Goal: Task Accomplishment & Management: Manage account settings

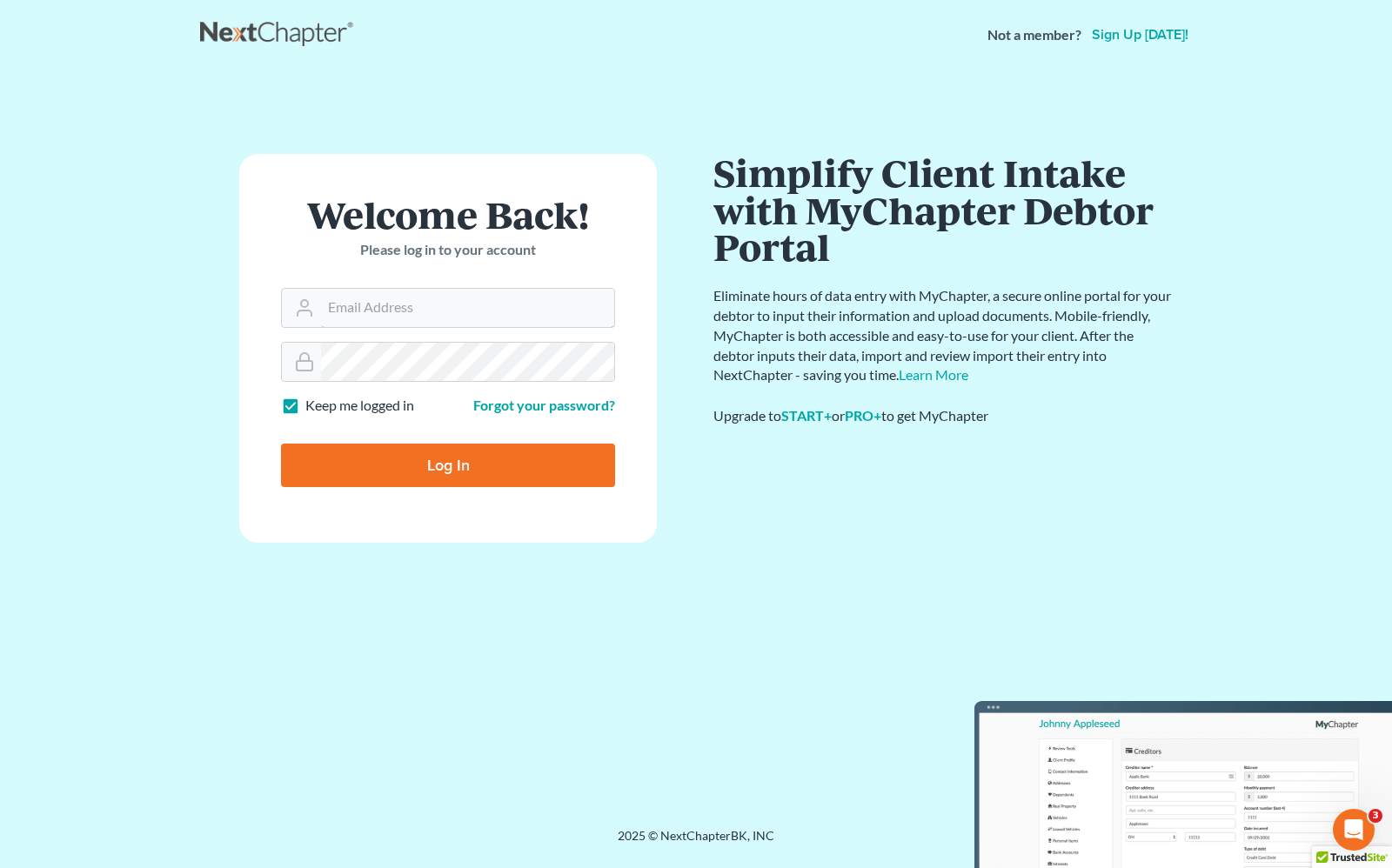
type input "[PERSON_NAME][EMAIL_ADDRESS][DOMAIN_NAME]"
click at [422, 466] on input "Log In" at bounding box center [448, 465] width 334 height 43
type input "Thinking..."
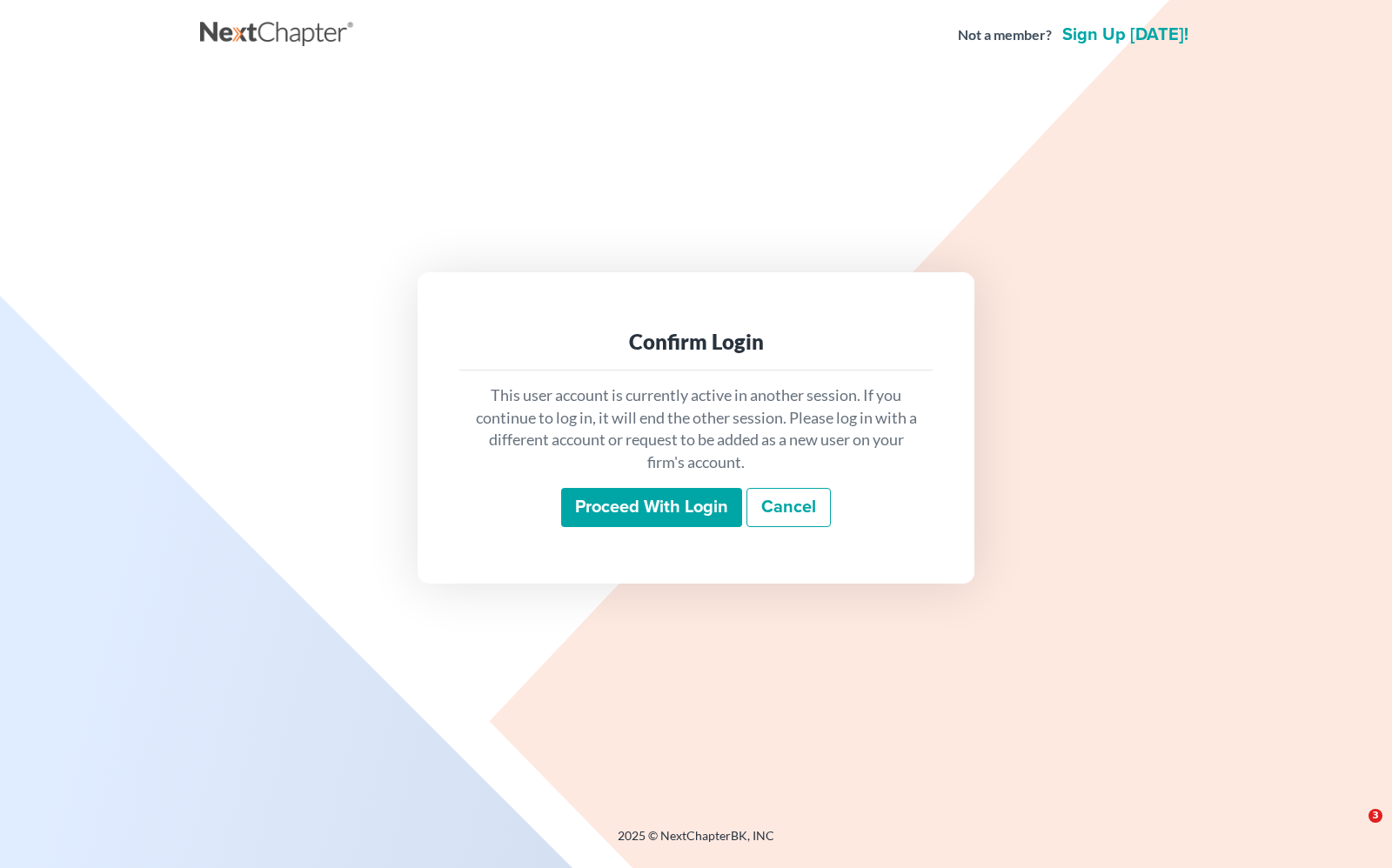
click at [632, 509] on input "Proceed with login" at bounding box center [651, 507] width 181 height 40
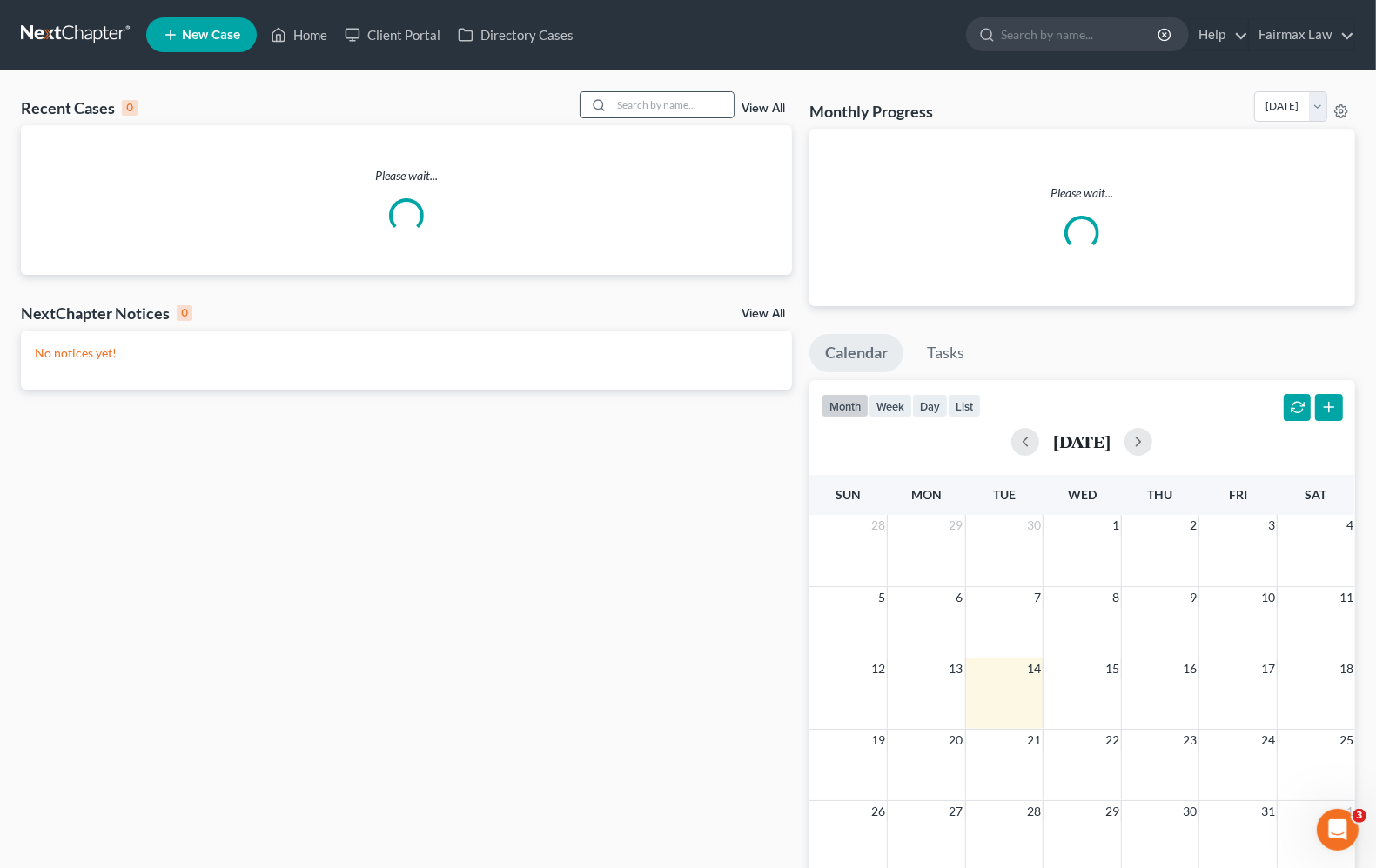
click at [633, 106] on input "search" at bounding box center [673, 104] width 122 height 25
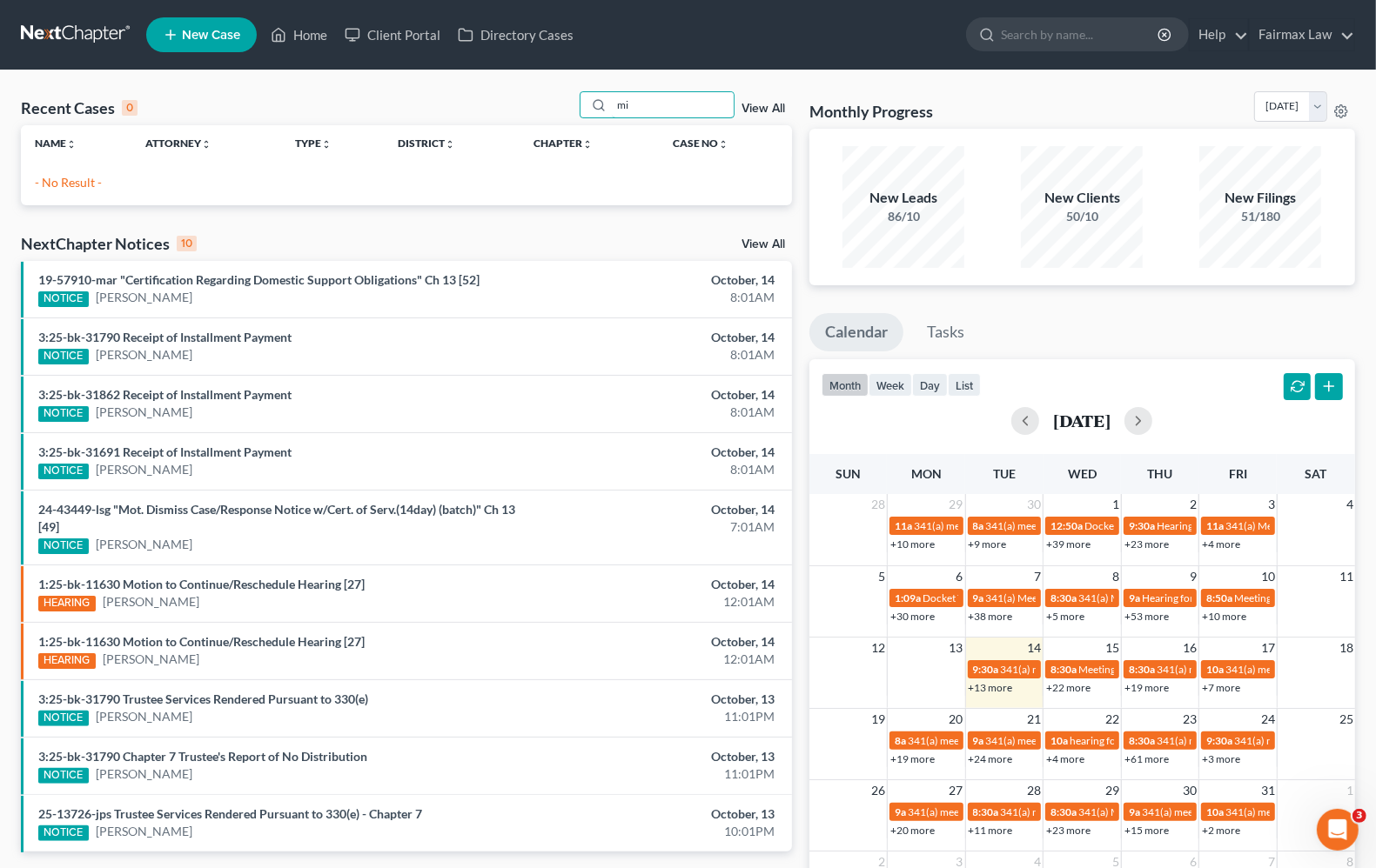
type input "m"
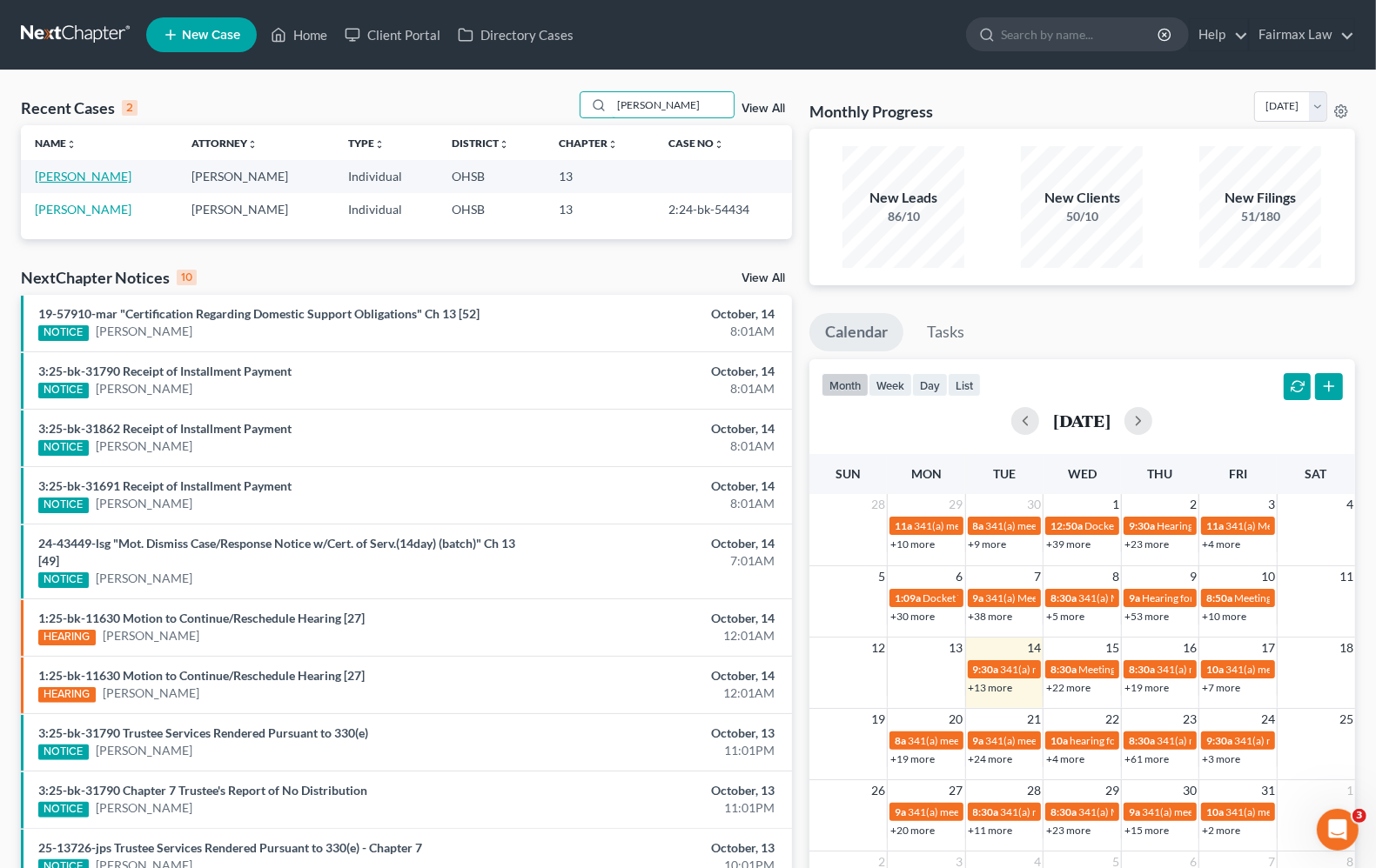
type input "michael mcclellan"
click at [87, 175] on link "McClellan, Michael" at bounding box center [83, 176] width 97 height 15
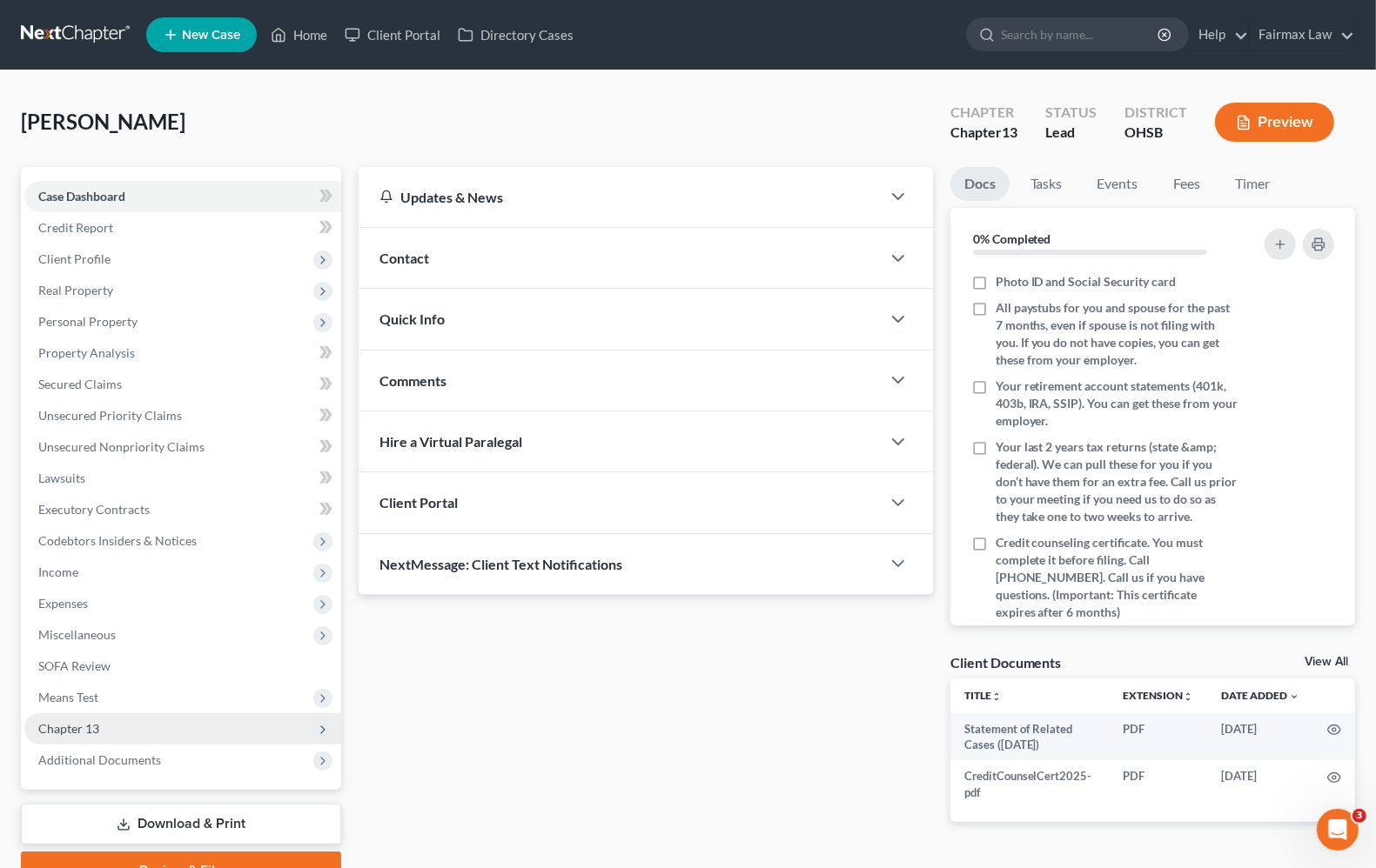
drag, startPoint x: 39, startPoint y: 722, endPoint x: 49, endPoint y: 722, distance: 10.0
click at [40, 722] on span "Chapter 13" at bounding box center [68, 729] width 61 height 15
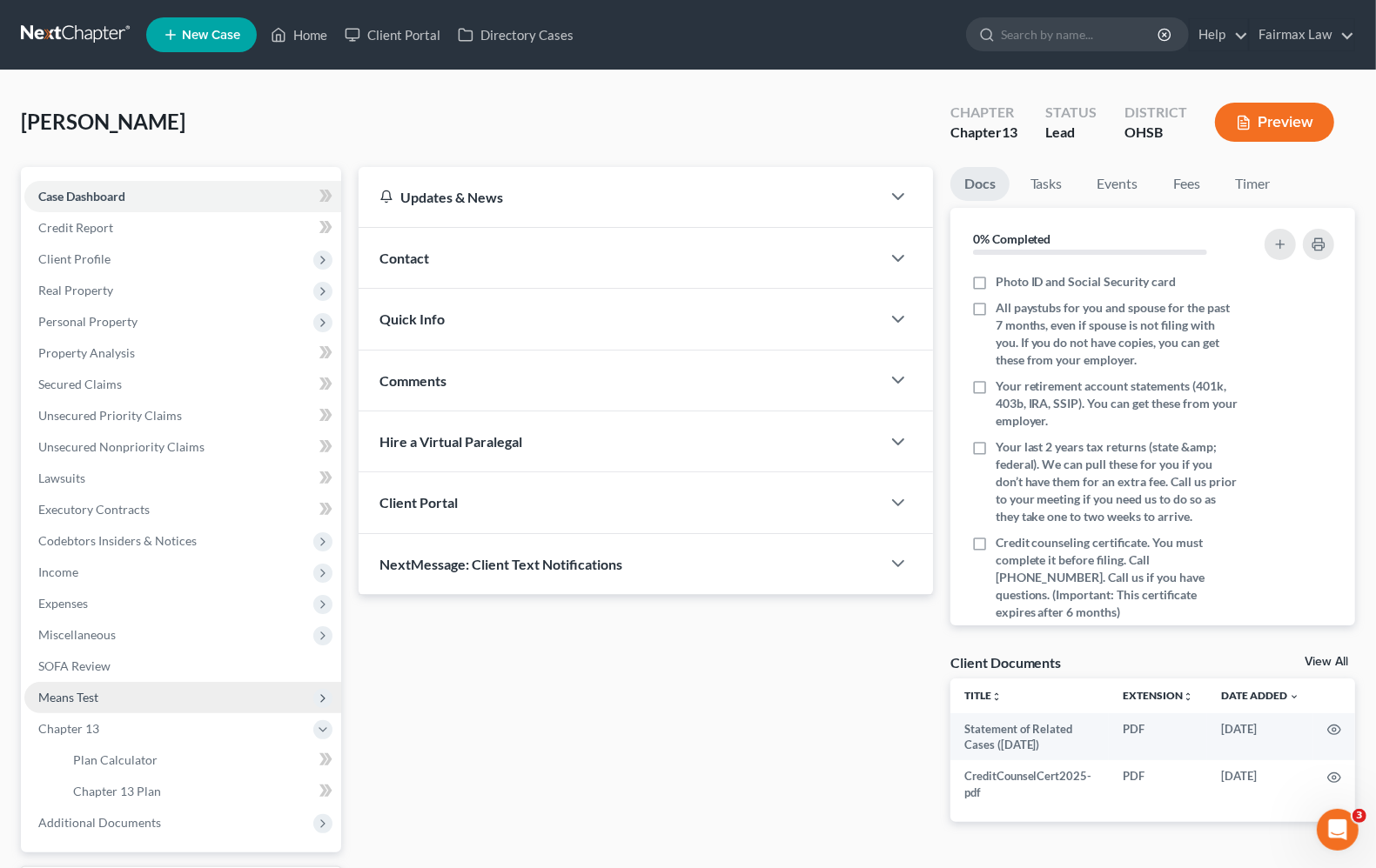
click at [66, 703] on span "Means Test" at bounding box center [182, 697] width 317 height 31
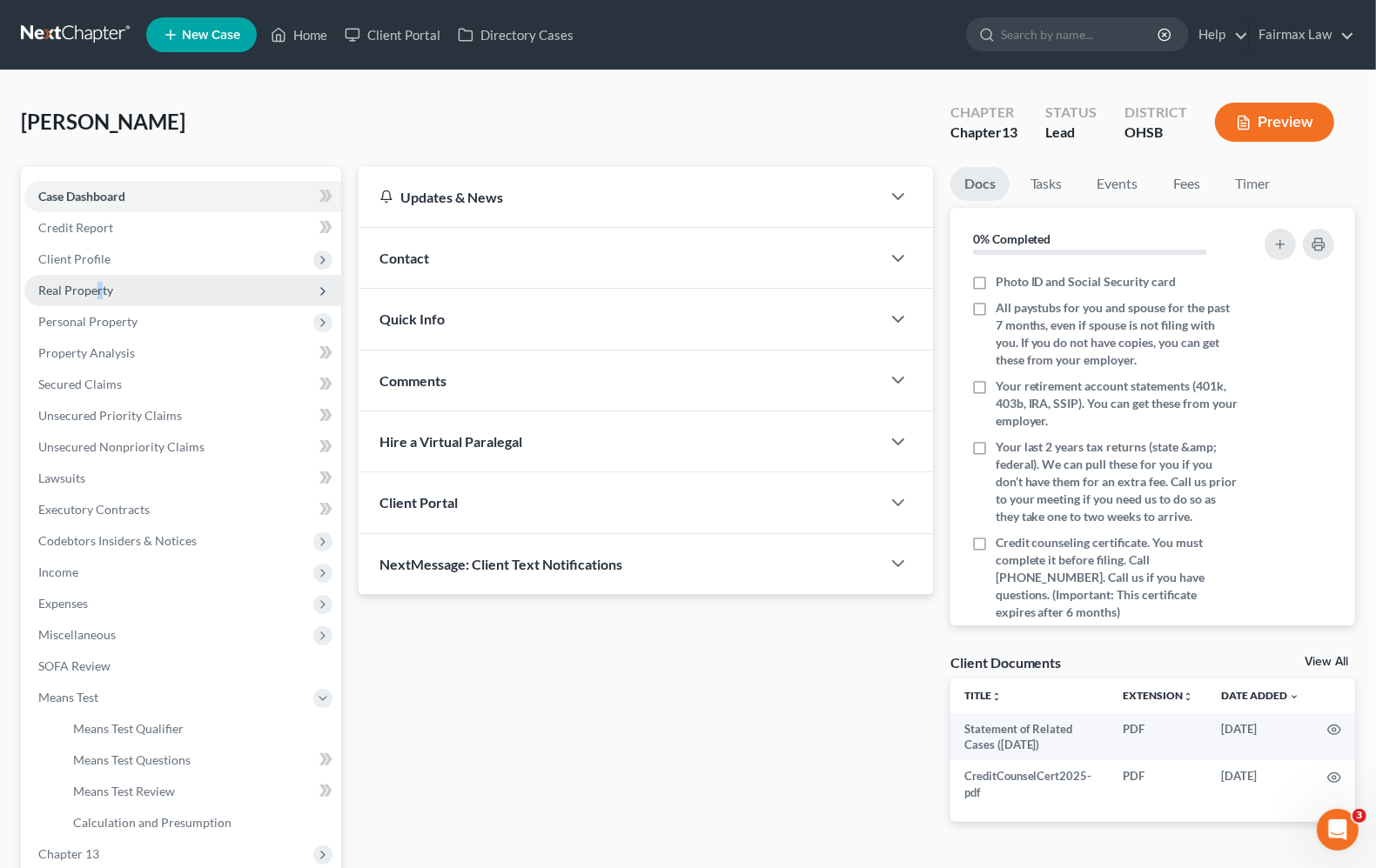
click at [100, 292] on span "Real Property" at bounding box center [75, 290] width 75 height 15
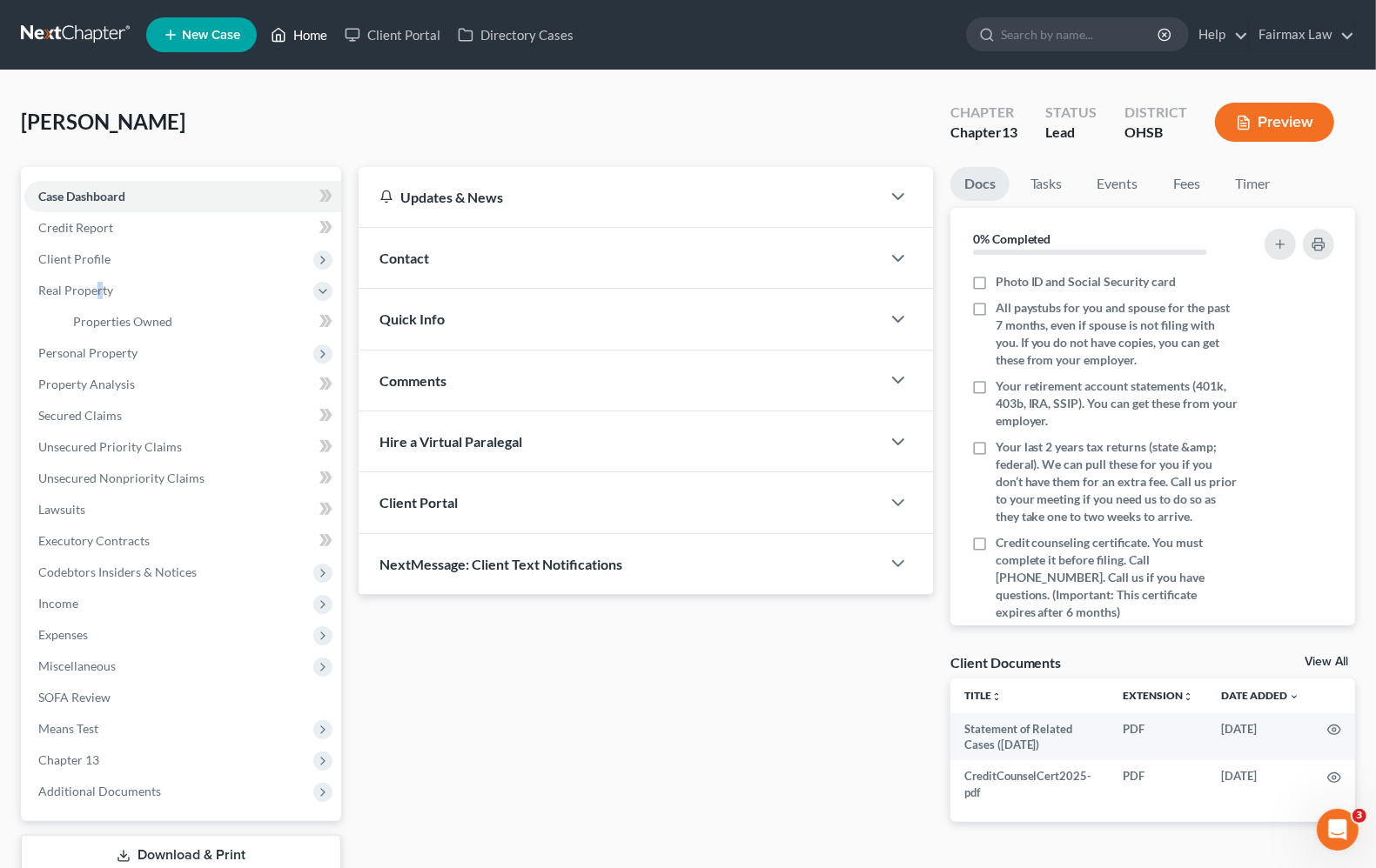
click at [320, 29] on link "Home" at bounding box center [299, 35] width 74 height 31
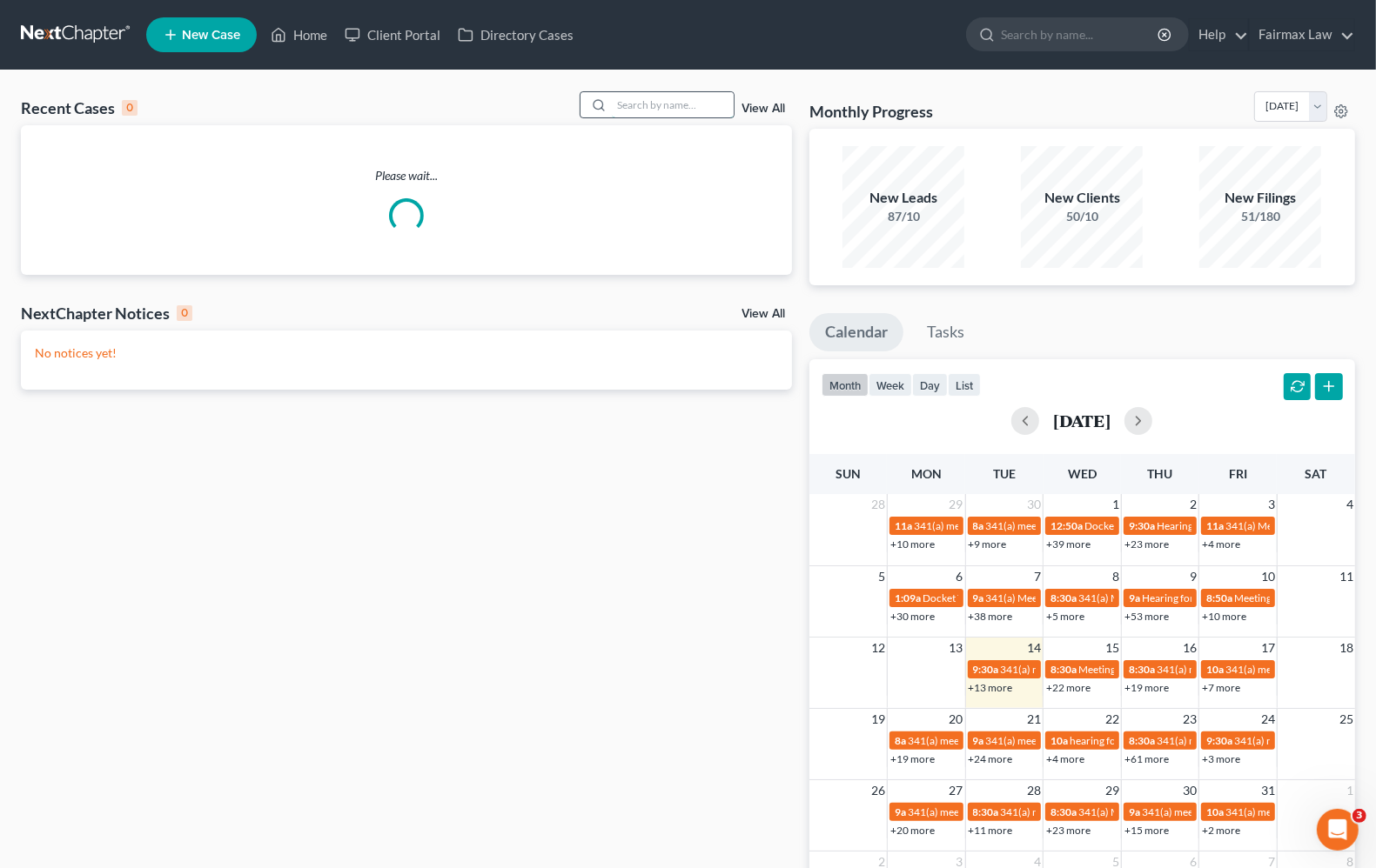
click at [711, 102] on input "search" at bounding box center [673, 104] width 122 height 25
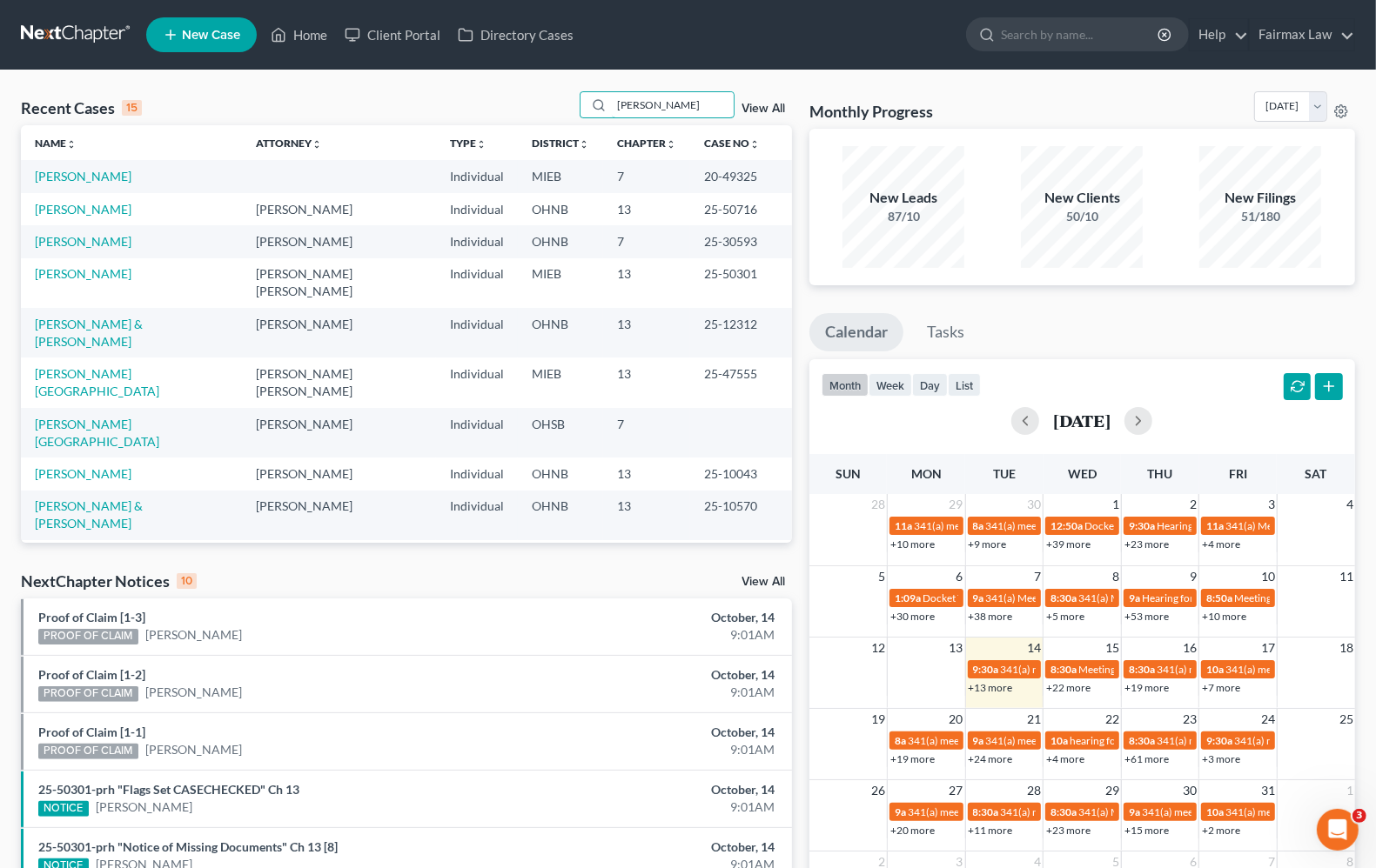
drag, startPoint x: 692, startPoint y: 105, endPoint x: 556, endPoint y: 87, distance: 137.2
click at [556, 87] on div "Recent Cases 15 julie lejeune View All Name unfold_more expand_more expand_less…" at bounding box center [688, 653] width 1376 height 1167
type input "LeJeune"
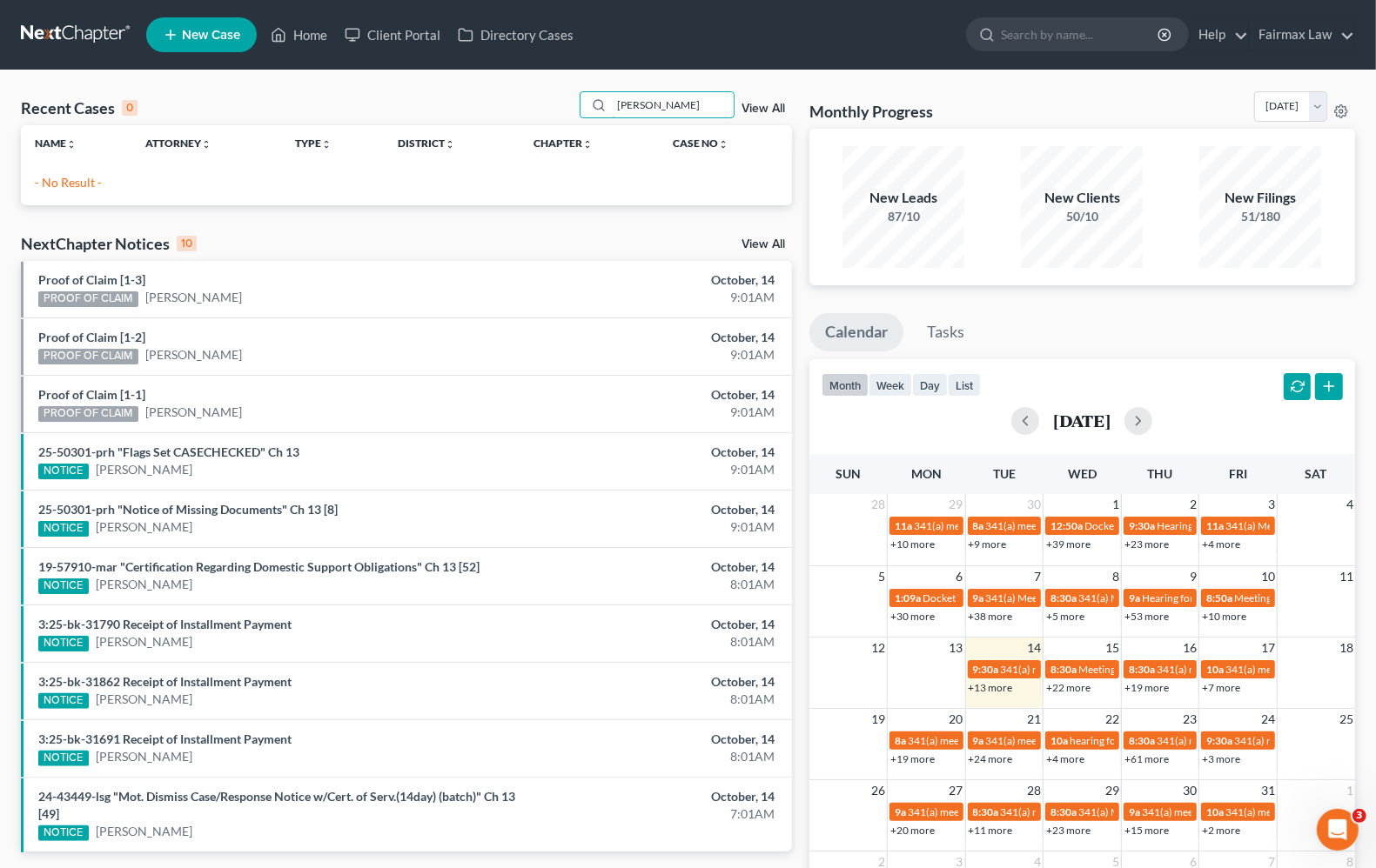
drag, startPoint x: 694, startPoint y: 102, endPoint x: 472, endPoint y: 57, distance: 226.5
click at [476, 57] on div "Home New Case Client Portal Directory Cases Fairmax Law angela@fairmaxlaw.com M…" at bounding box center [688, 502] width 1376 height 1005
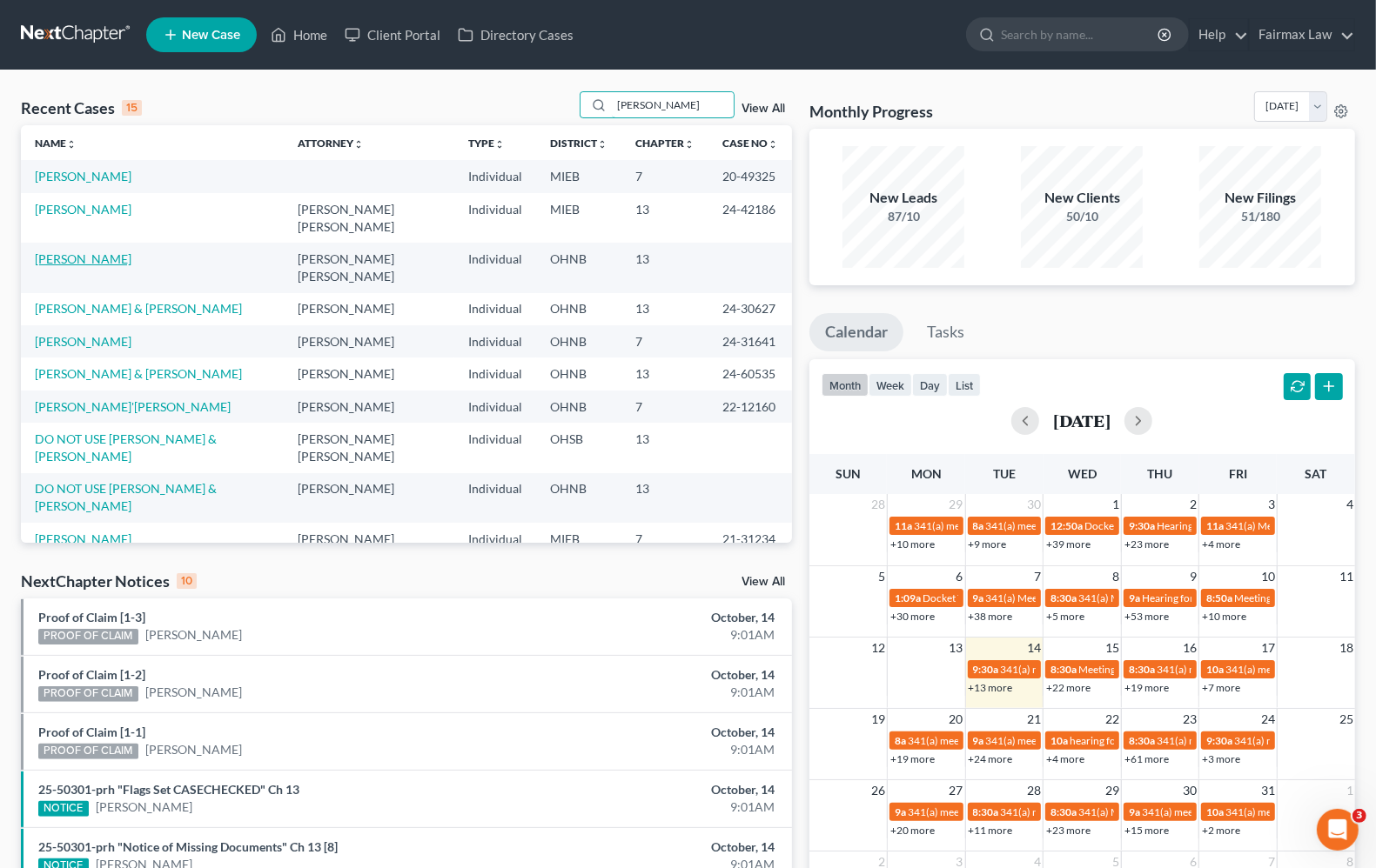
type input "julie"
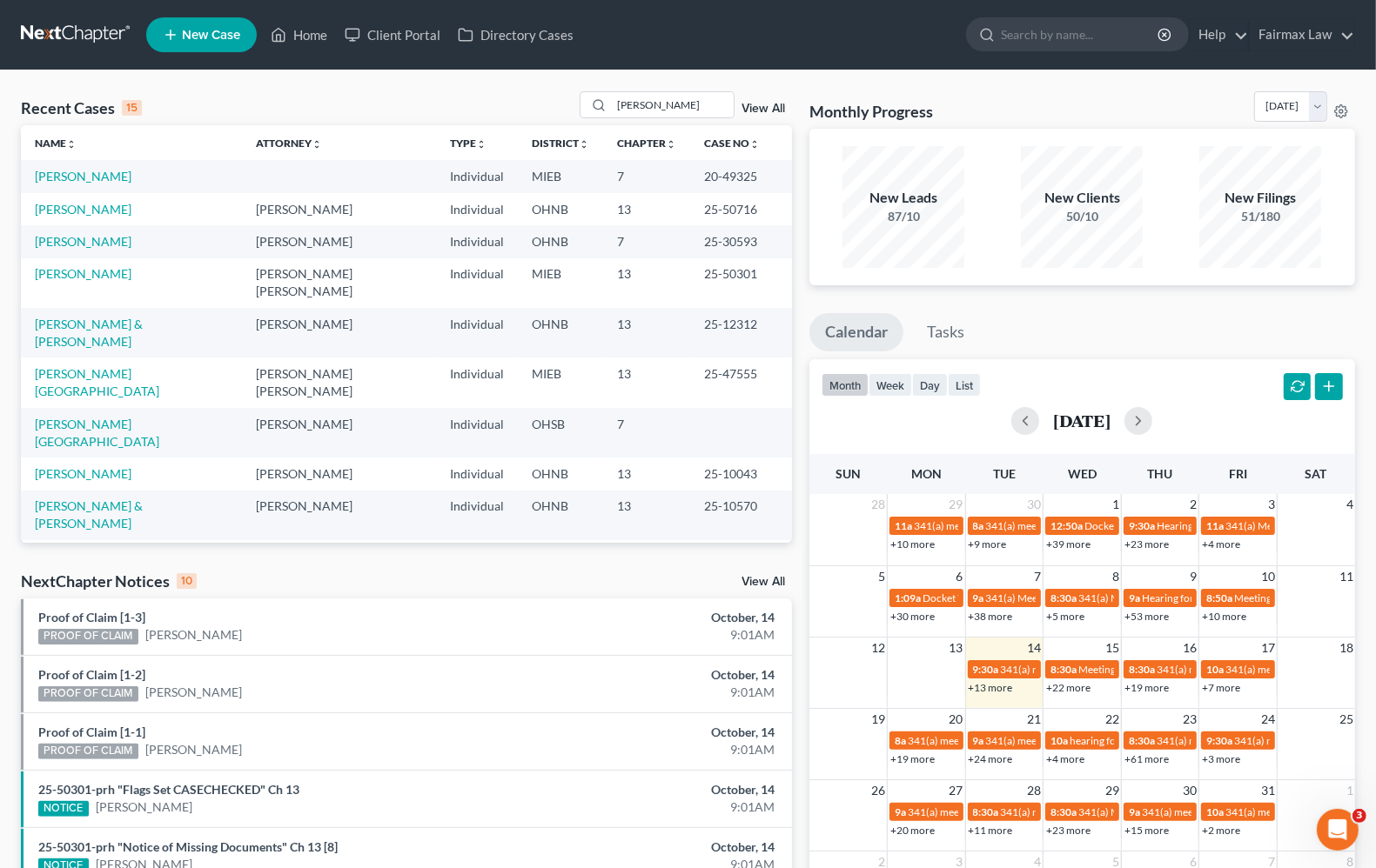
click at [68, 234] on link "Jenkins, Jennifer" at bounding box center [83, 242] width 97 height 15
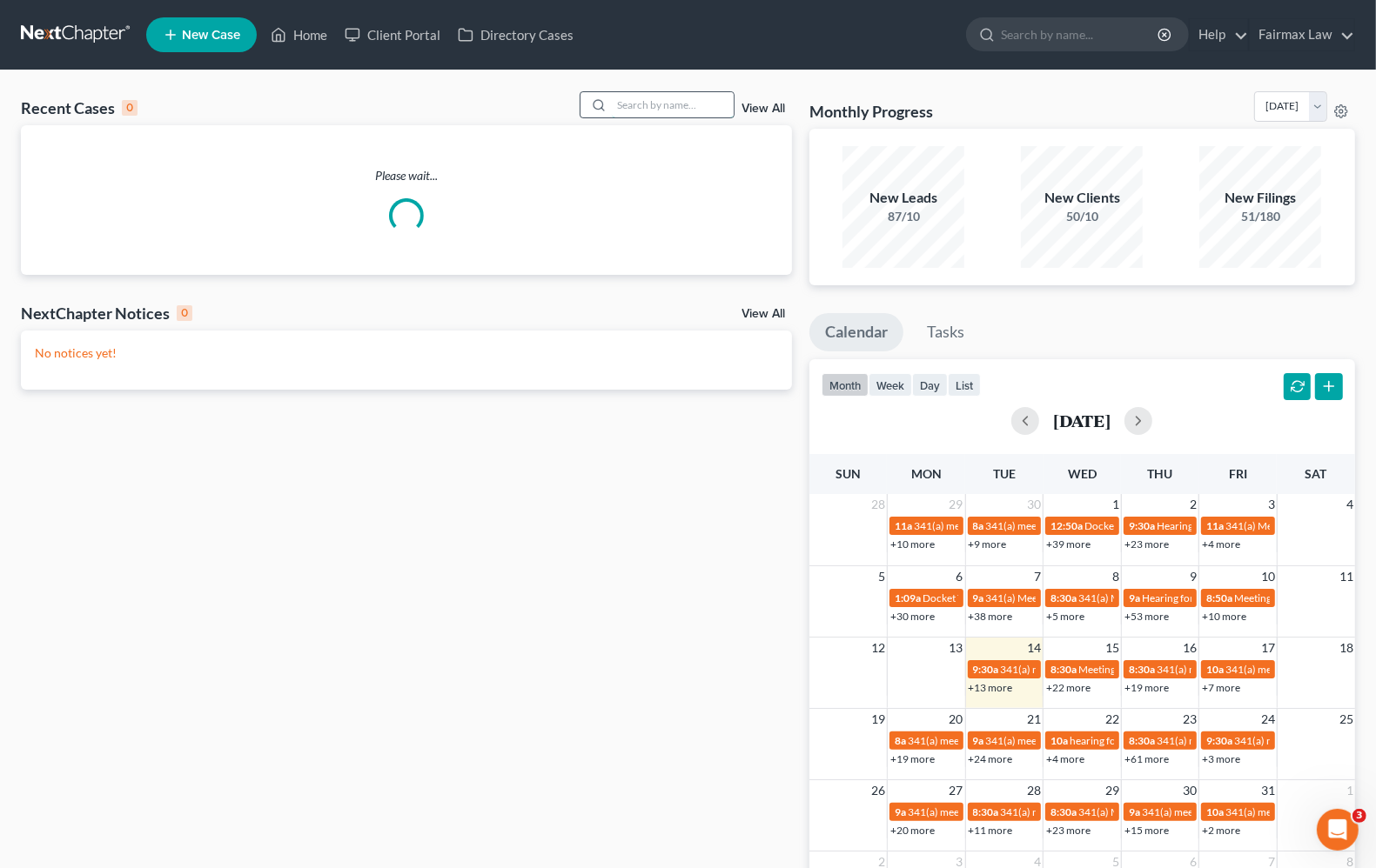
click at [660, 97] on input "search" at bounding box center [673, 104] width 122 height 25
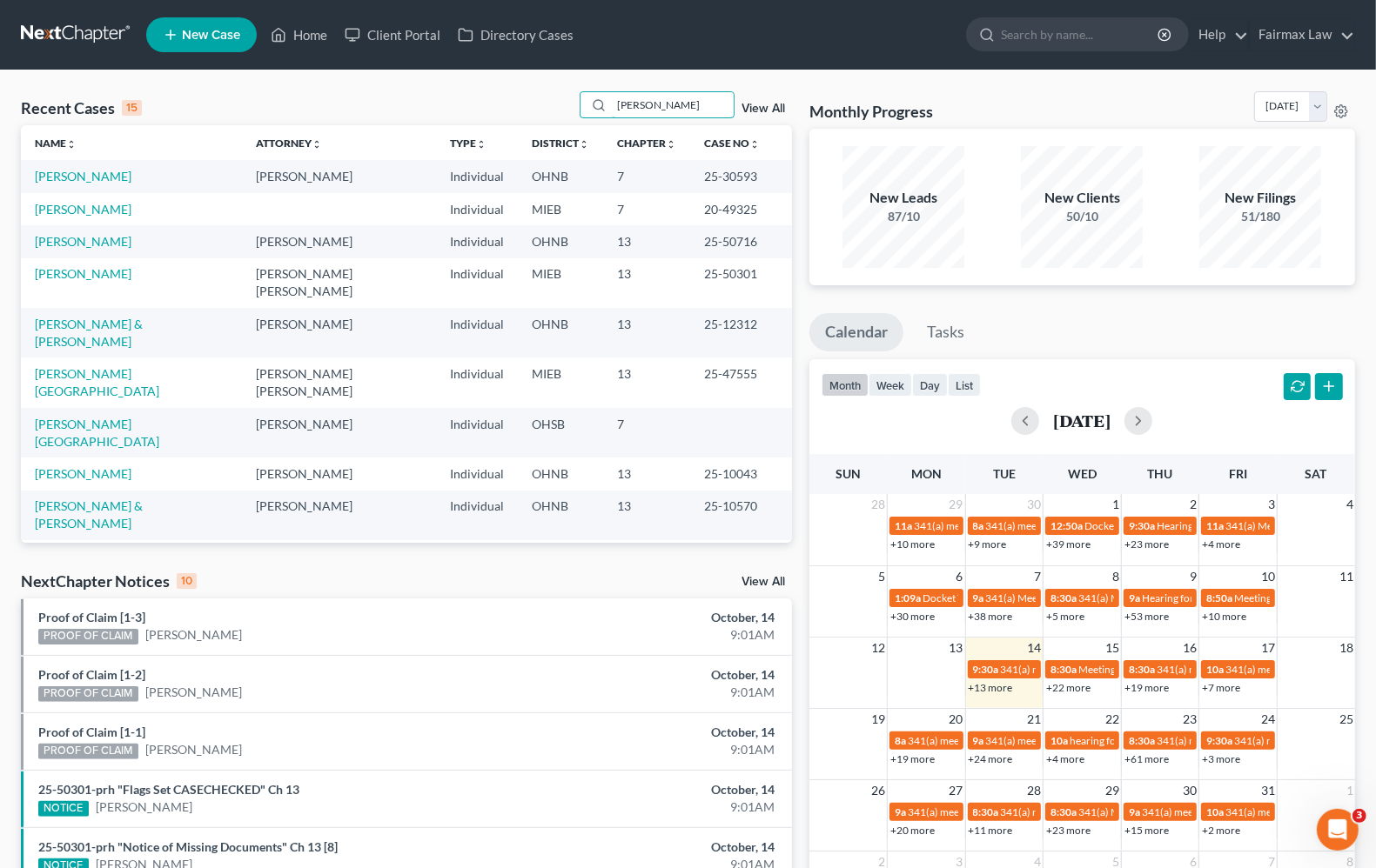
drag, startPoint x: 697, startPoint y: 107, endPoint x: 99, endPoint y: 101, distance: 598.0
click at [99, 101] on div "Recent Cases 15 julie View All" at bounding box center [406, 108] width 771 height 34
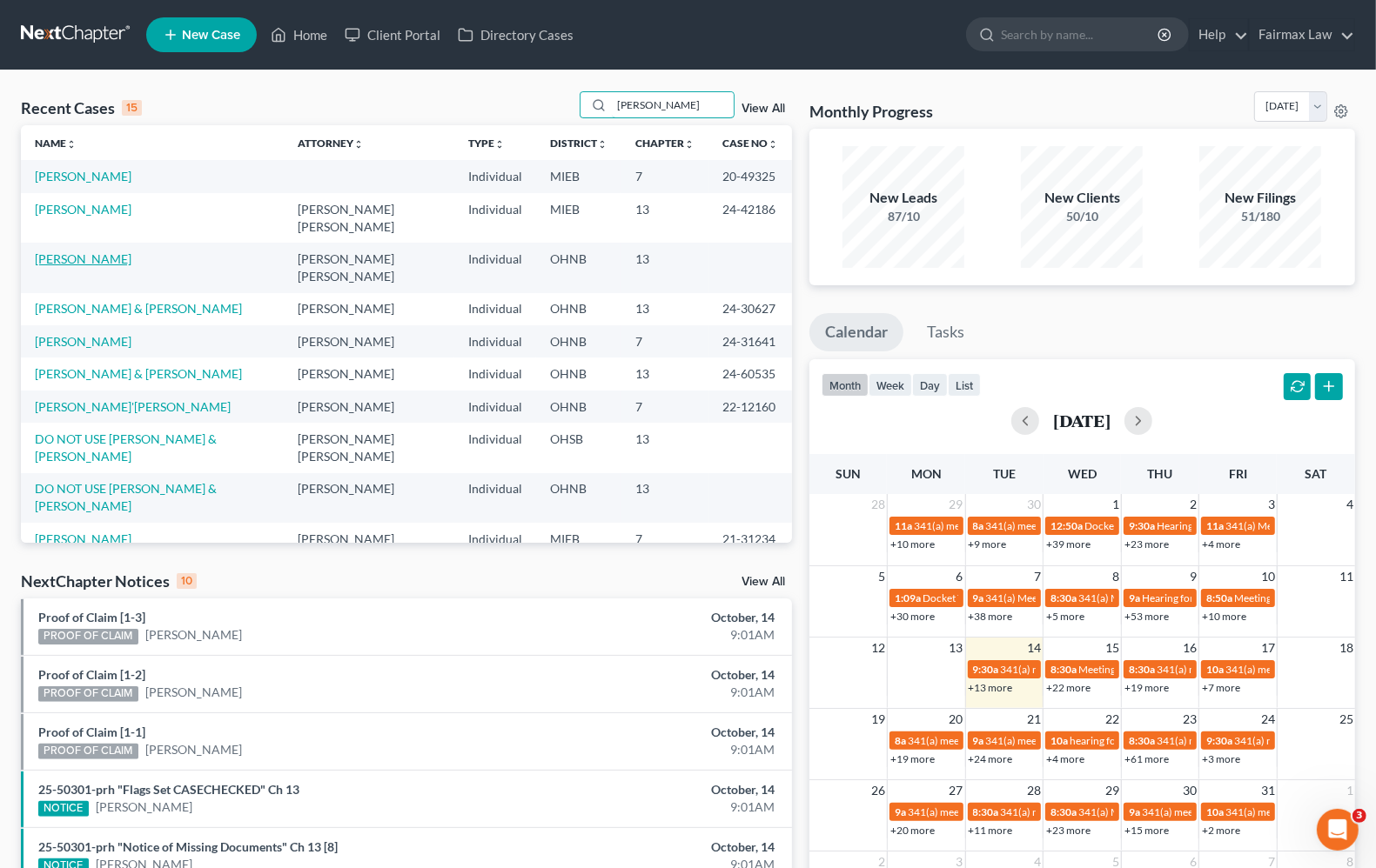
type input "julie"
click at [42, 252] on link "Le Jeune, Julie" at bounding box center [83, 259] width 97 height 15
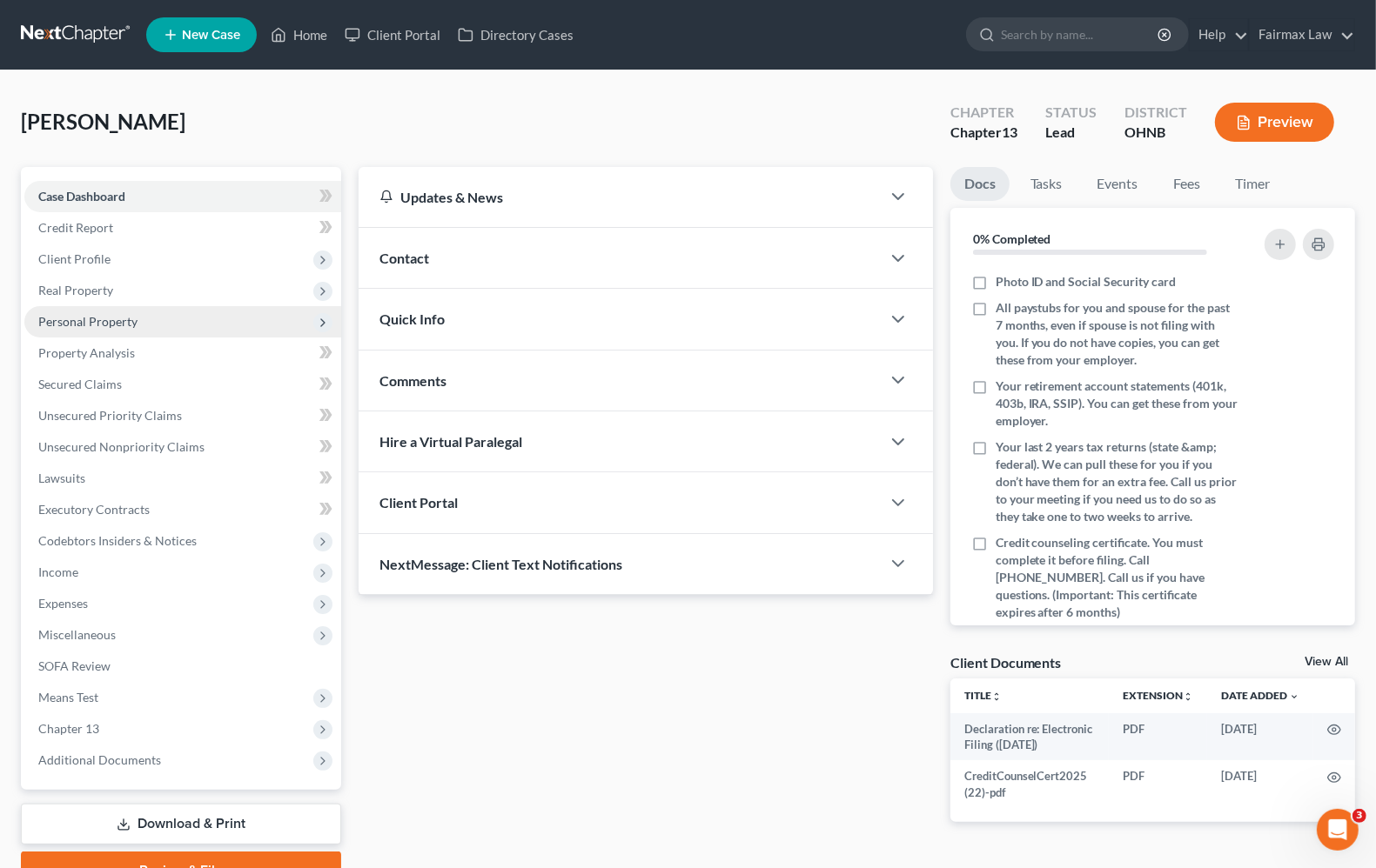
click at [93, 327] on span "Personal Property" at bounding box center [87, 321] width 99 height 15
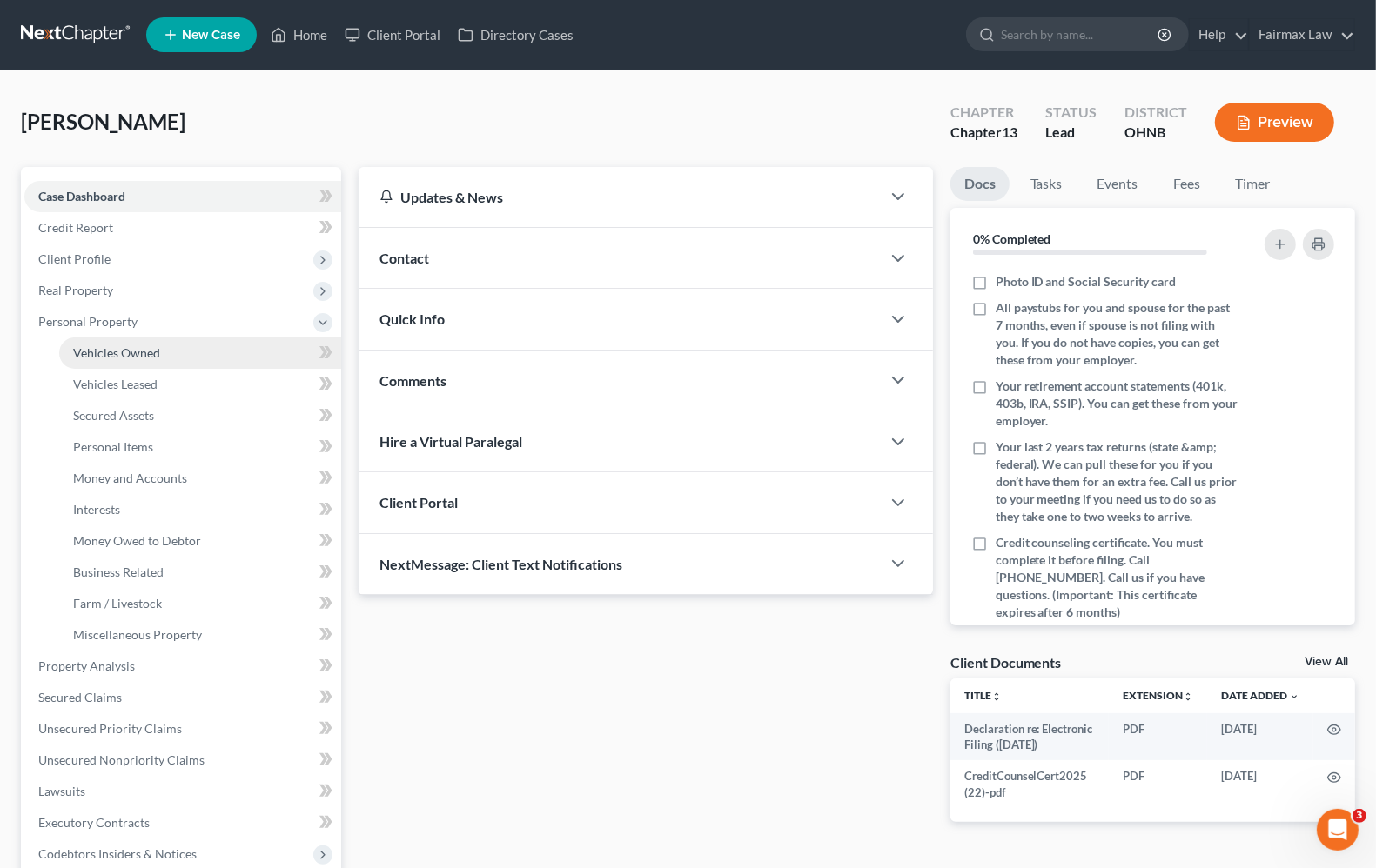
drag, startPoint x: 123, startPoint y: 359, endPoint x: 131, endPoint y: 359, distance: 8.0
click at [124, 359] on link "Vehicles Owned" at bounding box center [200, 353] width 282 height 31
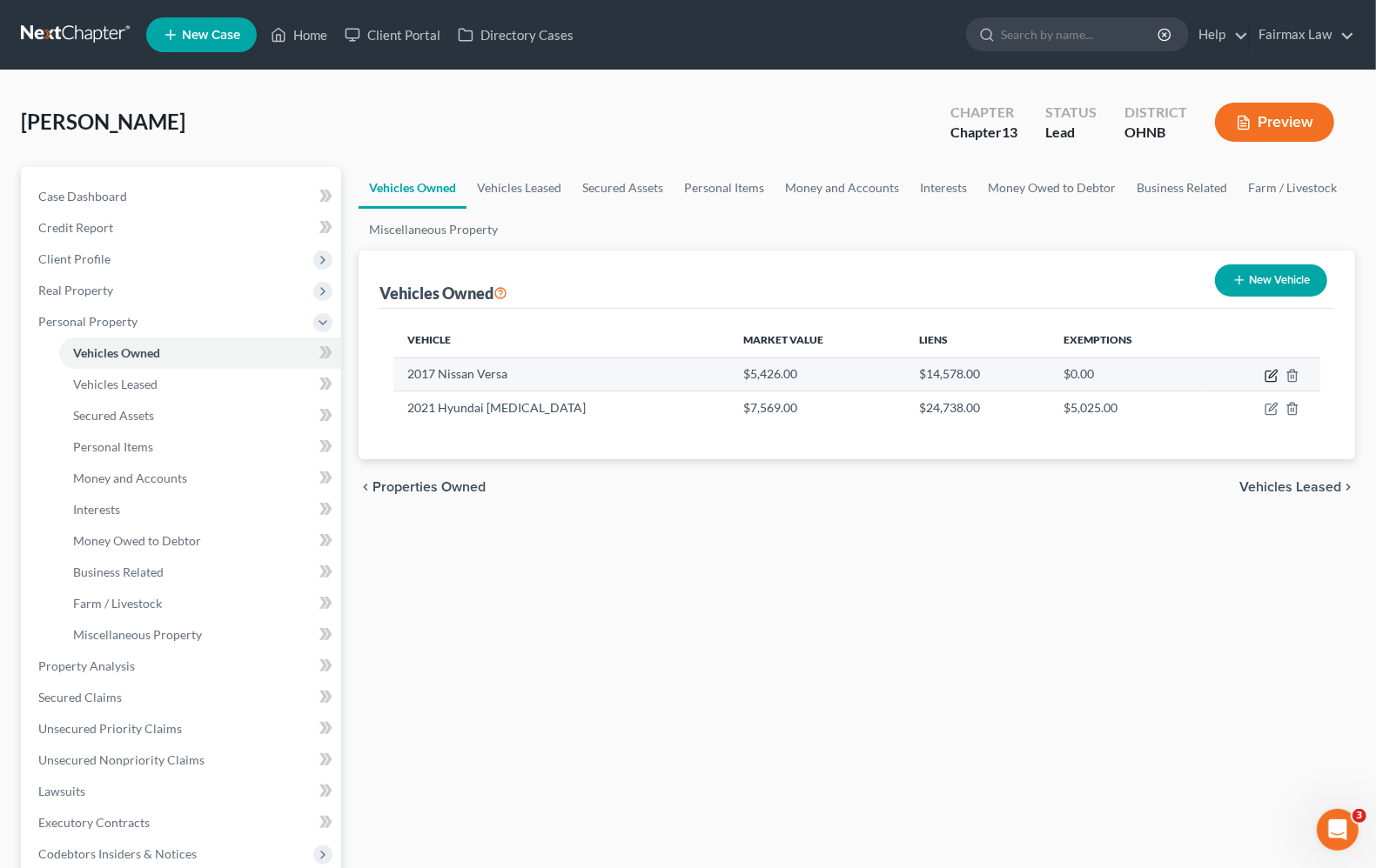
click at [1272, 371] on icon "button" at bounding box center [1271, 375] width 14 height 14
select select "0"
select select "9"
select select "2"
select select "0"
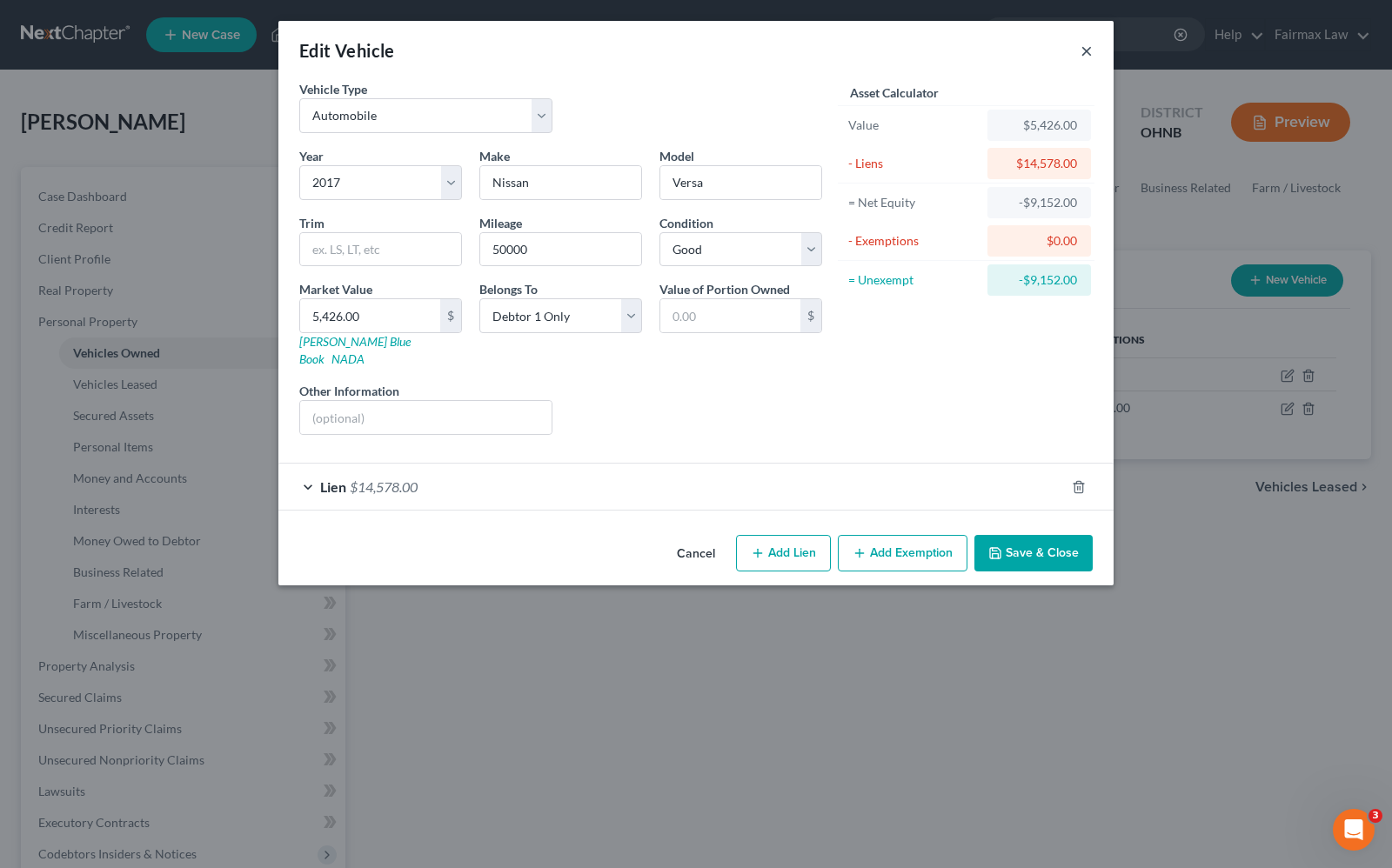
click at [1090, 50] on button "×" at bounding box center [1086, 50] width 12 height 21
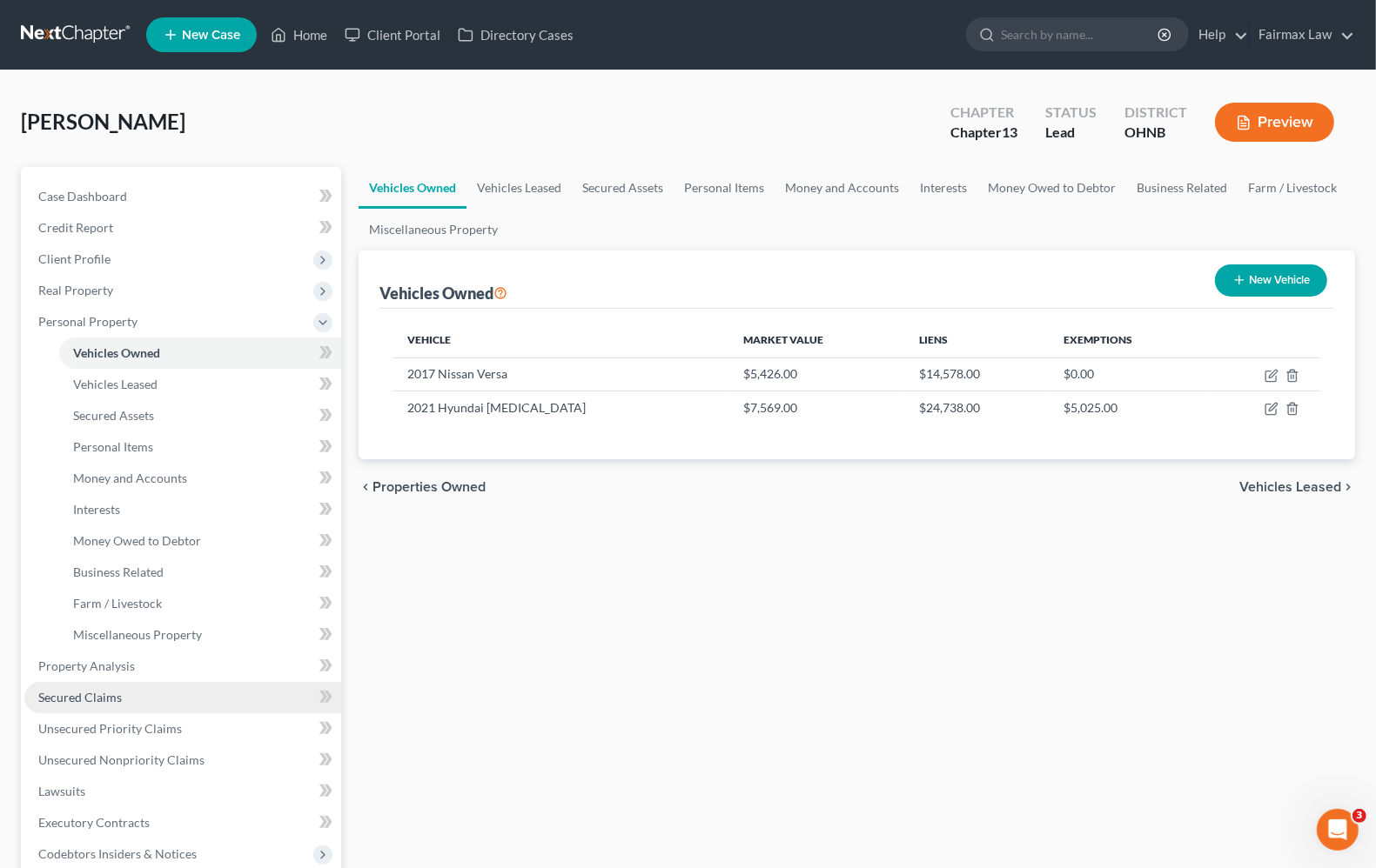
click at [69, 692] on span "Secured Claims" at bounding box center [79, 697] width 84 height 15
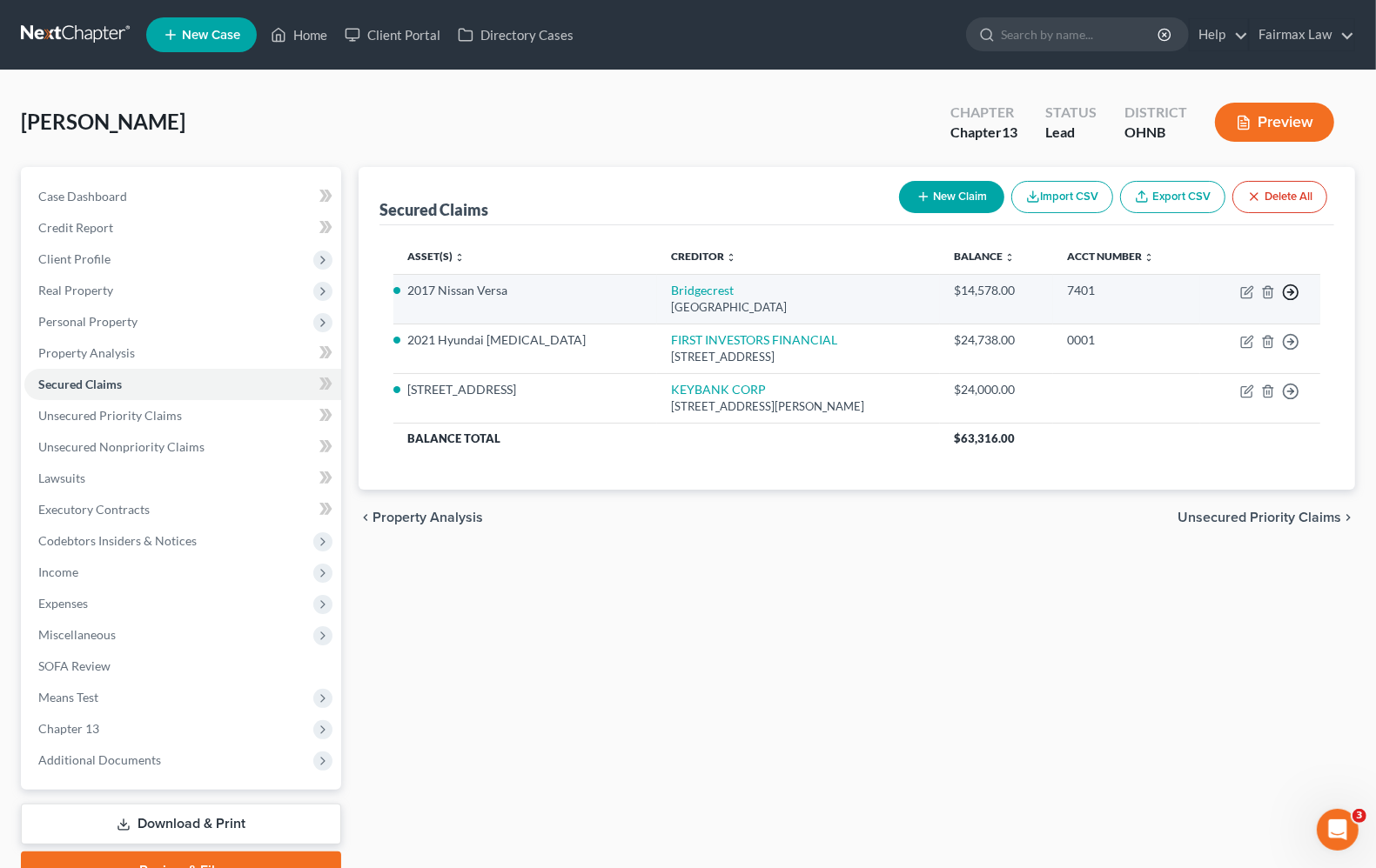
click at [1289, 285] on circle "button" at bounding box center [1291, 292] width 15 height 15
click at [1199, 333] on link "Move to F" at bounding box center [1210, 334] width 145 height 30
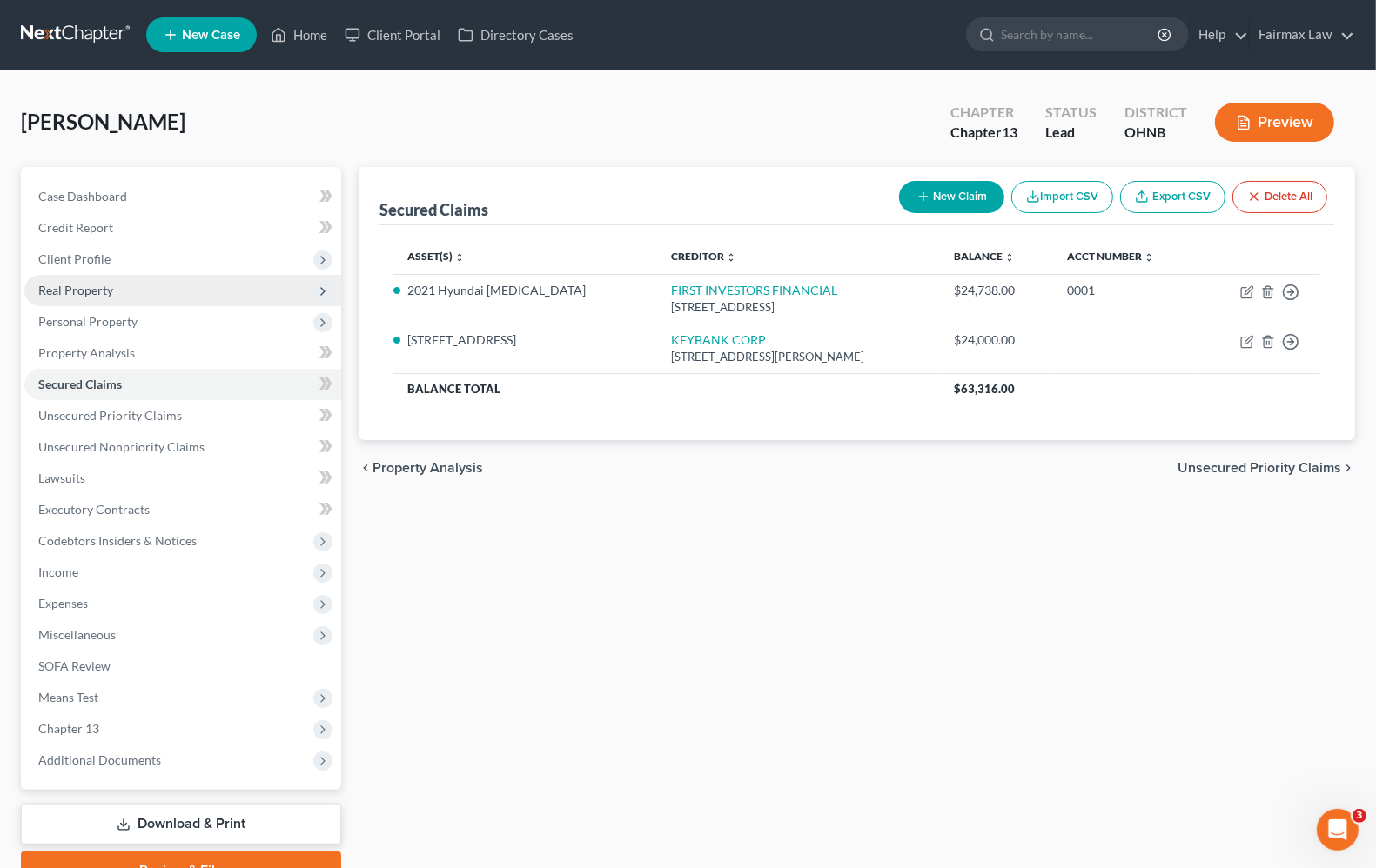
click at [102, 296] on span "Real Property" at bounding box center [75, 290] width 75 height 15
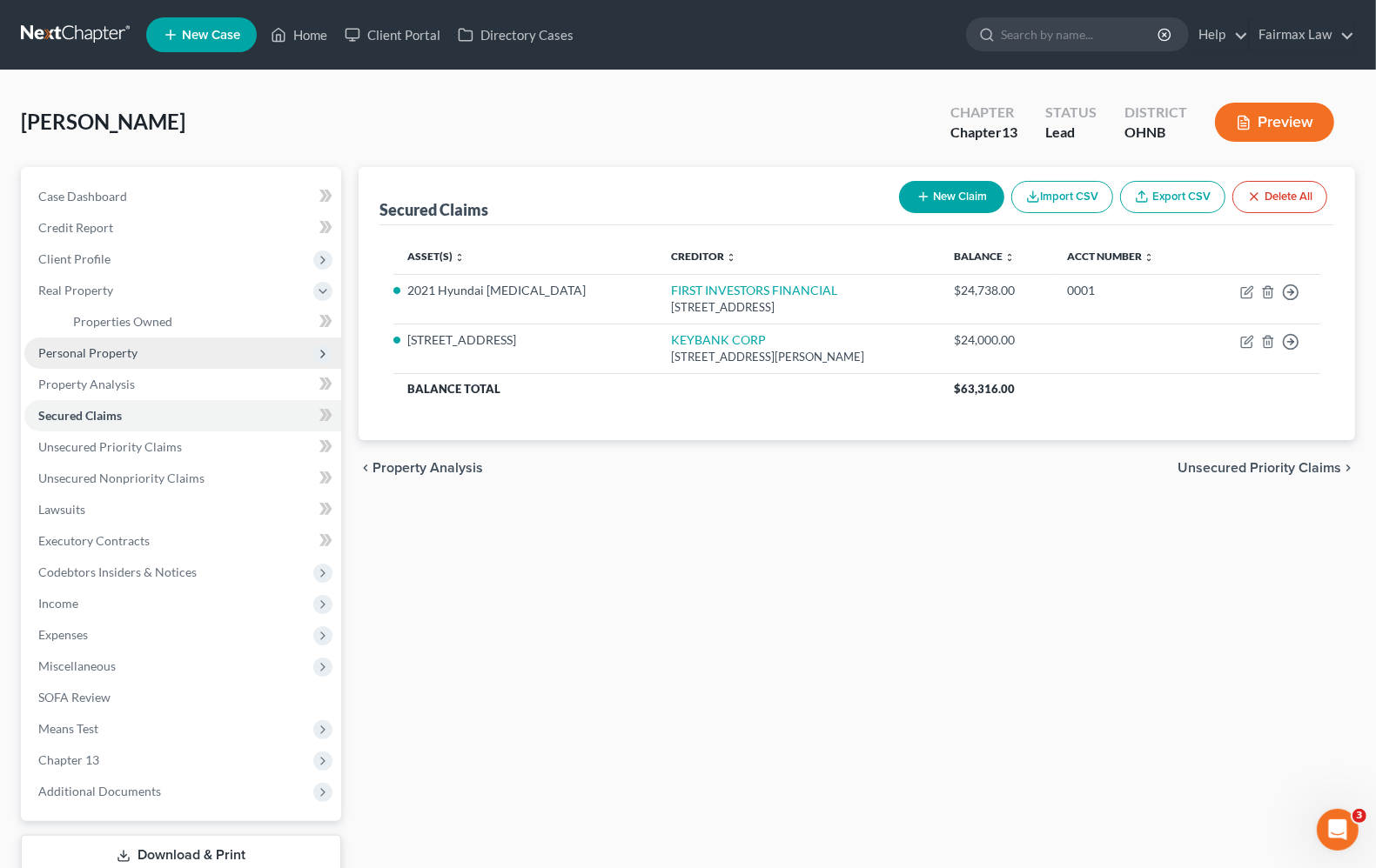
click at [102, 351] on span "Personal Property" at bounding box center [87, 352] width 99 height 15
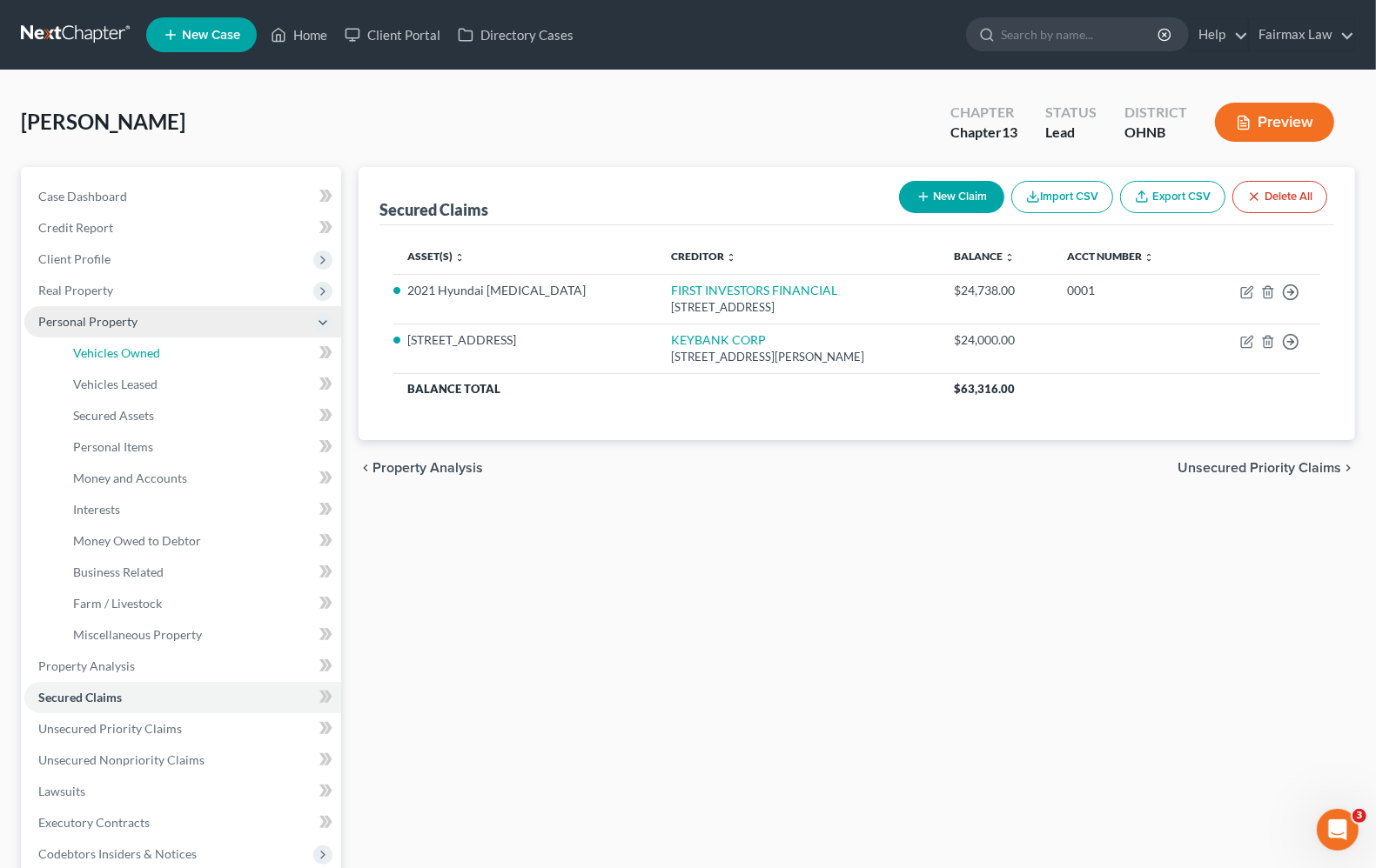
click at [102, 351] on span "Vehicles Owned" at bounding box center [116, 352] width 87 height 15
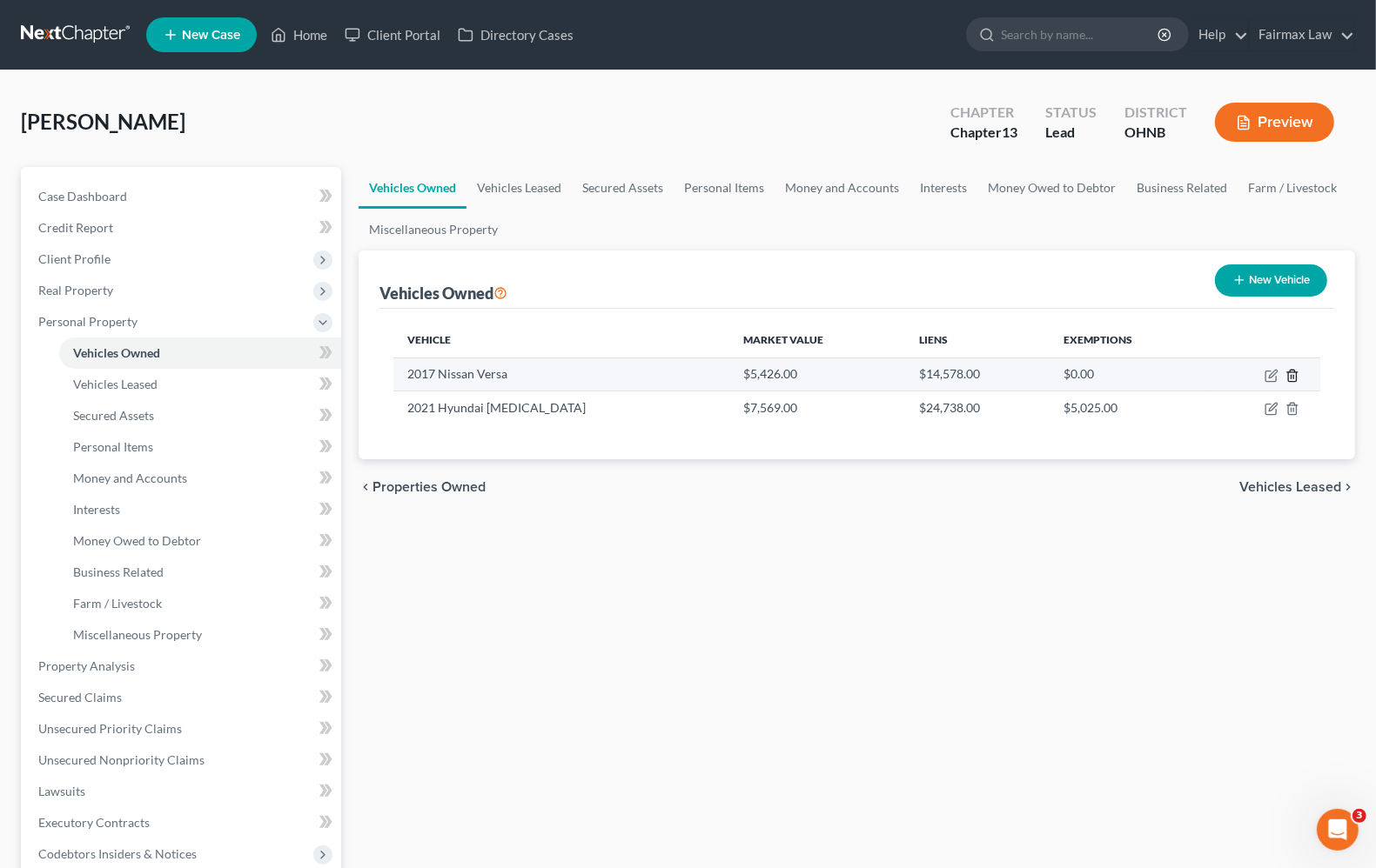
click at [1294, 371] on icon "button" at bounding box center [1292, 375] width 7 height 11
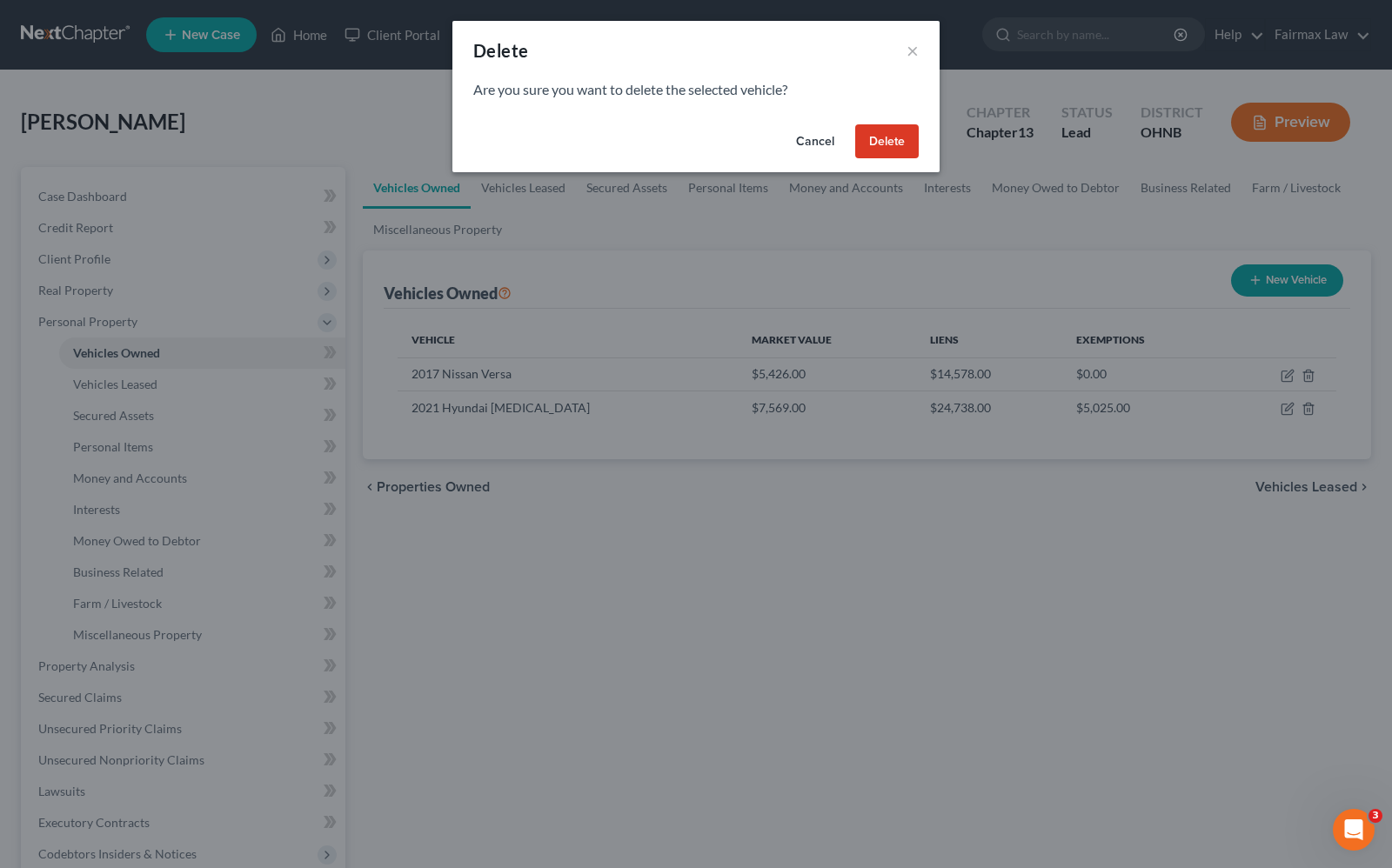
click at [909, 130] on button "Delete" at bounding box center [886, 142] width 64 height 35
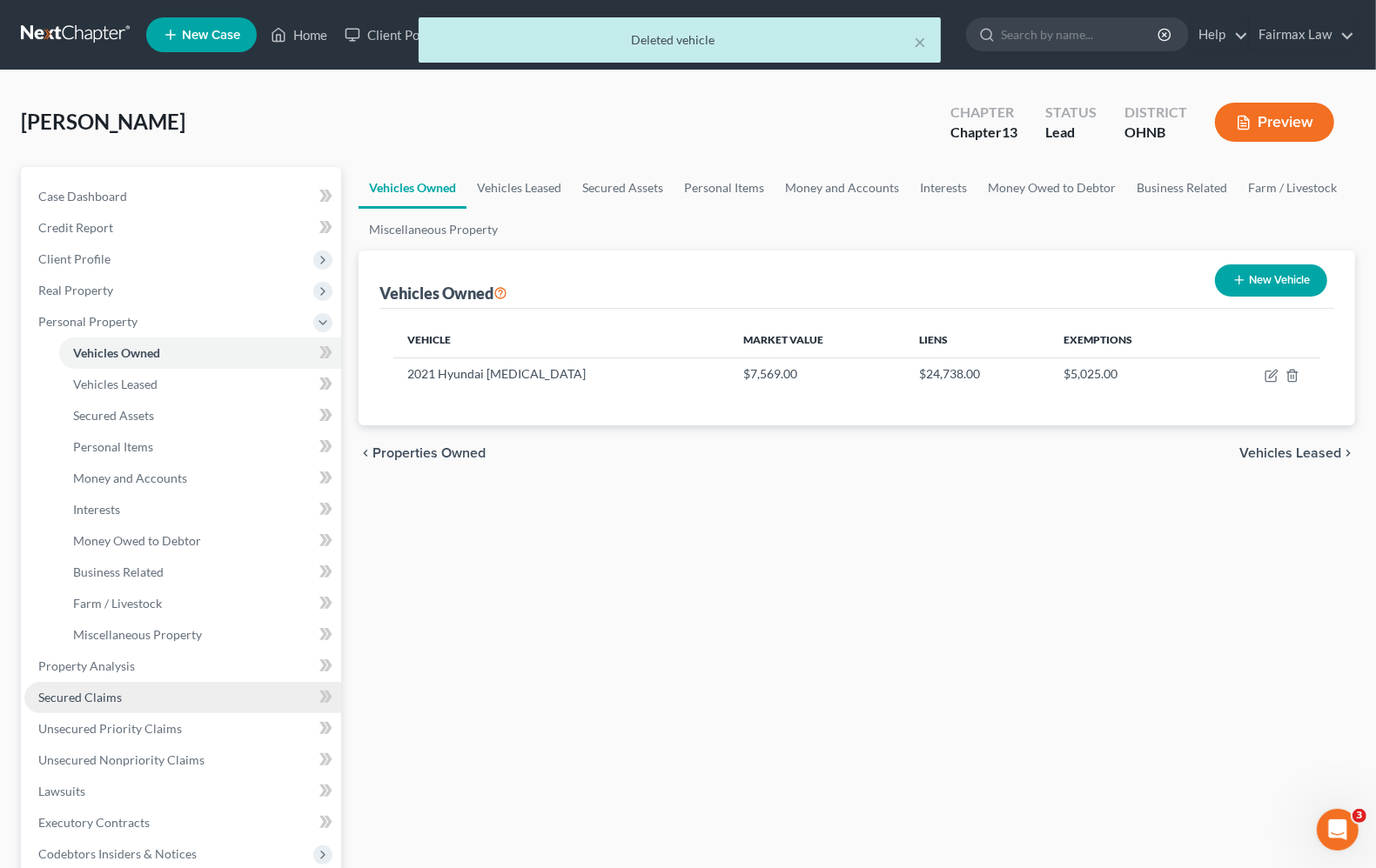
click at [91, 696] on span "Secured Claims" at bounding box center [79, 697] width 84 height 15
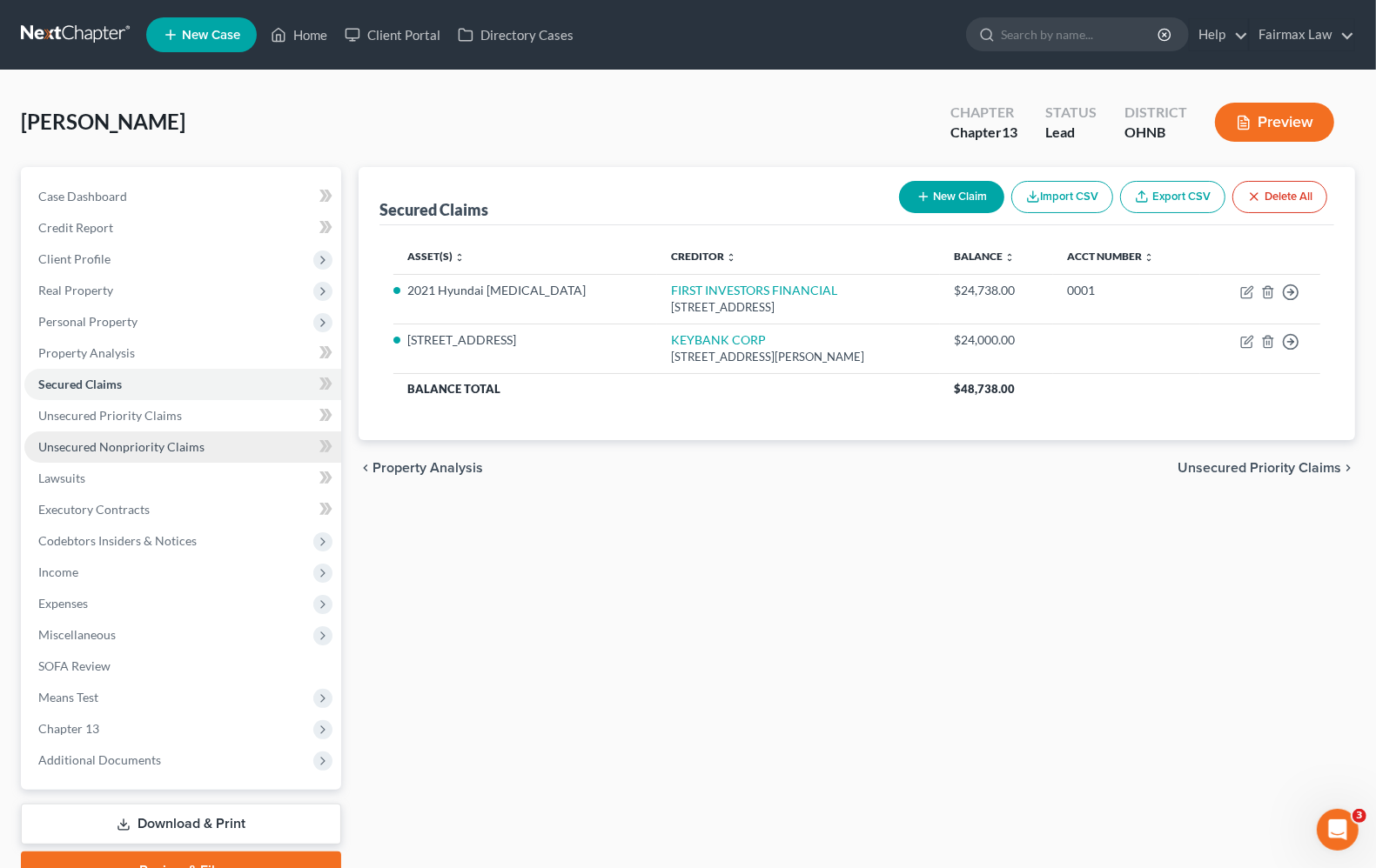
click at [96, 446] on span "Unsecured Nonpriority Claims" at bounding box center [121, 446] width 166 height 15
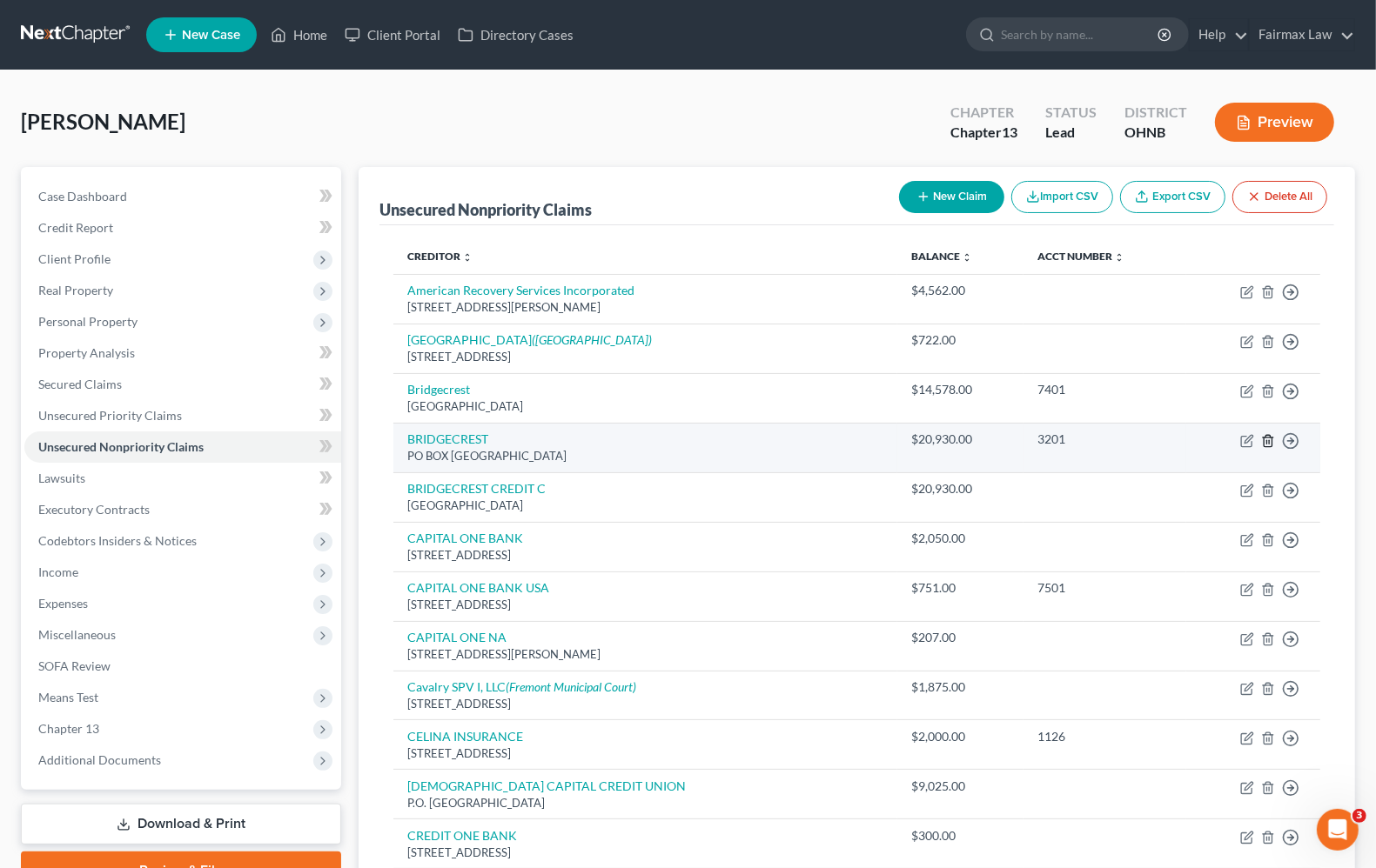
click at [1263, 444] on icon "button" at bounding box center [1267, 440] width 7 height 11
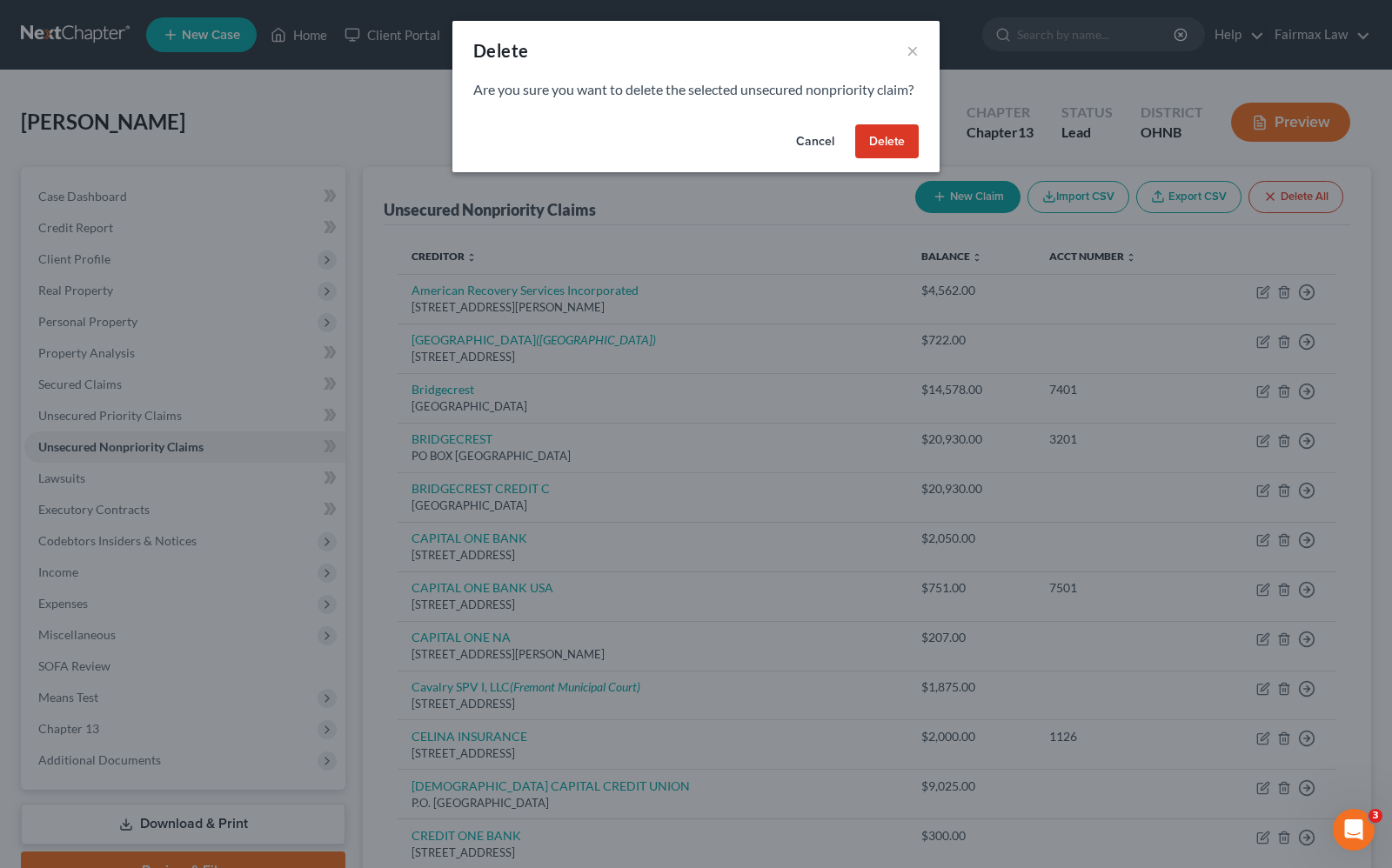
click at [875, 160] on button "Delete" at bounding box center [886, 142] width 64 height 35
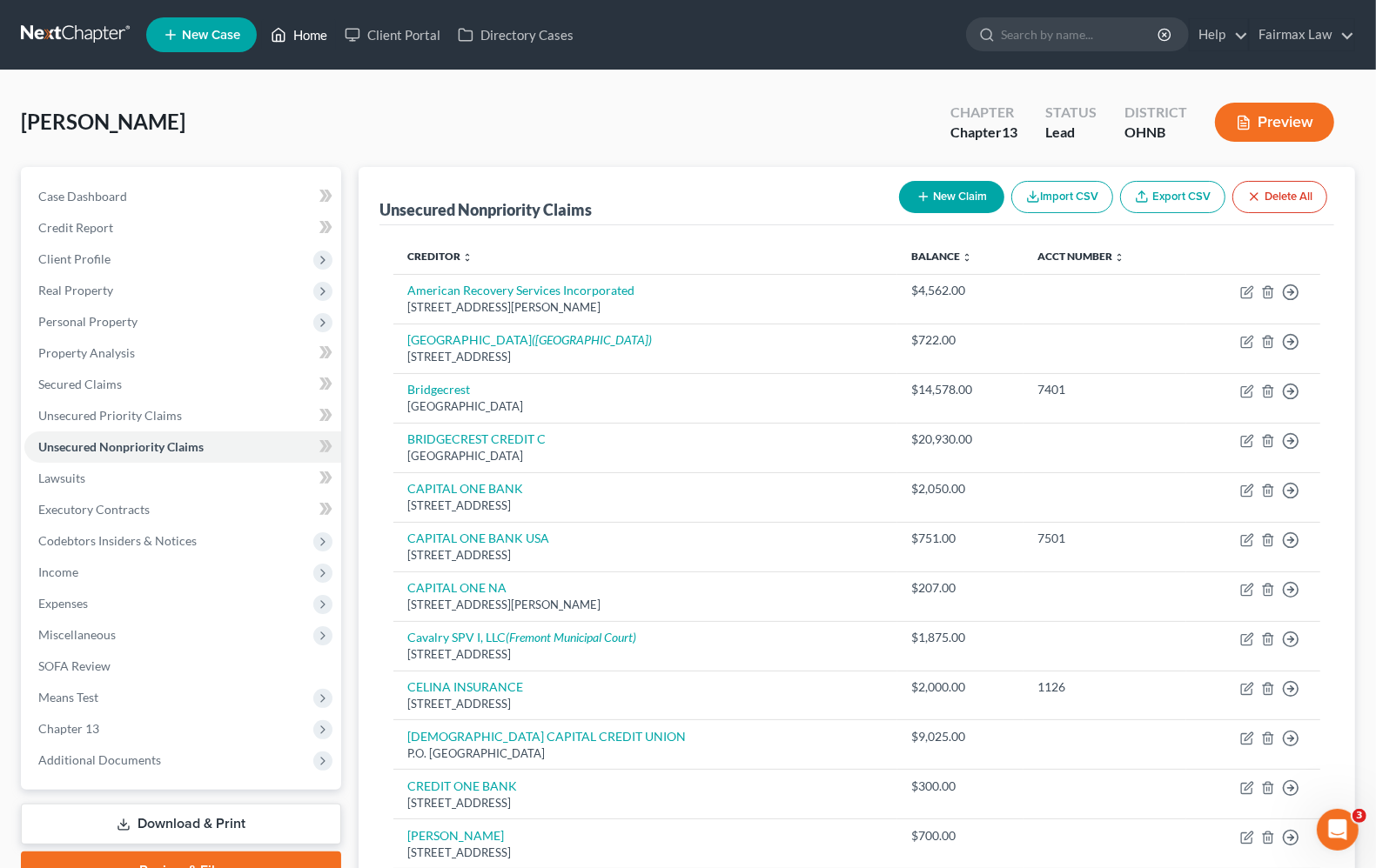
click at [296, 38] on link "Home" at bounding box center [299, 35] width 74 height 31
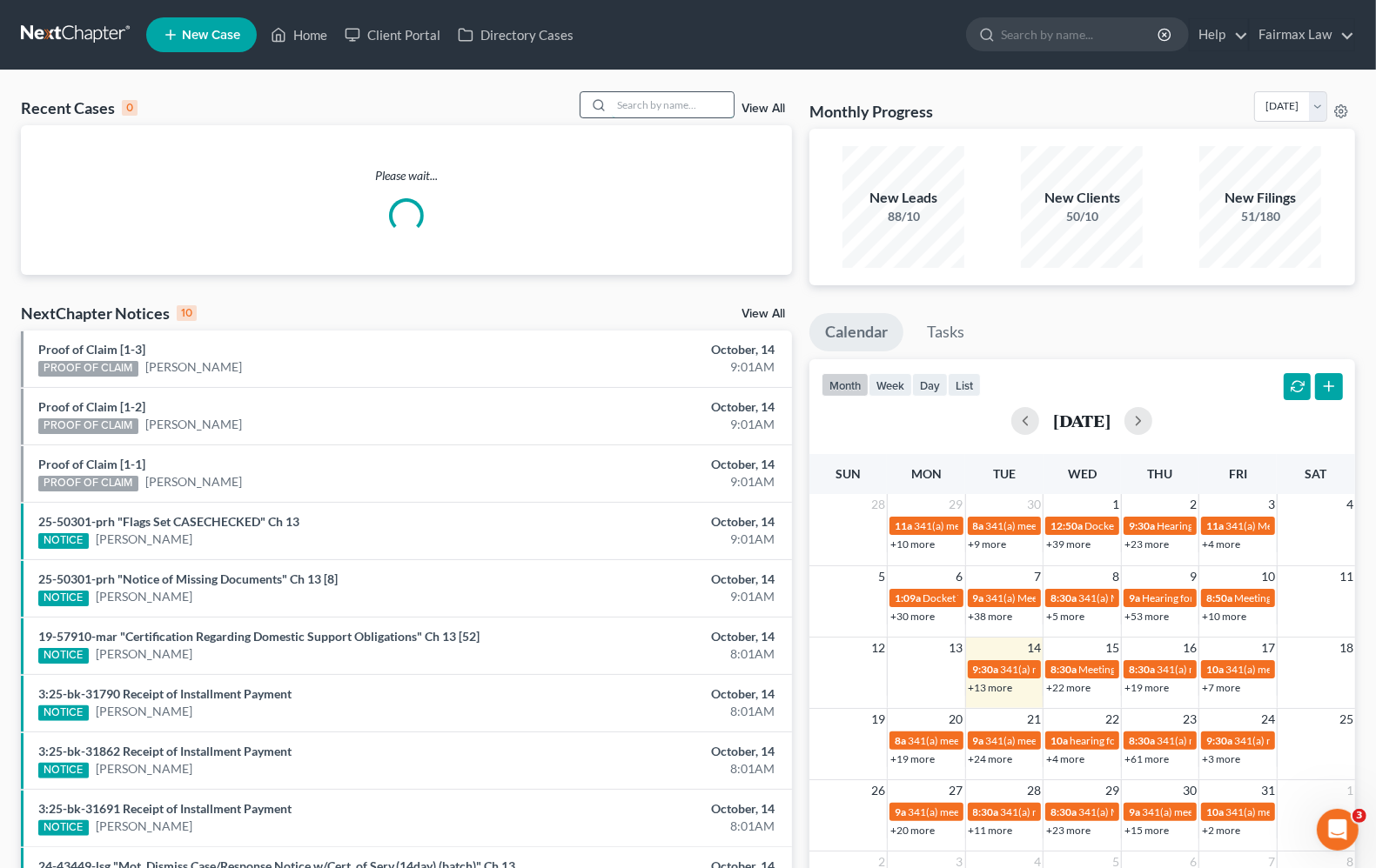
click at [633, 101] on input "search" at bounding box center [673, 104] width 122 height 25
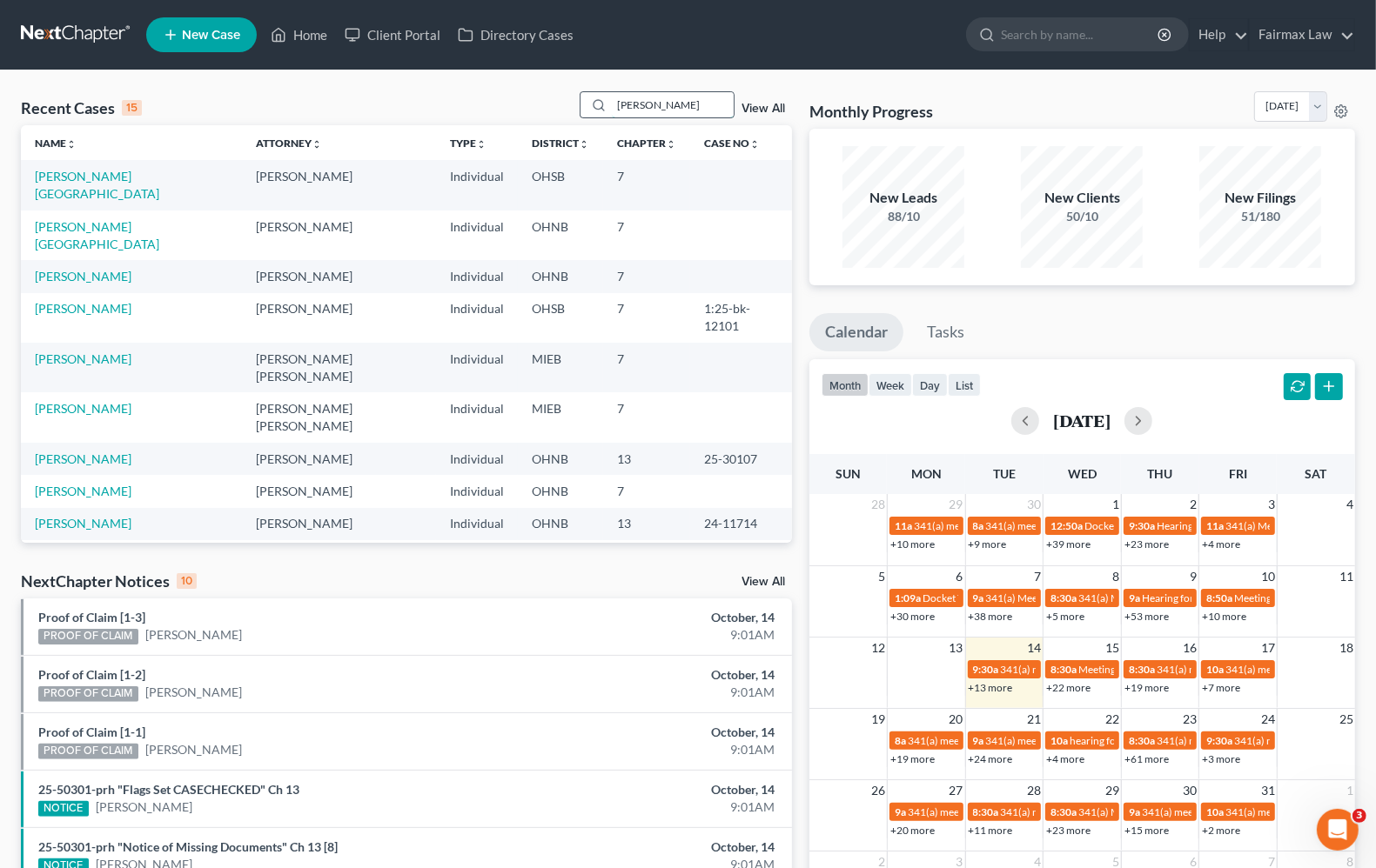
type input "jeffrey Quinn"
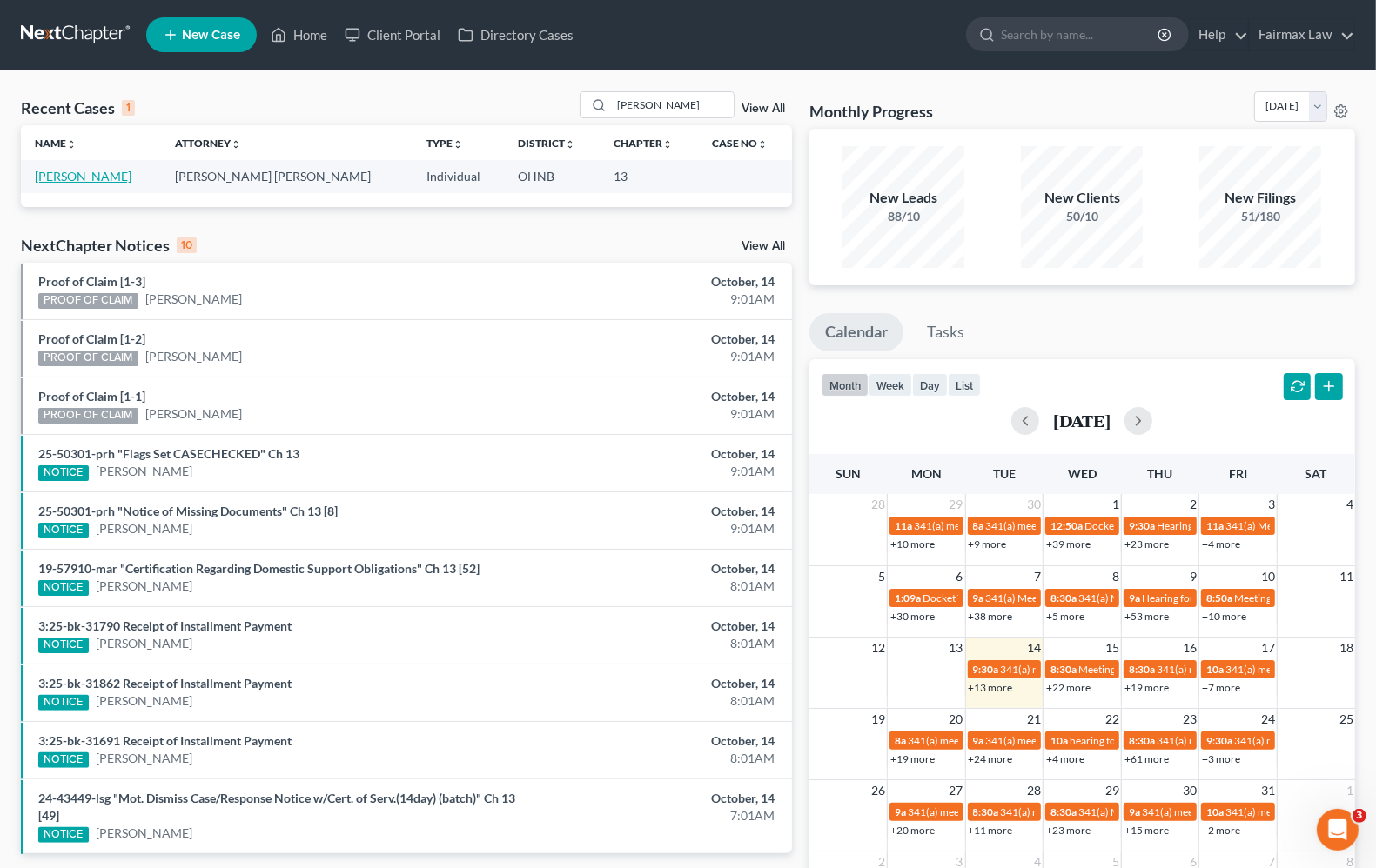
click at [85, 179] on link "Quinn, Jeffrey" at bounding box center [83, 176] width 97 height 15
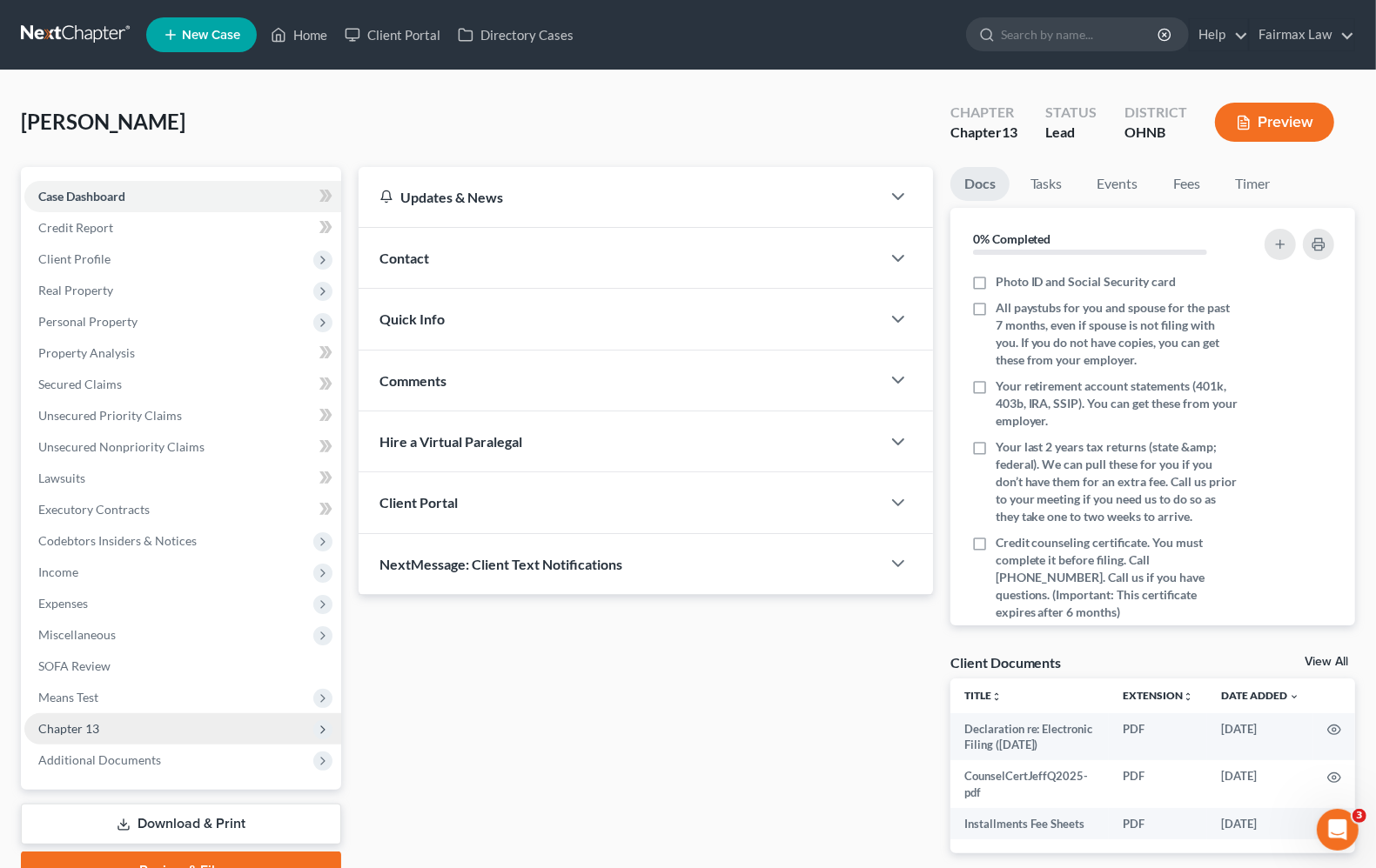
click at [78, 731] on span "Chapter 13" at bounding box center [68, 729] width 61 height 15
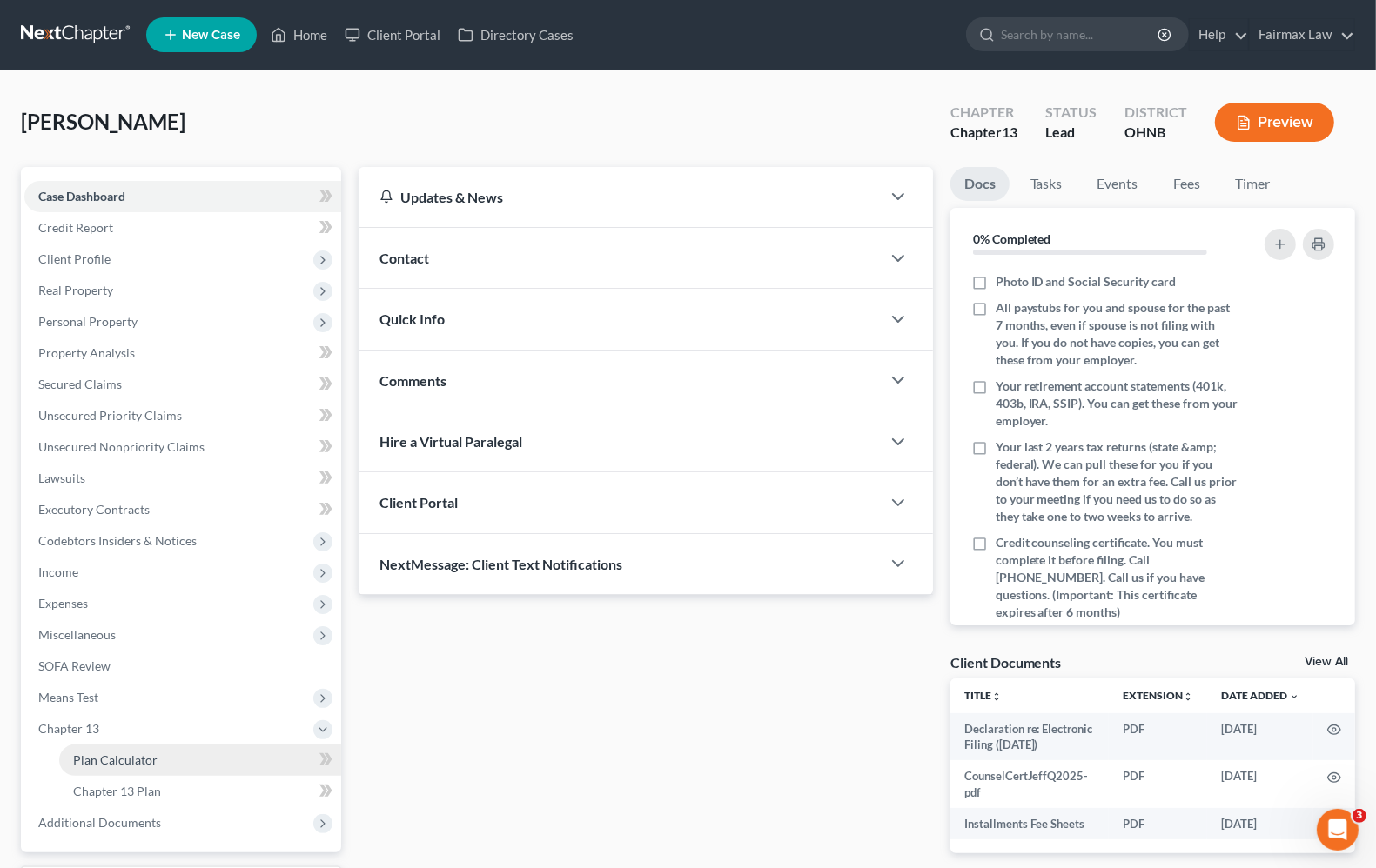
scroll to position [149, 0]
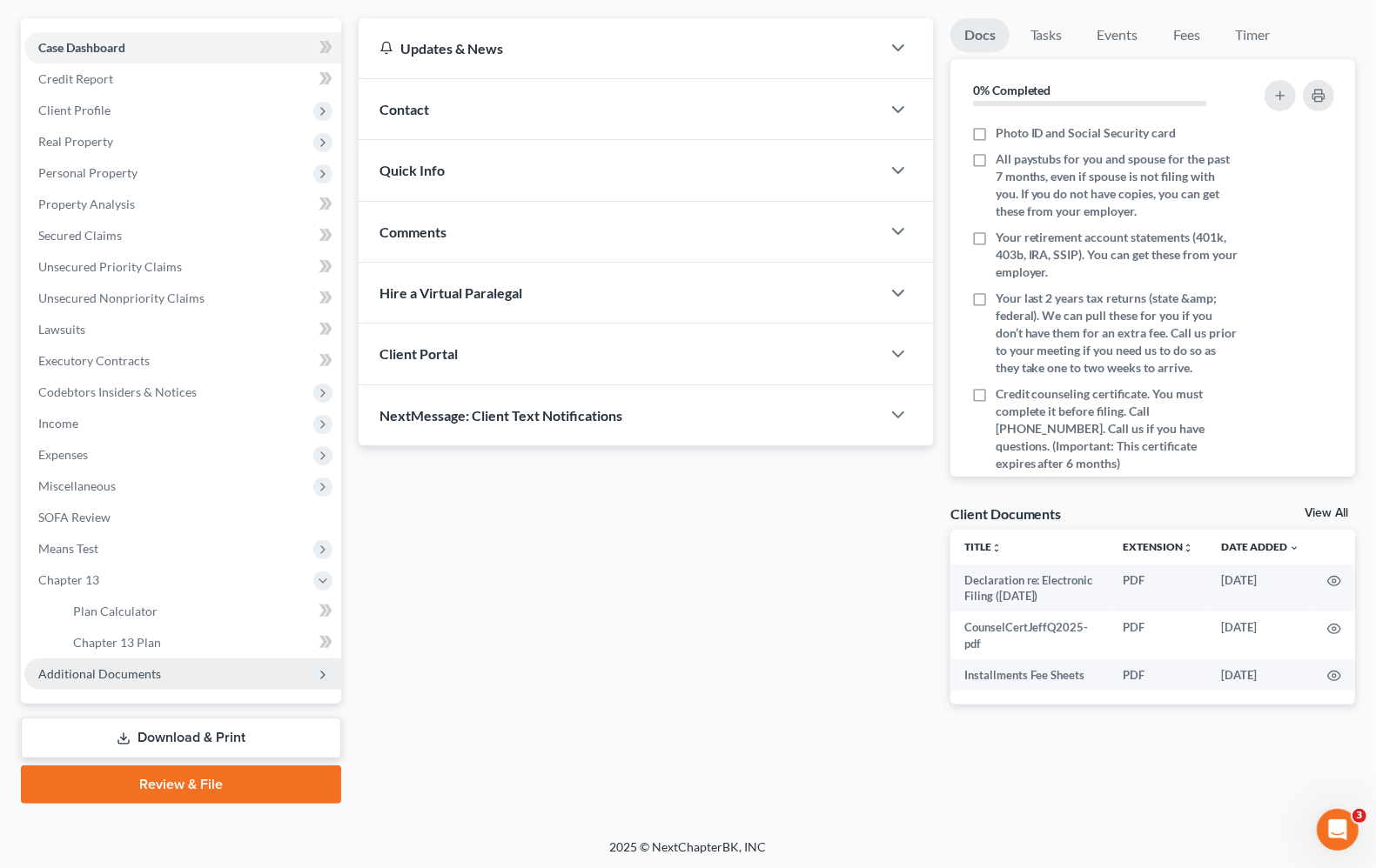
click at [112, 679] on span "Additional Documents" at bounding box center [99, 673] width 123 height 15
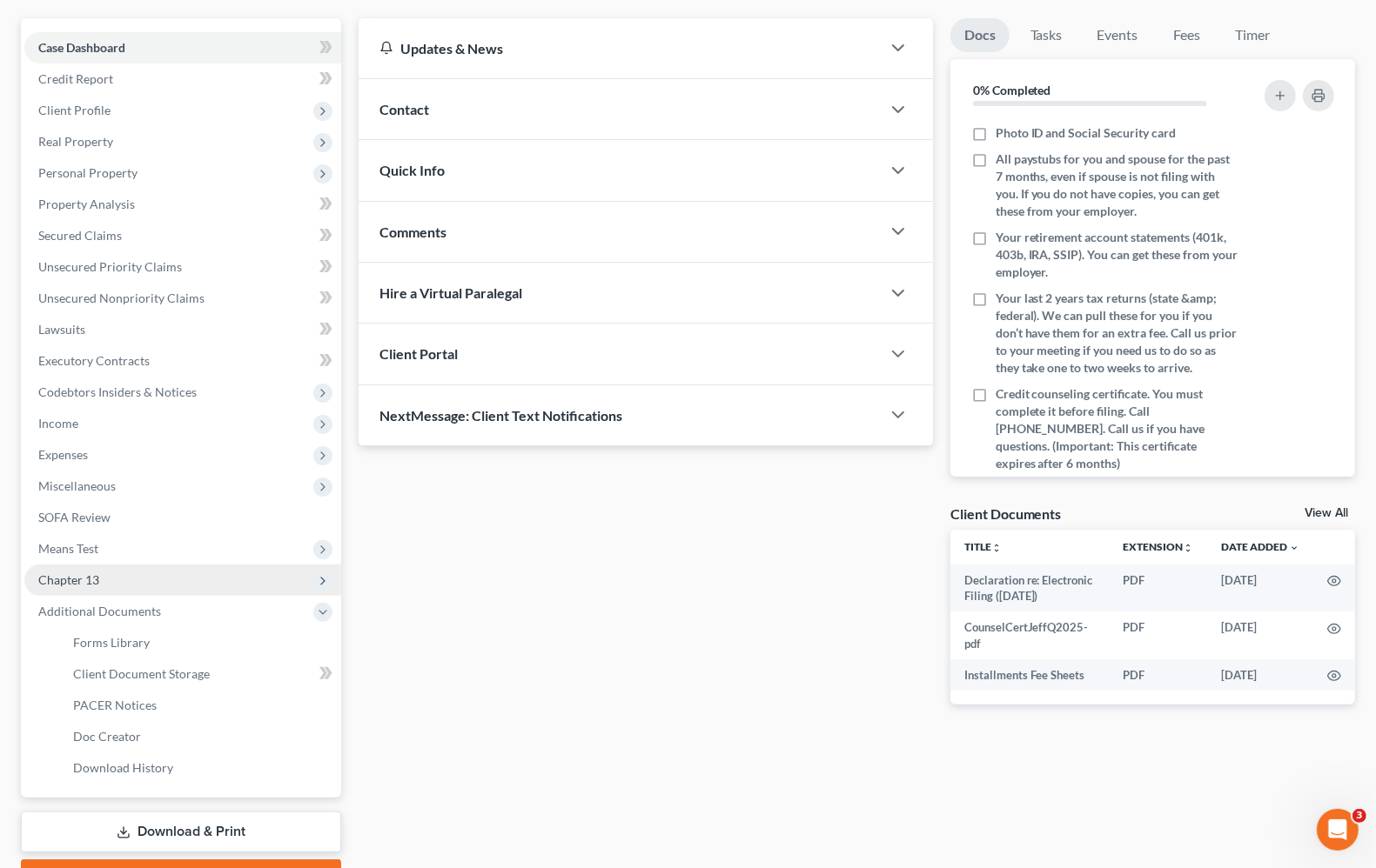
click at [100, 583] on span "Chapter 13" at bounding box center [182, 580] width 317 height 31
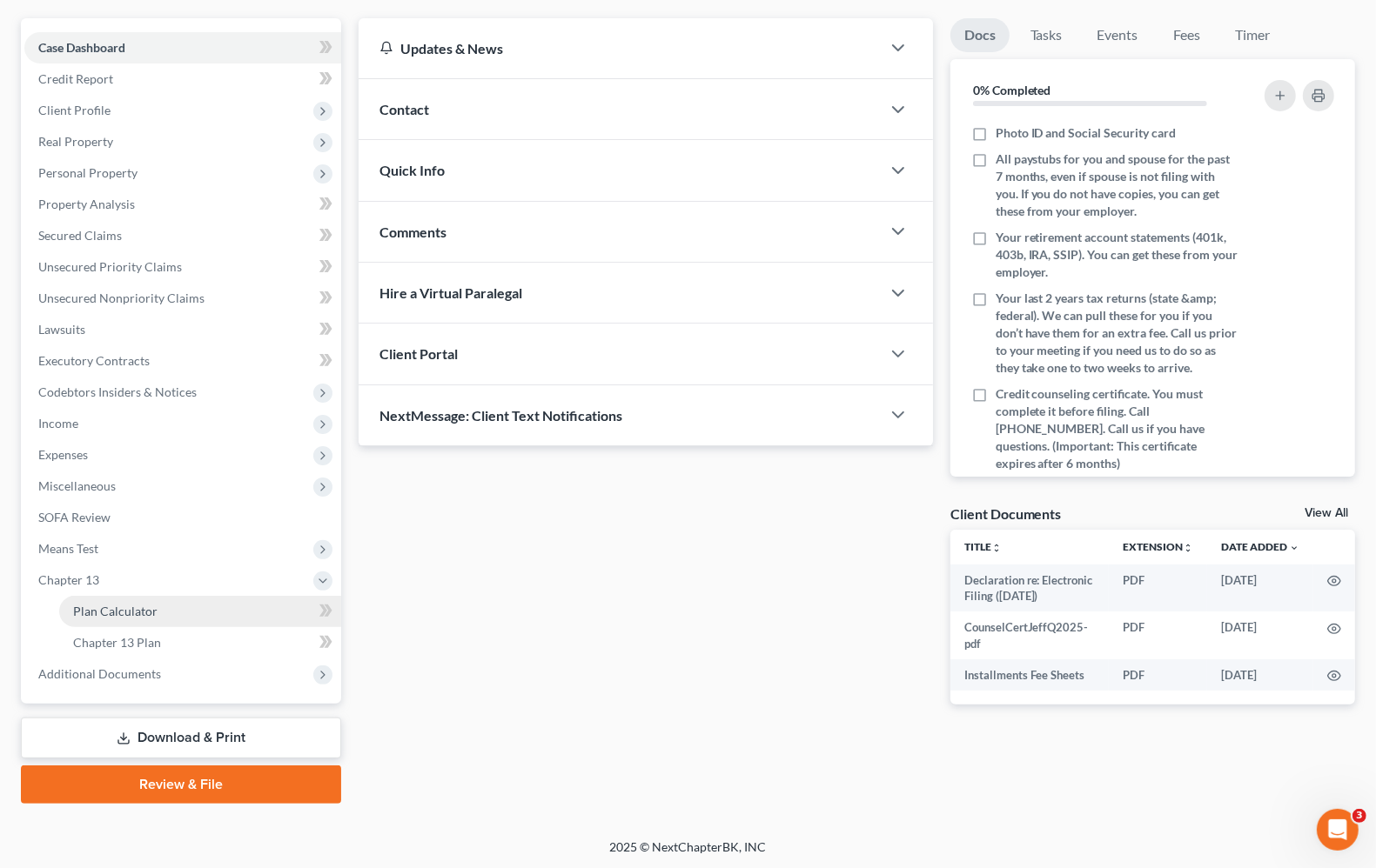
click at [126, 614] on span "Plan Calculator" at bounding box center [114, 611] width 84 height 15
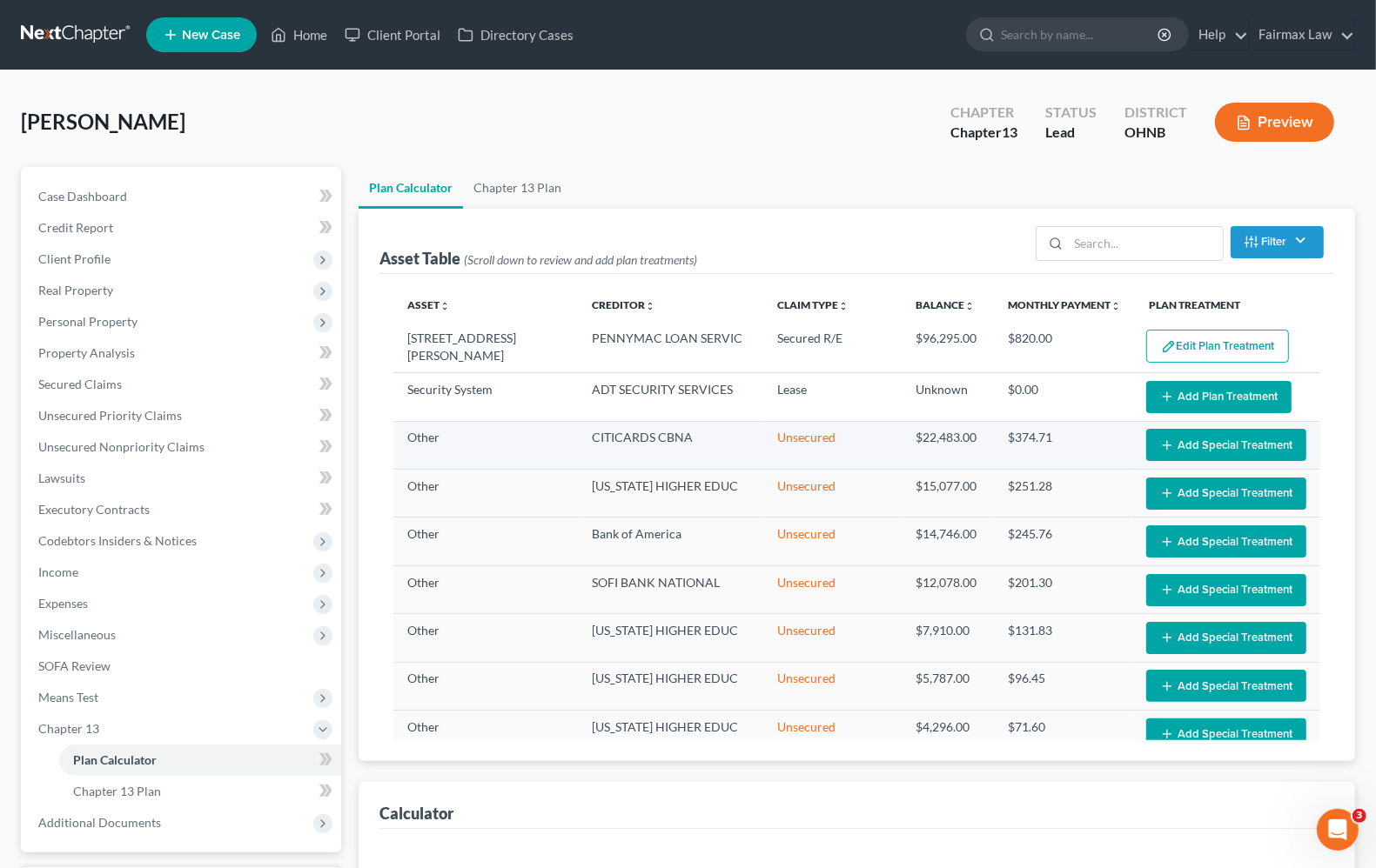
select select "59"
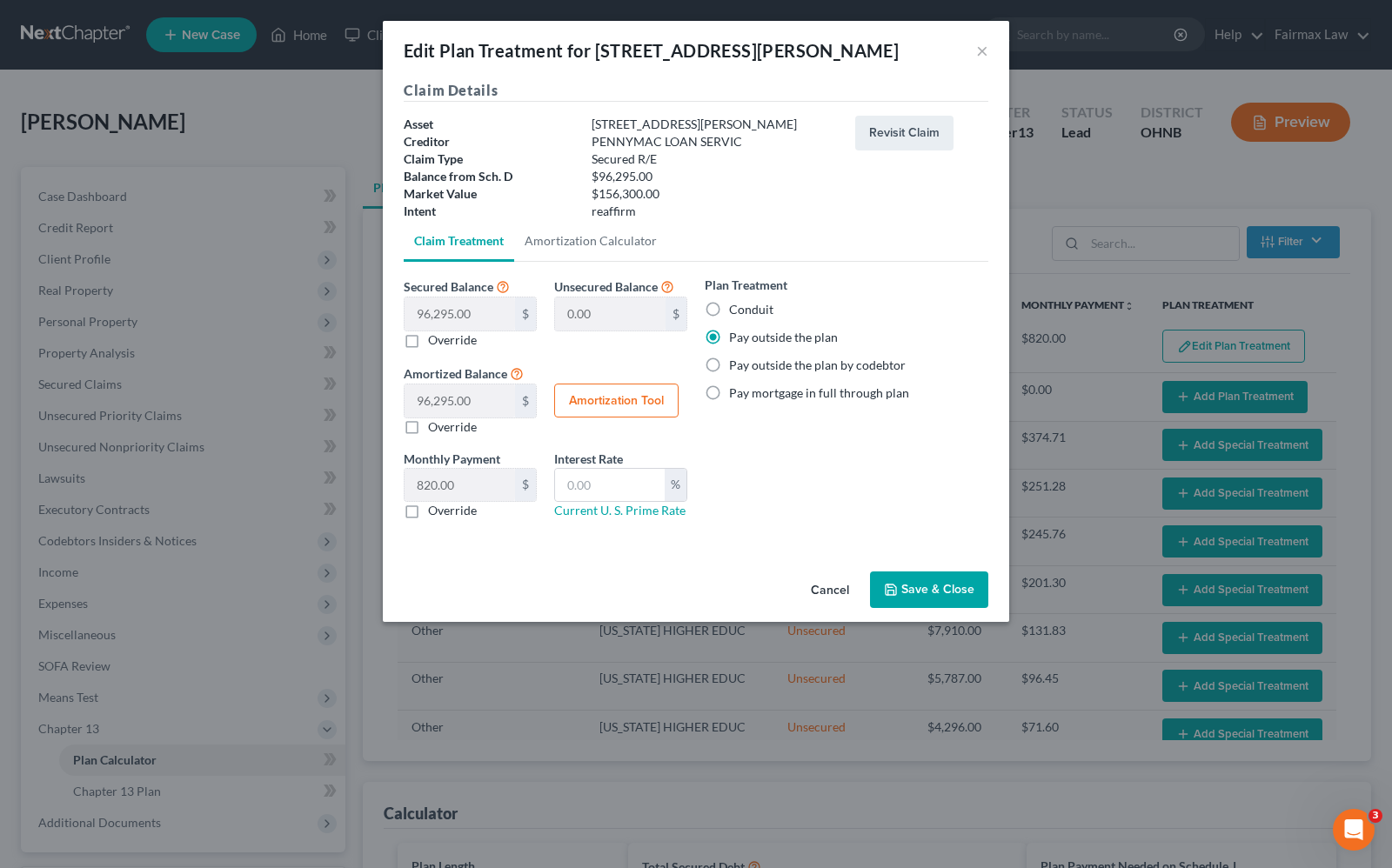
click at [937, 593] on button "Save & Close" at bounding box center [929, 590] width 118 height 37
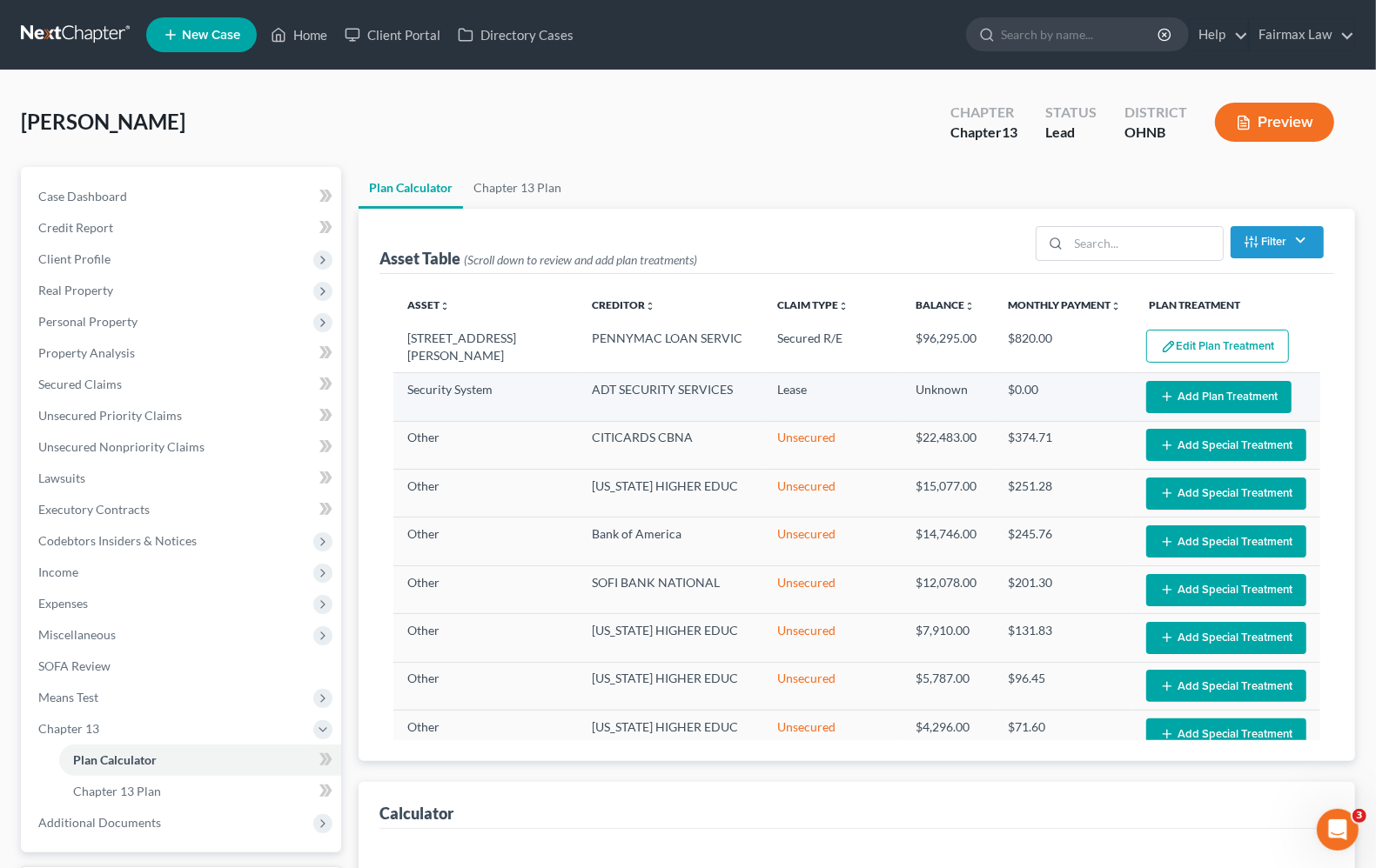
select select "59"
click at [1224, 403] on button "Add Plan Treatment" at bounding box center [1218, 397] width 145 height 32
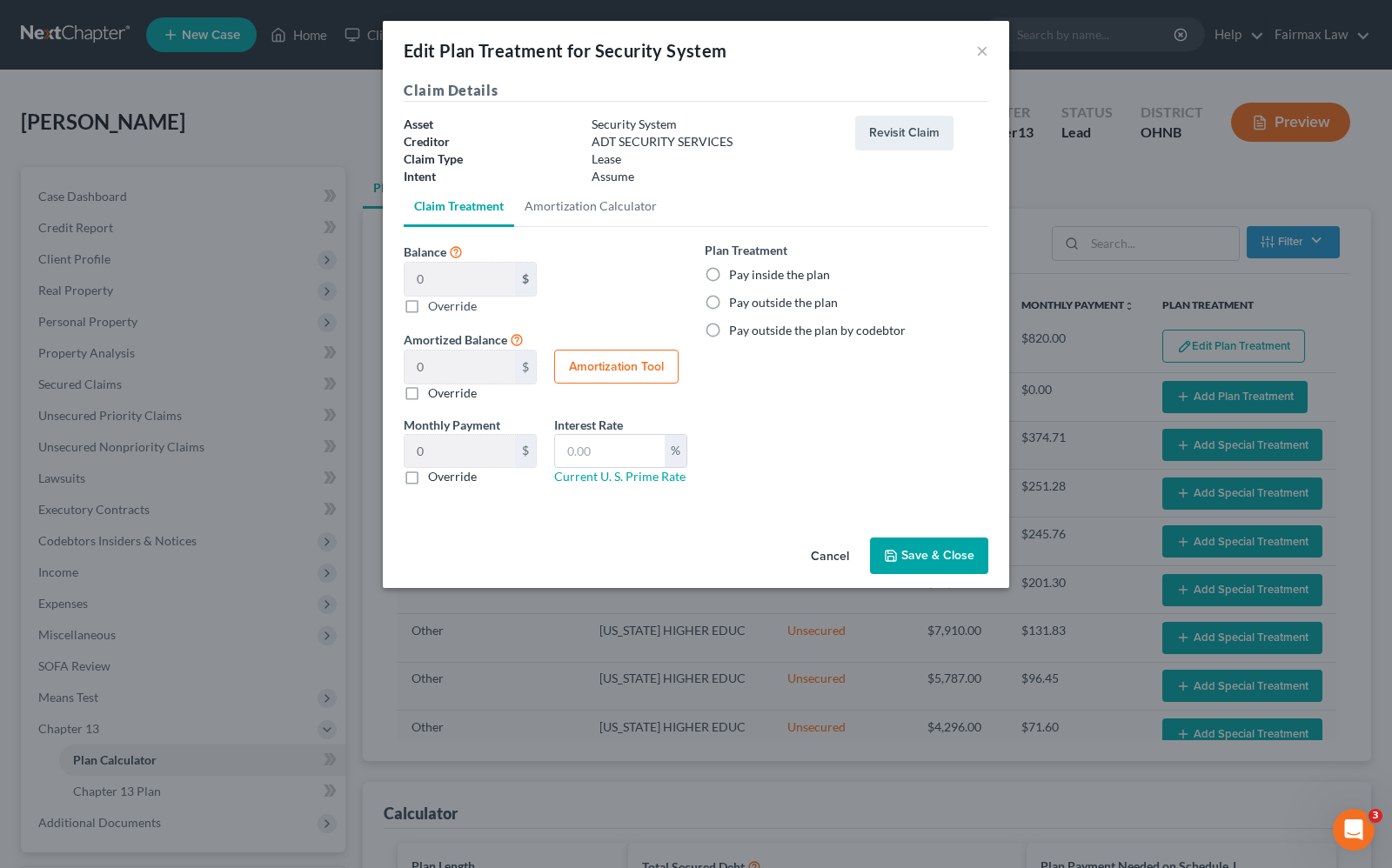
click at [729, 304] on label "Pay outside the plan" at bounding box center [783, 303] width 109 height 18
click at [736, 304] on input "Pay outside the plan" at bounding box center [742, 300] width 11 height 11
radio input "true"
click at [941, 549] on button "Save & Close" at bounding box center [929, 556] width 118 height 37
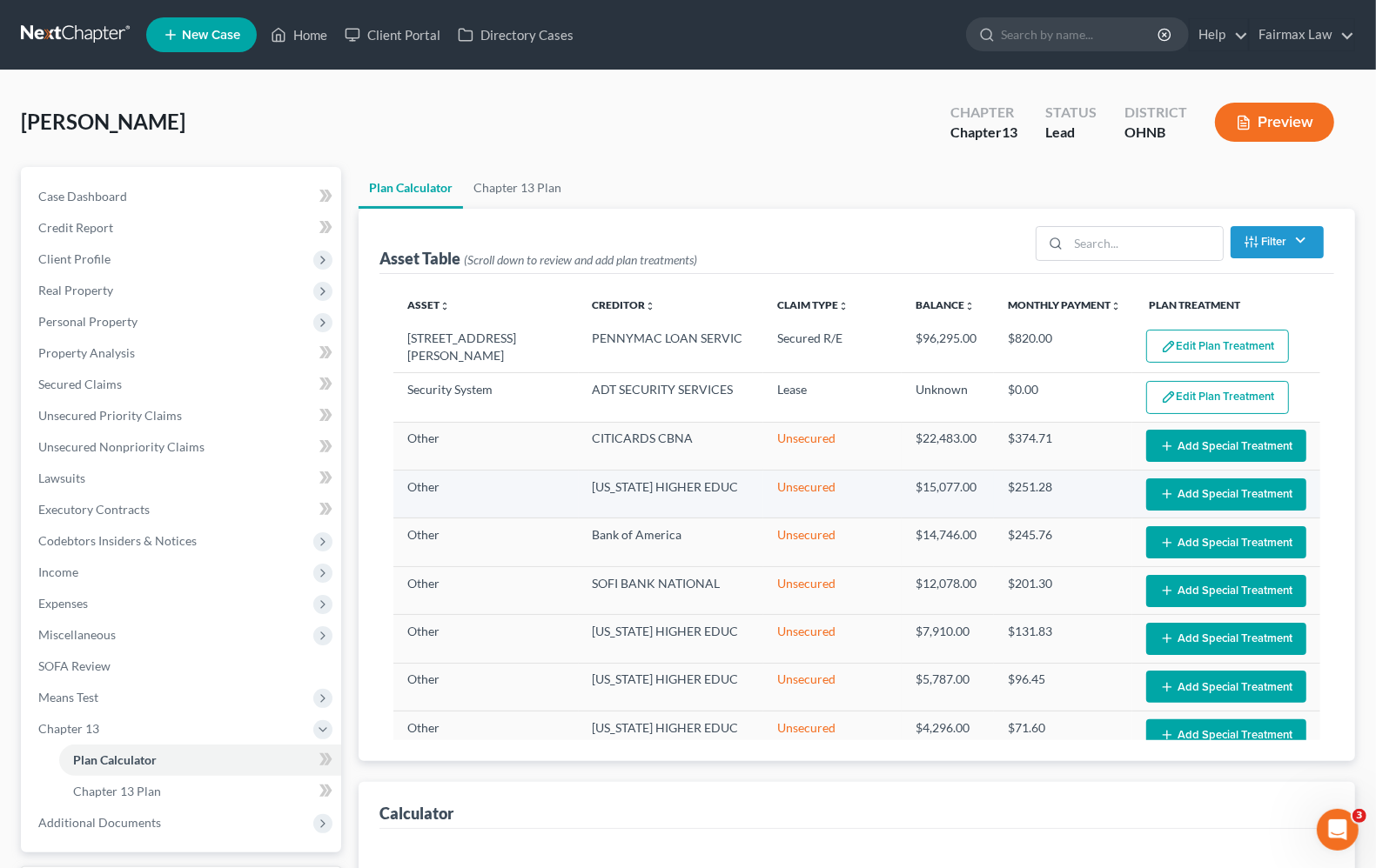
select select "59"
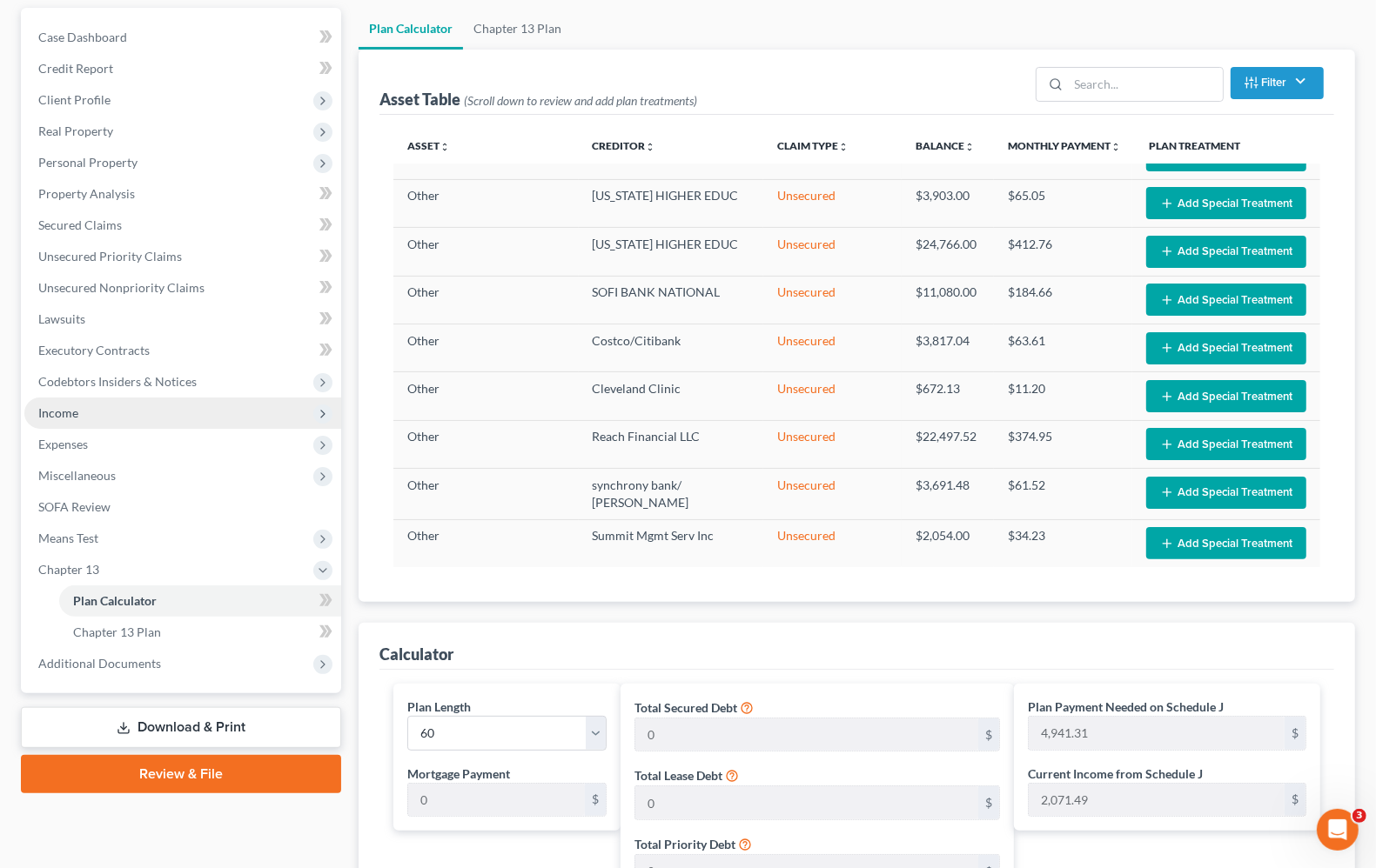
scroll to position [109, 0]
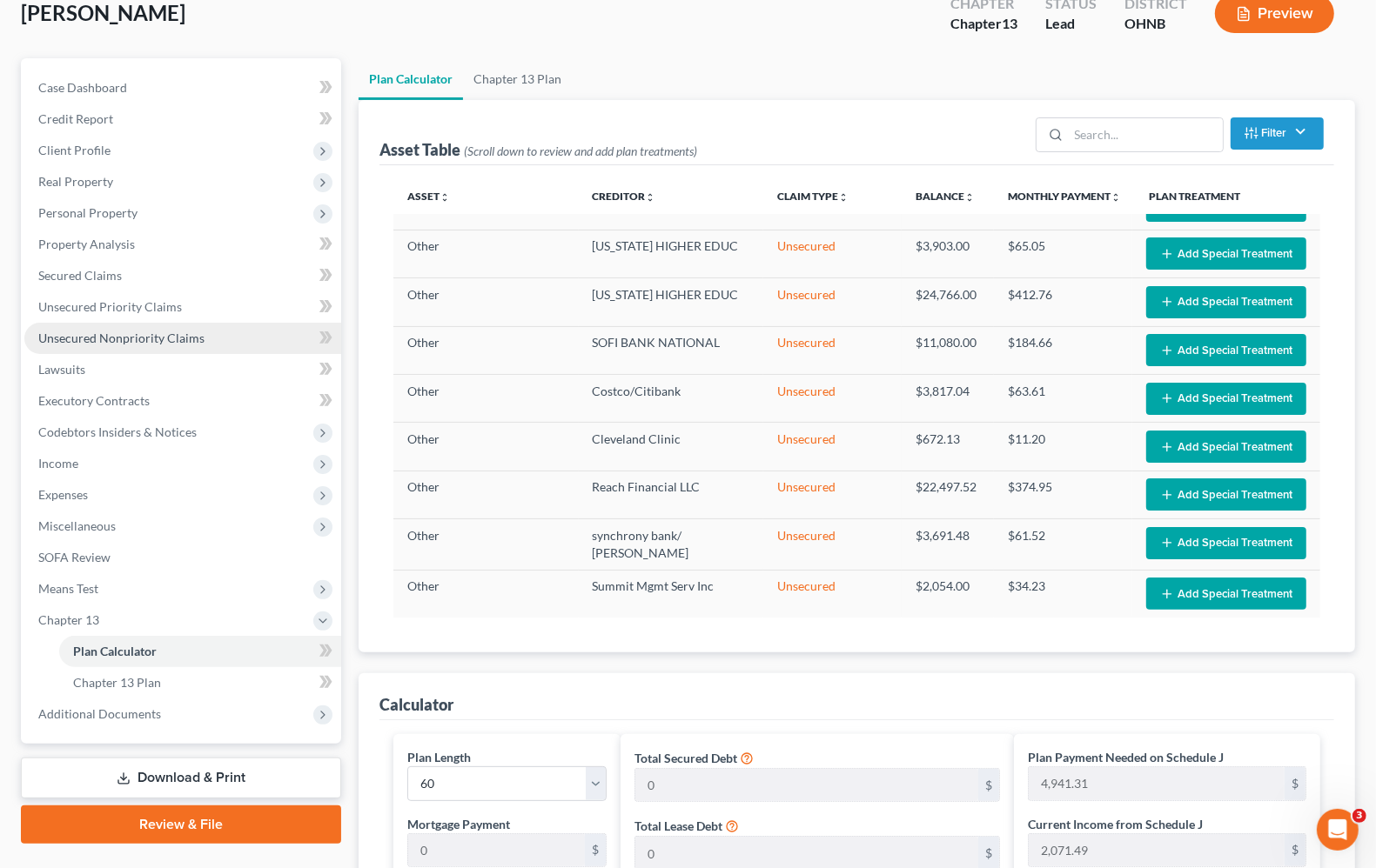
click at [98, 343] on span "Unsecured Nonpriority Claims" at bounding box center [121, 338] width 166 height 15
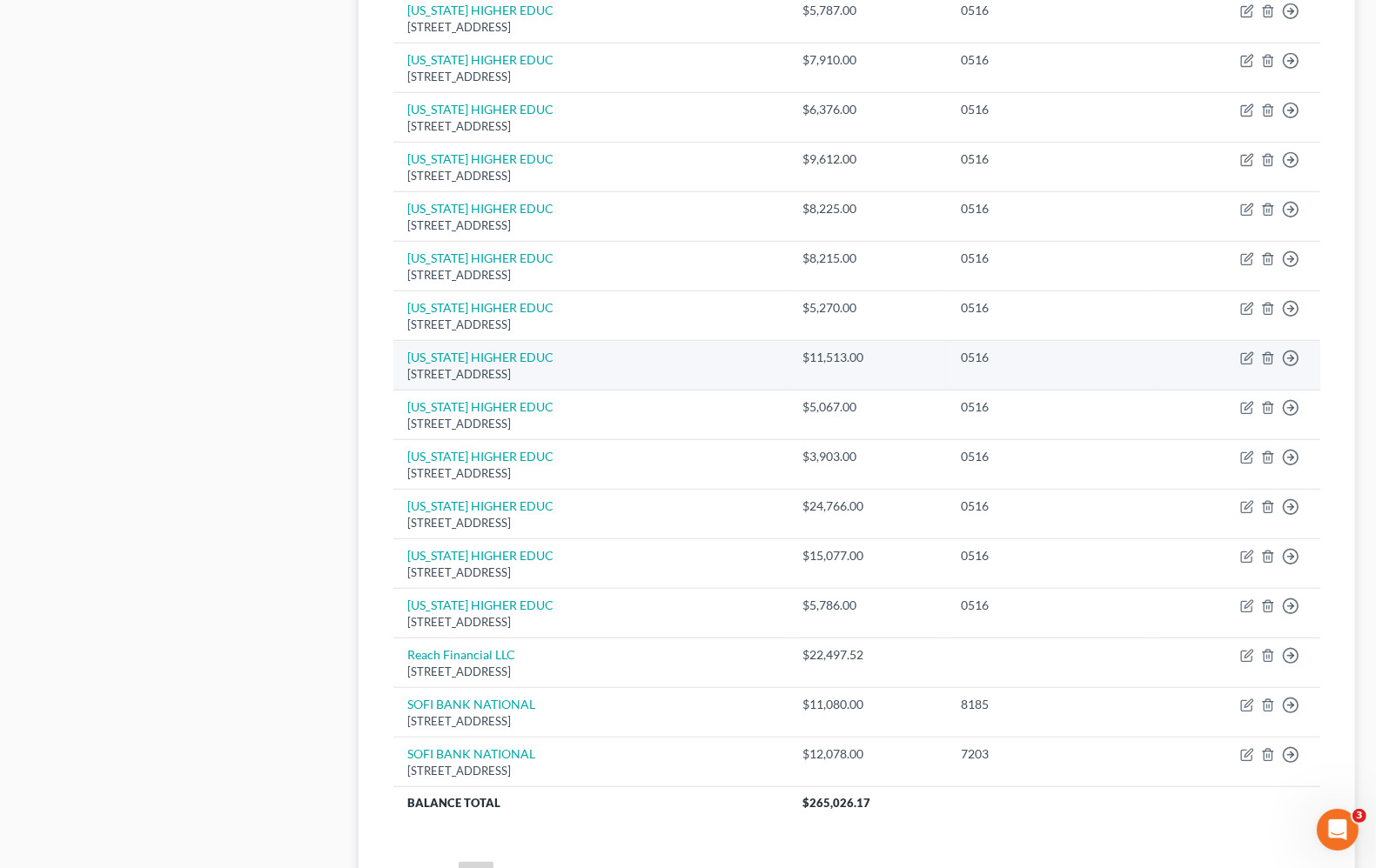
scroll to position [1147, 0]
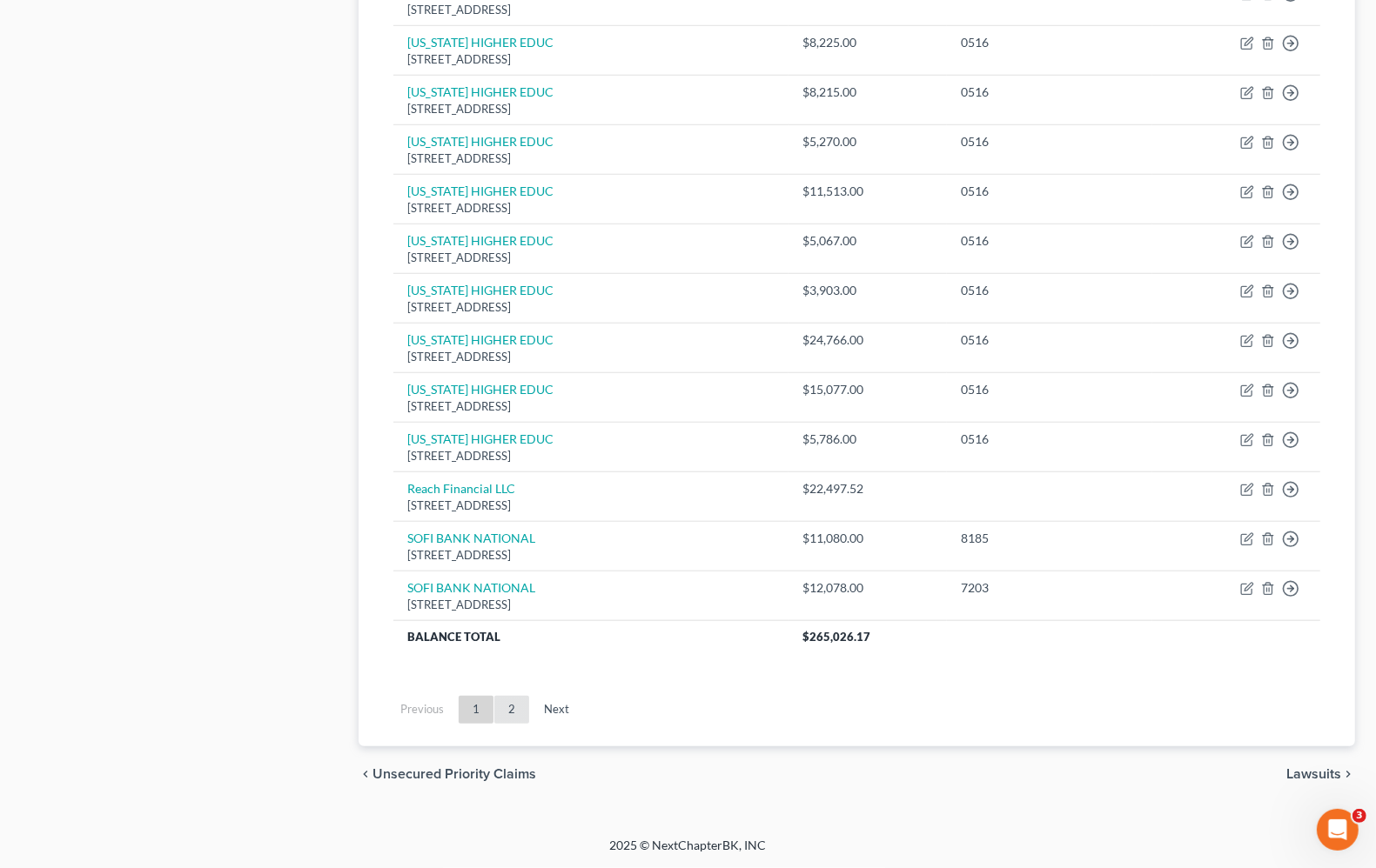
click at [509, 713] on link "2" at bounding box center [512, 709] width 35 height 28
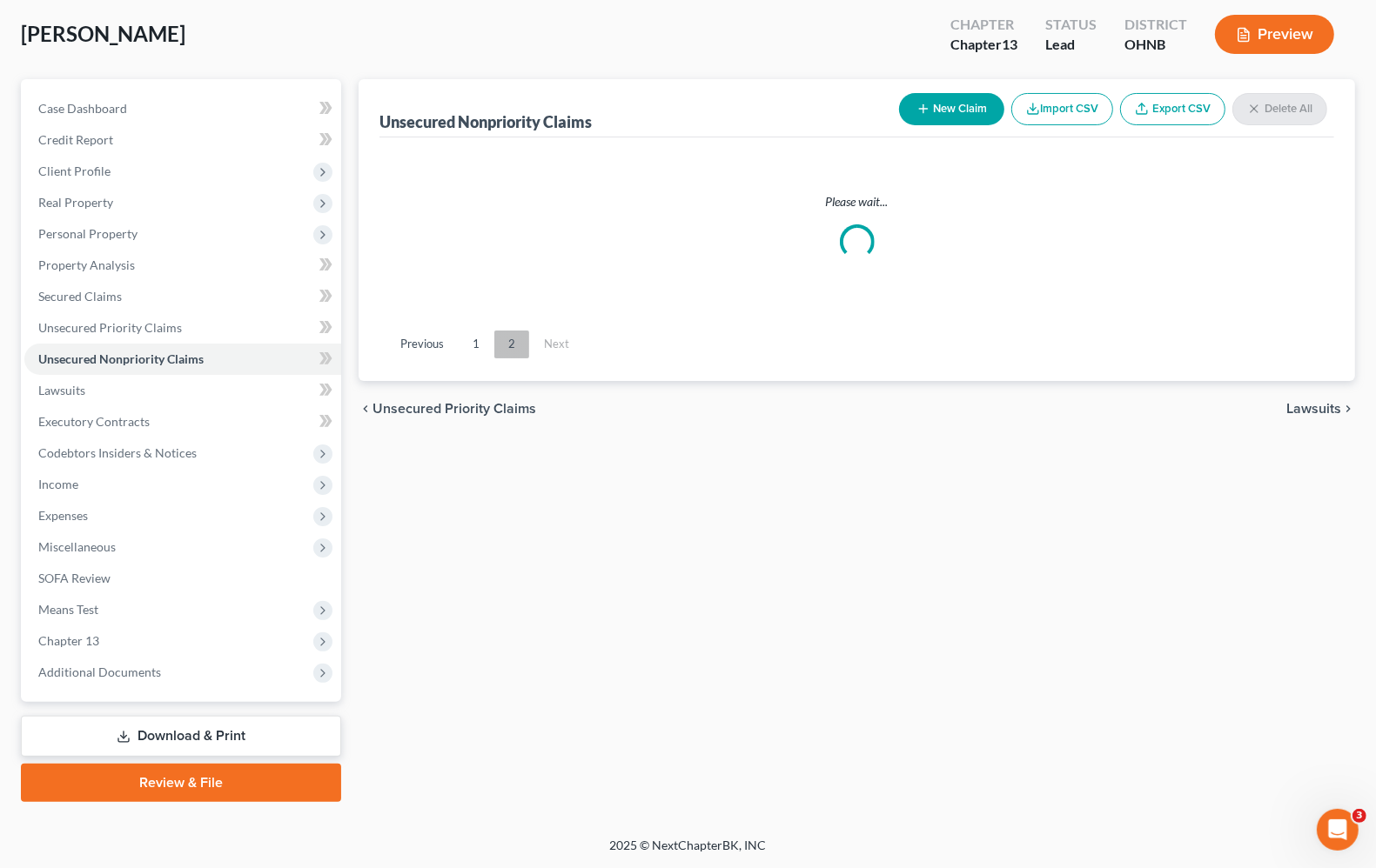
scroll to position [85, 0]
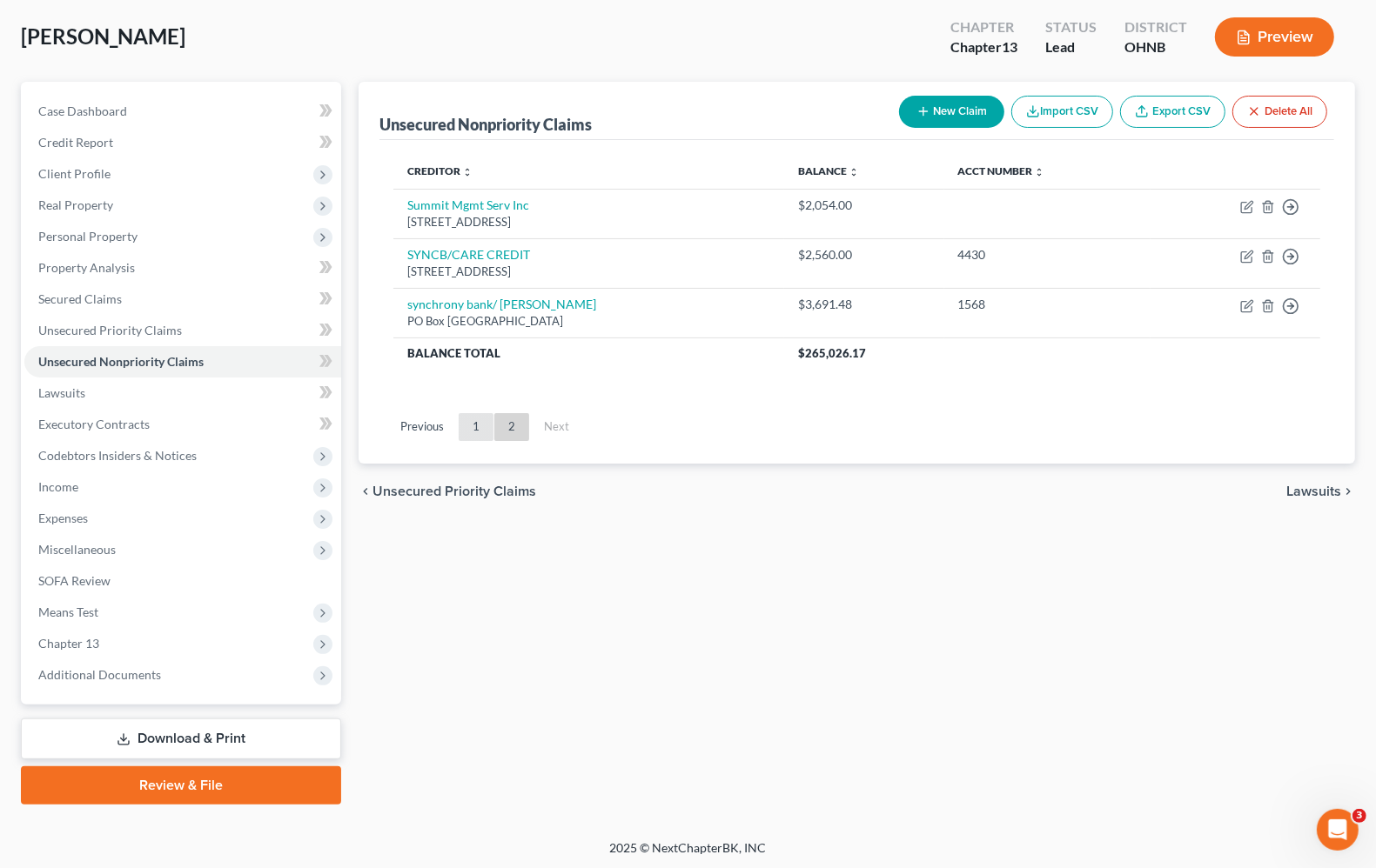
click at [477, 435] on link "1" at bounding box center [476, 427] width 35 height 28
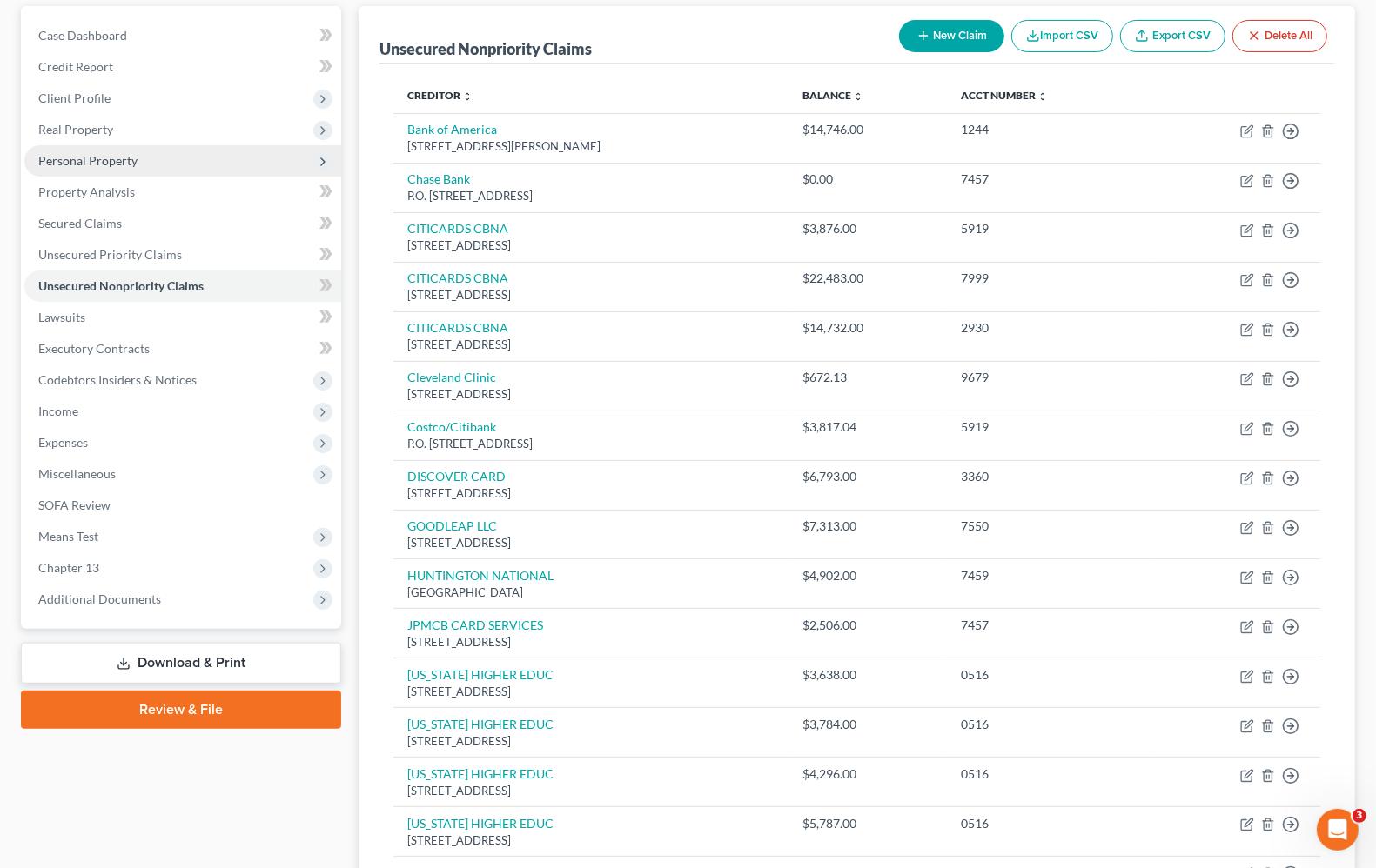
scroll to position [109, 0]
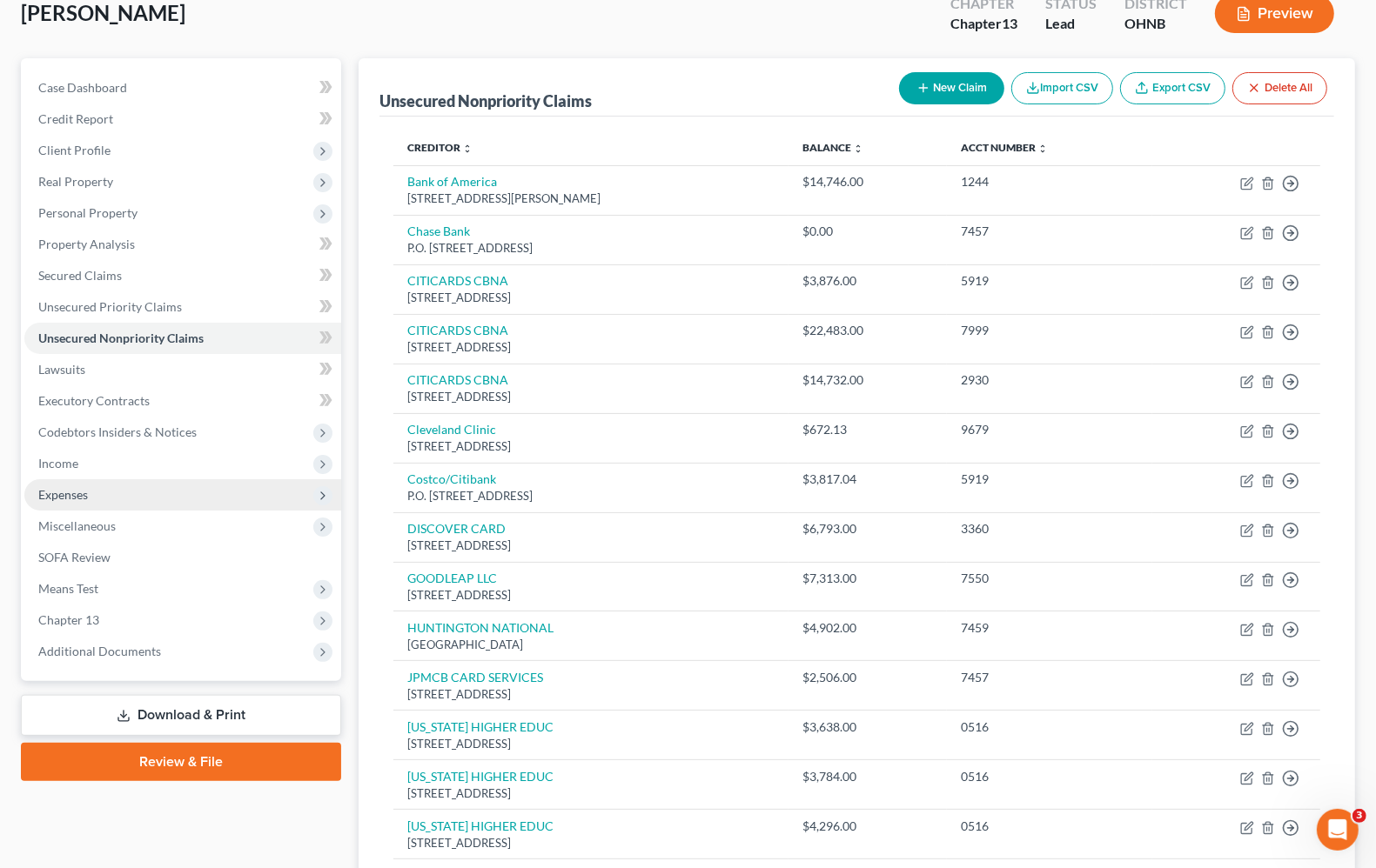
click at [76, 495] on span "Expenses" at bounding box center [63, 494] width 50 height 15
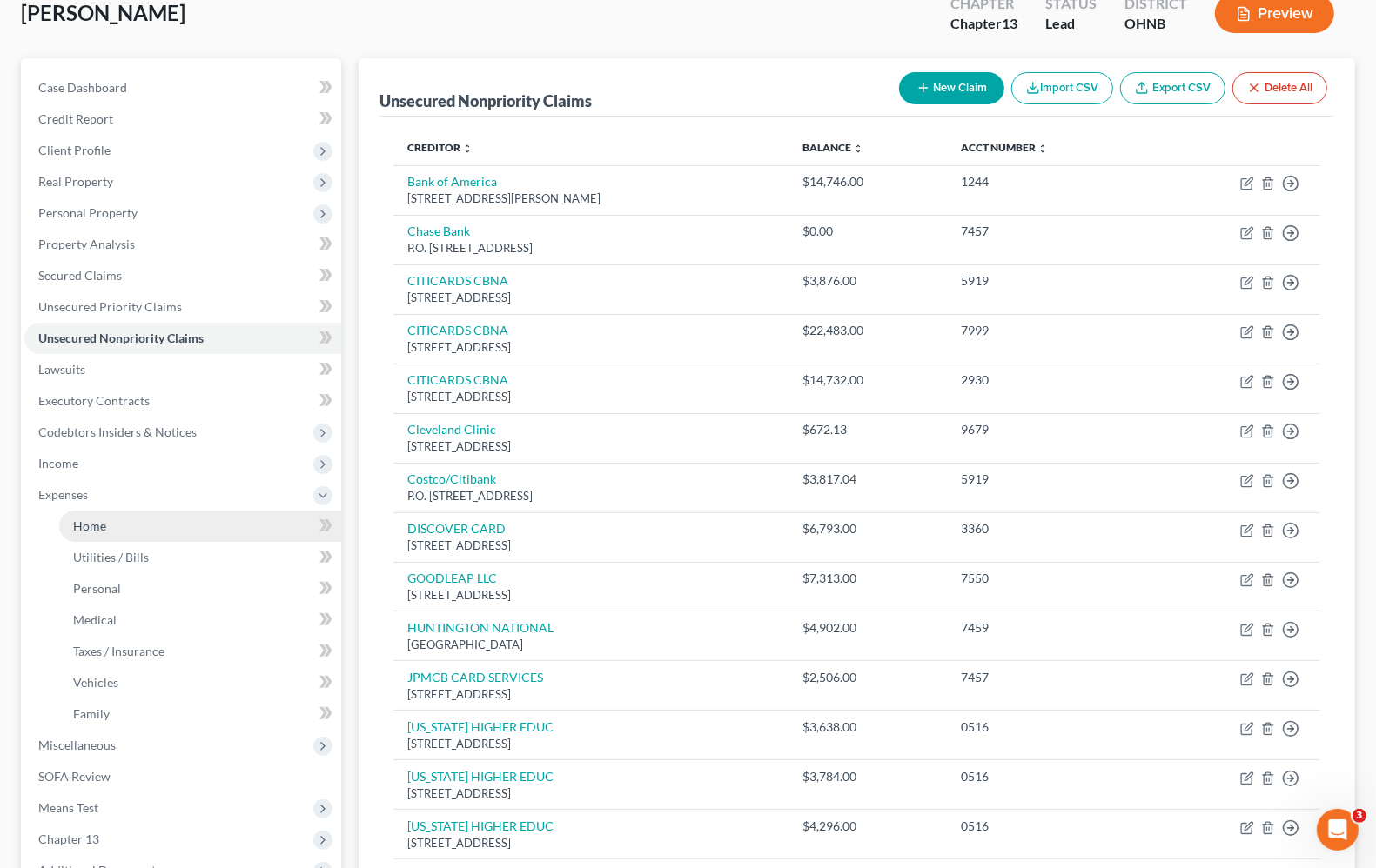
click at [93, 528] on span "Home" at bounding box center [90, 526] width 33 height 15
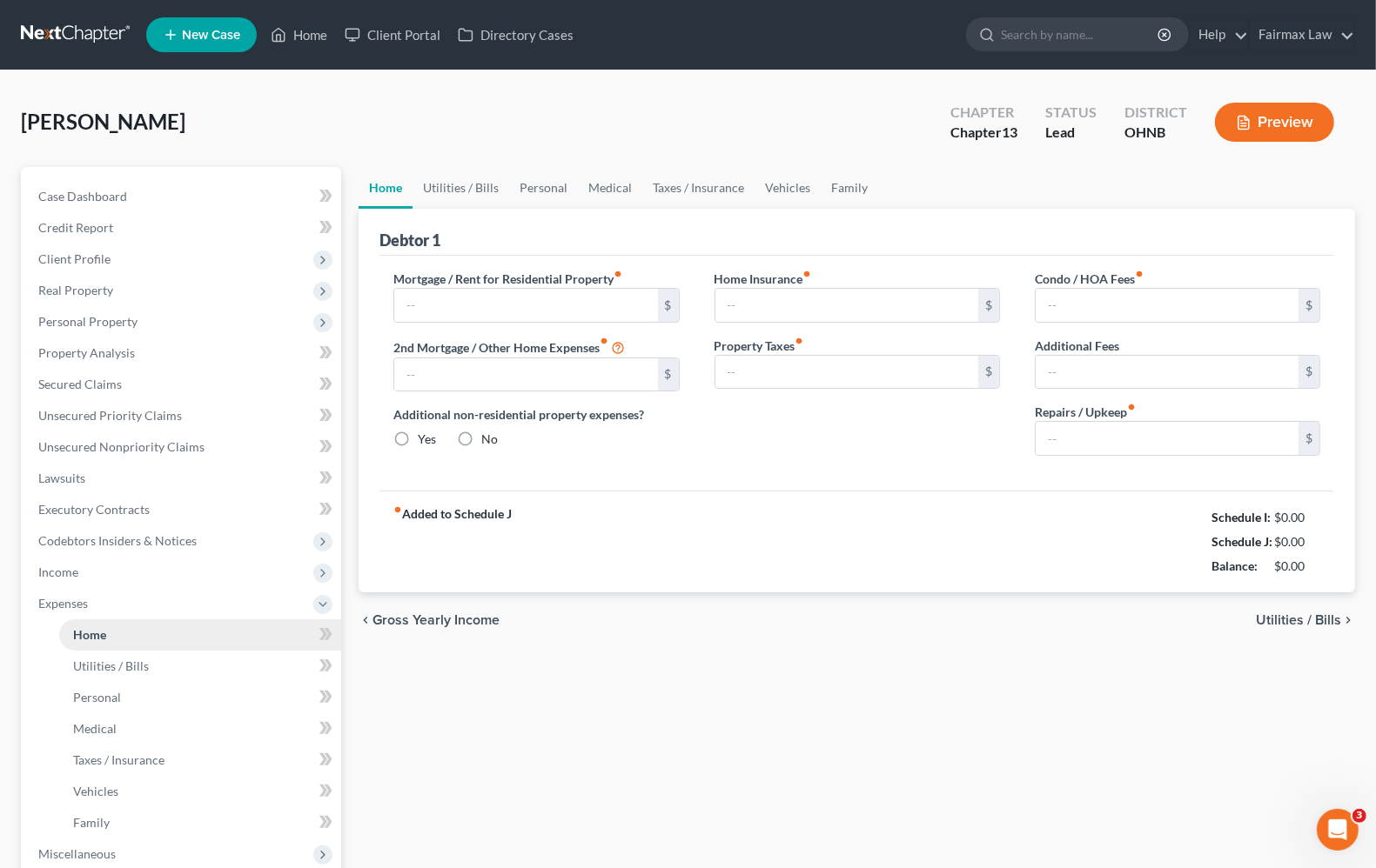
type input "820.00"
type input "0.00"
radio input "true"
type input "0.00"
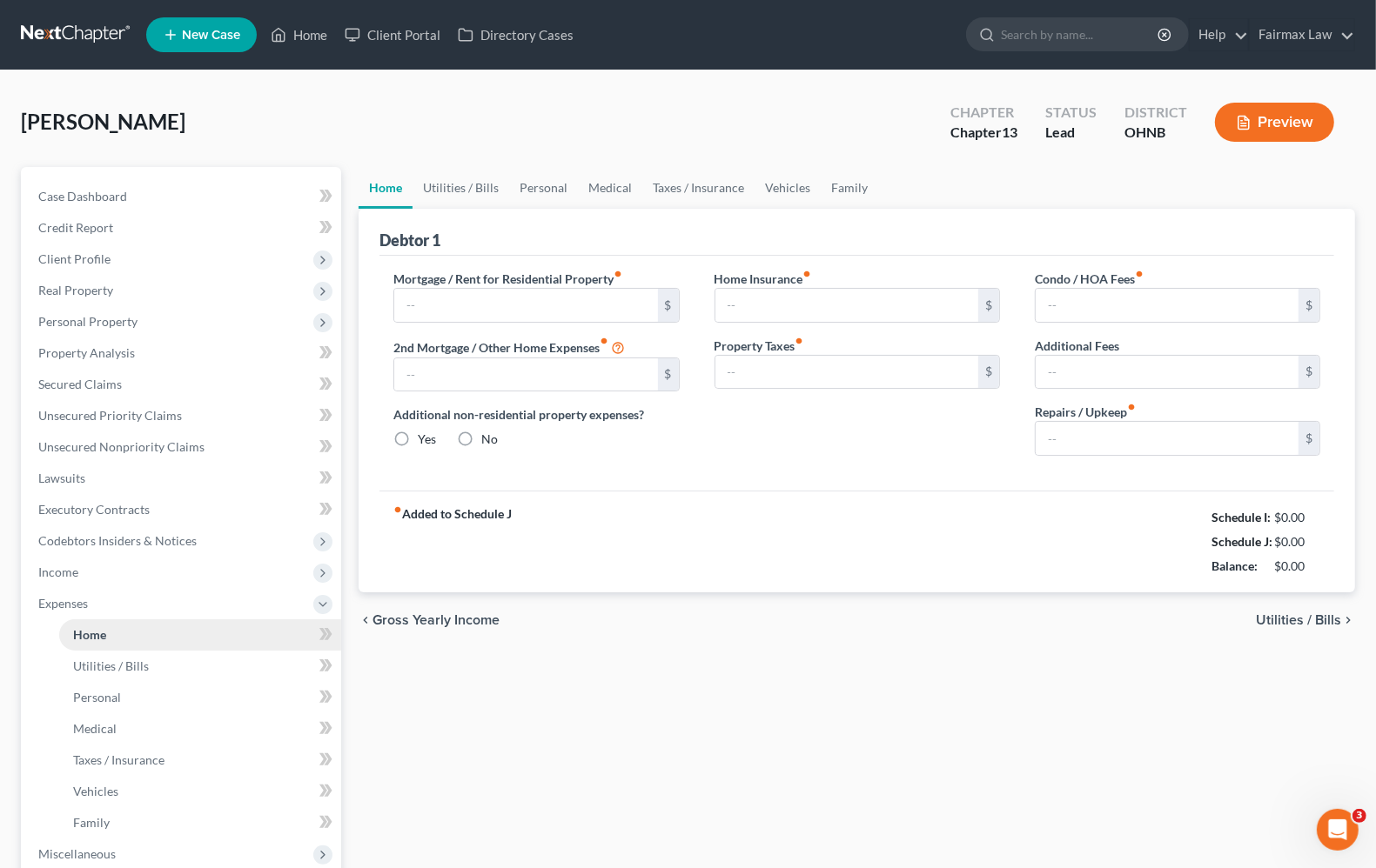
type input "0.00"
click at [1282, 624] on span "Utilities / Bills" at bounding box center [1298, 620] width 85 height 14
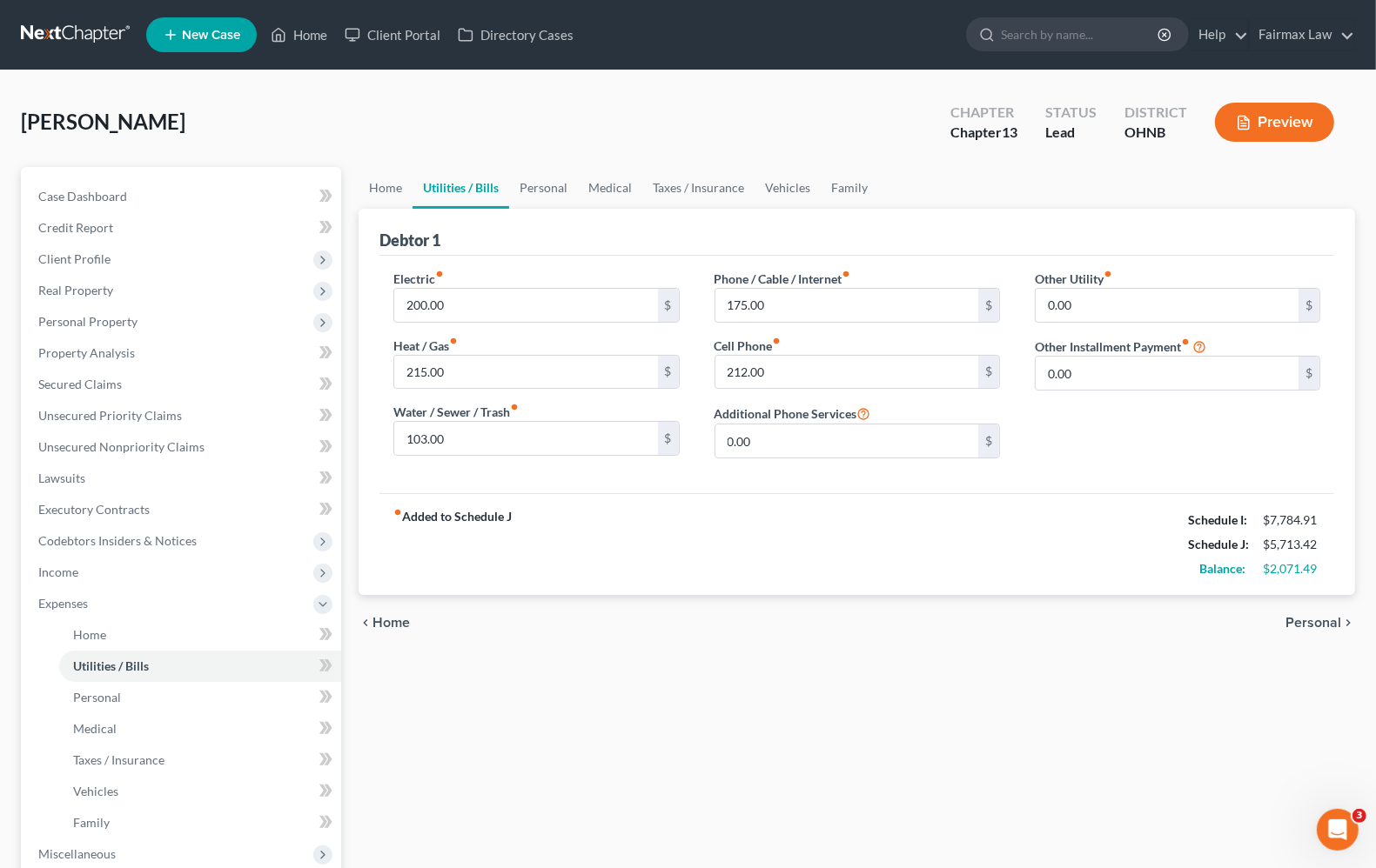
click at [1288, 619] on span "Personal" at bounding box center [1313, 623] width 55 height 14
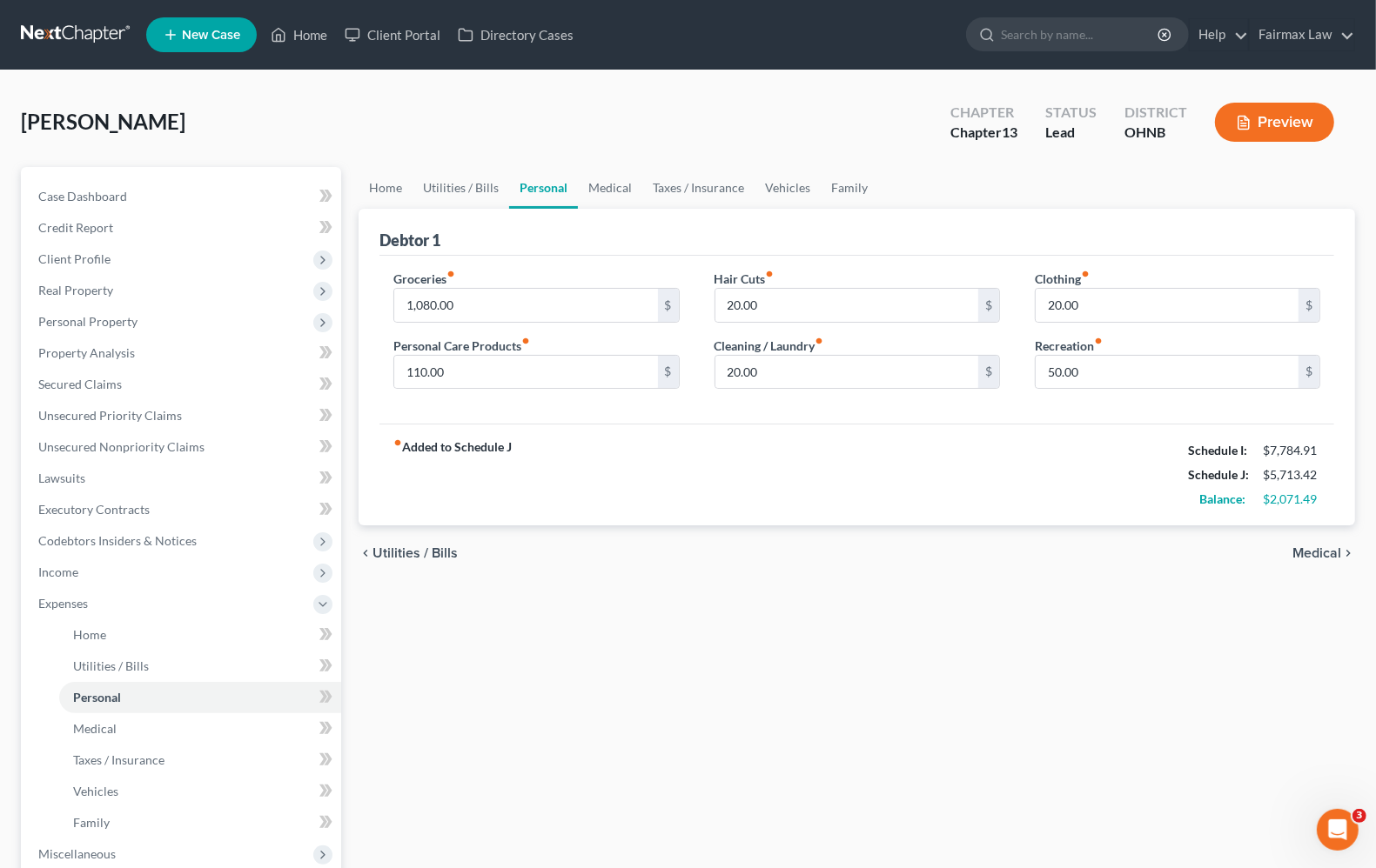
click at [1334, 559] on span "Medical" at bounding box center [1316, 553] width 49 height 14
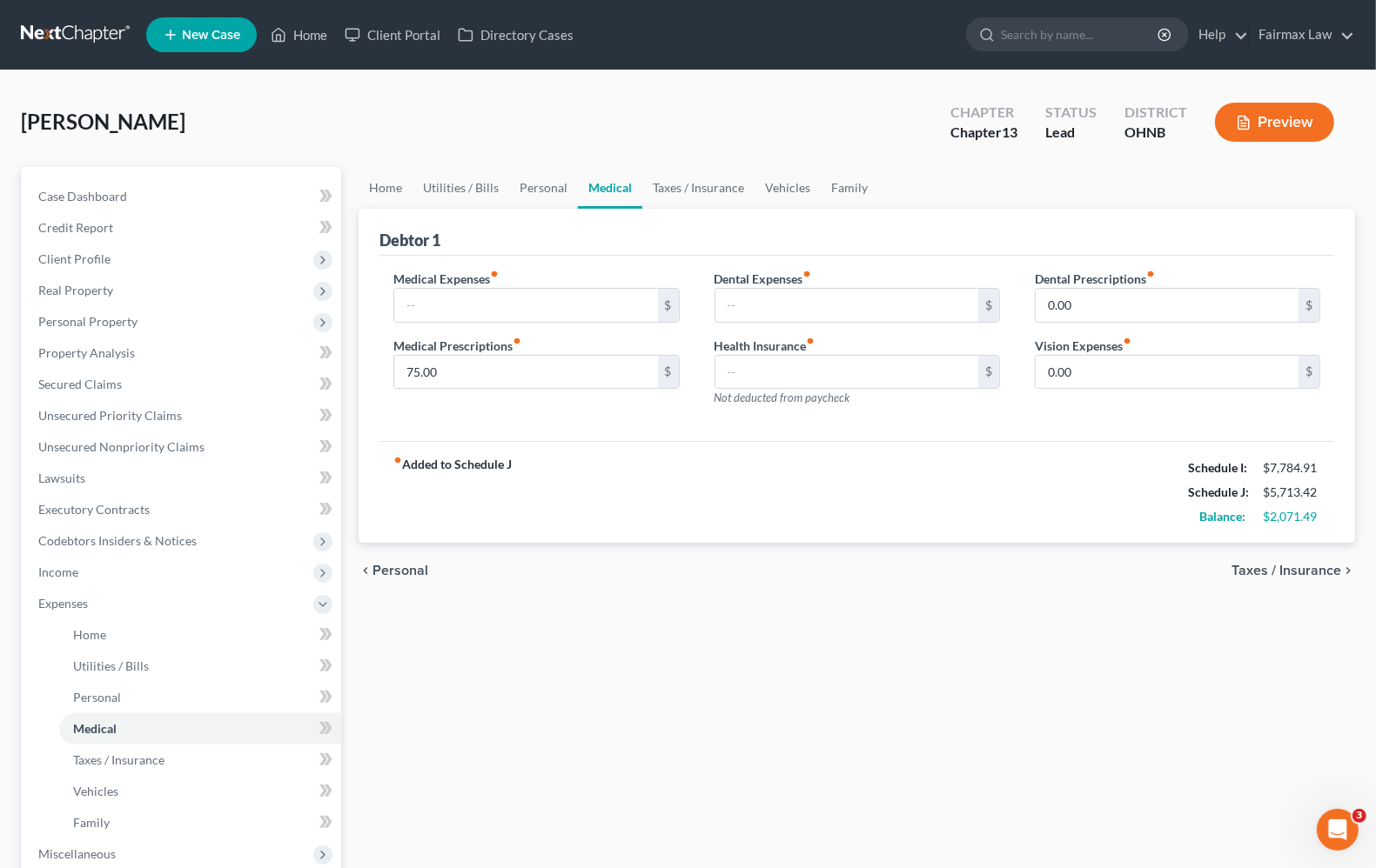
click at [1334, 557] on div "chevron_left Personal Taxes / Insurance chevron_right" at bounding box center [857, 570] width 997 height 55
click at [1332, 567] on span "Taxes / Insurance" at bounding box center [1286, 570] width 110 height 14
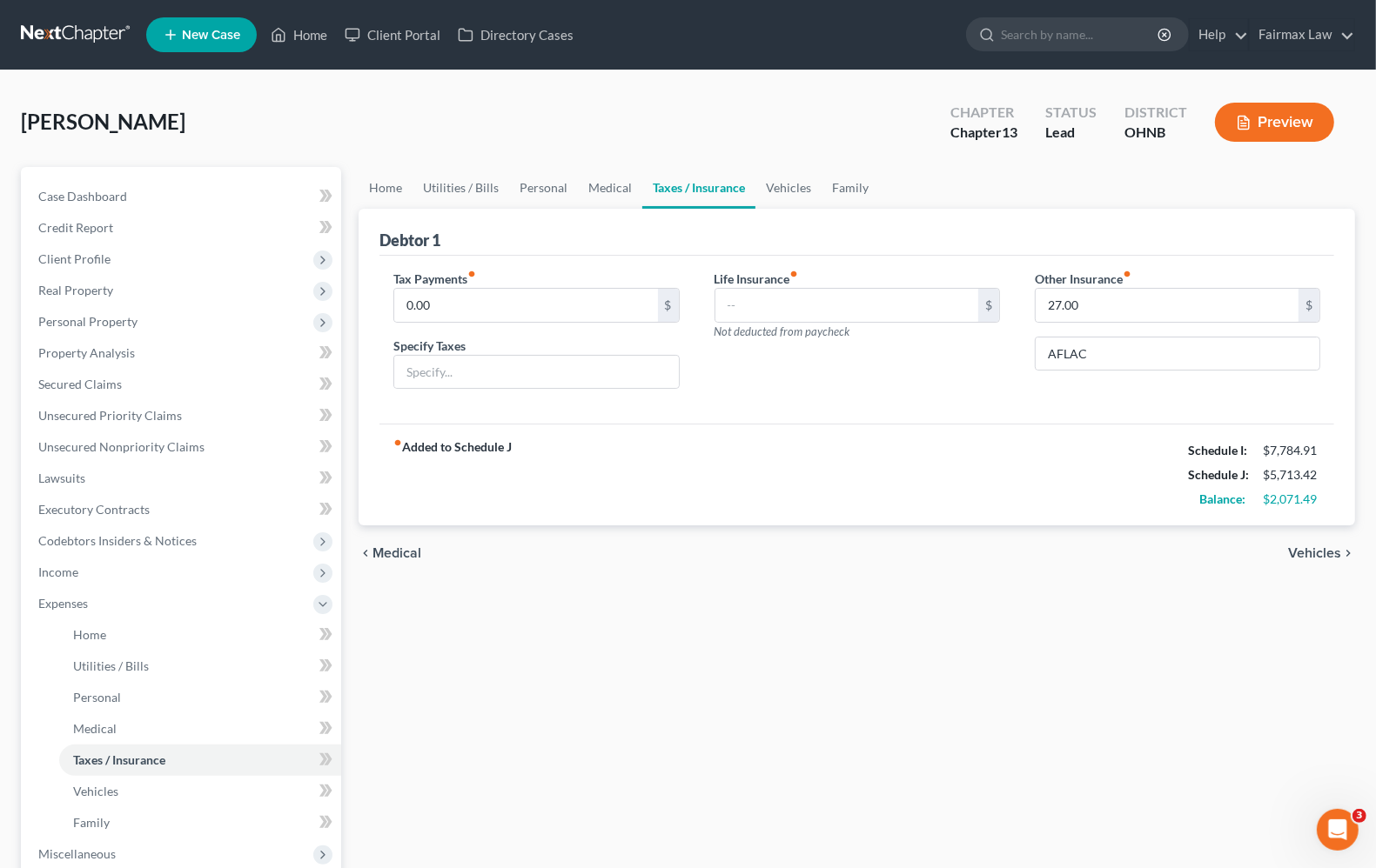
click at [1328, 555] on span "Vehicles" at bounding box center [1315, 553] width 54 height 14
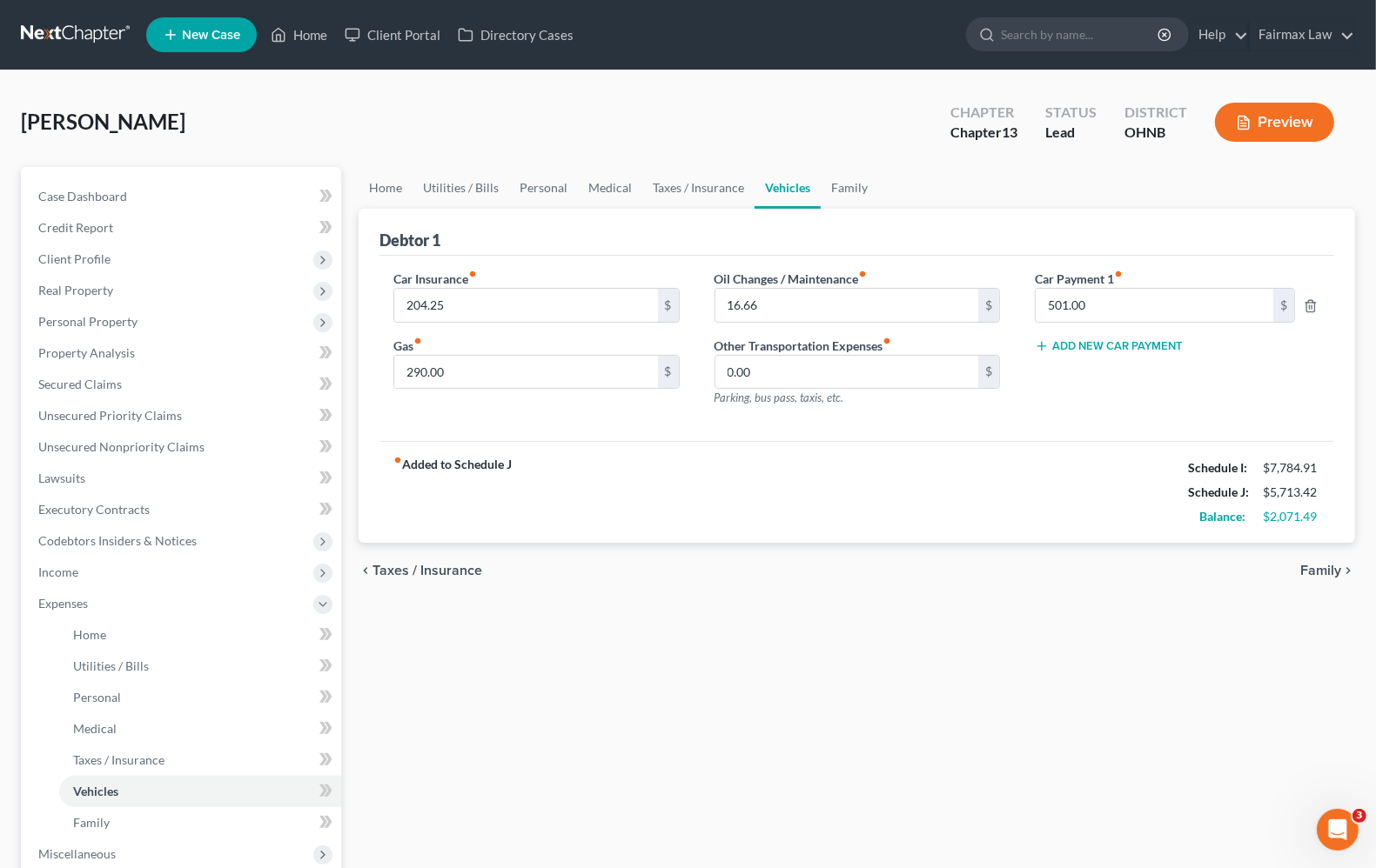
click at [1325, 564] on span "Family" at bounding box center [1321, 570] width 41 height 14
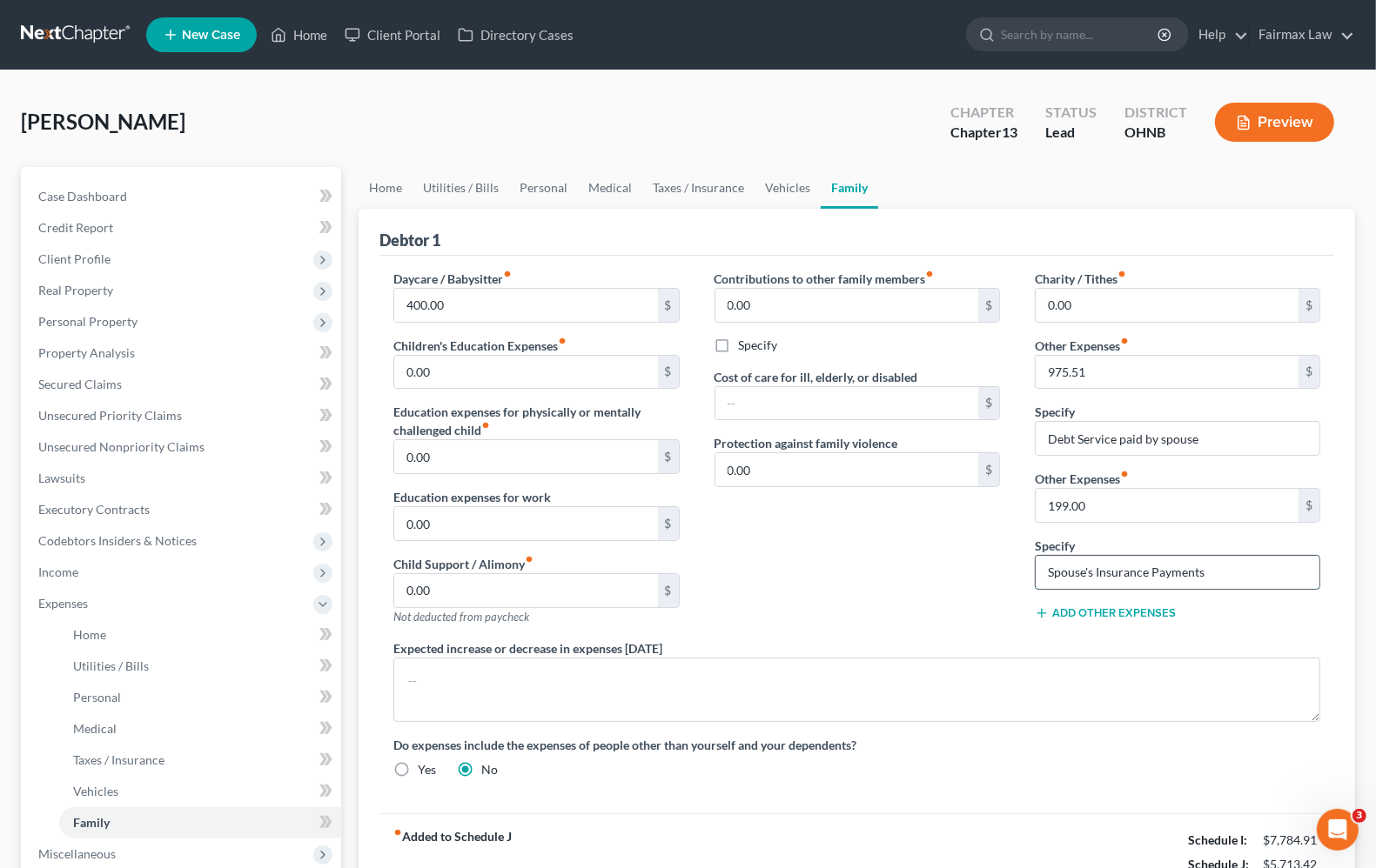
click at [1286, 570] on input "Spouse's Insurance Payments" at bounding box center [1177, 573] width 283 height 33
type input "Spouse's Insurance Payments paid by spouse"
click at [1041, 445] on input "Debt Service paid by spouse" at bounding box center [1177, 438] width 283 height 33
type input "Spouse's debt service paid by spouse"
click at [1099, 567] on input "Spouse's Insurance Payments paid by spouse" at bounding box center [1177, 573] width 283 height 33
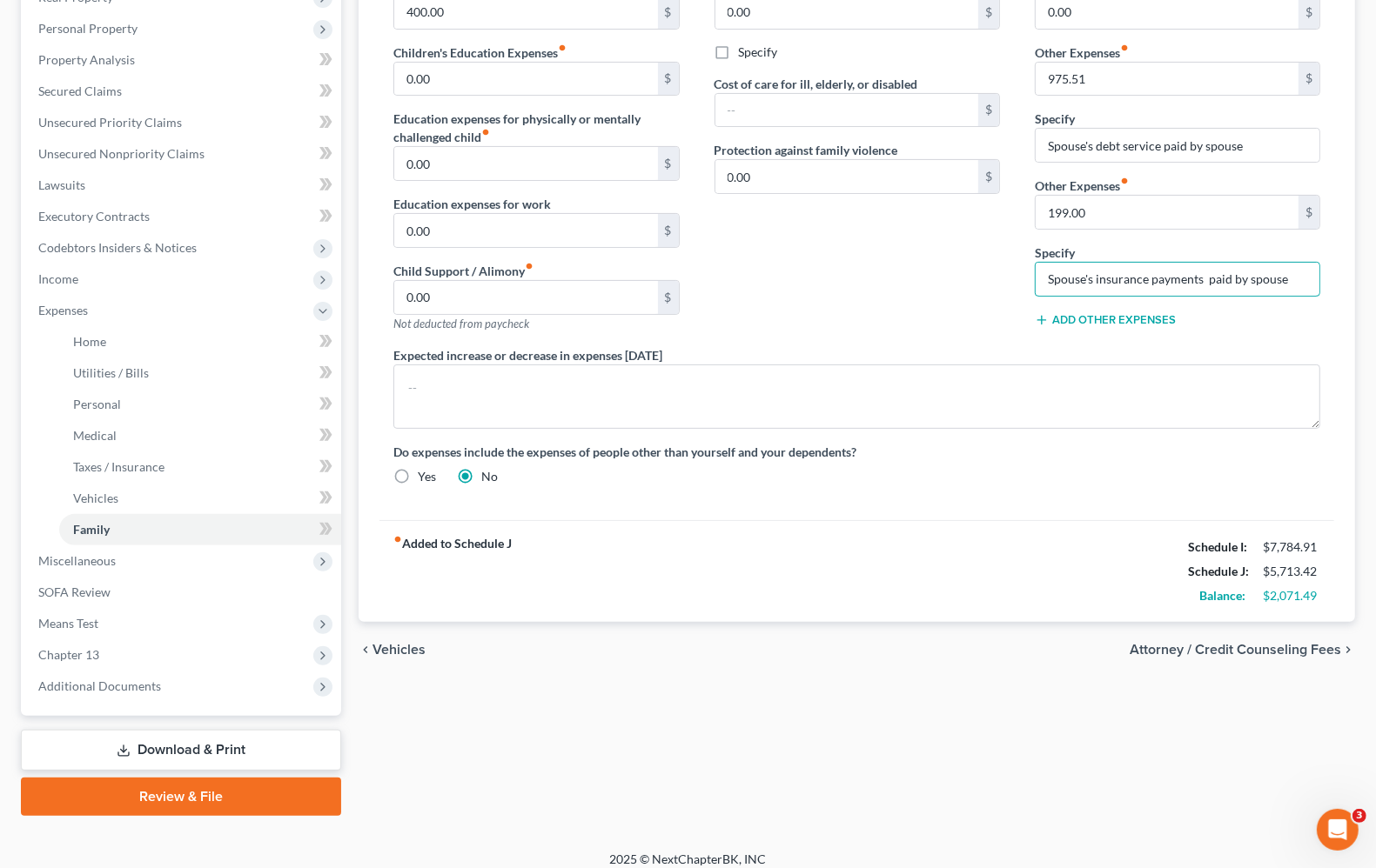
scroll to position [305, 0]
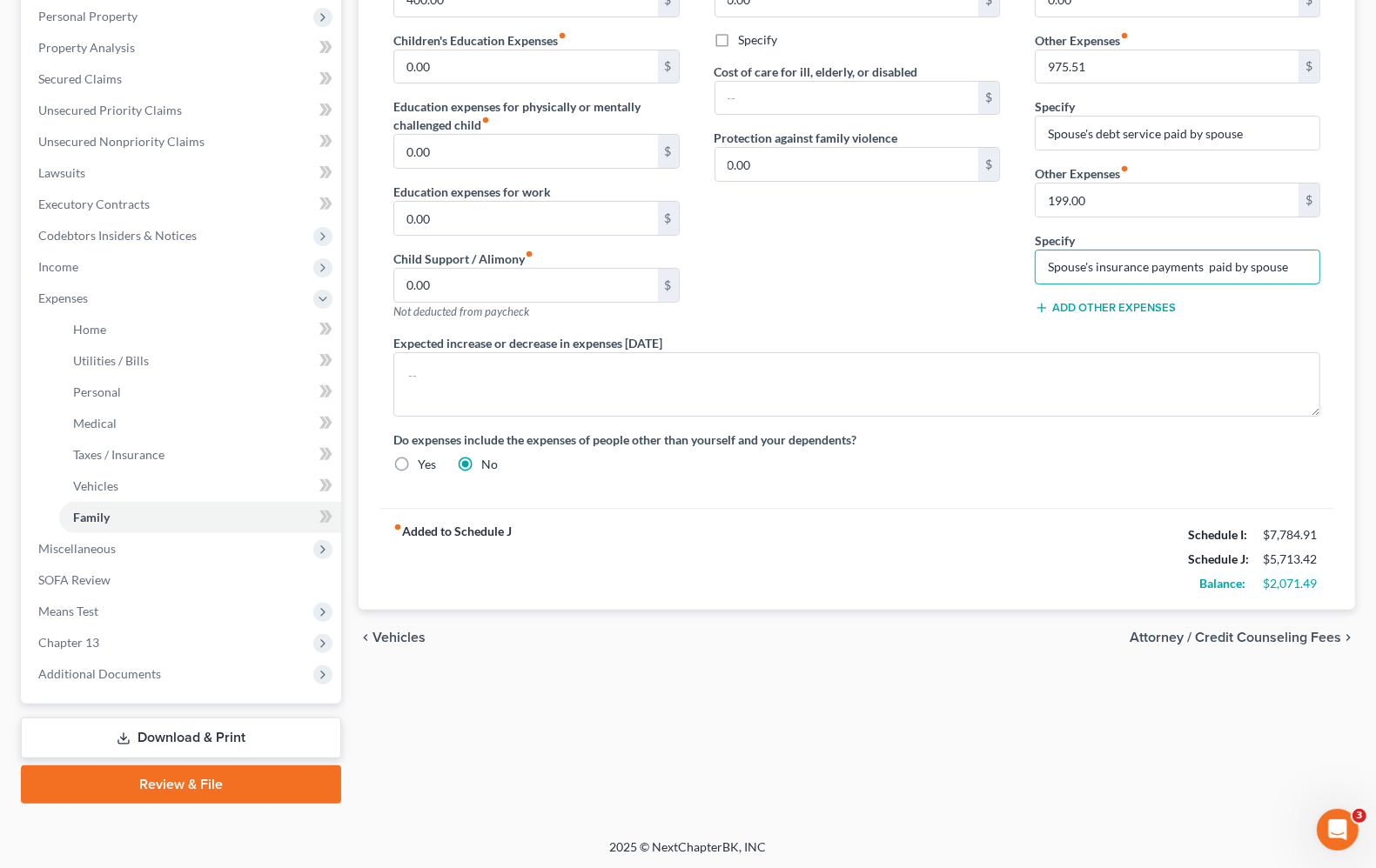
type input "Spouse's insurance payments paid by spouse"
click at [742, 572] on div "fiber_manual_record Added to Schedule J Schedule I: $7,784.91 Schedule J: $5,71…" at bounding box center [856, 559] width 954 height 101
click at [84, 645] on span "Chapter 13" at bounding box center [68, 642] width 61 height 15
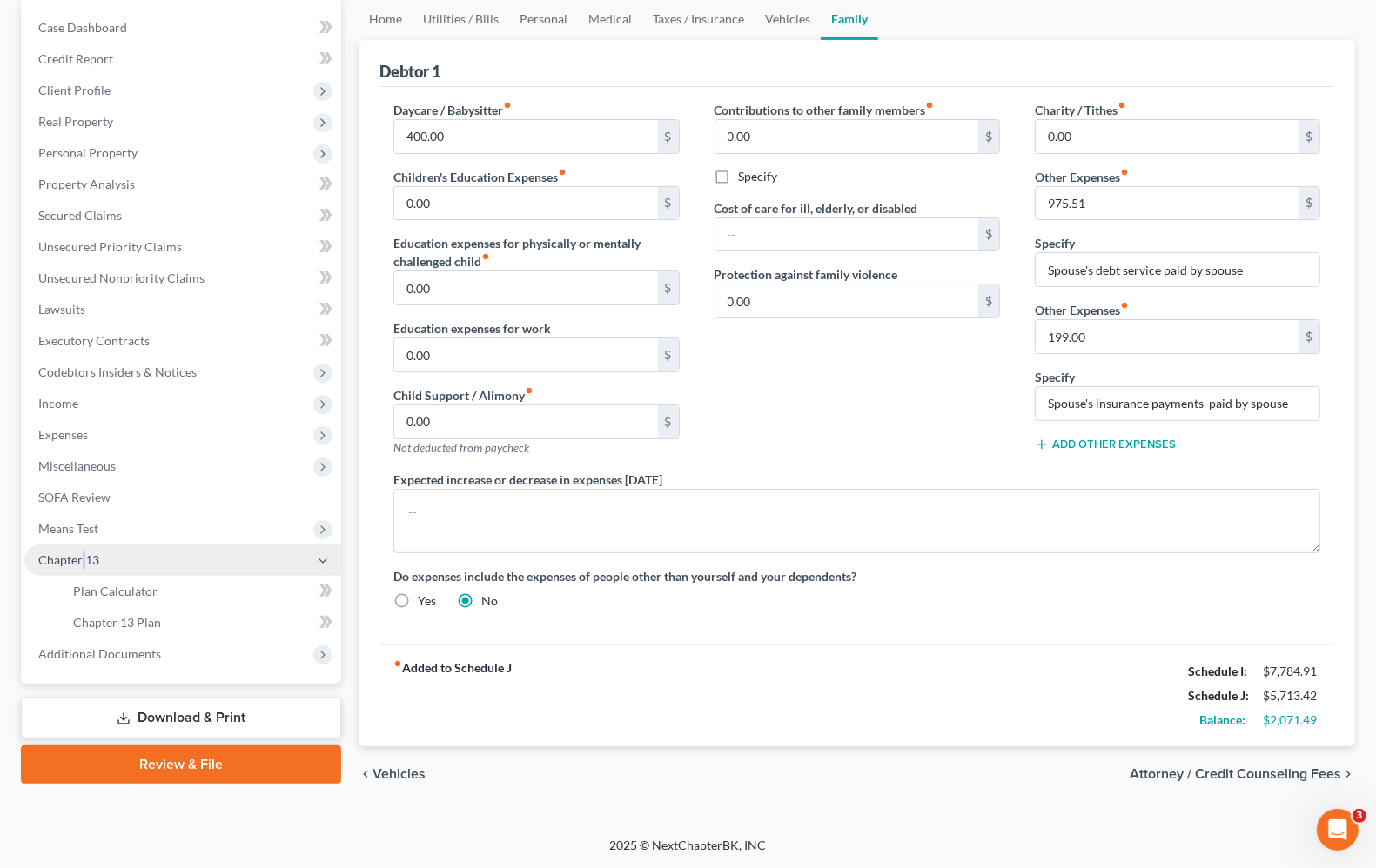
scroll to position [170, 0]
click at [102, 596] on link "Plan Calculator" at bounding box center [200, 591] width 282 height 31
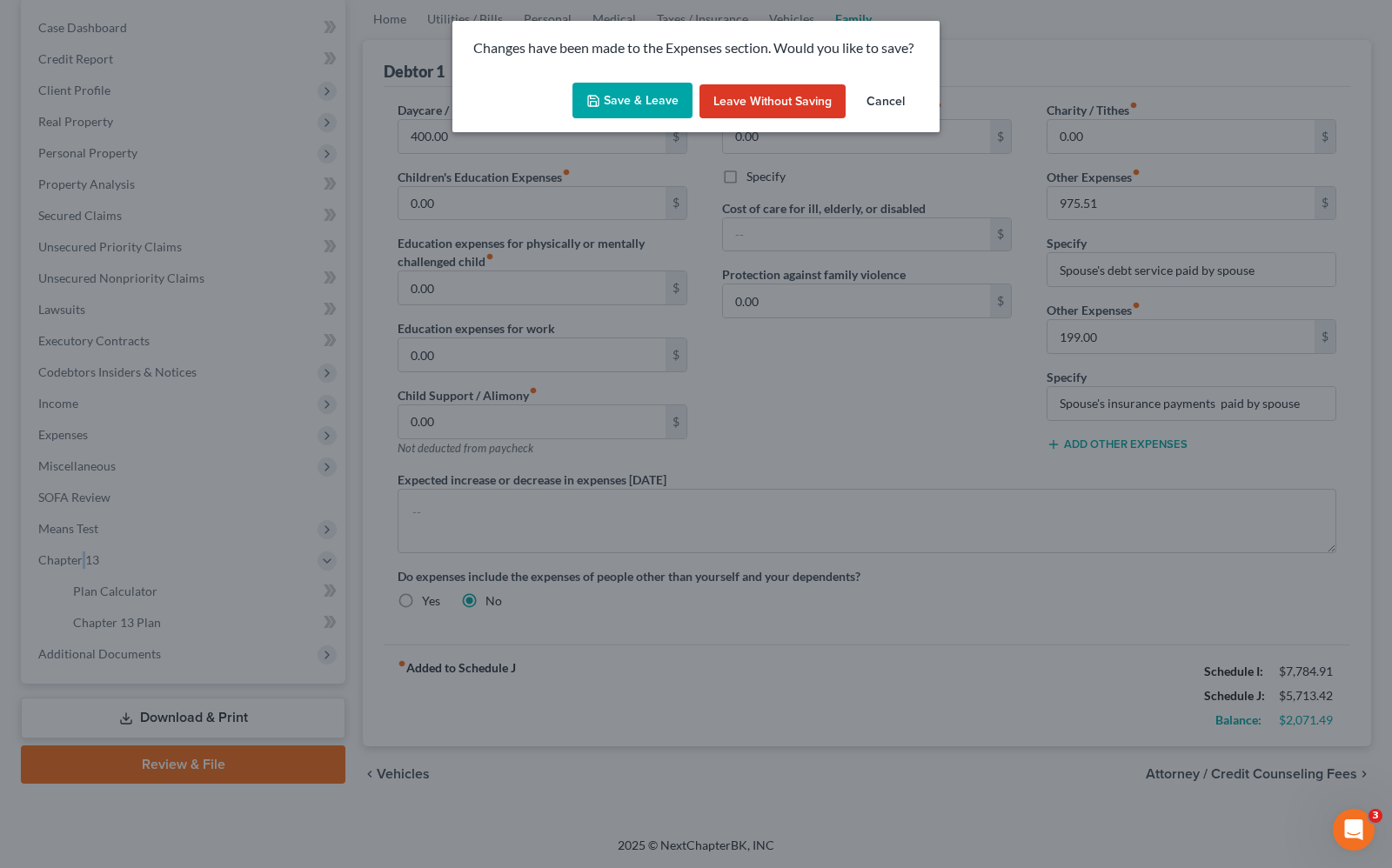
click at [612, 104] on button "Save & Leave" at bounding box center [632, 101] width 120 height 37
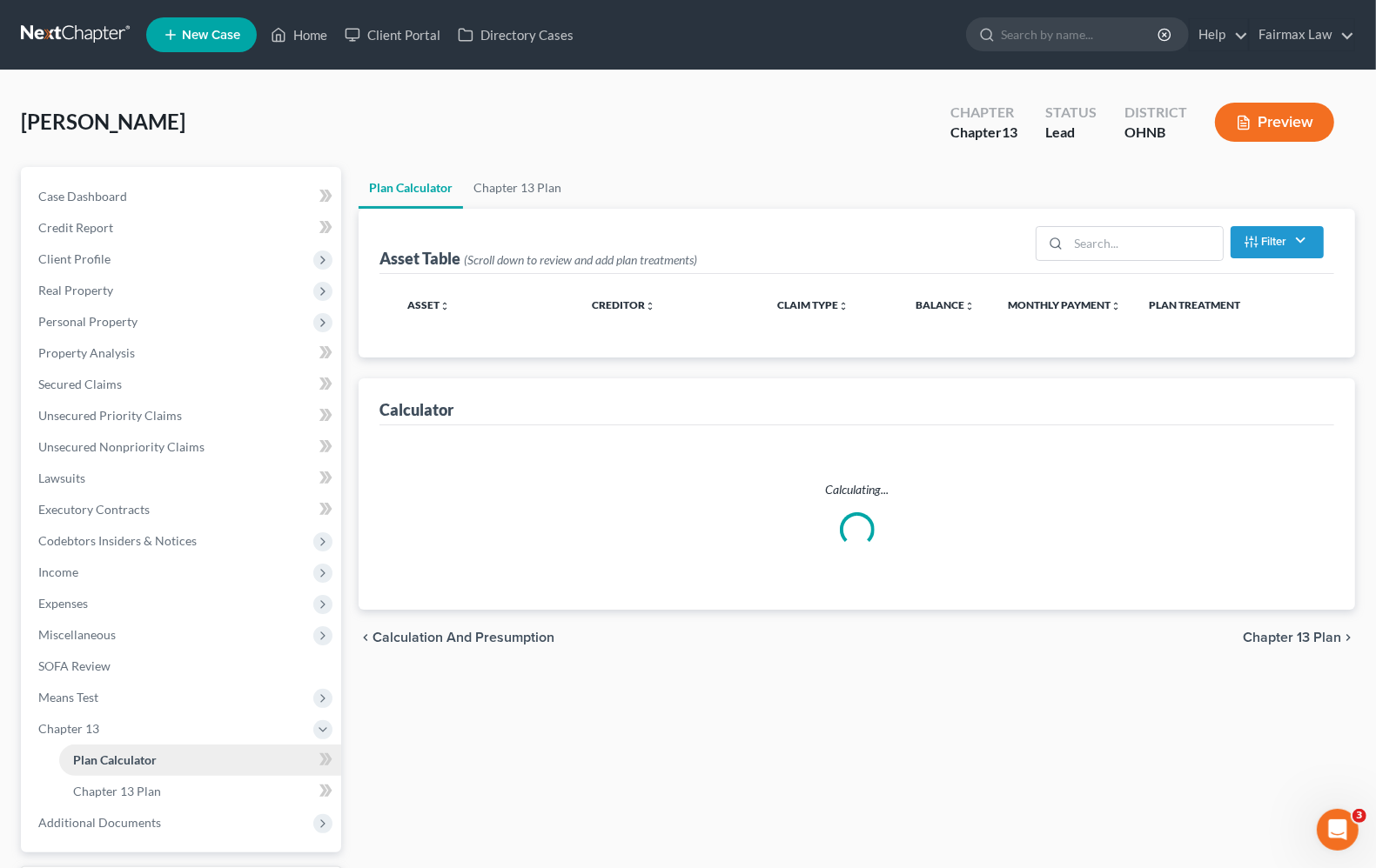
click at [136, 756] on span "Plan Calculator" at bounding box center [114, 760] width 84 height 15
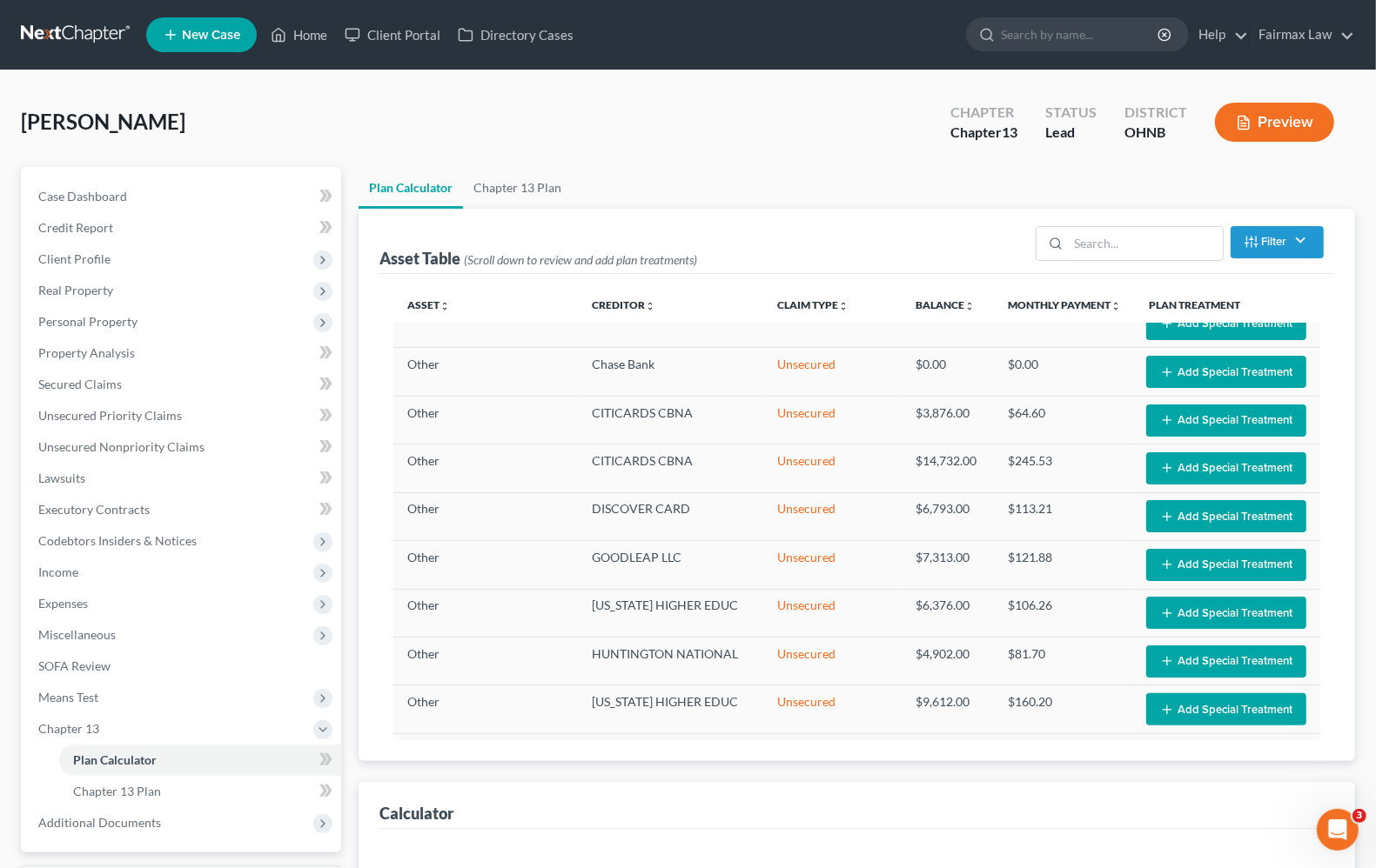
scroll to position [1291, 0]
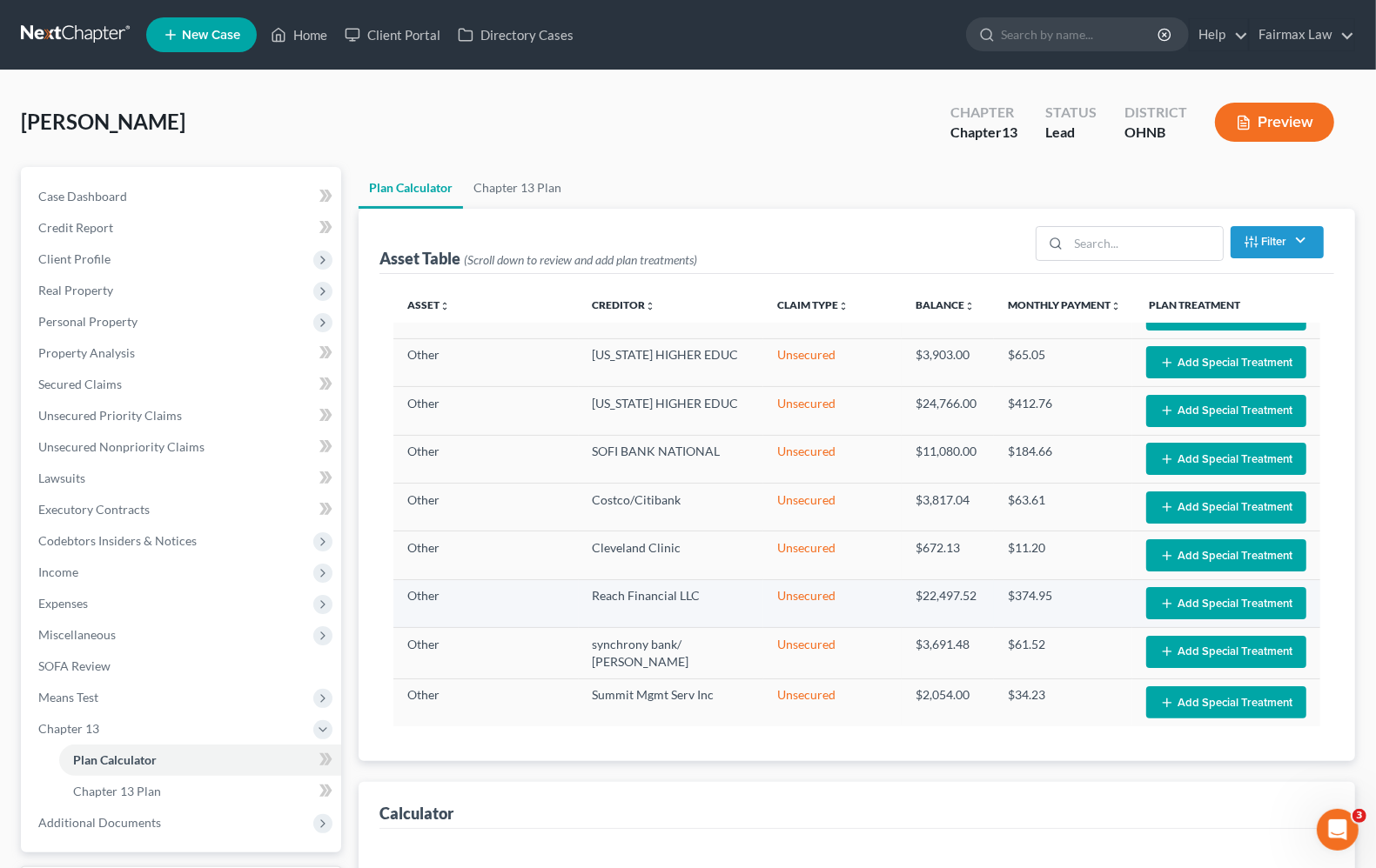
select select "59"
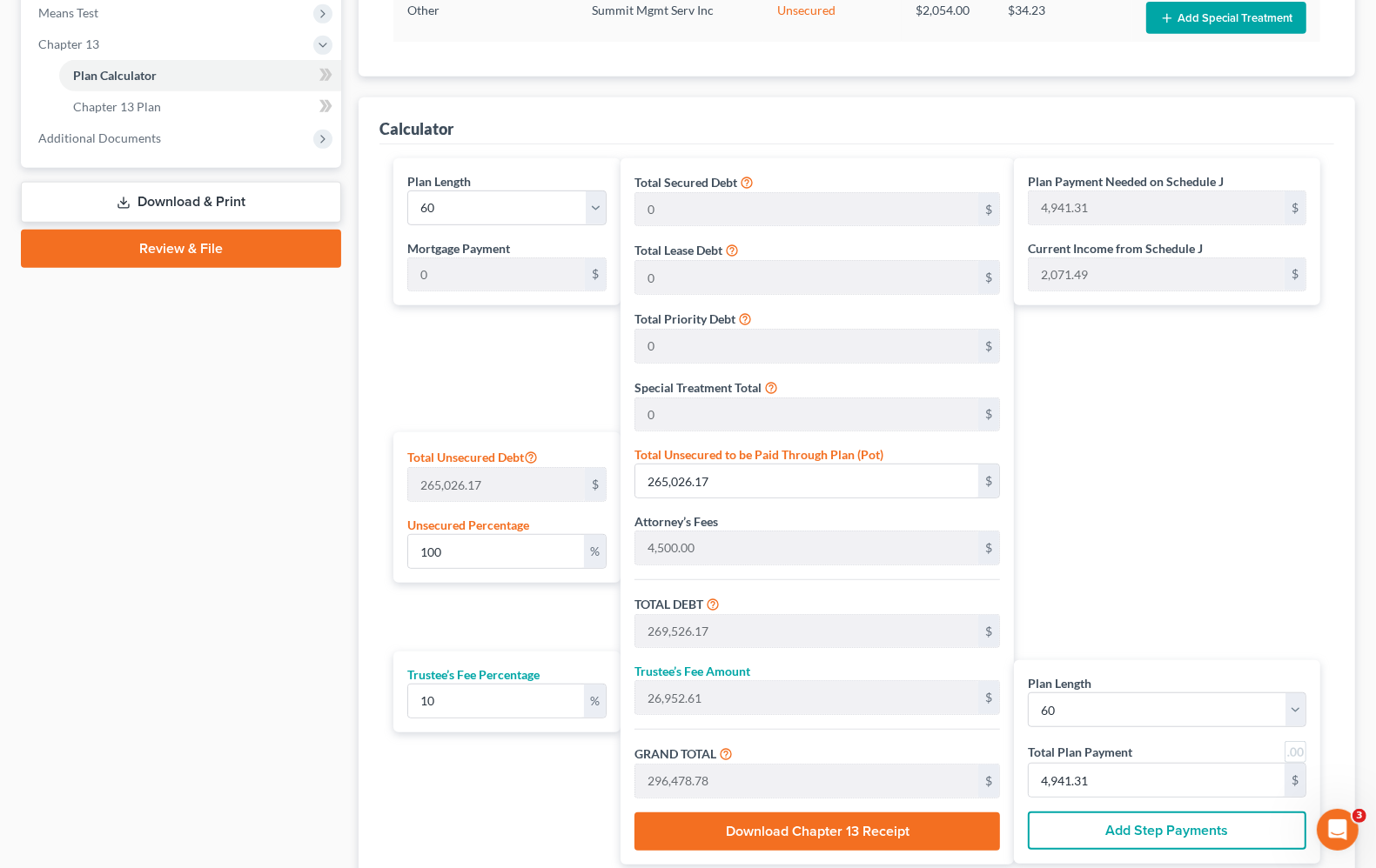
scroll to position [109, 0]
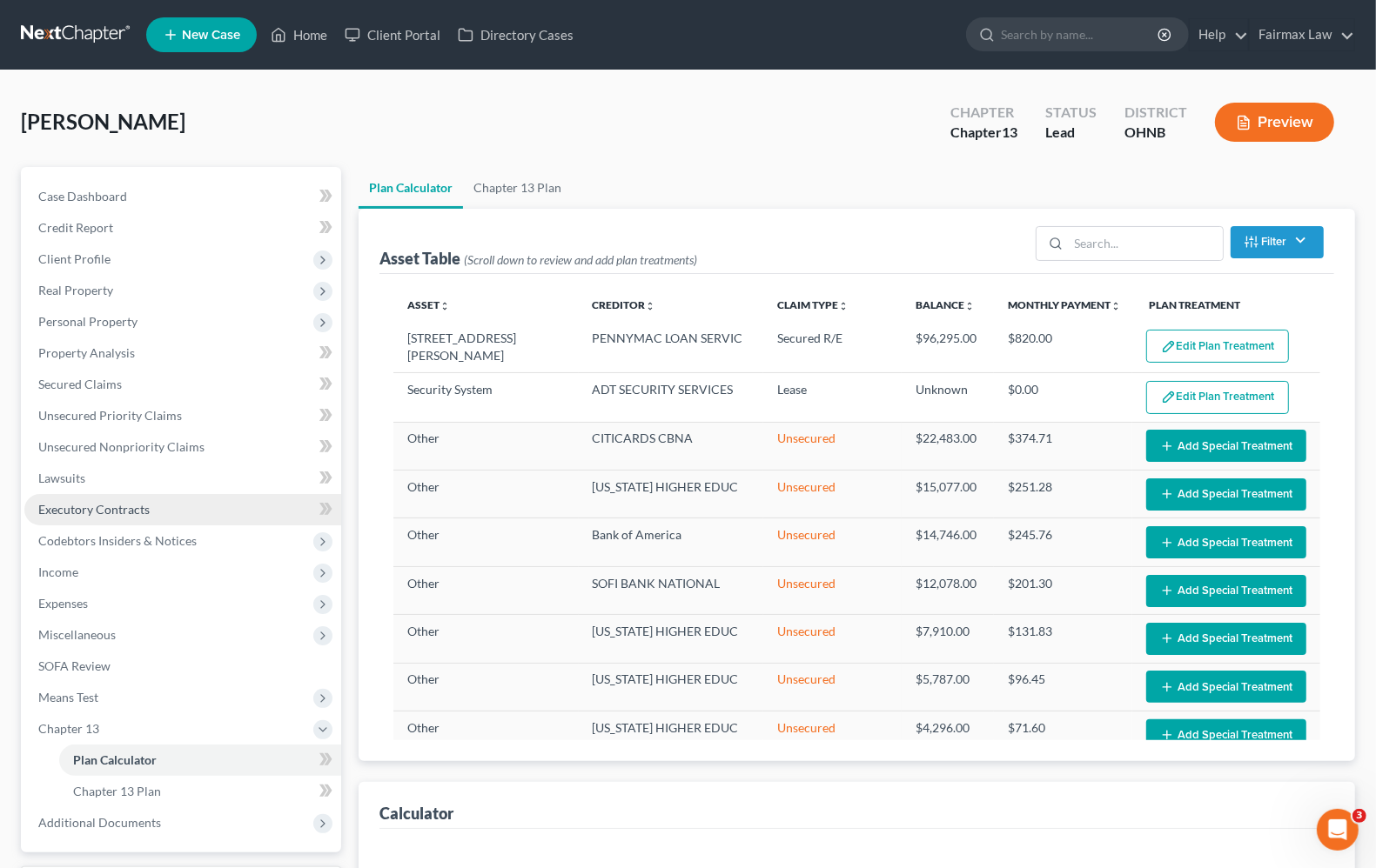
select select "59"
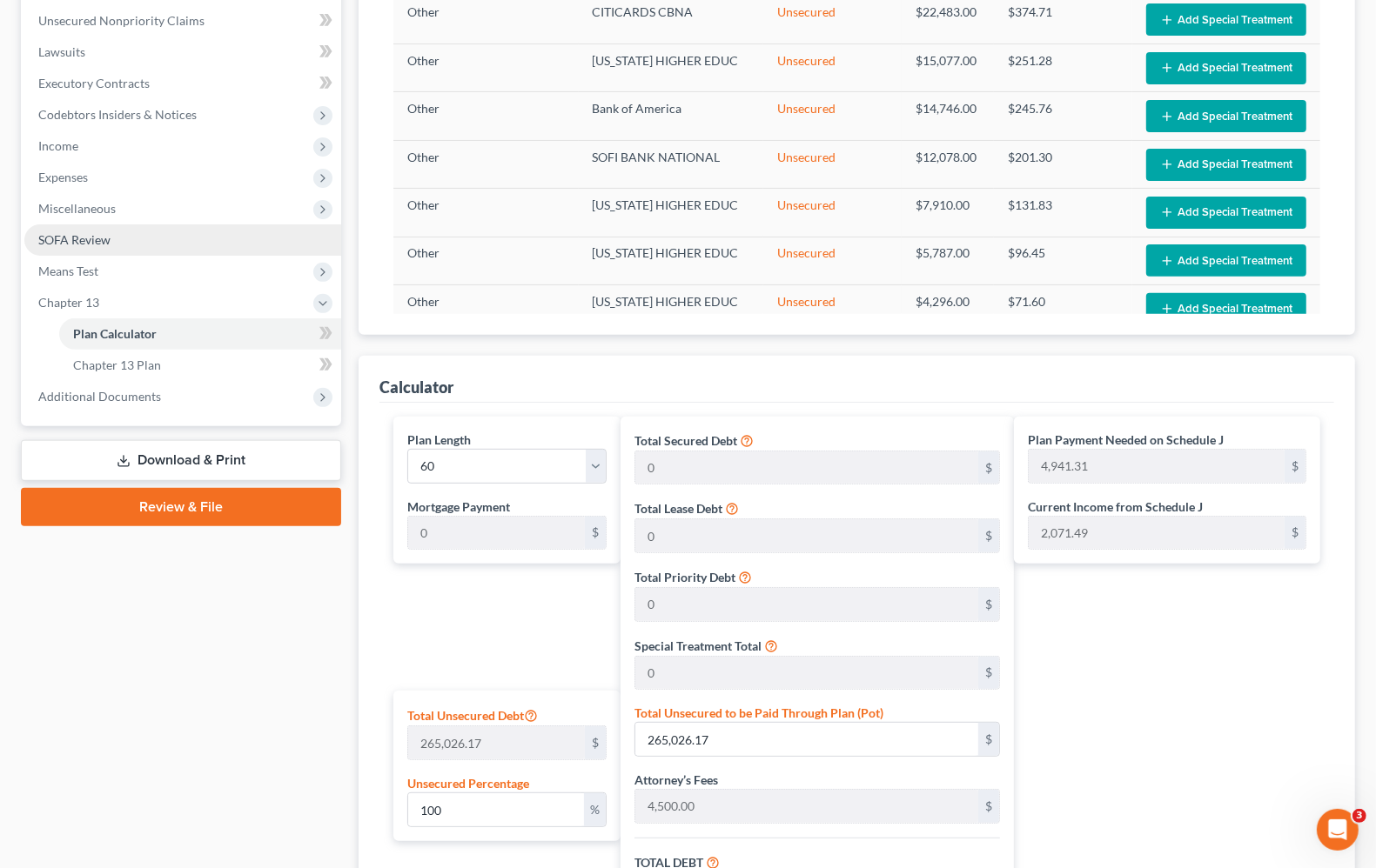
scroll to position [434, 0]
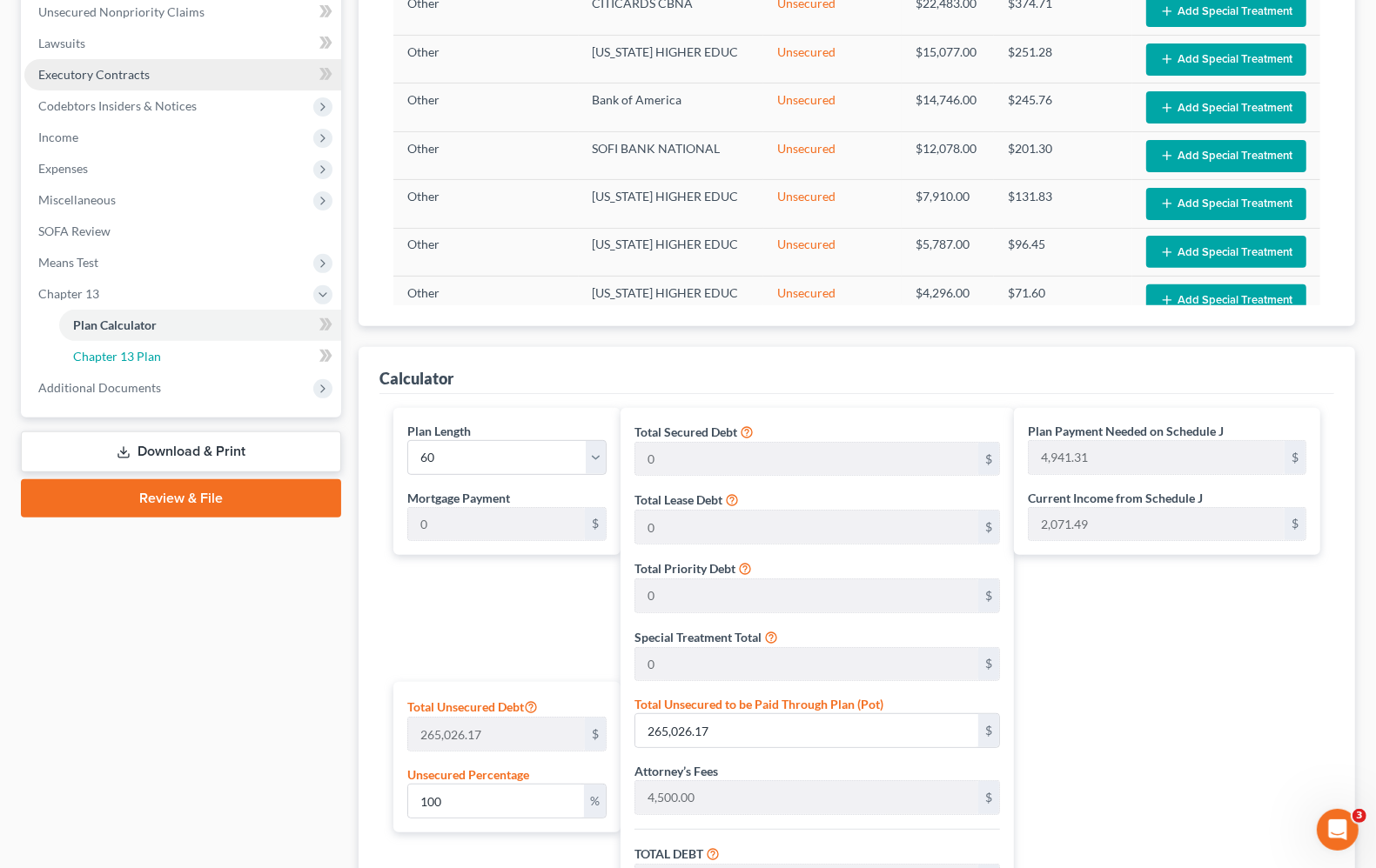
click at [97, 351] on span "Chapter 13 Plan" at bounding box center [116, 356] width 88 height 15
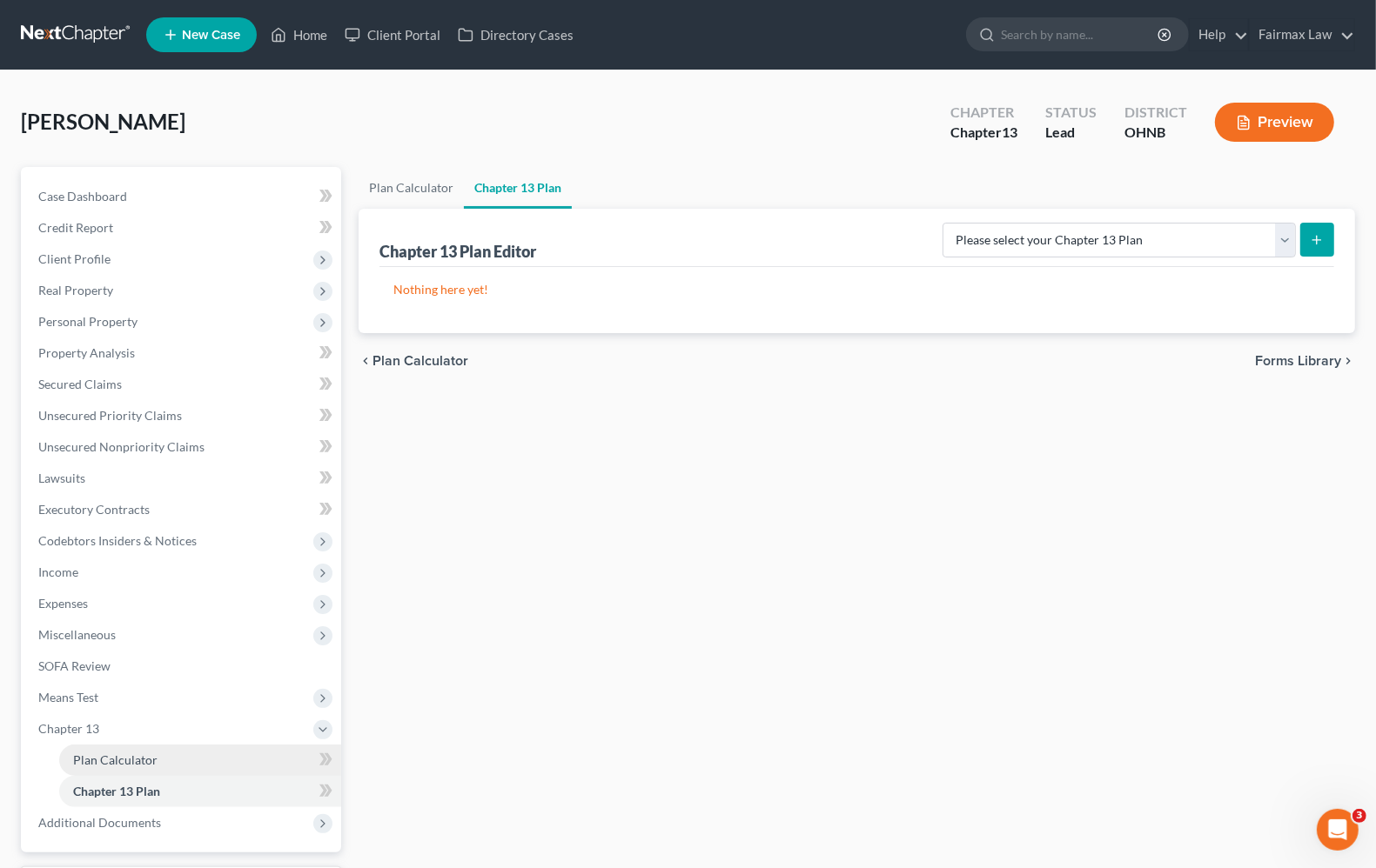
click at [88, 755] on span "Plan Calculator" at bounding box center [114, 760] width 84 height 15
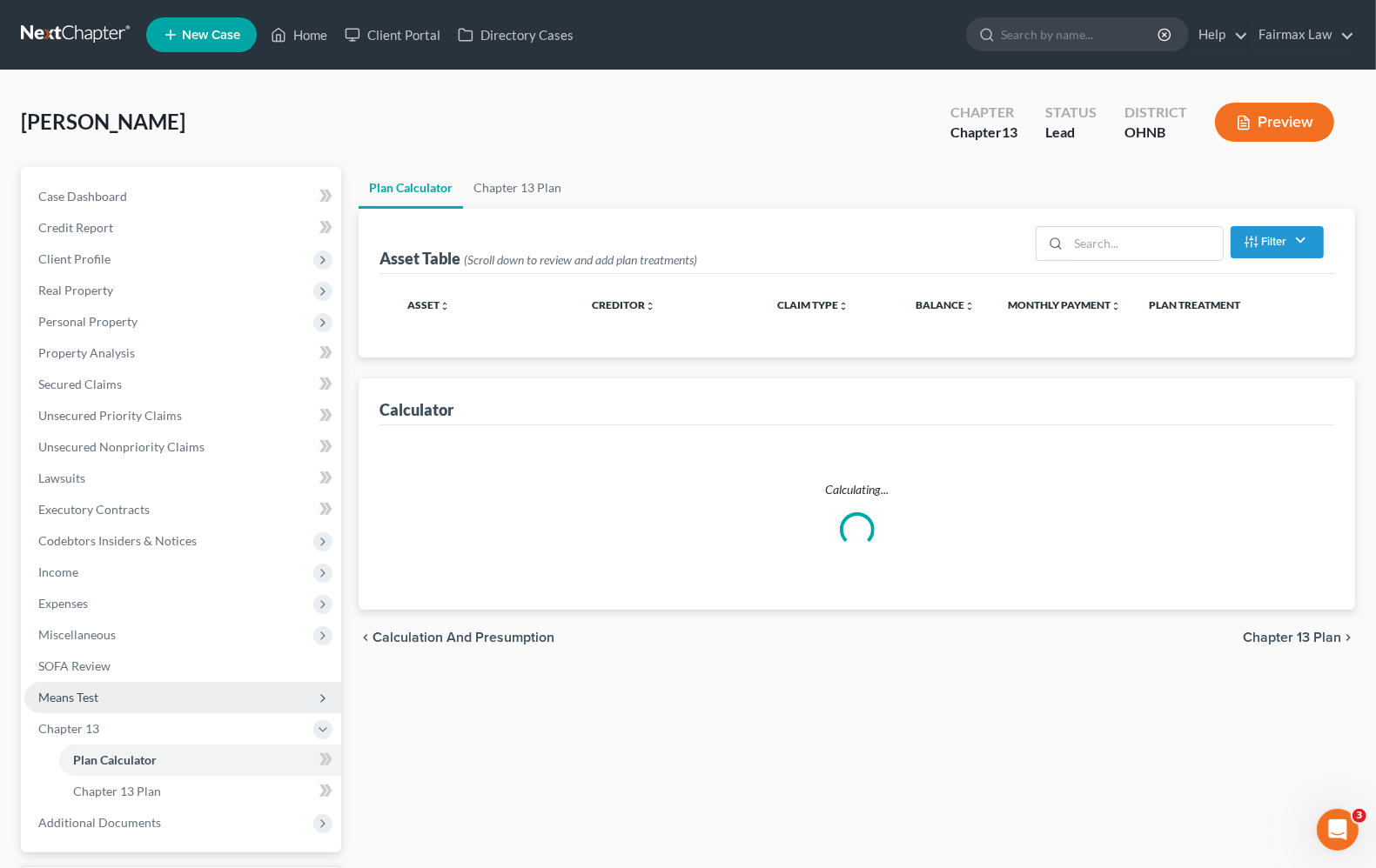
click at [83, 694] on span "Means Test" at bounding box center [67, 697] width 60 height 15
select select "59"
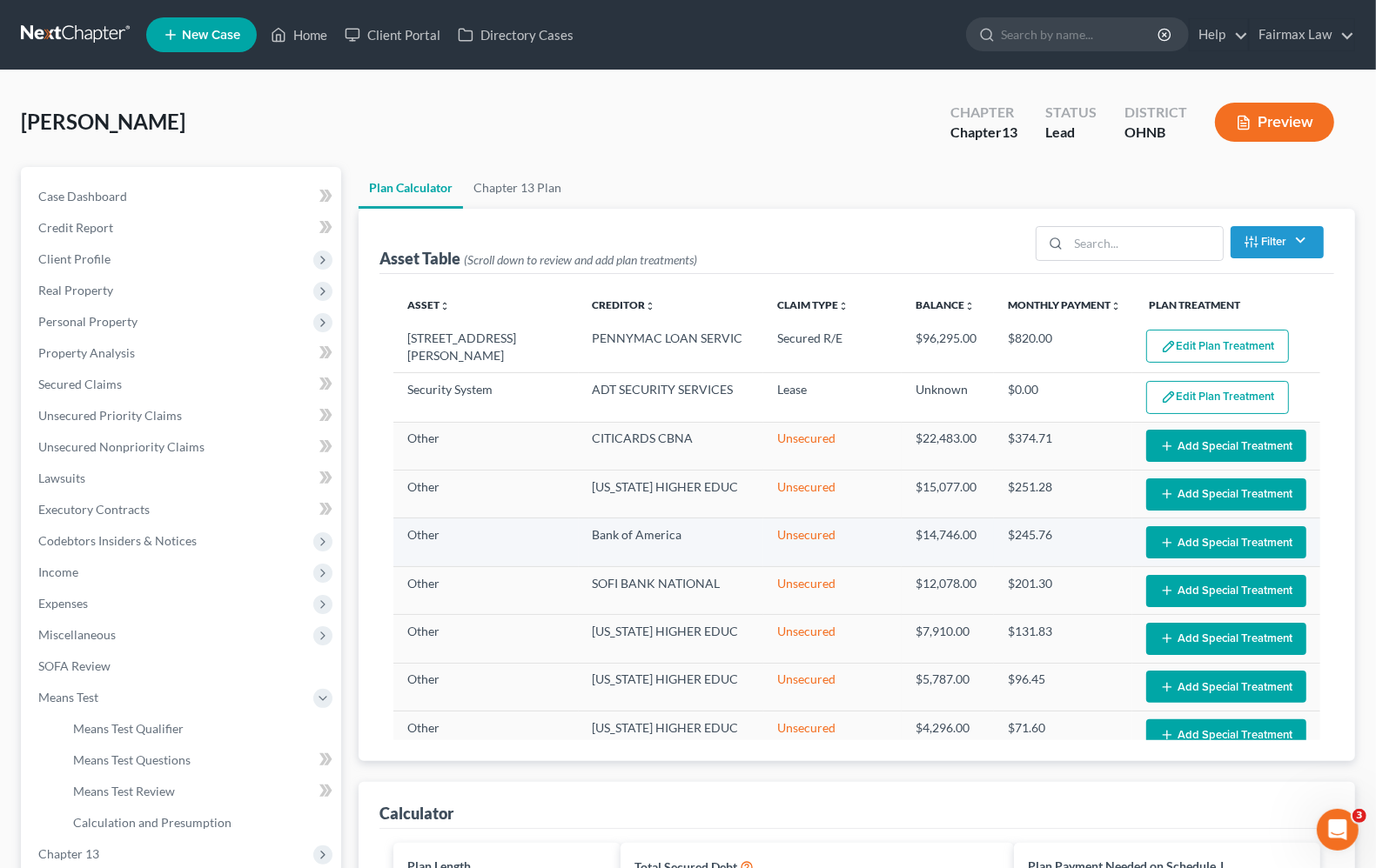
scroll to position [652, 0]
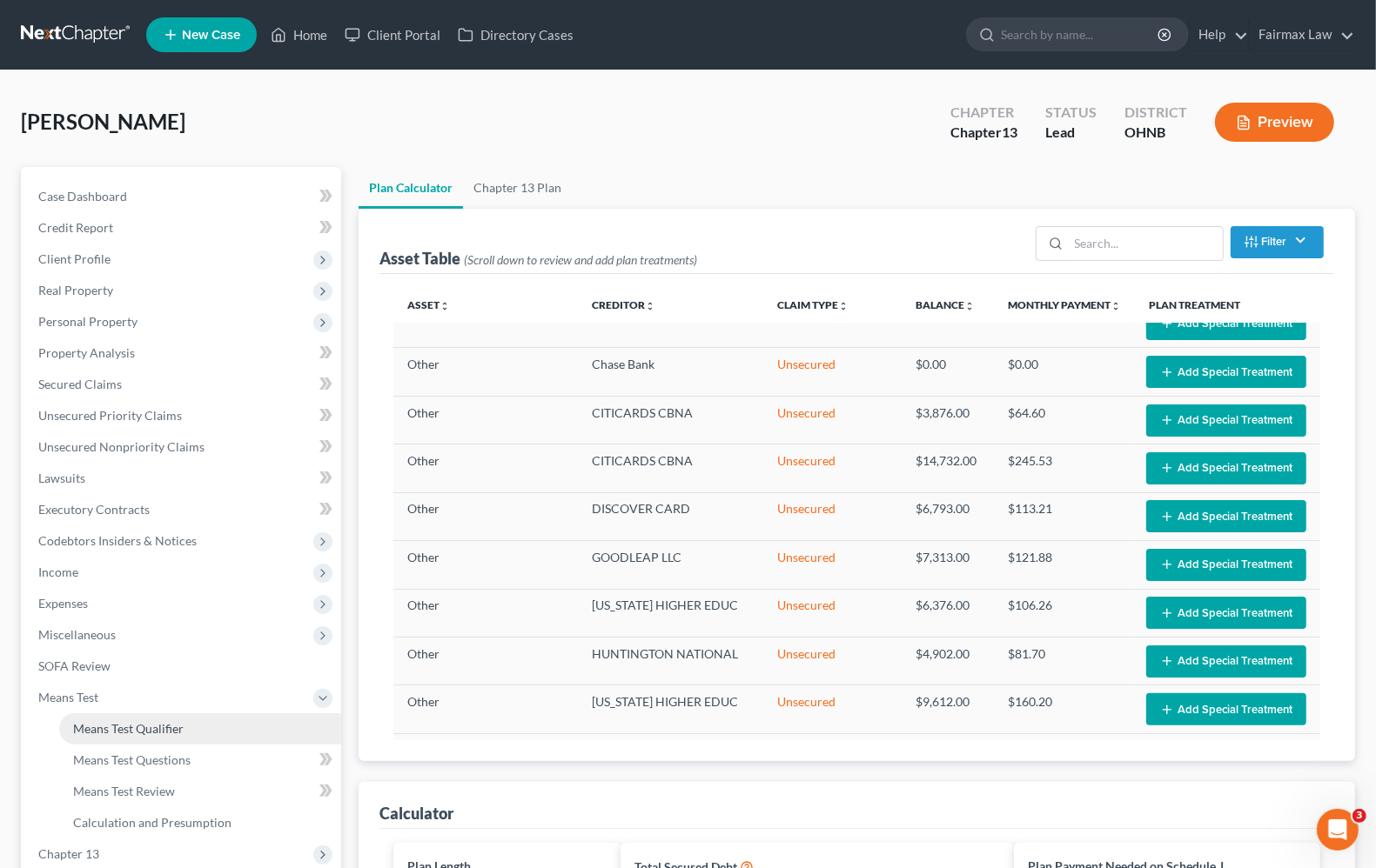
click at [111, 727] on span "Means Test Qualifier" at bounding box center [128, 729] width 111 height 15
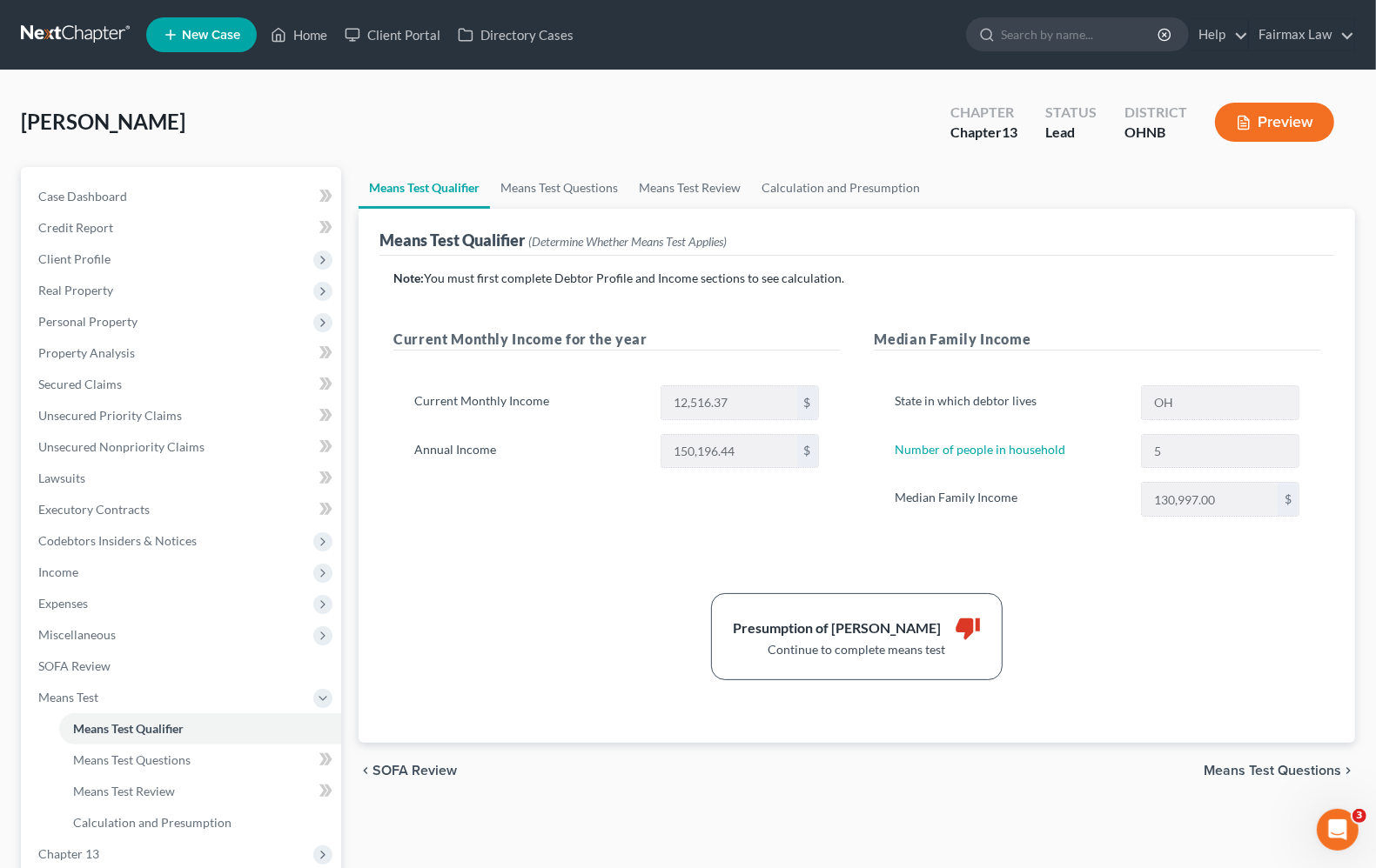
click at [1221, 776] on span "Means Test Questions" at bounding box center [1272, 770] width 138 height 14
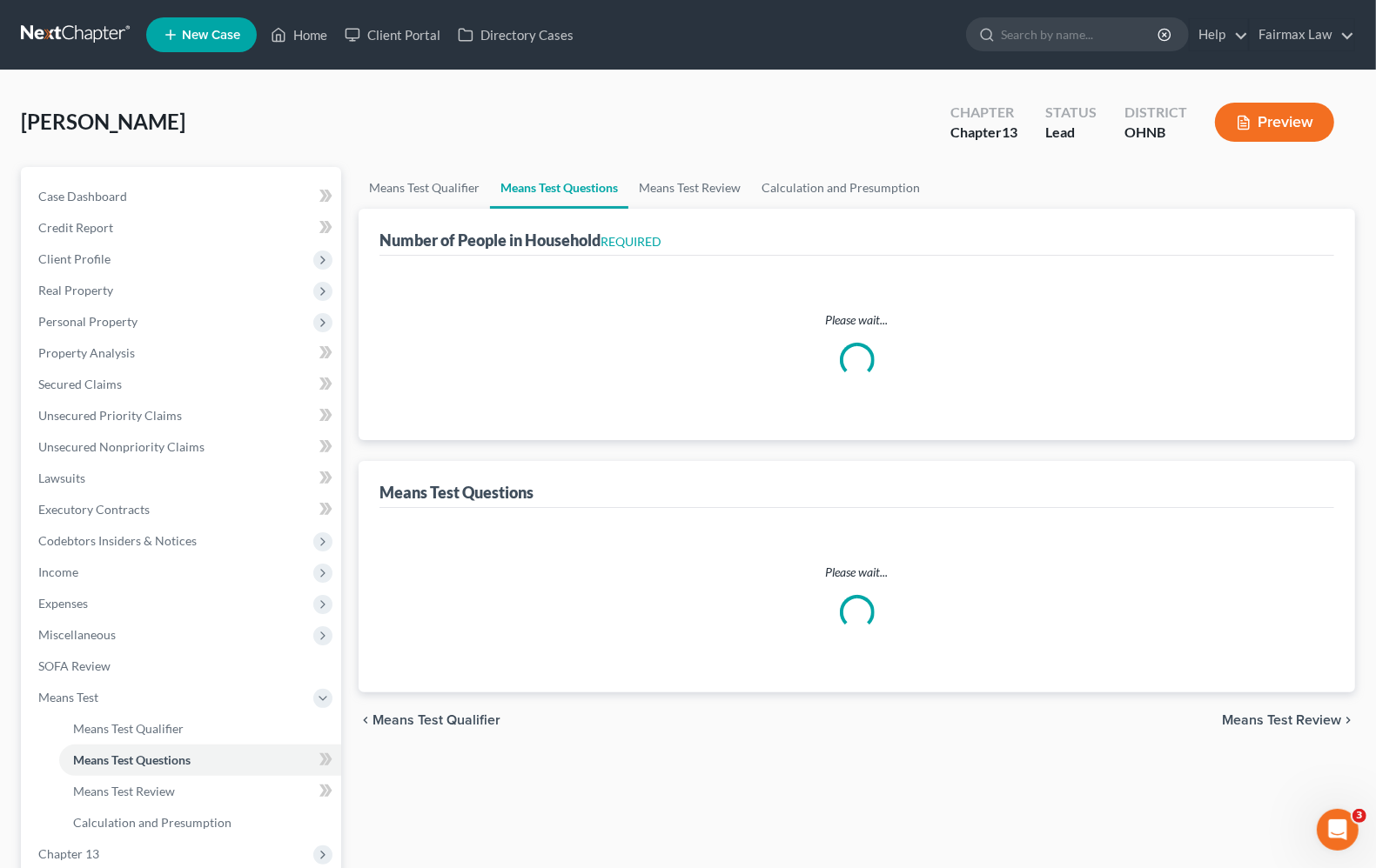
select select "0"
select select "60"
select select "1"
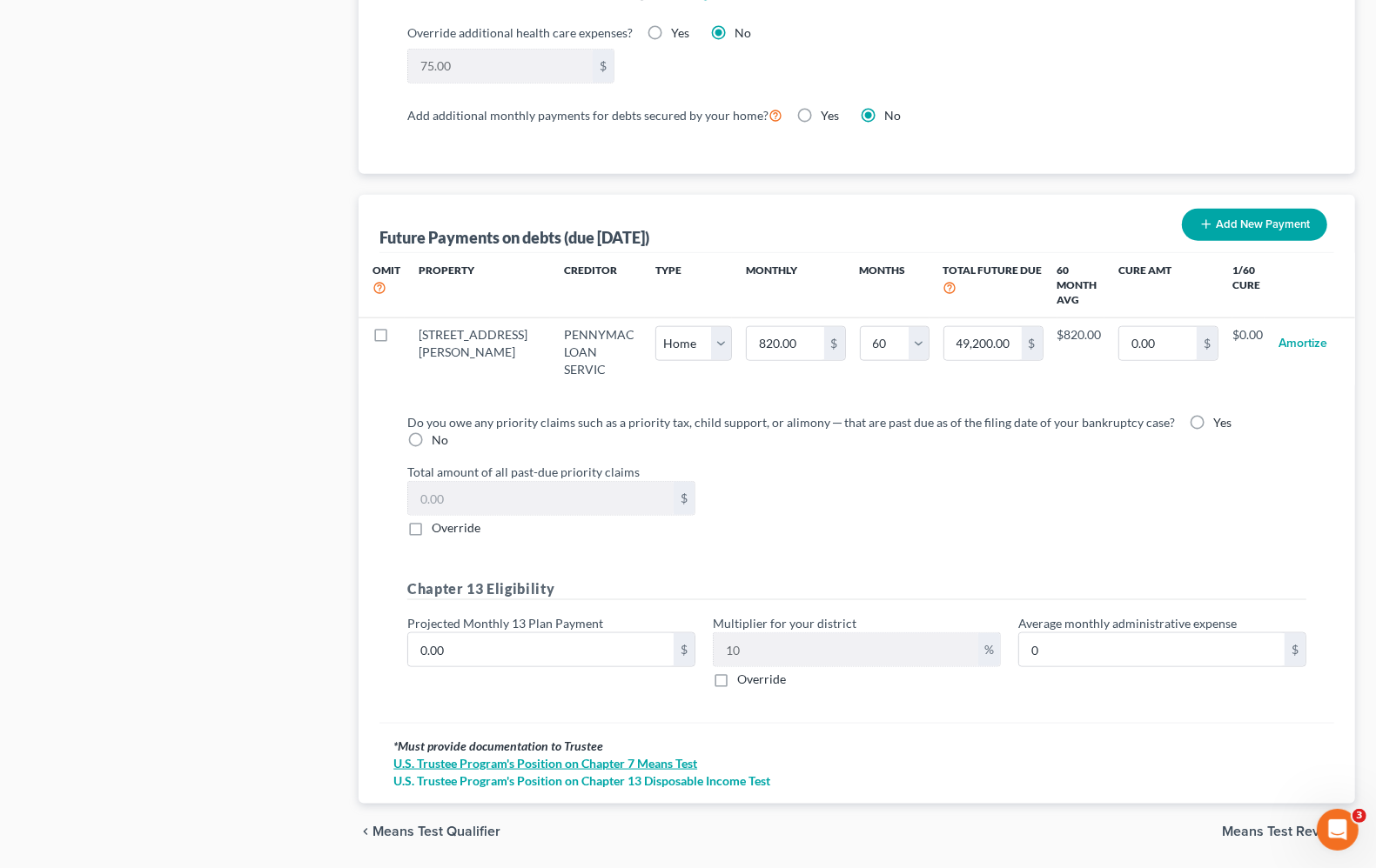
scroll to position [1601, 0]
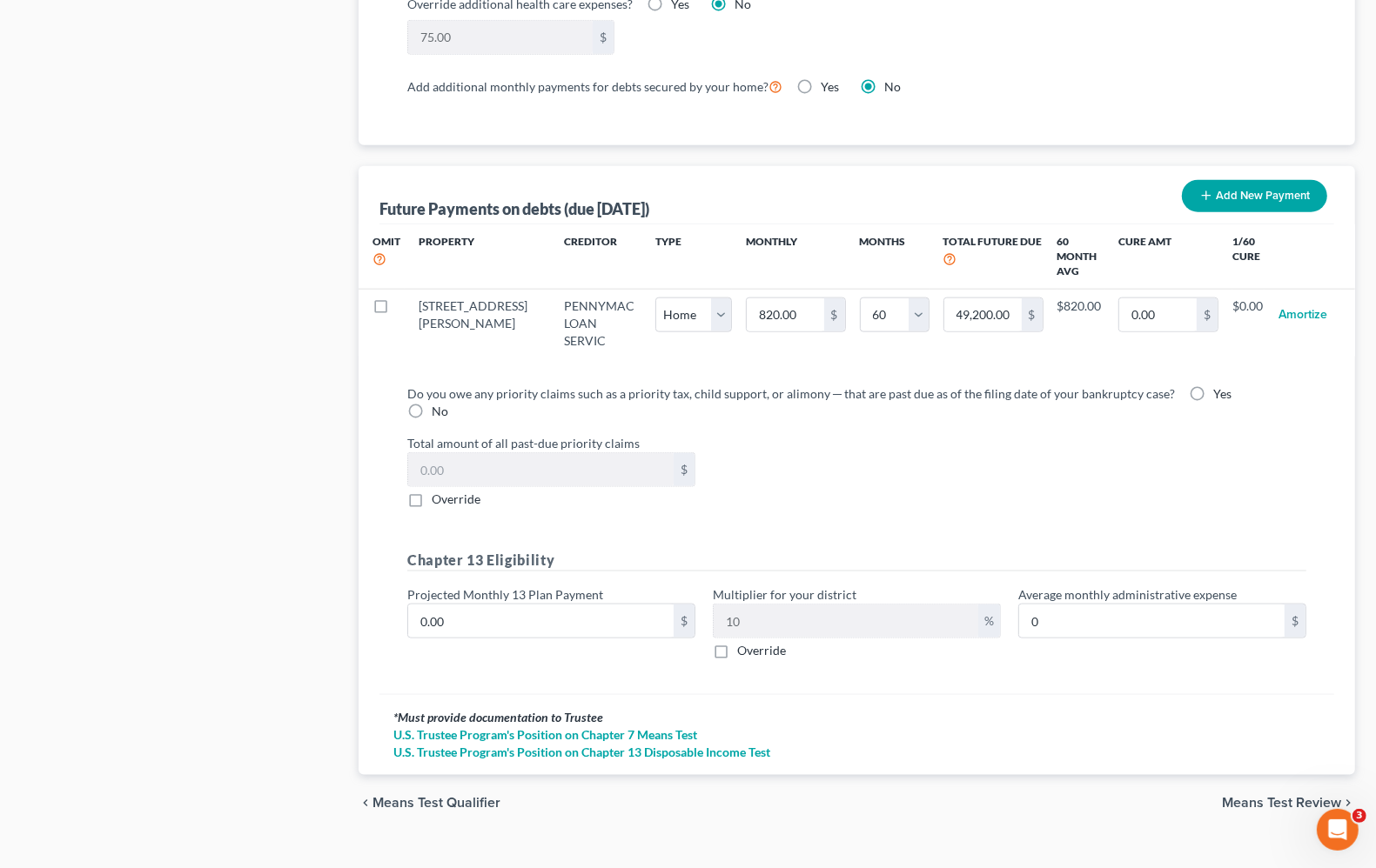
click at [1251, 775] on div "chevron_left Means Test Qualifier Means Test Review chevron_right" at bounding box center [857, 803] width 997 height 55
click at [1254, 796] on span "Means Test Review" at bounding box center [1281, 803] width 119 height 14
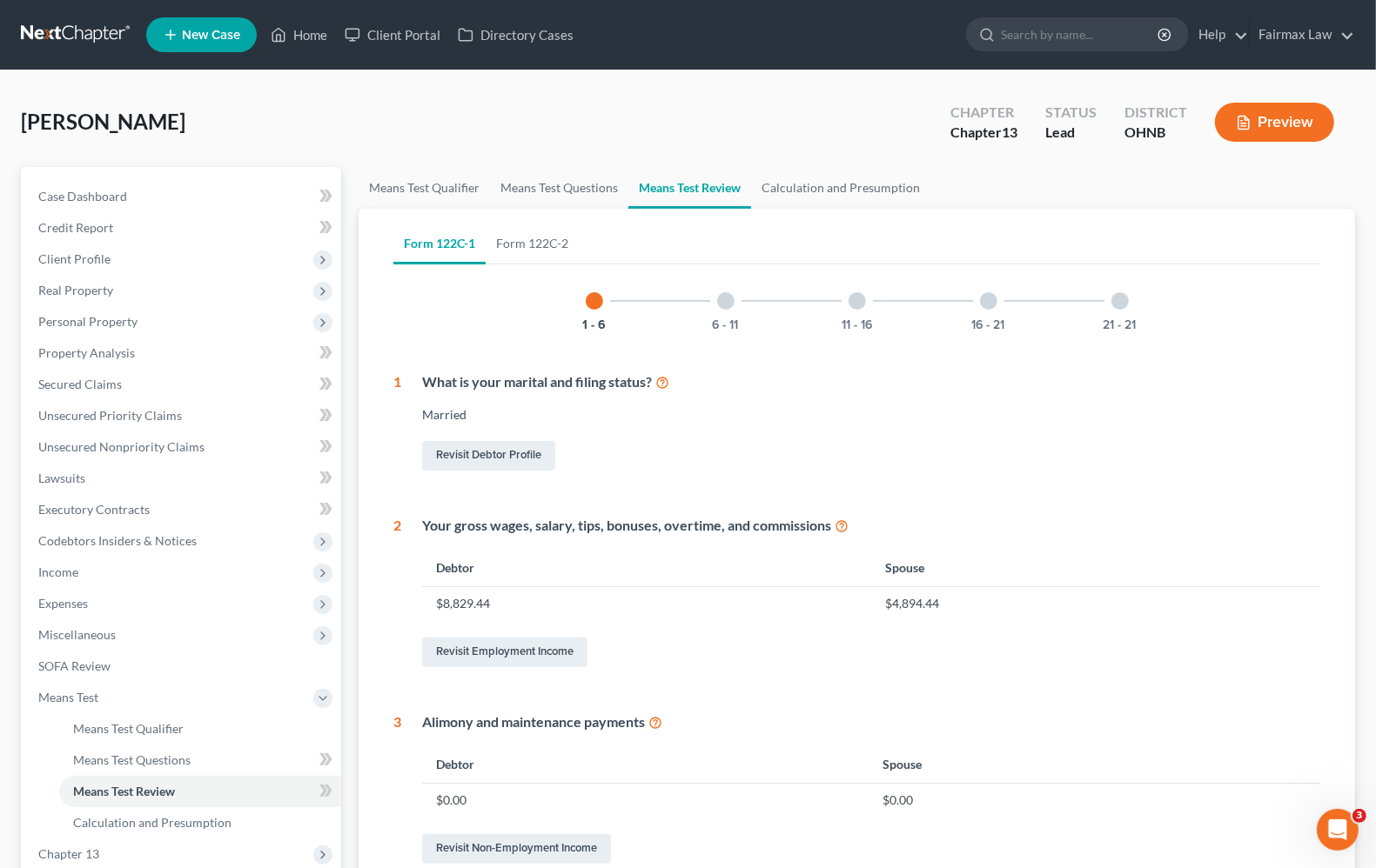
scroll to position [609, 0]
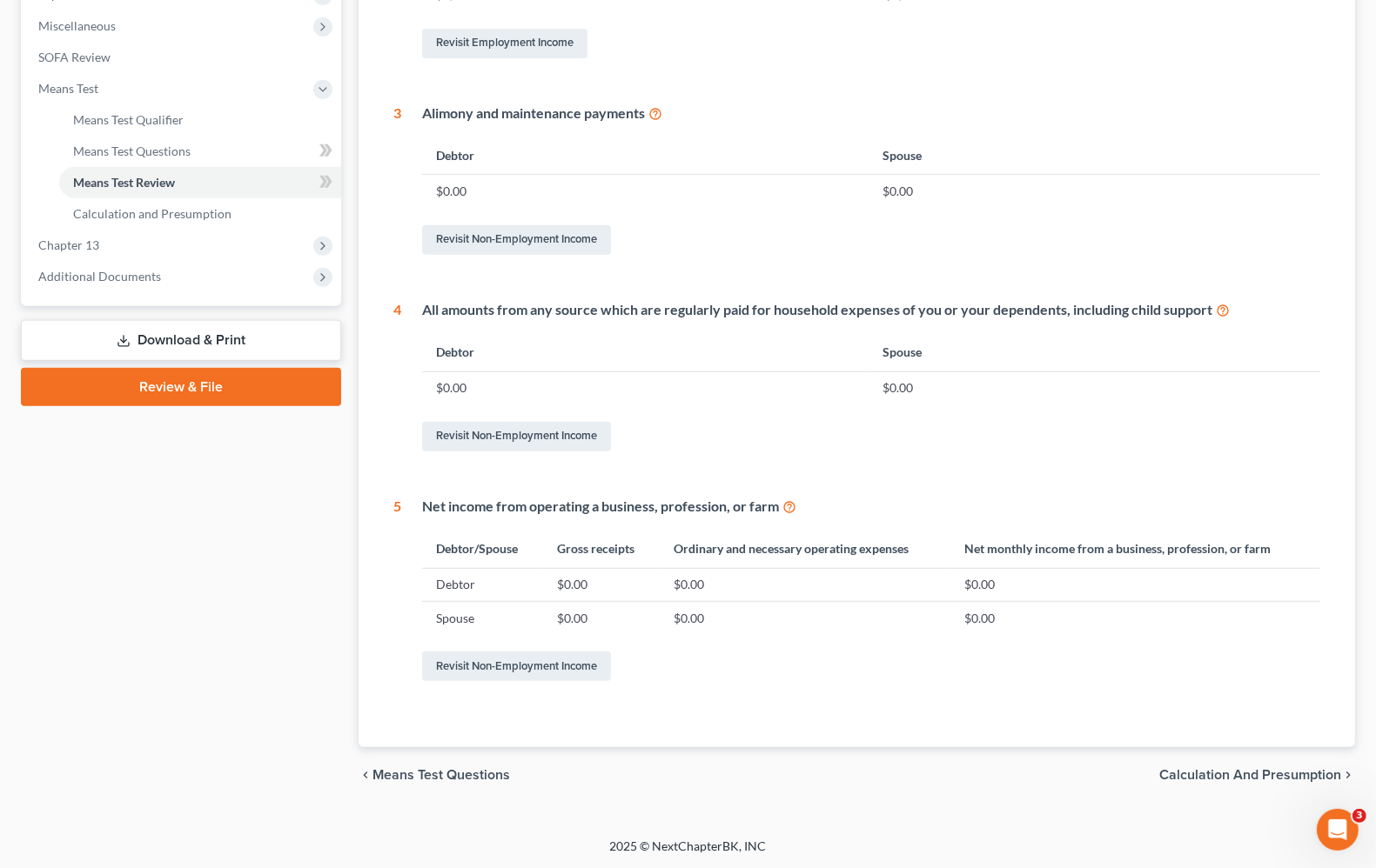
click at [1266, 768] on span "Calculation and Presumption" at bounding box center [1250, 775] width 182 height 14
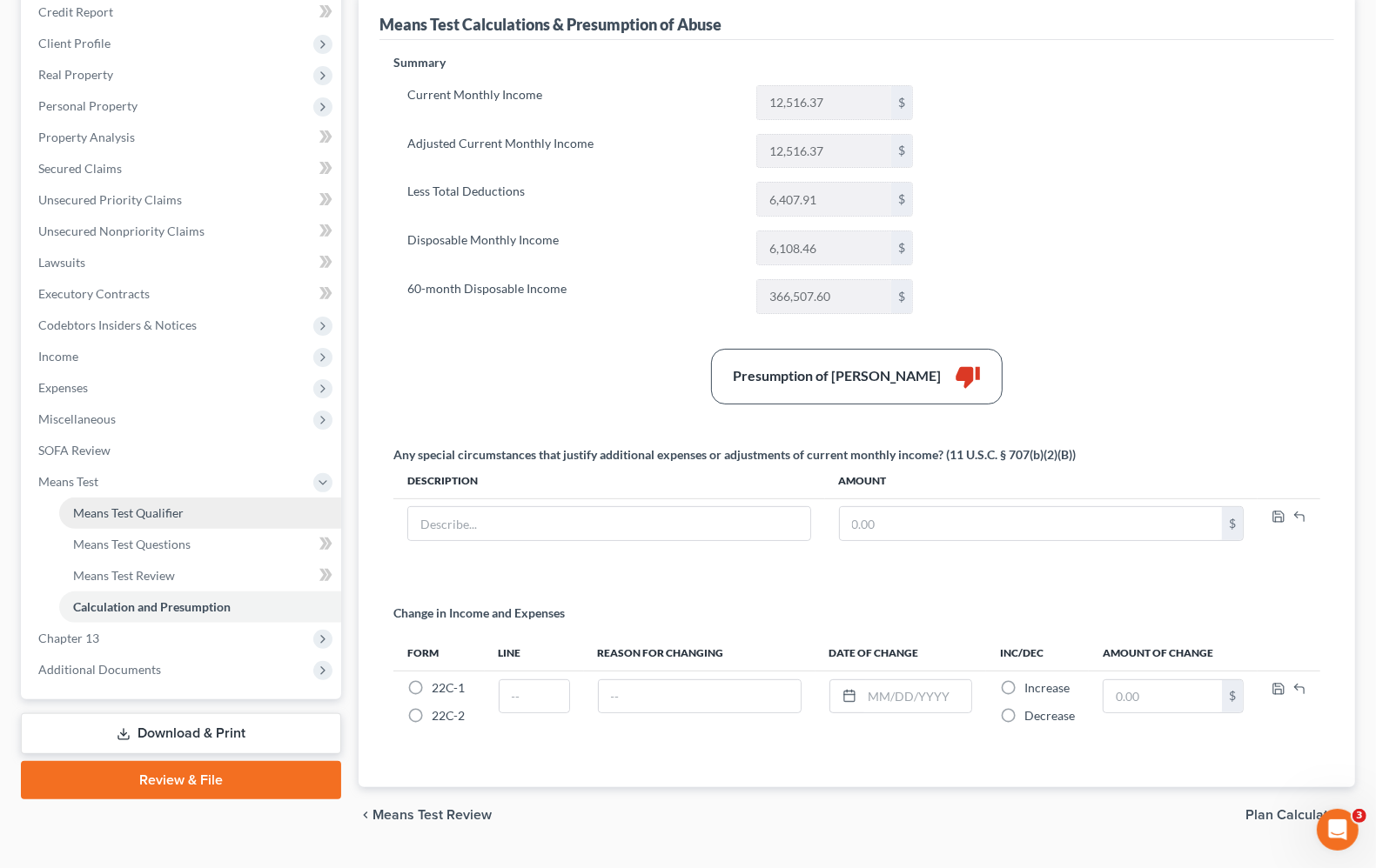
scroll to position [218, 0]
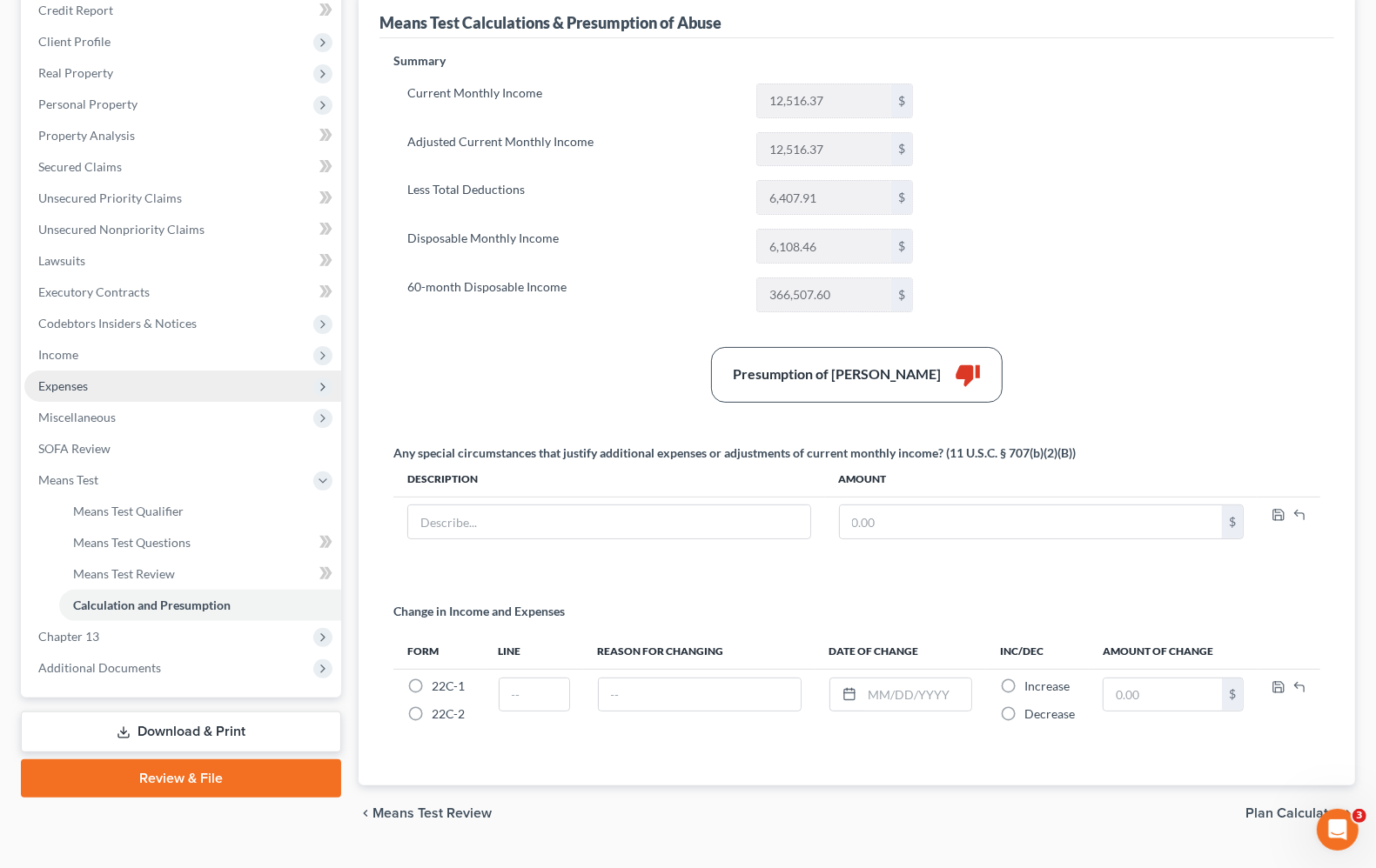
click at [72, 383] on span "Expenses" at bounding box center [63, 386] width 50 height 15
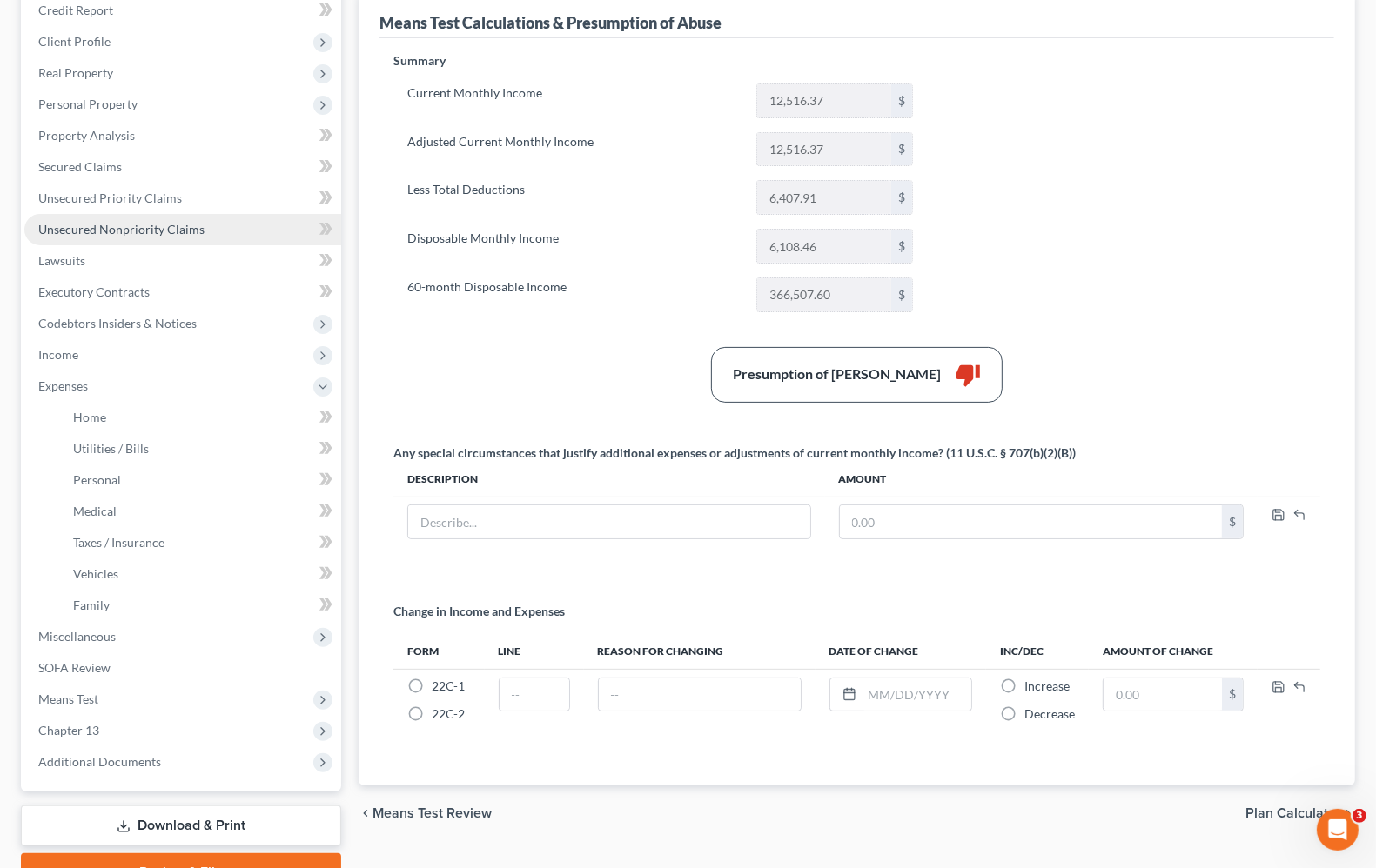
click at [162, 221] on span "Unsecured Nonpriority Claims" at bounding box center [121, 229] width 166 height 15
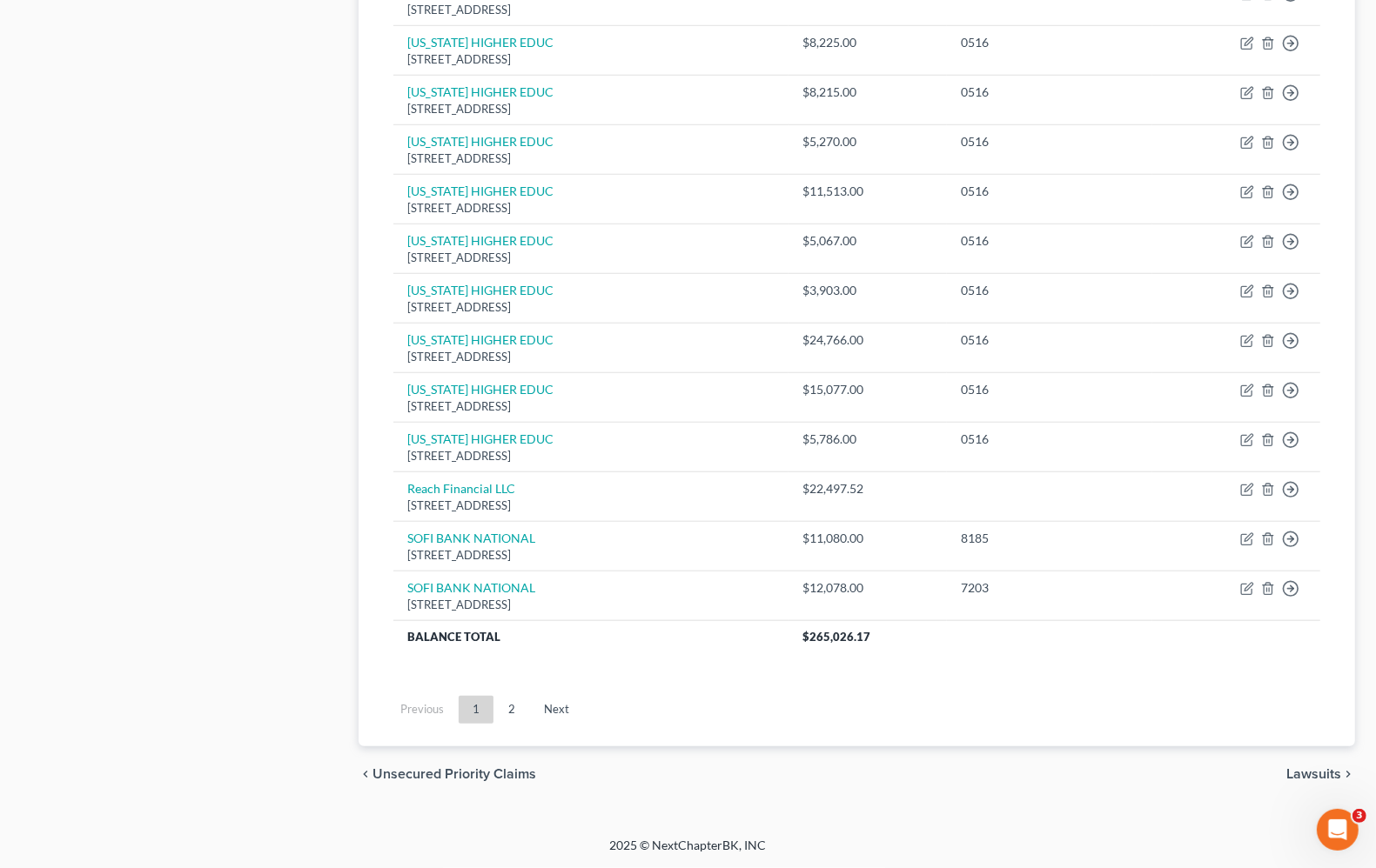
scroll to position [1147, 0]
click at [511, 707] on link "2" at bounding box center [512, 709] width 35 height 28
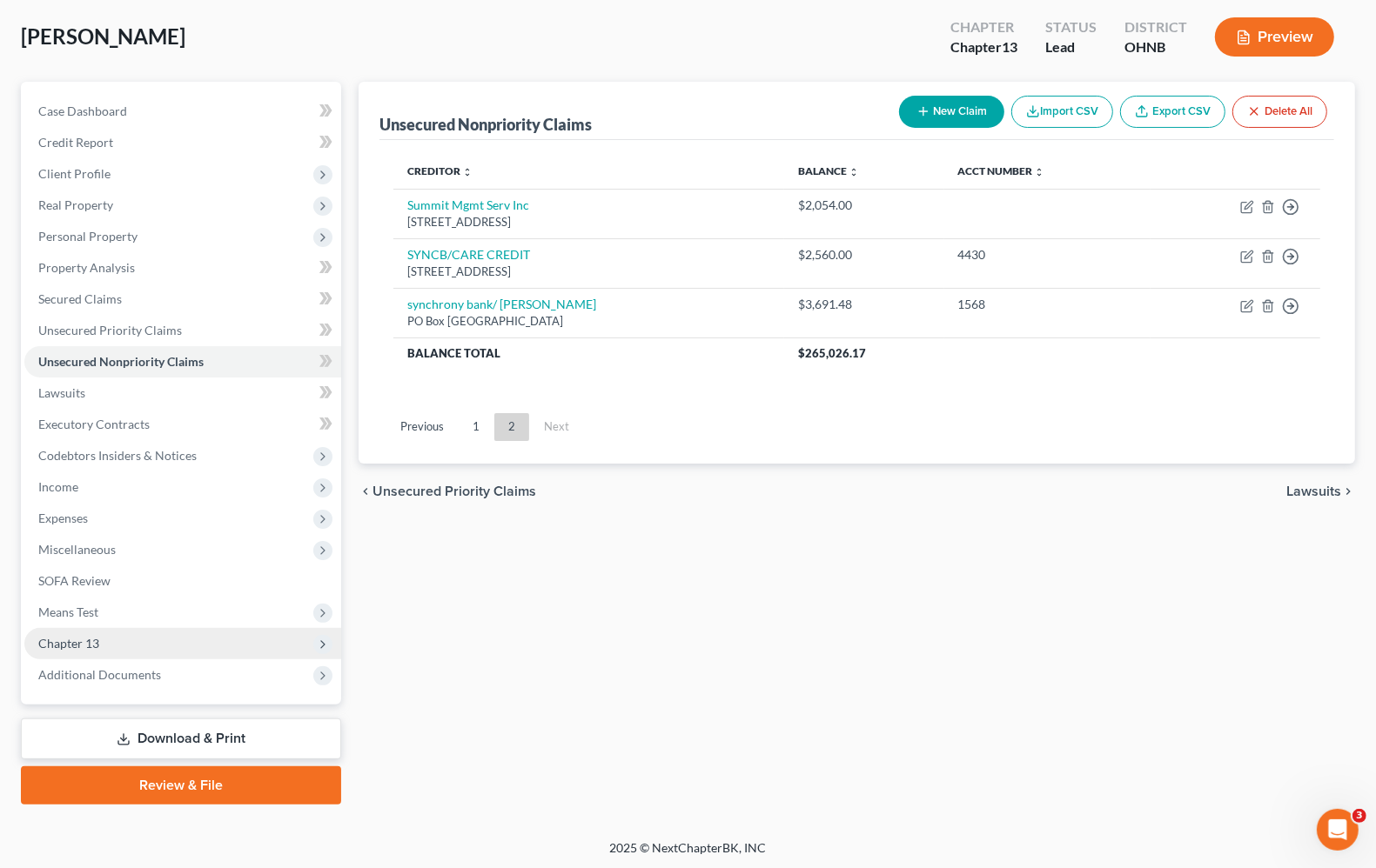
click at [79, 636] on span "Chapter 13" at bounding box center [68, 643] width 61 height 15
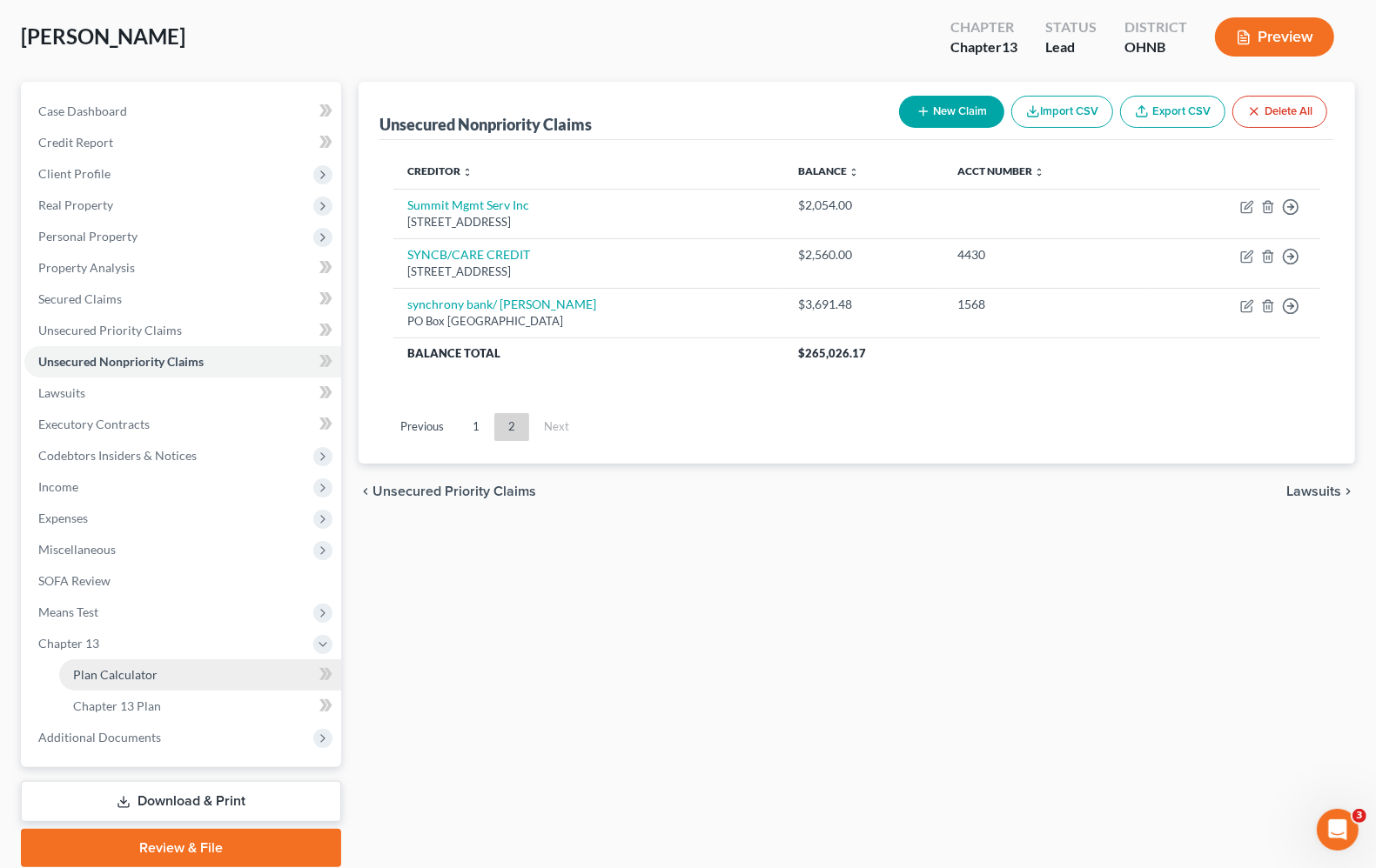
click at [179, 676] on link "Plan Calculator" at bounding box center [200, 675] width 282 height 31
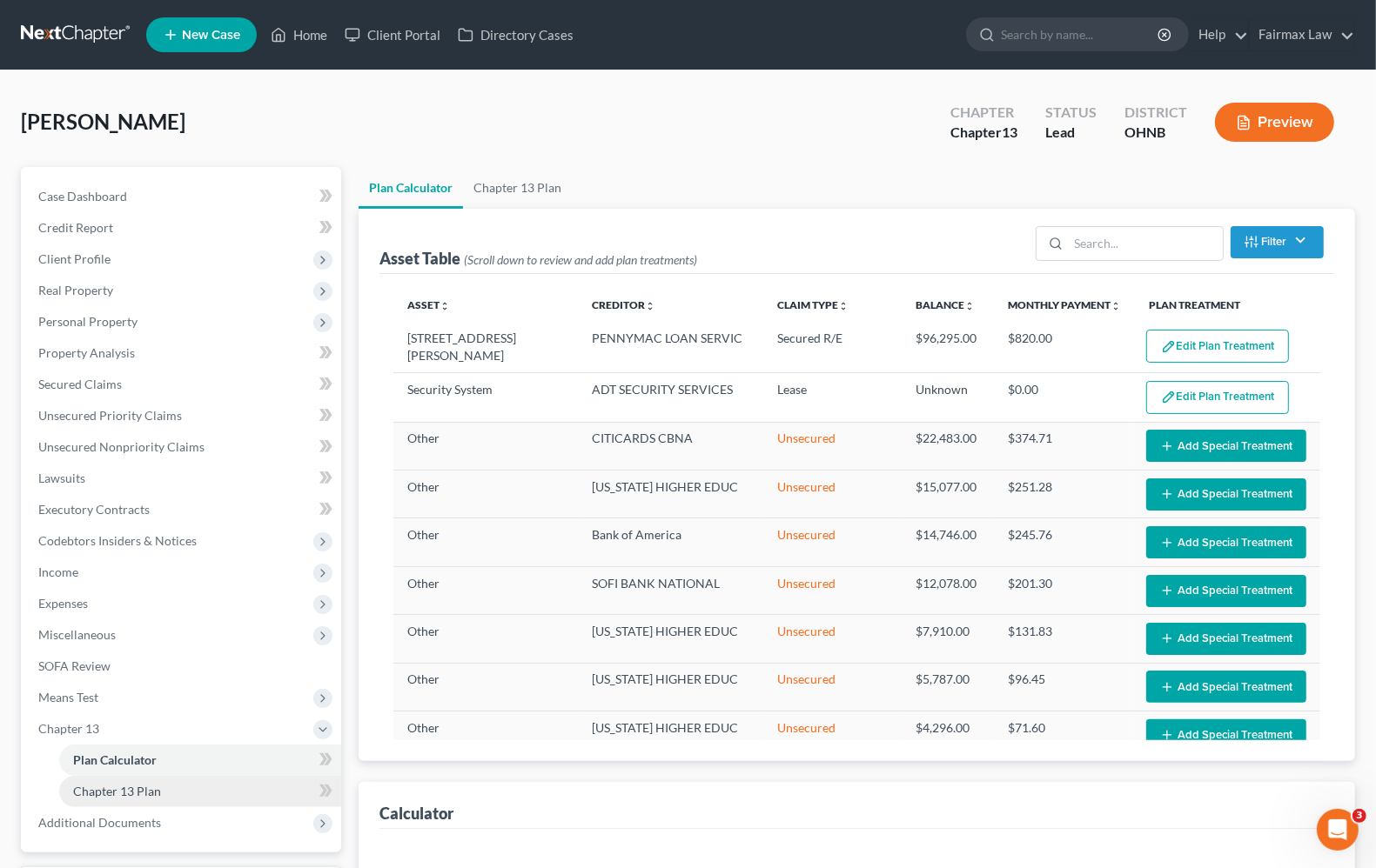
click at [102, 790] on span "Chapter 13 Plan" at bounding box center [116, 791] width 88 height 15
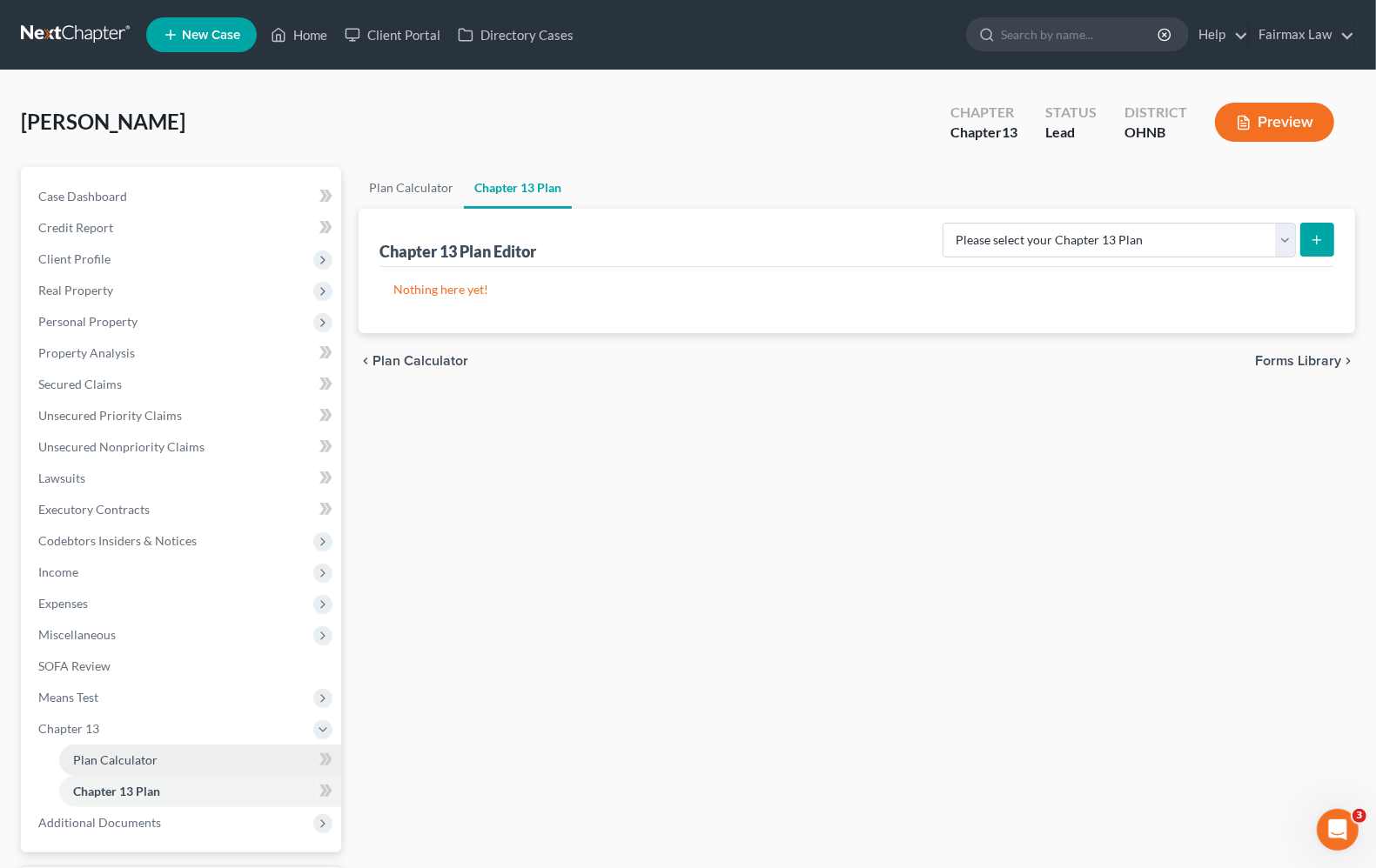
click at [93, 753] on span "Plan Calculator" at bounding box center [114, 760] width 84 height 15
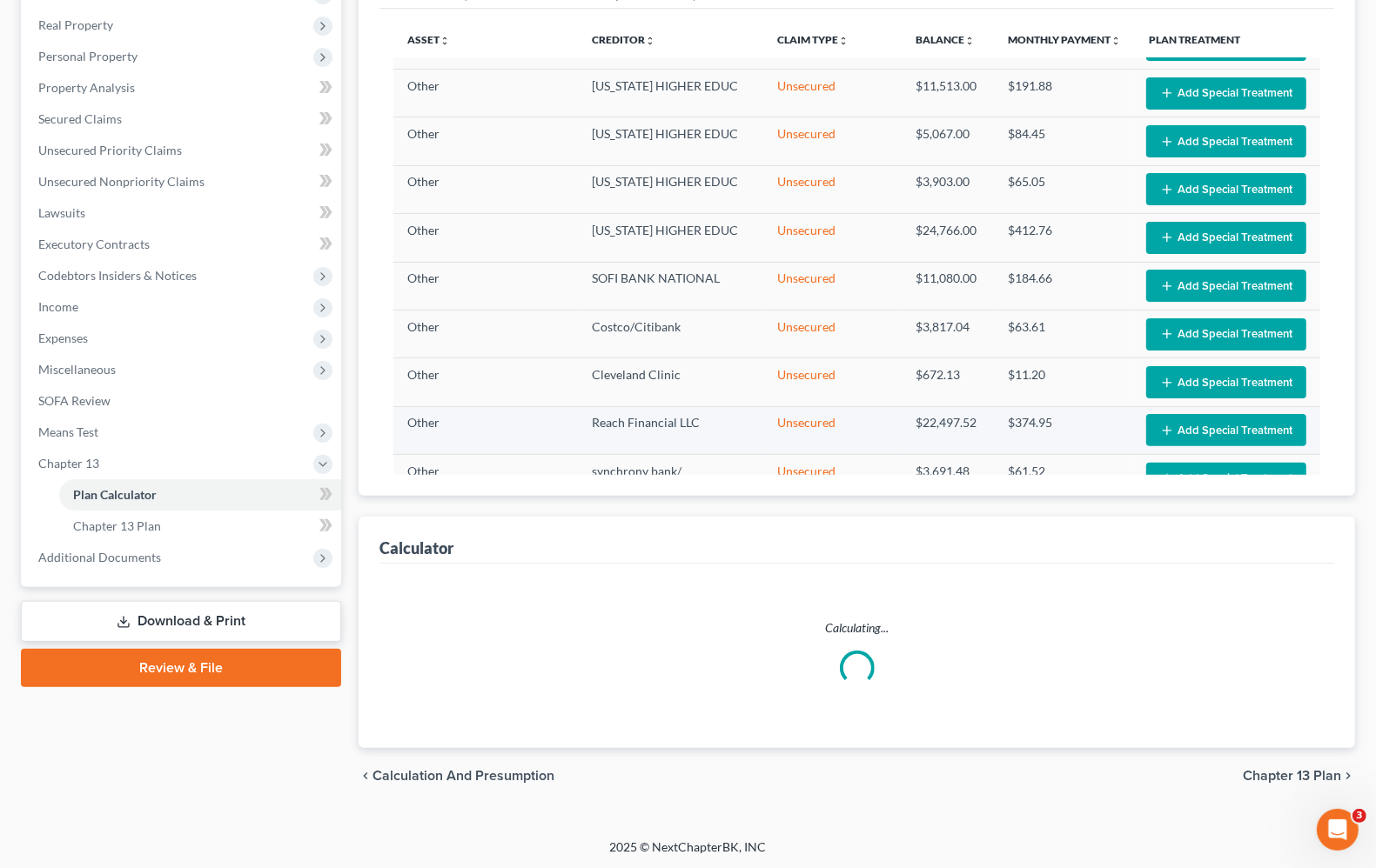
scroll to position [1291, 0]
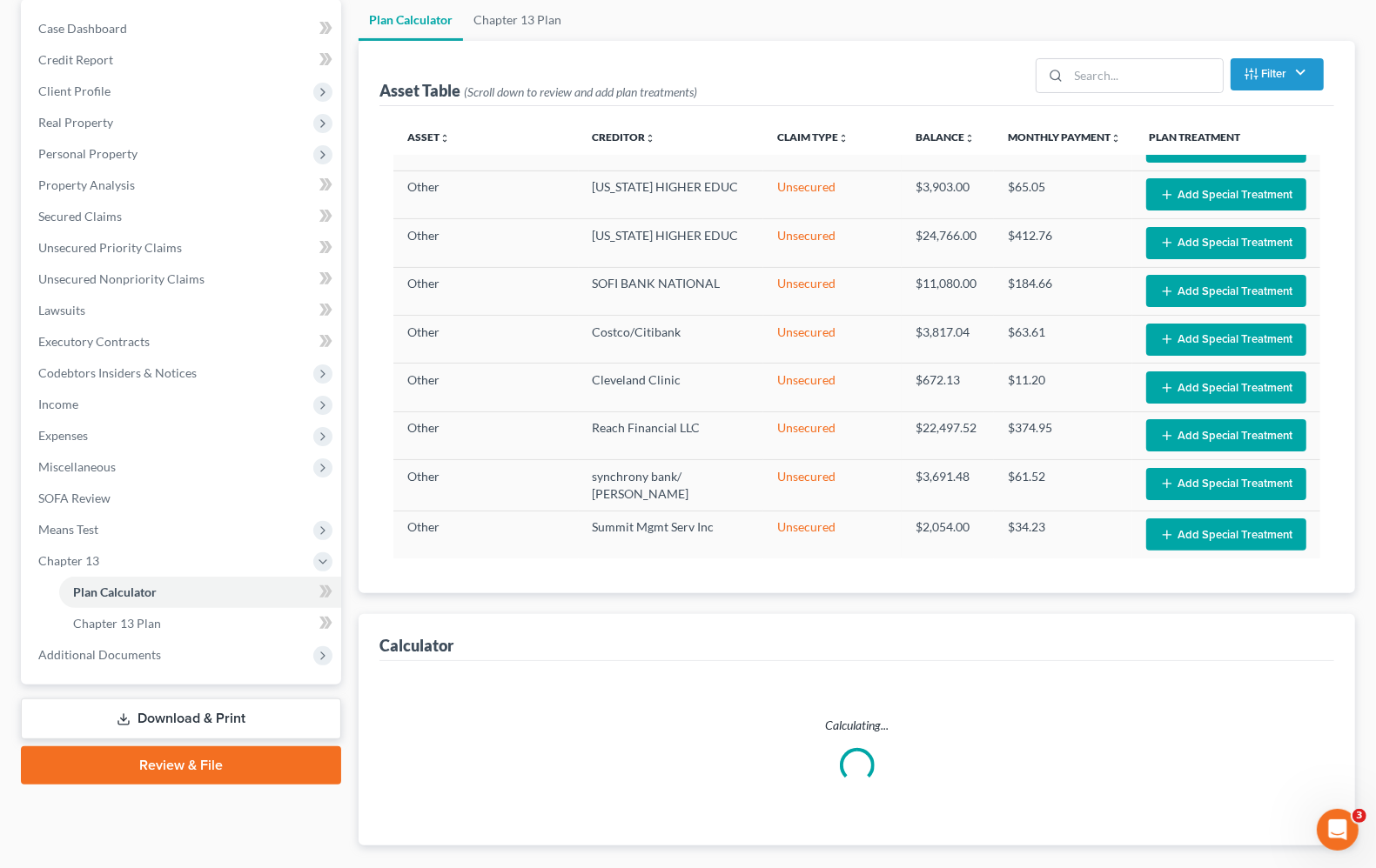
scroll to position [266, 0]
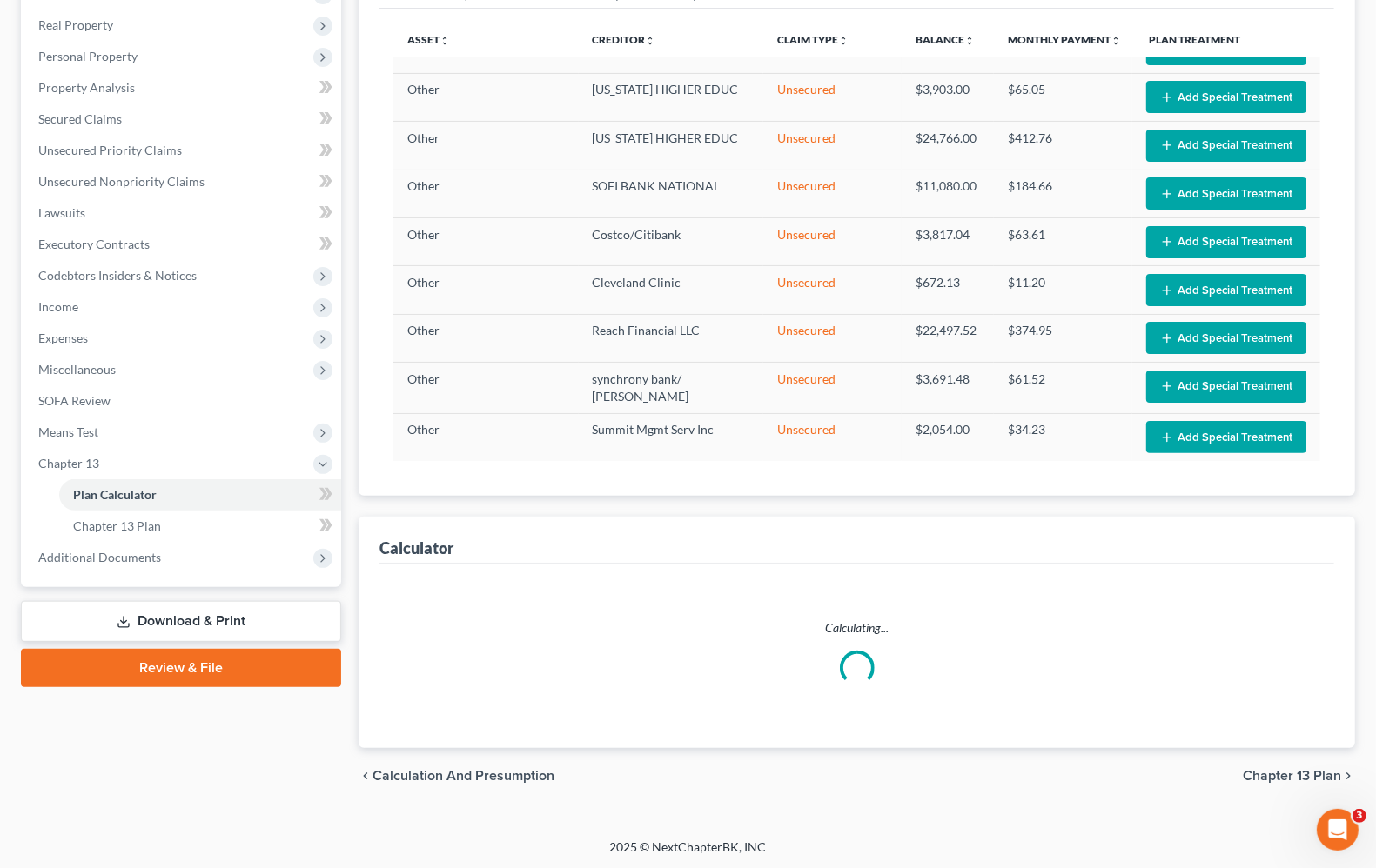
select select "59"
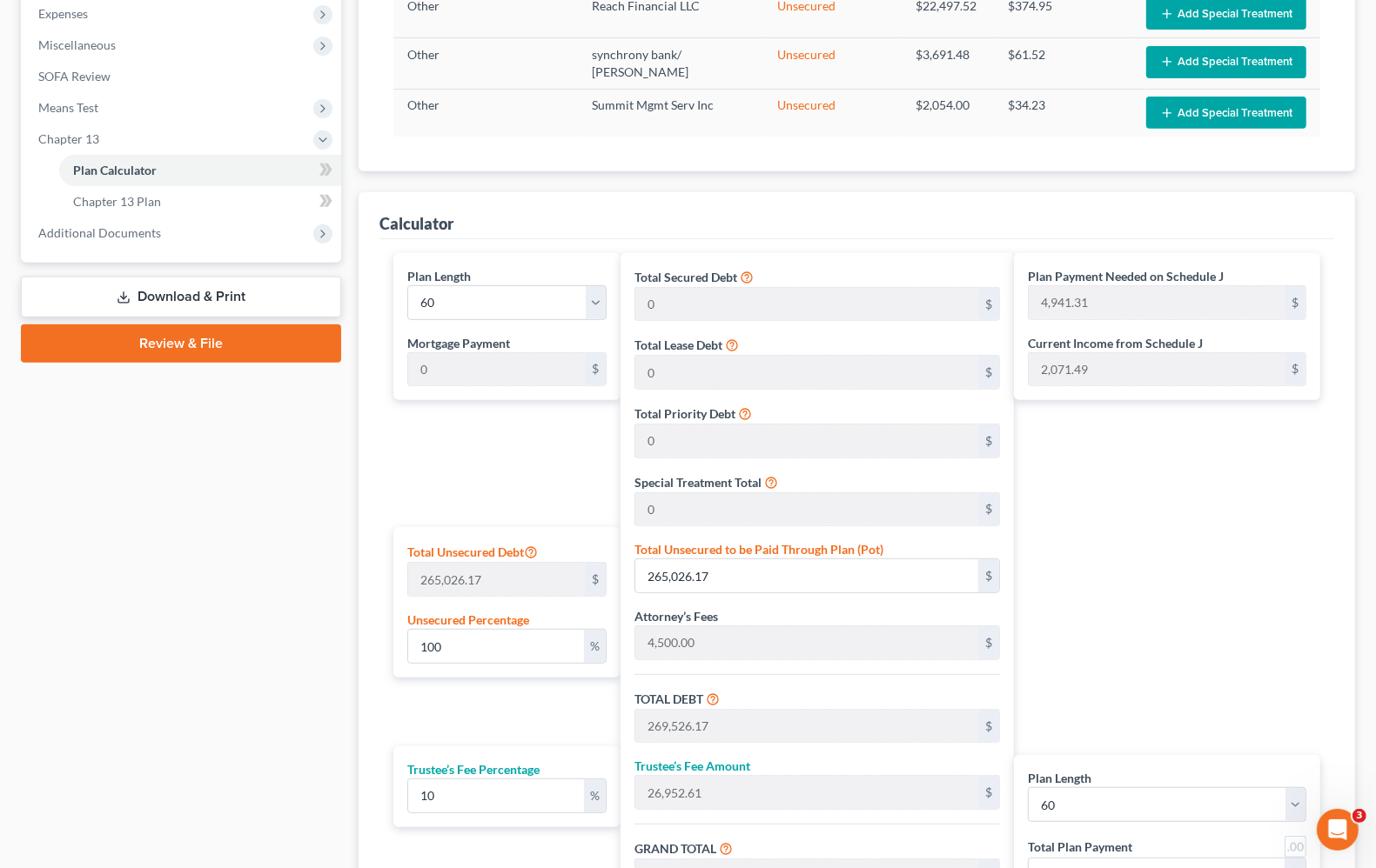
scroll to position [591, 0]
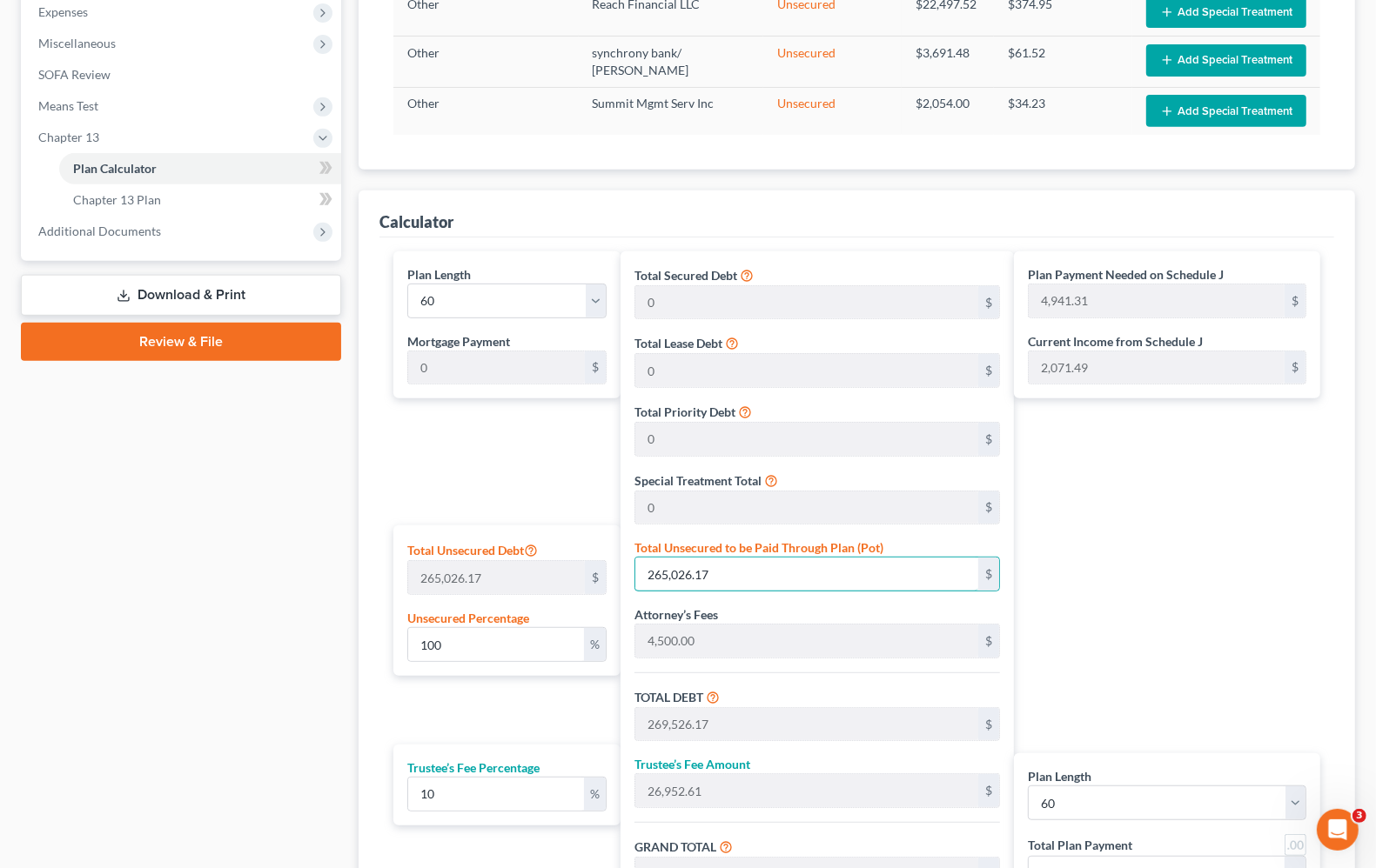
type input "0.00037732122831492454"
type input "1"
type input "4,501.00"
type input "450.10"
type input "4,951.10"
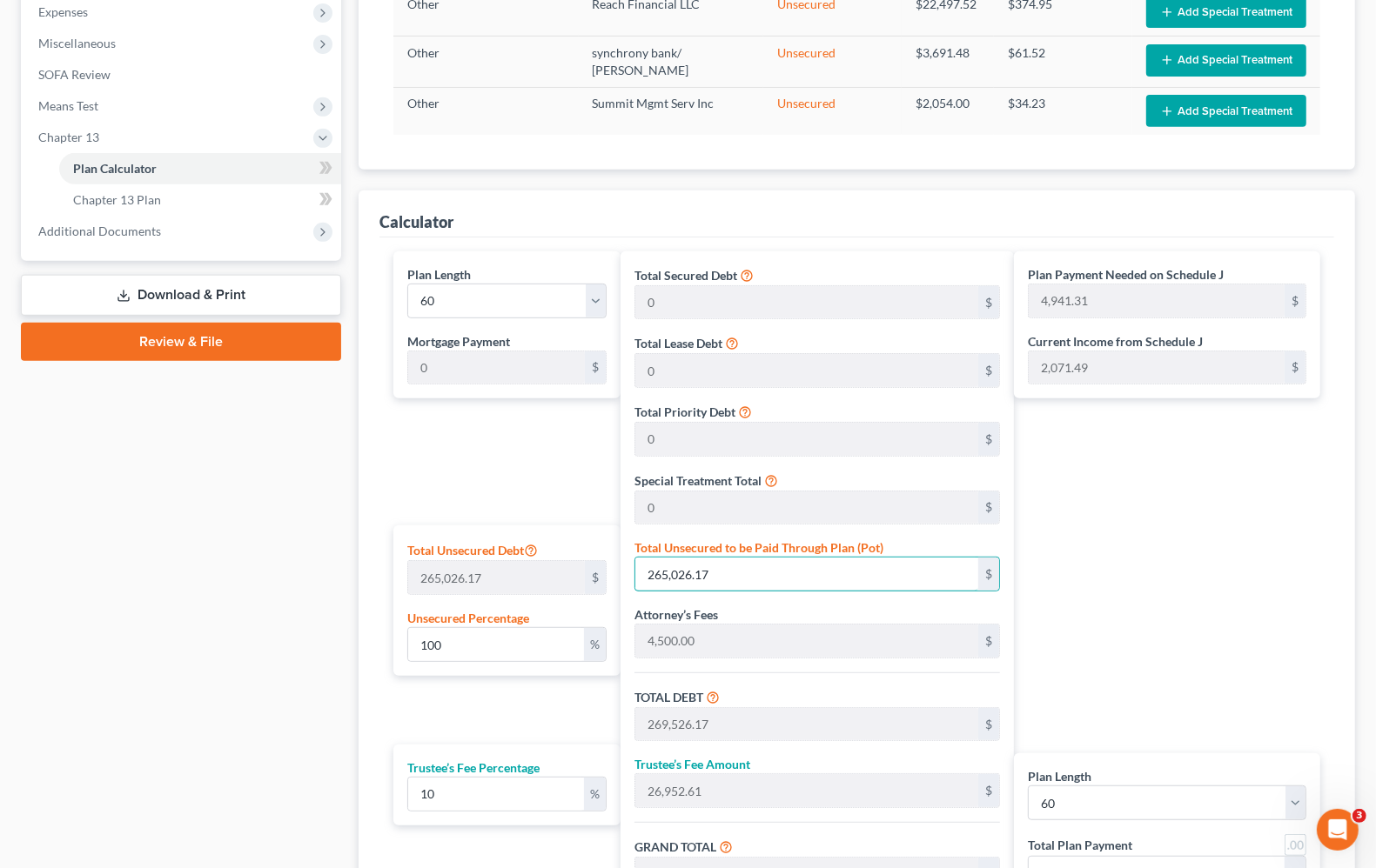
type input "82.51"
type input "0.004905175968094019"
type input "13"
type input "4,513.00"
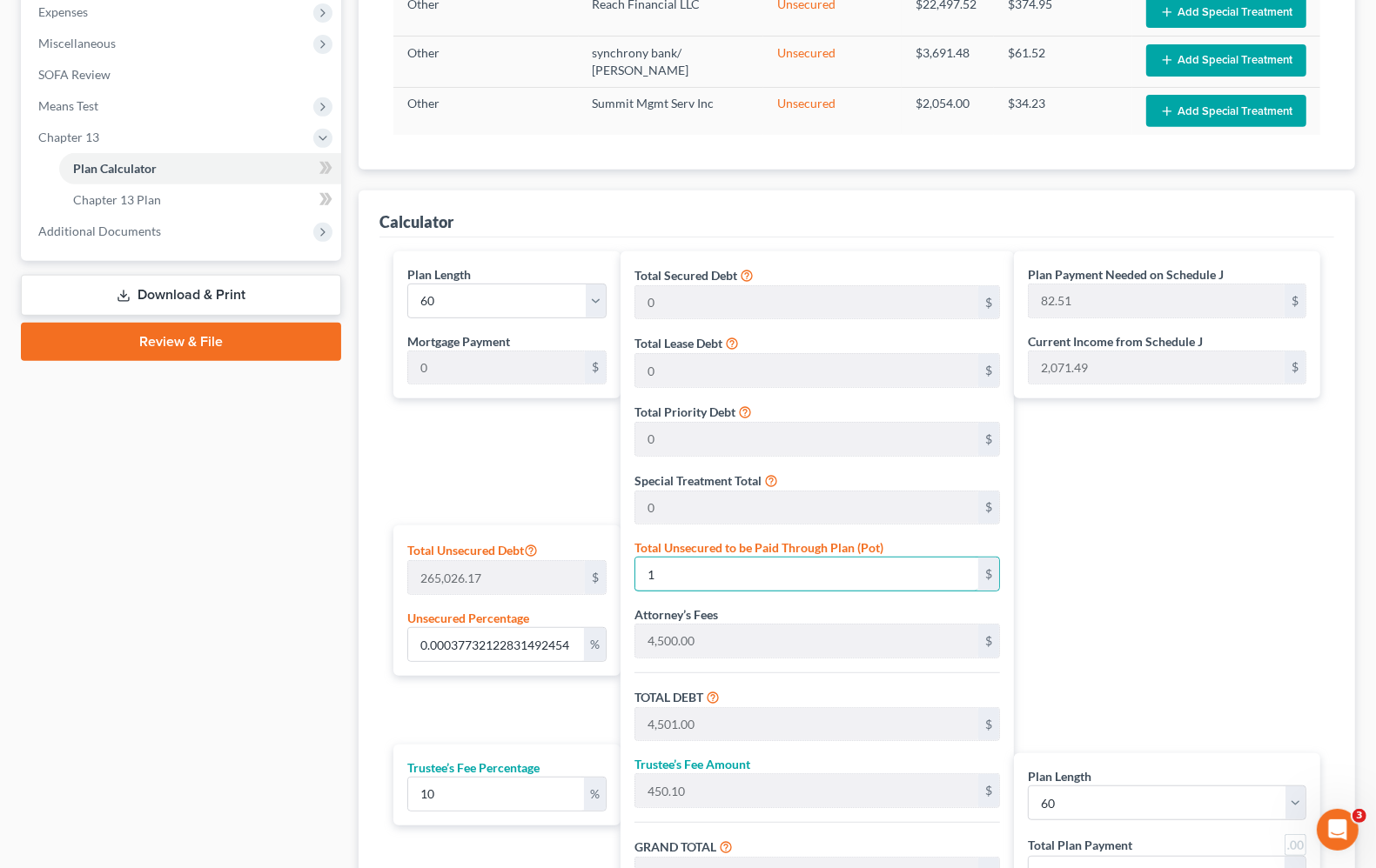
type input "451.30"
type input "4,964.30"
type input "82.73"
type input "0.04980640213757004"
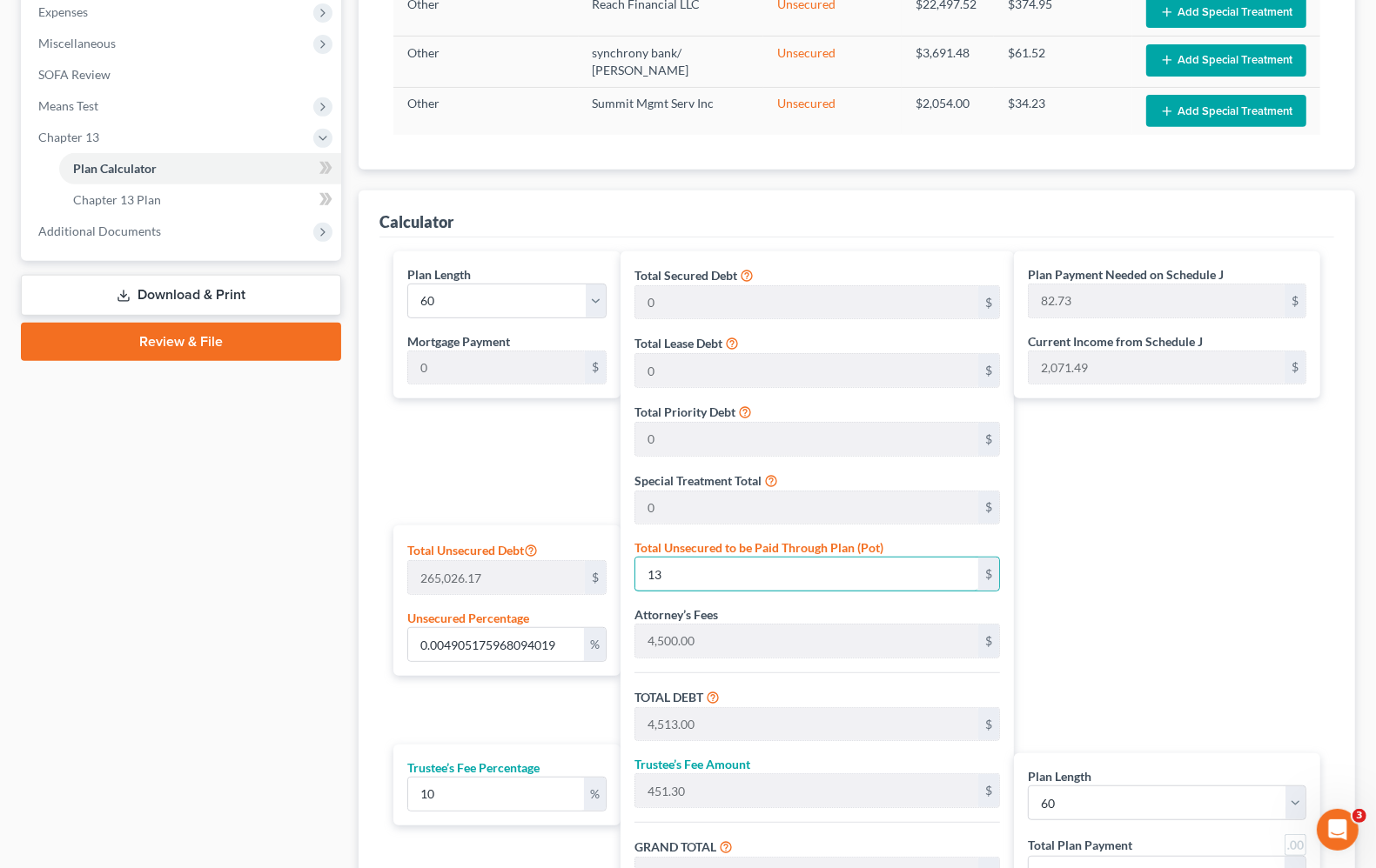
type input "132"
type input "4,632.00"
type input "463.20"
type input "5,095.20"
type input "84.92"
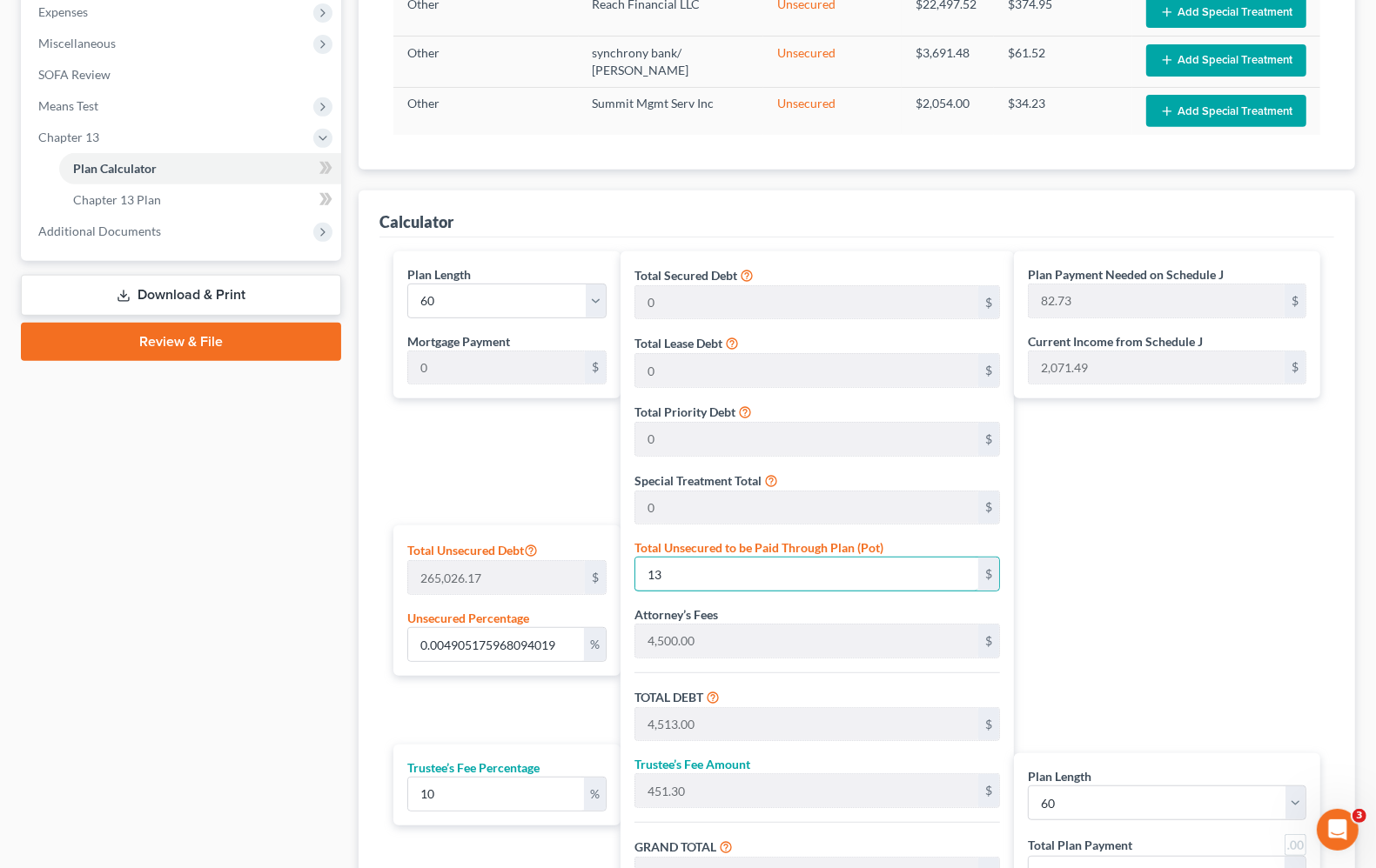
type input "84.92"
type input "0.5007052699739049"
type input "1327"
type input "5,827.00"
type input "582.70"
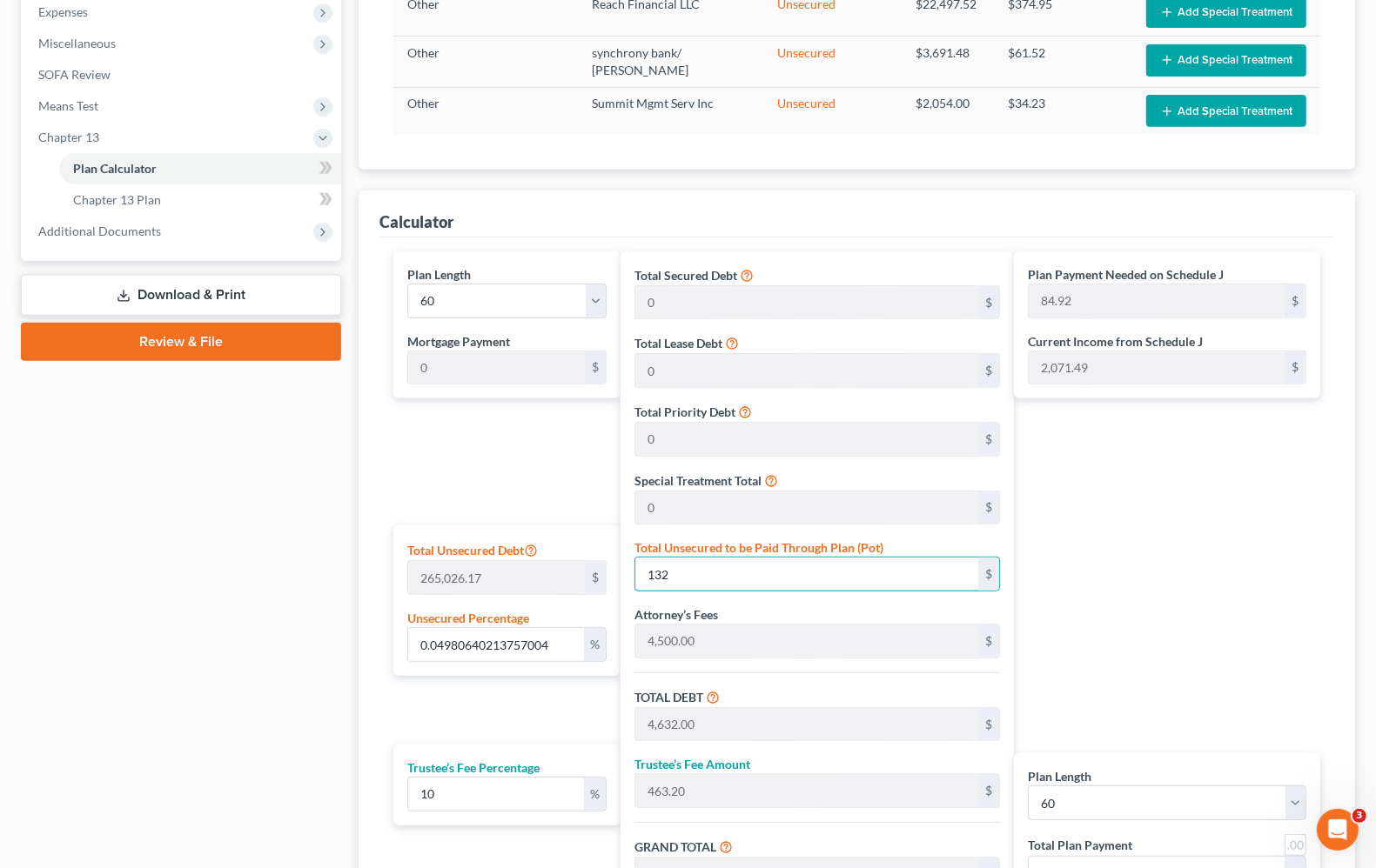
type input "6,409.70"
type input "106.82"
type input "1,327"
type input "5.010448590793883"
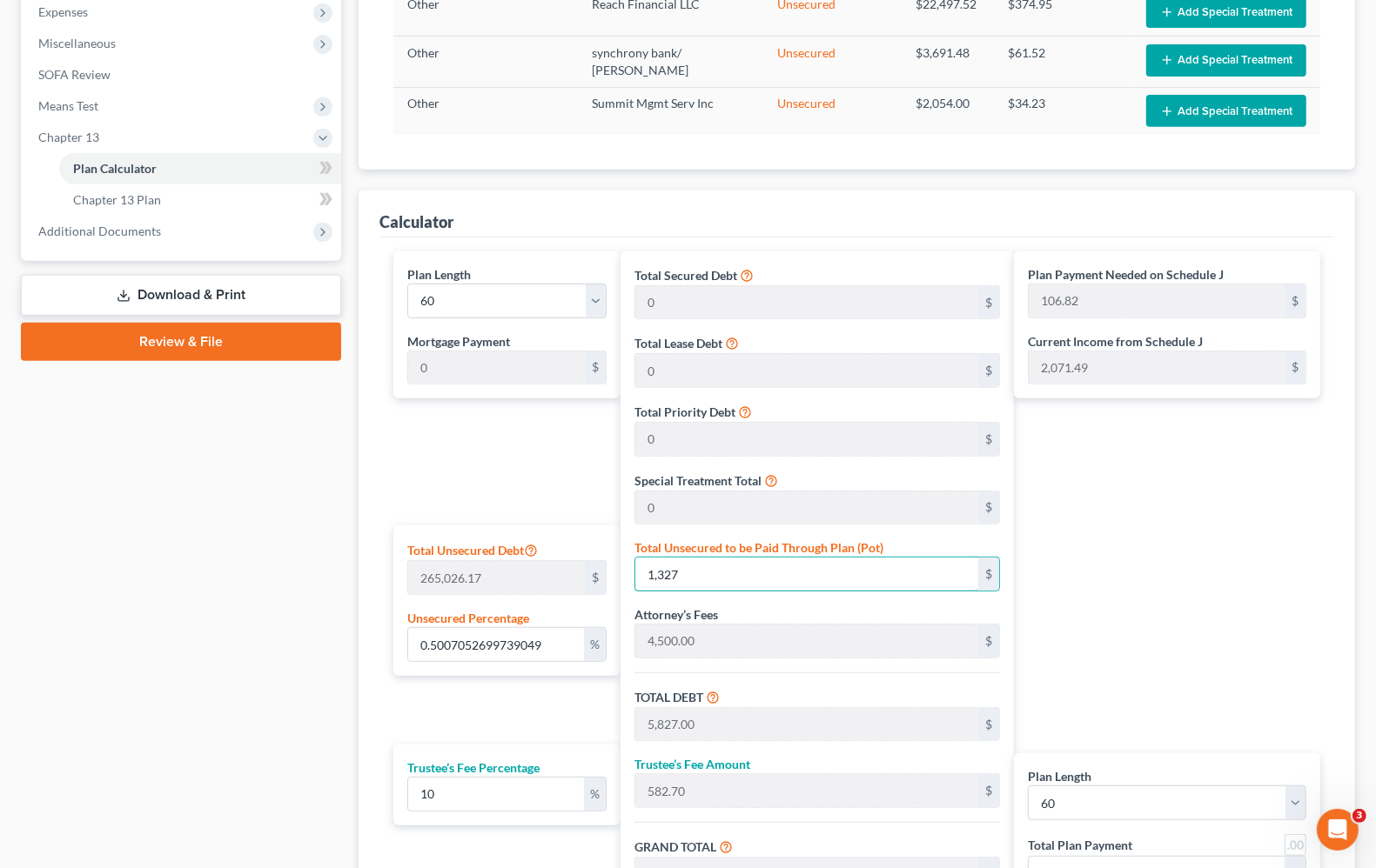
type input "1,3279"
type input "17,779.00"
type input "1,777.90"
type input "19,556.90"
type input "325.94"
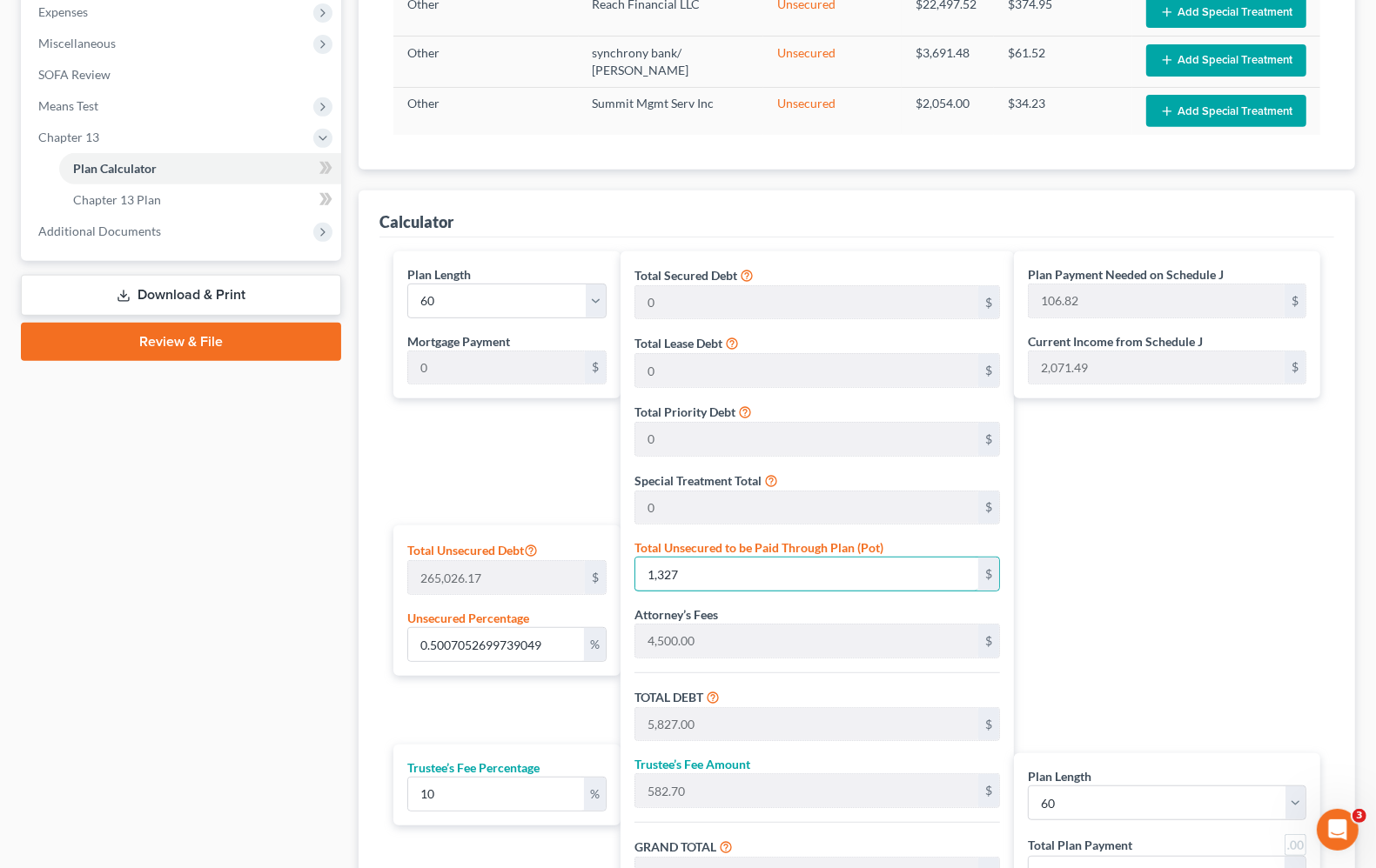
type input "325.94"
type input "13,279"
type input "50.10486322916714"
type input "13,2791"
type input "137,291.00"
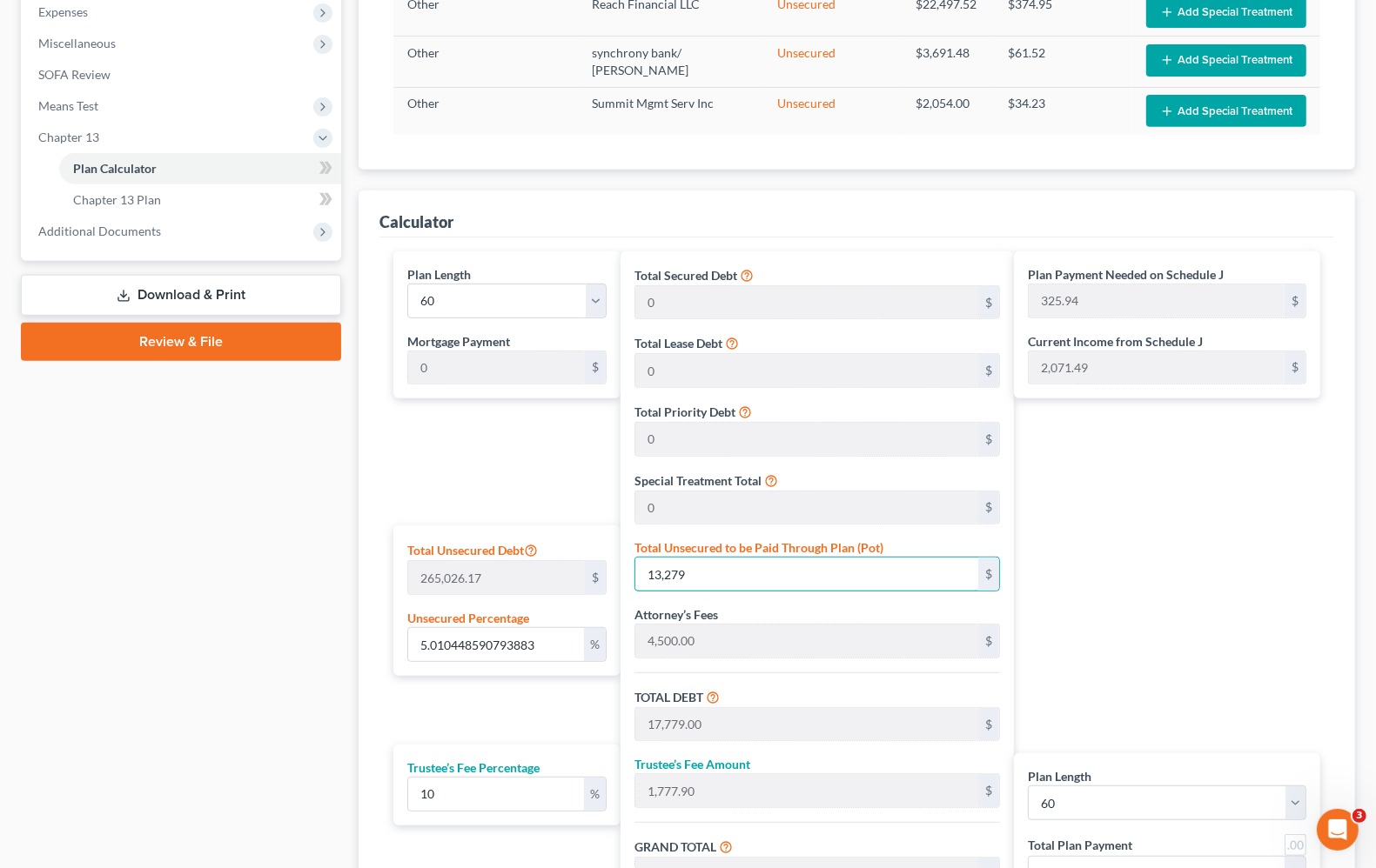
type input "13,729.10"
type input "151,020.10"
type input "2,517.00"
type input "132,791"
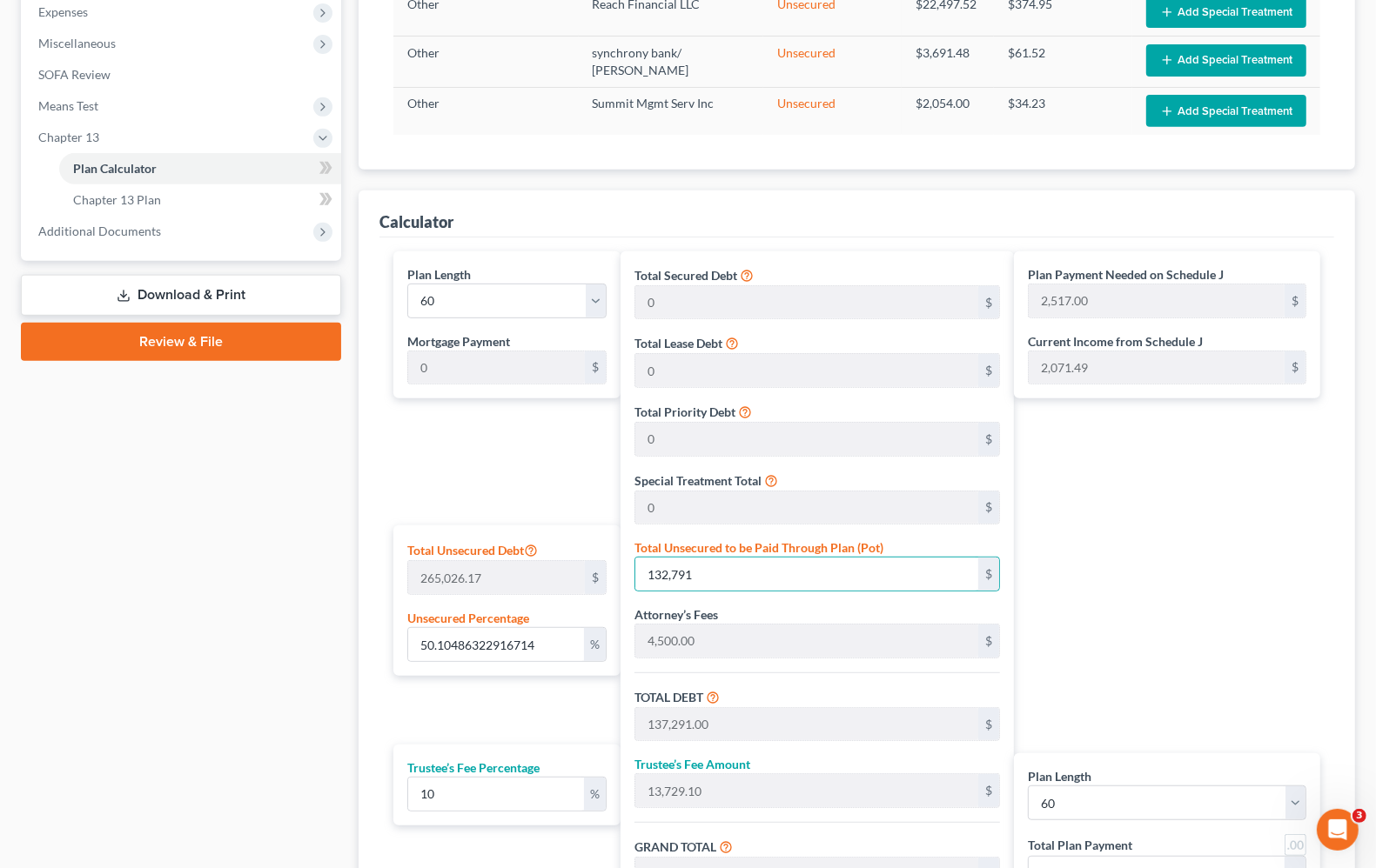
scroll to position [829, 0]
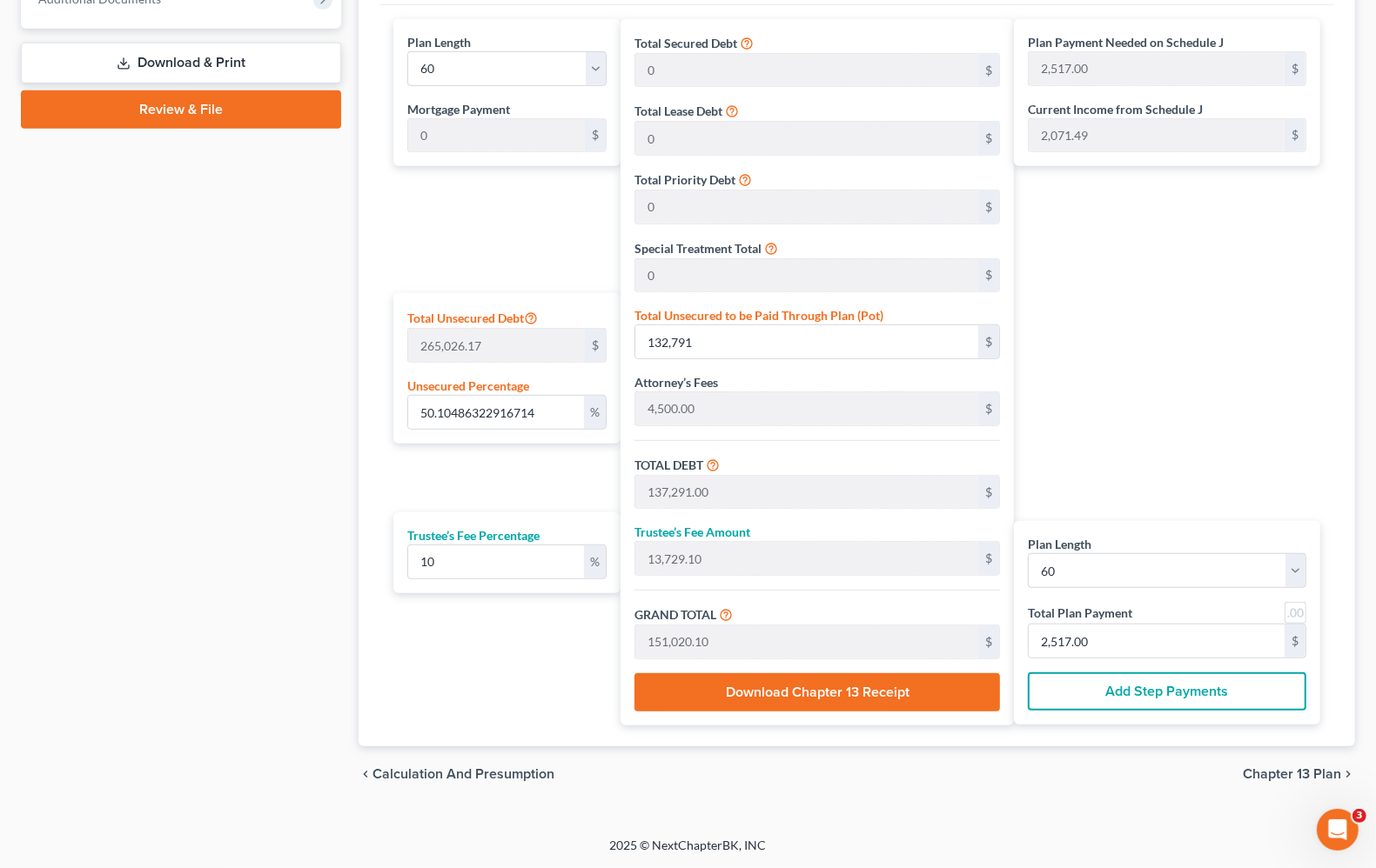
click at [1260, 367] on div "Plan Payment Needed on Schedule J 2,517.00 $ Current Income from Schedule J 2,0…" at bounding box center [1171, 373] width 315 height 707
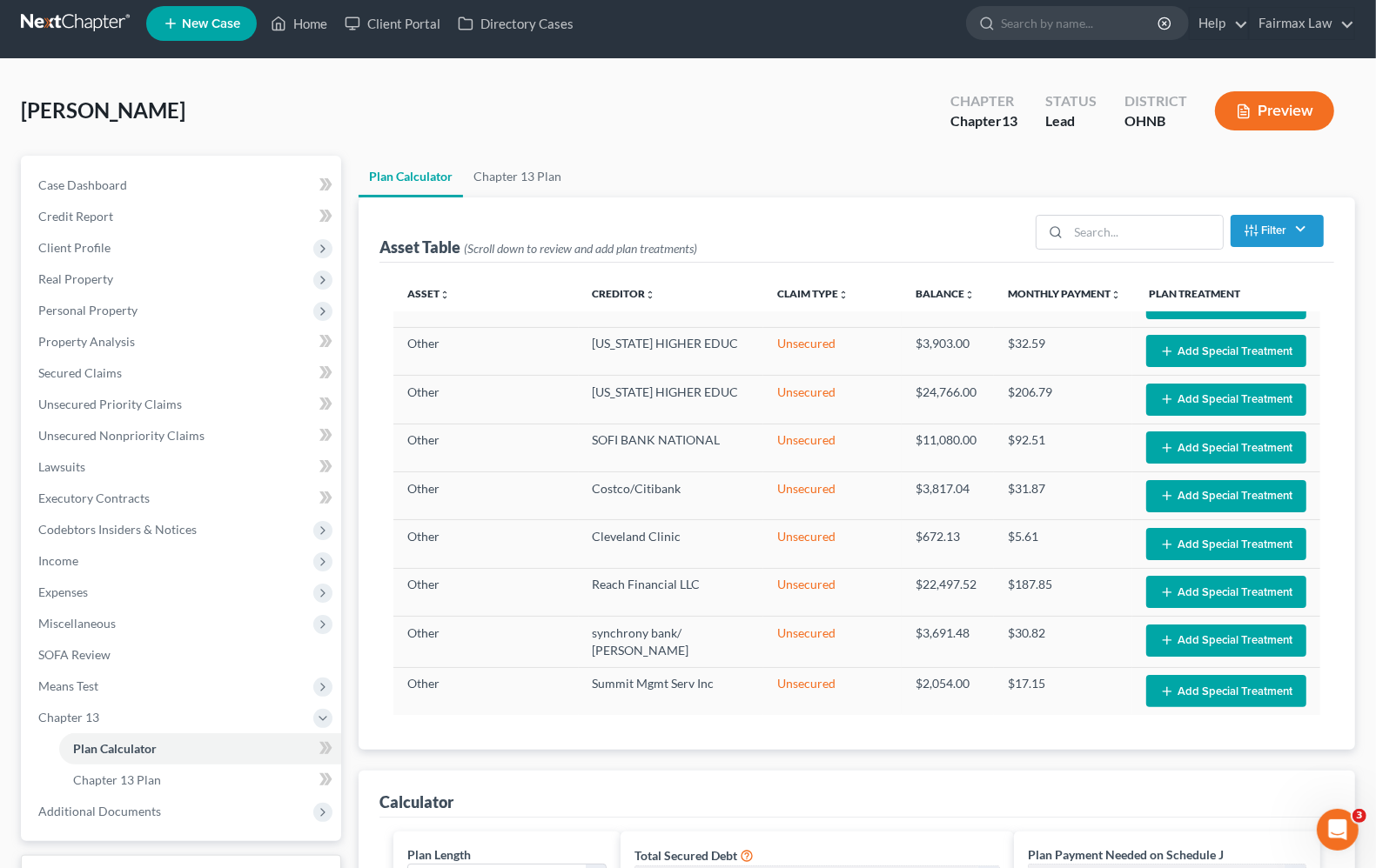
scroll to position [0, 0]
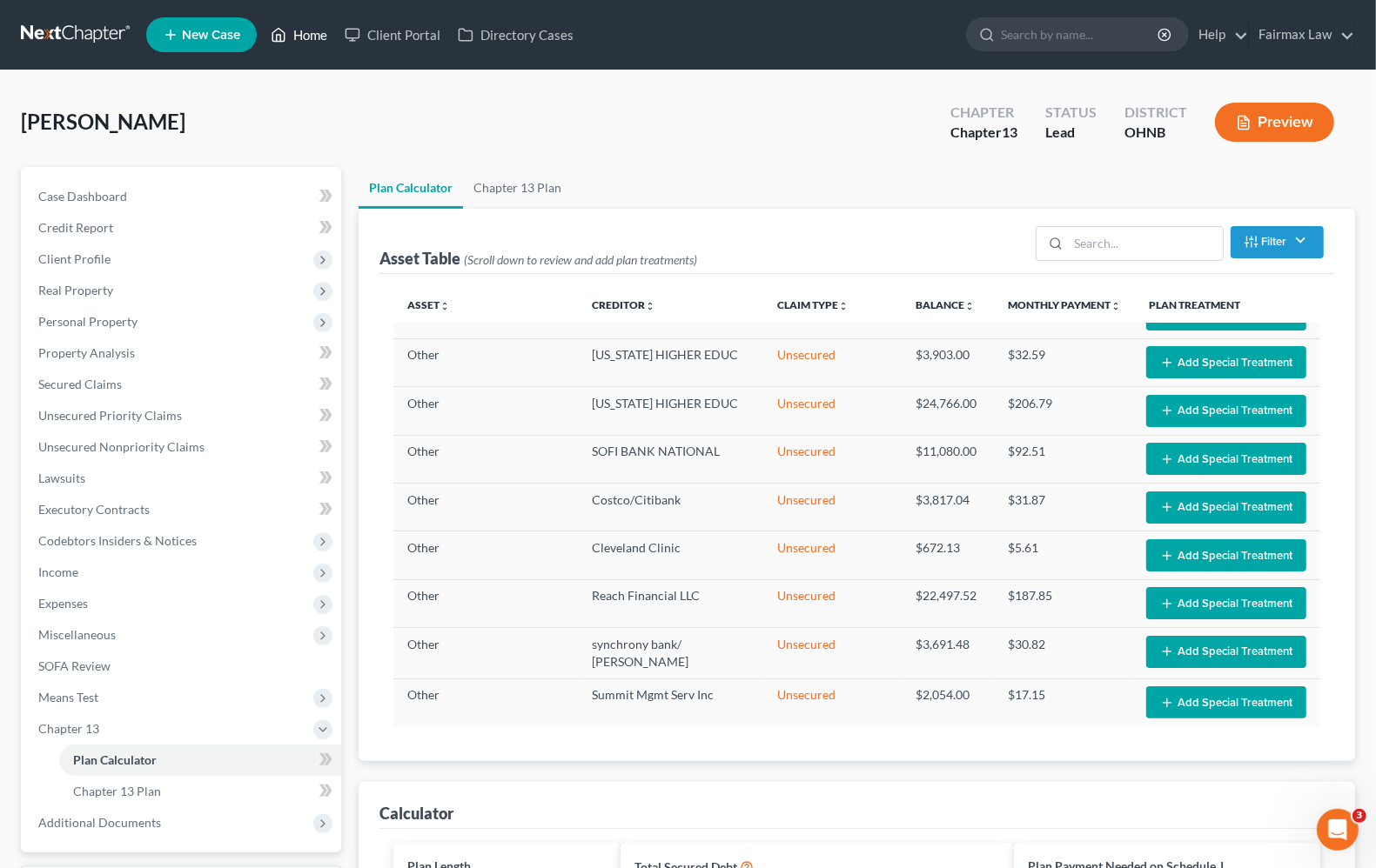
click at [315, 38] on link "Home" at bounding box center [299, 35] width 74 height 31
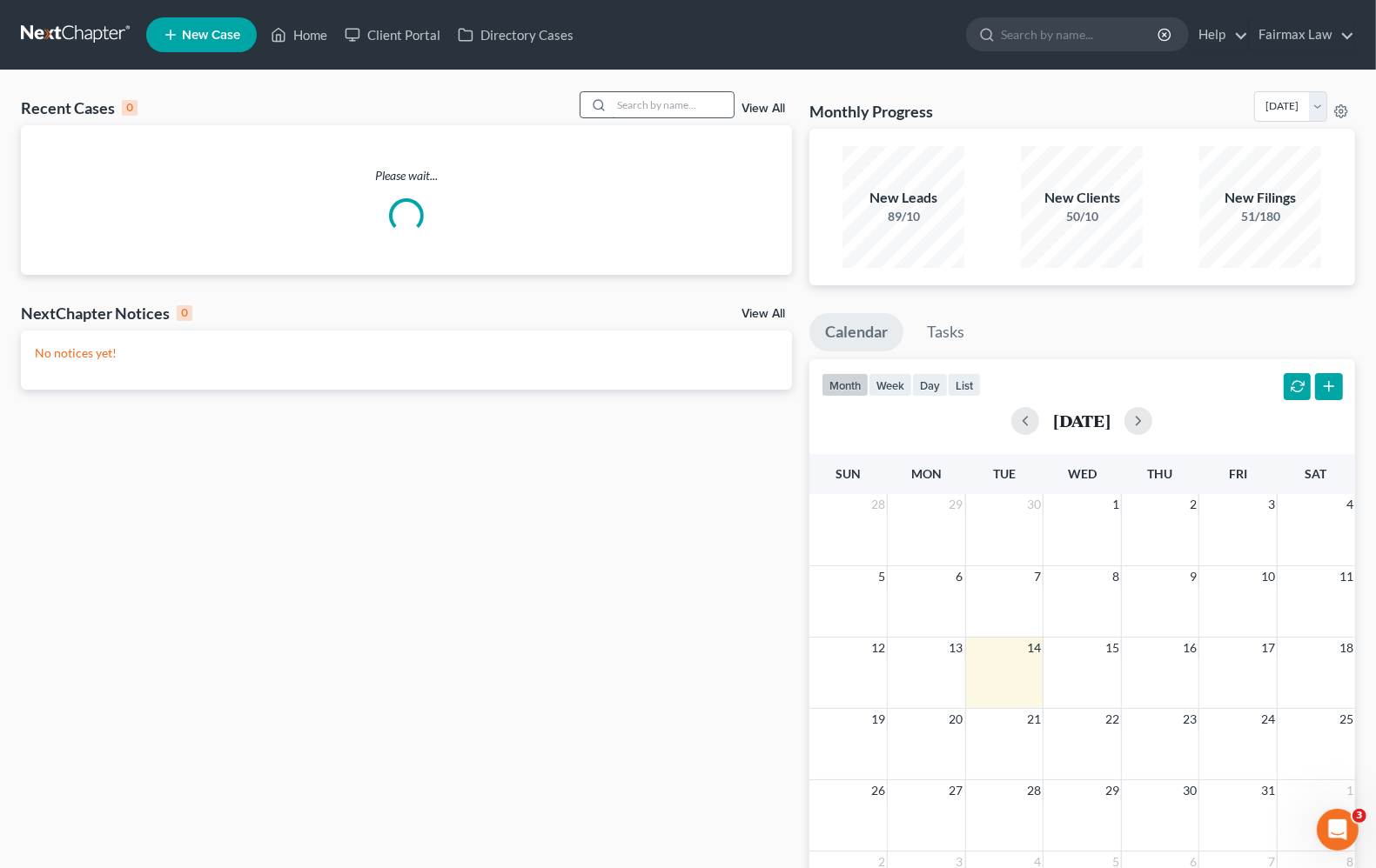
click at [655, 98] on input "search" at bounding box center [673, 104] width 122 height 25
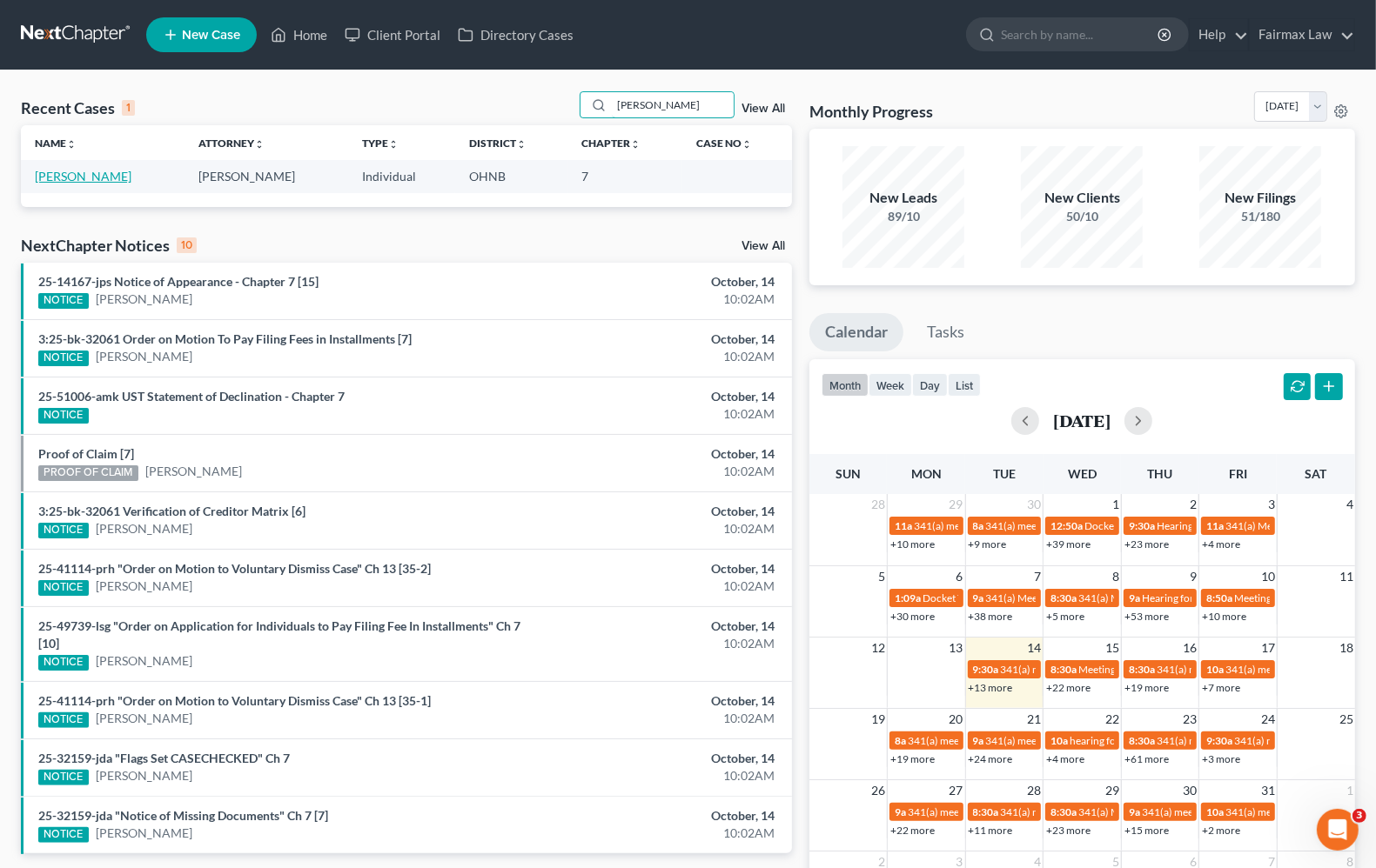
type input "john kasmierski"
click at [84, 175] on link "Kasmierski, John" at bounding box center [83, 176] width 97 height 15
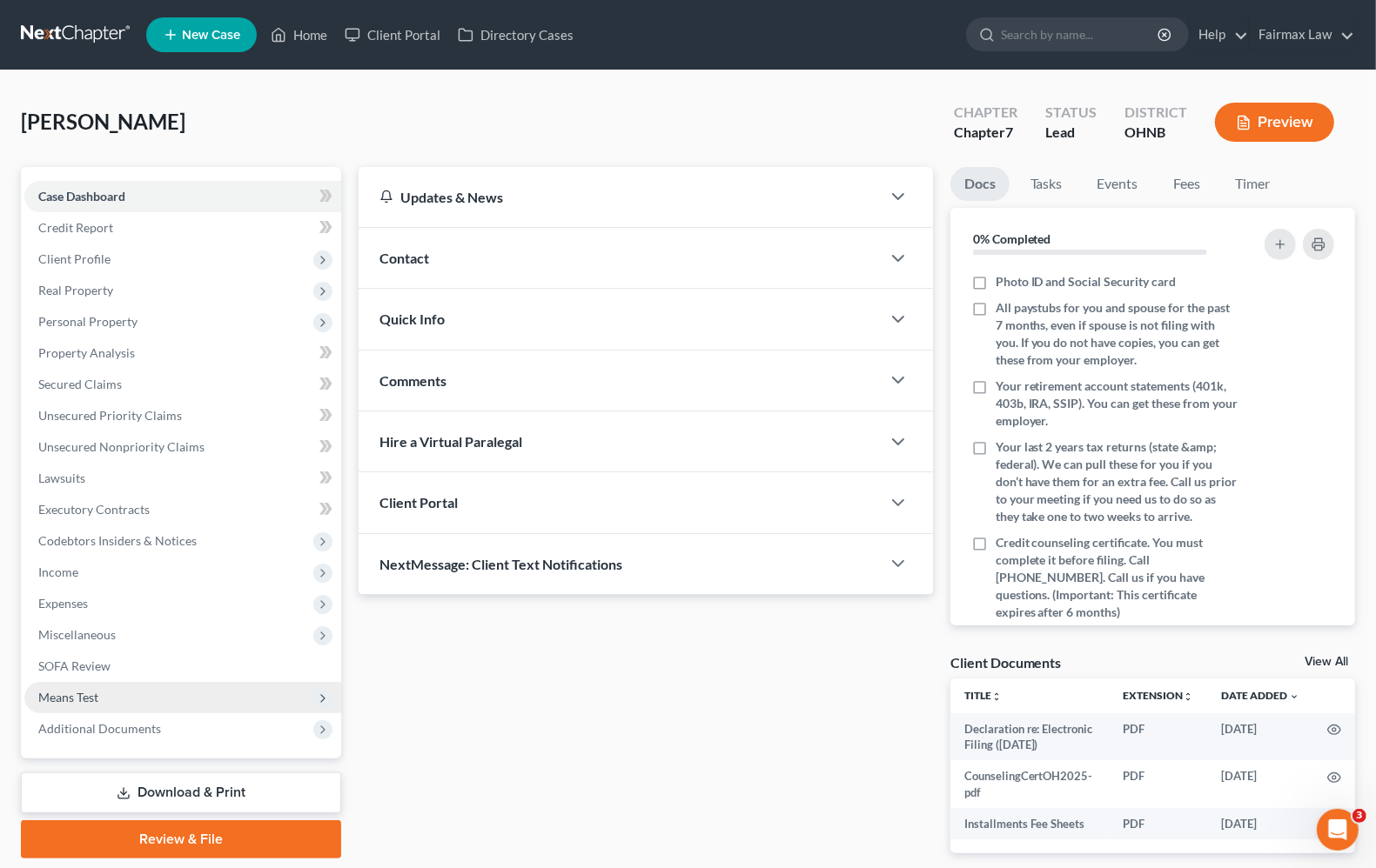
click at [62, 693] on span "Means Test" at bounding box center [67, 697] width 60 height 15
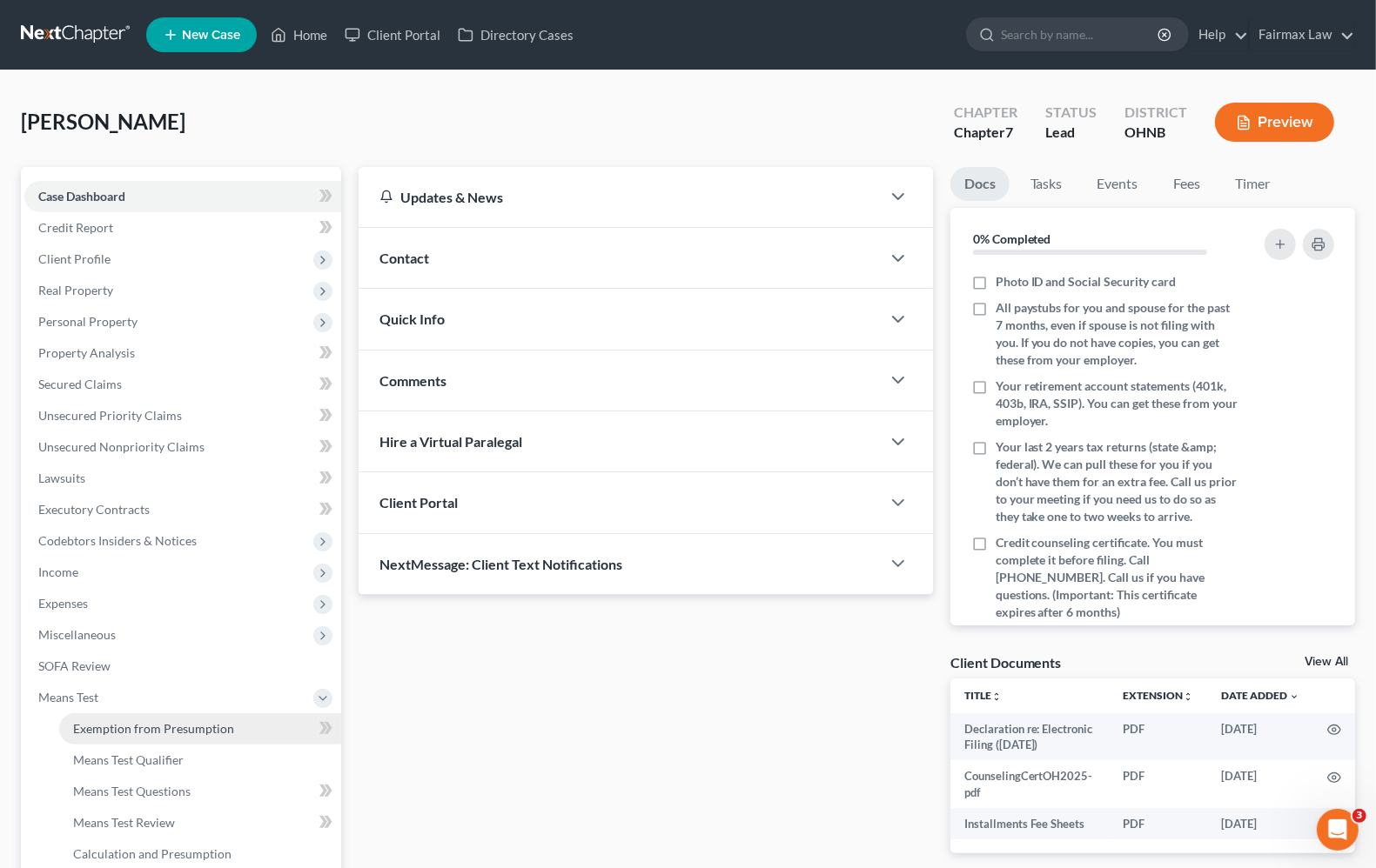
click at [127, 724] on span "Exemption from Presumption" at bounding box center [153, 729] width 161 height 15
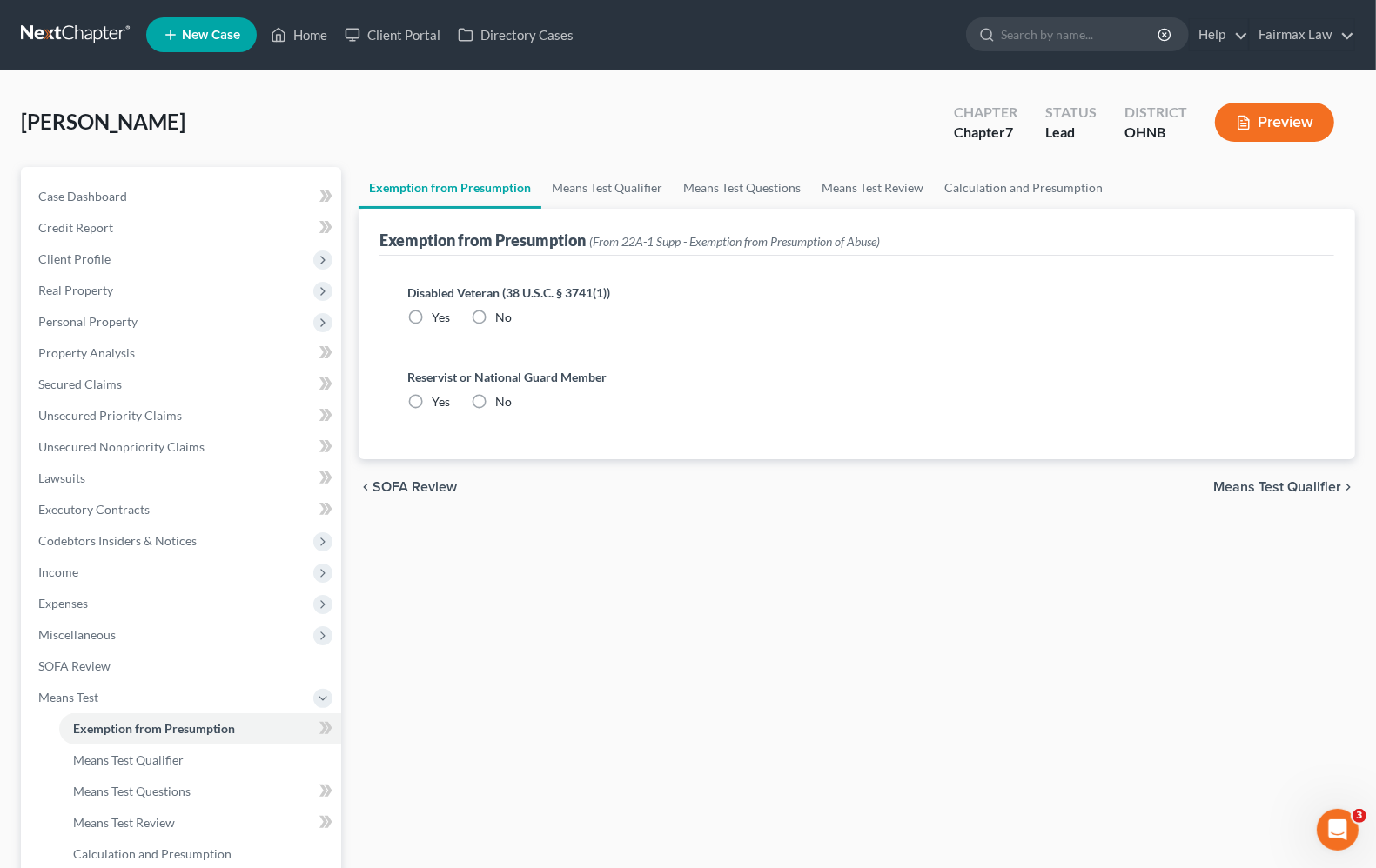
radio input "true"
click at [1277, 488] on span "Means Test Qualifier" at bounding box center [1277, 487] width 128 height 14
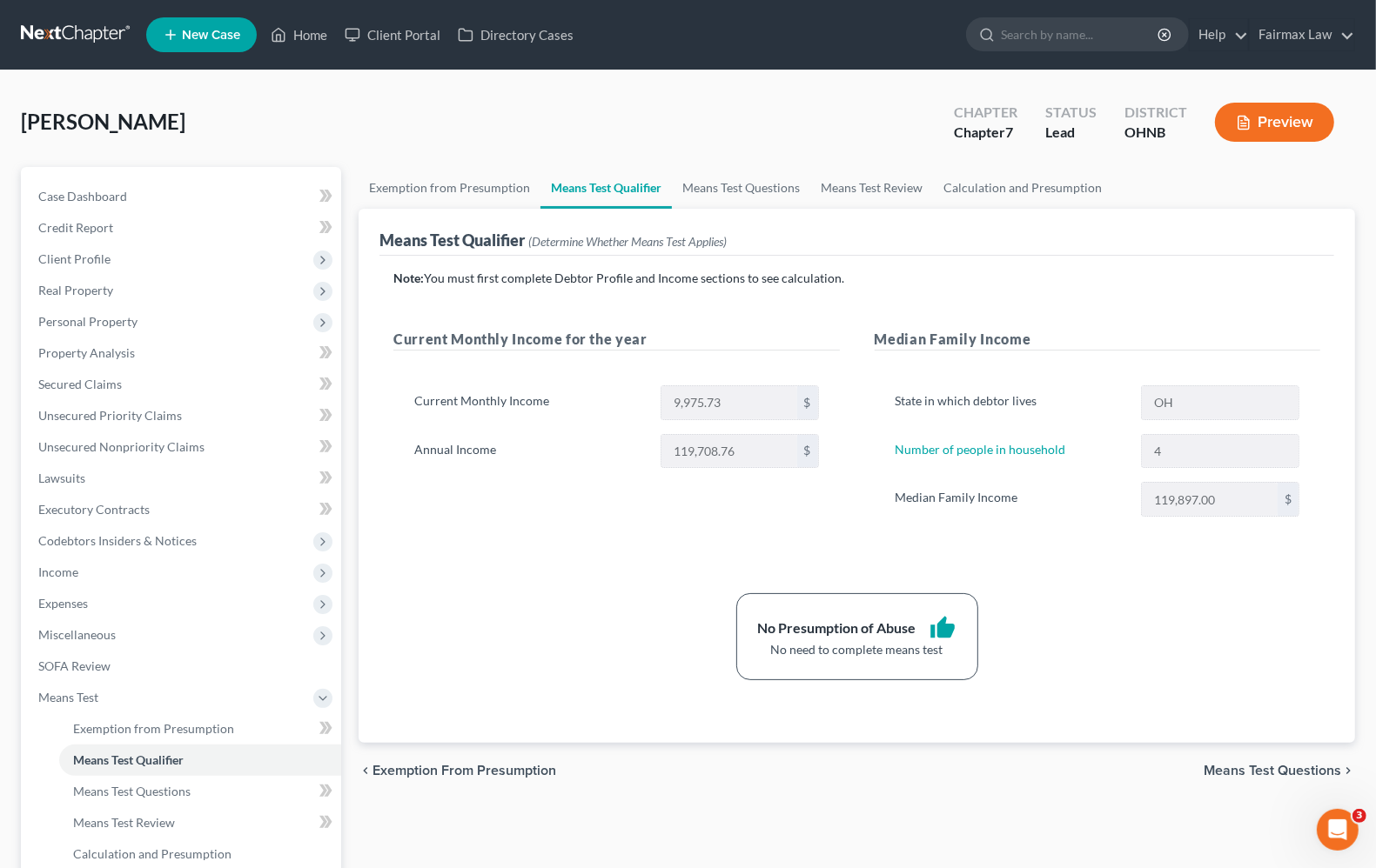
click at [1226, 663] on div "No Presumption of Abuse thumb_up No need to complete means test" at bounding box center [856, 636] width 944 height 87
click at [54, 600] on span "Expenses" at bounding box center [63, 603] width 50 height 15
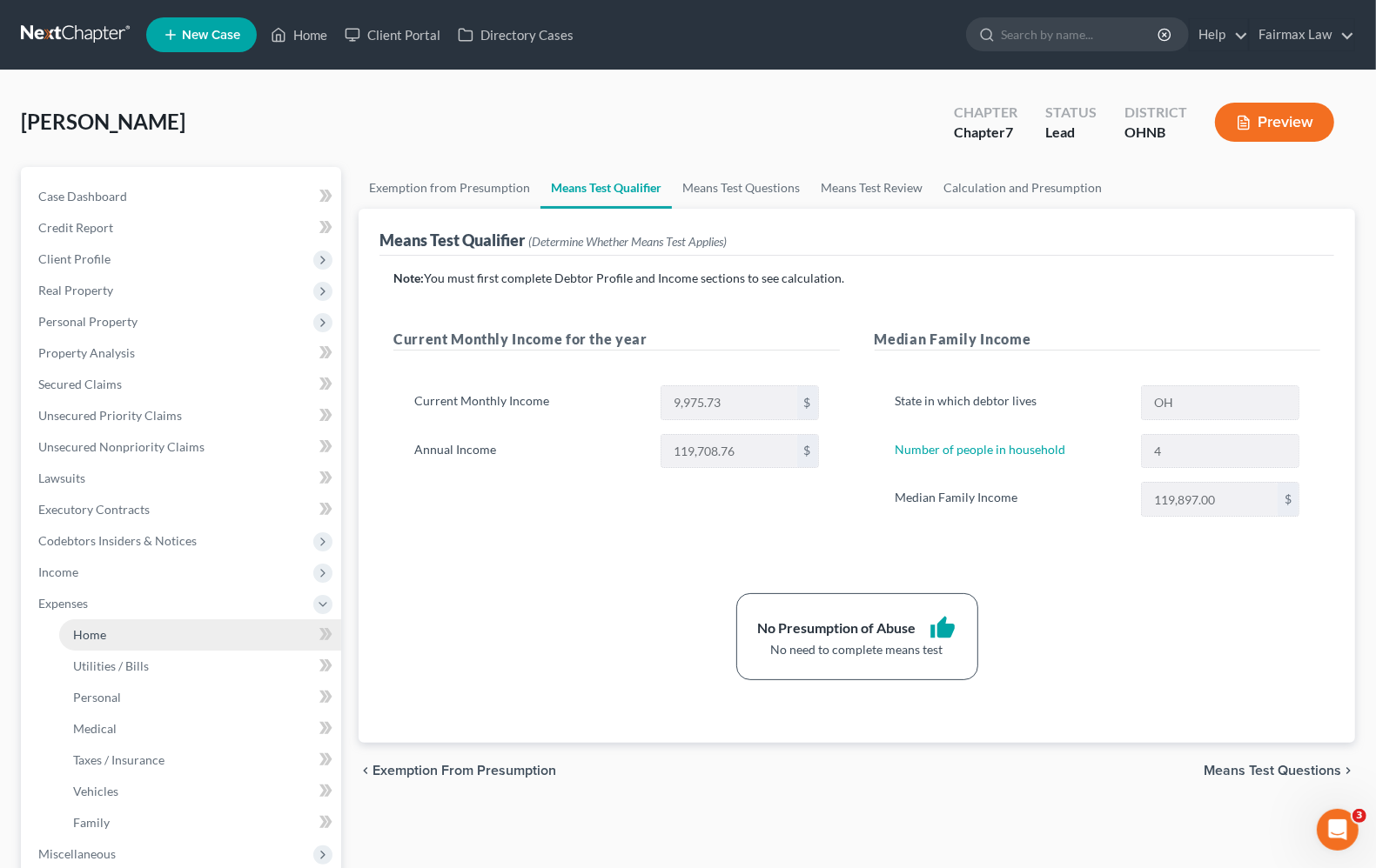
drag, startPoint x: 67, startPoint y: 636, endPoint x: 153, endPoint y: 618, distance: 87.9
click at [69, 636] on link "Home" at bounding box center [200, 635] width 282 height 31
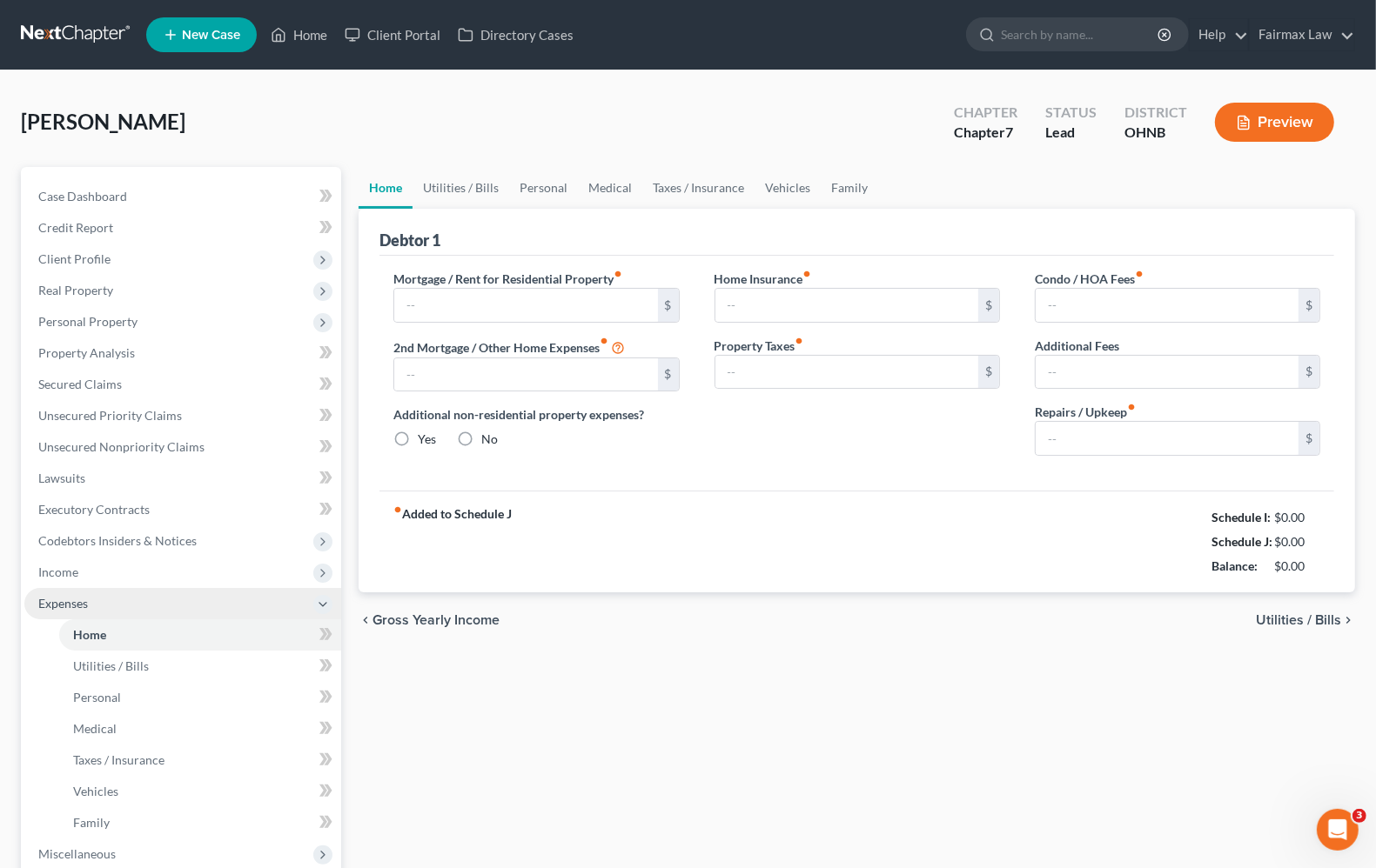
type input "933.00"
type input "0.00"
radio input "true"
type input "0.00"
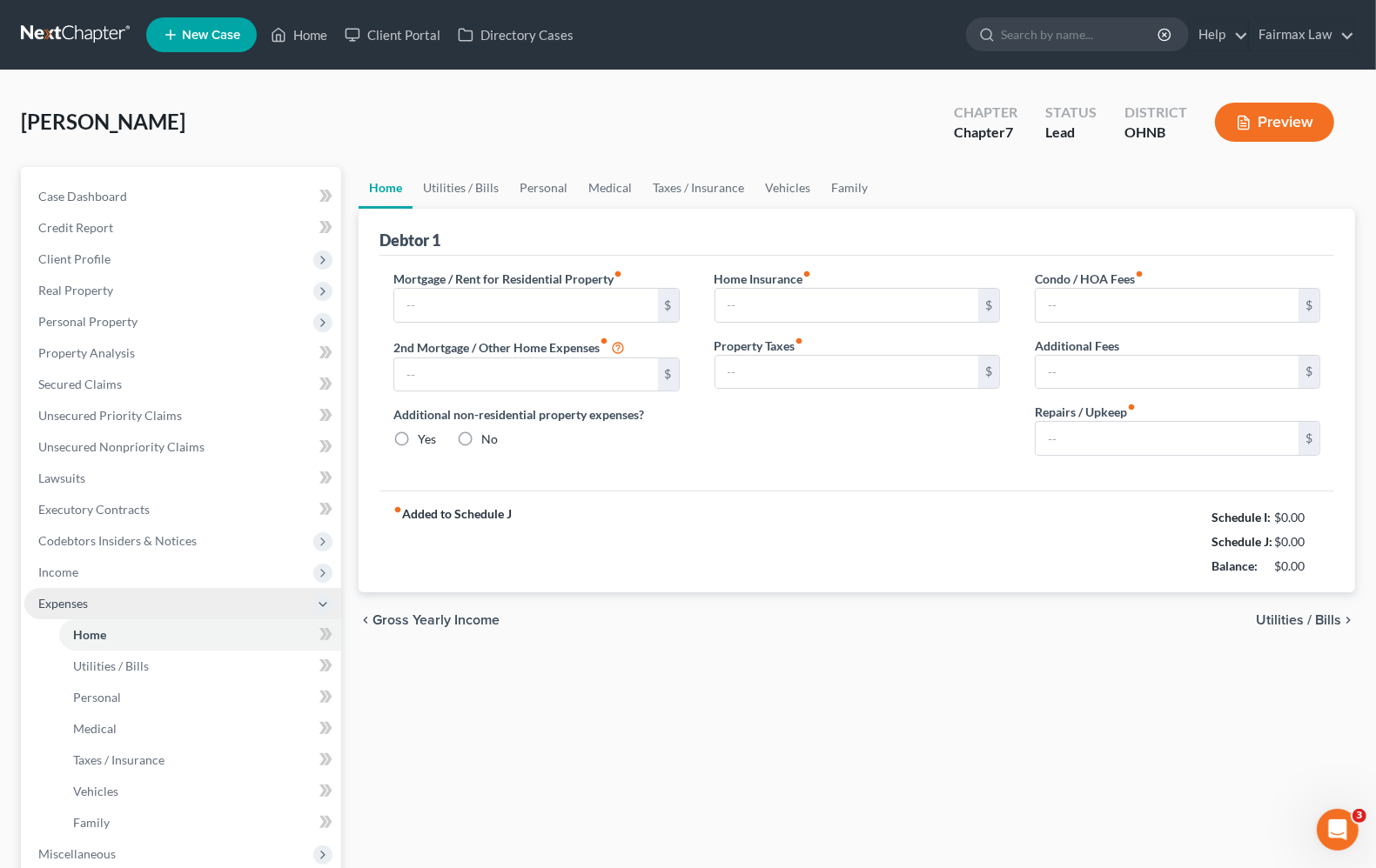
type input "0.00"
type input "50.00"
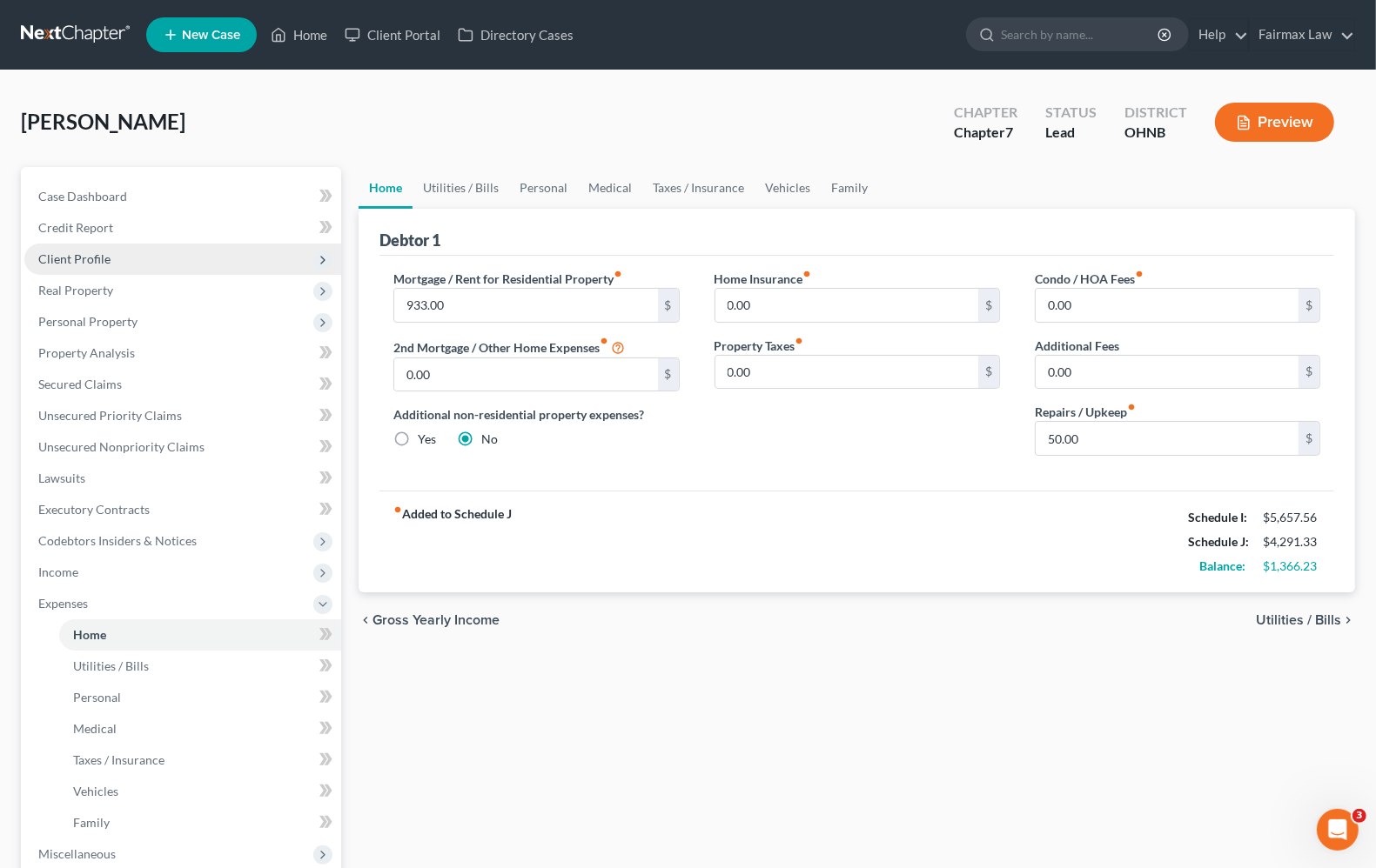
click at [99, 257] on span "Client Profile" at bounding box center [74, 259] width 72 height 15
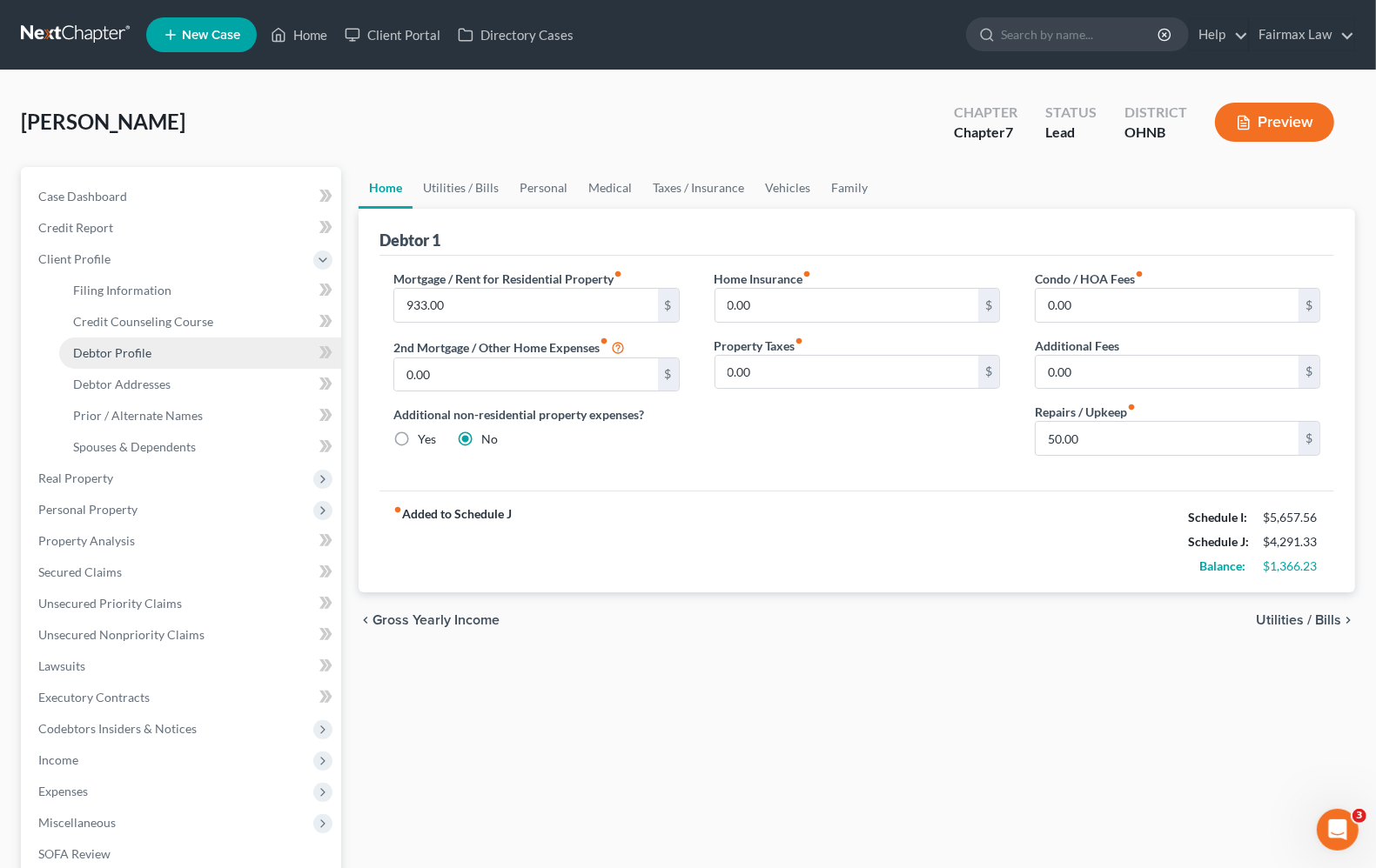
click at [139, 355] on span "Debtor Profile" at bounding box center [112, 352] width 78 height 15
select select "3"
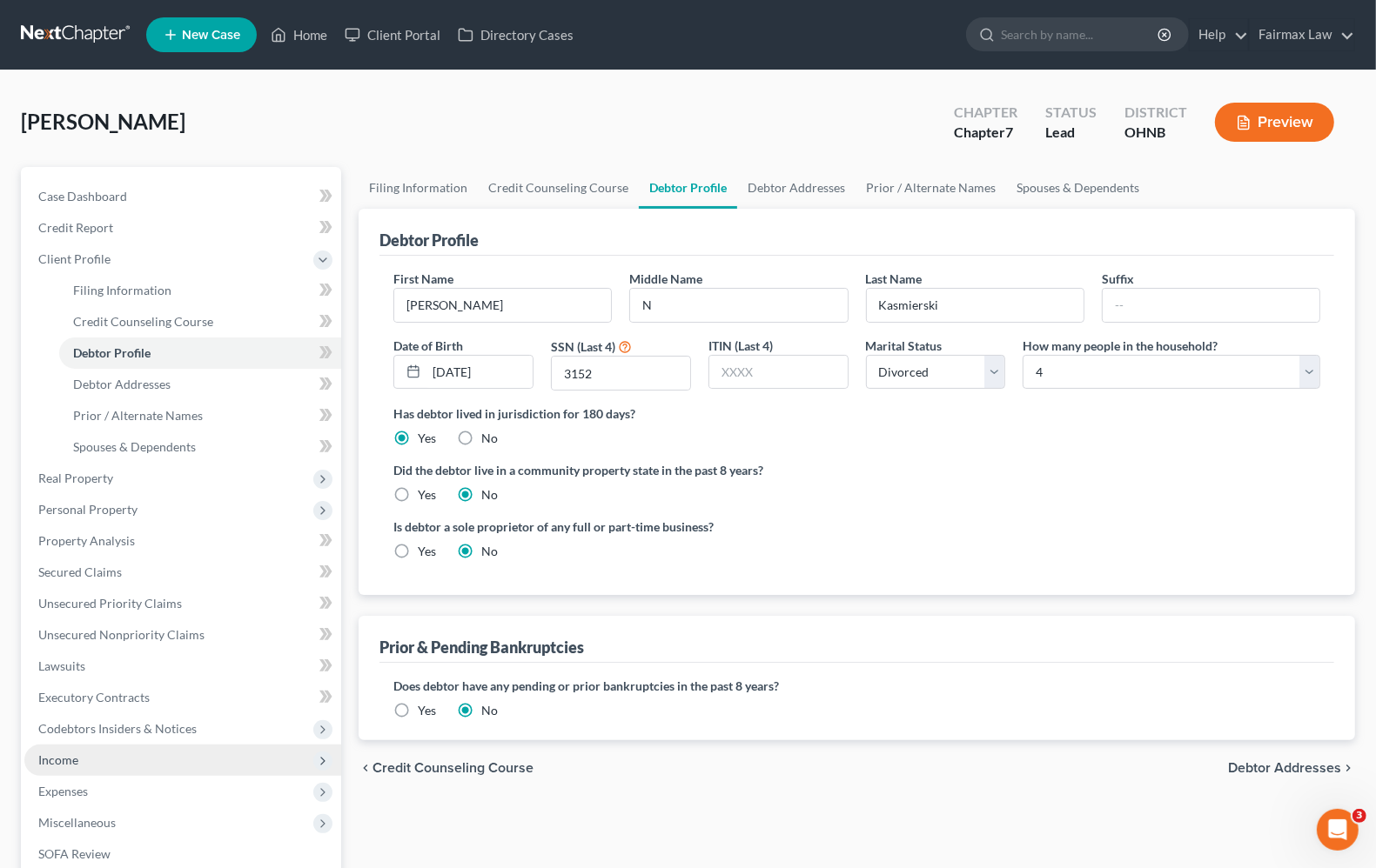
click at [84, 767] on span "Income" at bounding box center [182, 760] width 317 height 31
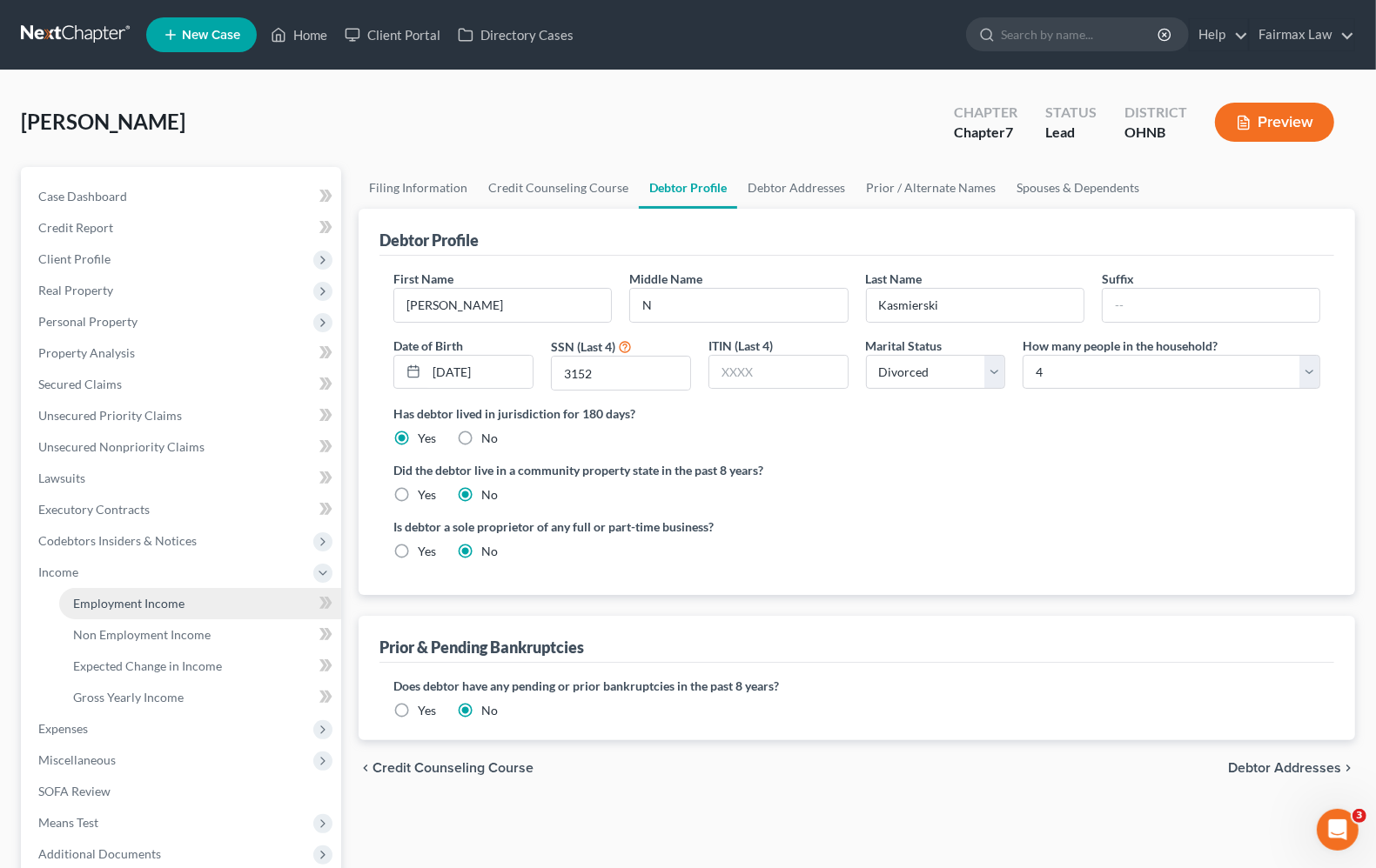
click at [99, 601] on span "Employment Income" at bounding box center [128, 603] width 112 height 15
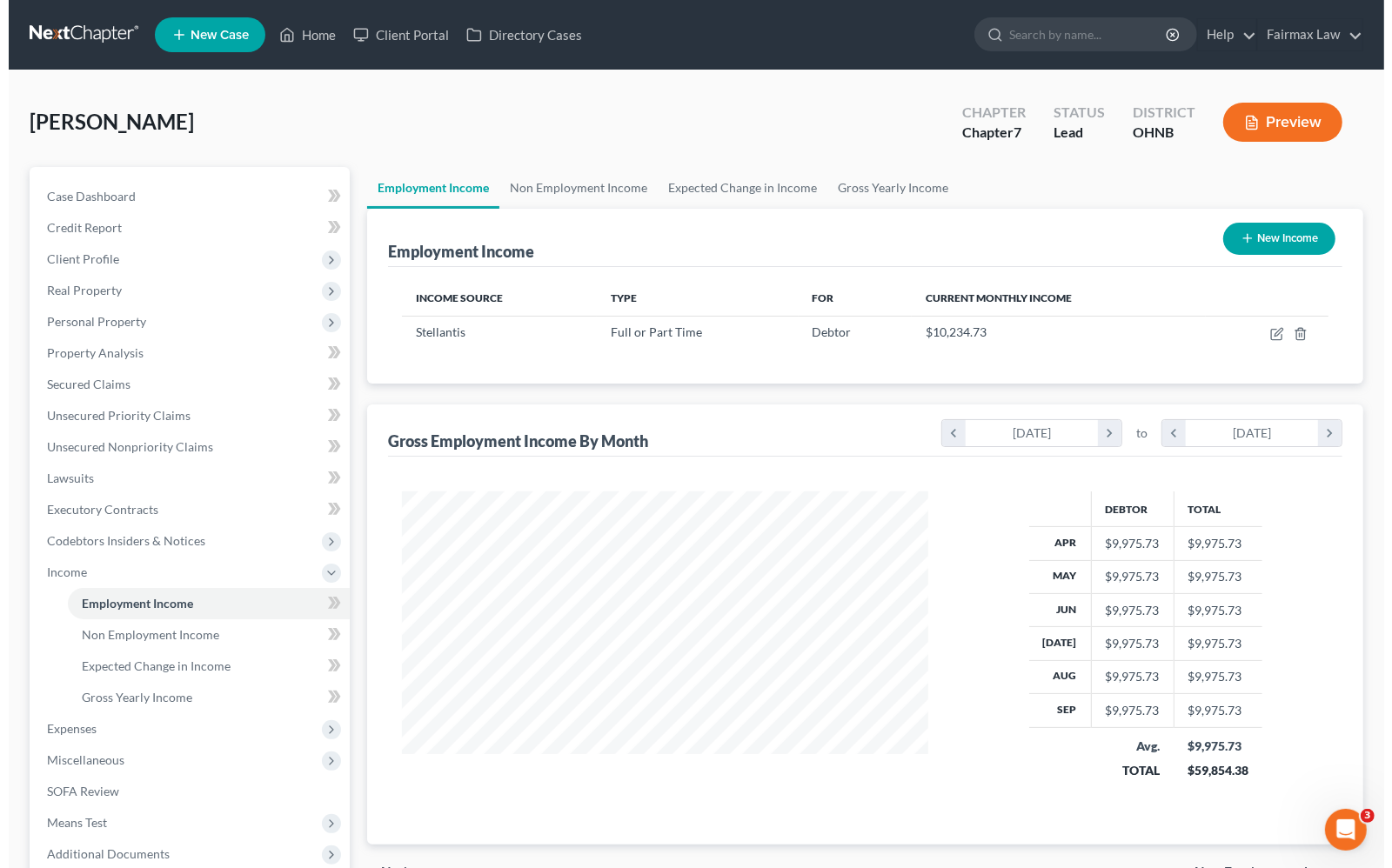
scroll to position [313, 559]
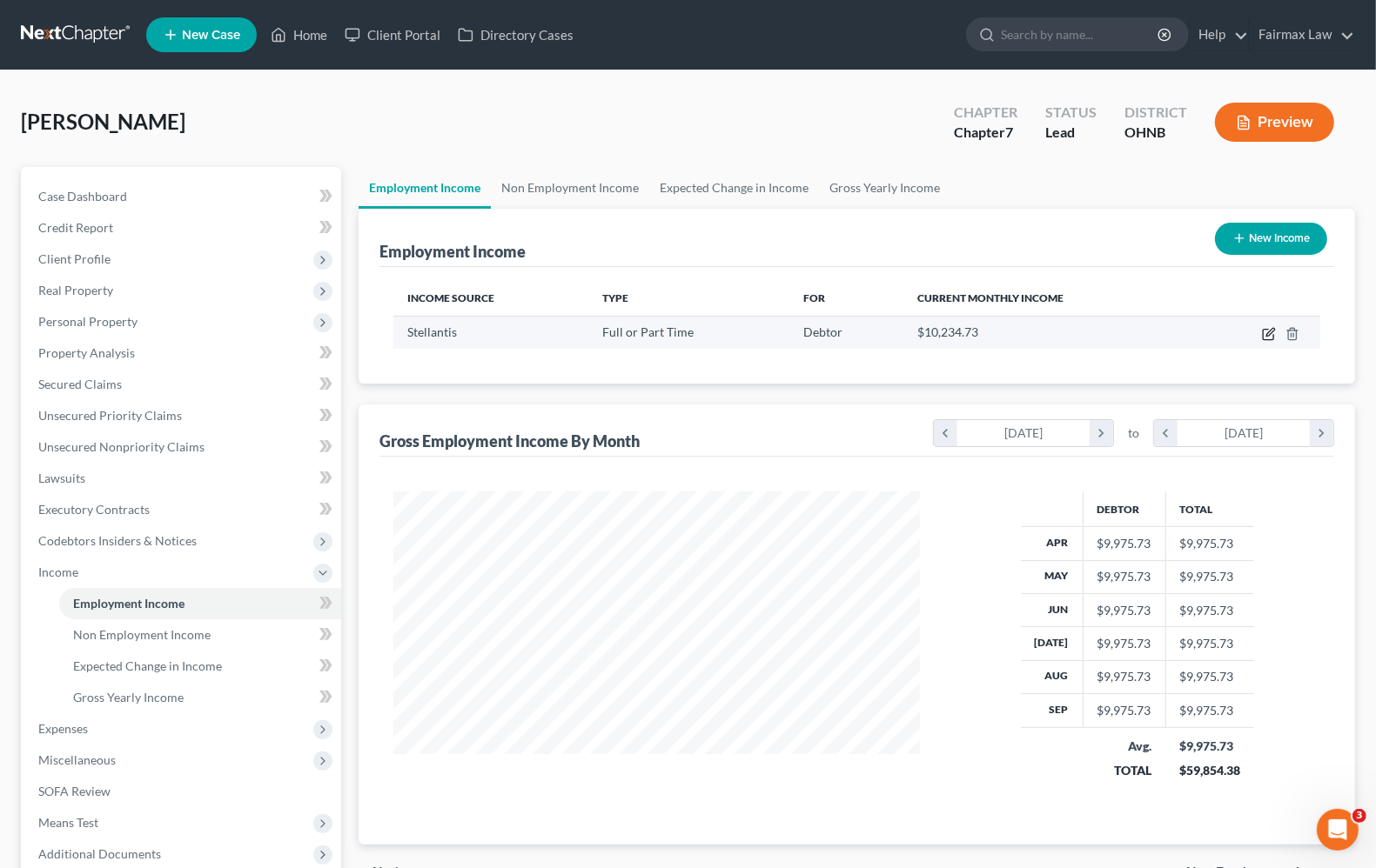
click at [1273, 336] on icon "button" at bounding box center [1268, 334] width 14 height 14
select select "0"
select select "36"
select select "3"
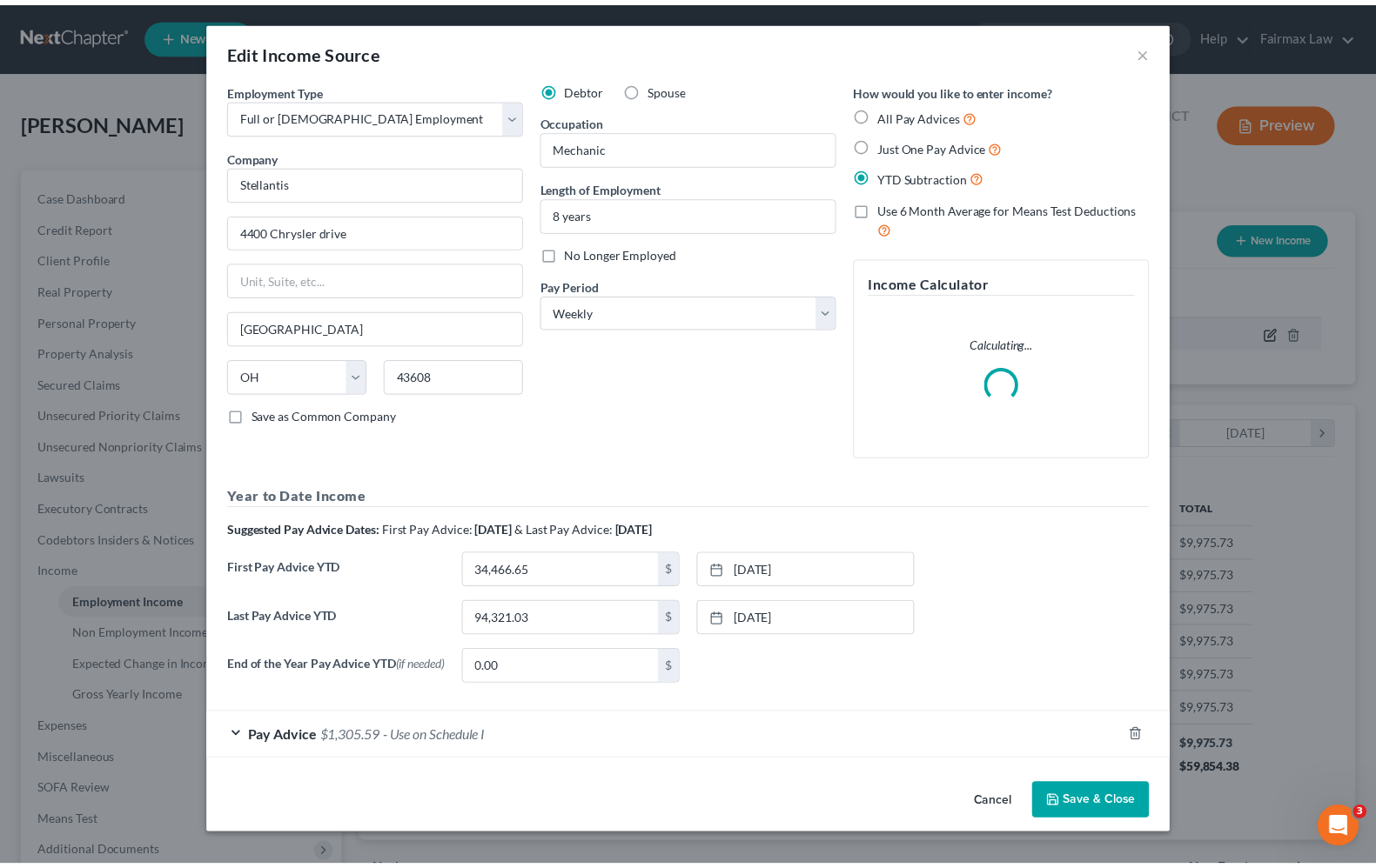
scroll to position [313, 568]
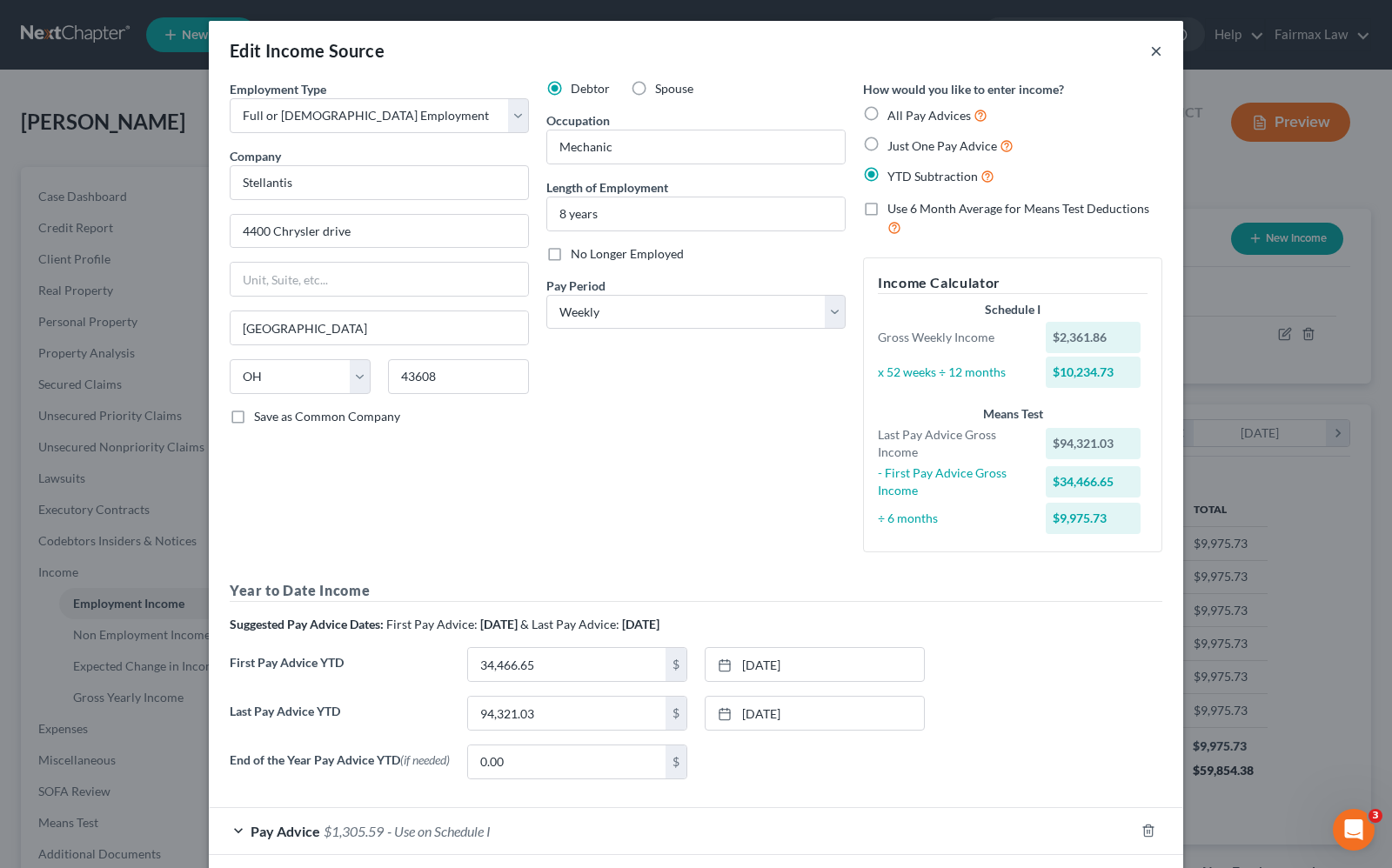
click at [1150, 54] on button "×" at bounding box center [1156, 50] width 12 height 21
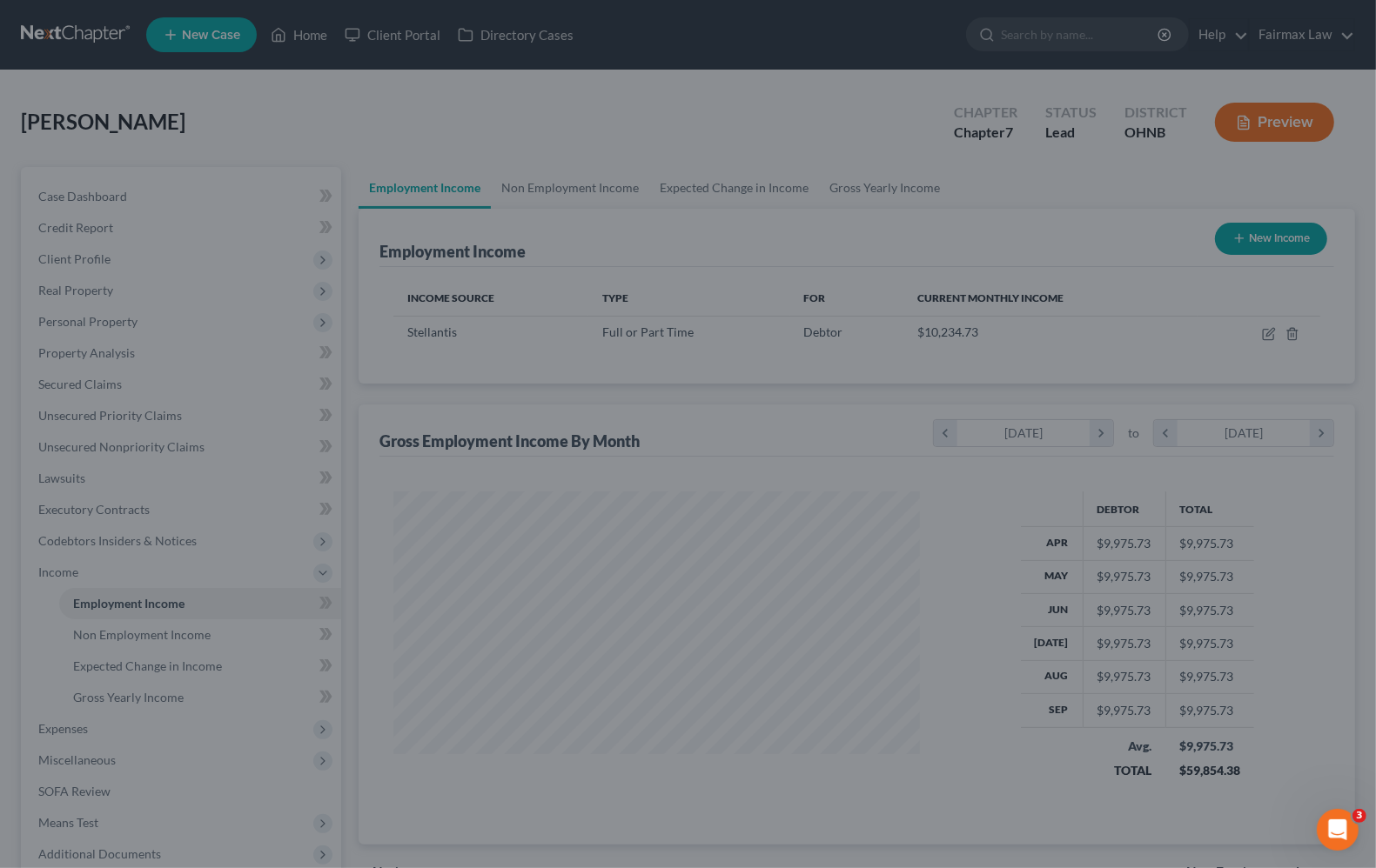
scroll to position [869514, 869687]
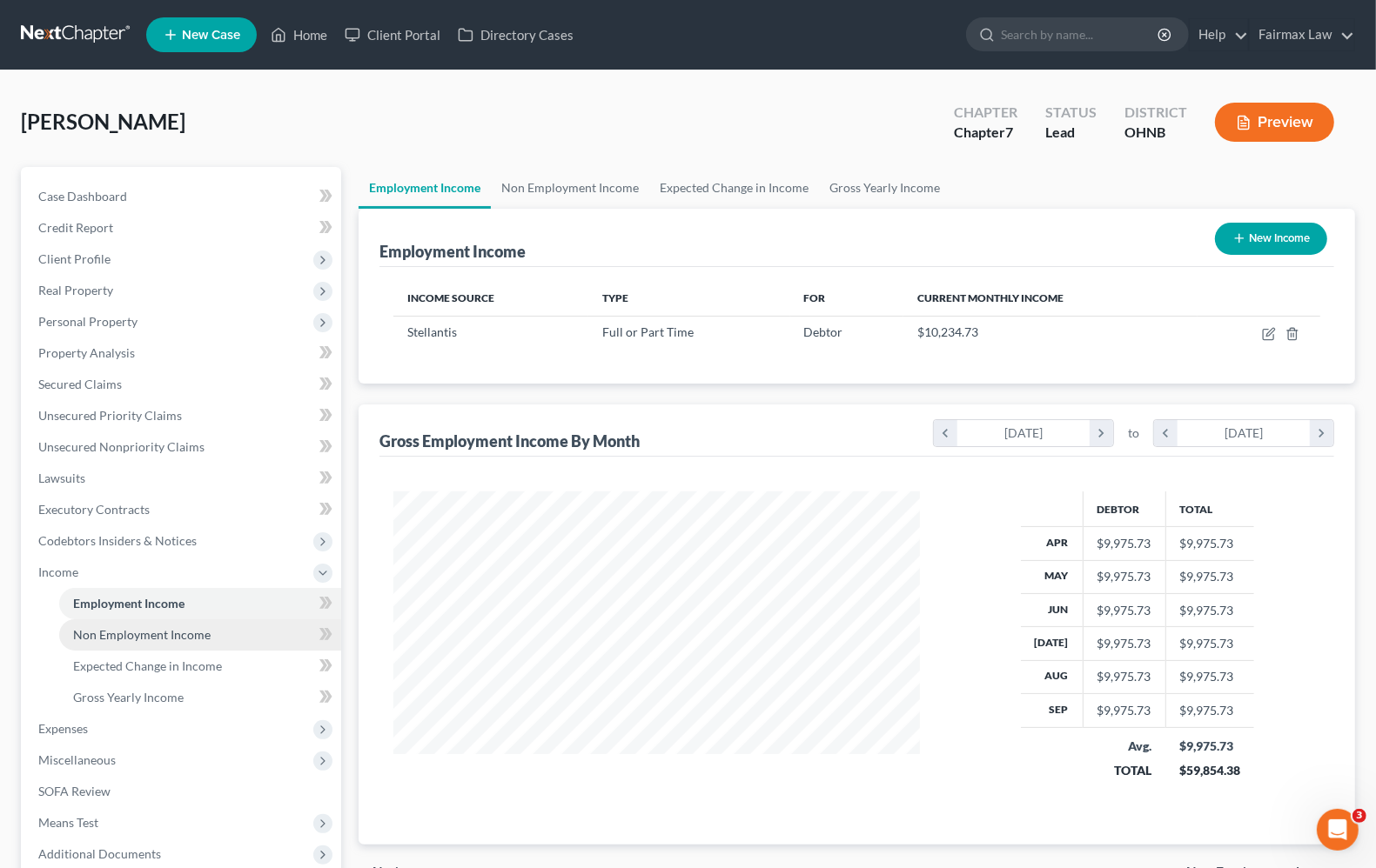
click at [136, 632] on span "Non Employment Income" at bounding box center [141, 635] width 138 height 15
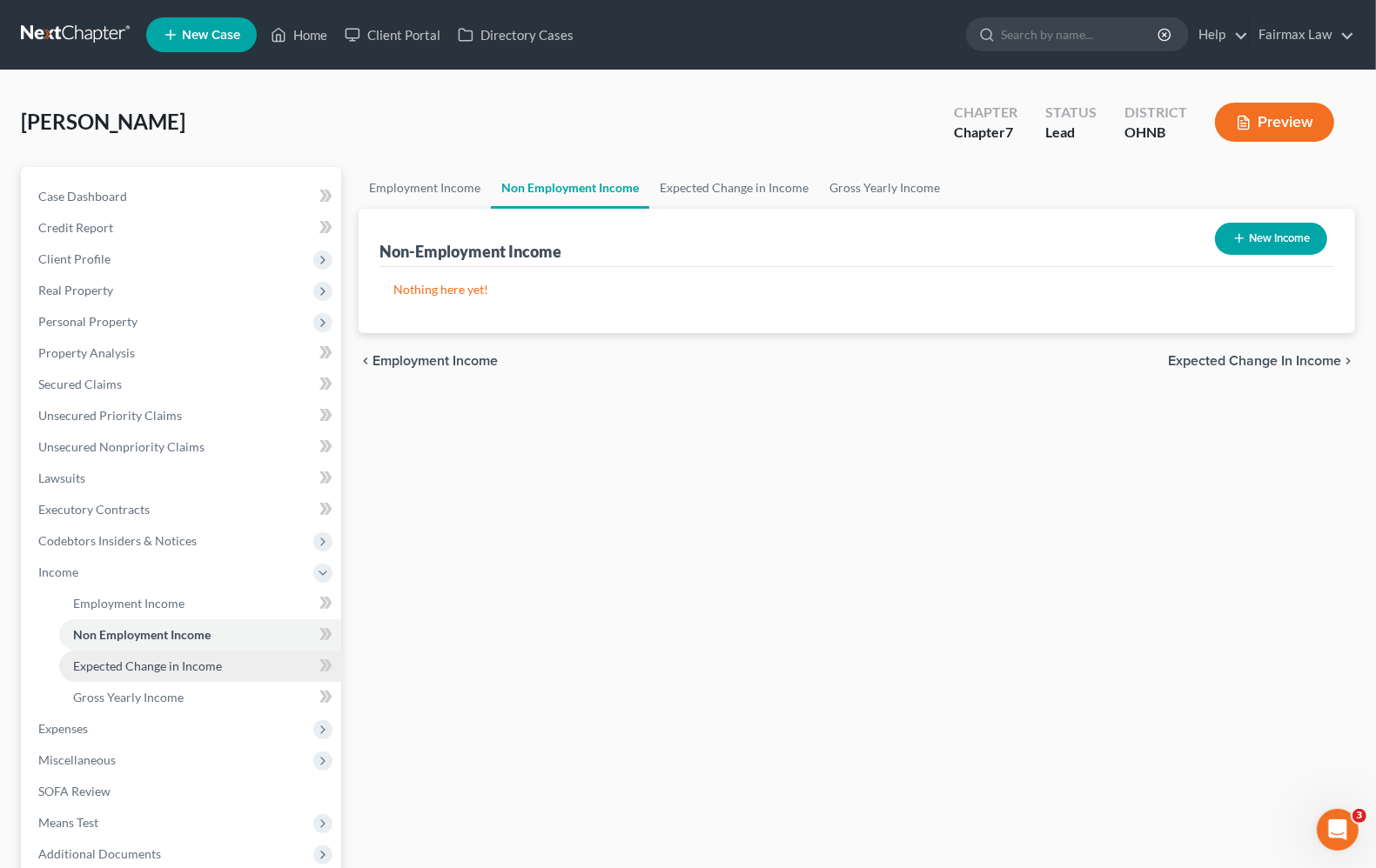
click at [154, 662] on span "Expected Change in Income" at bounding box center [147, 666] width 149 height 15
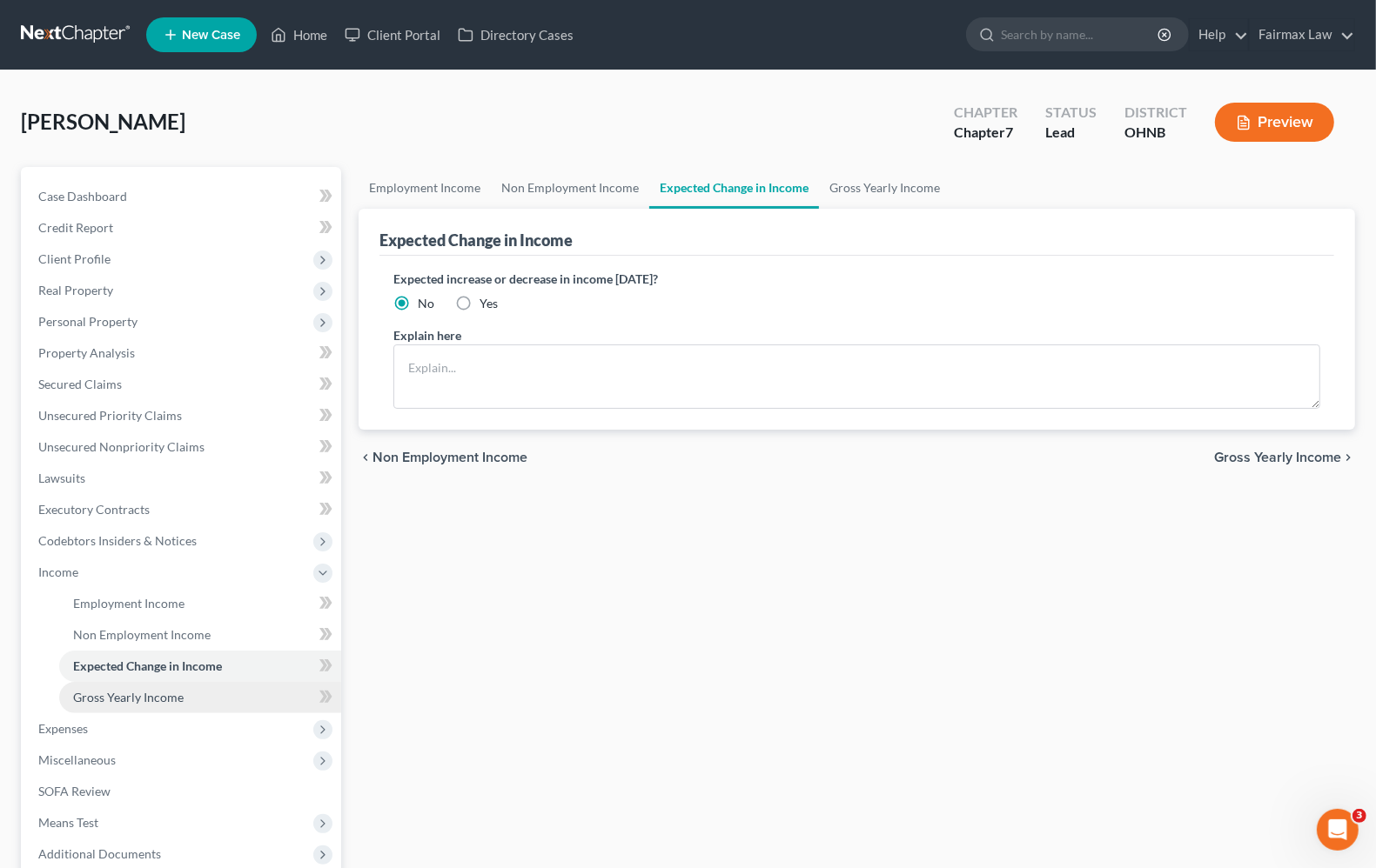
click at [153, 696] on span "Gross Yearly Income" at bounding box center [128, 697] width 111 height 15
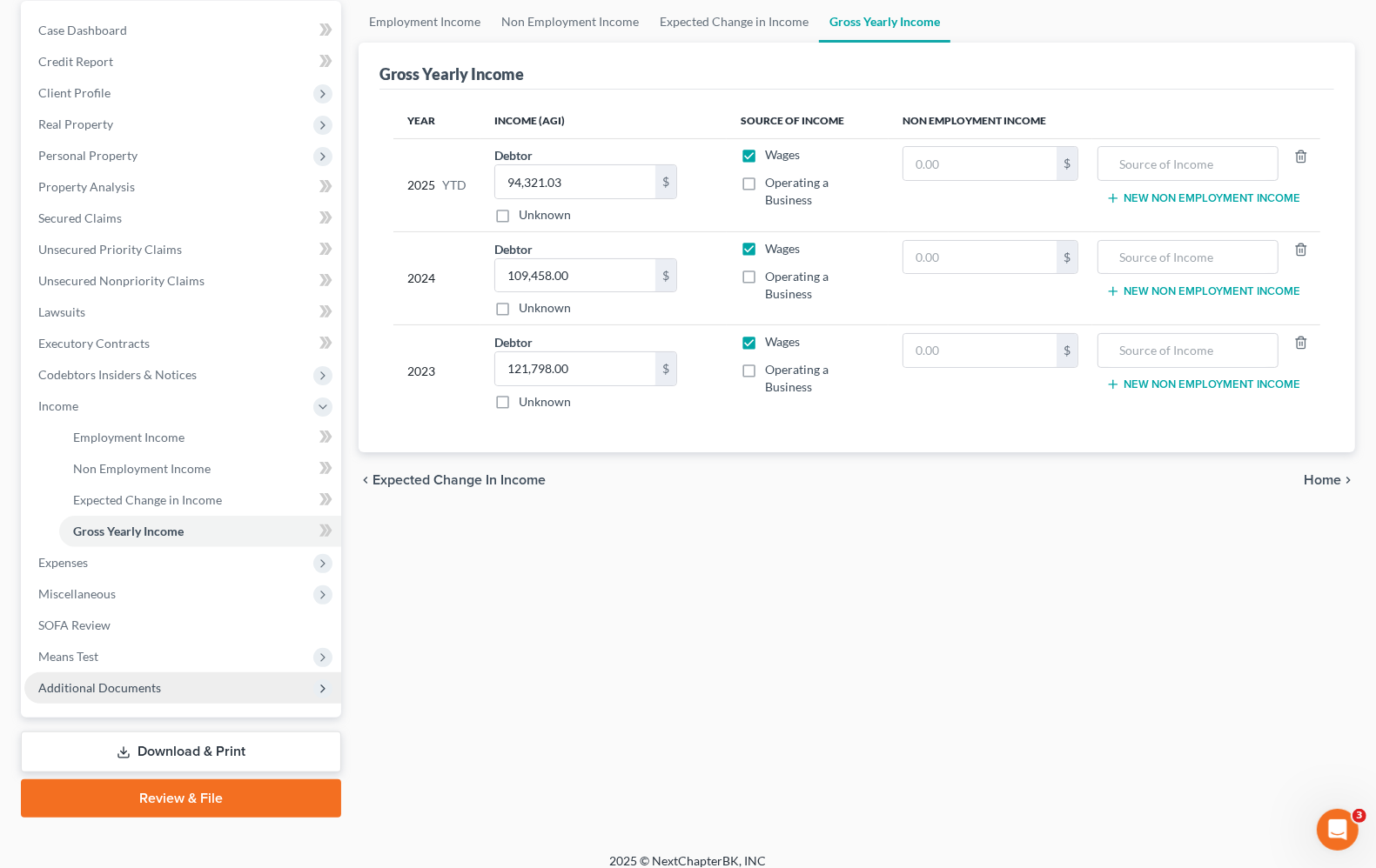
scroll to position [179, 0]
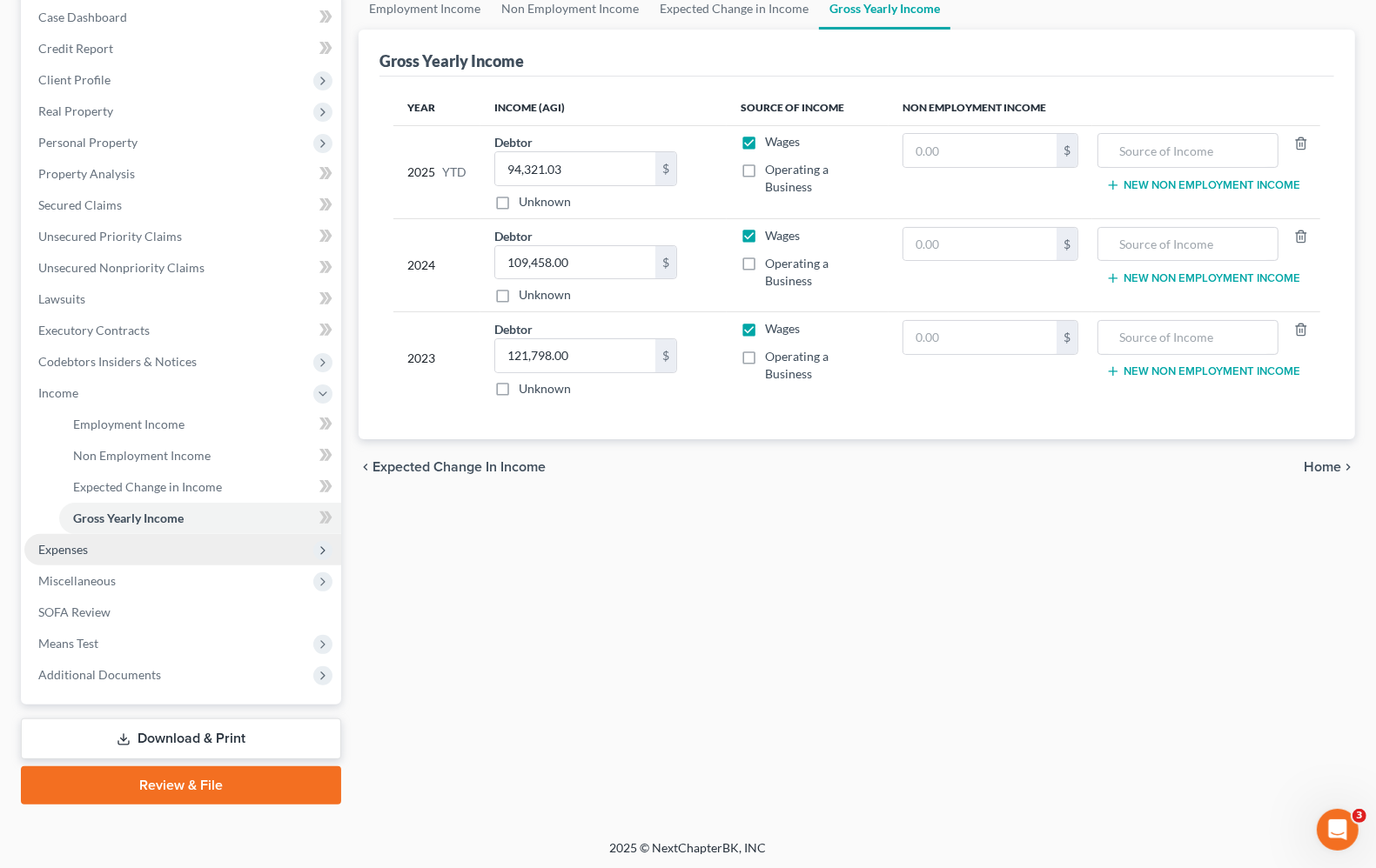
click at [104, 543] on span "Expenses" at bounding box center [182, 550] width 317 height 31
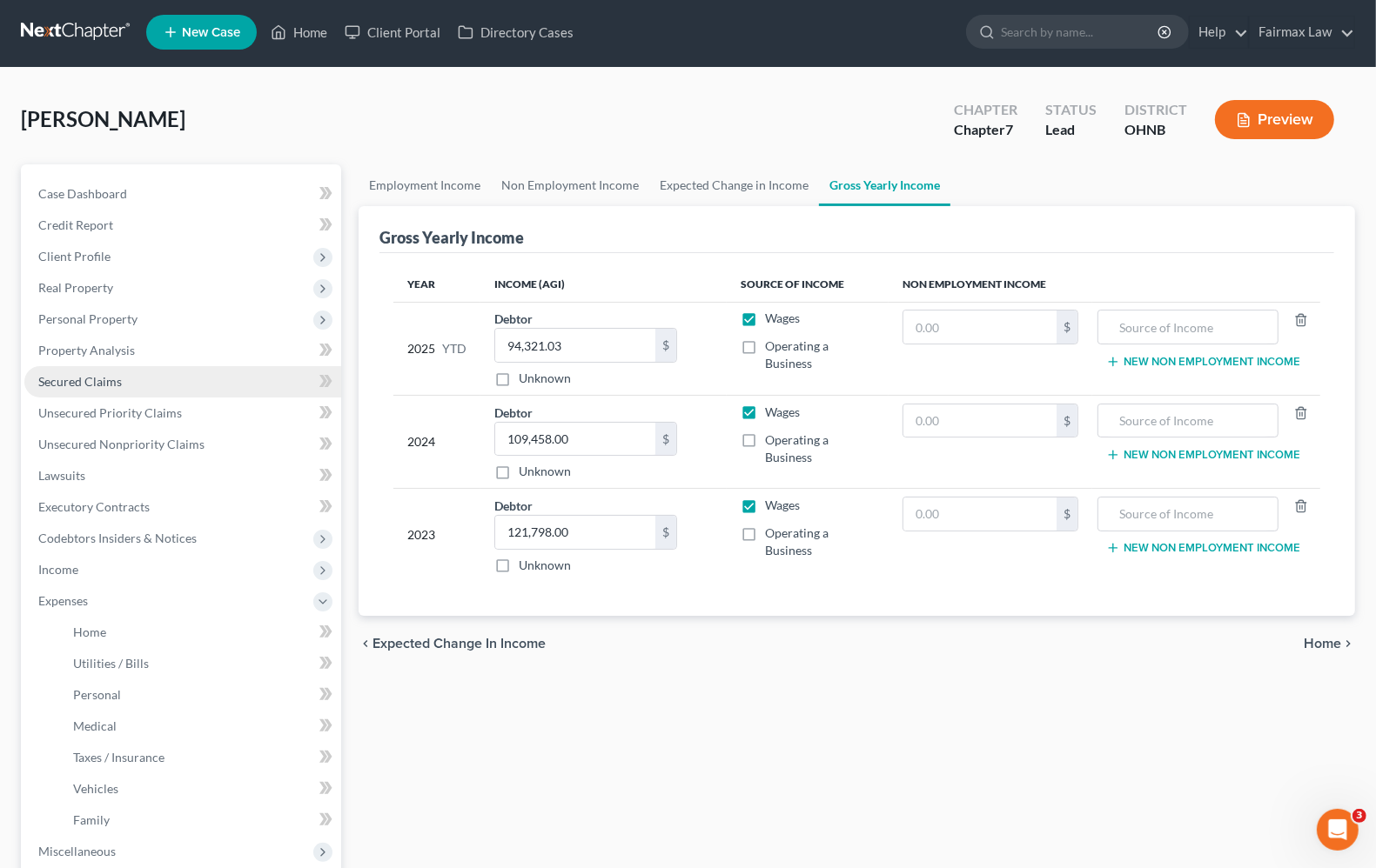
scroll to position [0, 0]
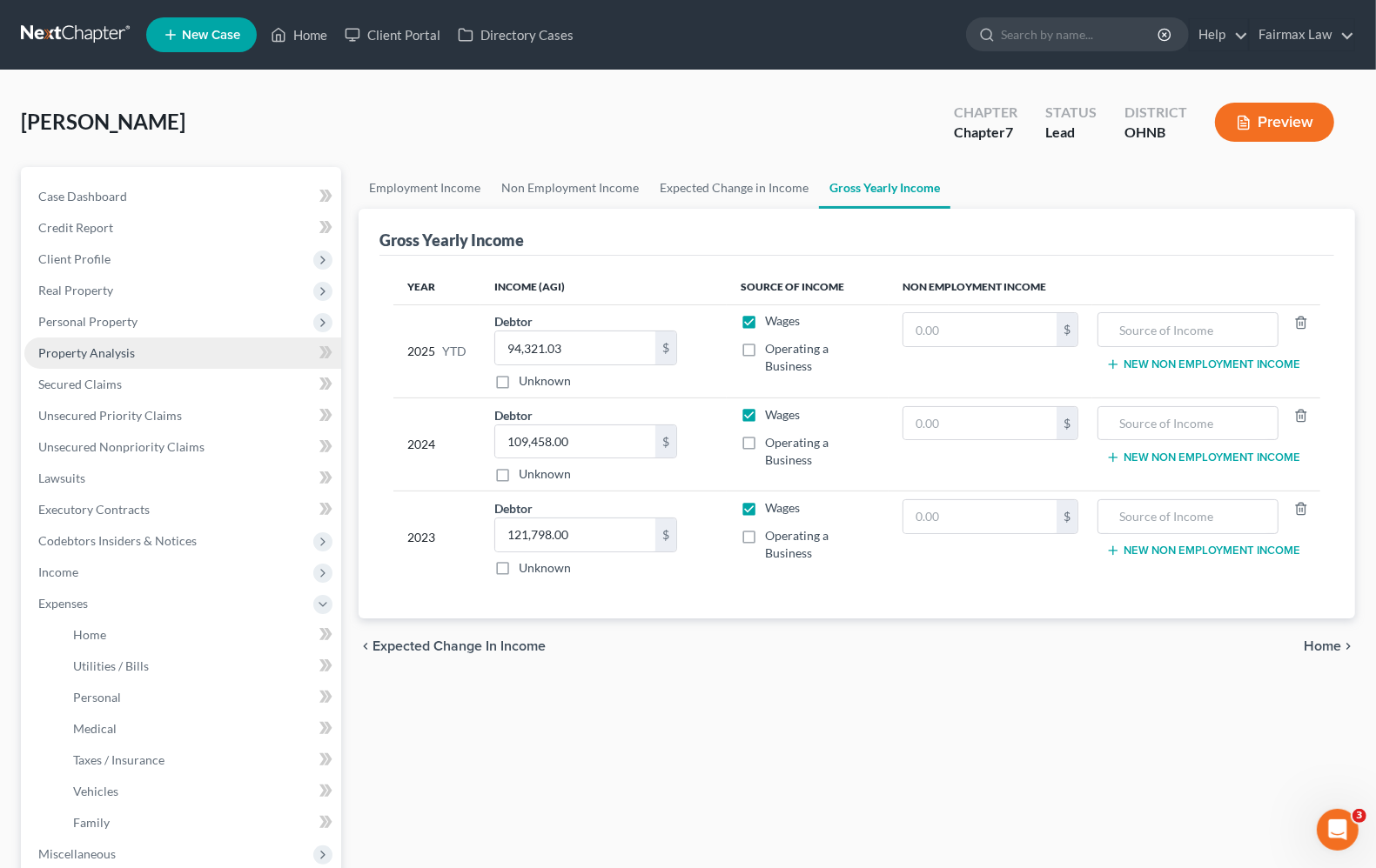
click at [97, 352] on span "Property Analysis" at bounding box center [86, 352] width 97 height 15
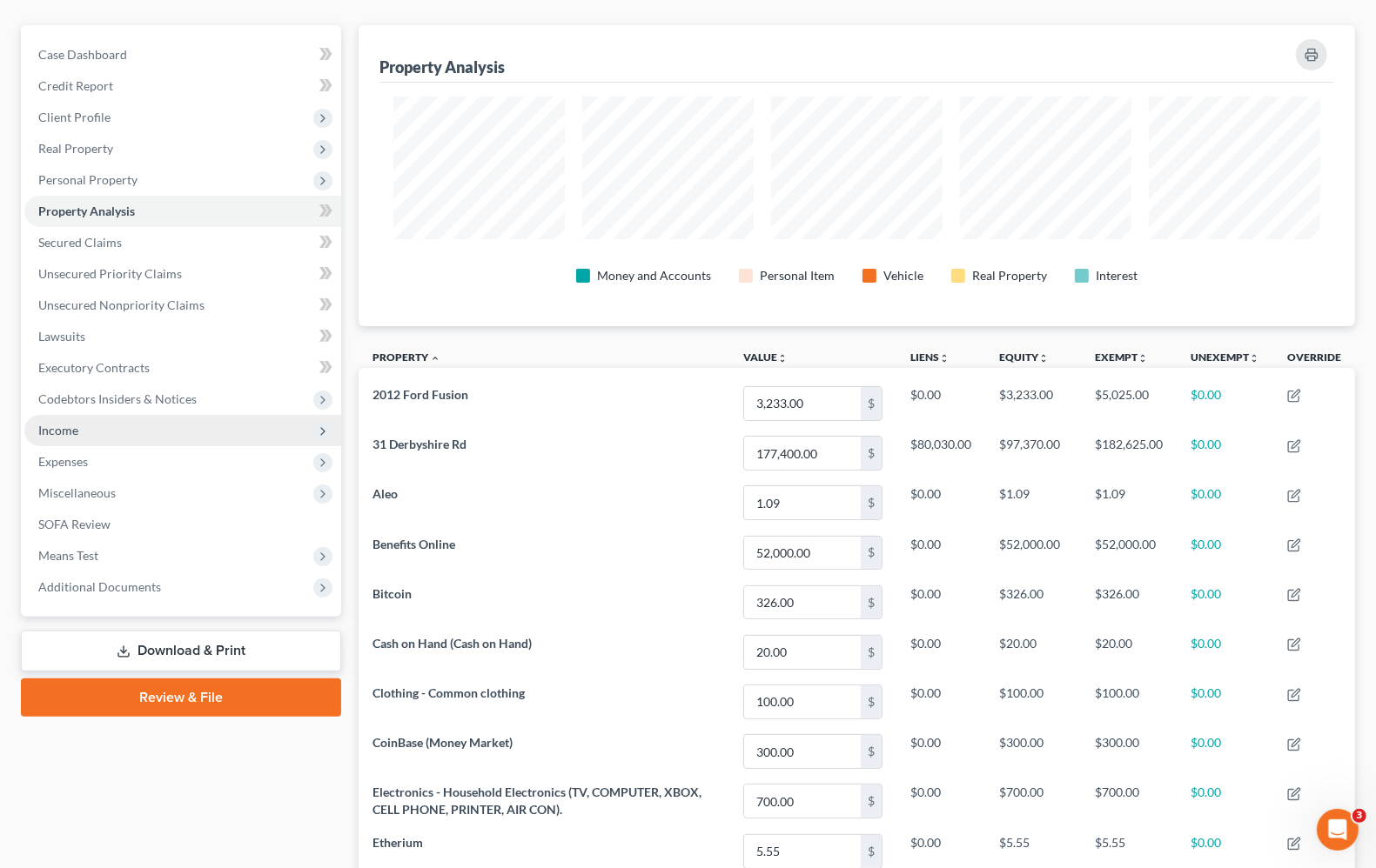
scroll to position [80, 0]
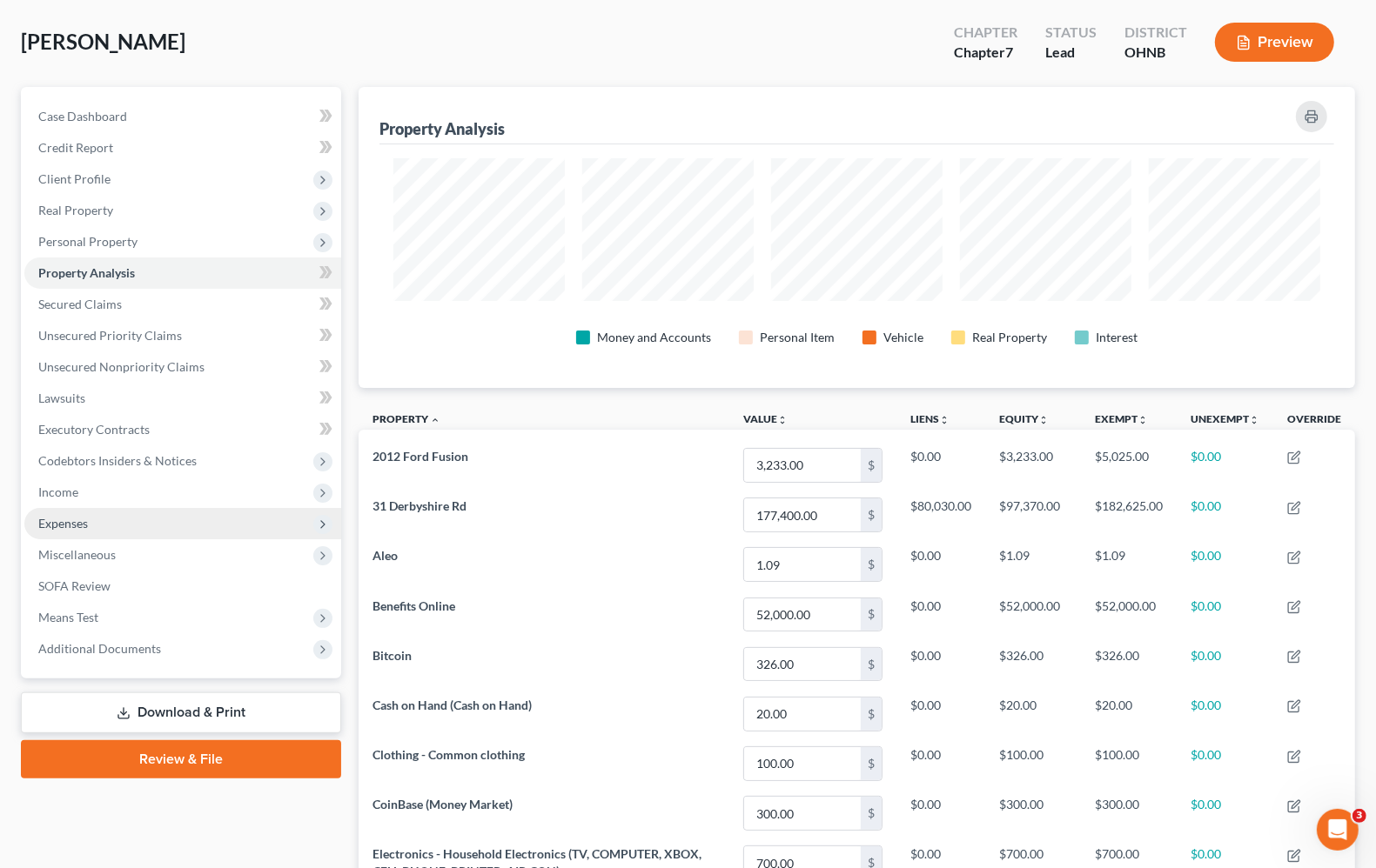
click at [66, 518] on span "Expenses" at bounding box center [63, 523] width 50 height 15
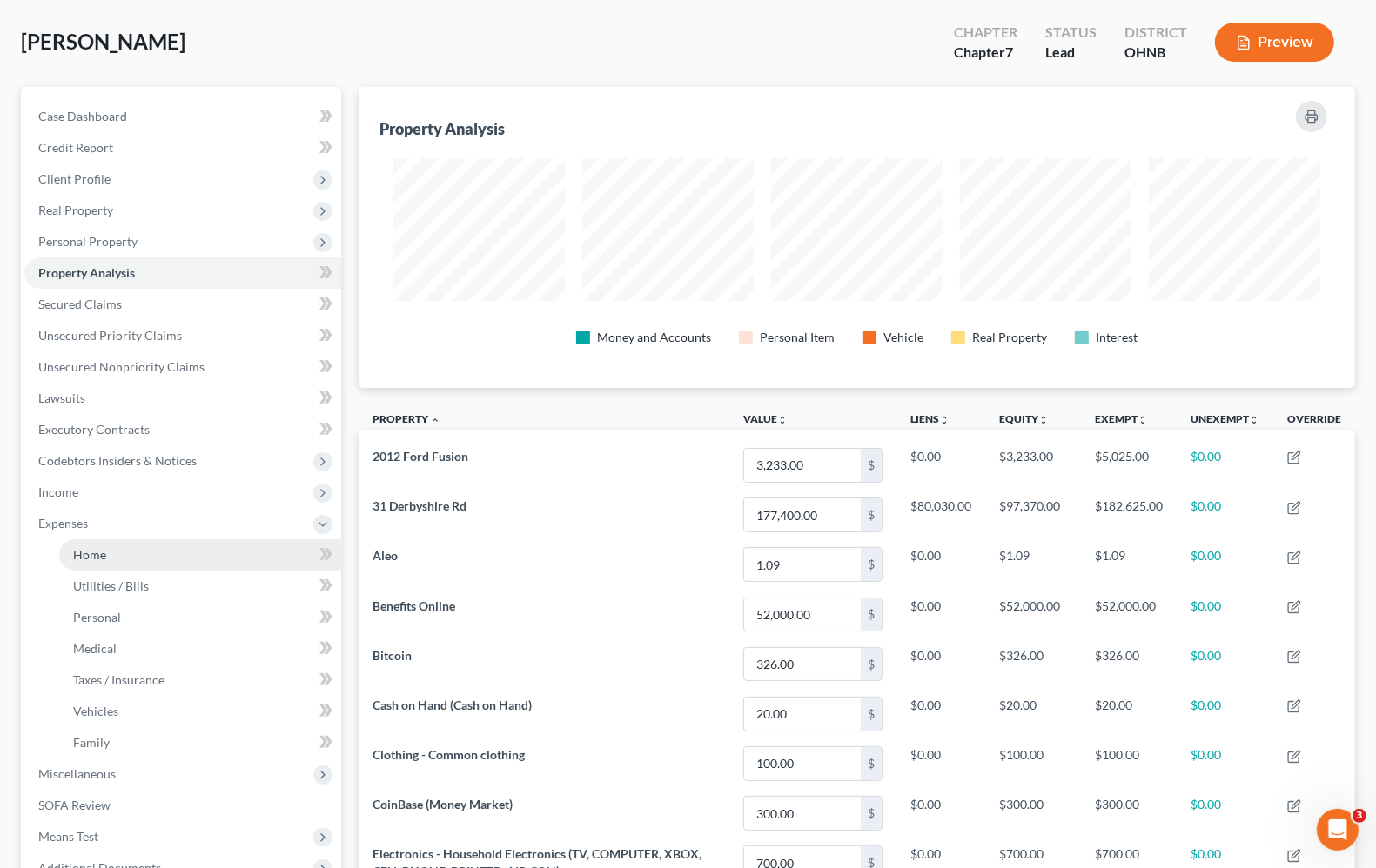
click at [87, 551] on span "Home" at bounding box center [90, 554] width 33 height 15
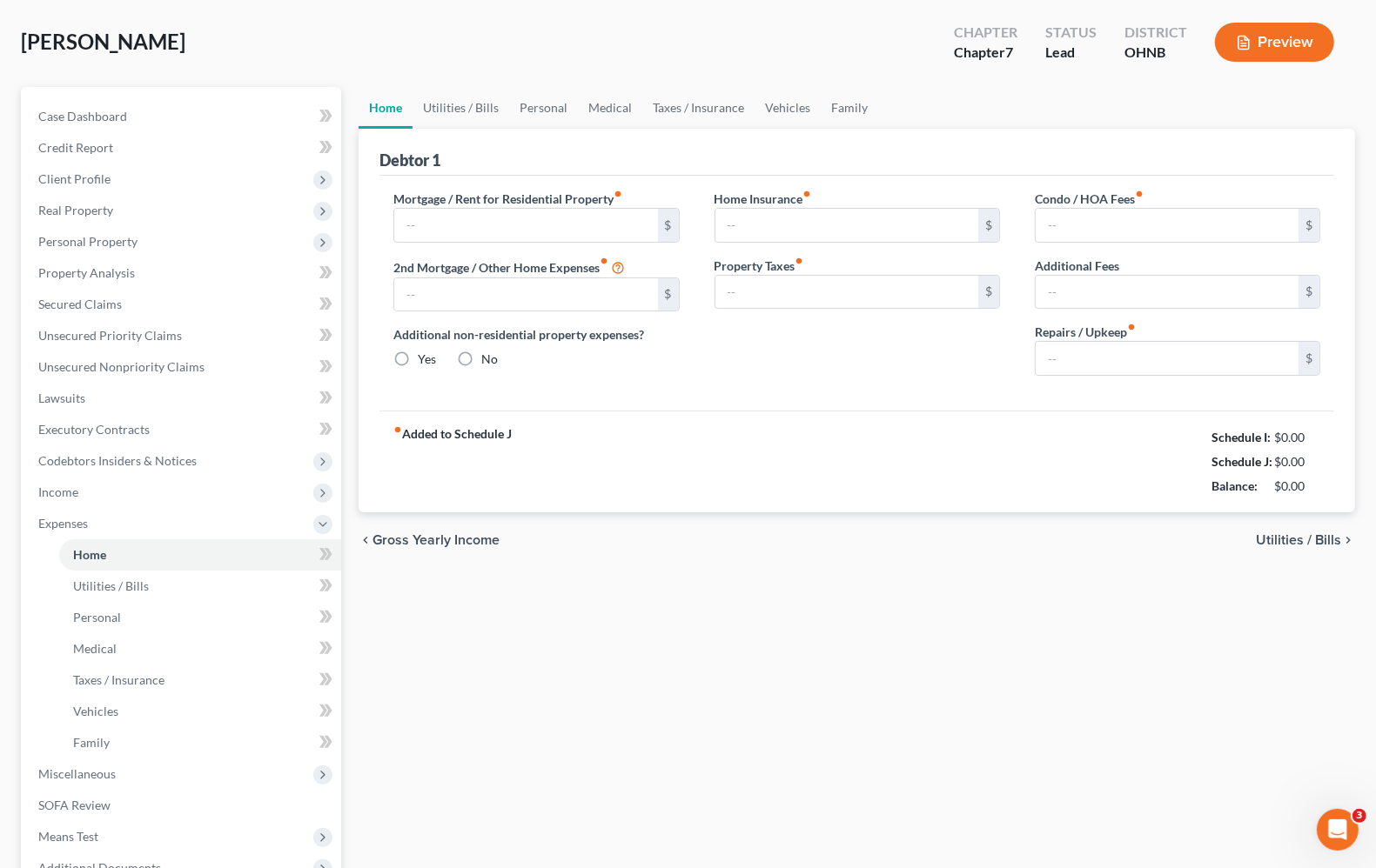
scroll to position [3, 0]
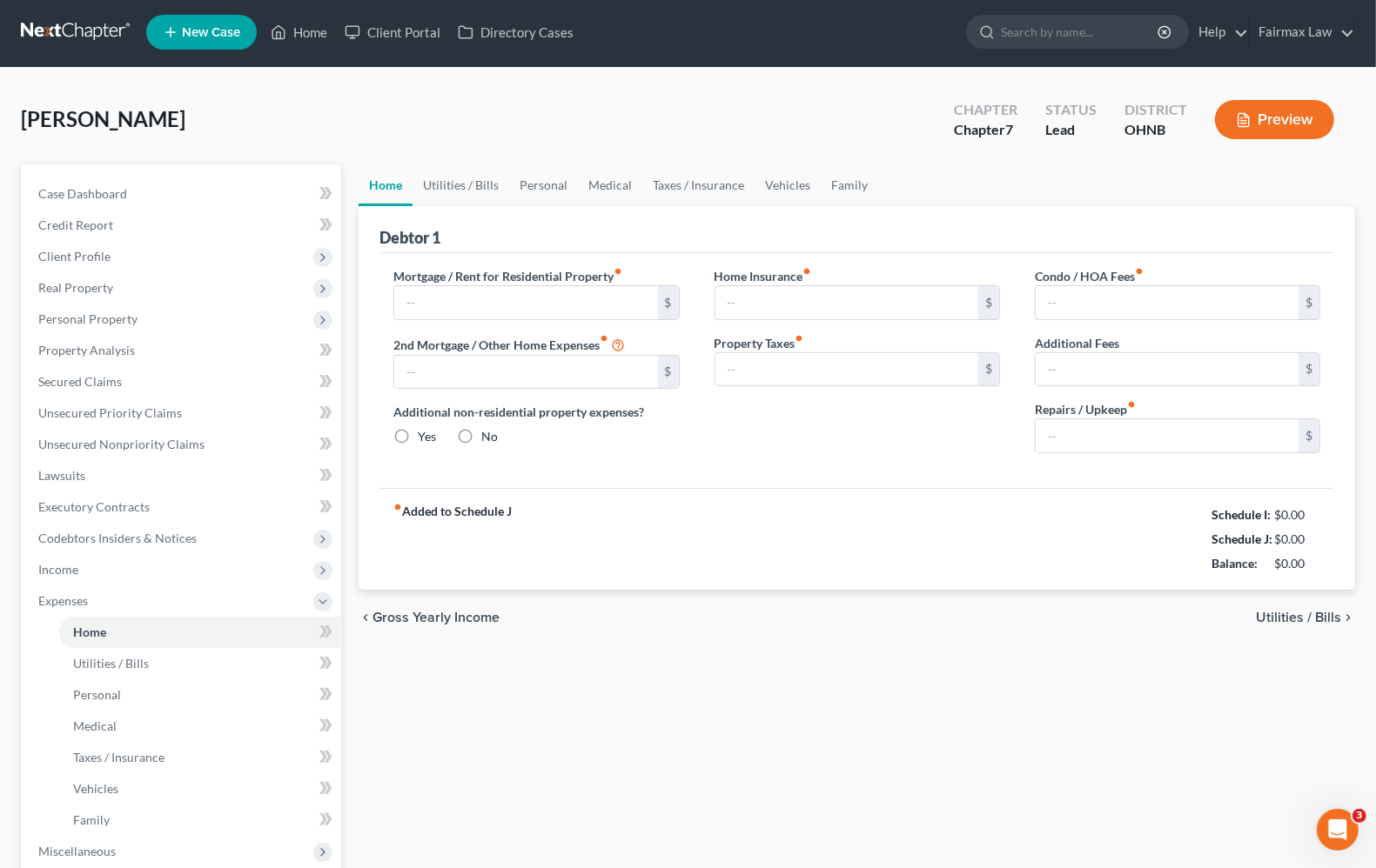
type input "933.00"
type input "0.00"
radio input "true"
type input "0.00"
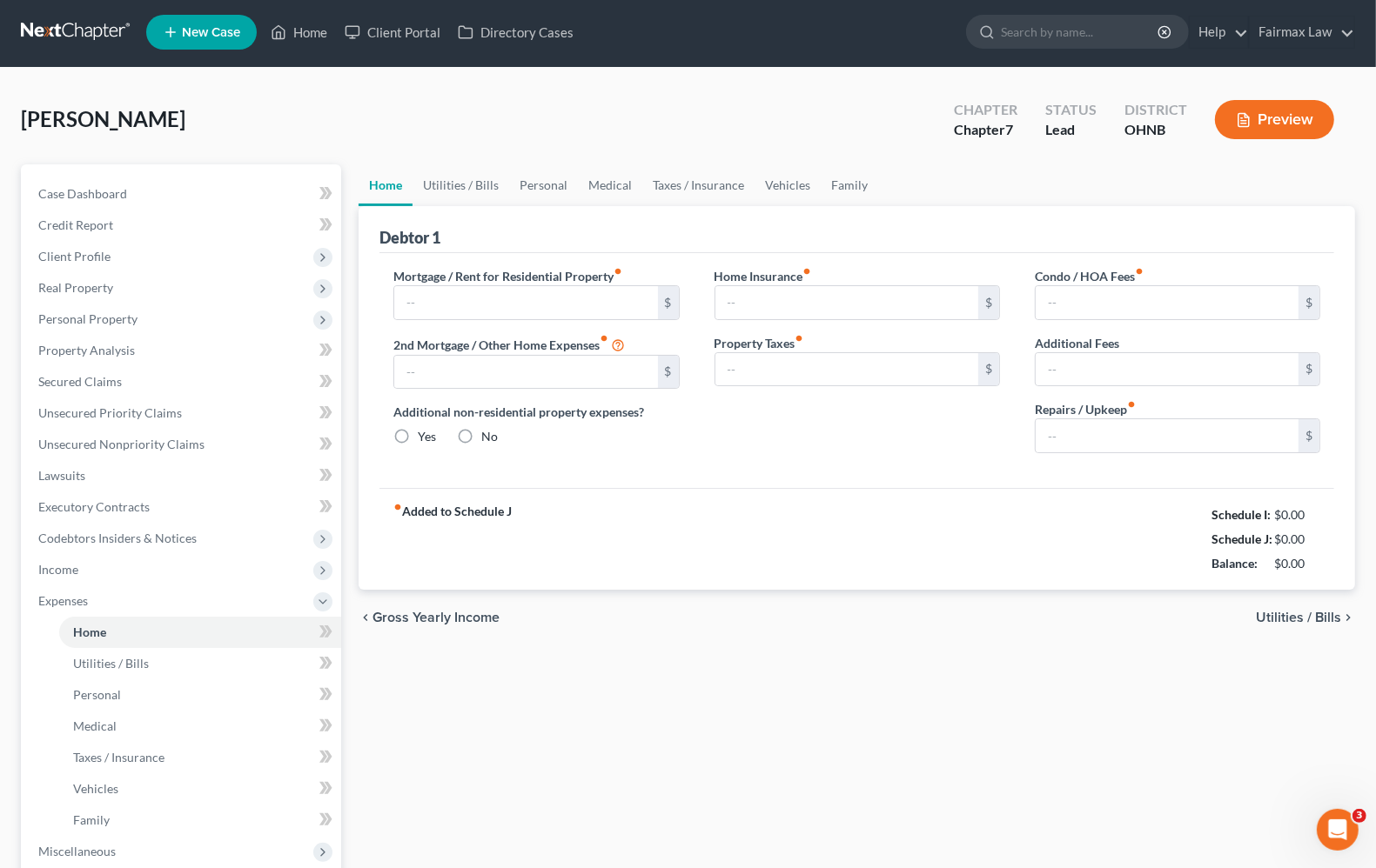
type input "0.00"
type input "50.00"
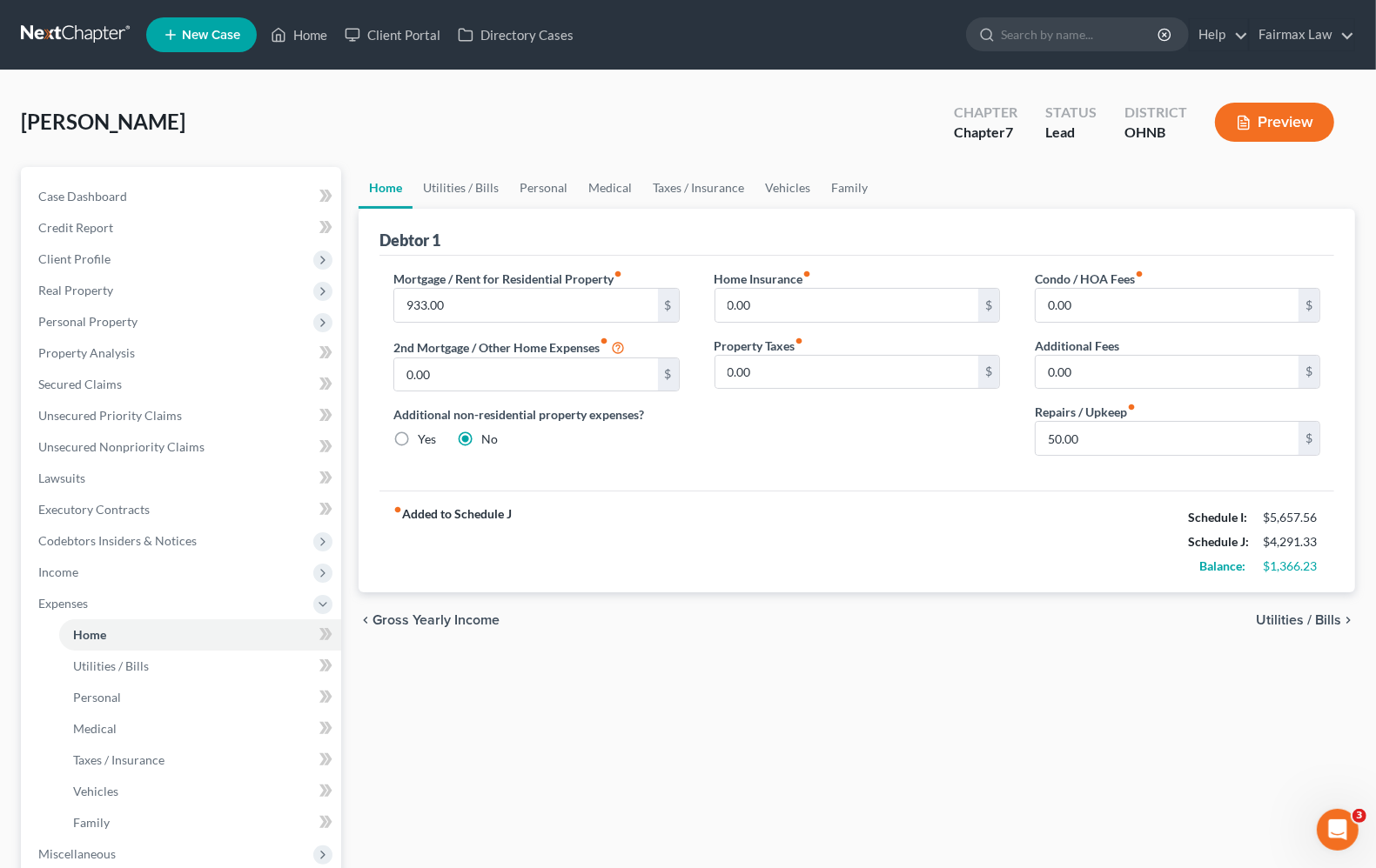
click at [1288, 616] on span "Utilities / Bills" at bounding box center [1298, 620] width 85 height 14
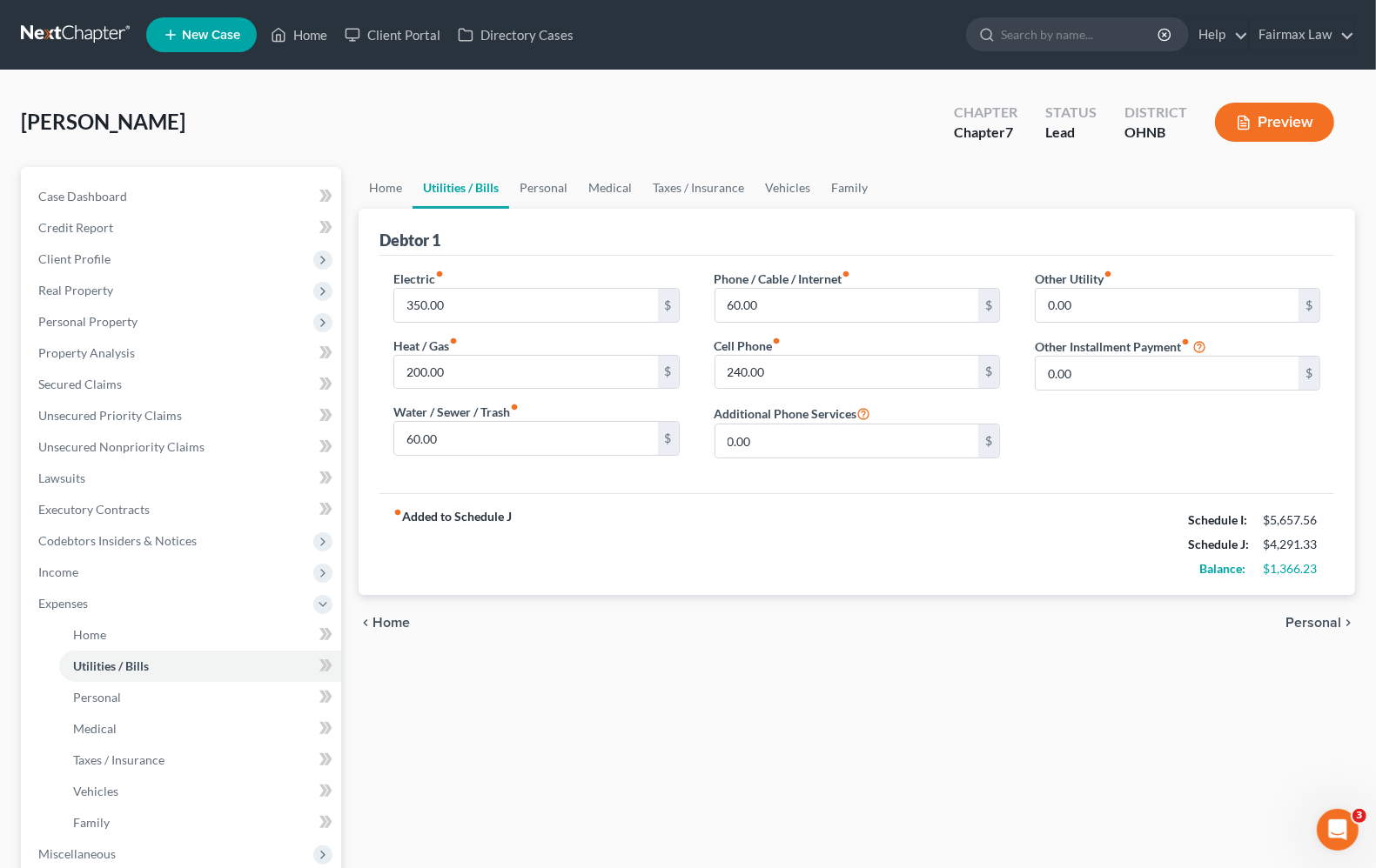
click at [1319, 622] on span "Personal" at bounding box center [1313, 623] width 55 height 14
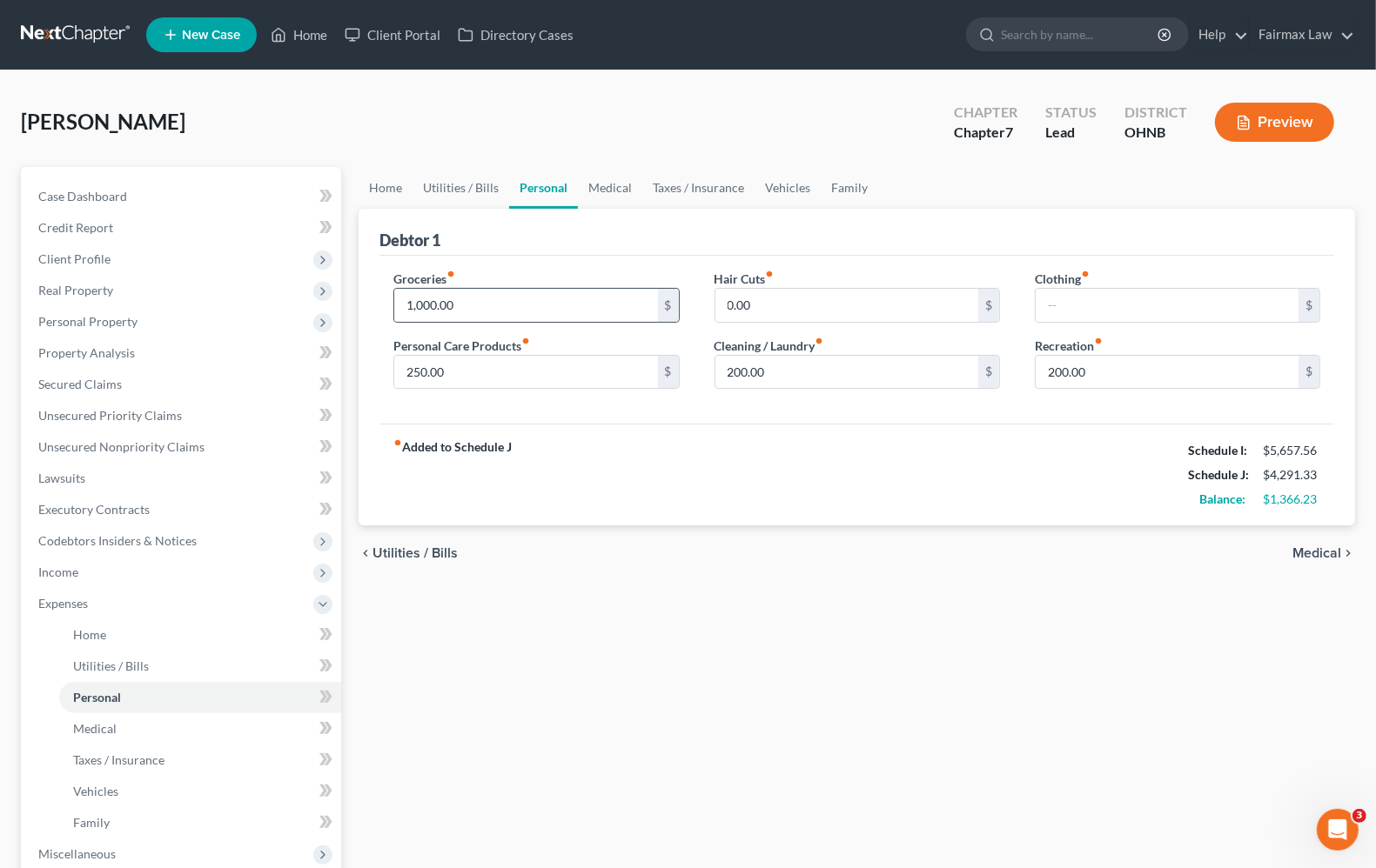
click at [605, 322] on div "1,000.00 $" at bounding box center [535, 305] width 285 height 35
type input "1,125.00"
click at [848, 306] on input "0.00" at bounding box center [846, 305] width 263 height 33
type input "100.00"
click at [1127, 294] on input "text" at bounding box center [1167, 305] width 263 height 33
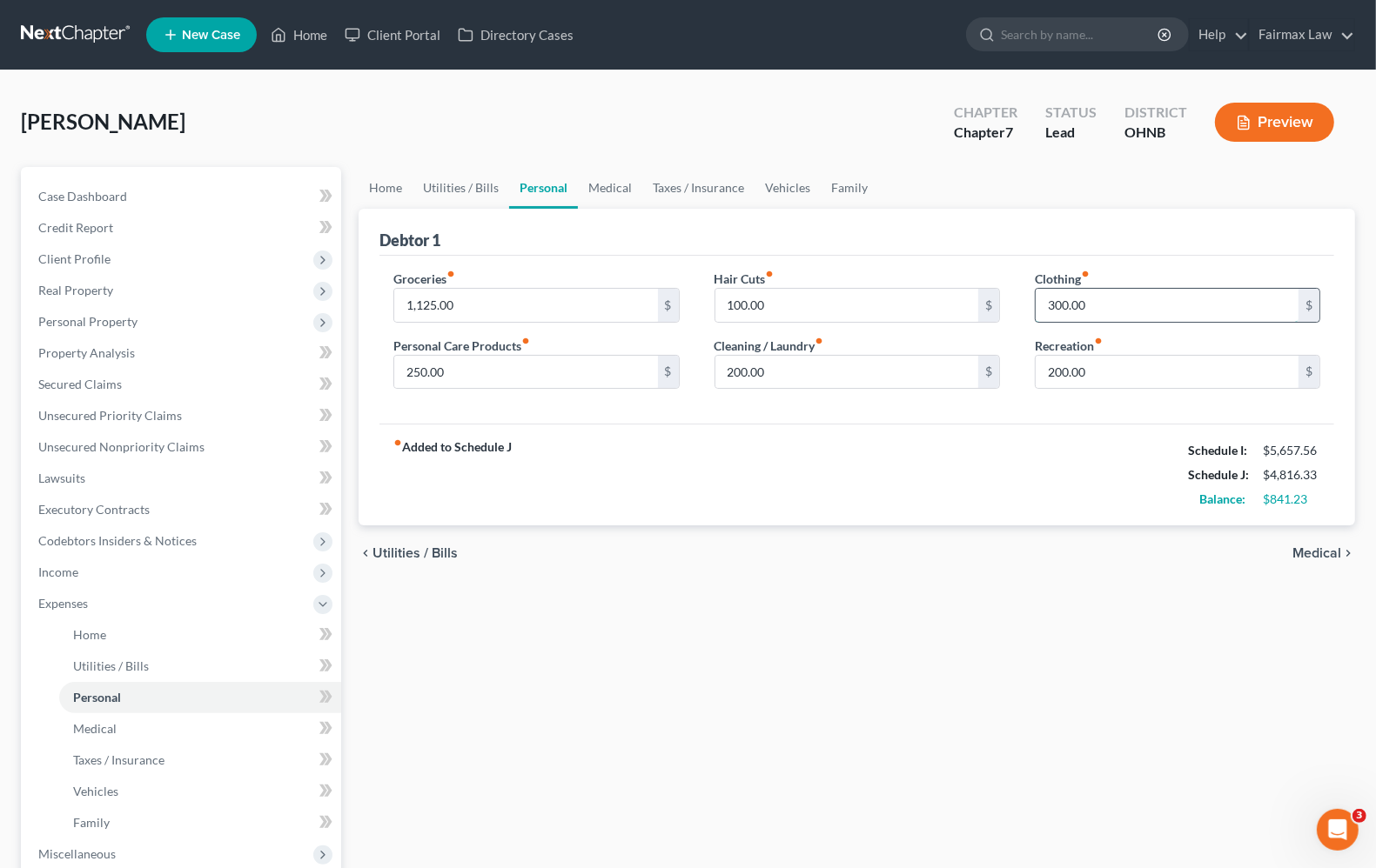
type input "300.00"
click at [1321, 536] on div "chevron_left Utilities / Bills Medical chevron_right" at bounding box center [857, 553] width 997 height 55
click at [1323, 546] on span "Medical" at bounding box center [1316, 553] width 49 height 14
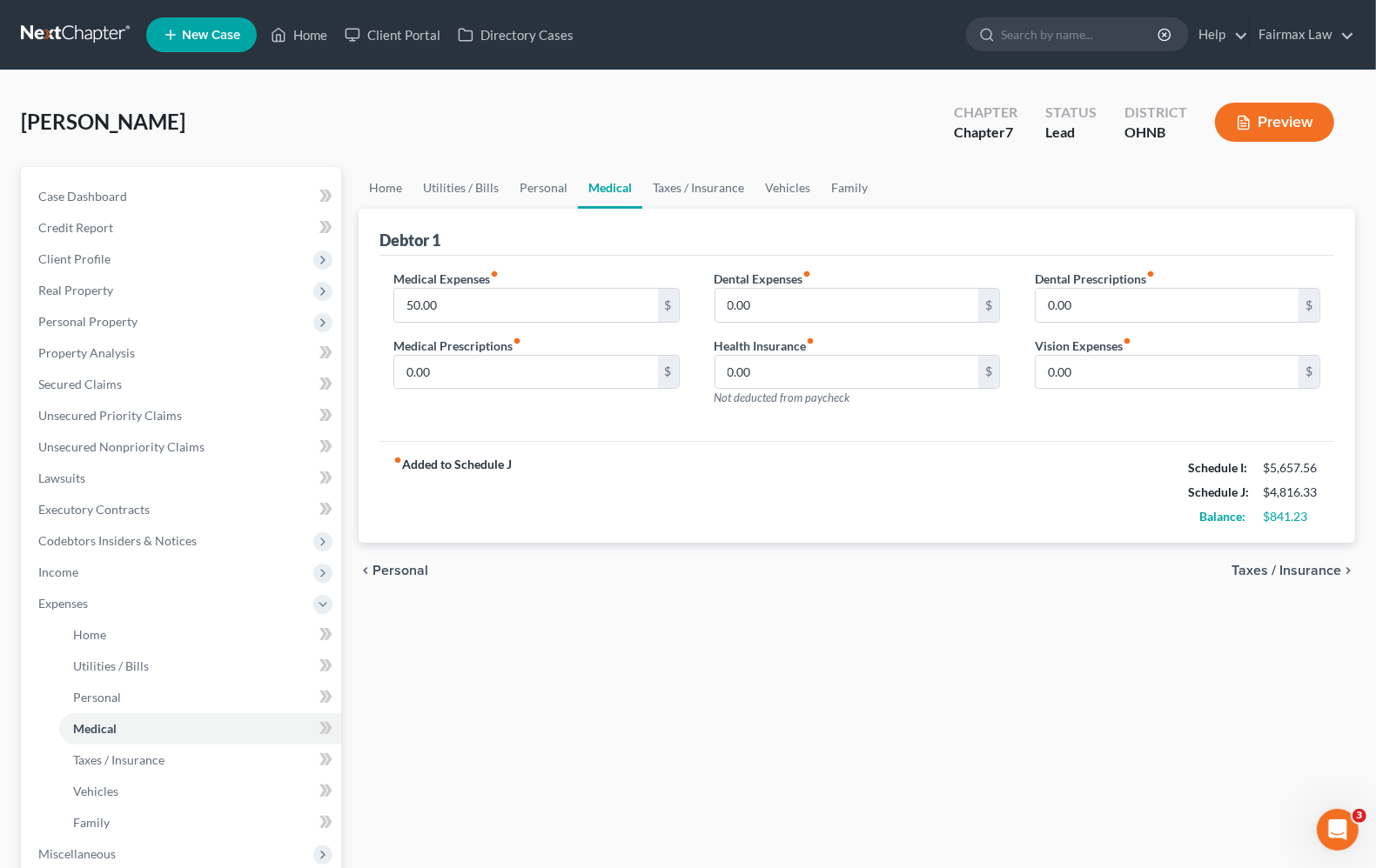
click at [1293, 571] on span "Taxes / Insurance" at bounding box center [1286, 570] width 110 height 14
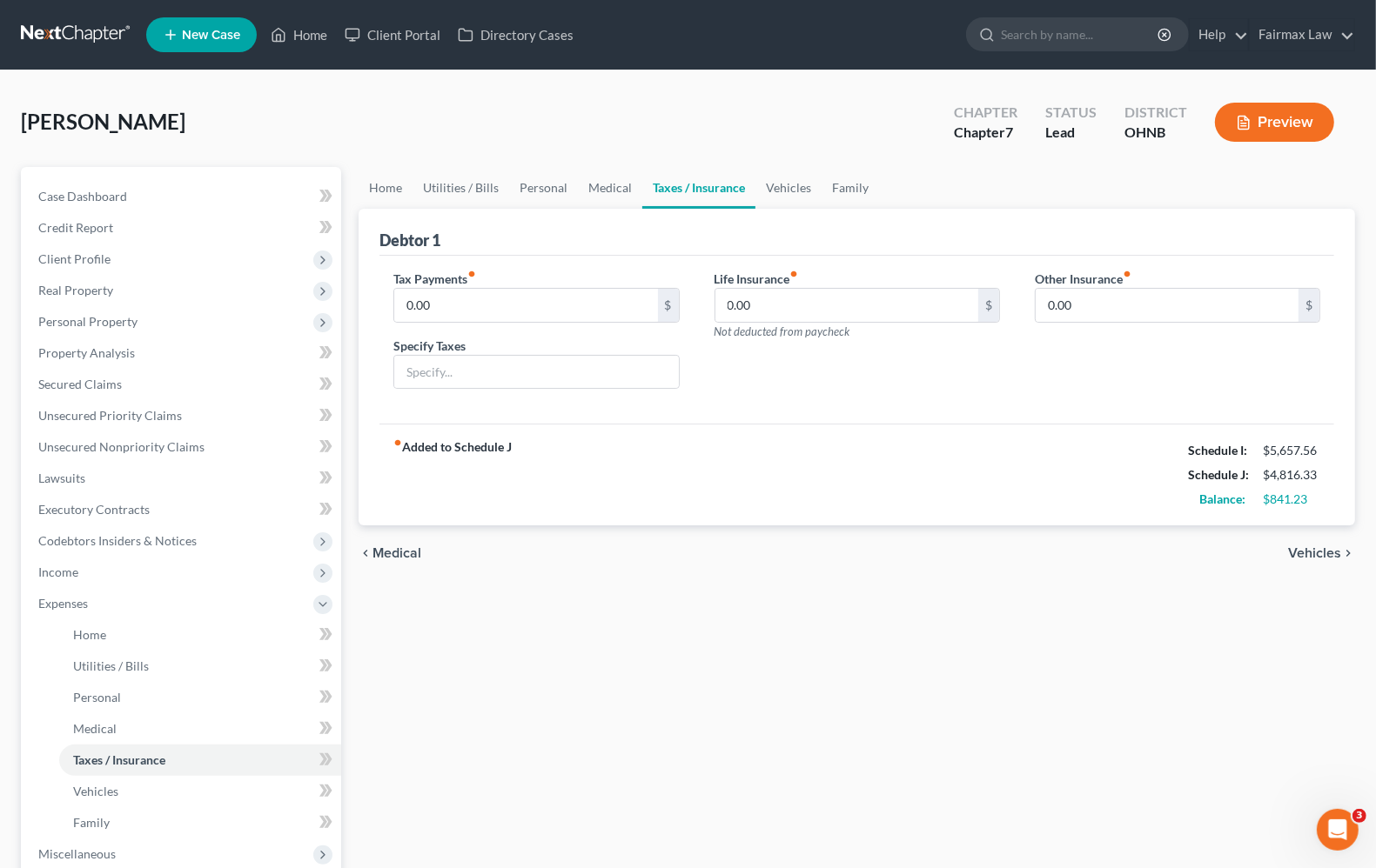
click at [1310, 557] on span "Vehicles" at bounding box center [1315, 553] width 54 height 14
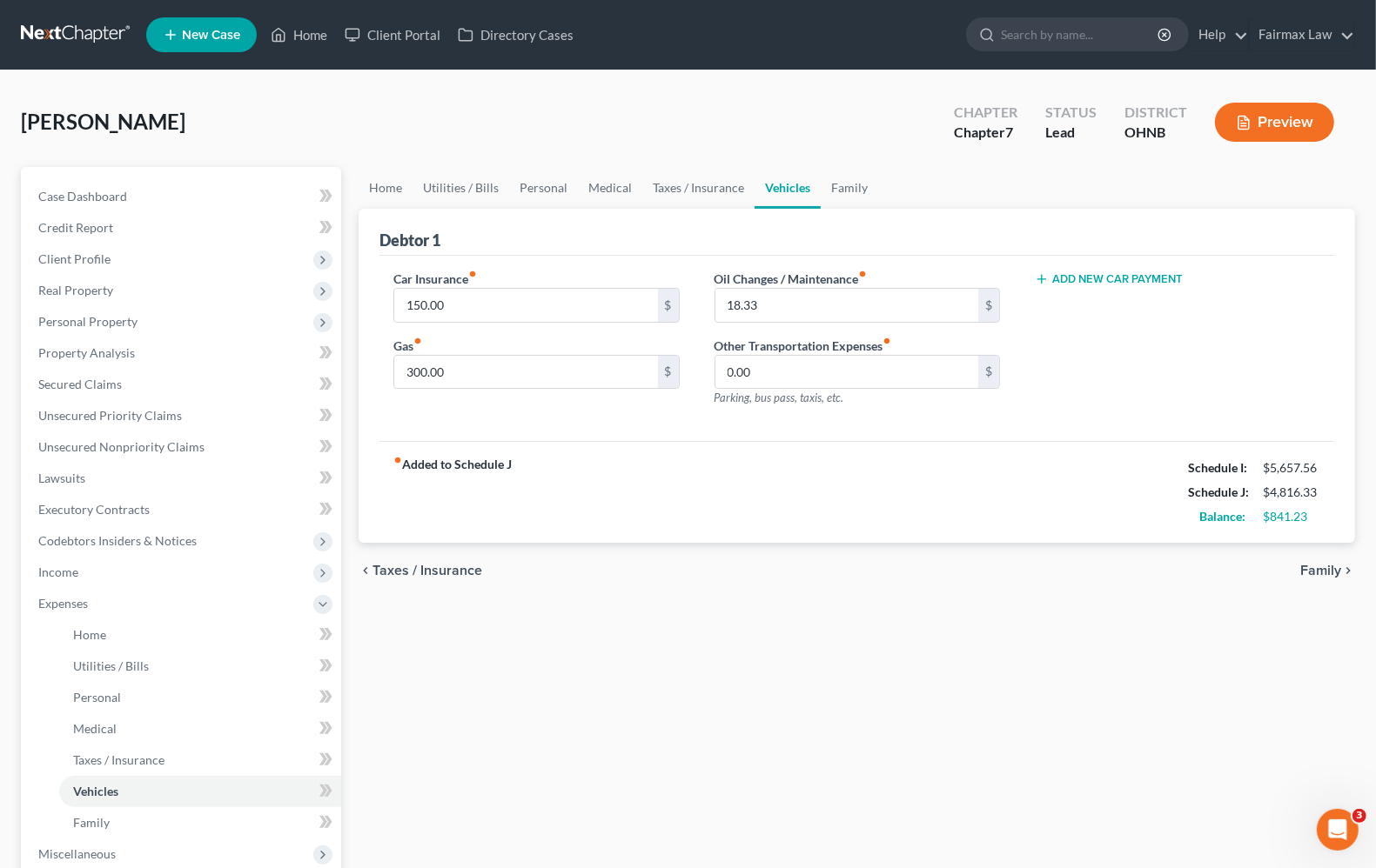
click at [1316, 571] on span "Family" at bounding box center [1321, 570] width 41 height 14
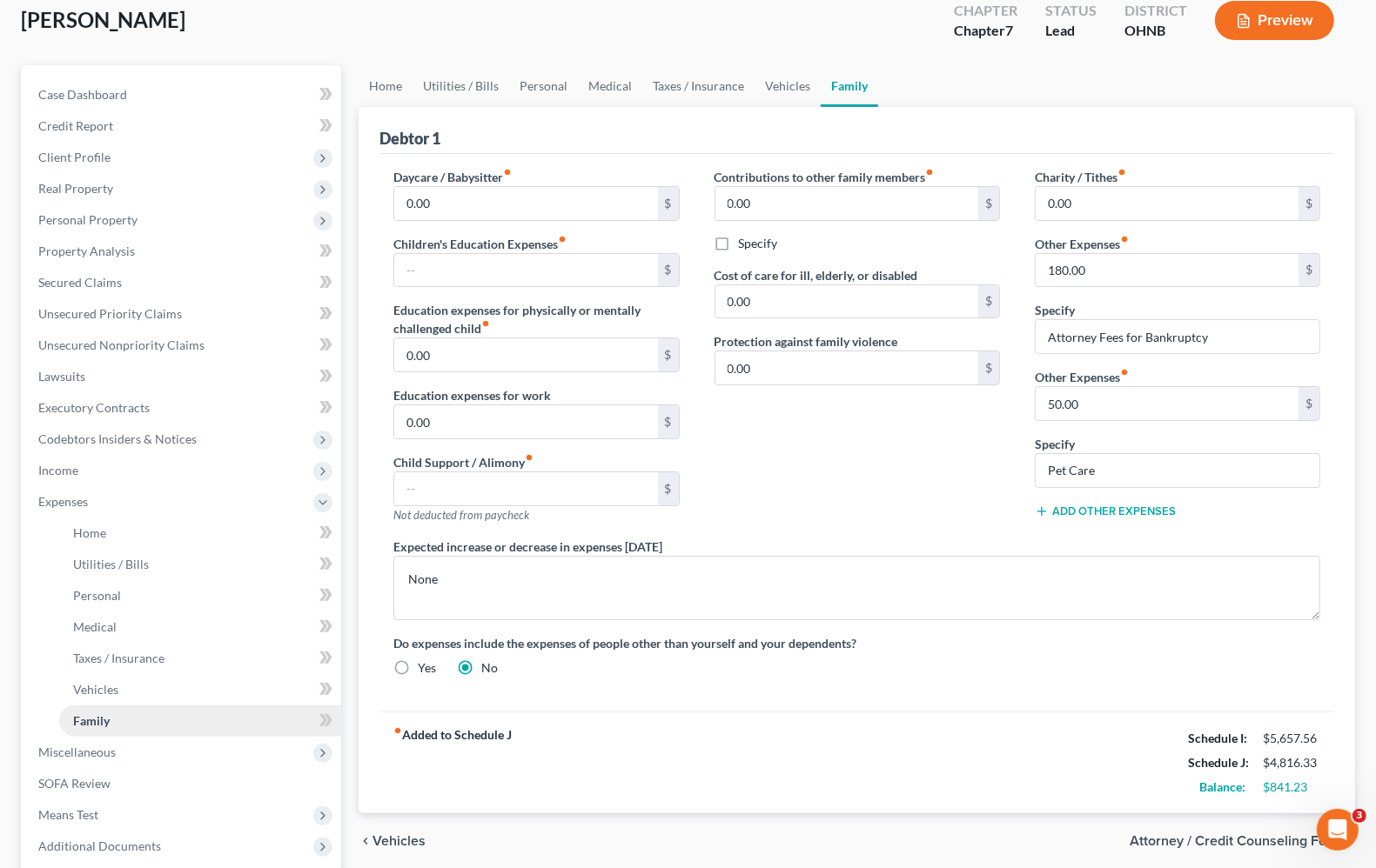
scroll to position [274, 0]
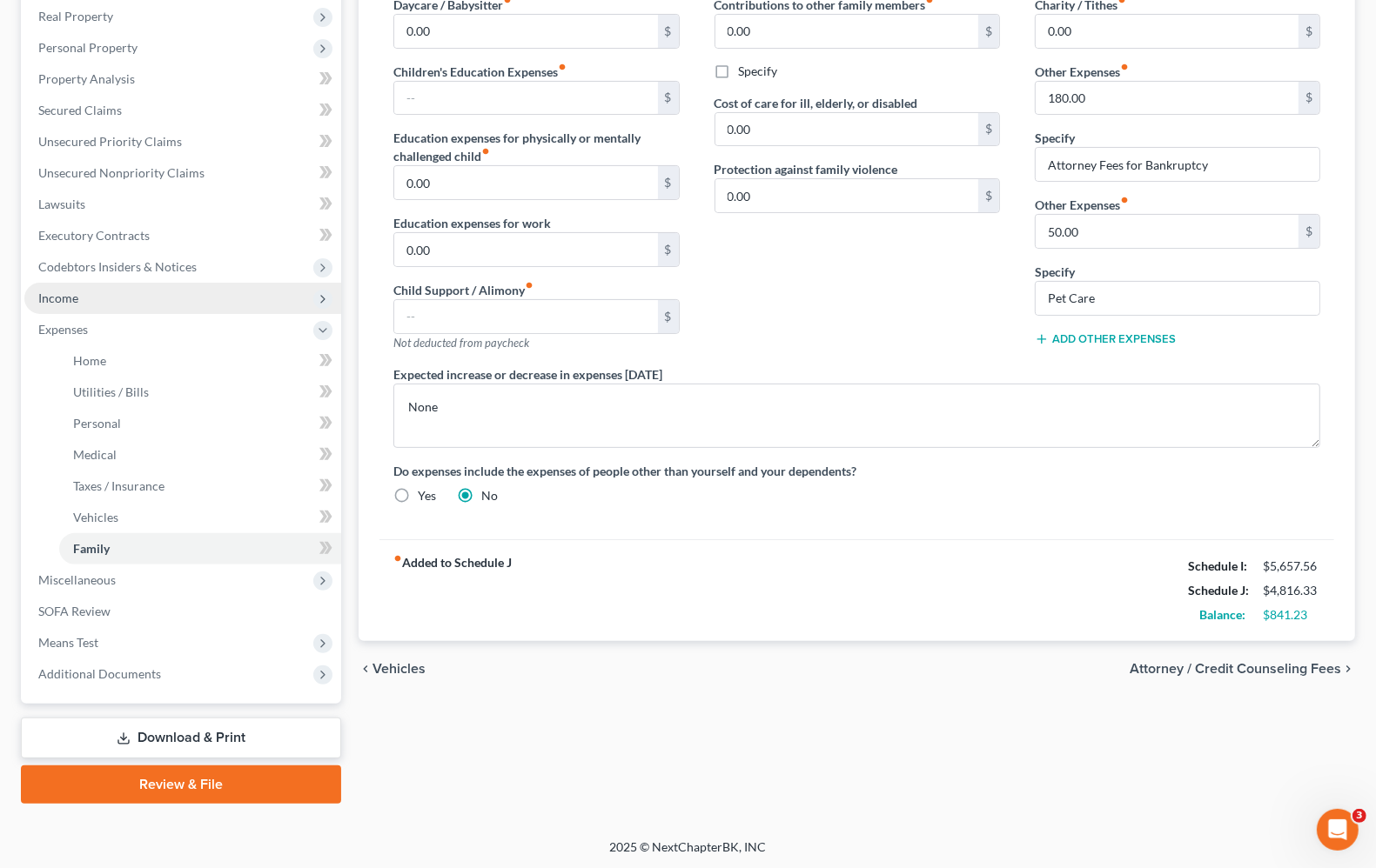
click at [77, 291] on span "Income" at bounding box center [57, 298] width 40 height 15
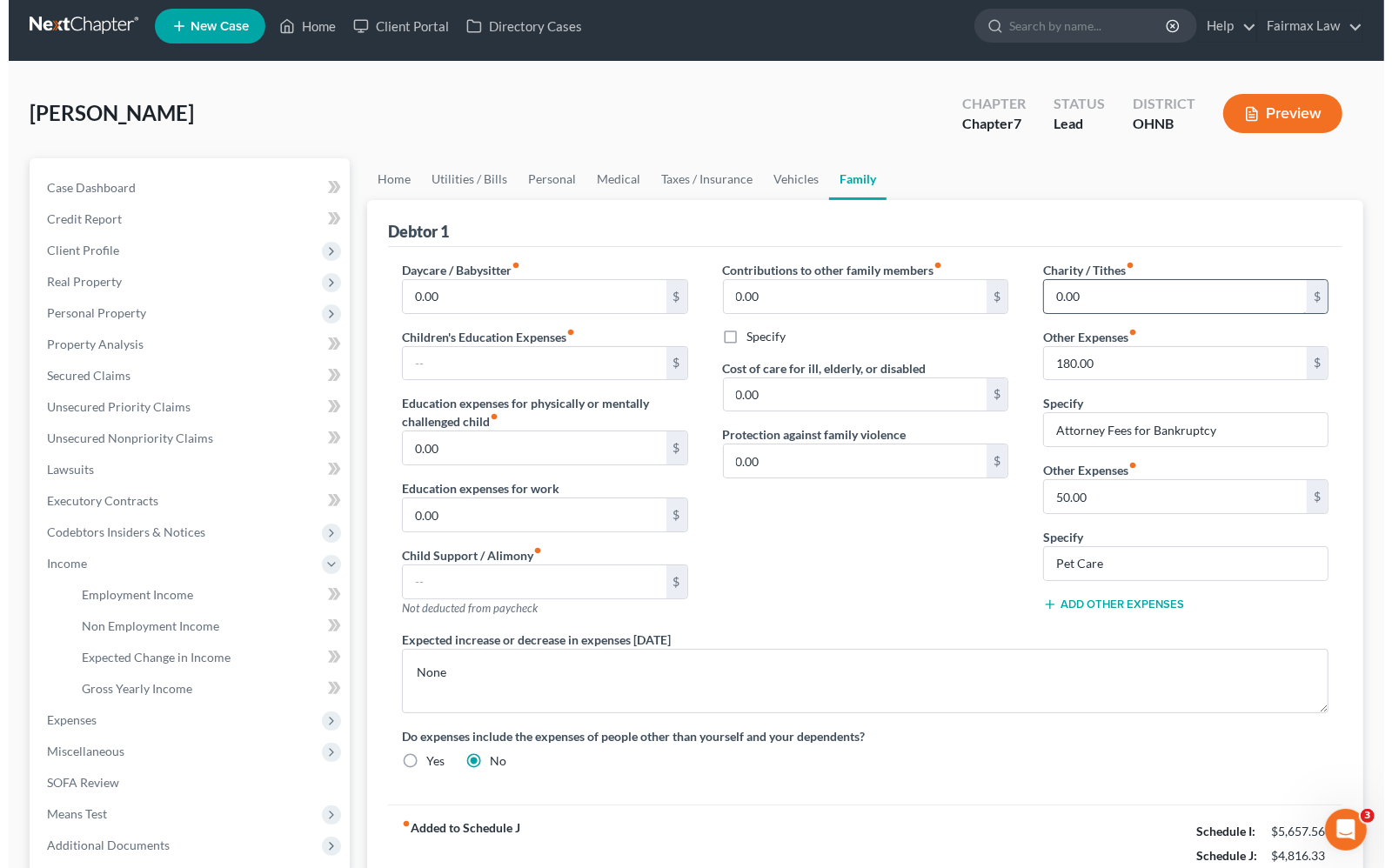
scroll to position [0, 0]
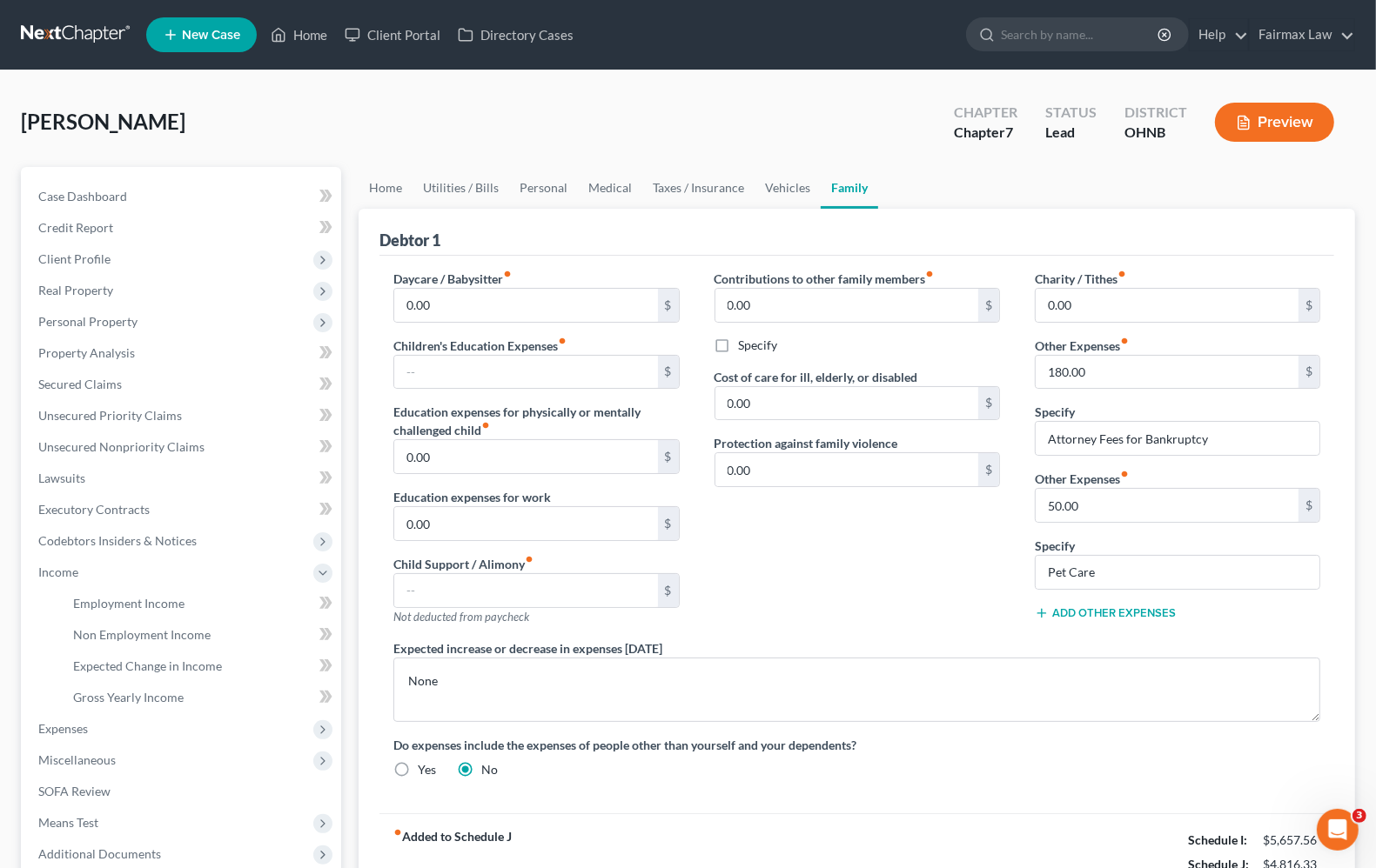
click at [1266, 113] on button "Preview" at bounding box center [1274, 122] width 119 height 39
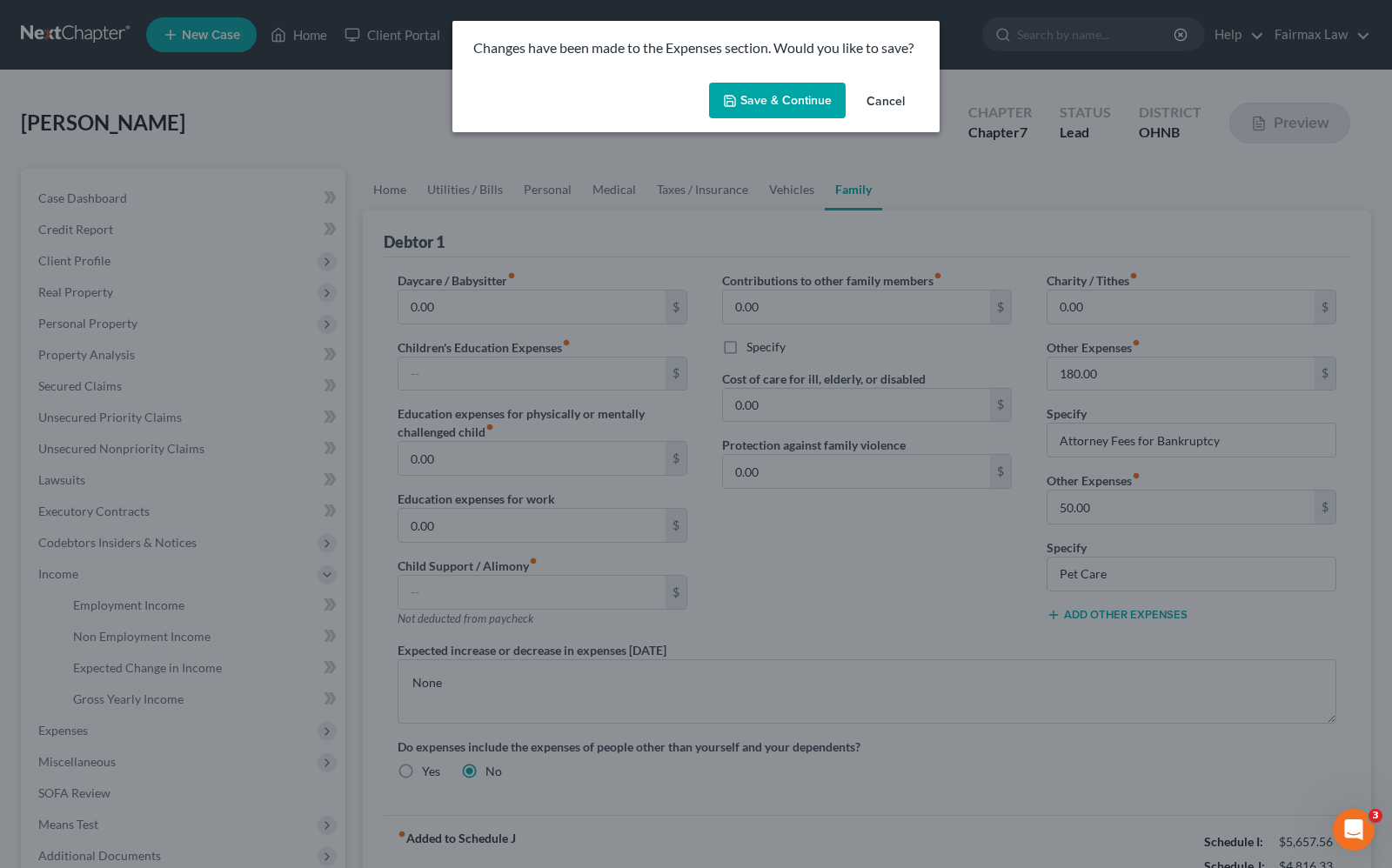
click at [761, 101] on button "Save & Continue" at bounding box center [778, 101] width 137 height 37
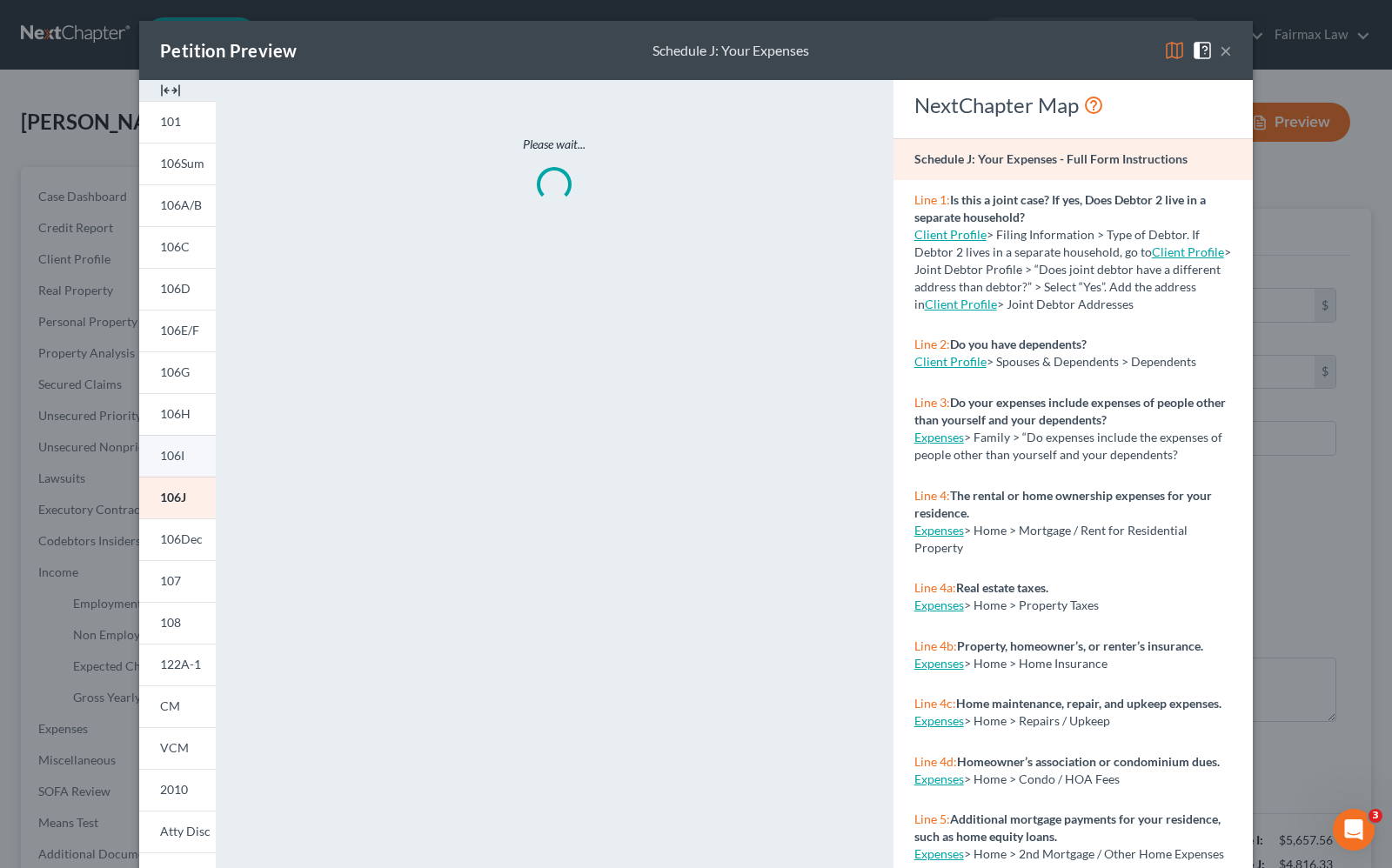
click at [161, 458] on span "106I" at bounding box center [173, 456] width 24 height 15
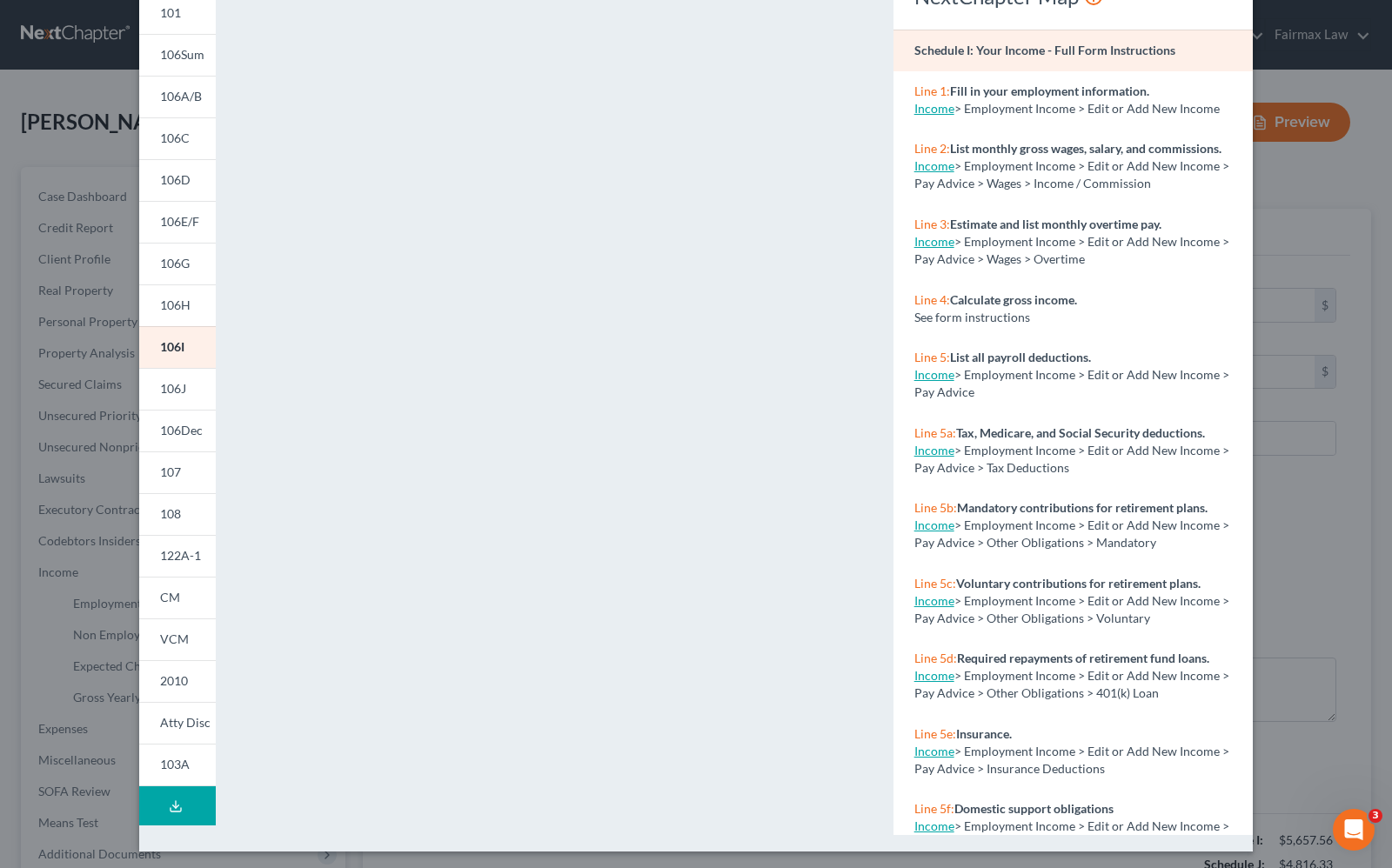
scroll to position [112, 0]
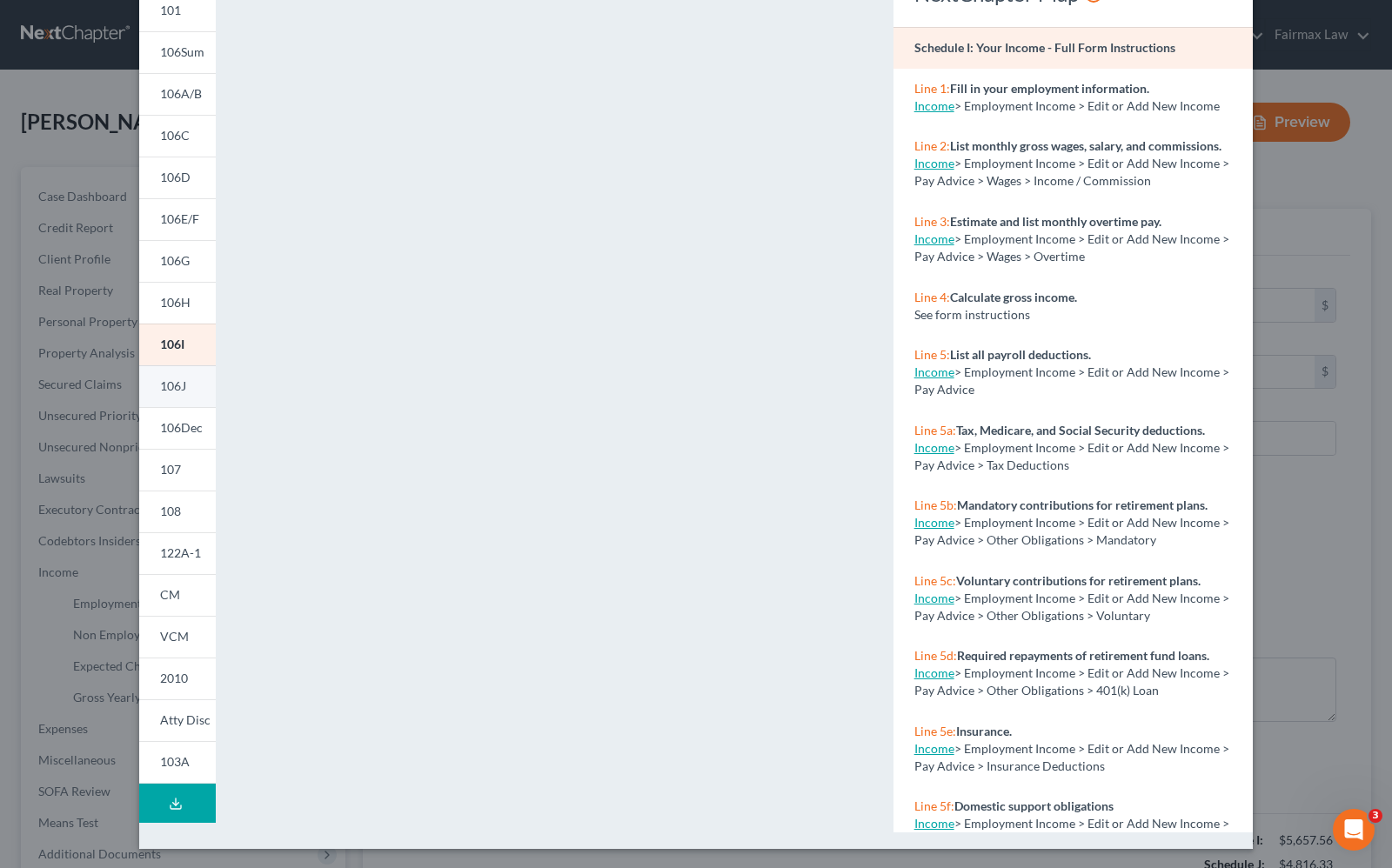
click at [168, 384] on span "106J" at bounding box center [173, 386] width 26 height 15
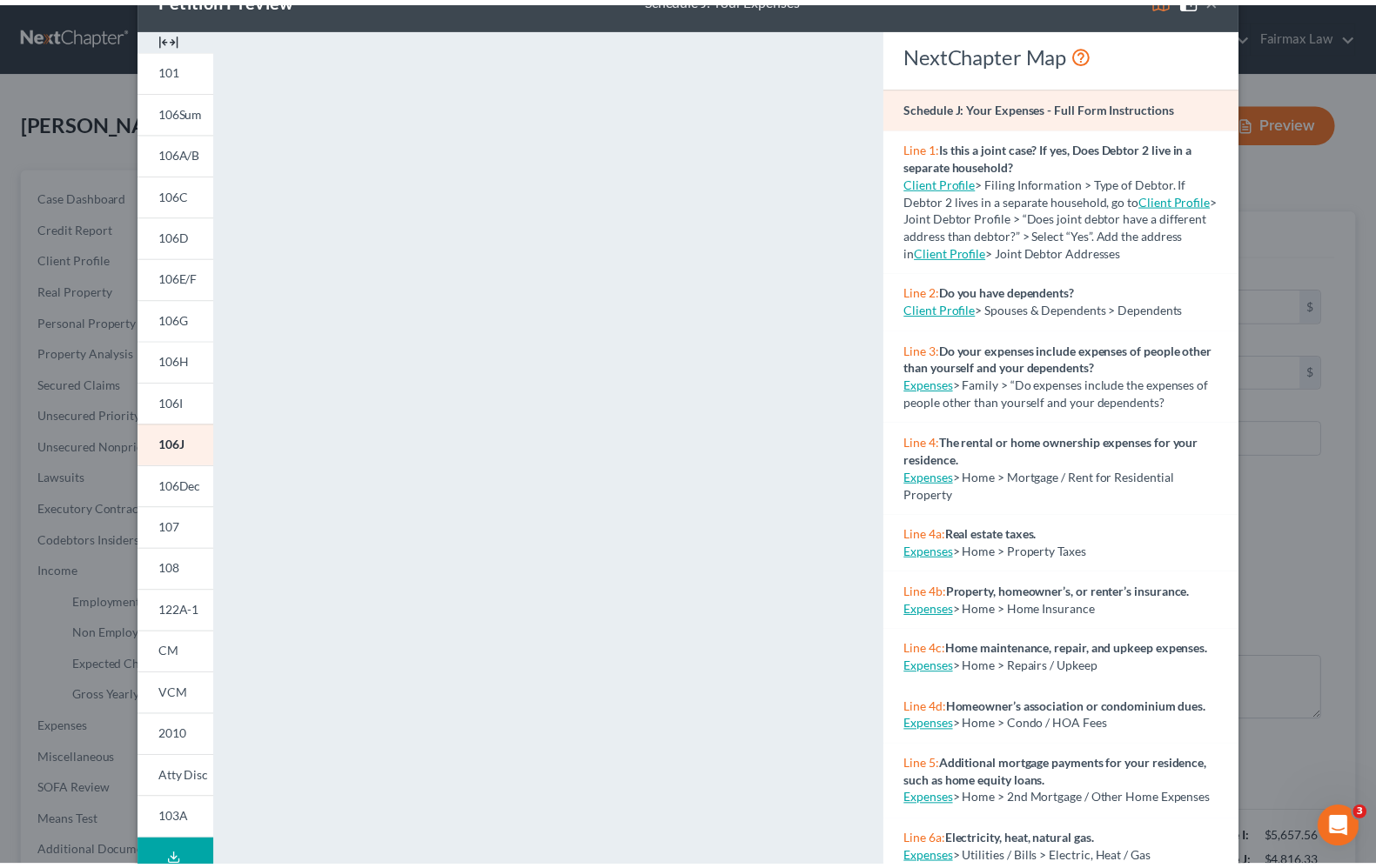
scroll to position [0, 0]
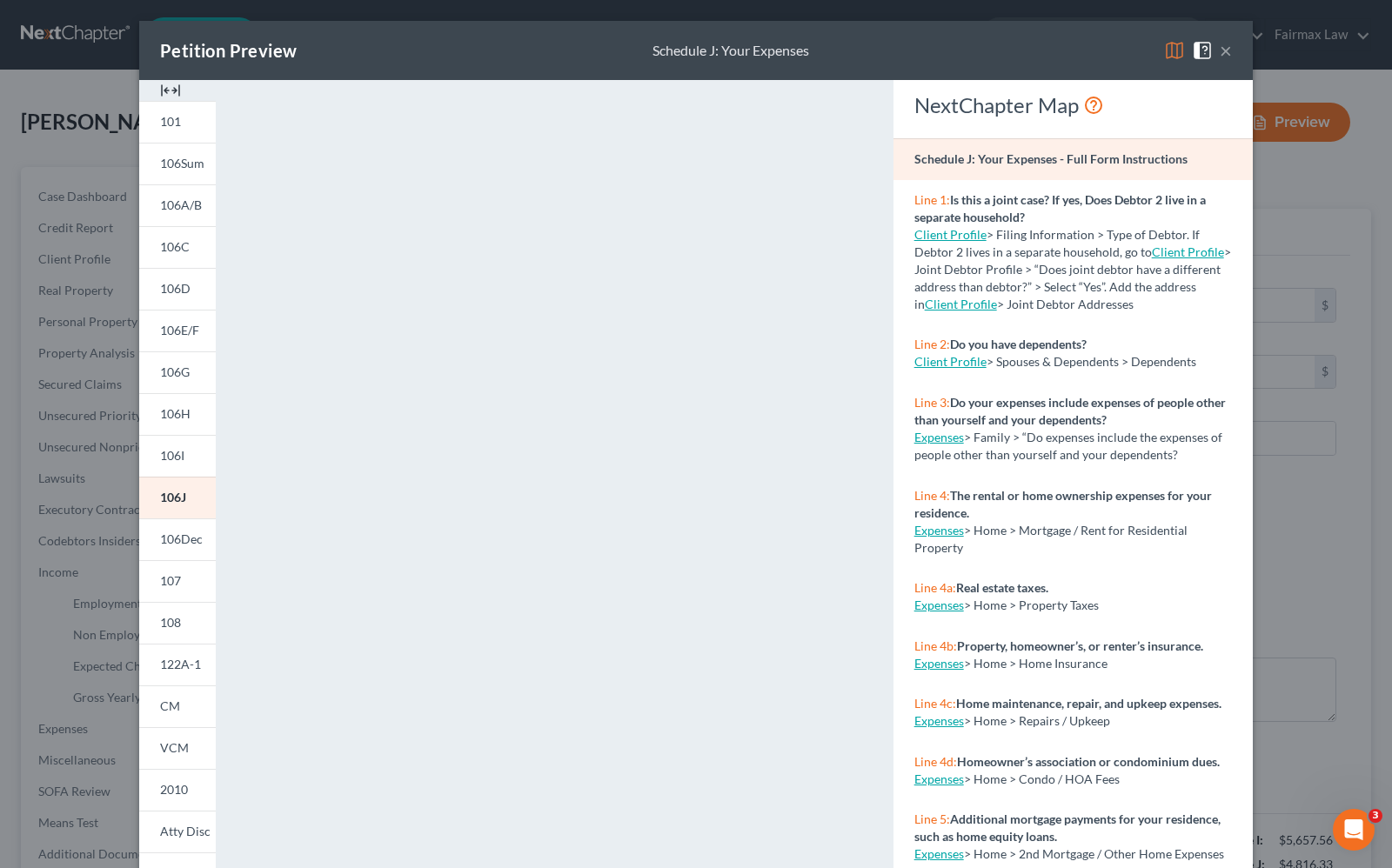
click at [1219, 54] on button "×" at bounding box center [1225, 50] width 12 height 21
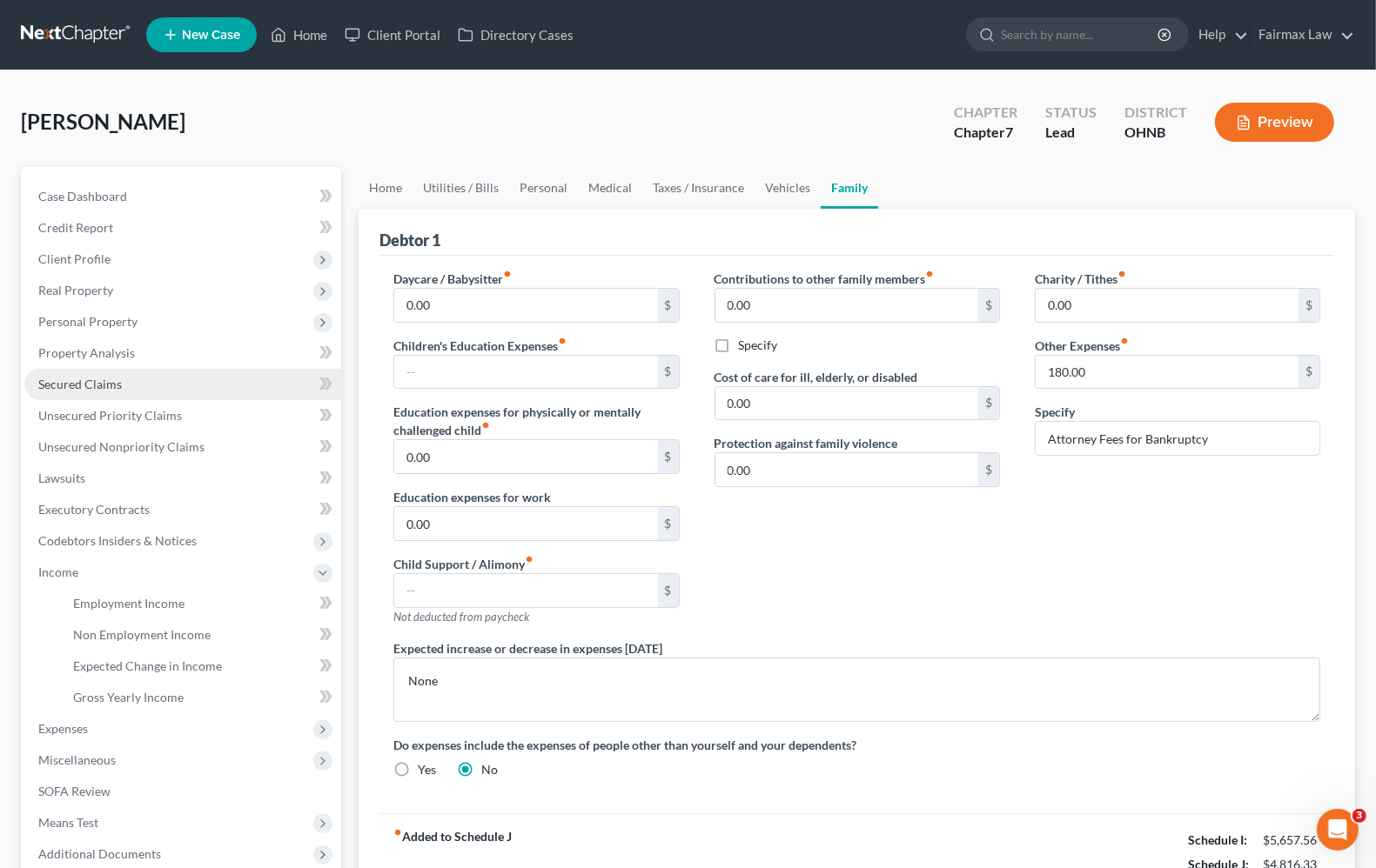
click at [41, 388] on span "Secured Claims" at bounding box center [79, 384] width 84 height 15
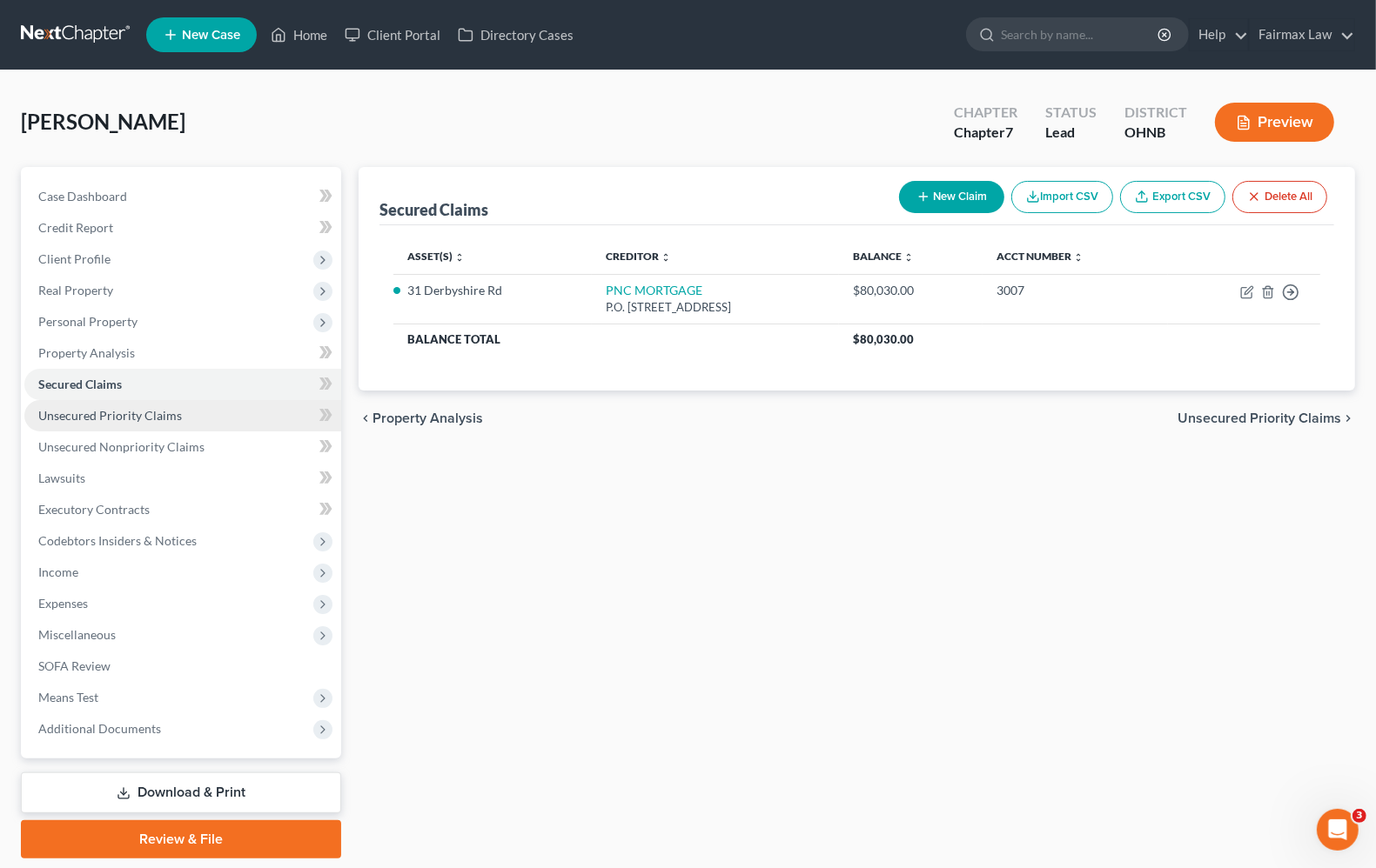
click at [62, 418] on span "Unsecured Priority Claims" at bounding box center [110, 415] width 144 height 15
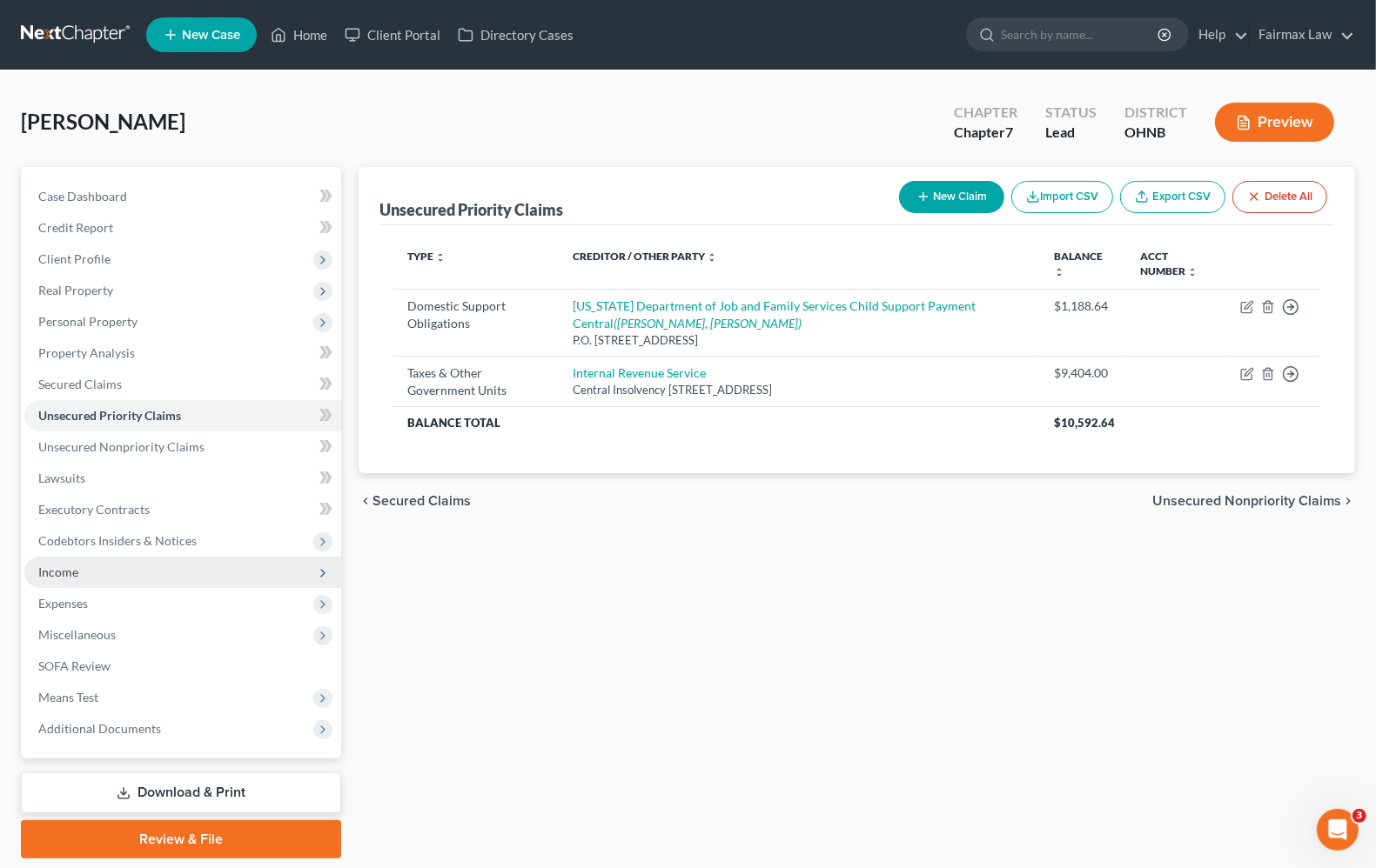
click at [53, 580] on span "Income" at bounding box center [182, 573] width 317 height 31
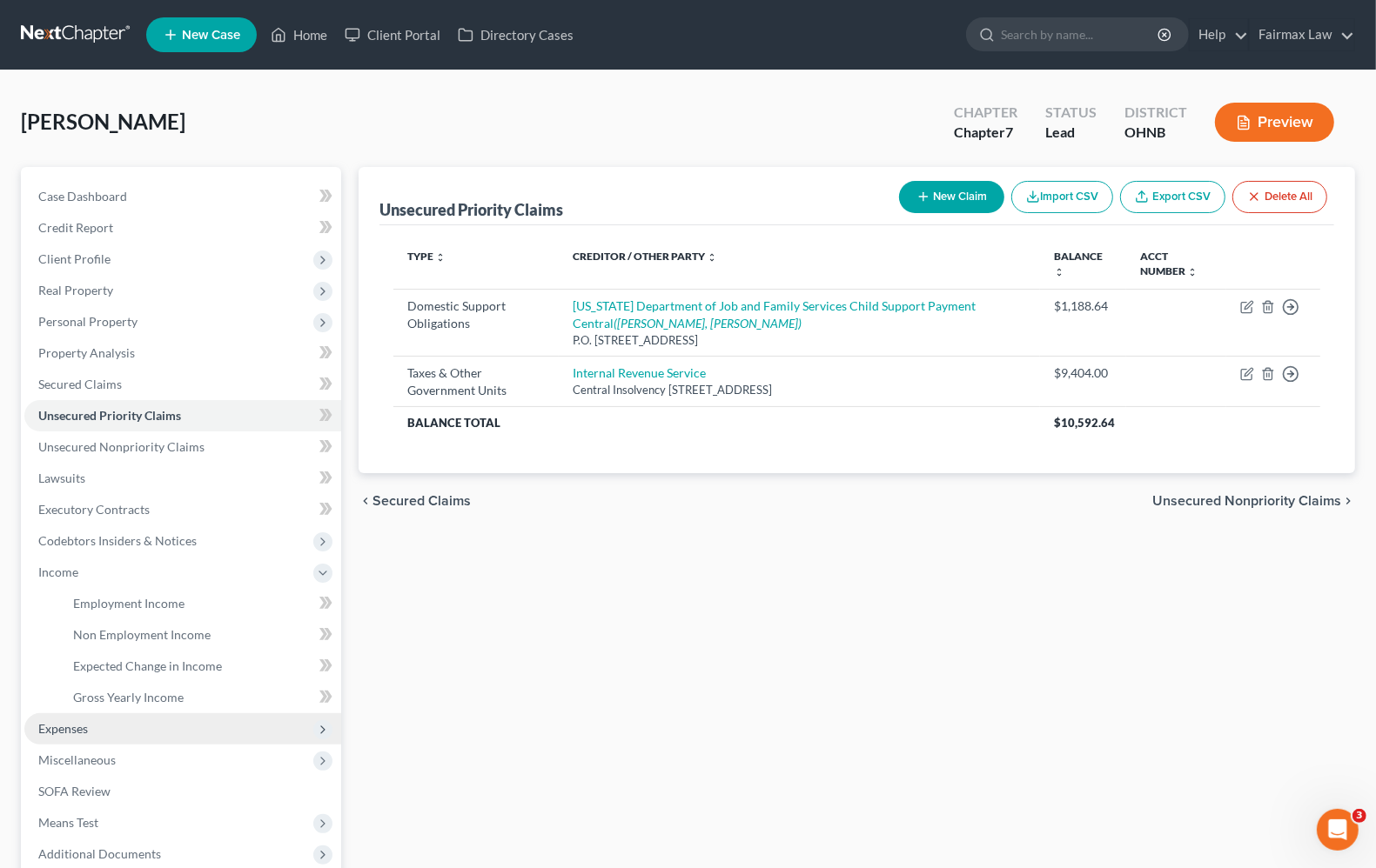
click at [54, 732] on span "Expenses" at bounding box center [63, 729] width 50 height 15
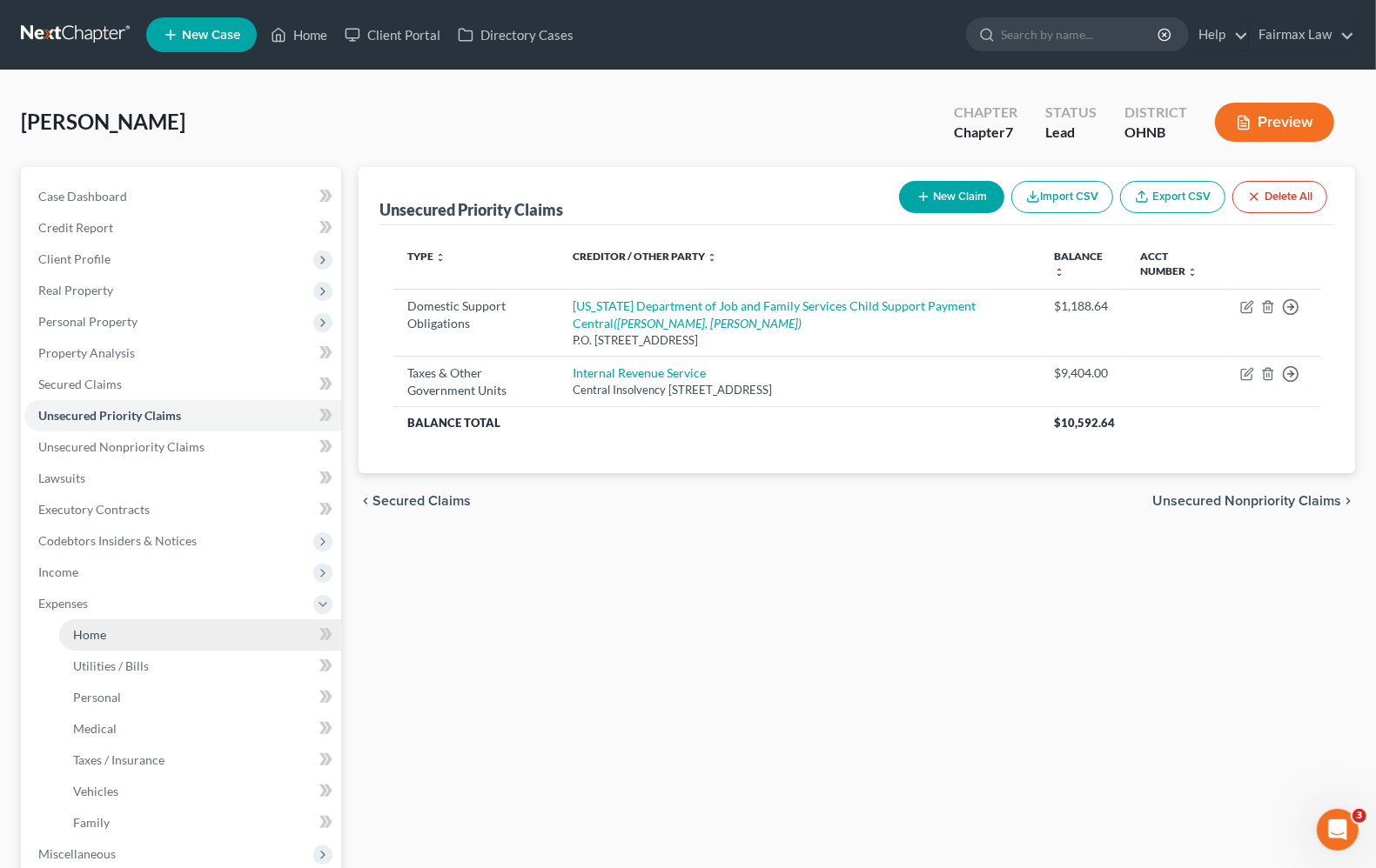
click at [91, 627] on span "Home" at bounding box center [90, 635] width 33 height 15
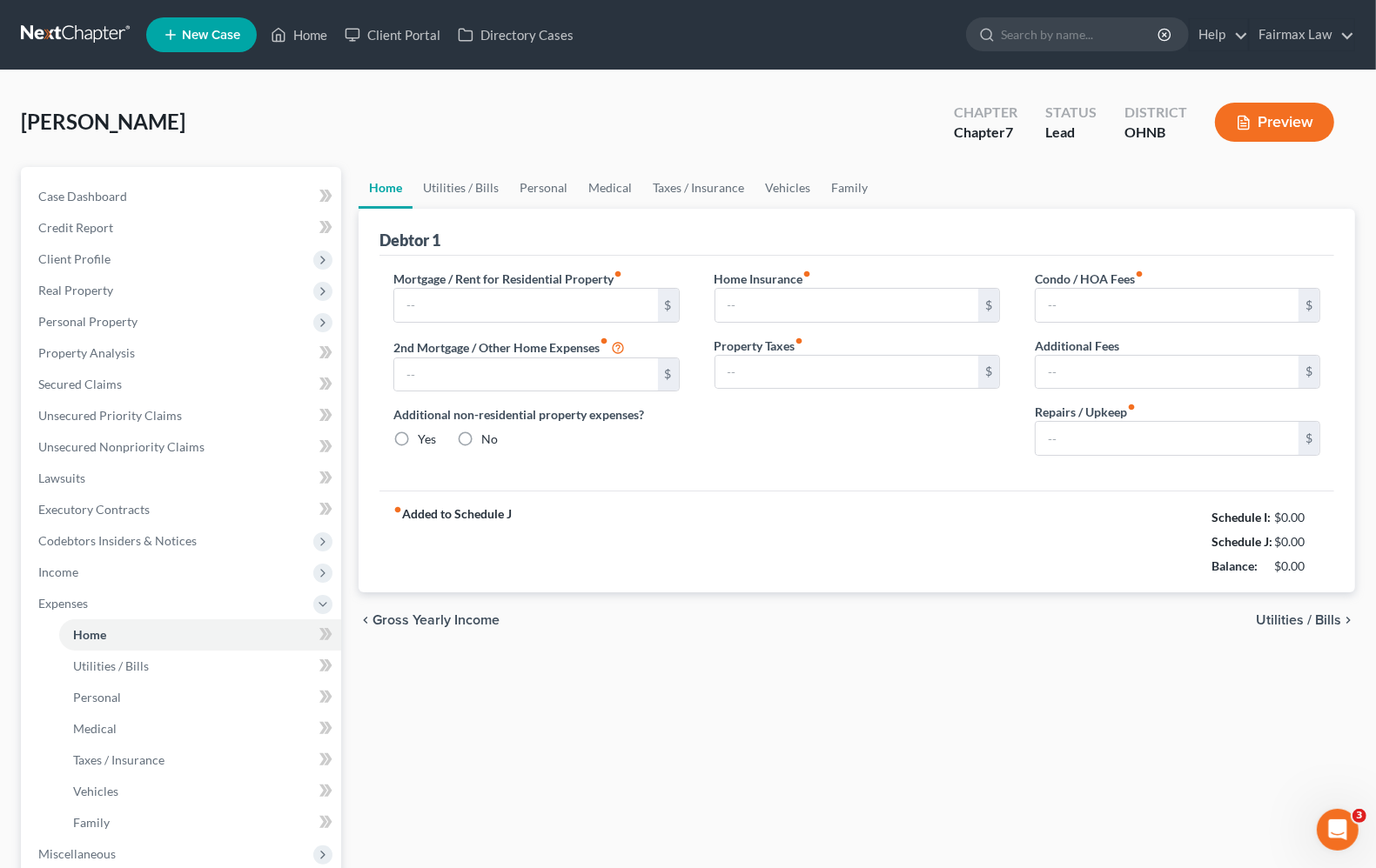
type input "933.00"
type input "0.00"
radio input "true"
type input "0.00"
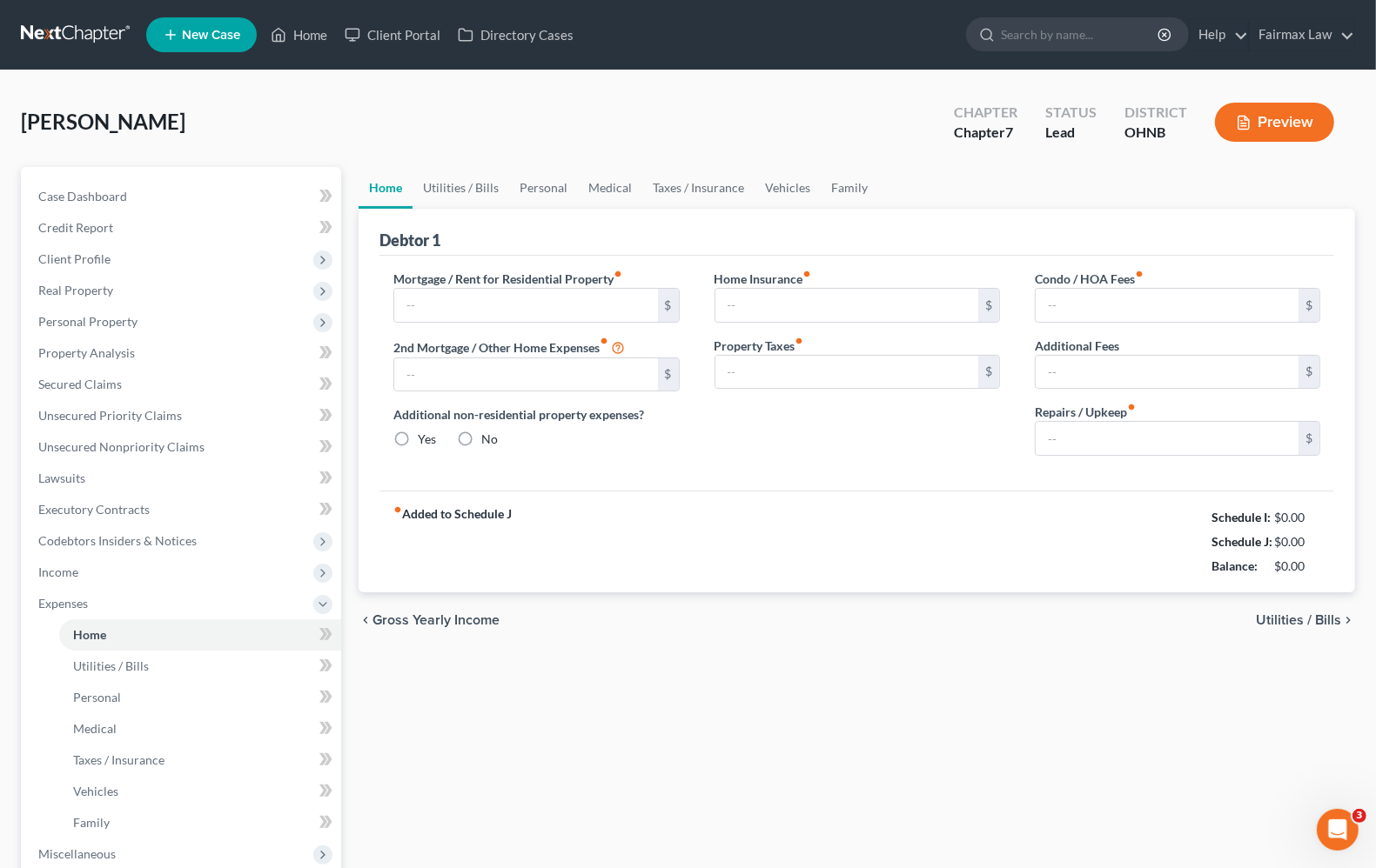
type input "0.00"
click at [529, 313] on input "933.00" at bounding box center [525, 305] width 263 height 33
click at [516, 386] on input "0.00" at bounding box center [525, 375] width 263 height 33
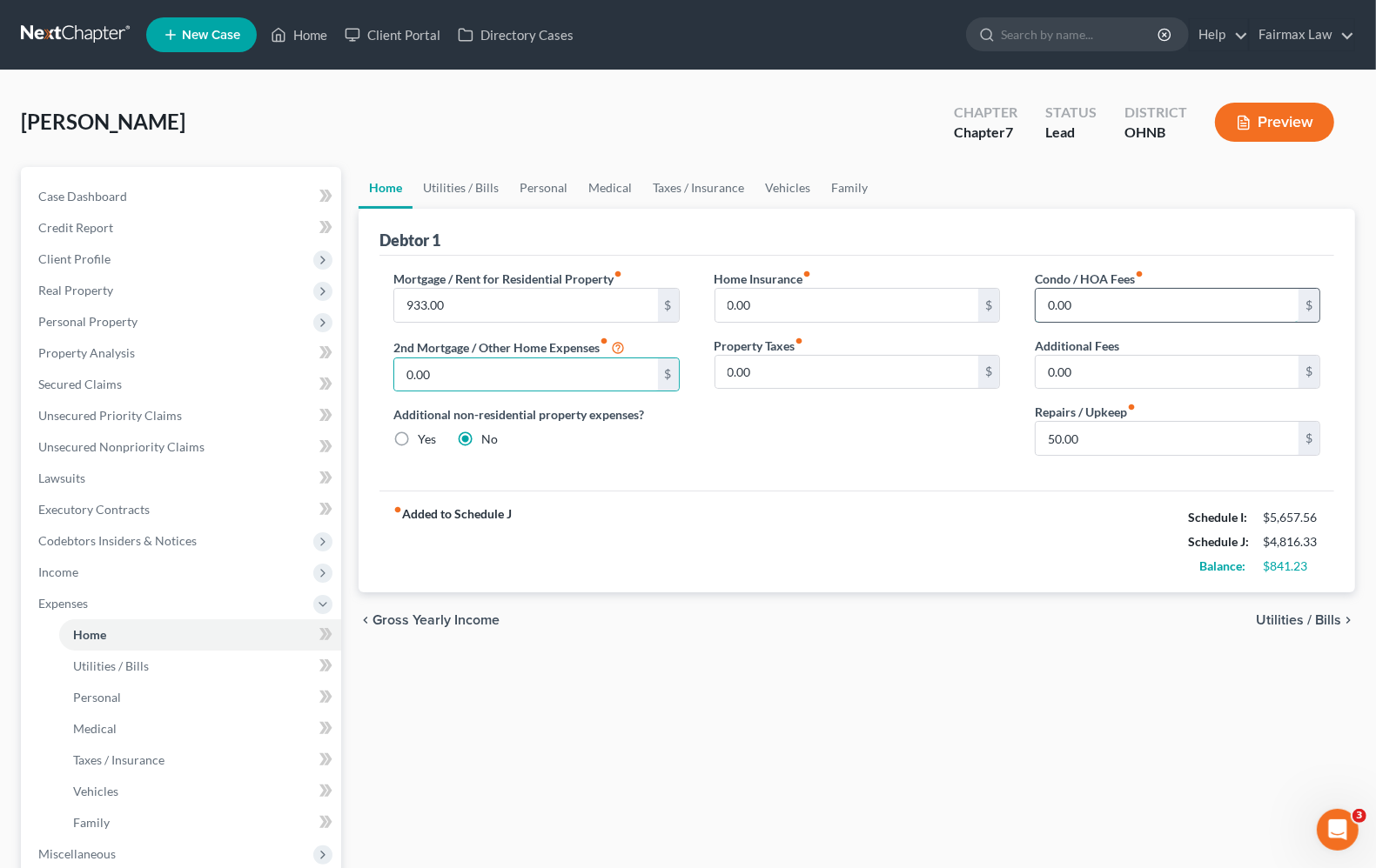
click at [1193, 314] on input "0.00" at bounding box center [1167, 305] width 263 height 33
click at [1133, 374] on input "0.00" at bounding box center [1167, 373] width 263 height 33
click at [1116, 435] on input "50.00" at bounding box center [1167, 438] width 263 height 33
click at [1153, 431] on input "50.00" at bounding box center [1167, 438] width 263 height 33
drag, startPoint x: 1153, startPoint y: 431, endPoint x: 736, endPoint y: 423, distance: 417.1
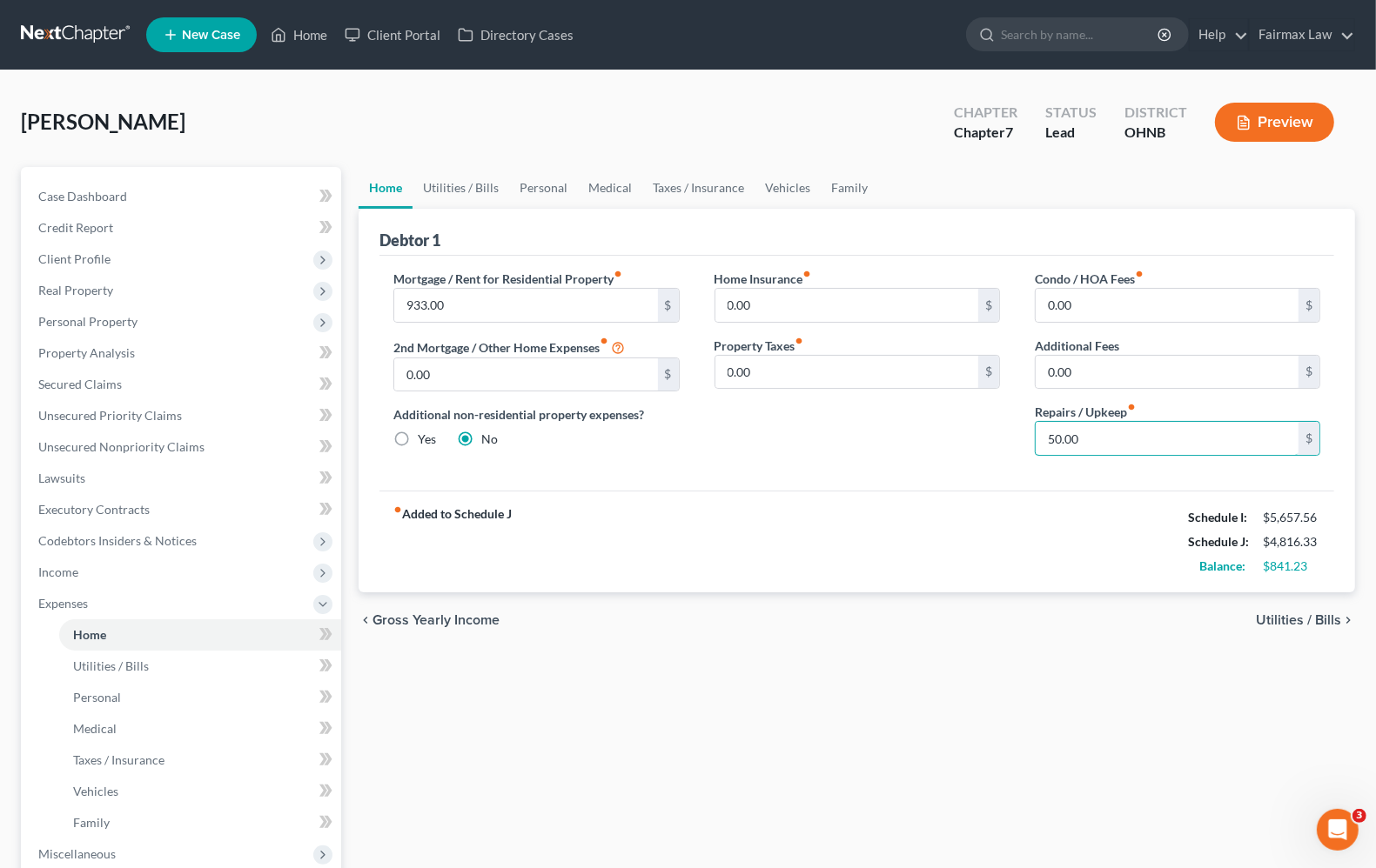
click at [725, 431] on div "Mortgage / Rent for Residential Property fiber_manual_record 933.00 $ 2nd Mortg…" at bounding box center [856, 369] width 962 height 200
type input "100.00"
click at [1049, 581] on div "fiber_manual_record Added to Schedule J Schedule I: $5,657.56 Schedule J: $4,86…" at bounding box center [856, 541] width 954 height 101
click at [1322, 622] on span "Utilities / Bills" at bounding box center [1298, 620] width 85 height 14
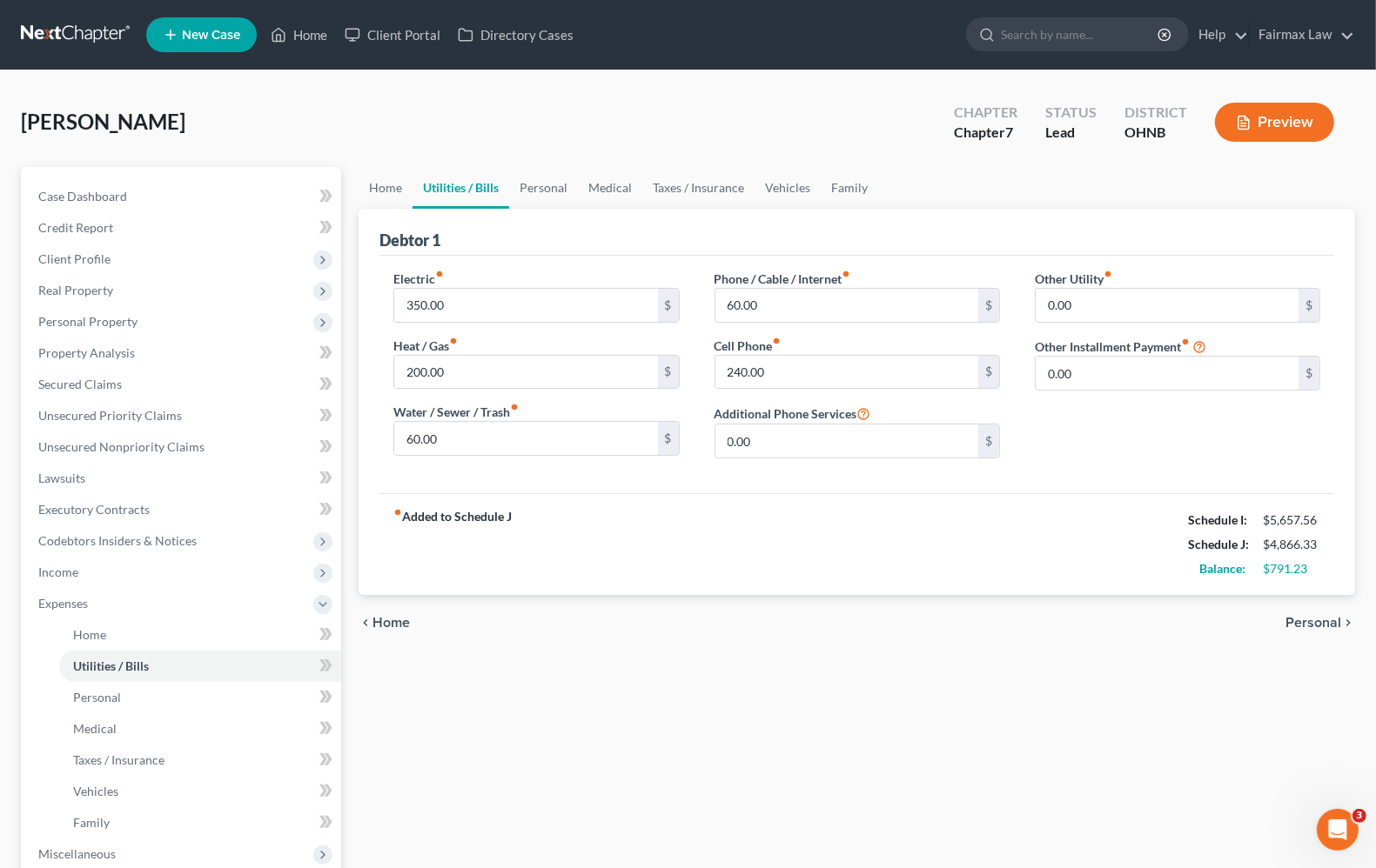
click at [575, 558] on div "fiber_manual_record Added to Schedule J Schedule I: $5,657.56 Schedule J: $4,86…" at bounding box center [856, 544] width 954 height 101
click at [1165, 436] on div "Other Utility fiber_manual_record 0.00 $ Other Installment Payment fiber_manual…" at bounding box center [1177, 371] width 320 height 203
click at [574, 538] on div "fiber_manual_record Added to Schedule J Schedule I: $5,657.56 Schedule J: $4,86…" at bounding box center [856, 544] width 954 height 101
click at [508, 375] on input "200.00" at bounding box center [525, 373] width 263 height 33
click at [496, 434] on input "60.00" at bounding box center [525, 438] width 263 height 33
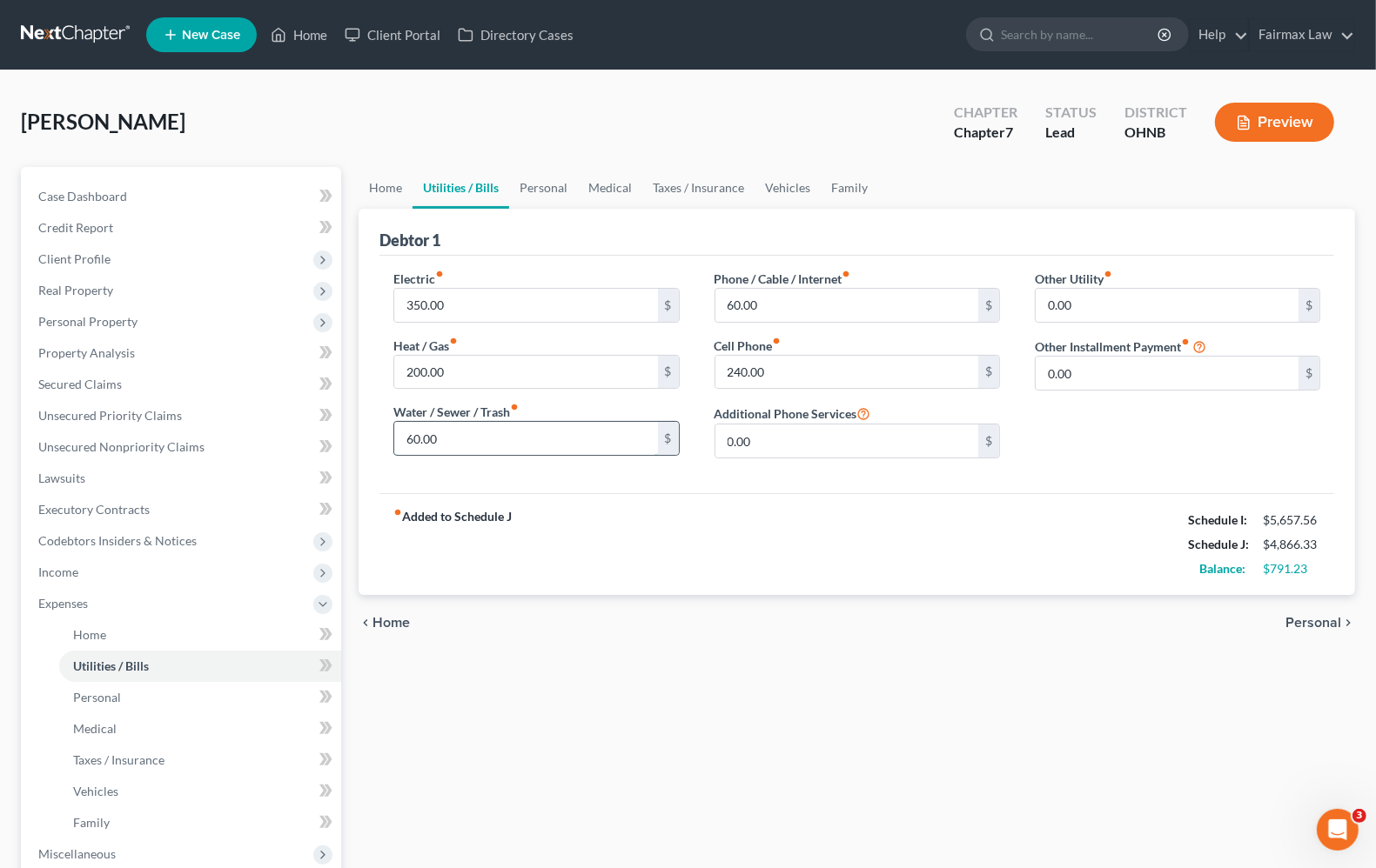
click at [496, 434] on input "60.00" at bounding box center [525, 438] width 263 height 33
click at [664, 523] on div "fiber_manual_record Added to Schedule J Schedule I: $5,657.56 Schedule J: $4,86…" at bounding box center [856, 544] width 954 height 101
click at [867, 298] on input "60.00" at bounding box center [846, 305] width 263 height 33
click at [858, 374] on input "240.00" at bounding box center [846, 373] width 263 height 33
click at [843, 424] on input "0.00" at bounding box center [846, 441] width 263 height 33
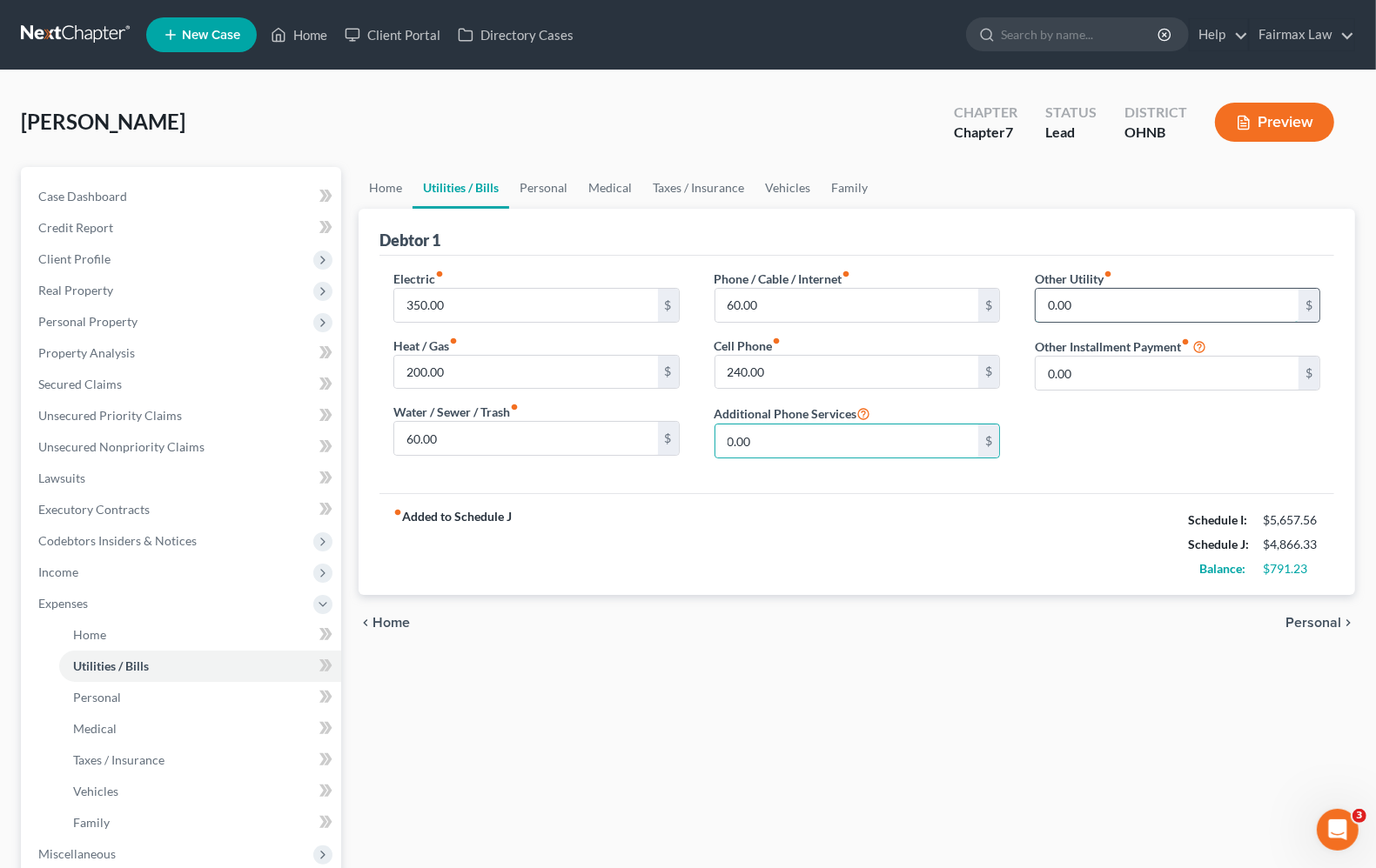
click at [1150, 307] on input "0.00" at bounding box center [1167, 305] width 263 height 33
type input "10.00"
click at [1315, 626] on span "Personal" at bounding box center [1313, 623] width 55 height 14
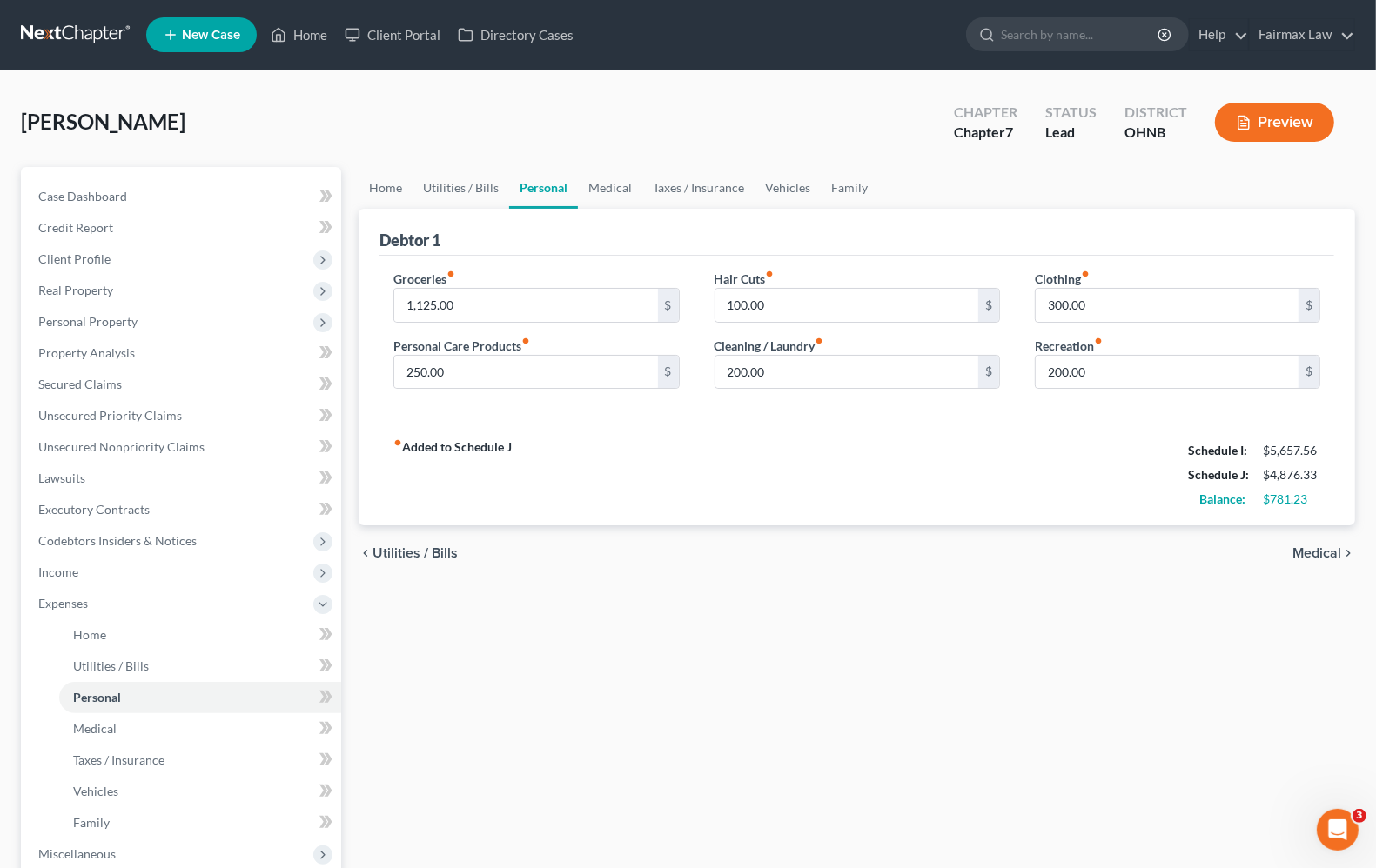
click at [1315, 549] on span "Medical" at bounding box center [1316, 553] width 49 height 14
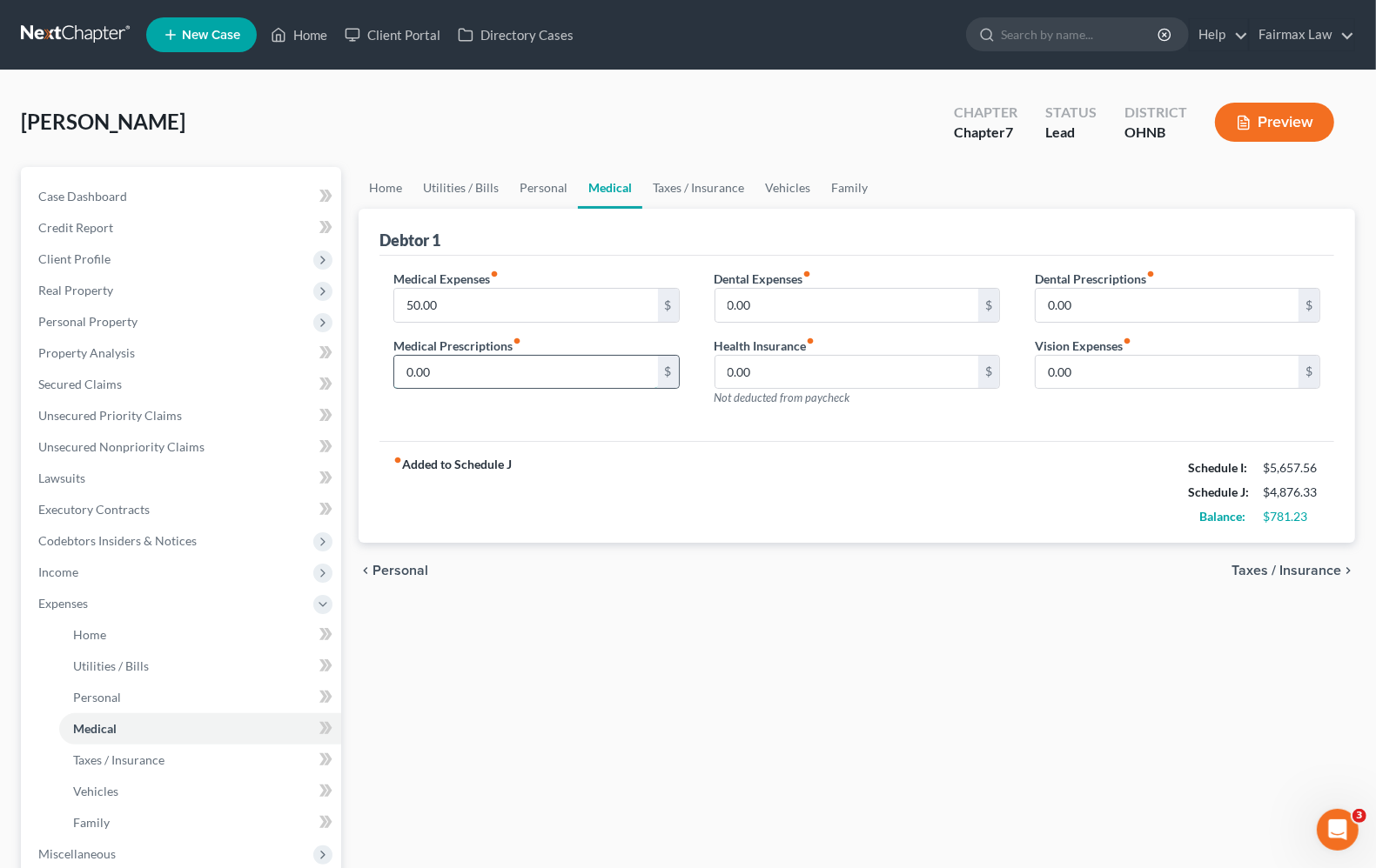
click at [434, 372] on input "0.00" at bounding box center [525, 373] width 263 height 33
type input "50.00"
click at [584, 468] on div "fiber_manual_record Added to Schedule J Schedule I: $5,657.56 Schedule J: $4,92…" at bounding box center [856, 492] width 954 height 101
type input "0"
drag, startPoint x: 659, startPoint y: 449, endPoint x: 654, endPoint y: 465, distance: 16.8
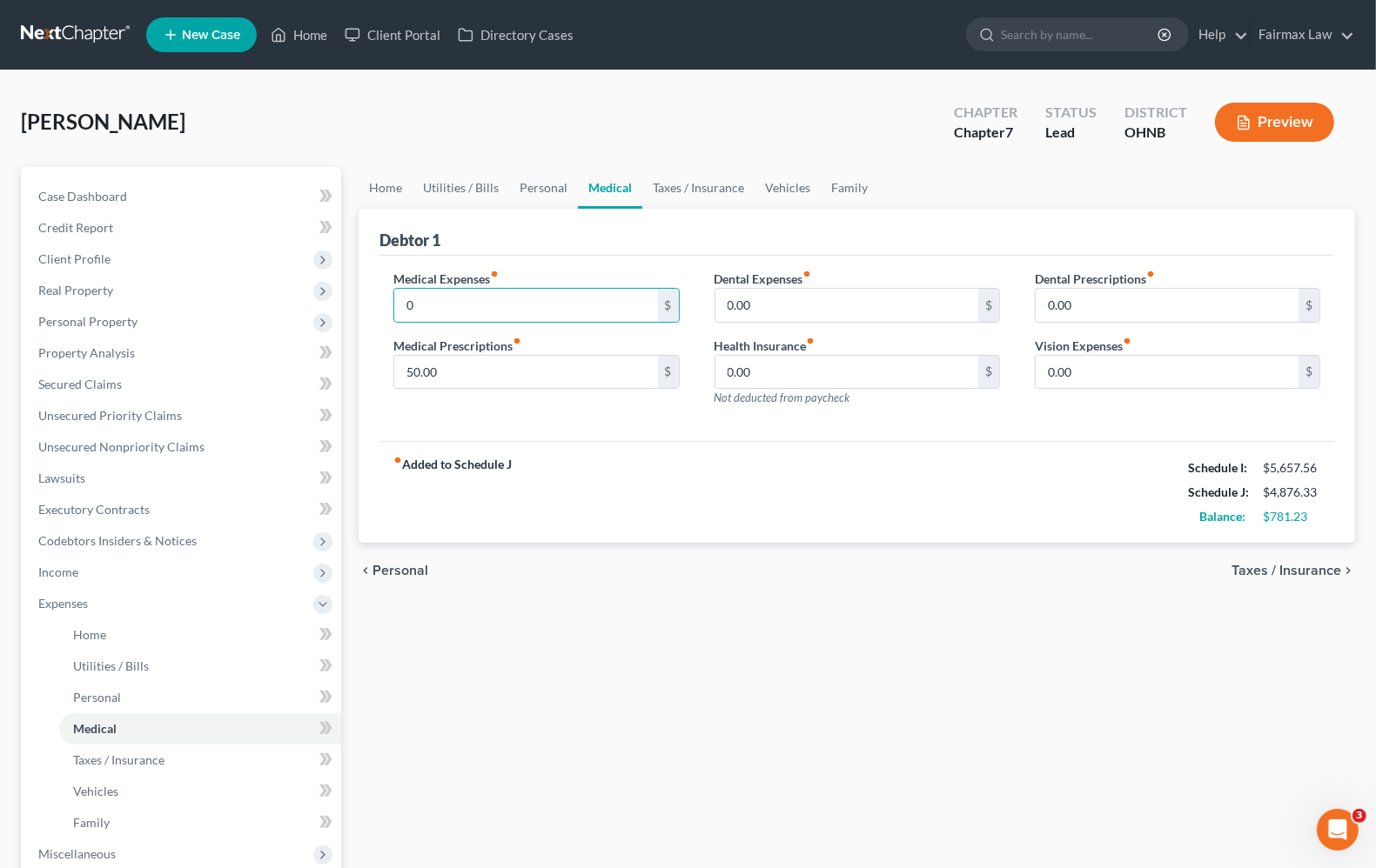
click at [660, 450] on div "fiber_manual_record Added to Schedule J Schedule I: $5,657.56 Schedule J: $4,87…" at bounding box center [856, 492] width 954 height 101
click at [771, 310] on input "0.00" at bounding box center [846, 305] width 263 height 33
click at [766, 381] on input "0.00" at bounding box center [846, 373] width 263 height 33
click at [1310, 571] on span "Taxes / Insurance" at bounding box center [1286, 570] width 110 height 14
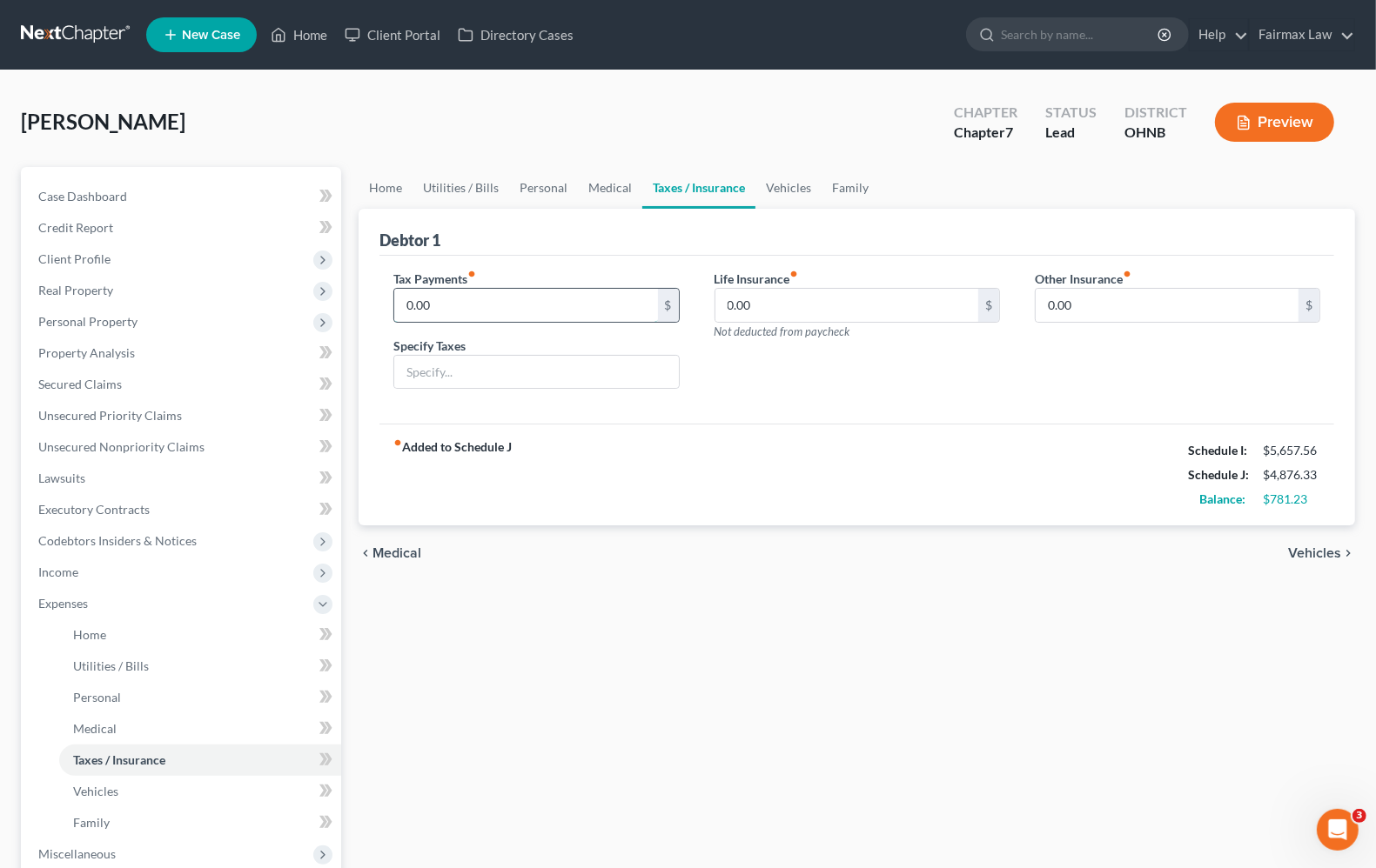
click at [505, 300] on input "0.00" at bounding box center [525, 305] width 263 height 33
click at [59, 419] on span "Unsecured Priority Claims" at bounding box center [110, 415] width 144 height 15
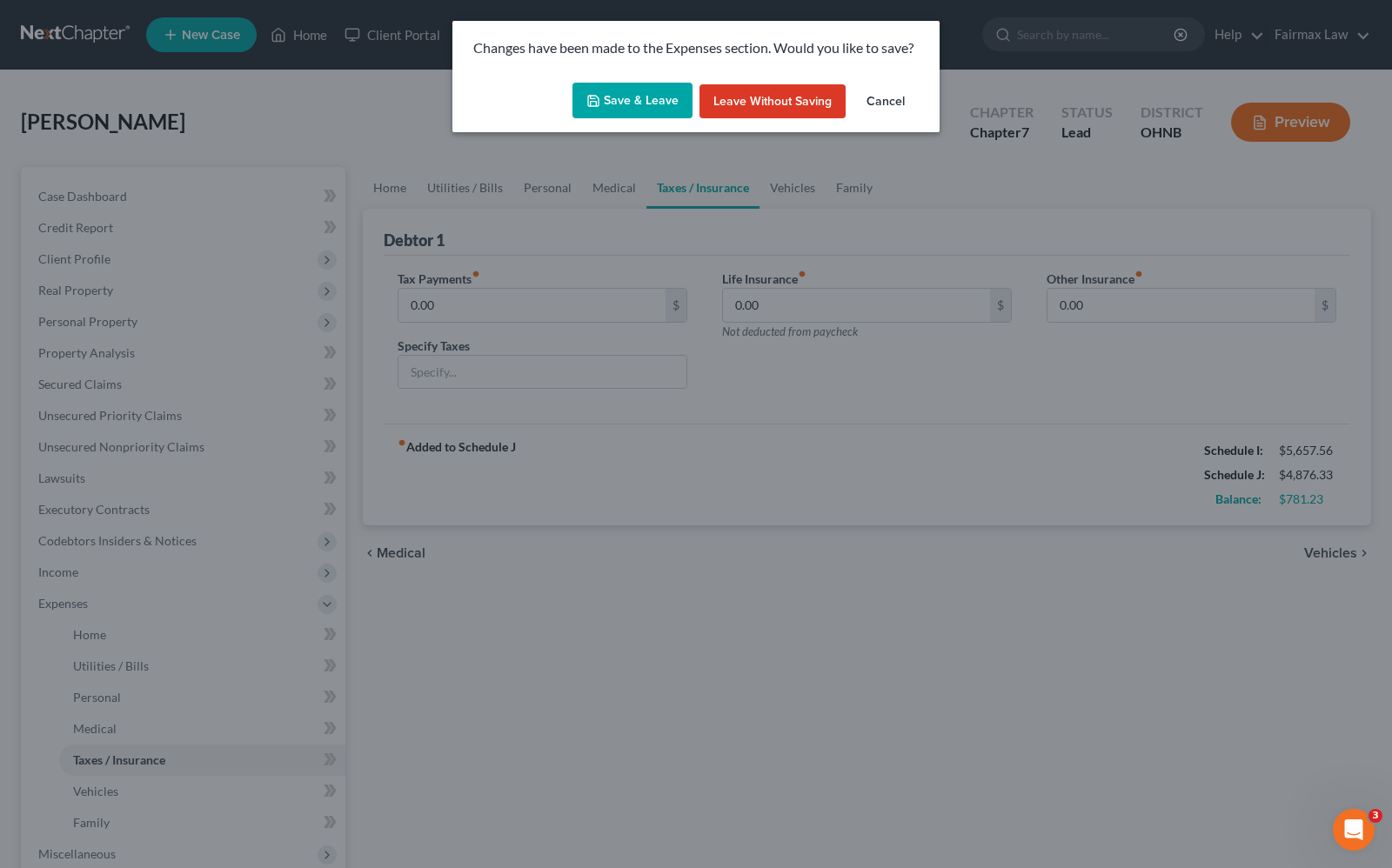
click at [615, 107] on button "Save & Leave" at bounding box center [632, 101] width 120 height 37
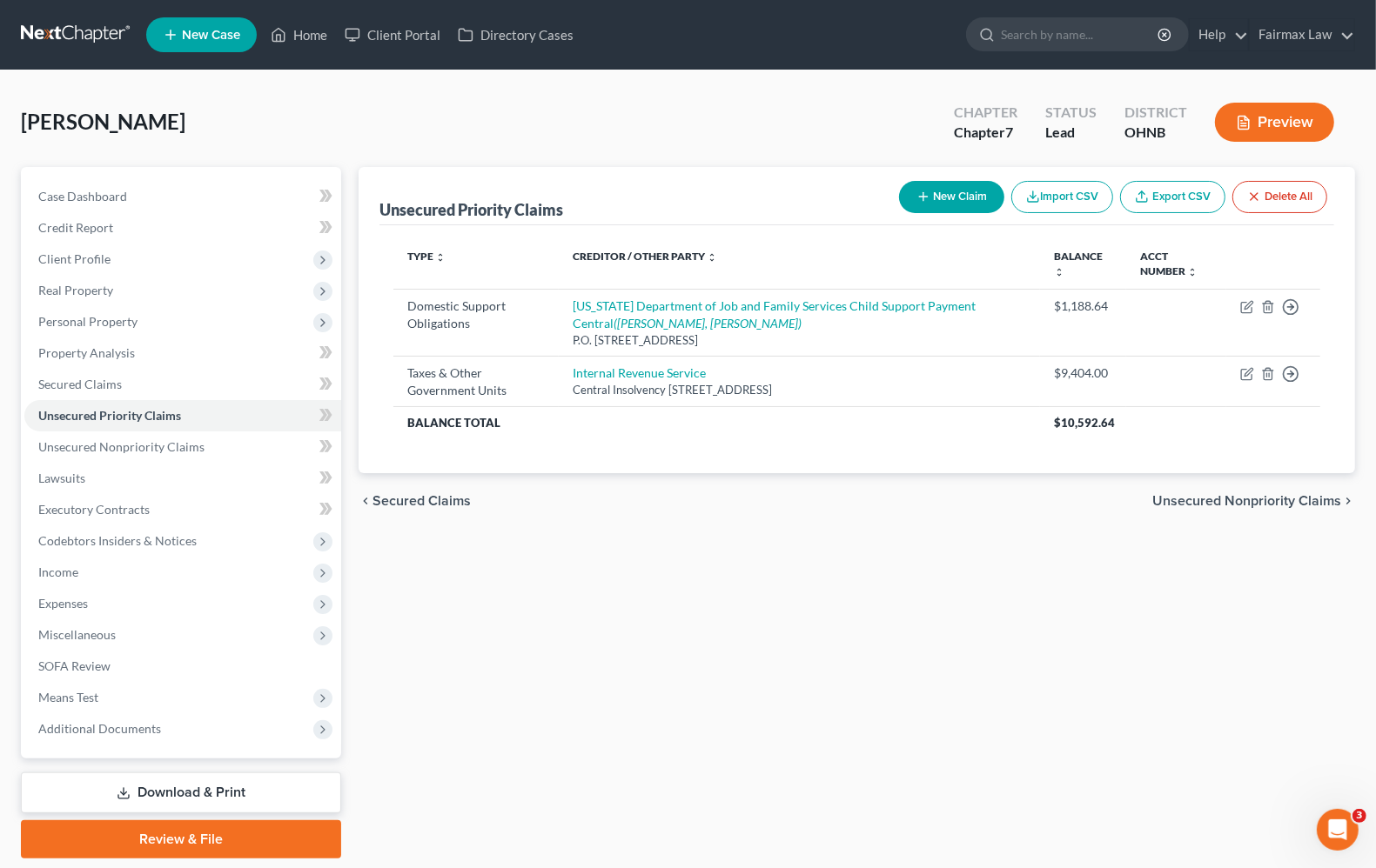
click at [80, 420] on span "Unsecured Priority Claims" at bounding box center [109, 415] width 143 height 15
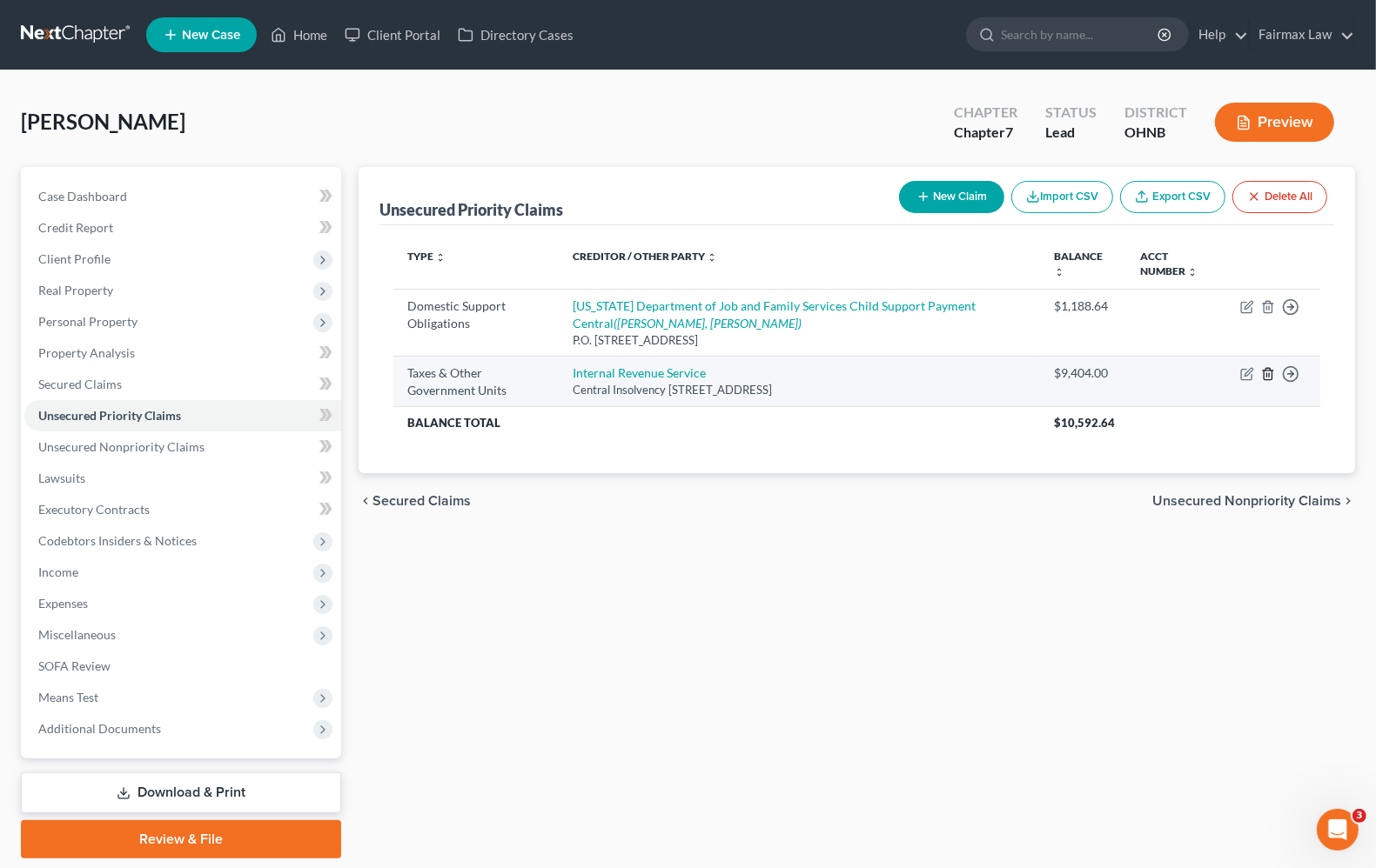
click at [1264, 378] on icon "button" at bounding box center [1267, 374] width 14 height 14
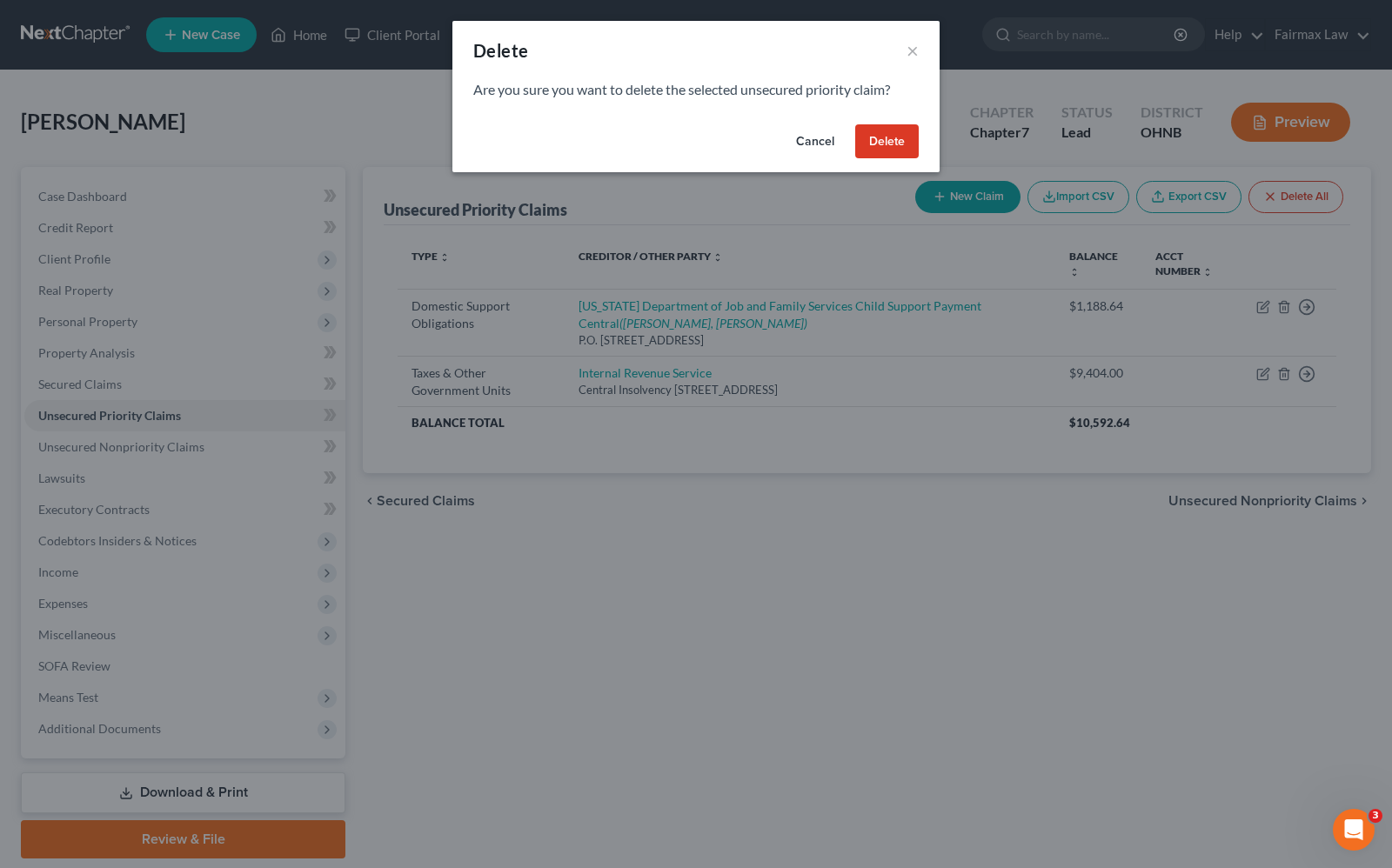
click at [865, 149] on button "Delete" at bounding box center [886, 142] width 64 height 35
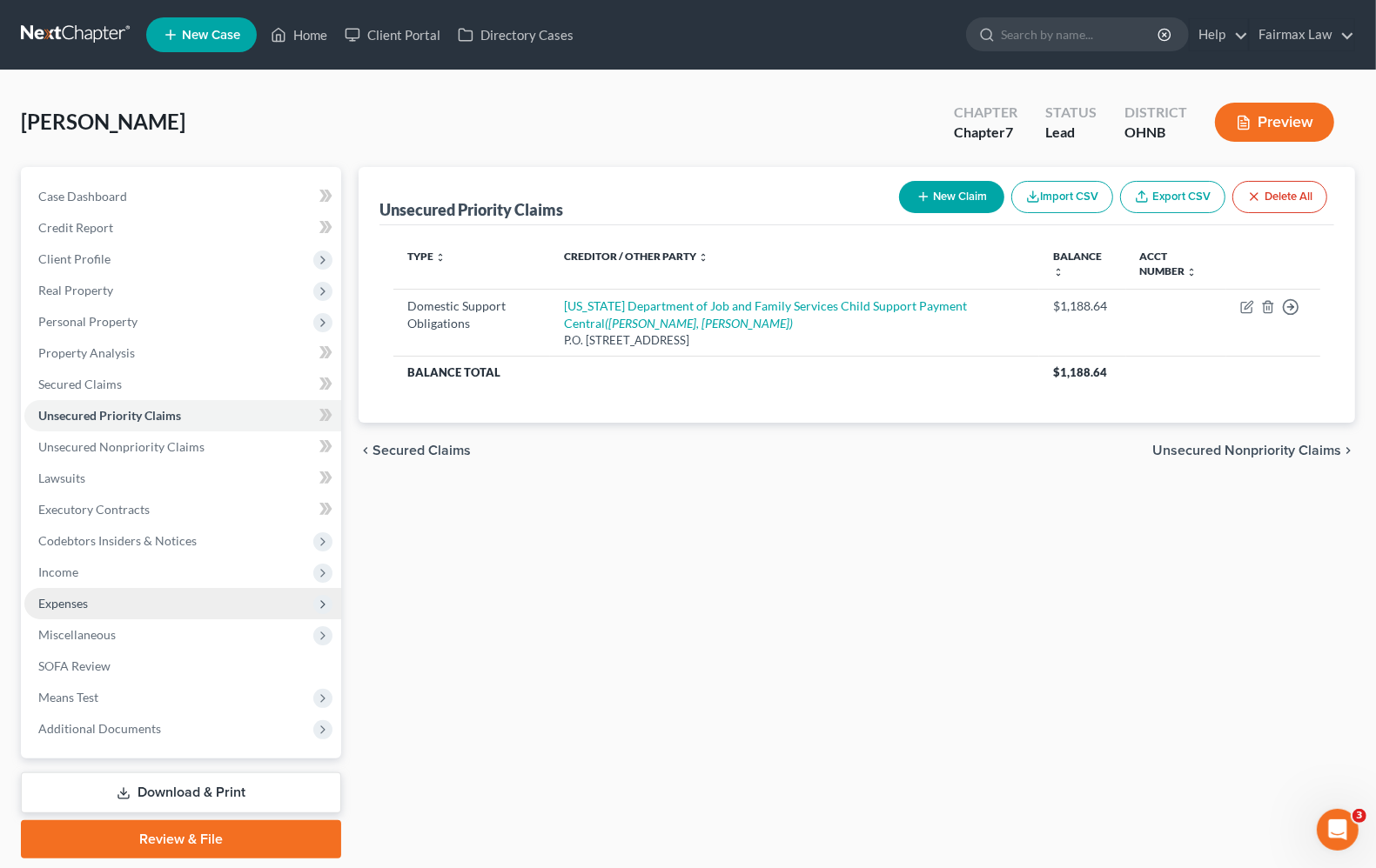
click at [63, 604] on span "Expenses" at bounding box center [63, 603] width 50 height 15
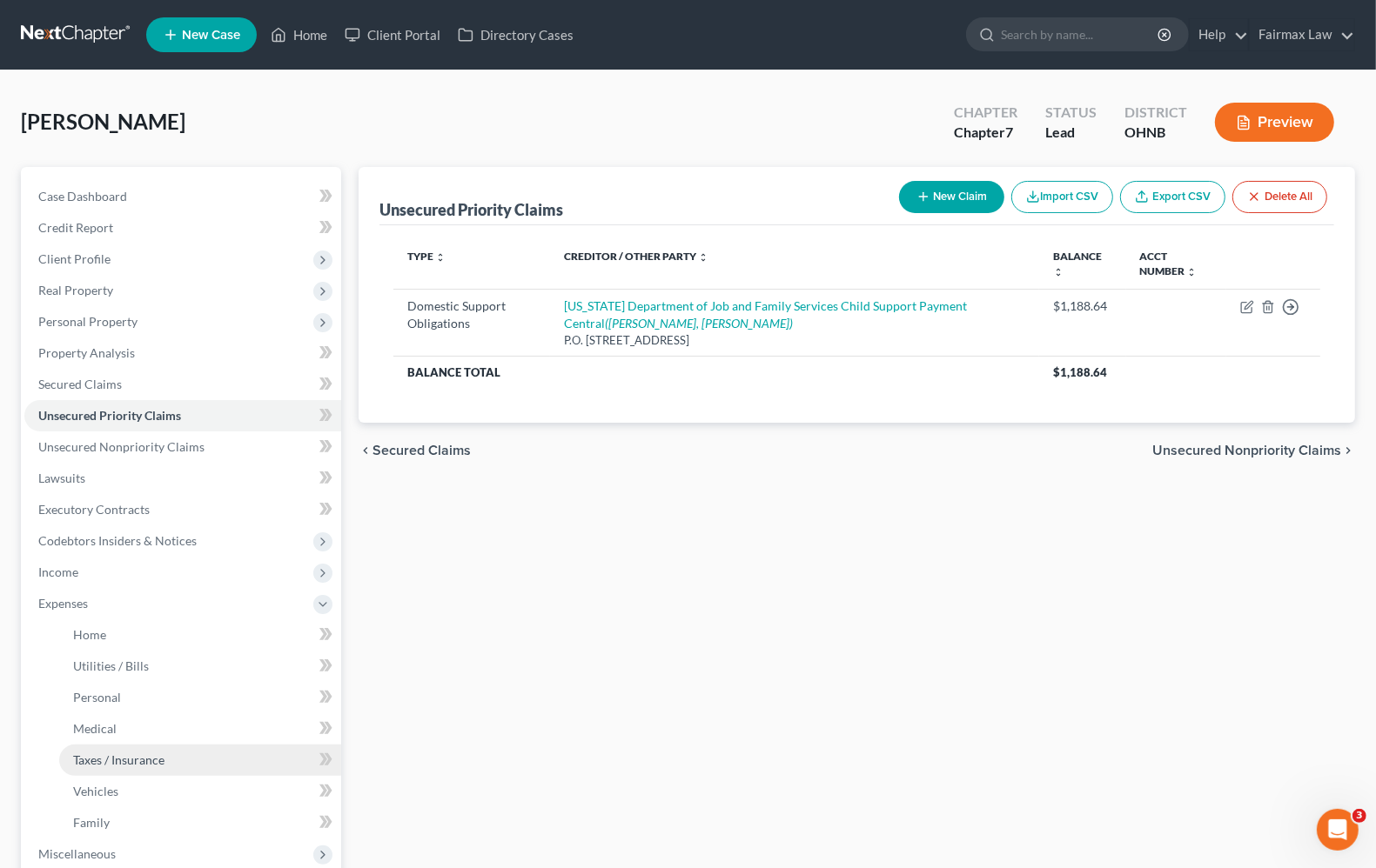
click at [128, 761] on span "Taxes / Insurance" at bounding box center [118, 760] width 91 height 15
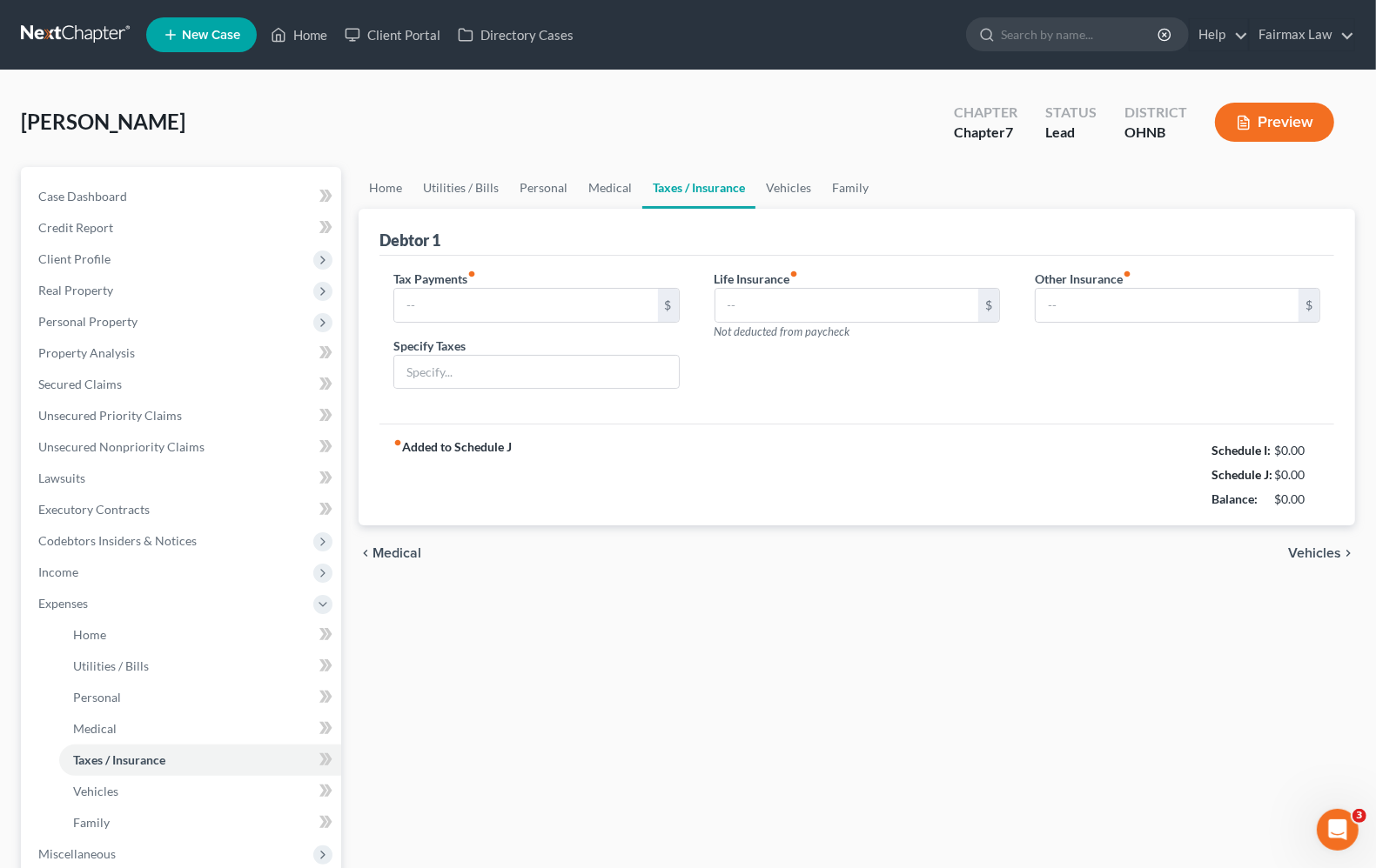
type input "0.00"
click at [1315, 546] on span "Vehicles" at bounding box center [1315, 553] width 54 height 14
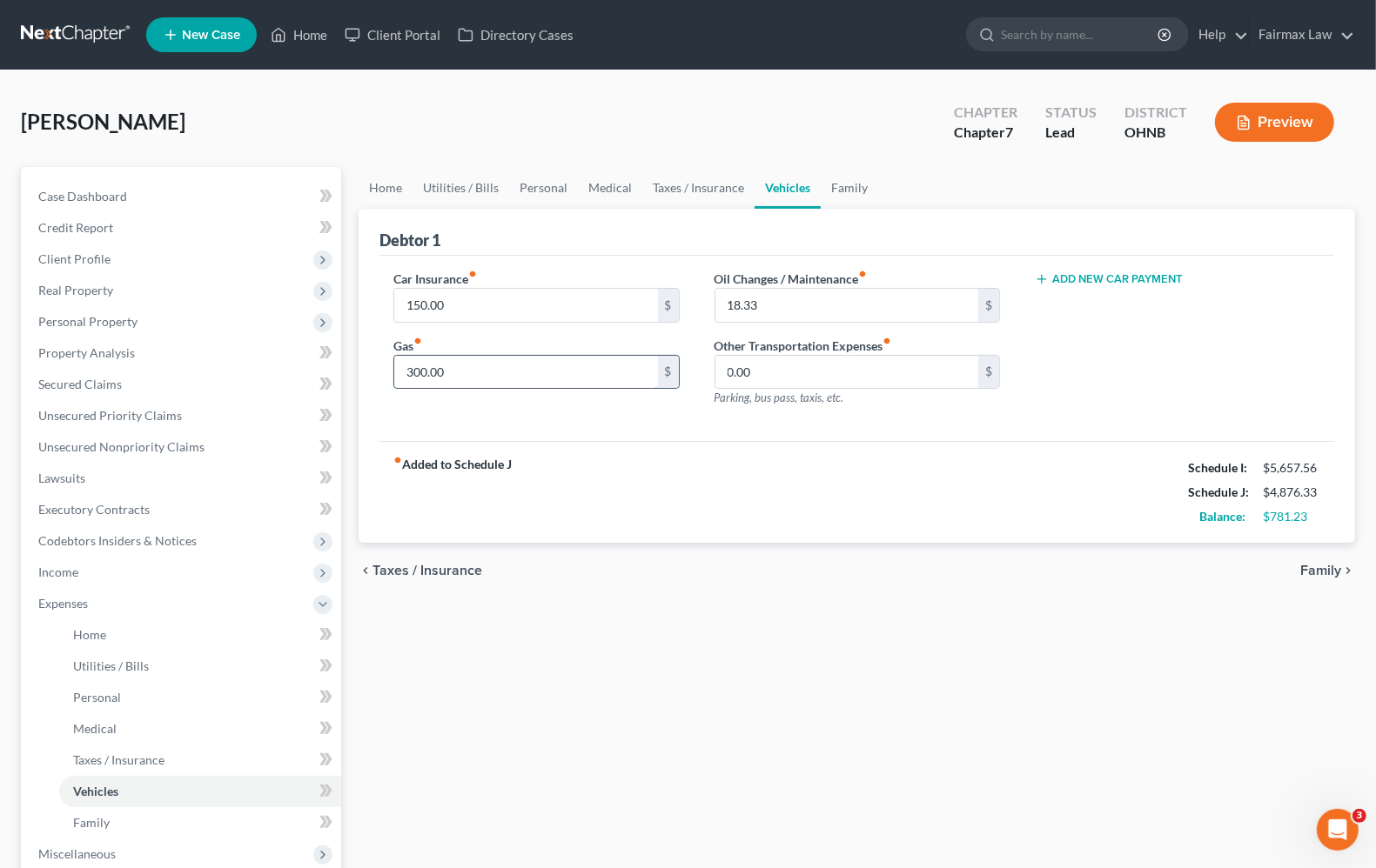
click at [510, 379] on input "300.00" at bounding box center [525, 373] width 263 height 33
click at [1322, 570] on span "Family" at bounding box center [1321, 570] width 41 height 14
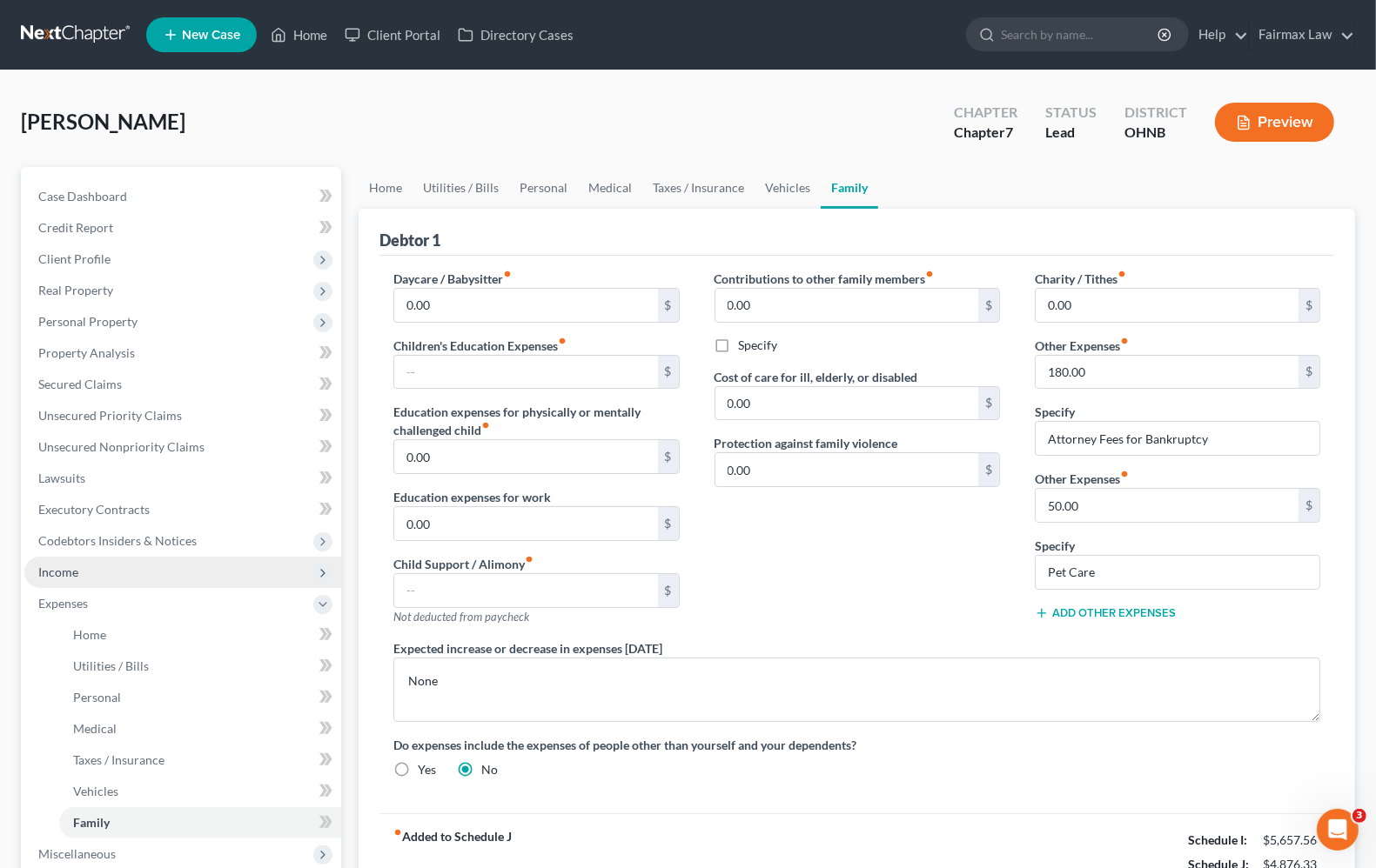
click at [58, 566] on span "Income" at bounding box center [57, 572] width 40 height 15
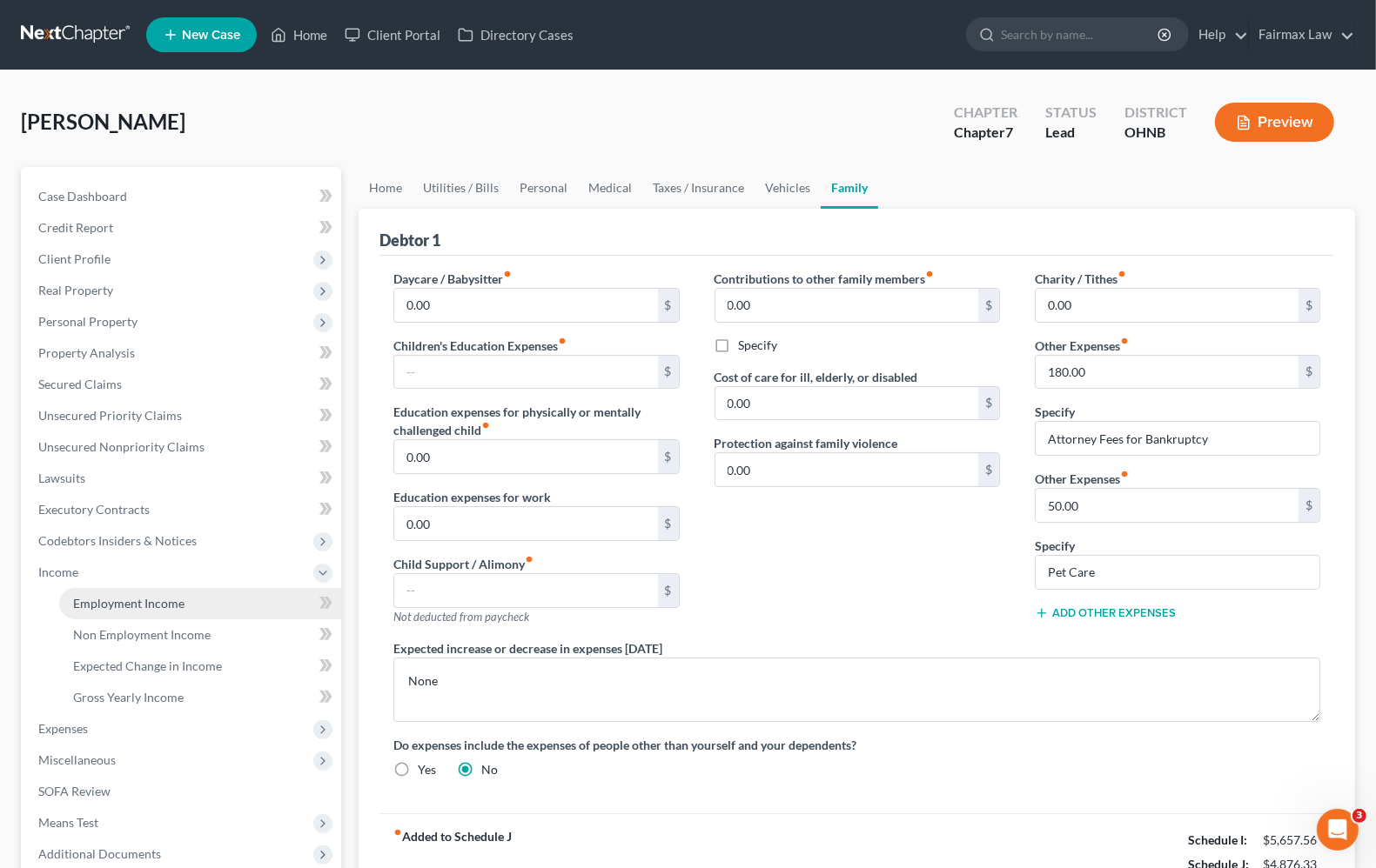
click at [83, 606] on span "Employment Income" at bounding box center [128, 603] width 112 height 15
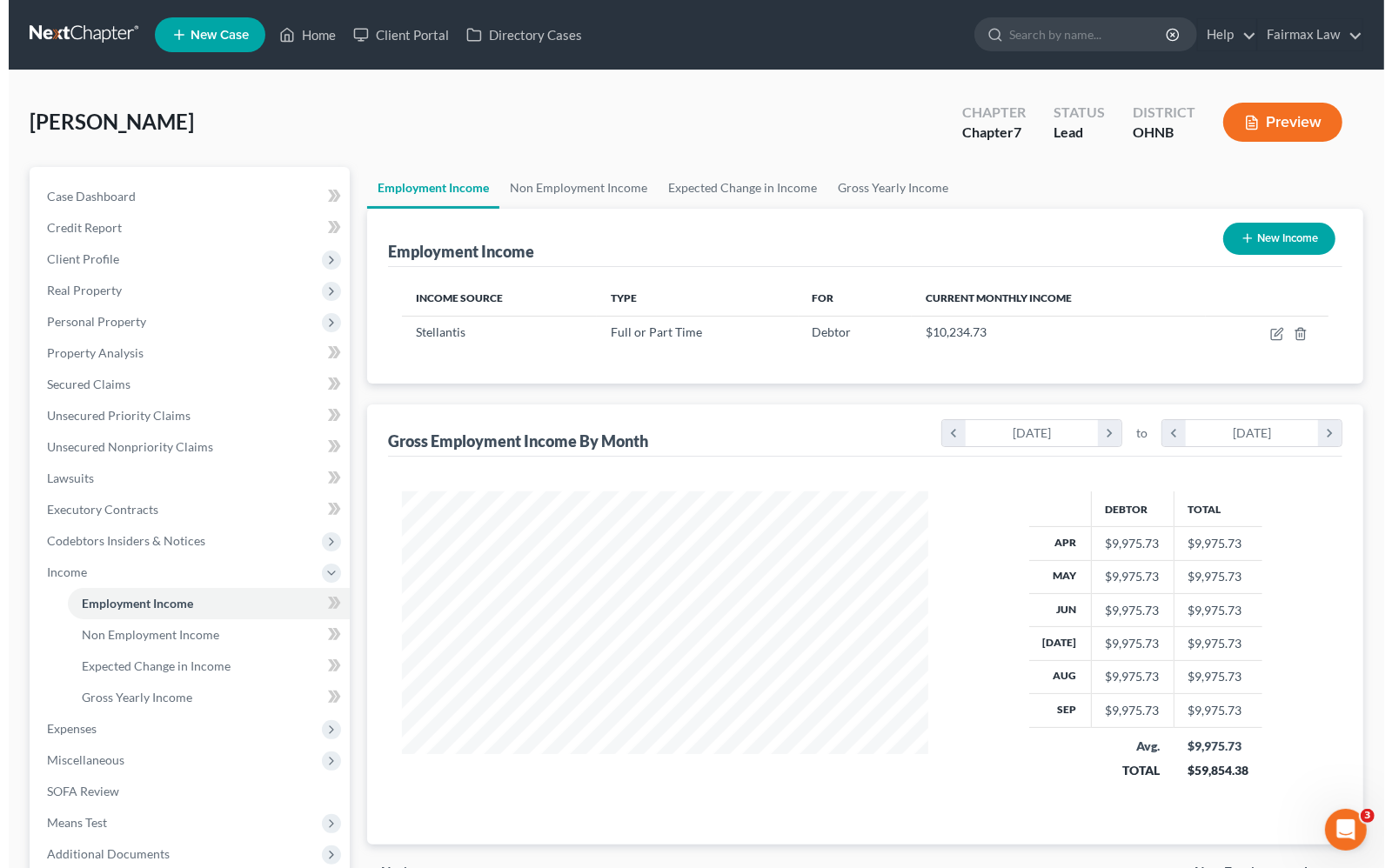
scroll to position [313, 559]
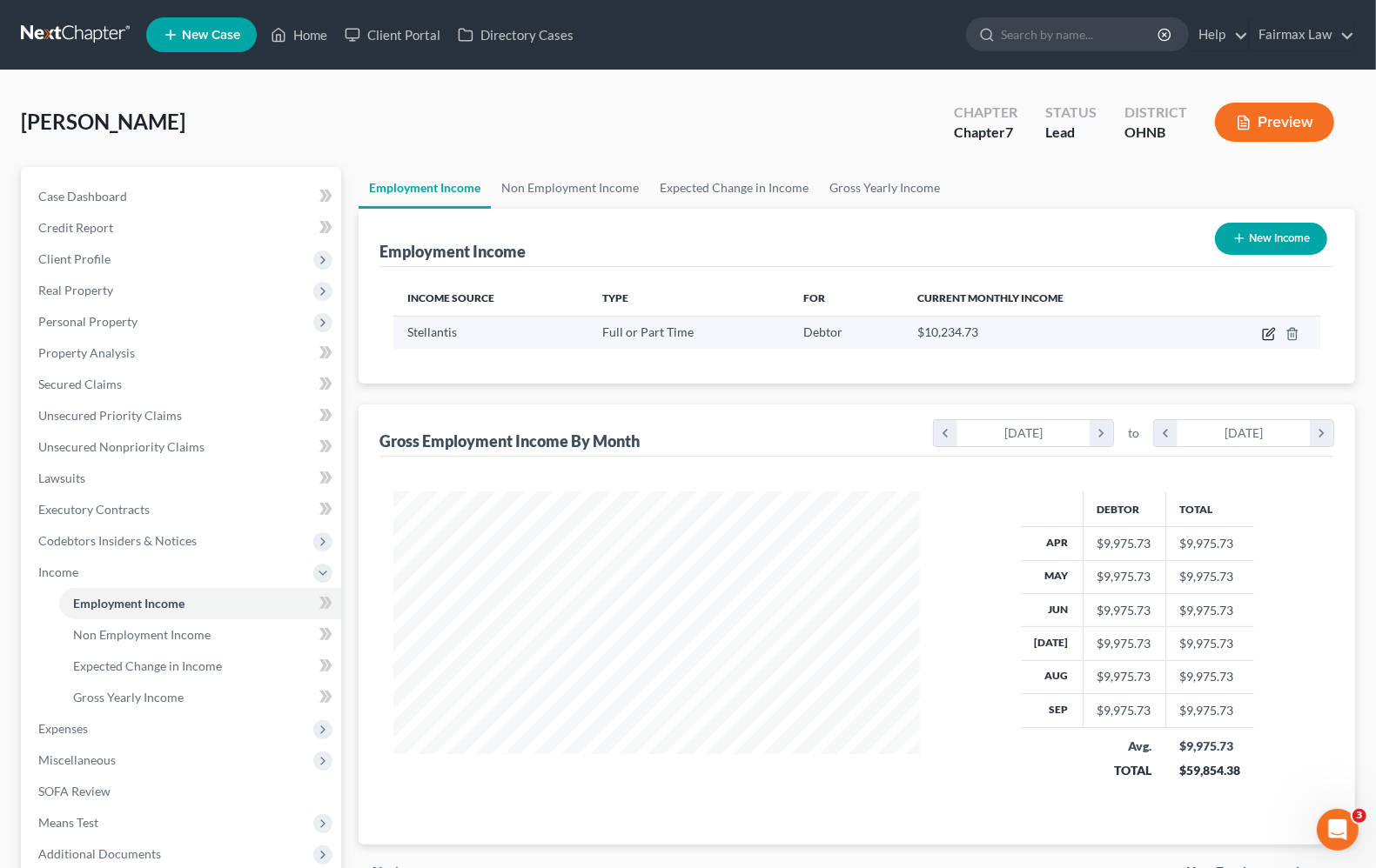
click at [1267, 339] on icon "button" at bounding box center [1267, 334] width 10 height 10
select select "0"
select select "36"
select select "3"
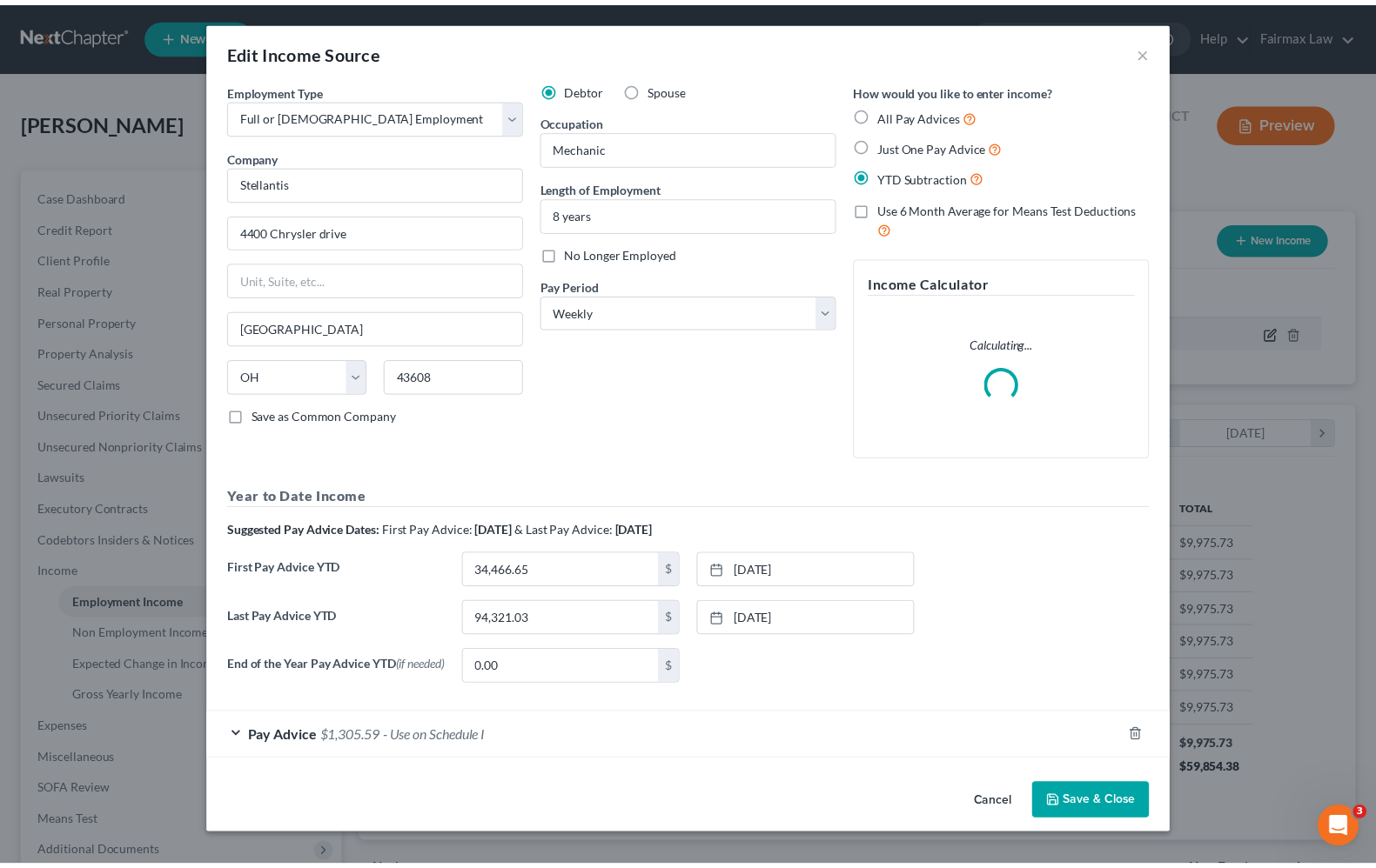
scroll to position [313, 568]
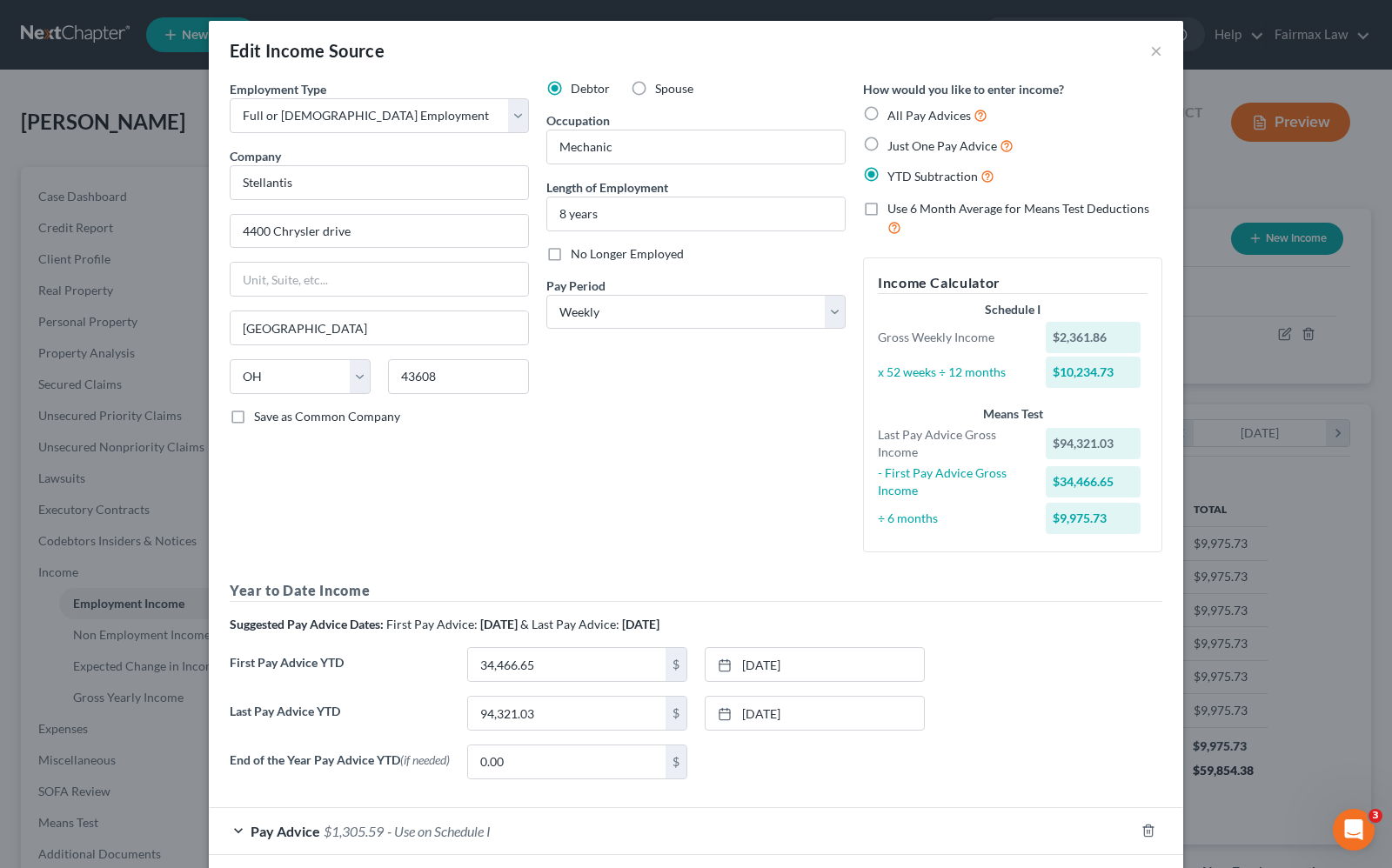
click at [1140, 51] on div "Edit Income Source ×" at bounding box center [696, 51] width 974 height 59
click at [1150, 51] on button "×" at bounding box center [1156, 50] width 12 height 21
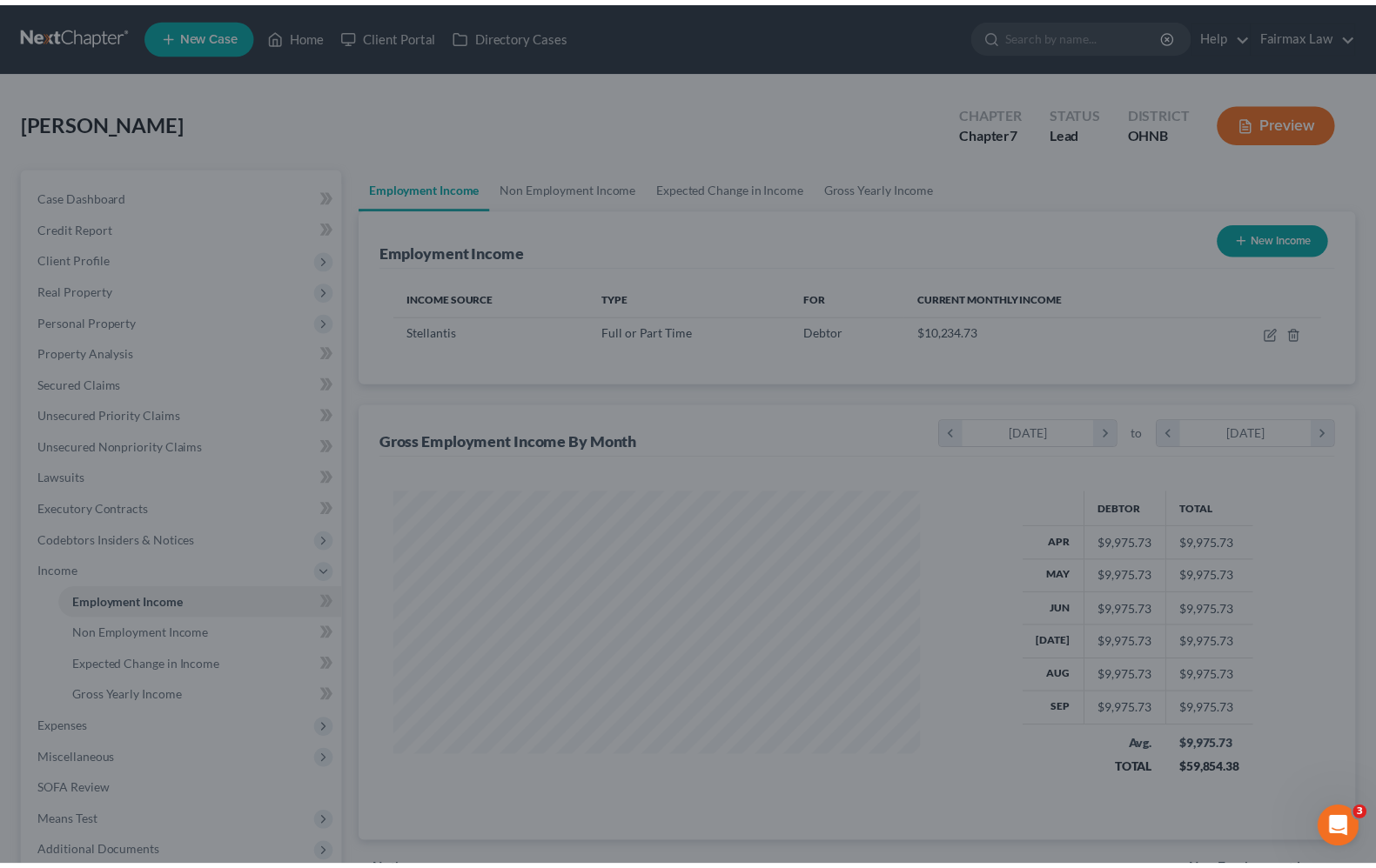
scroll to position [869514, 869687]
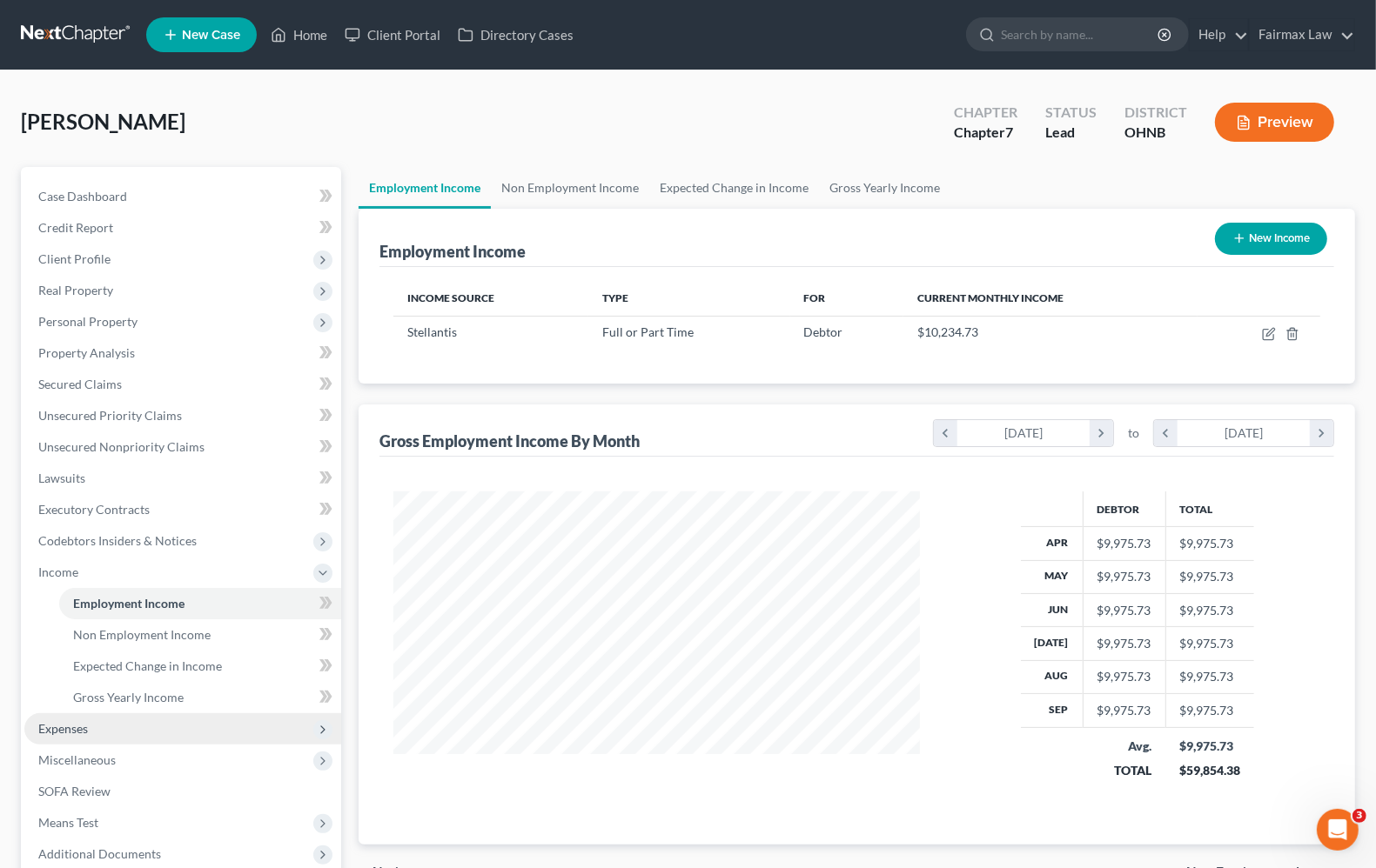
click at [78, 740] on span "Expenses" at bounding box center [182, 729] width 317 height 31
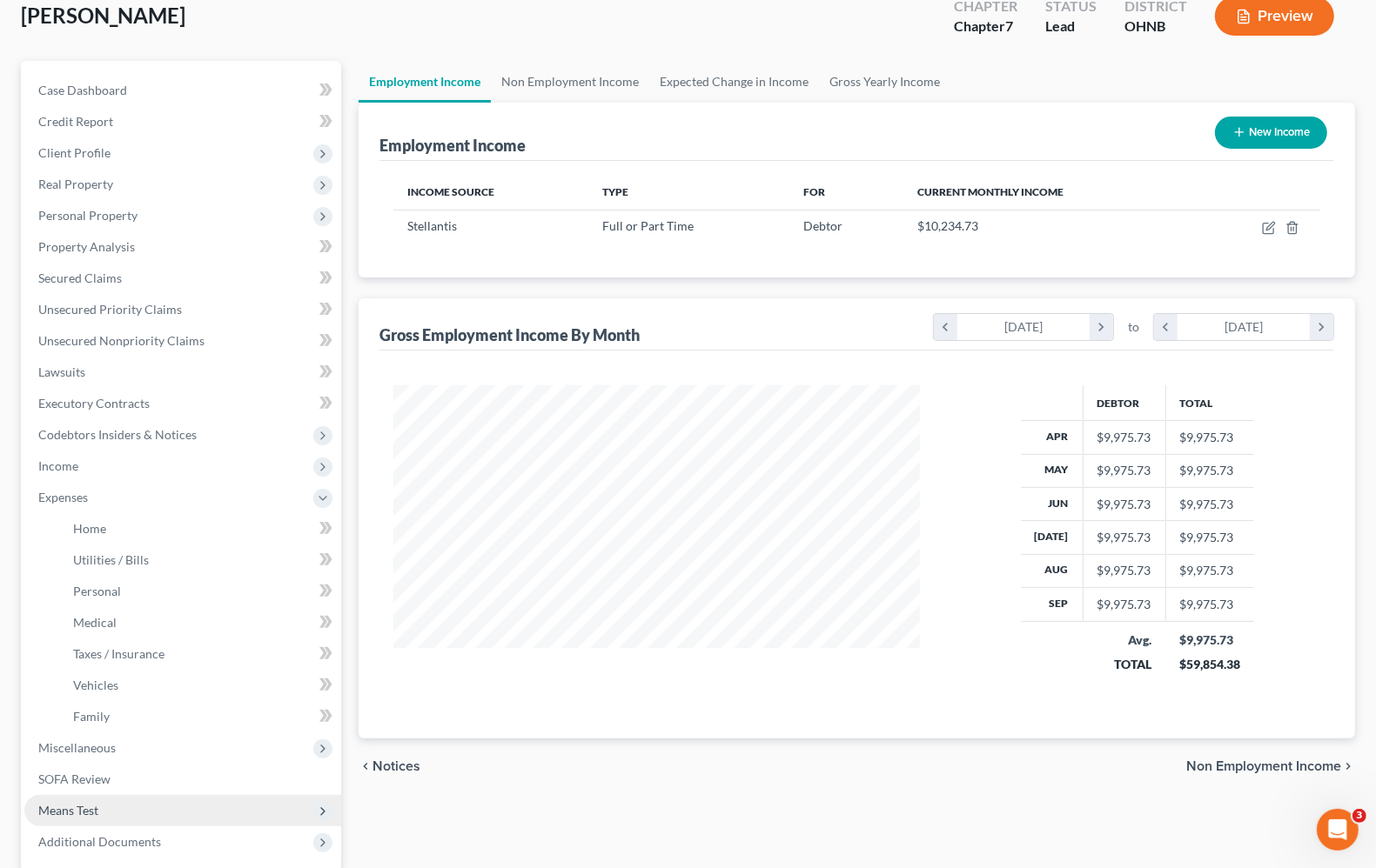
scroll to position [274, 0]
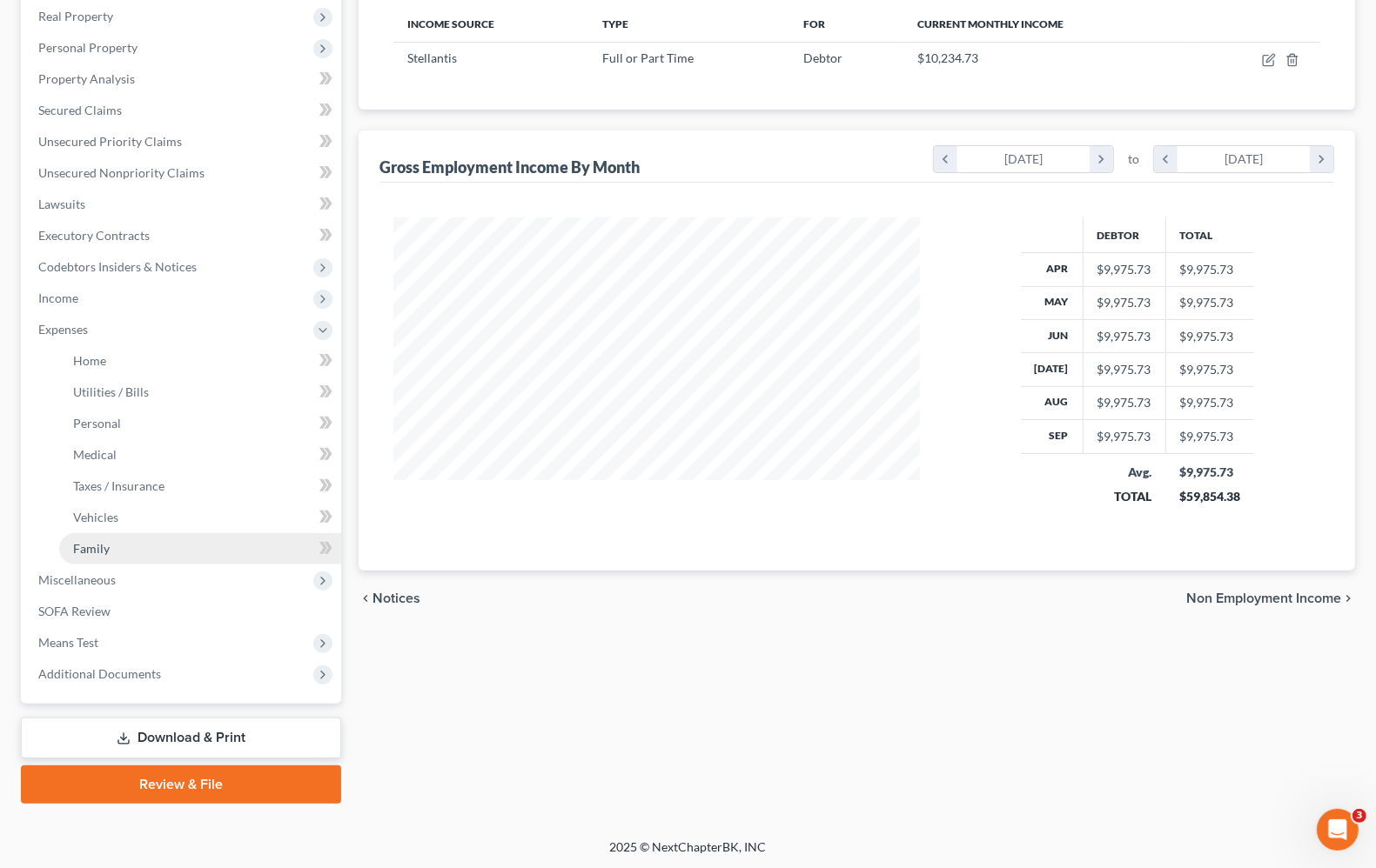
click at [115, 545] on link "Family" at bounding box center [200, 549] width 282 height 31
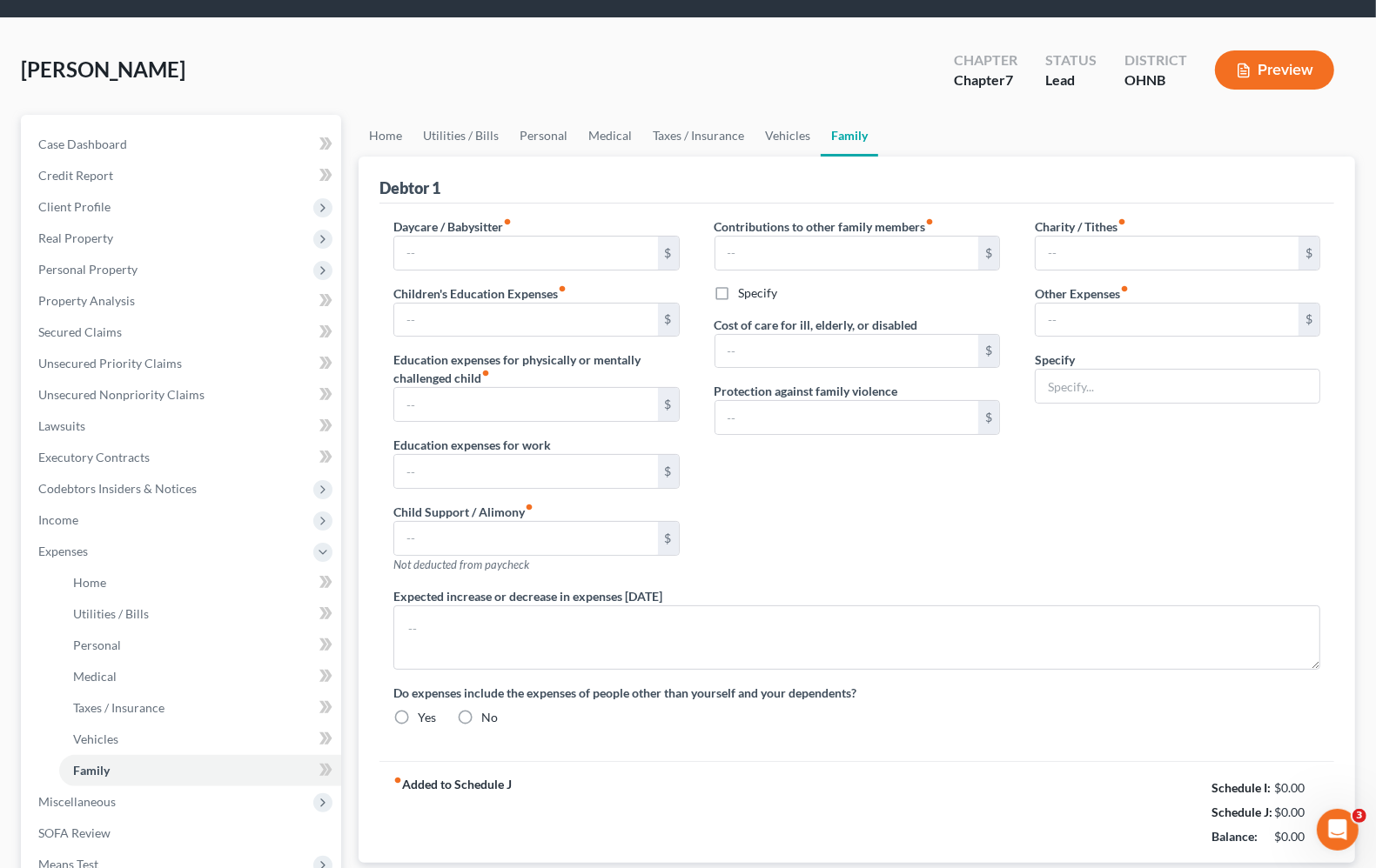
type input "0.00"
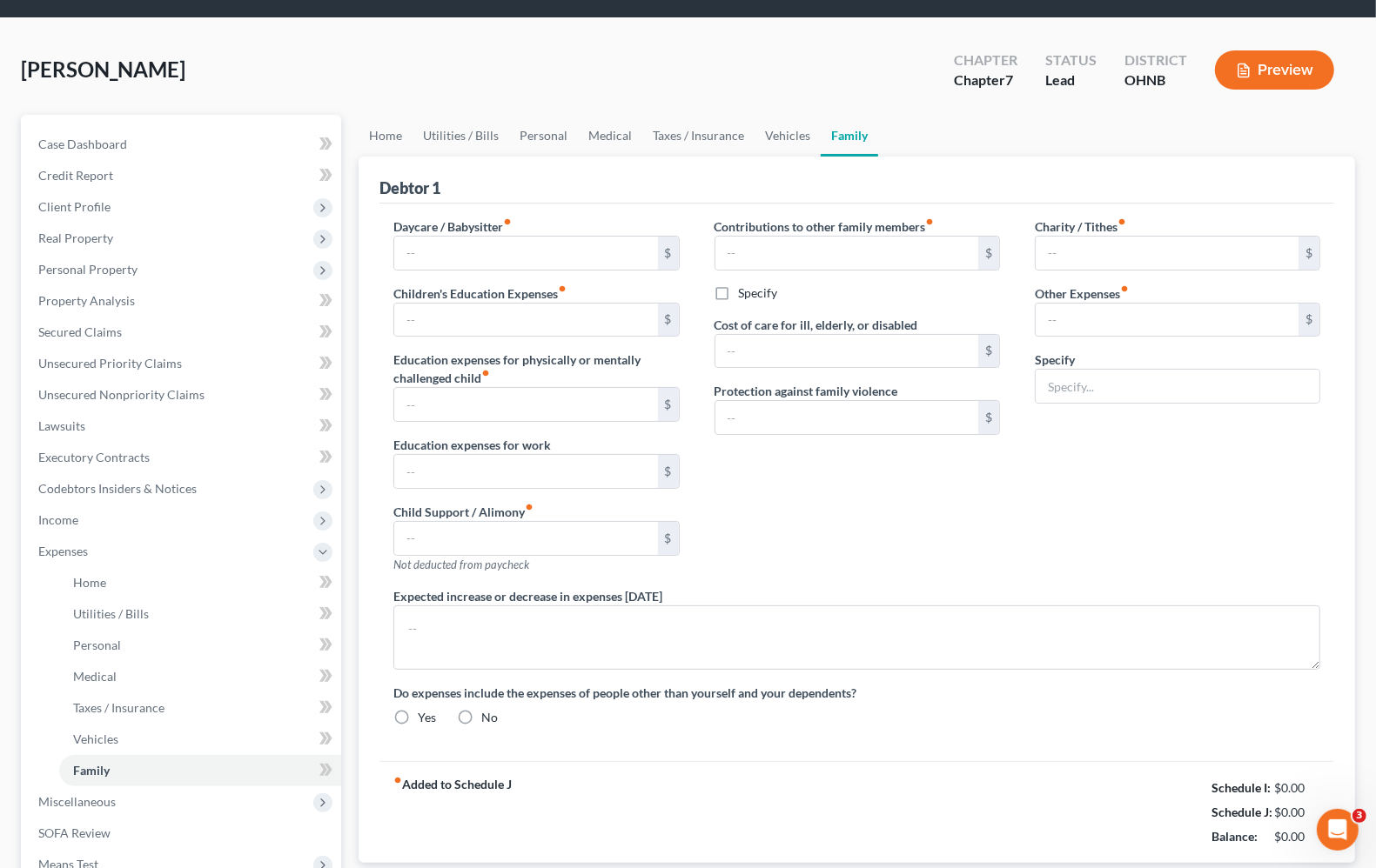
type input "0.00"
type input "180.00"
type input "Attorney Fees for Bankruptcy"
type textarea "None"
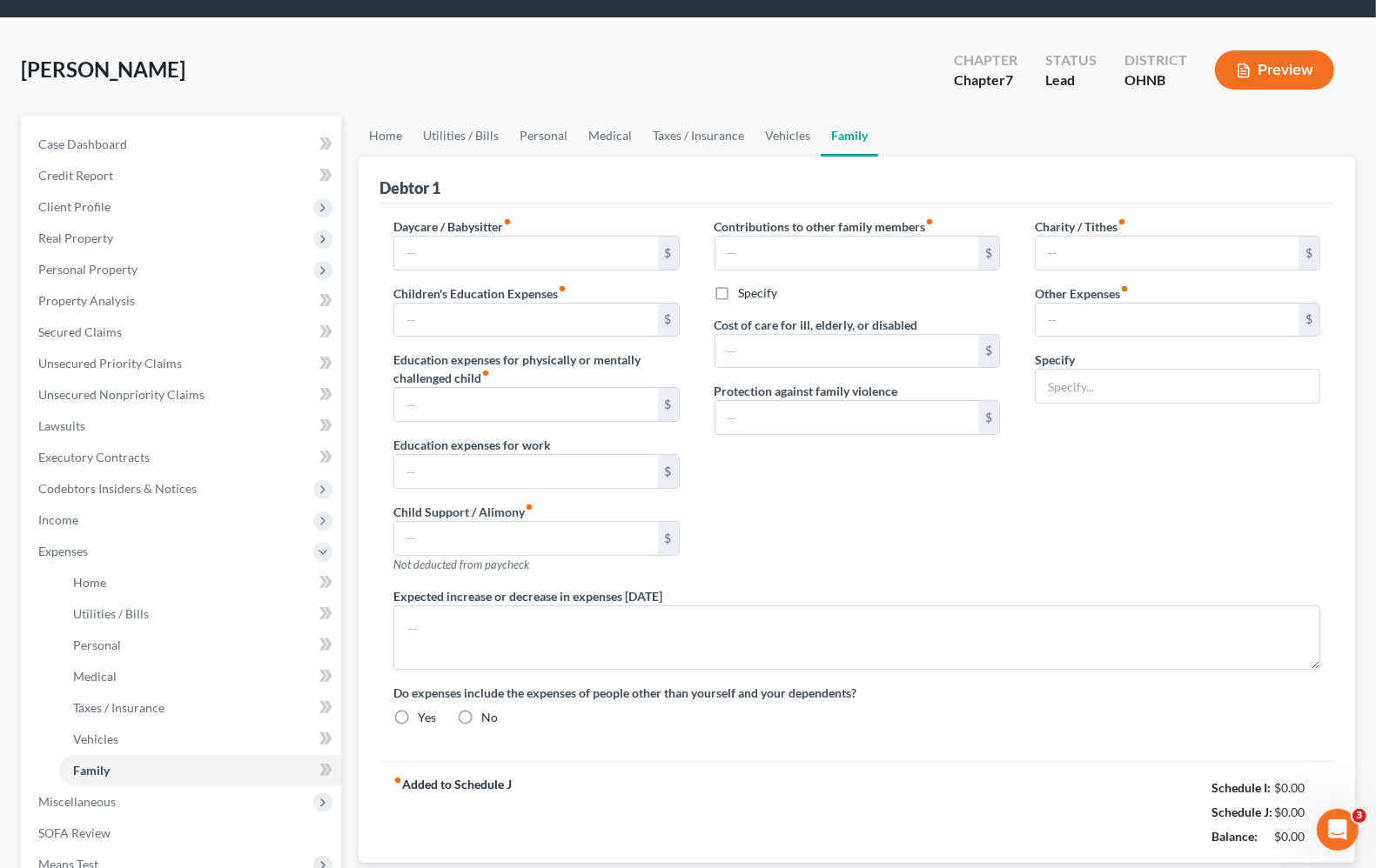
radio input "true"
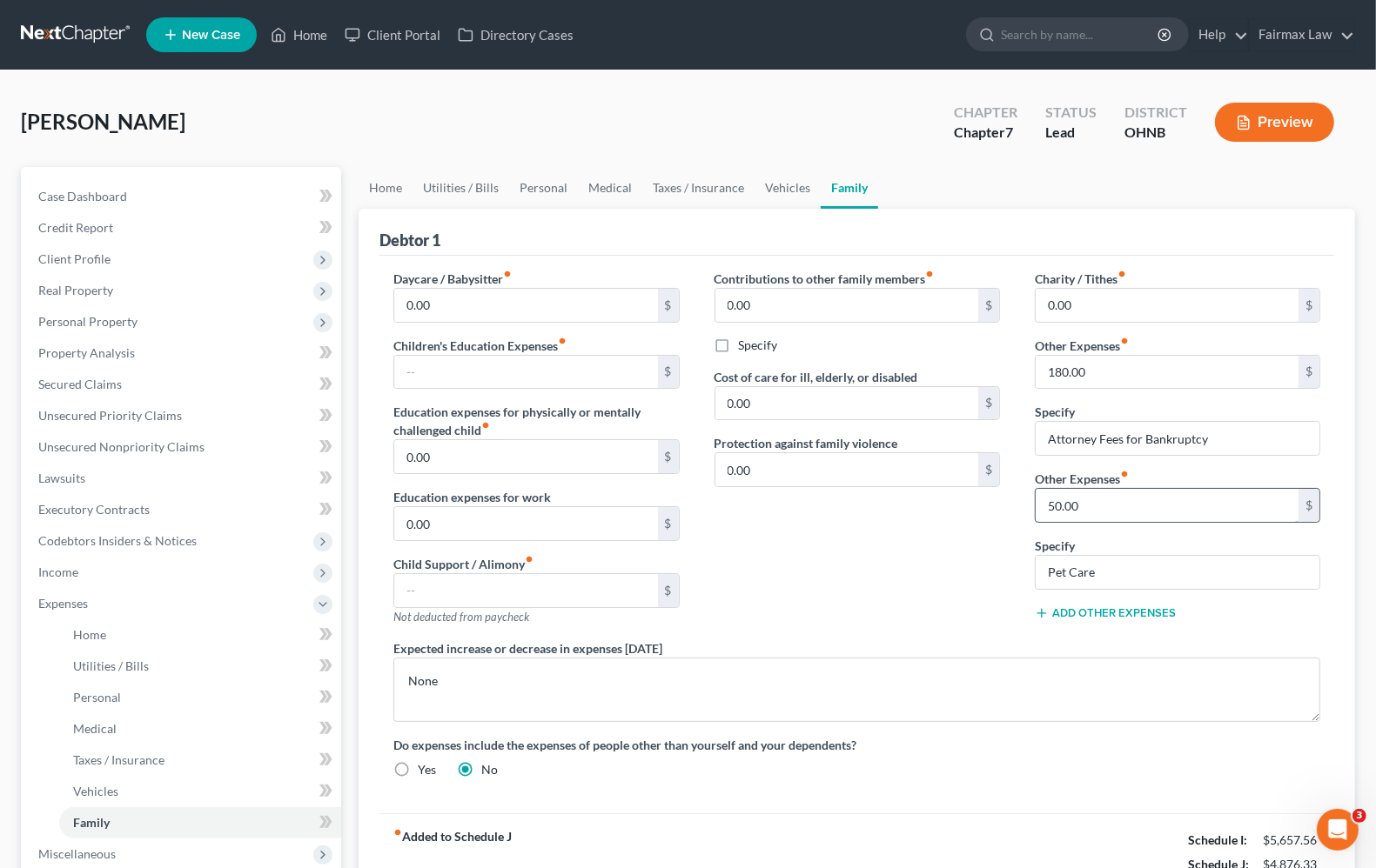
click at [1168, 500] on input "50.00" at bounding box center [1167, 505] width 263 height 33
type input "150.00"
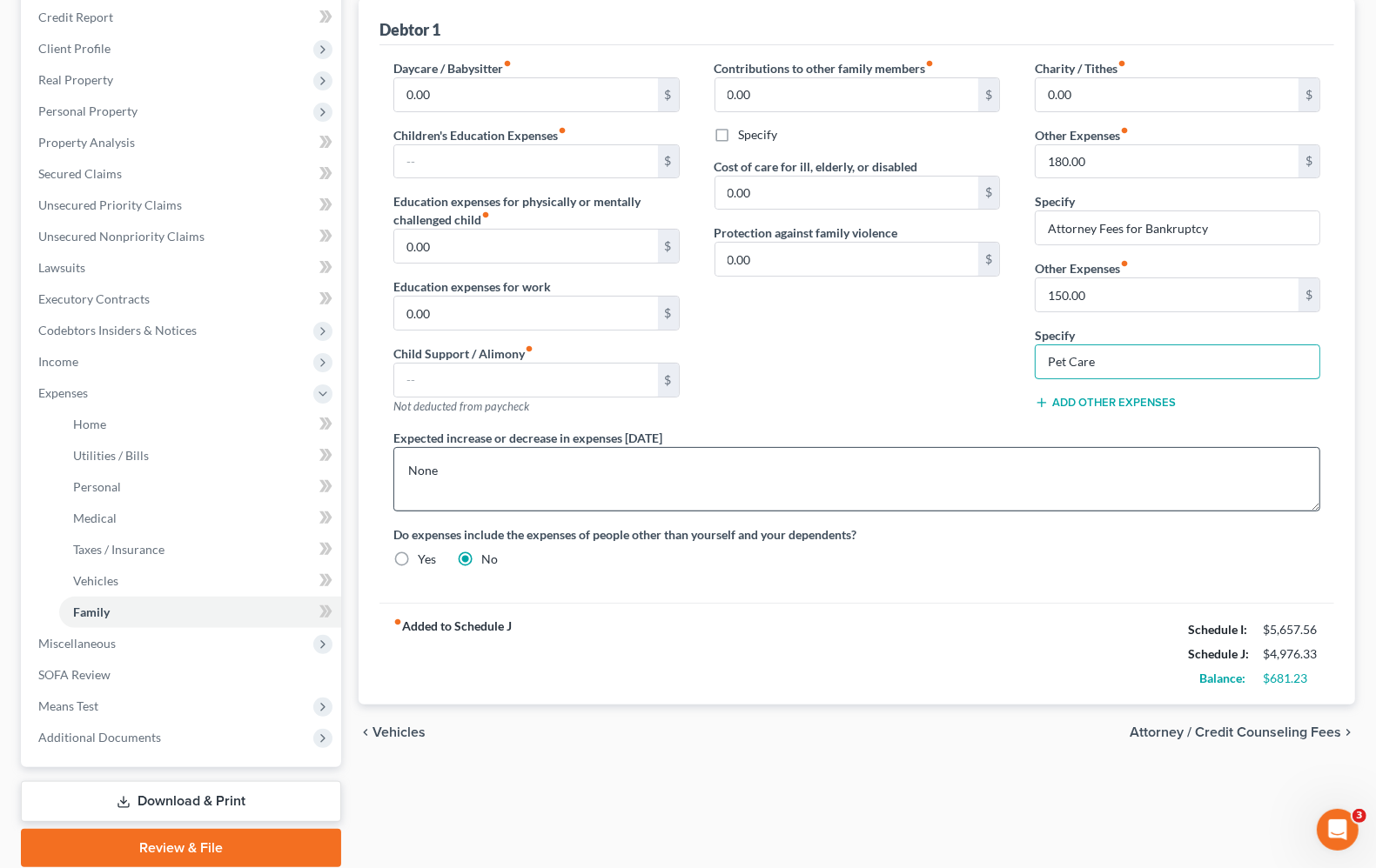
scroll to position [218, 0]
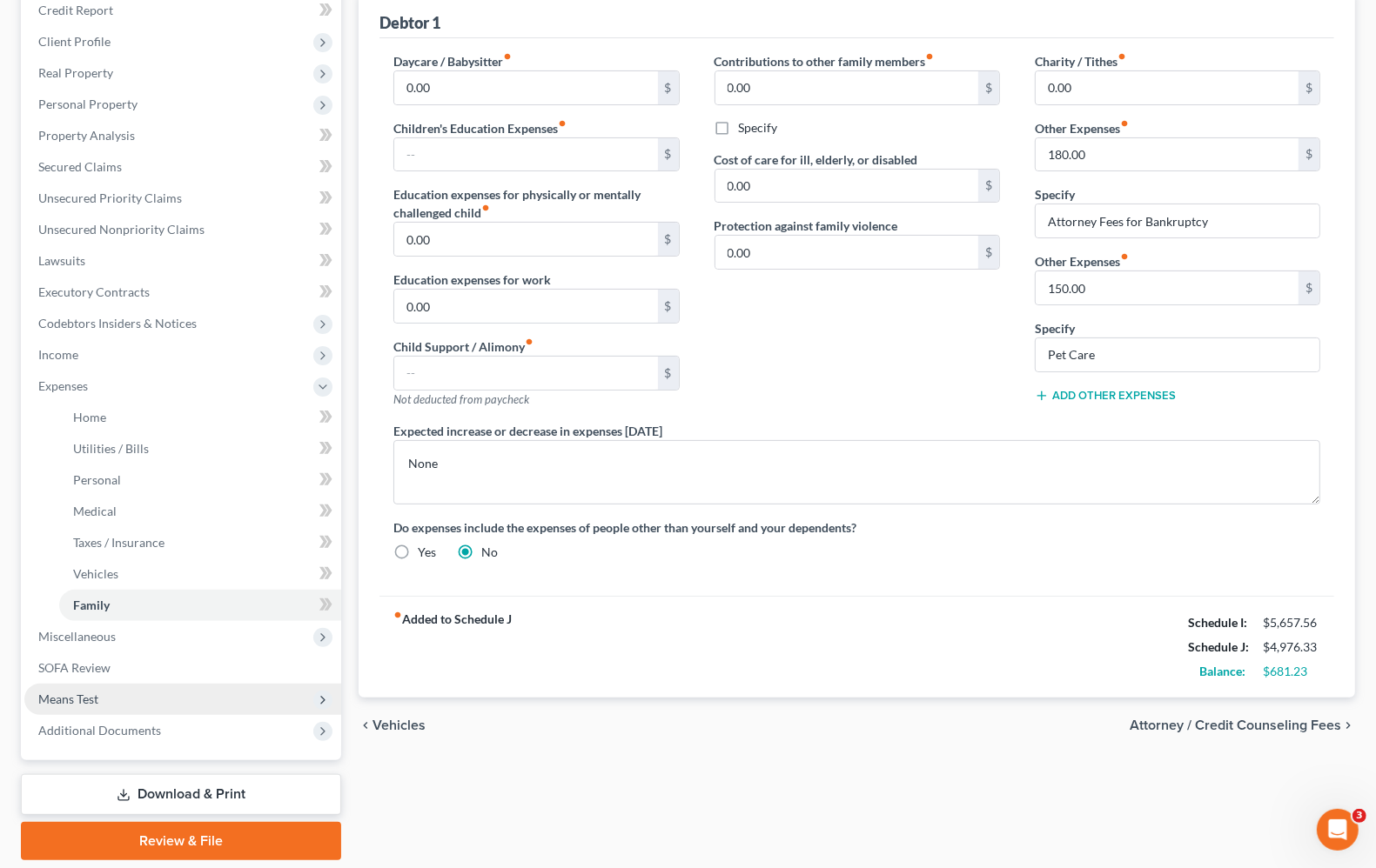
click at [69, 707] on span "Means Test" at bounding box center [182, 699] width 317 height 31
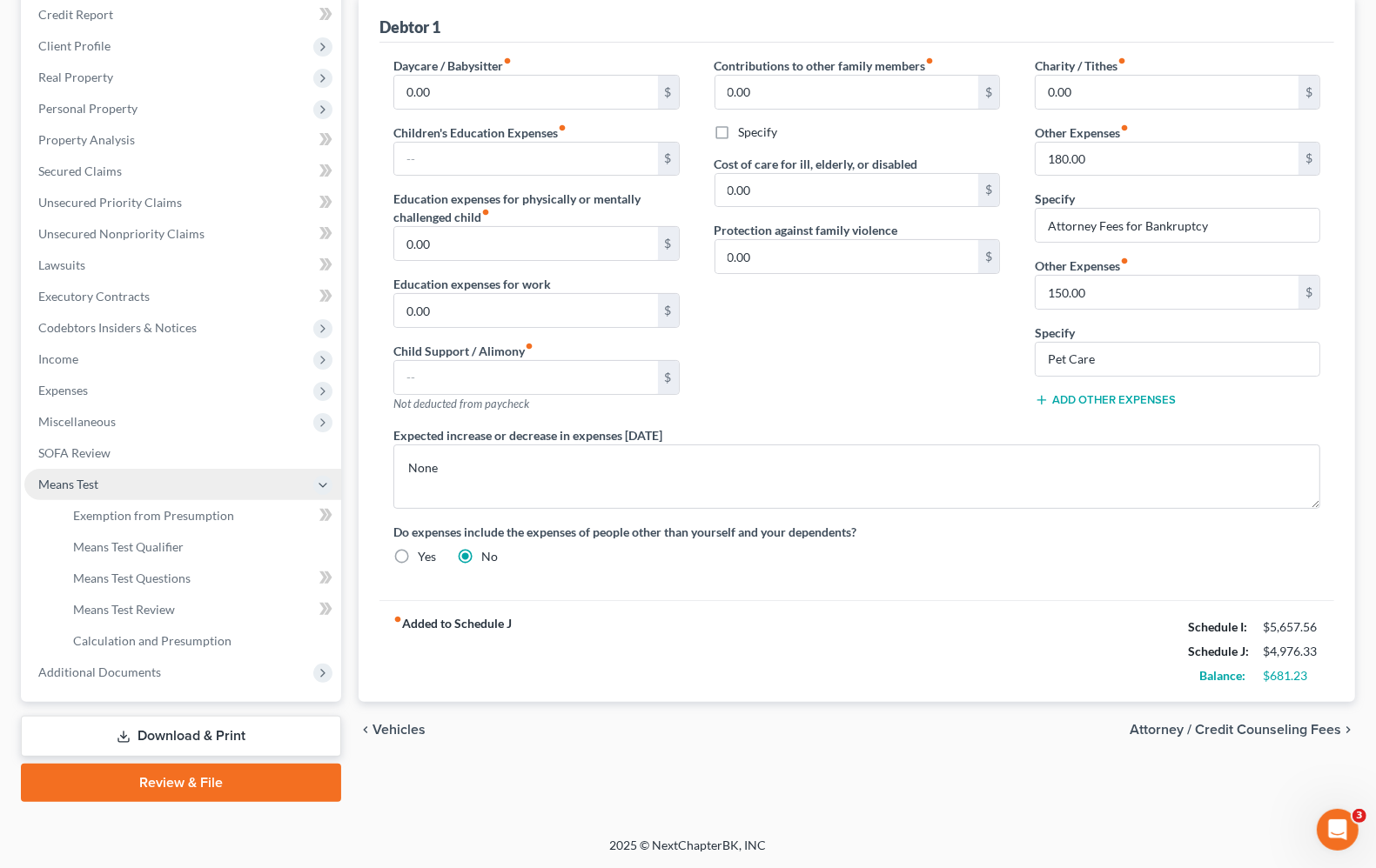
scroll to position [210, 0]
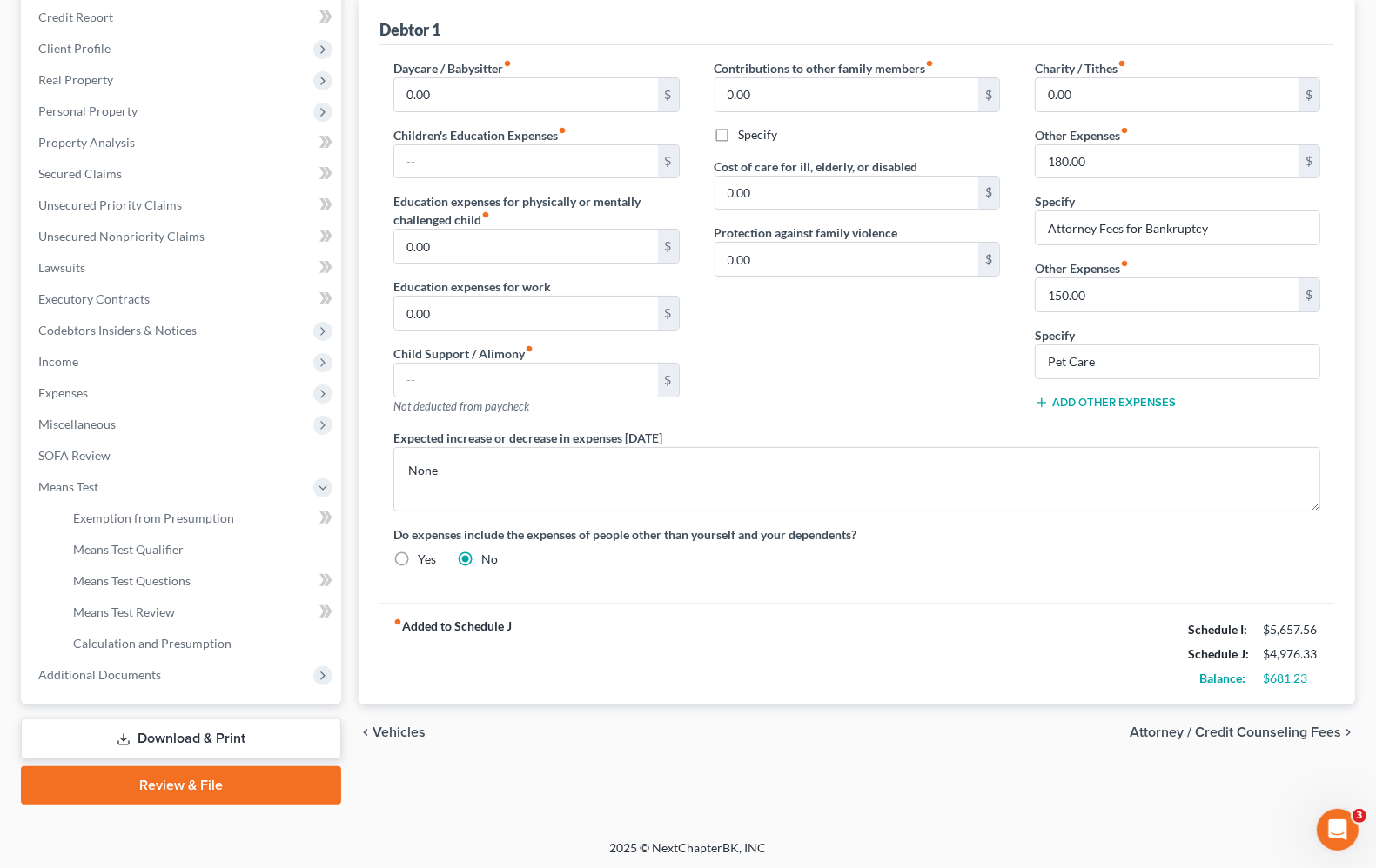
click at [905, 666] on div "fiber_manual_record Added to Schedule J Schedule I: $5,657.56 Schedule J: $4,97…" at bounding box center [856, 653] width 954 height 101
click at [92, 236] on span "Unsecured Nonpriority Claims" at bounding box center [121, 236] width 166 height 15
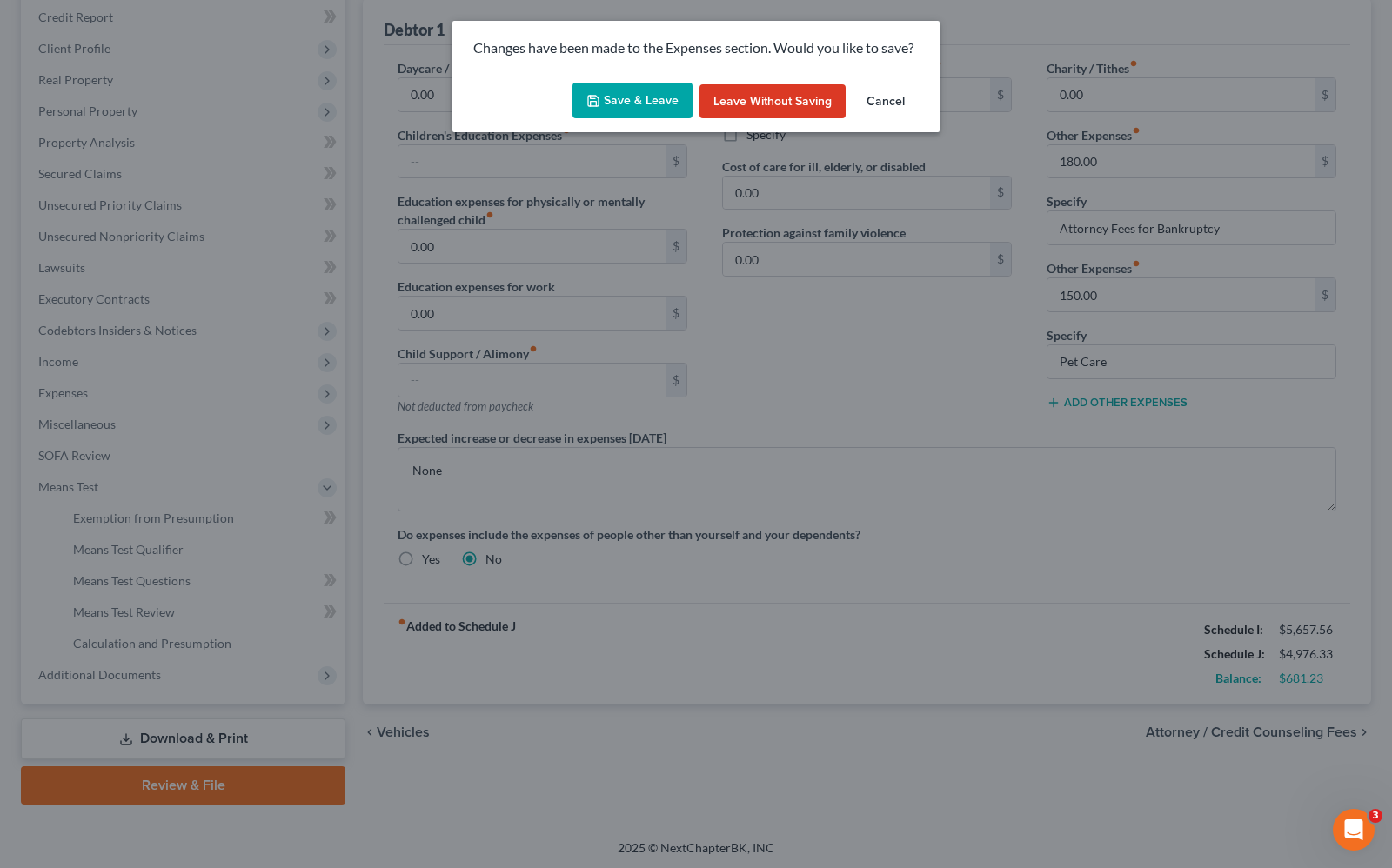
click at [599, 100] on icon "button" at bounding box center [593, 101] width 14 height 14
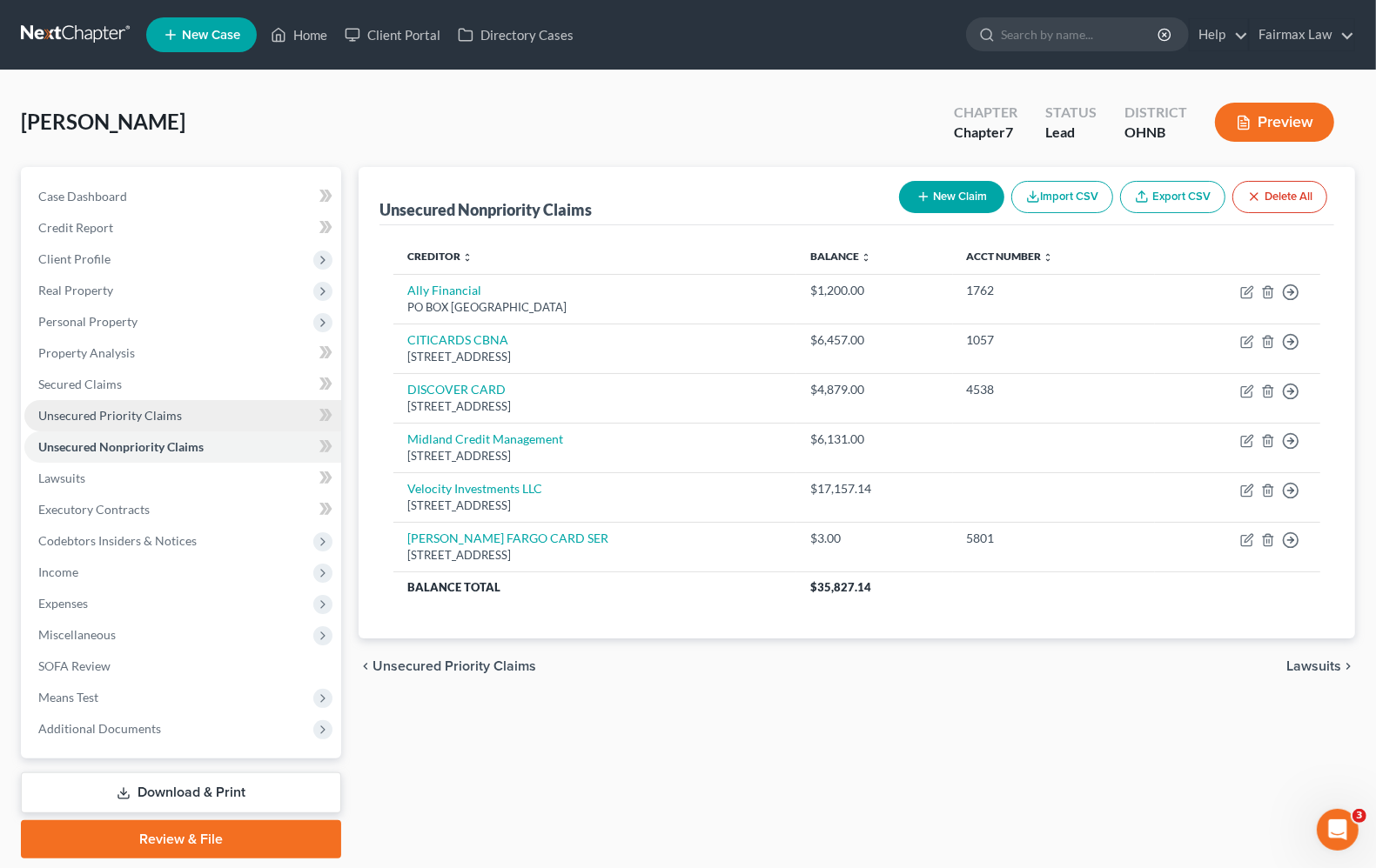
click at [123, 419] on span "Unsecured Priority Claims" at bounding box center [110, 415] width 144 height 15
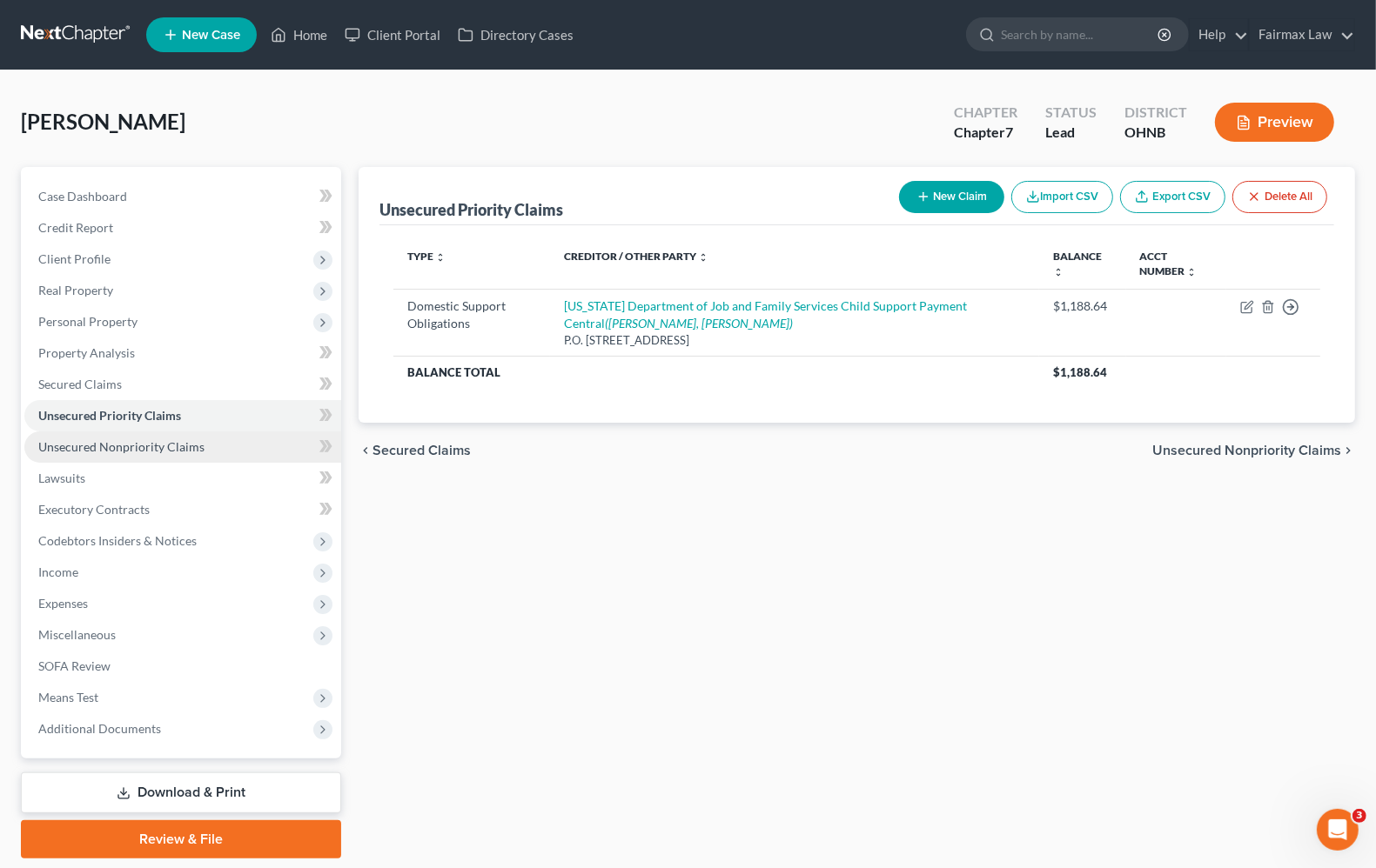
click at [98, 450] on span "Unsecured Nonpriority Claims" at bounding box center [121, 446] width 166 height 15
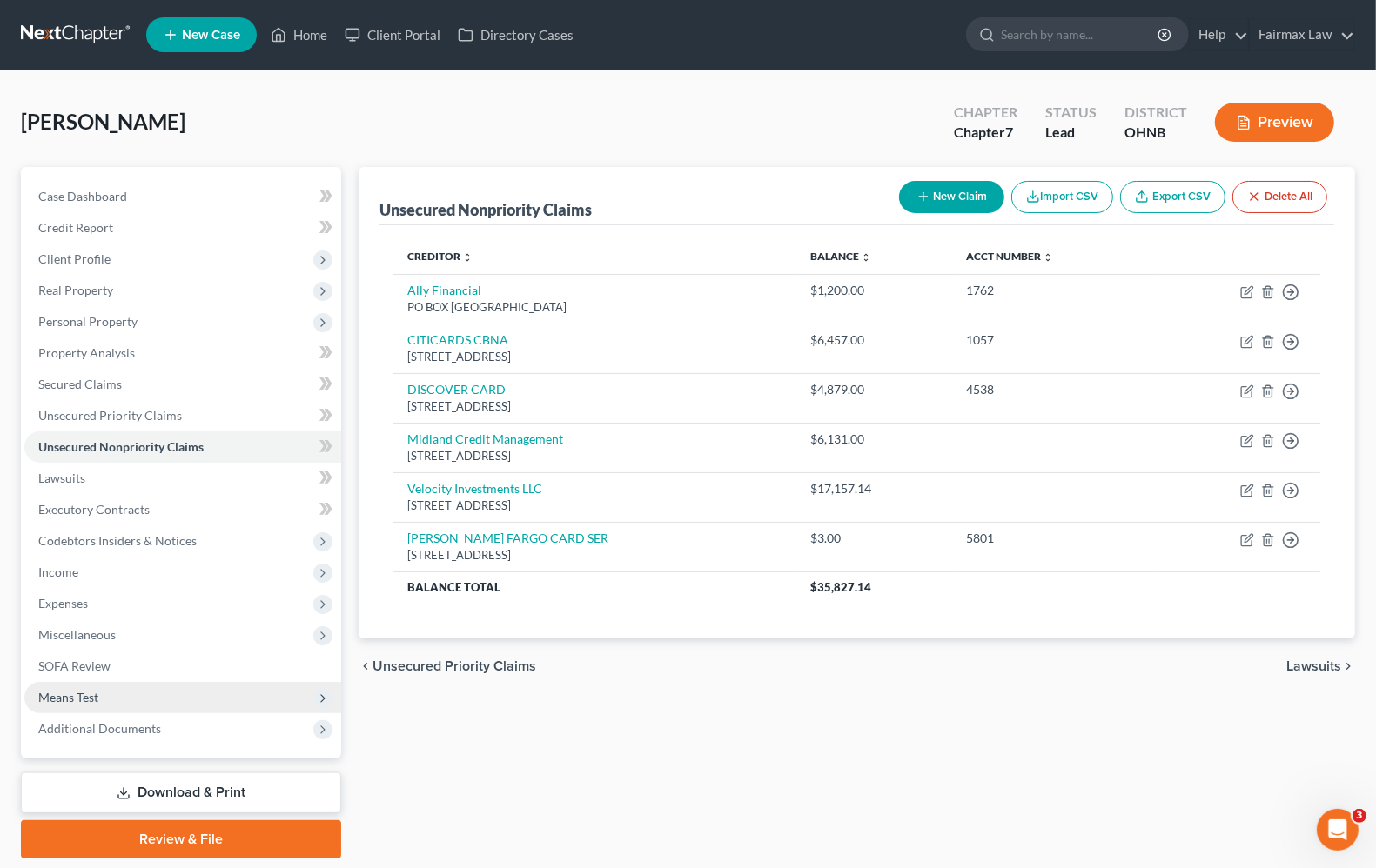
click at [54, 697] on span "Means Test" at bounding box center [67, 697] width 60 height 15
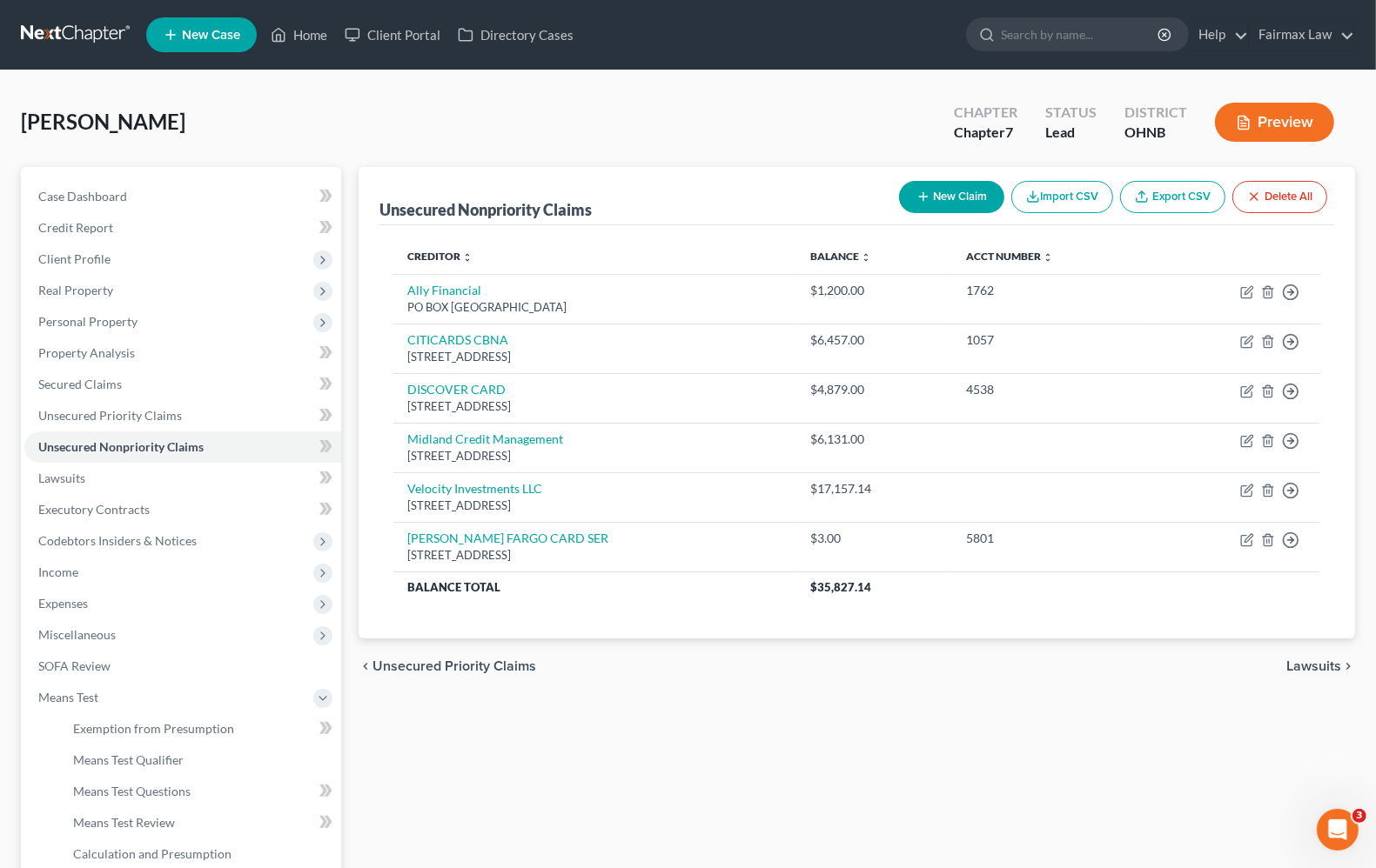
click at [638, 792] on div "Unsecured Nonpriority Claims New Claim Import CSV Export CSV Delete All Credito…" at bounding box center [856, 590] width 1014 height 848
click at [109, 515] on link "Executory Contracts" at bounding box center [182, 510] width 317 height 31
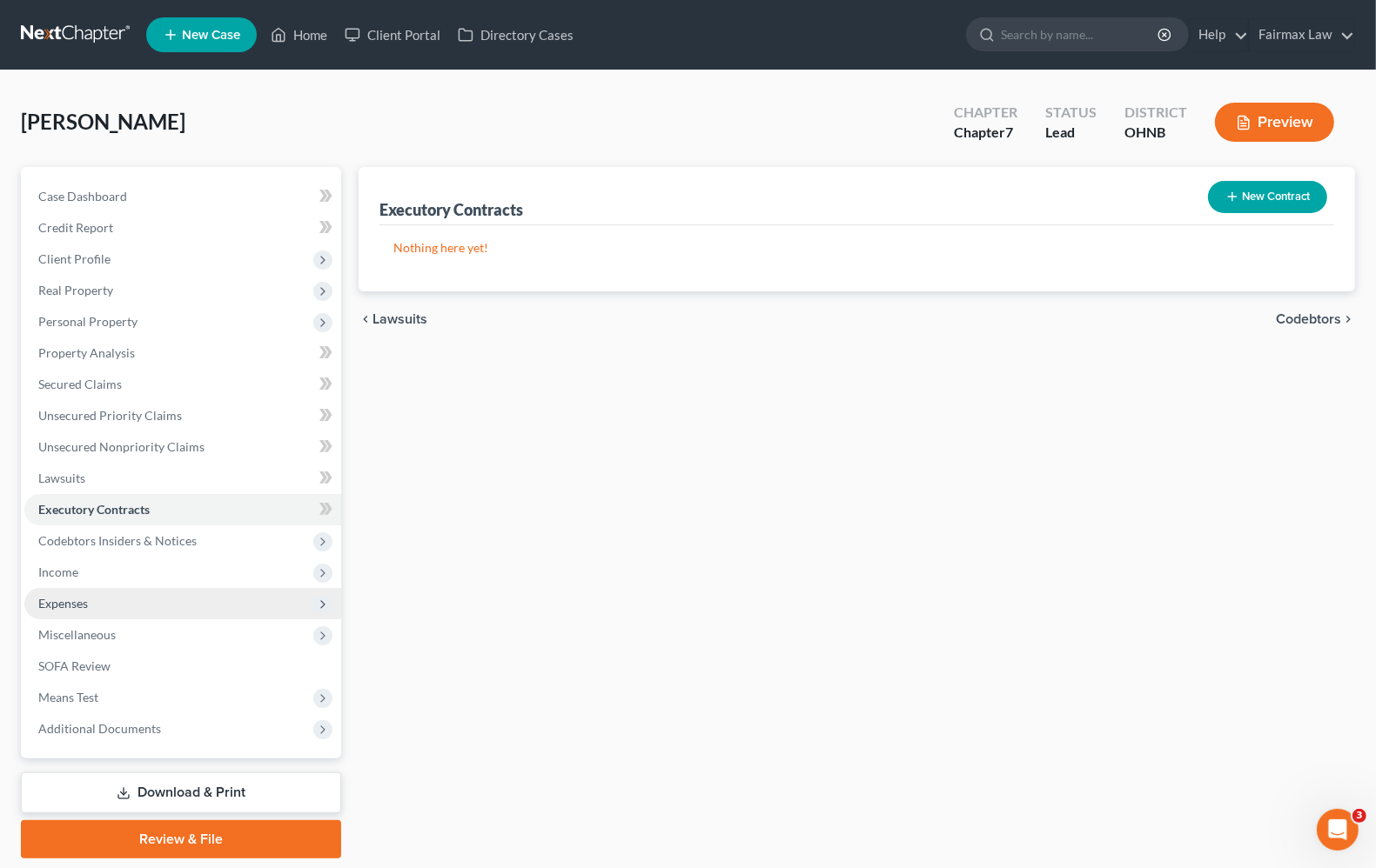
click at [92, 598] on span "Expenses" at bounding box center [182, 603] width 317 height 31
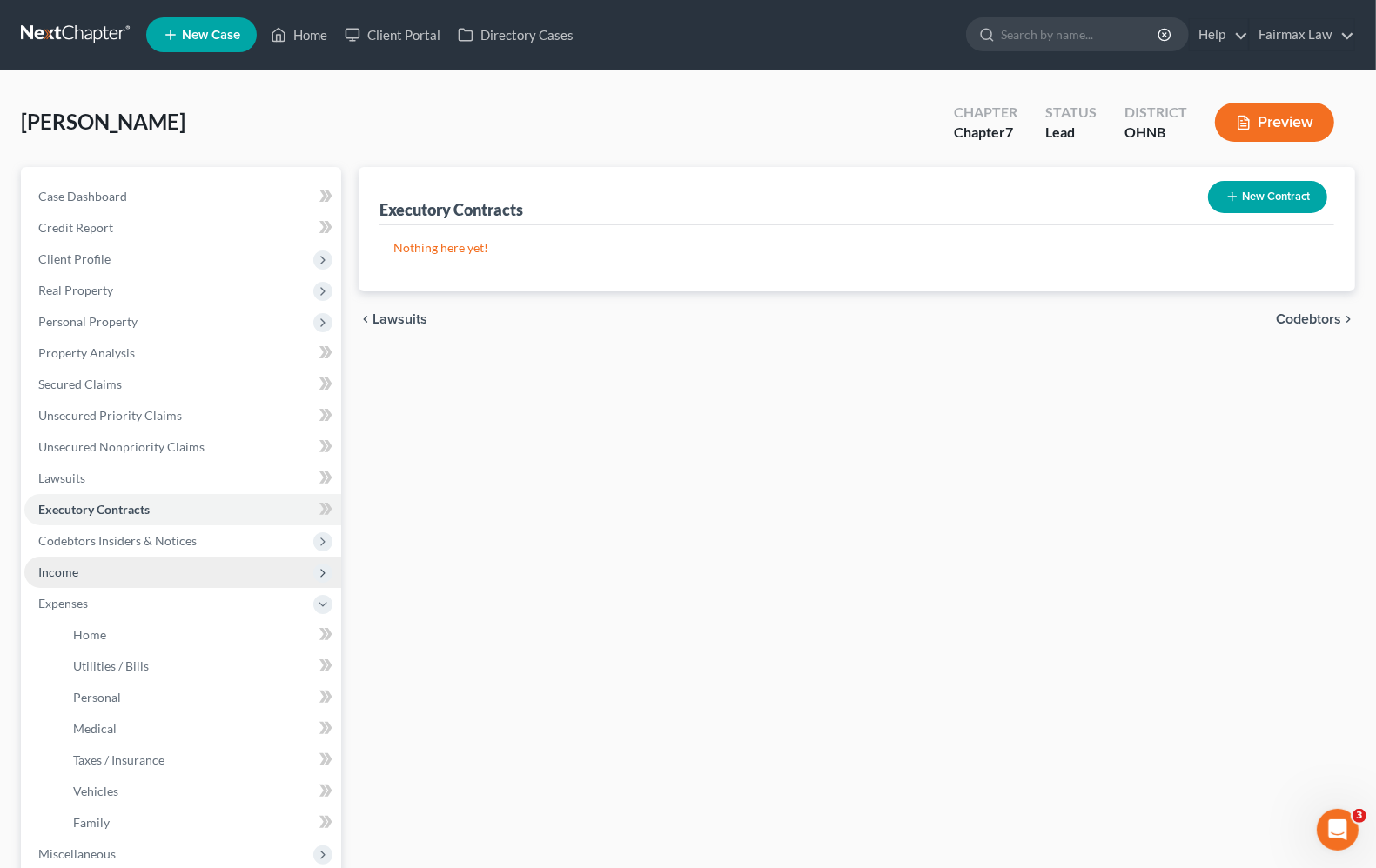
click at [76, 568] on span "Income" at bounding box center [57, 572] width 40 height 15
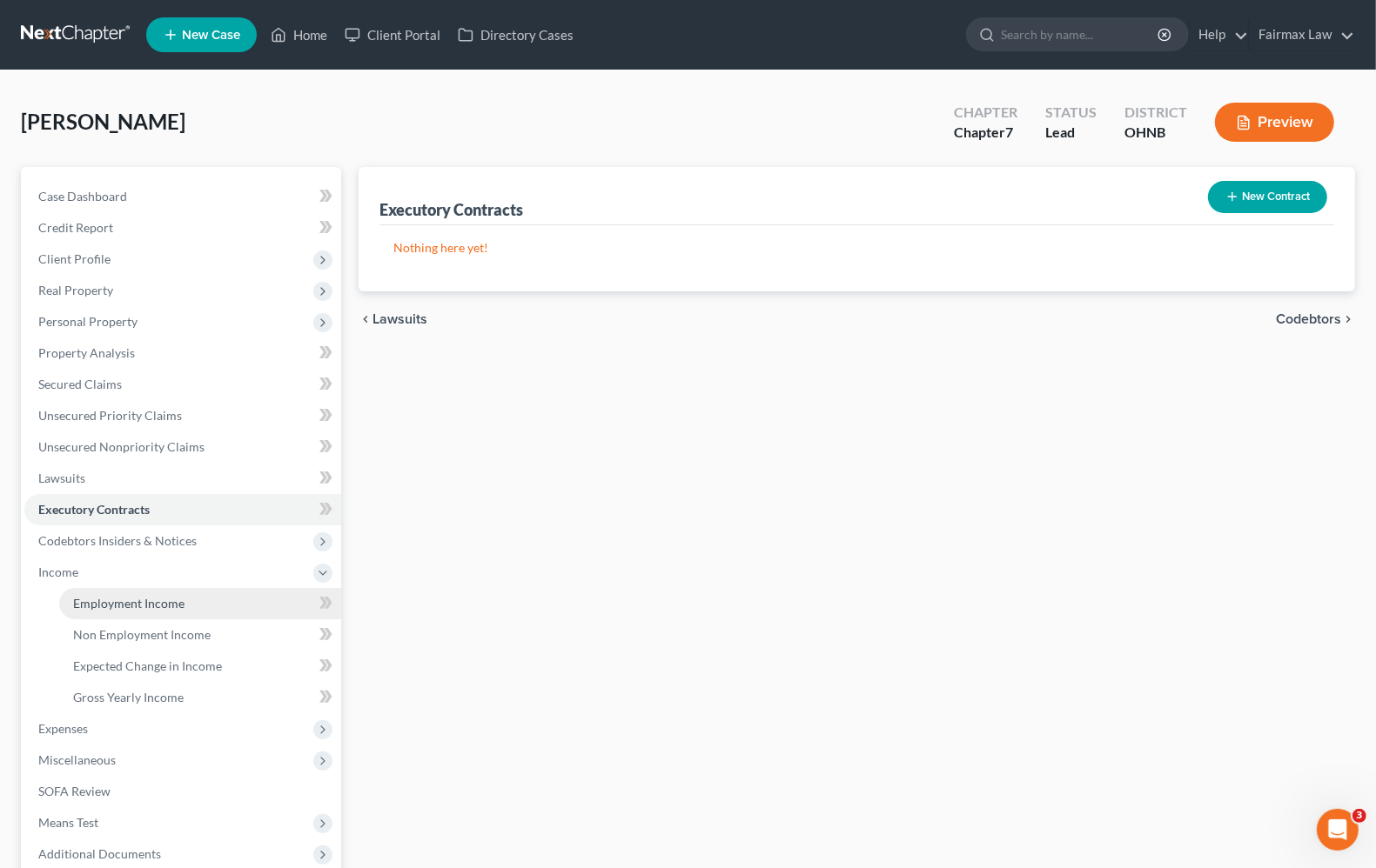
click at [107, 614] on link "Employment Income" at bounding box center [200, 603] width 282 height 31
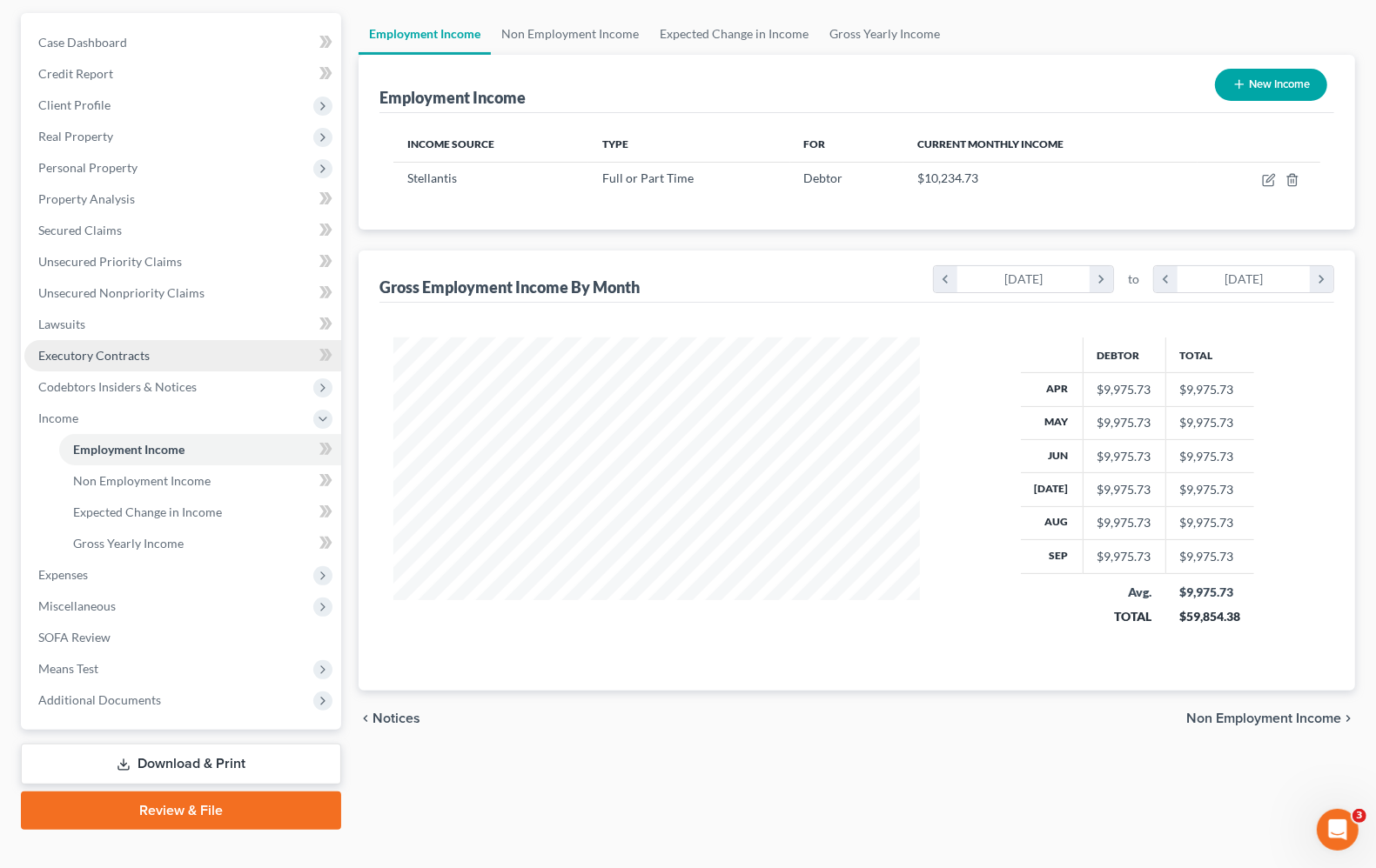
scroll to position [179, 0]
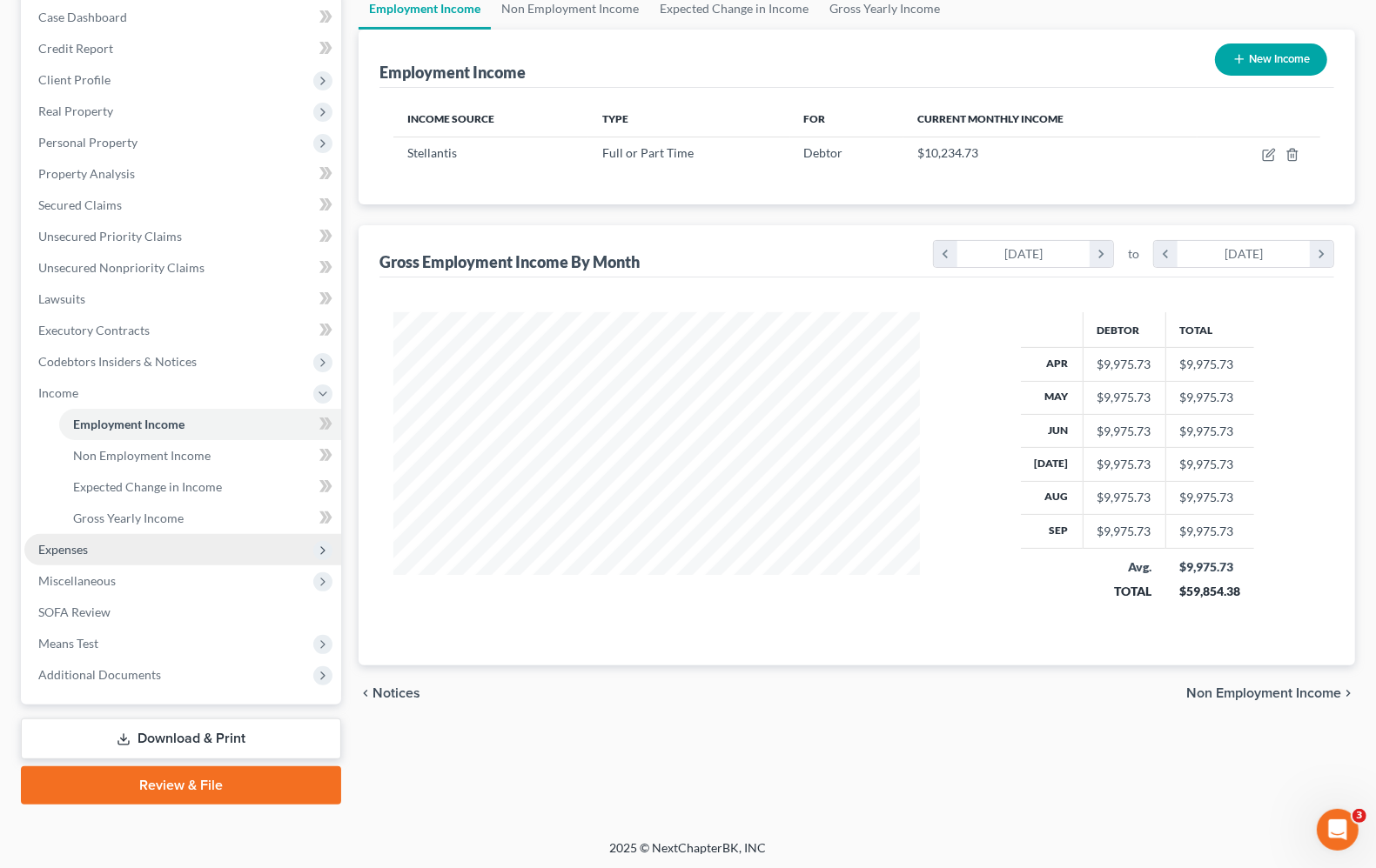
click at [94, 550] on span "Expenses" at bounding box center [182, 550] width 317 height 31
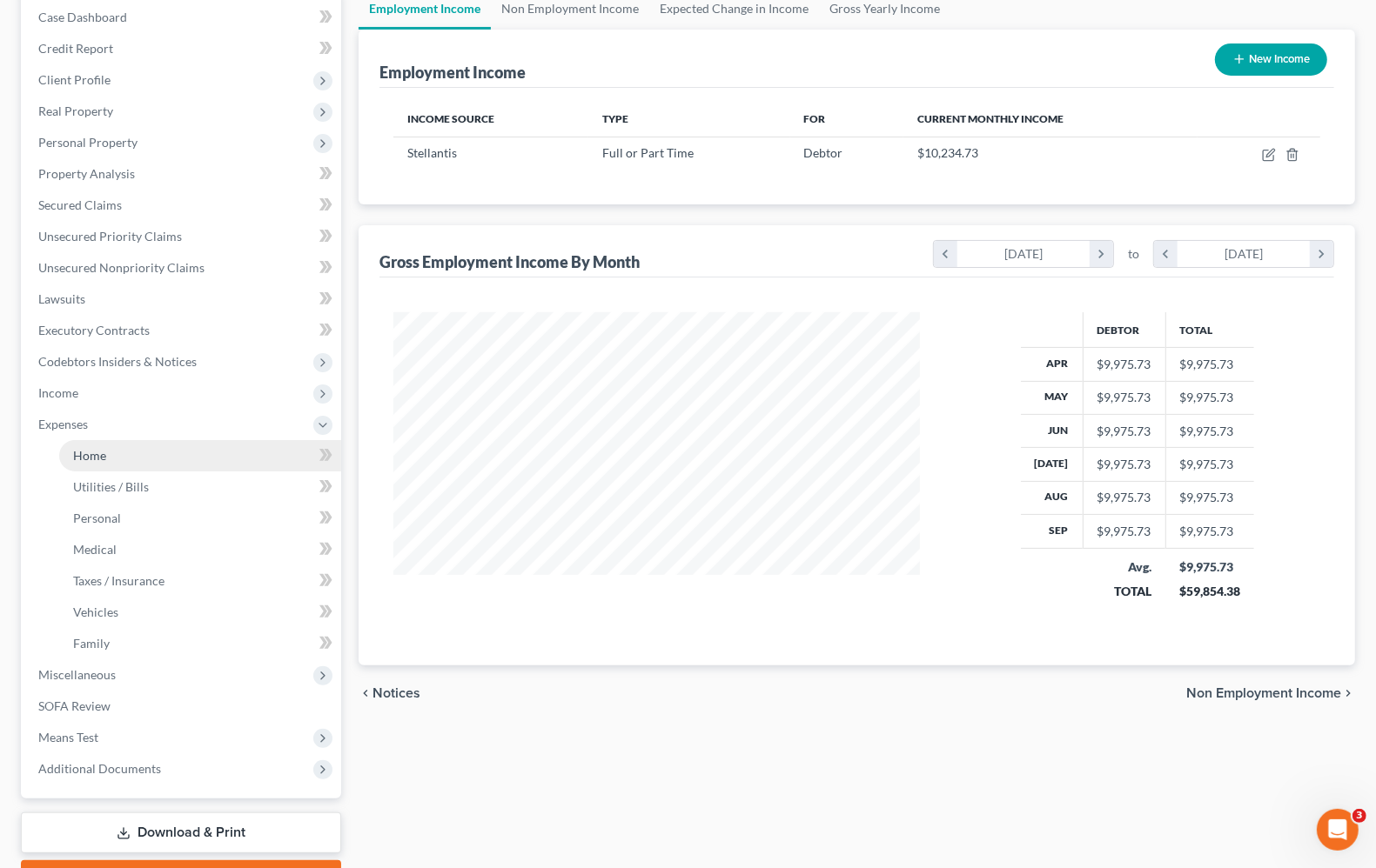
click at [88, 457] on span "Home" at bounding box center [90, 456] width 33 height 15
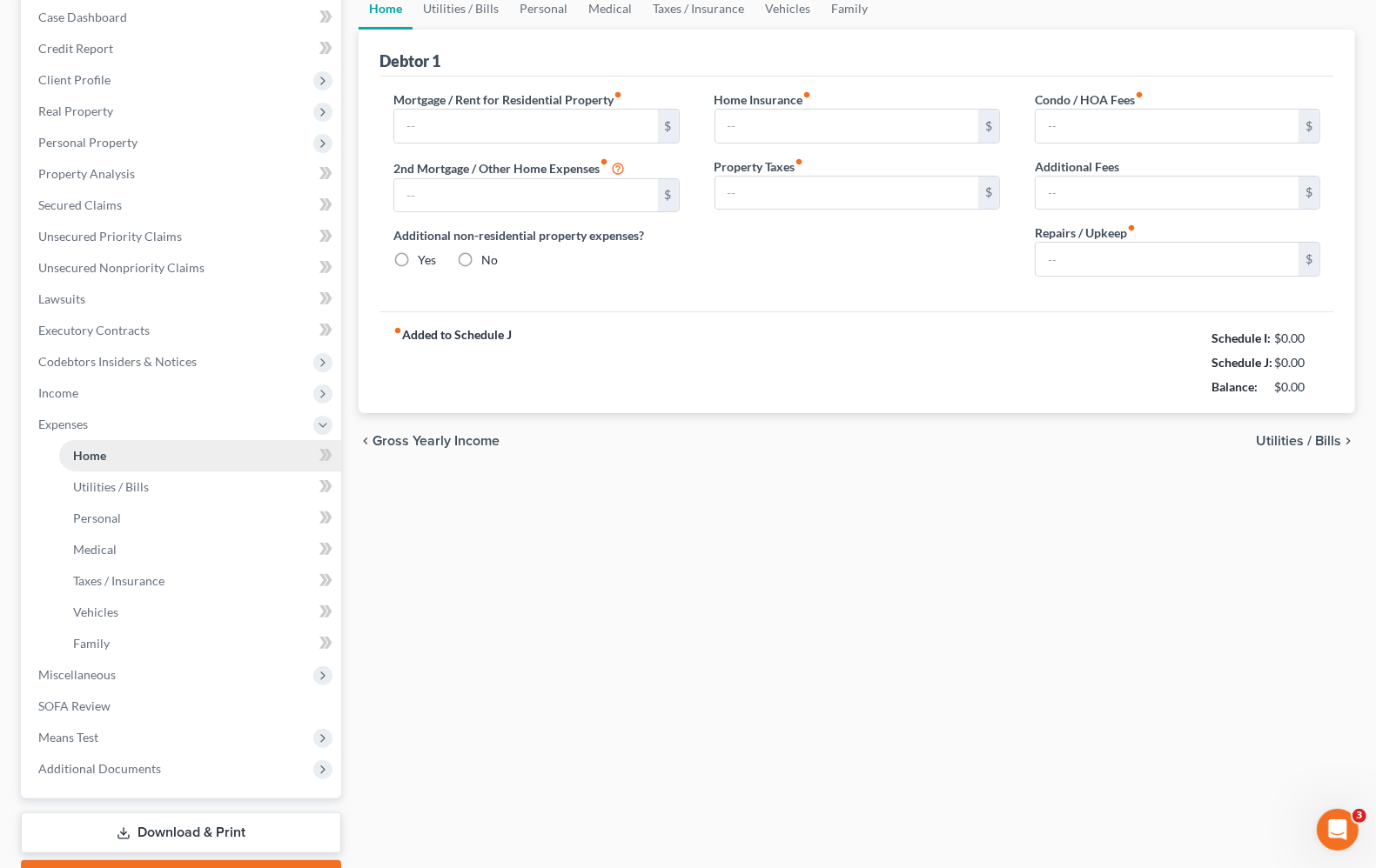
scroll to position [19, 0]
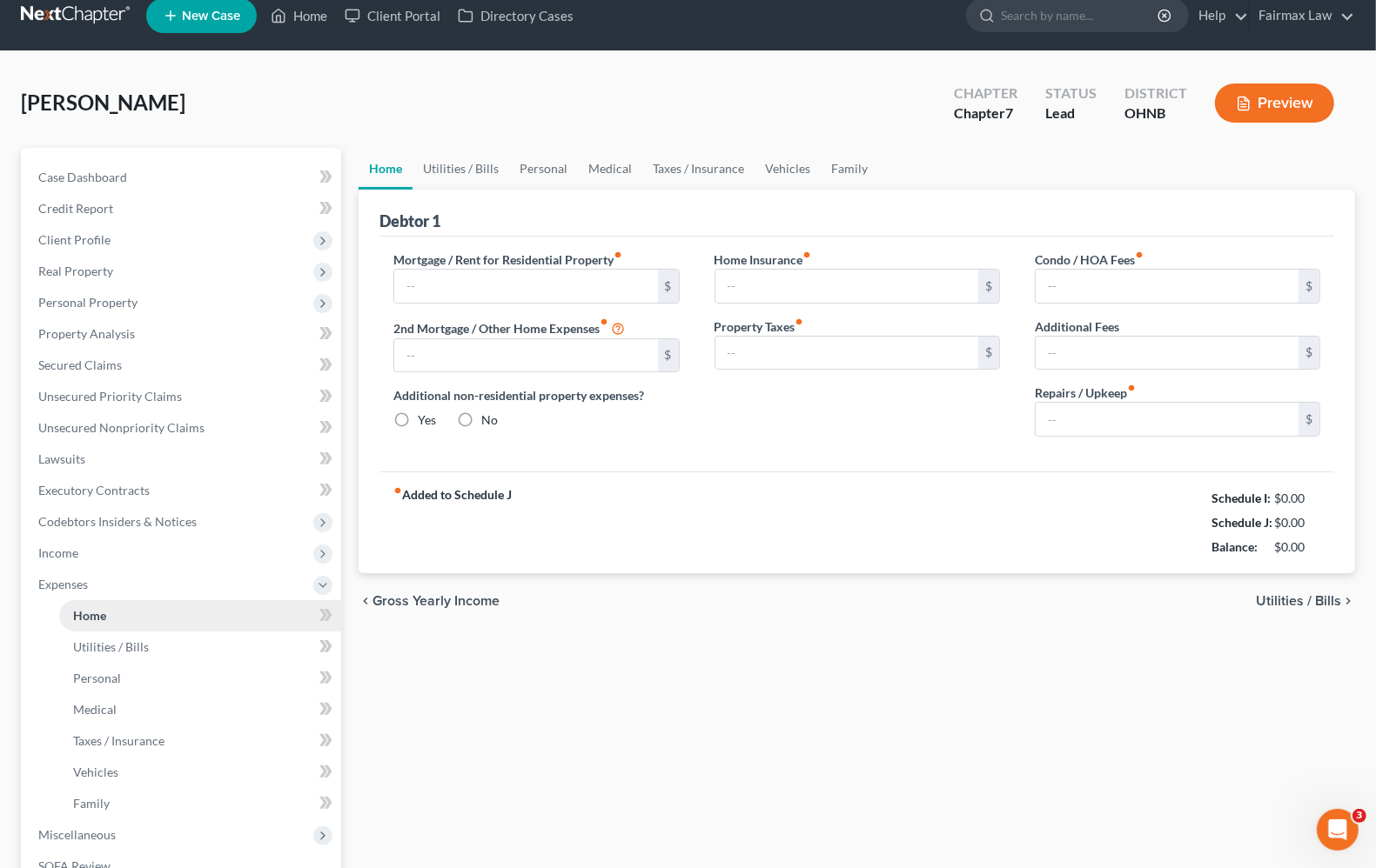
type input "933.00"
type input "0.00"
radio input "true"
type input "0.00"
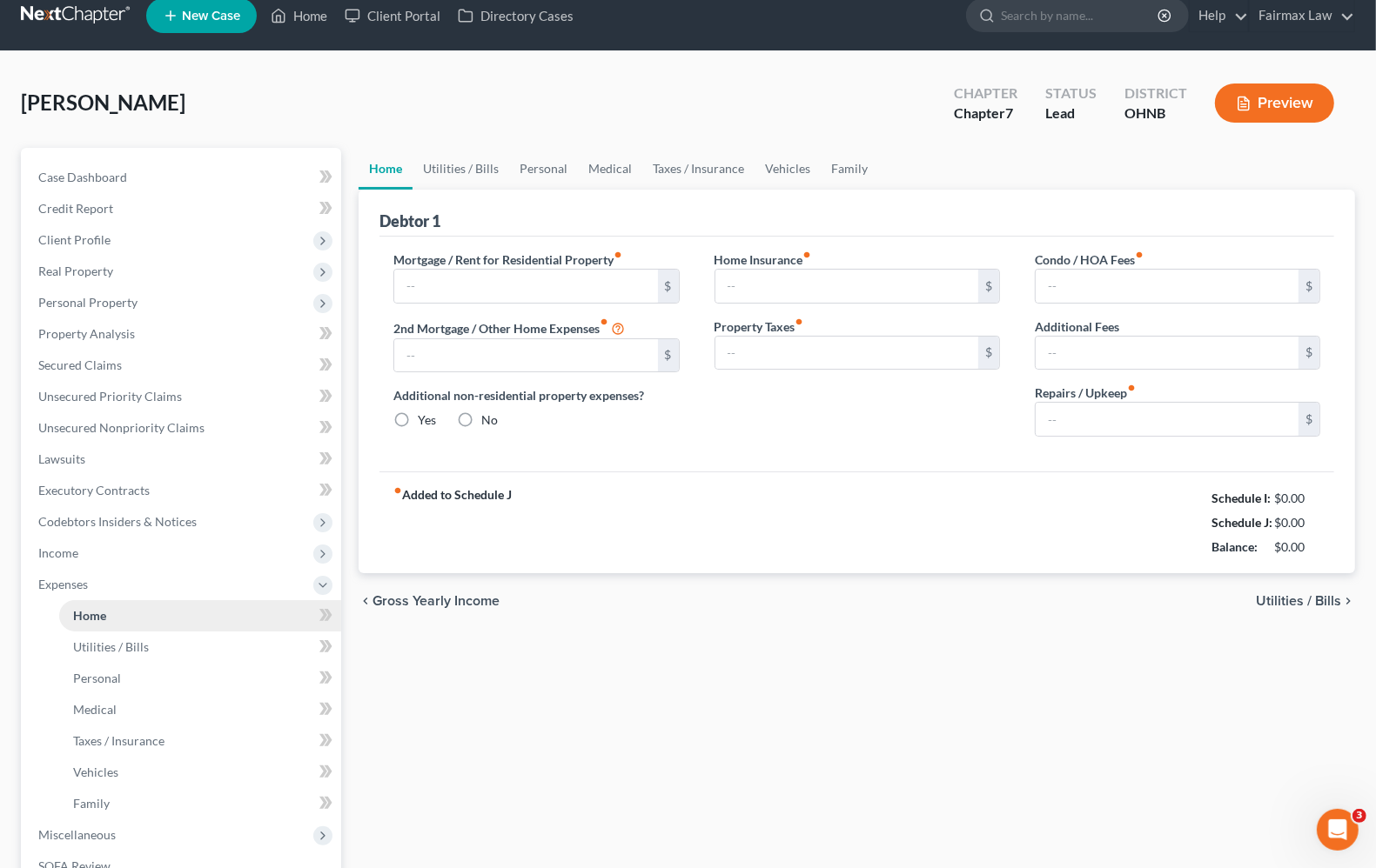
type input "0.00"
type input "100.00"
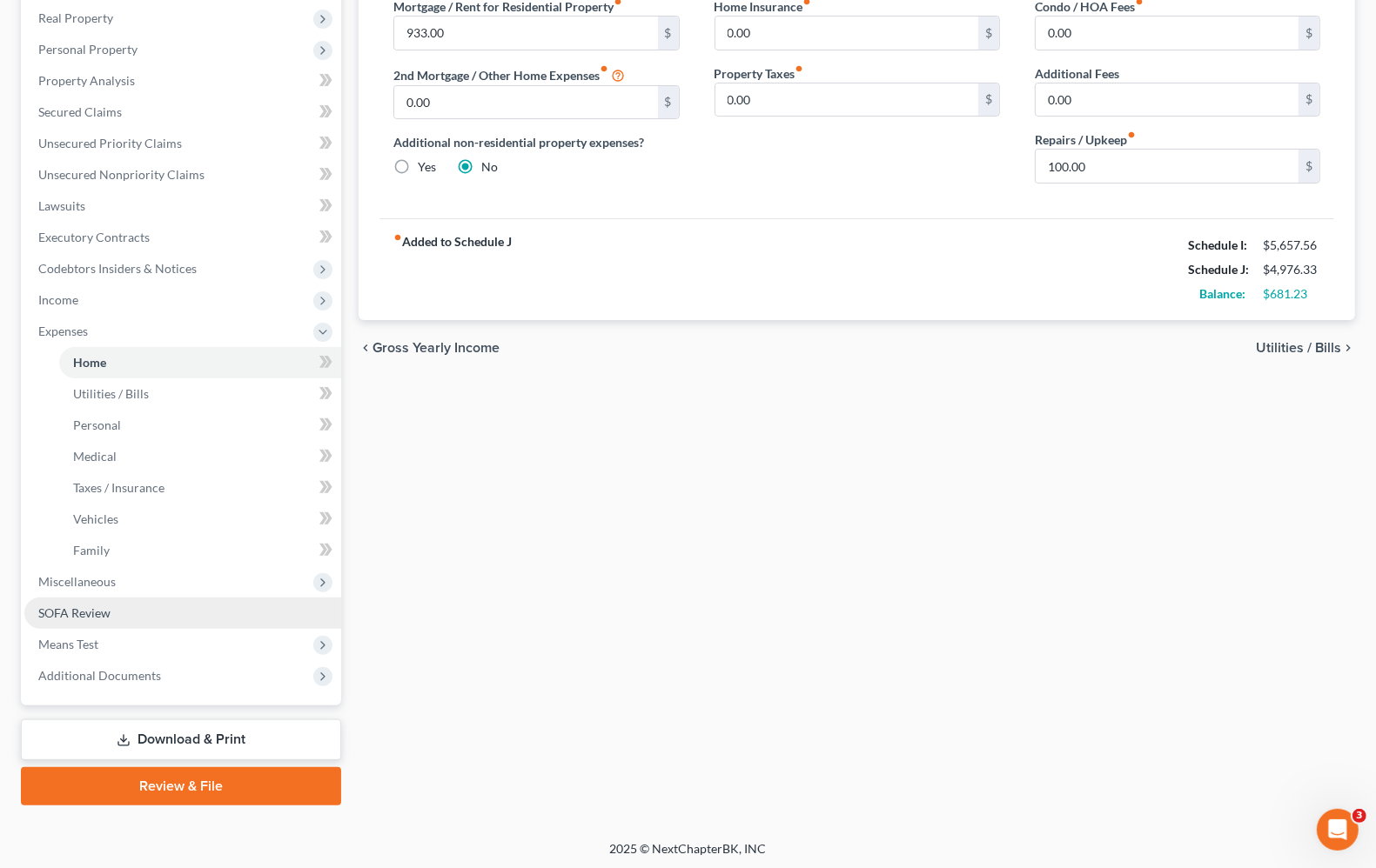
scroll to position [274, 0]
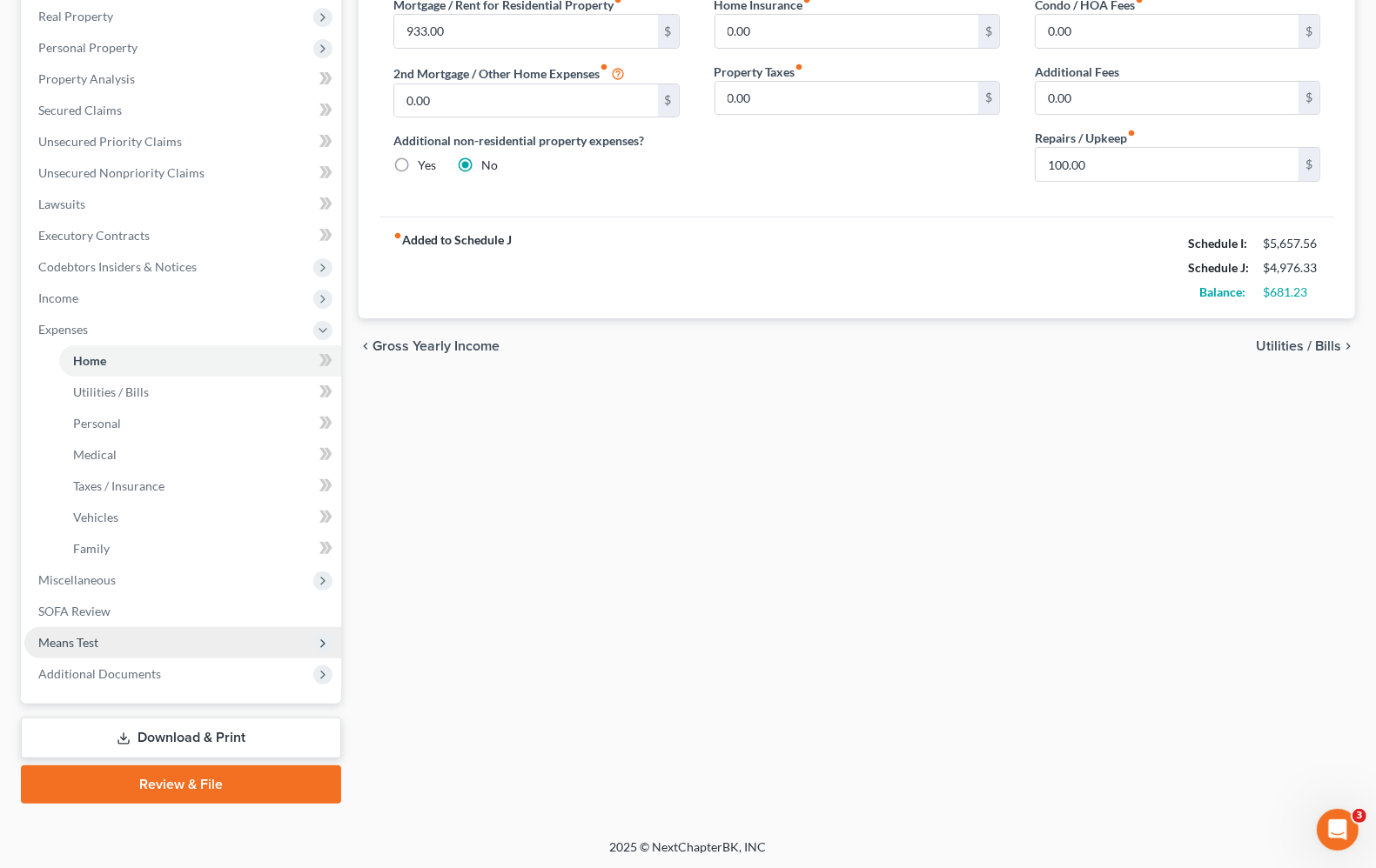
click at [66, 645] on span "Means Test" at bounding box center [67, 642] width 60 height 15
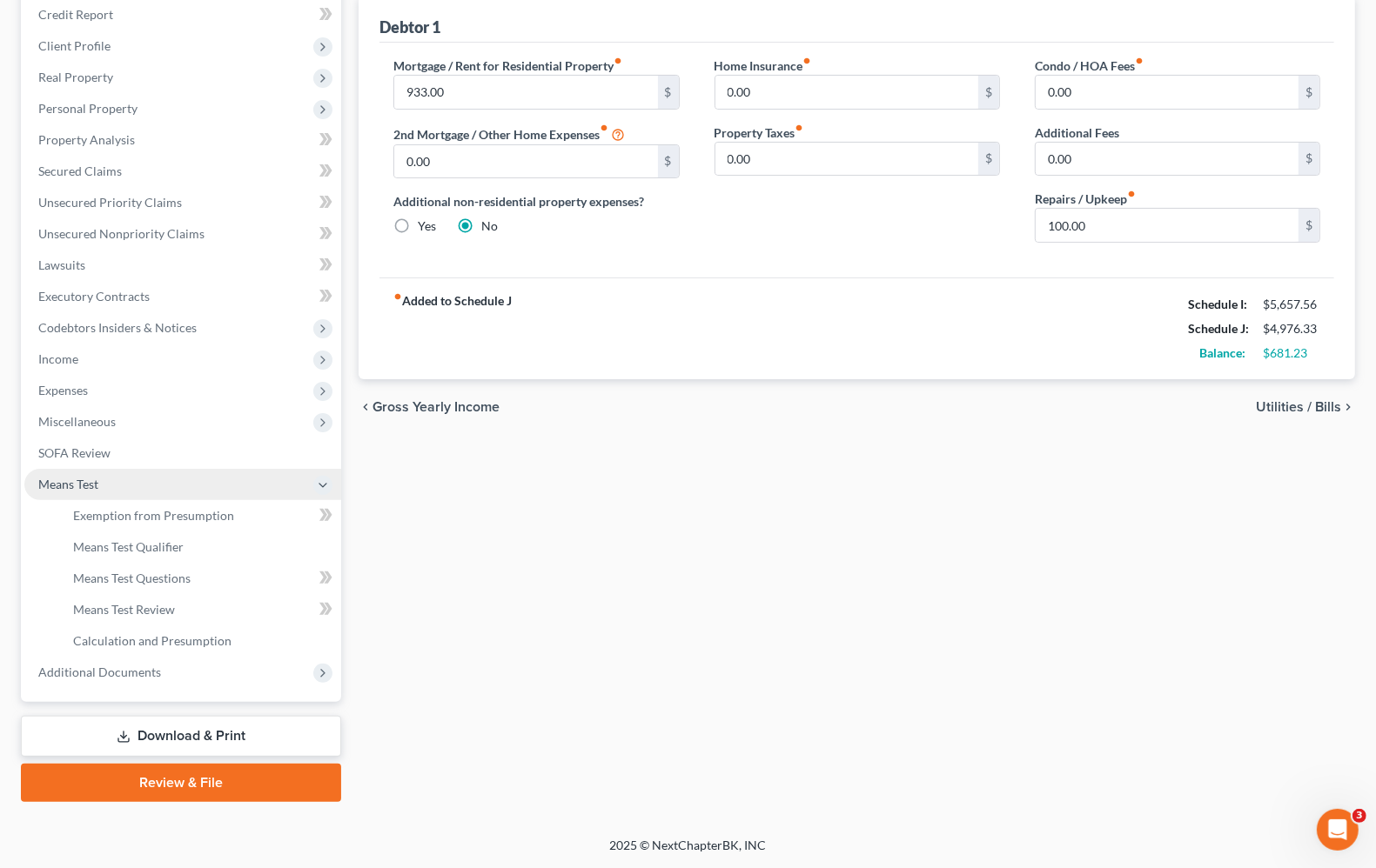
scroll to position [210, 0]
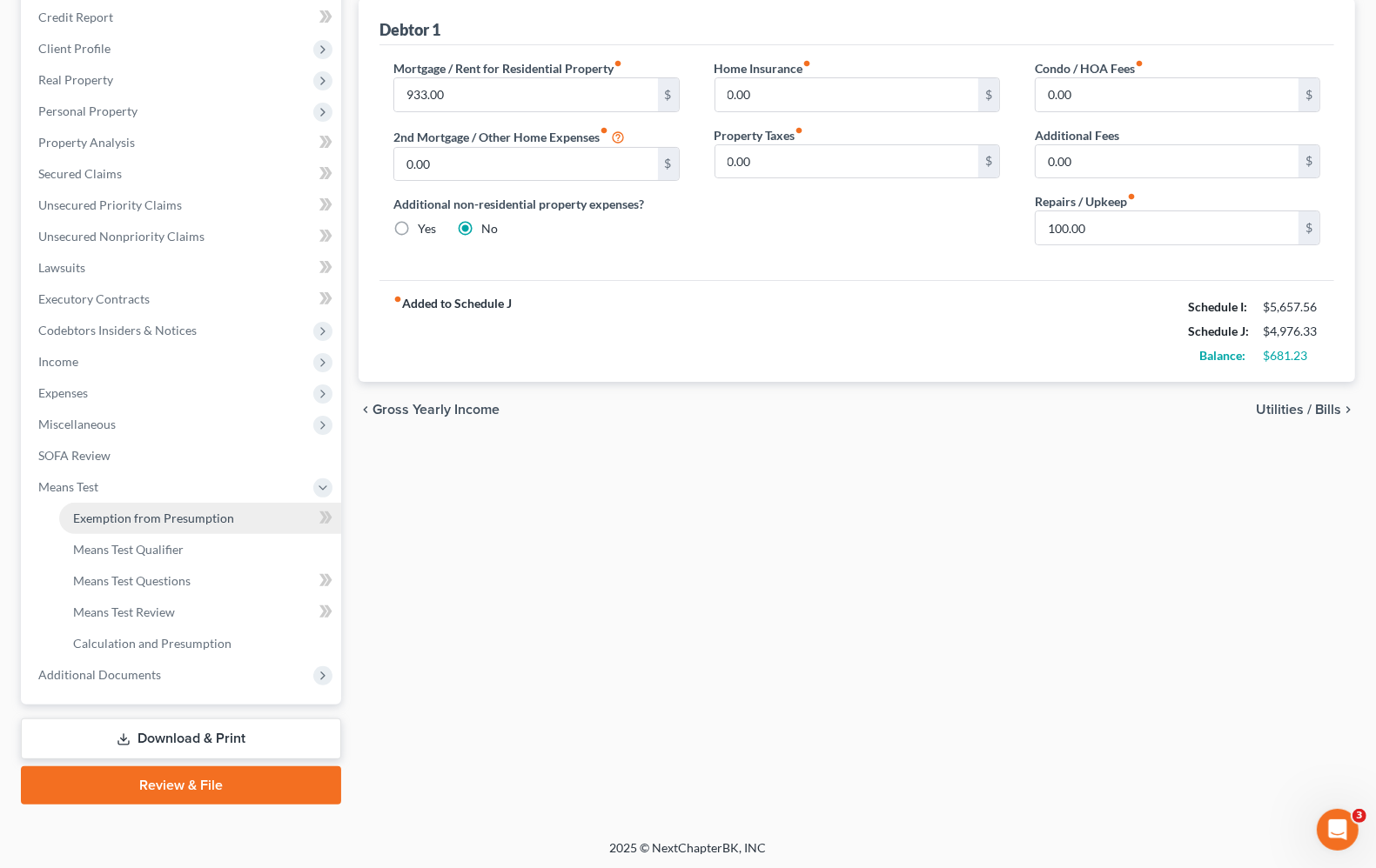
click at [102, 516] on span "Exemption from Presumption" at bounding box center [153, 518] width 161 height 15
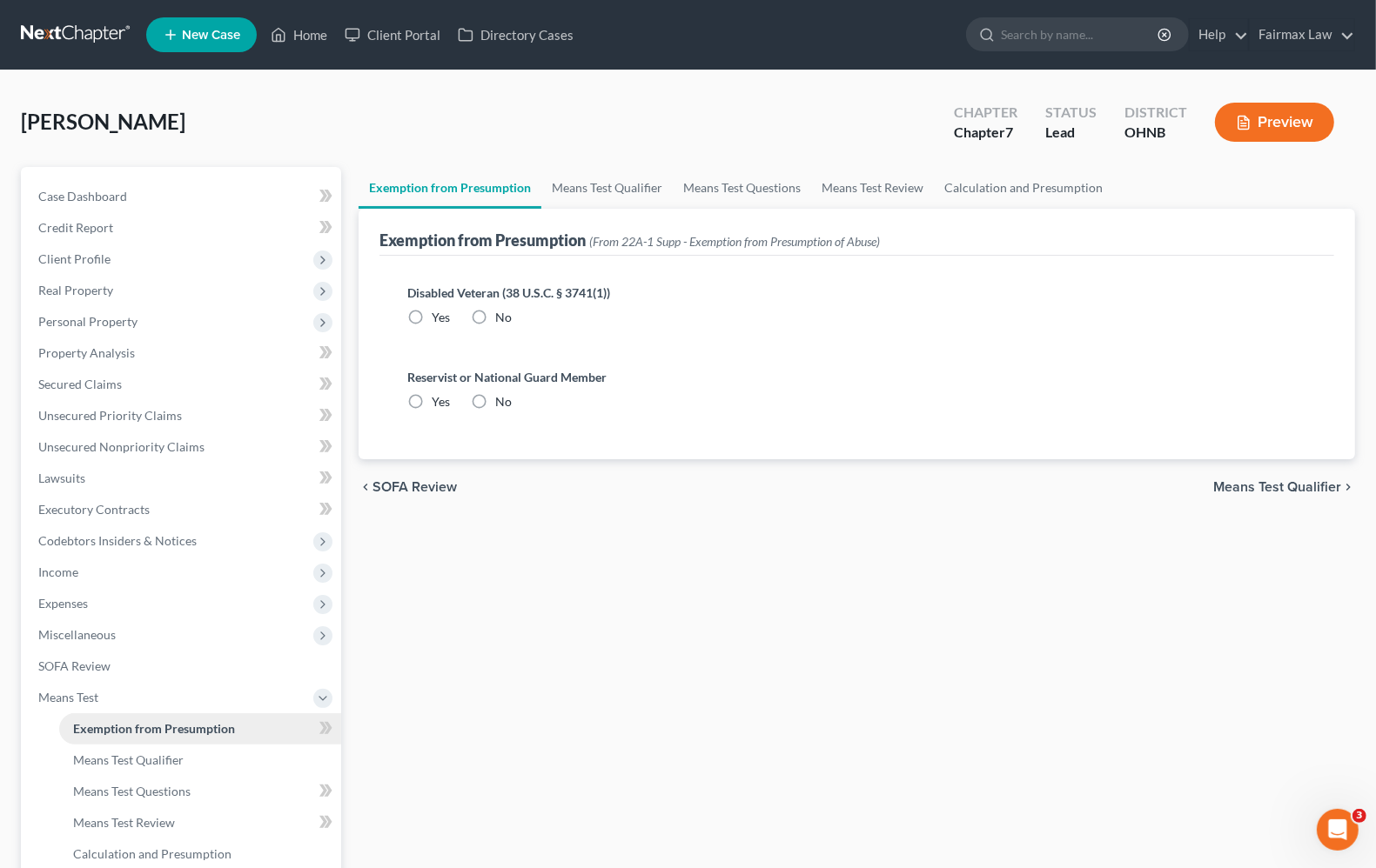
radio input "true"
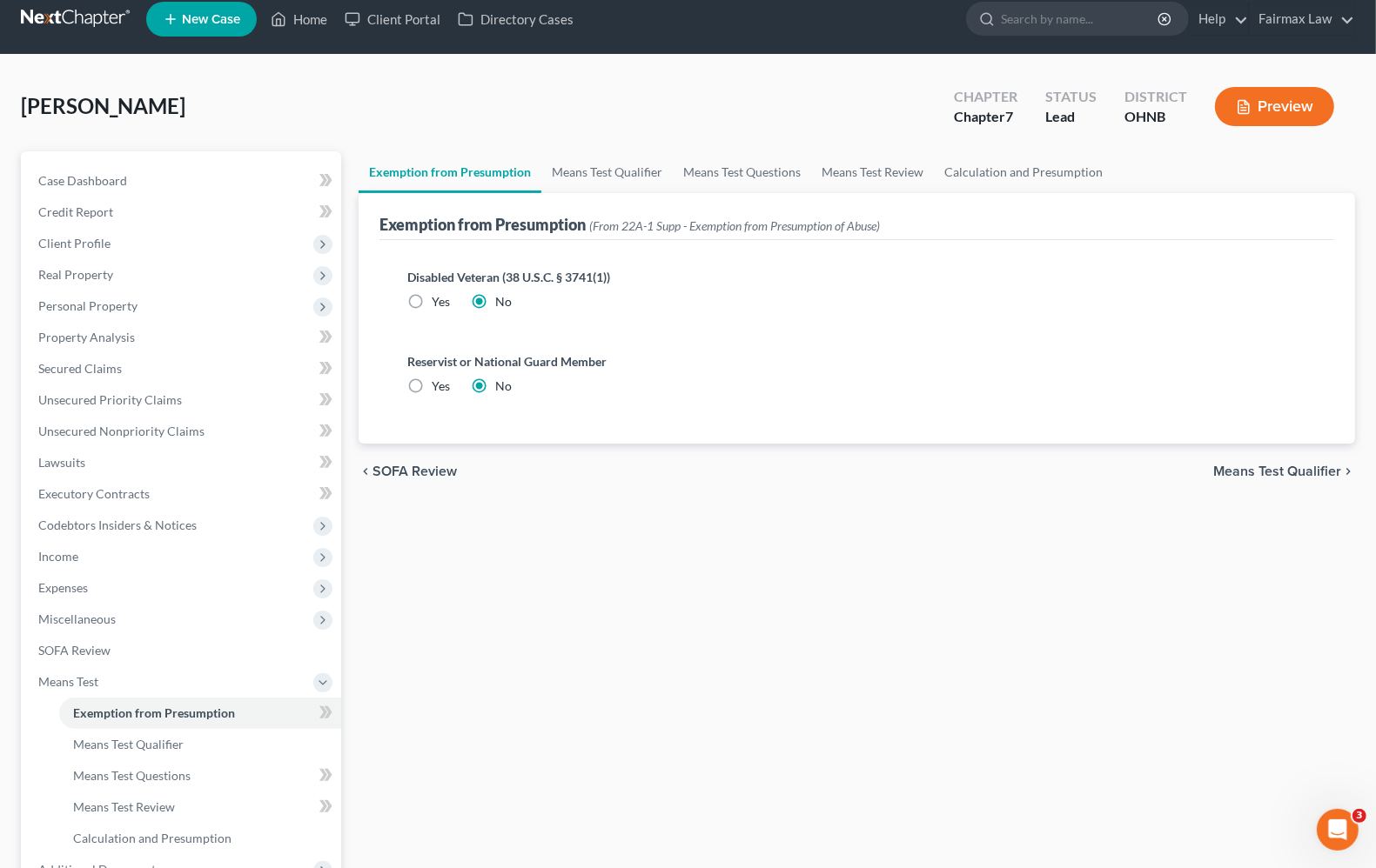
scroll to position [210, 0]
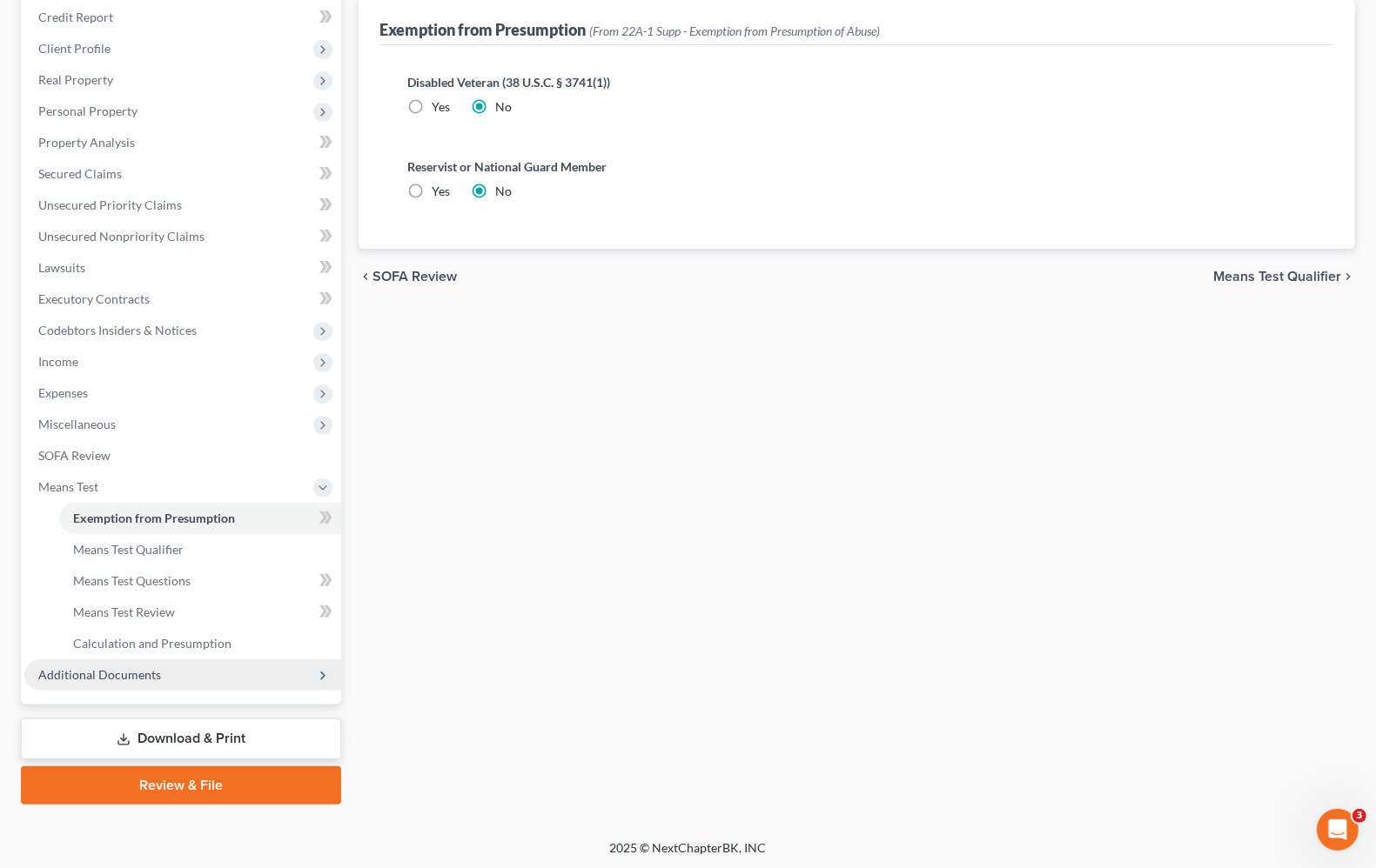
click at [109, 670] on span "Additional Documents" at bounding box center [99, 674] width 123 height 15
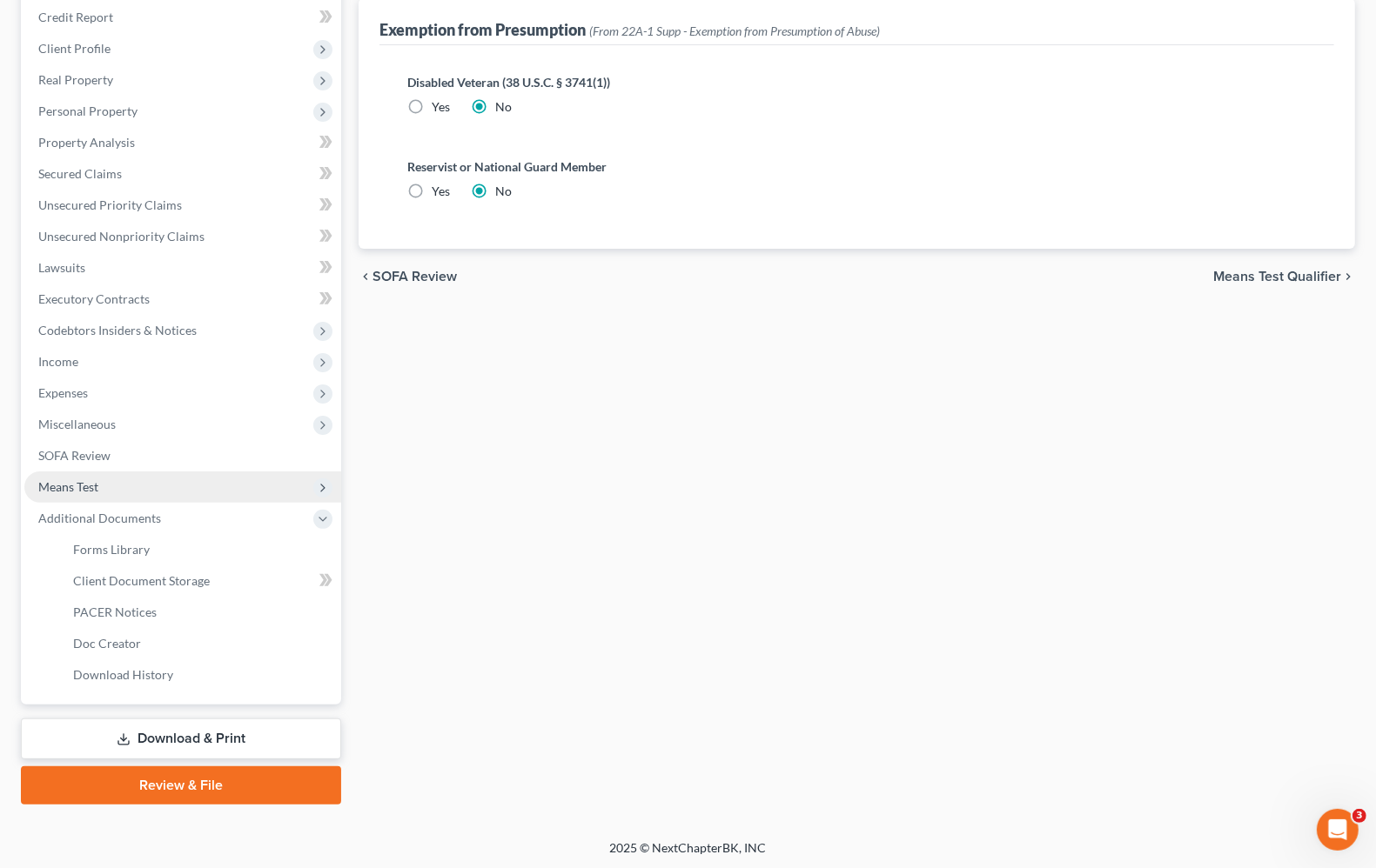
click at [61, 489] on span "Means Test" at bounding box center [67, 487] width 60 height 15
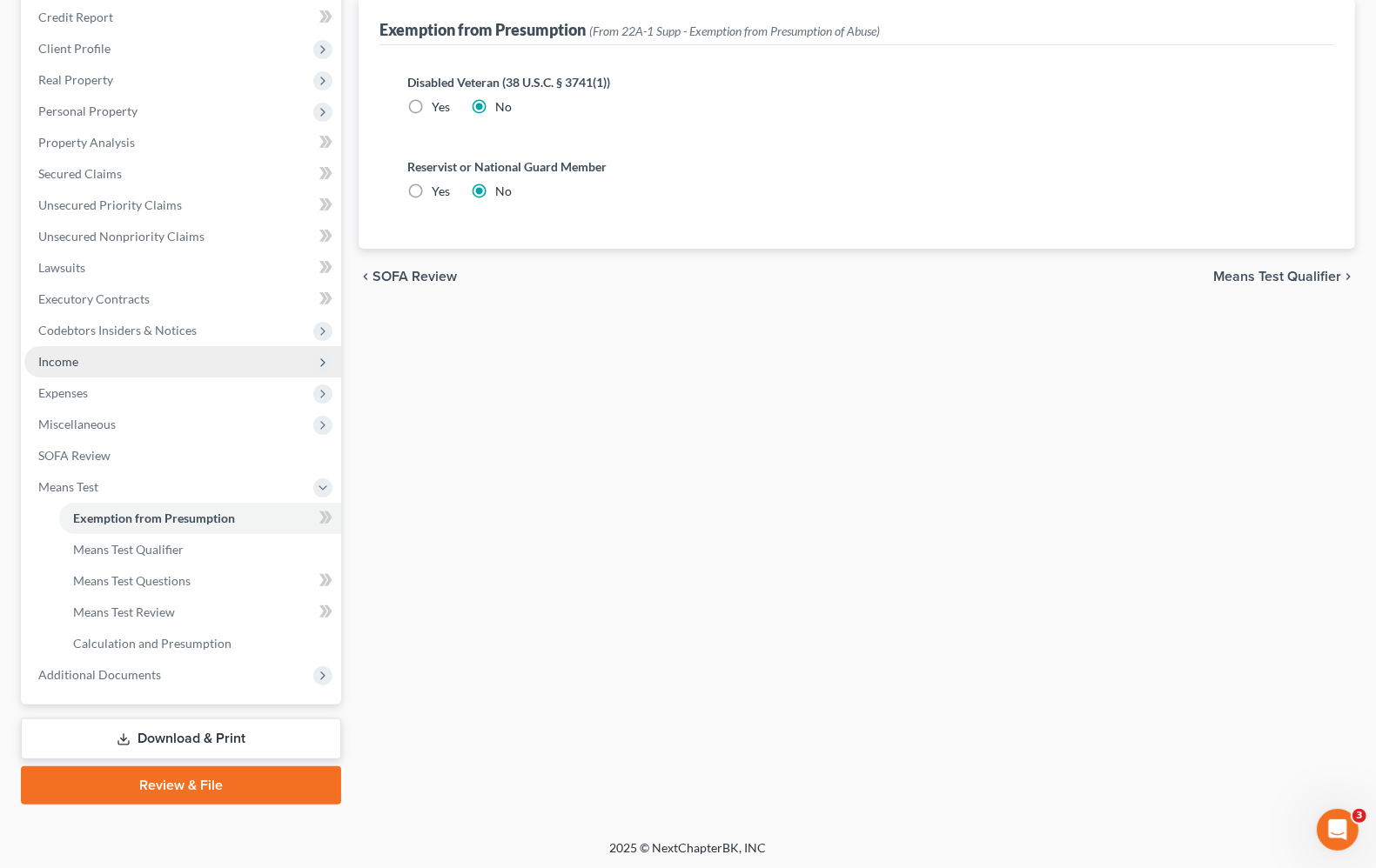
click at [68, 358] on span "Income" at bounding box center [57, 362] width 40 height 15
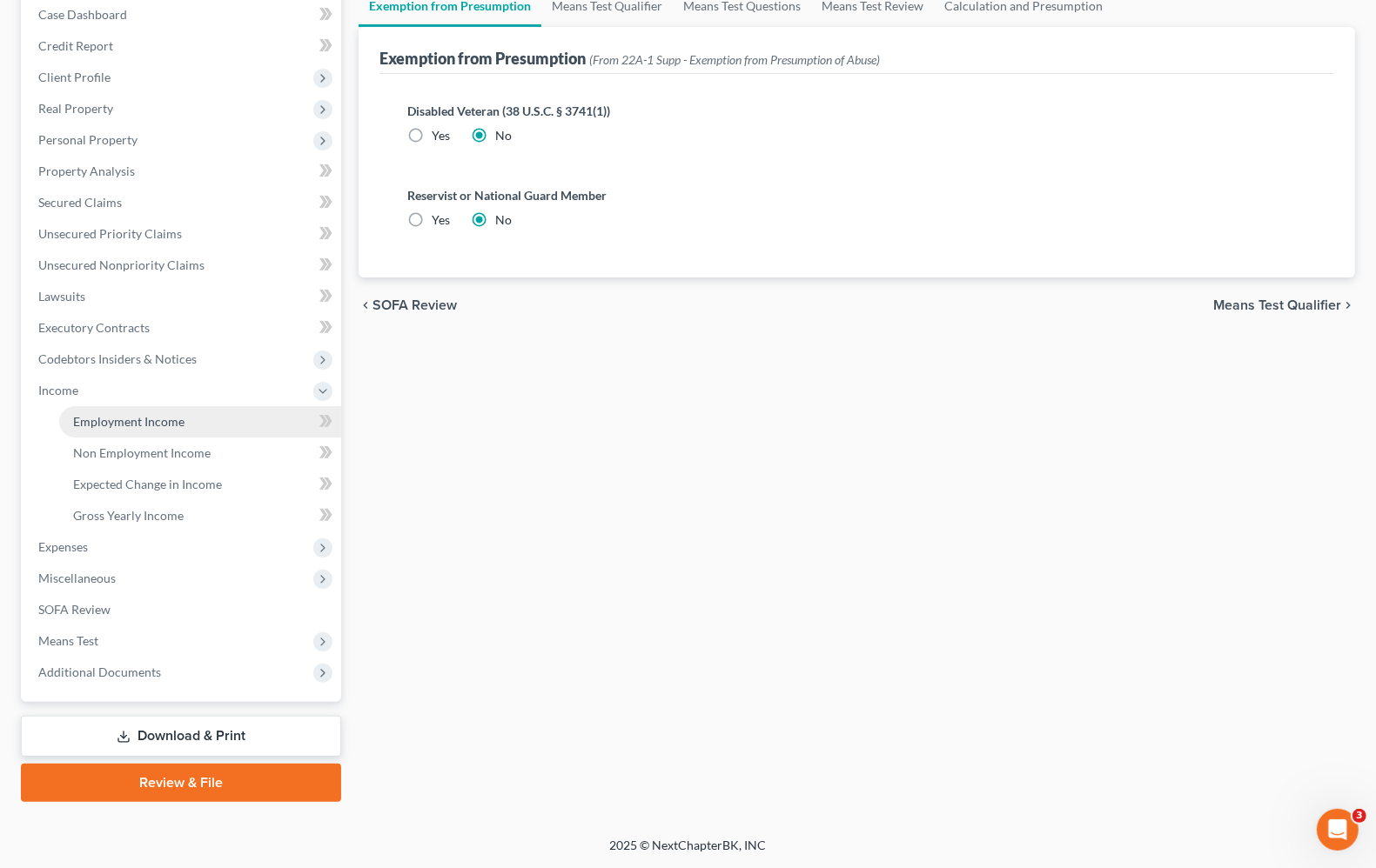
scroll to position [179, 0]
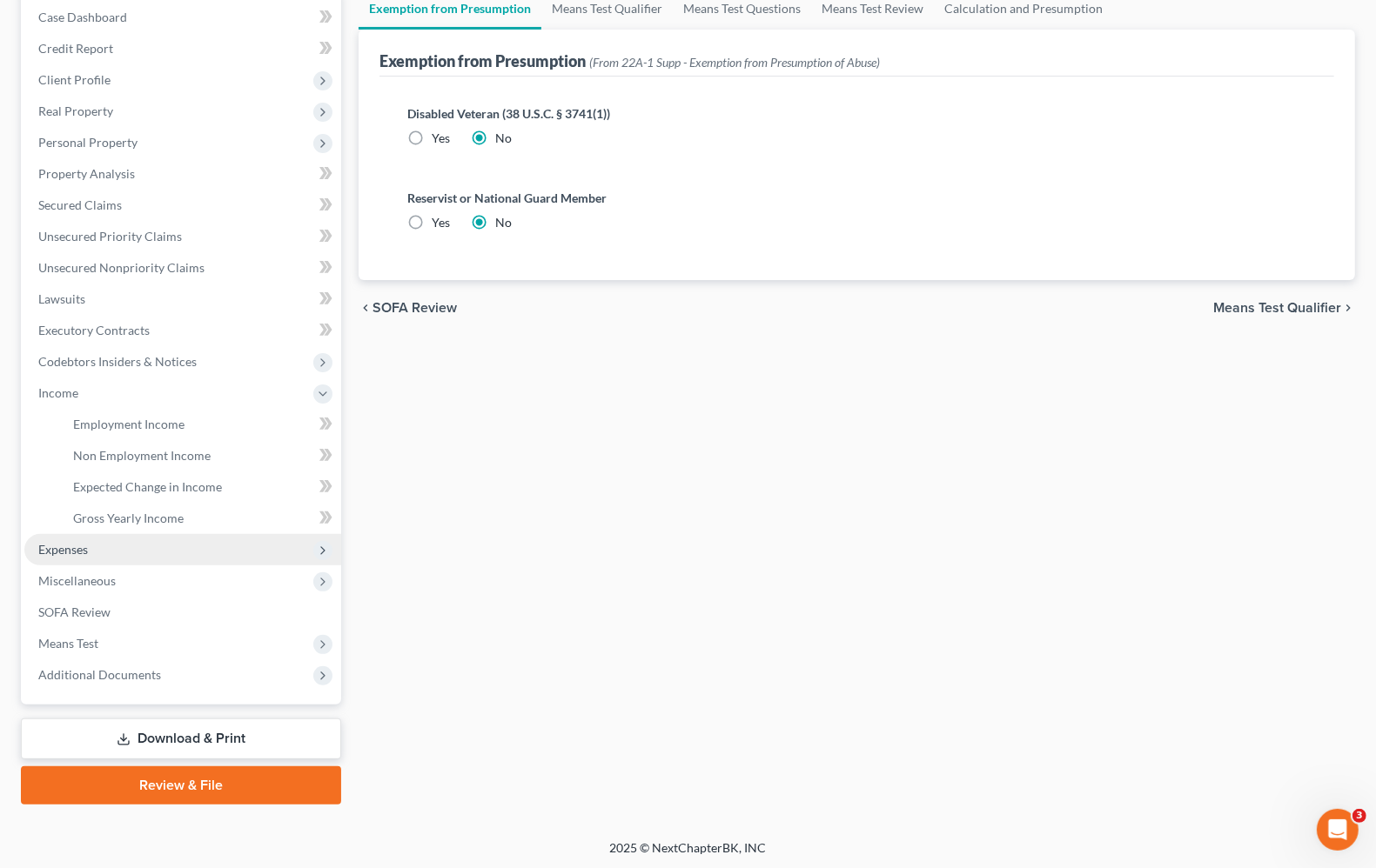
click at [90, 554] on span "Expenses" at bounding box center [182, 550] width 317 height 31
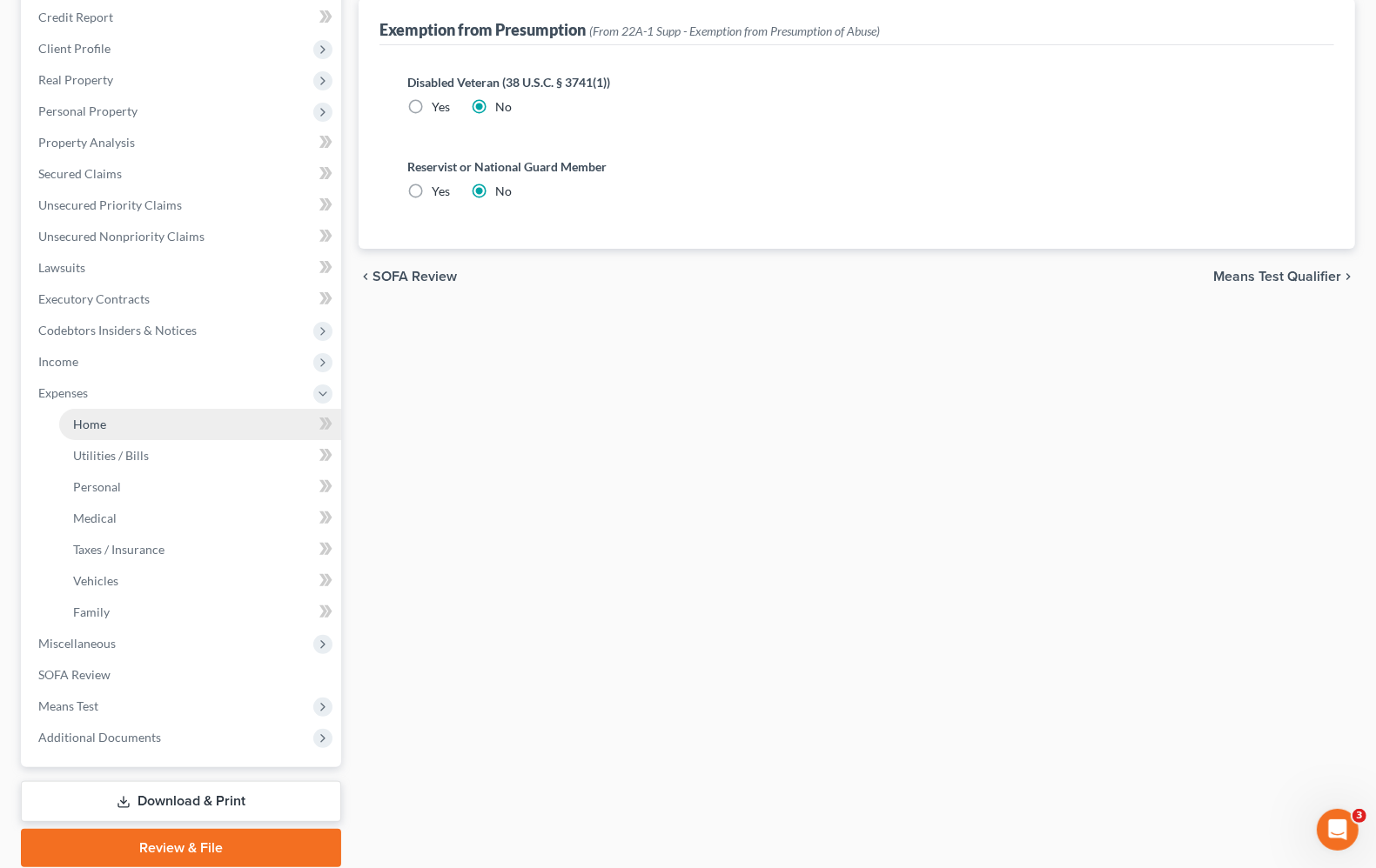
click at [94, 427] on span "Home" at bounding box center [90, 424] width 33 height 15
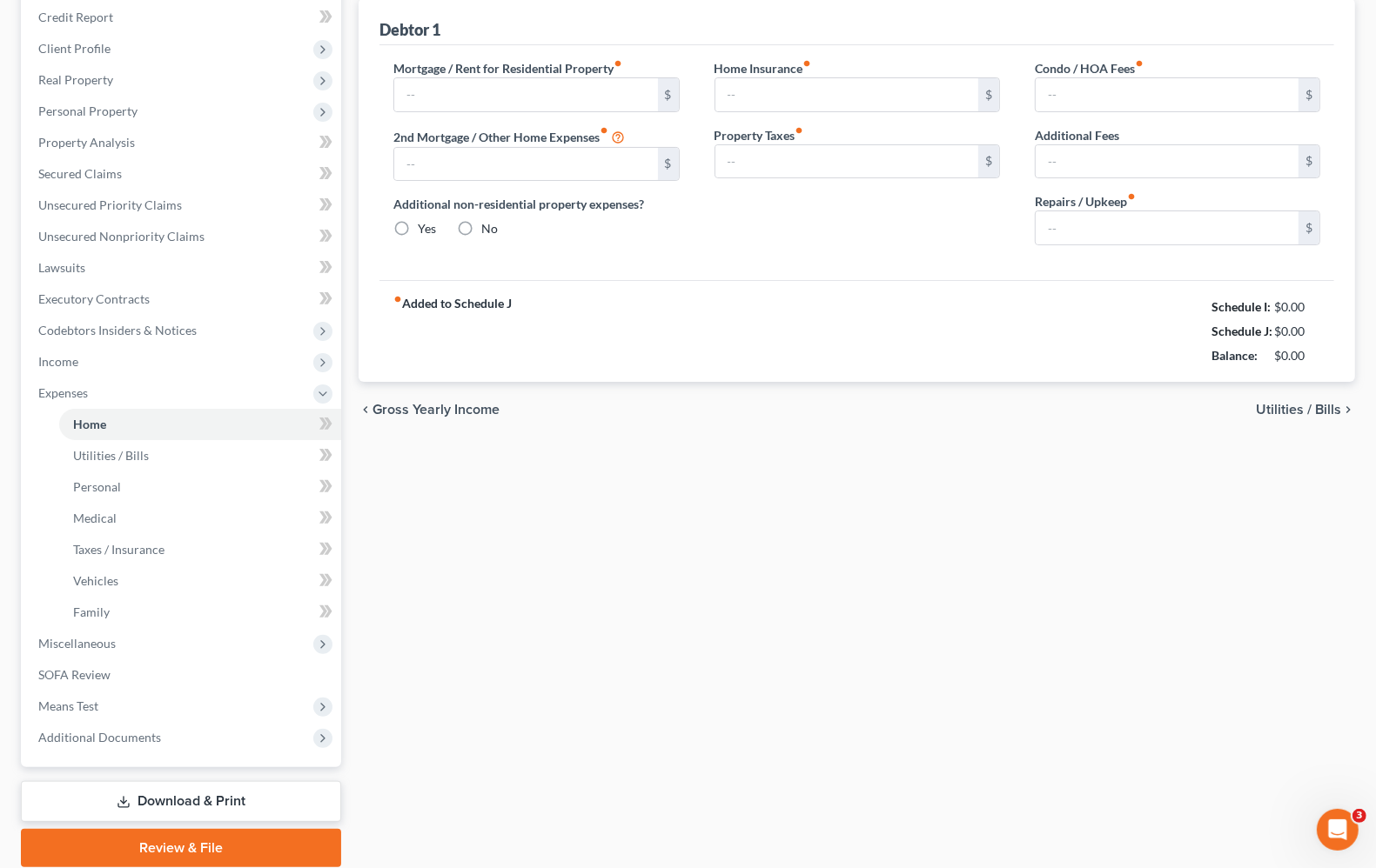
scroll to position [28, 0]
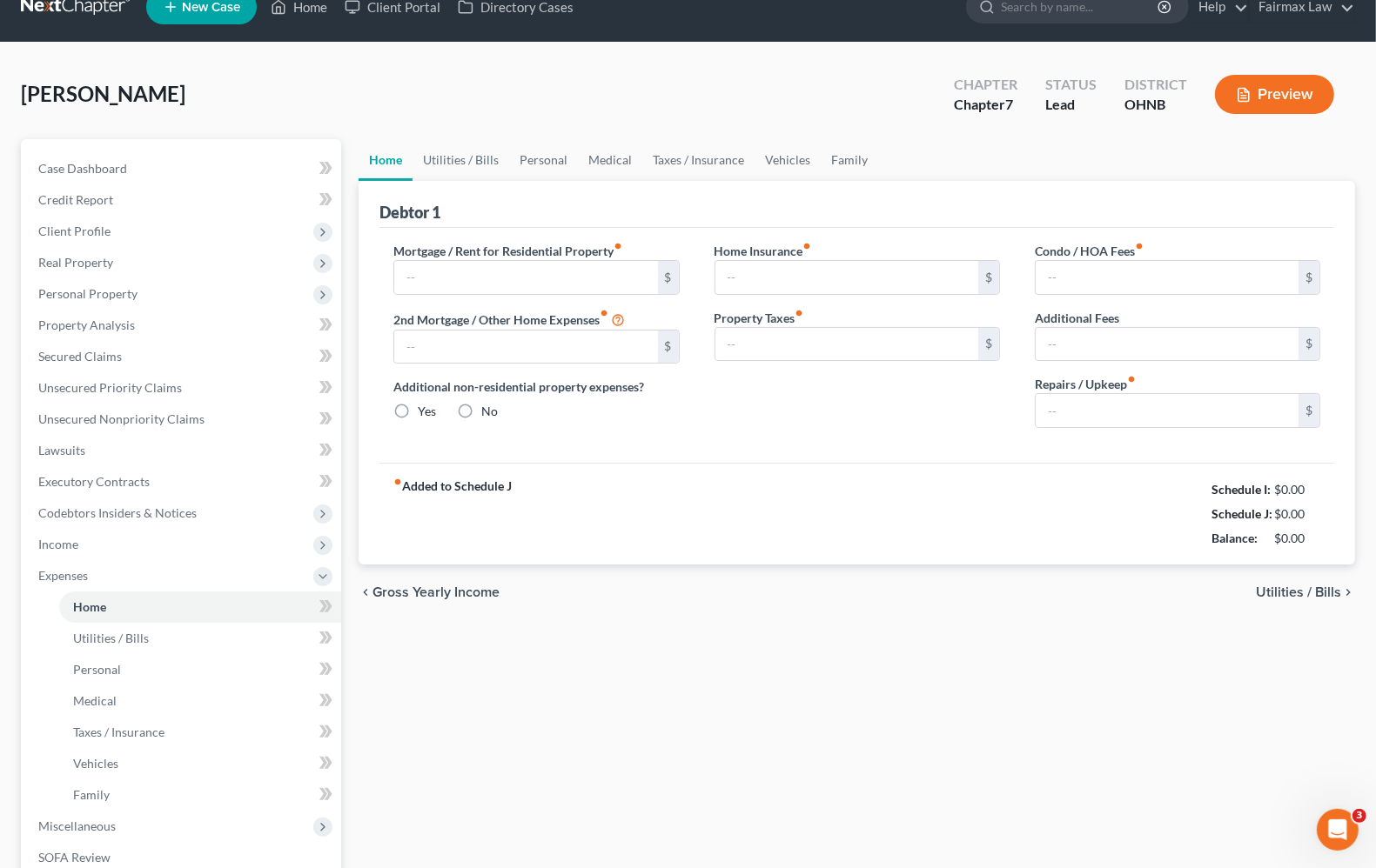
type input "933.00"
type input "0.00"
radio input "true"
type input "0.00"
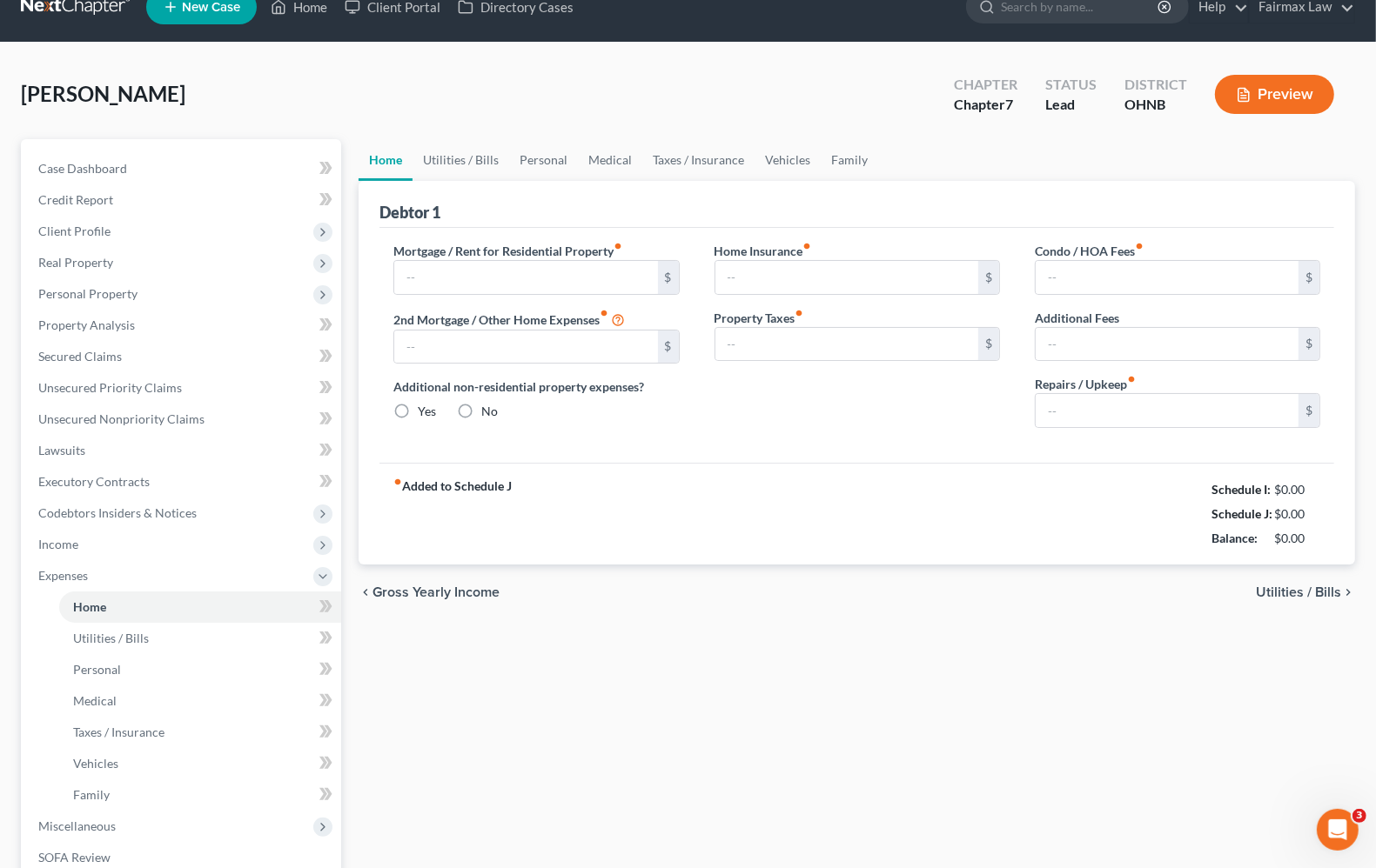
type input "0.00"
type input "100.00"
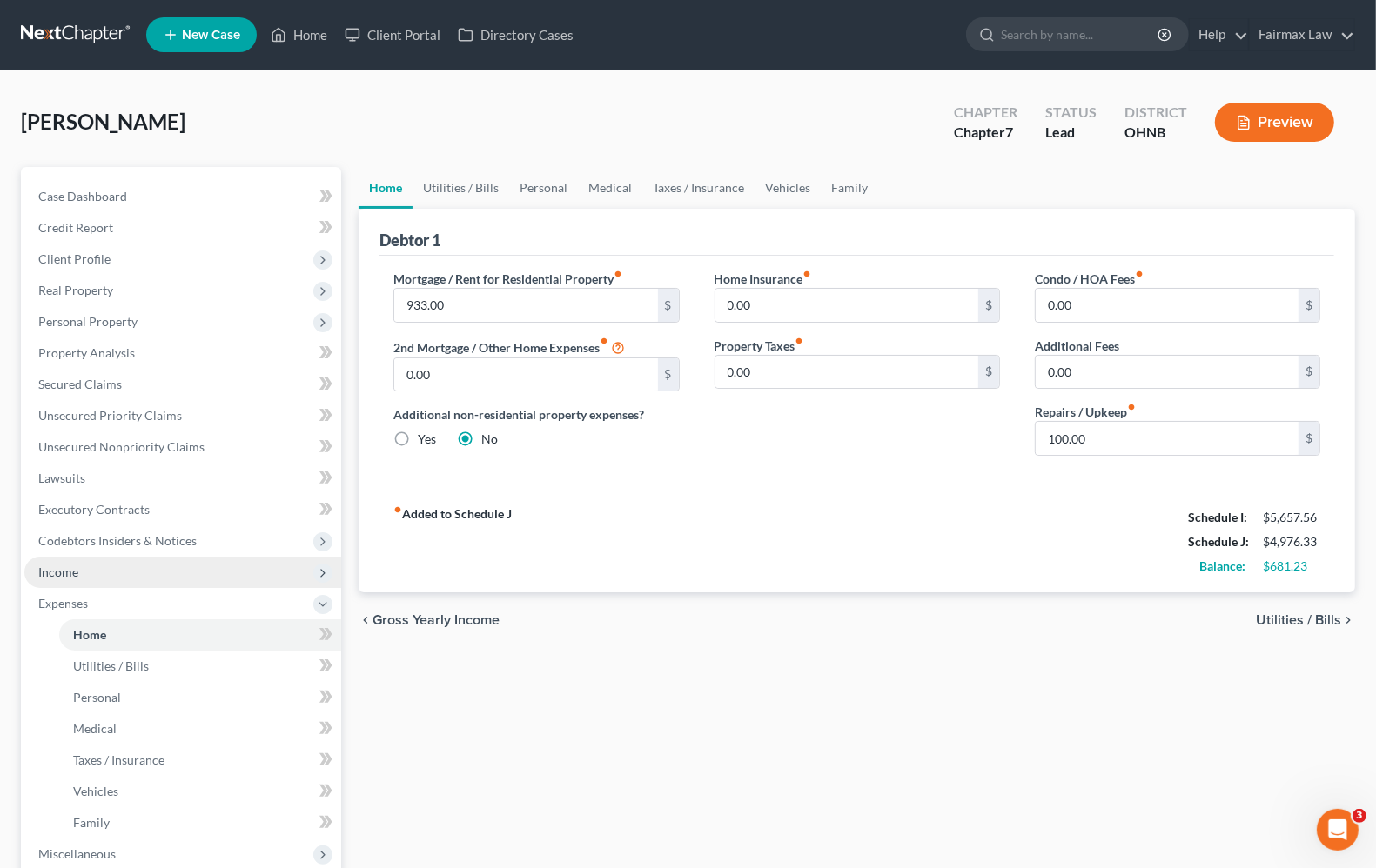
click at [123, 572] on span "Income" at bounding box center [182, 573] width 317 height 31
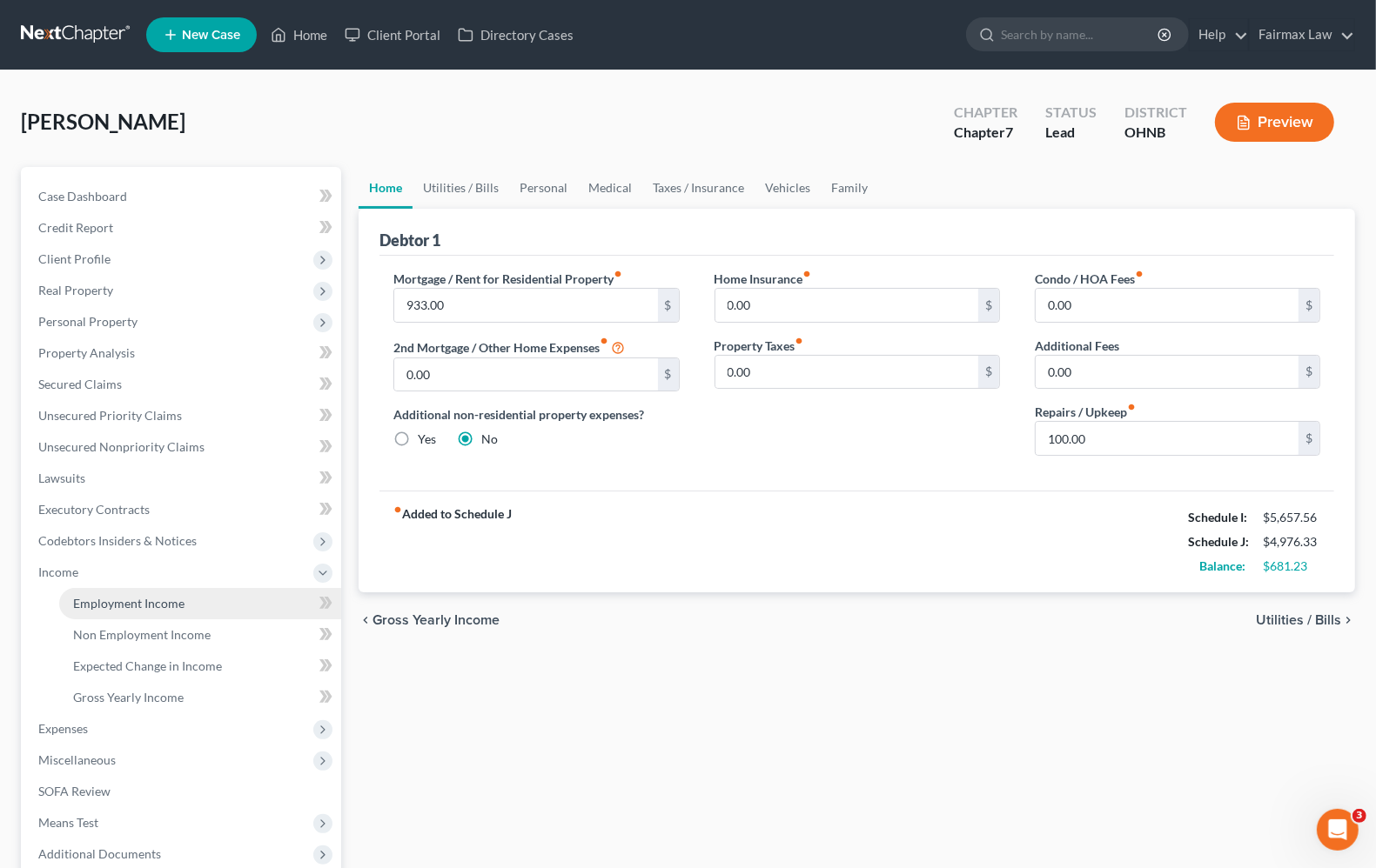
click at [198, 602] on link "Employment Income" at bounding box center [200, 603] width 282 height 31
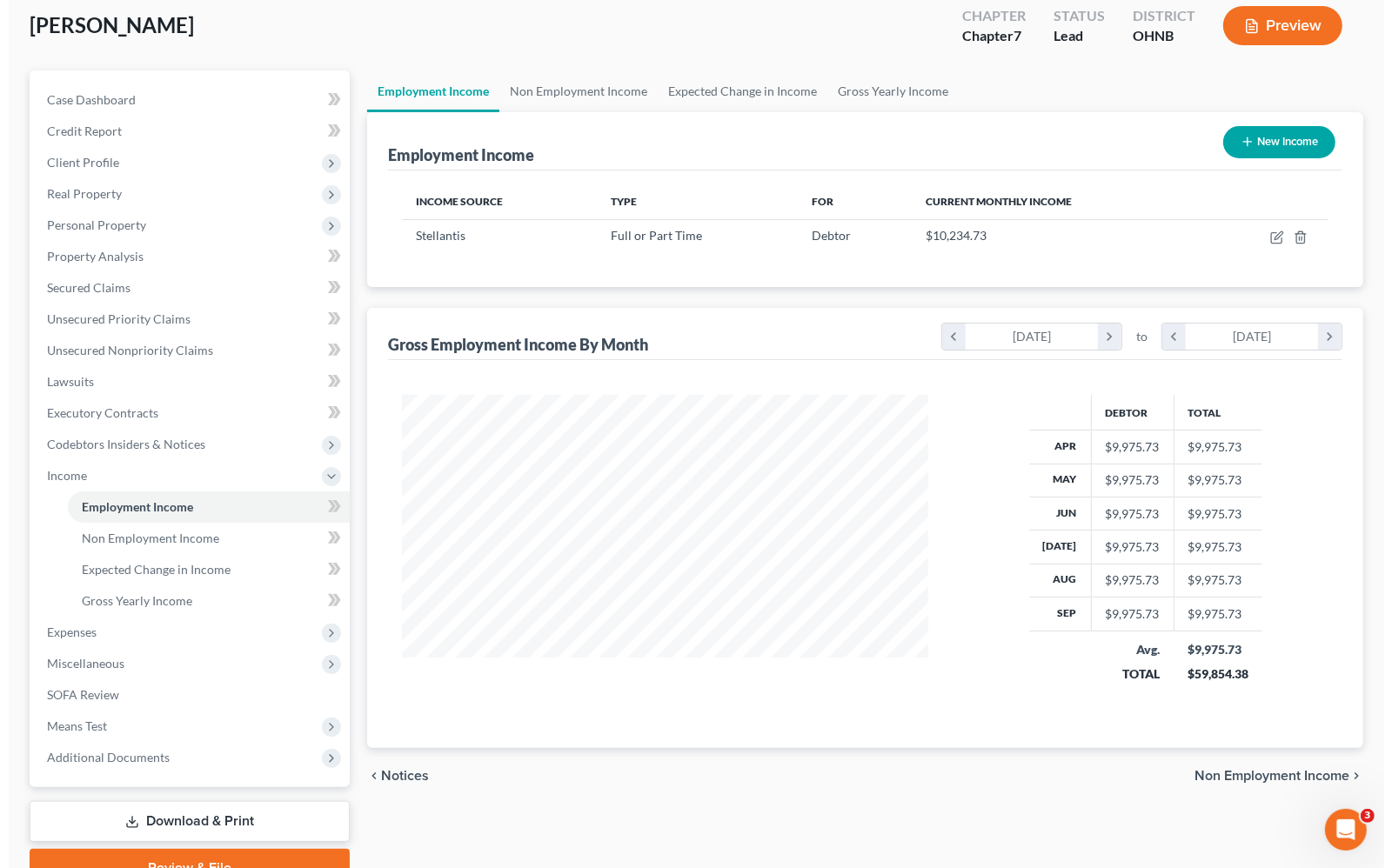
scroll to position [179, 0]
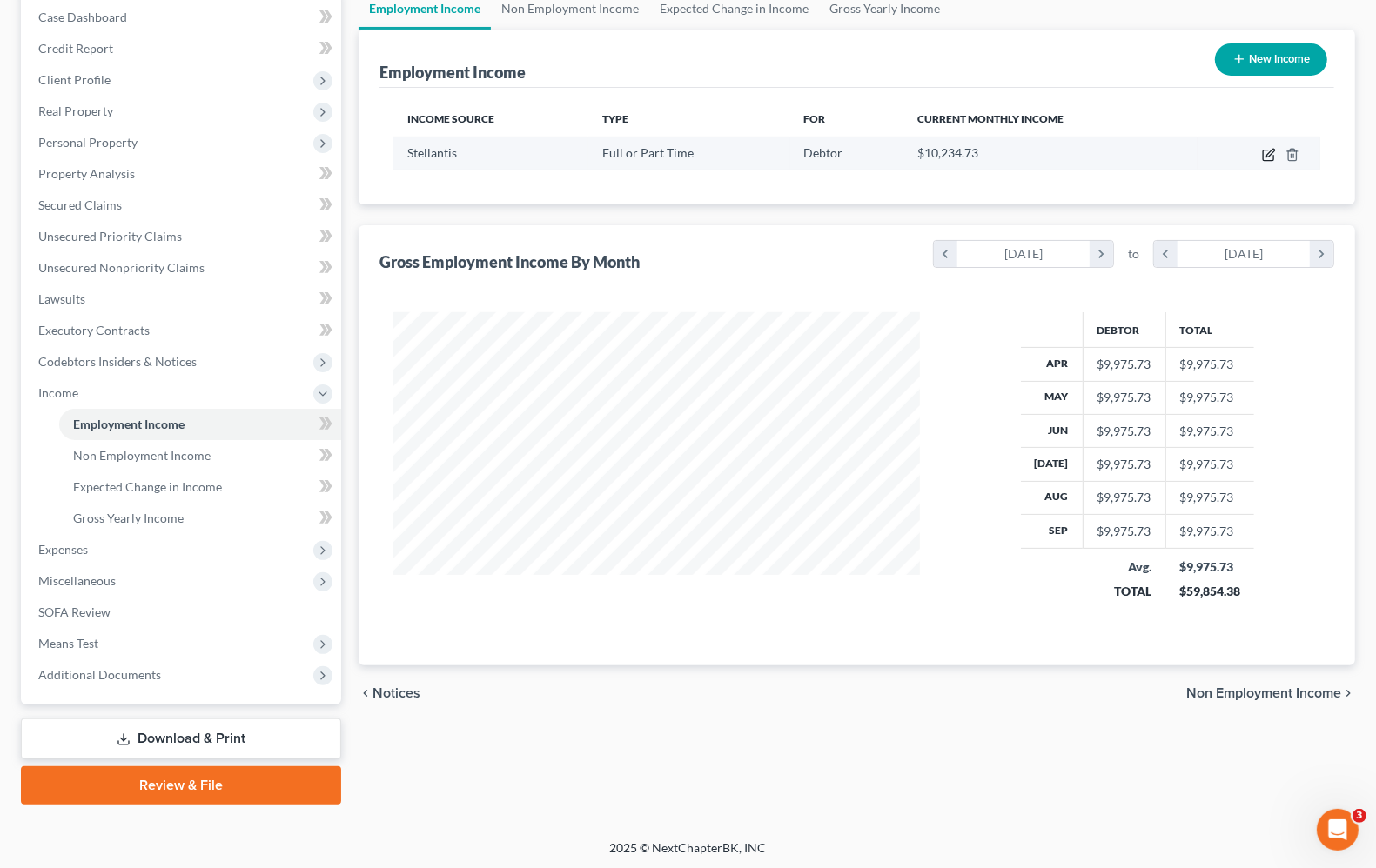
click at [1269, 157] on icon "button" at bounding box center [1268, 154] width 14 height 14
select select "0"
select select "36"
select select "3"
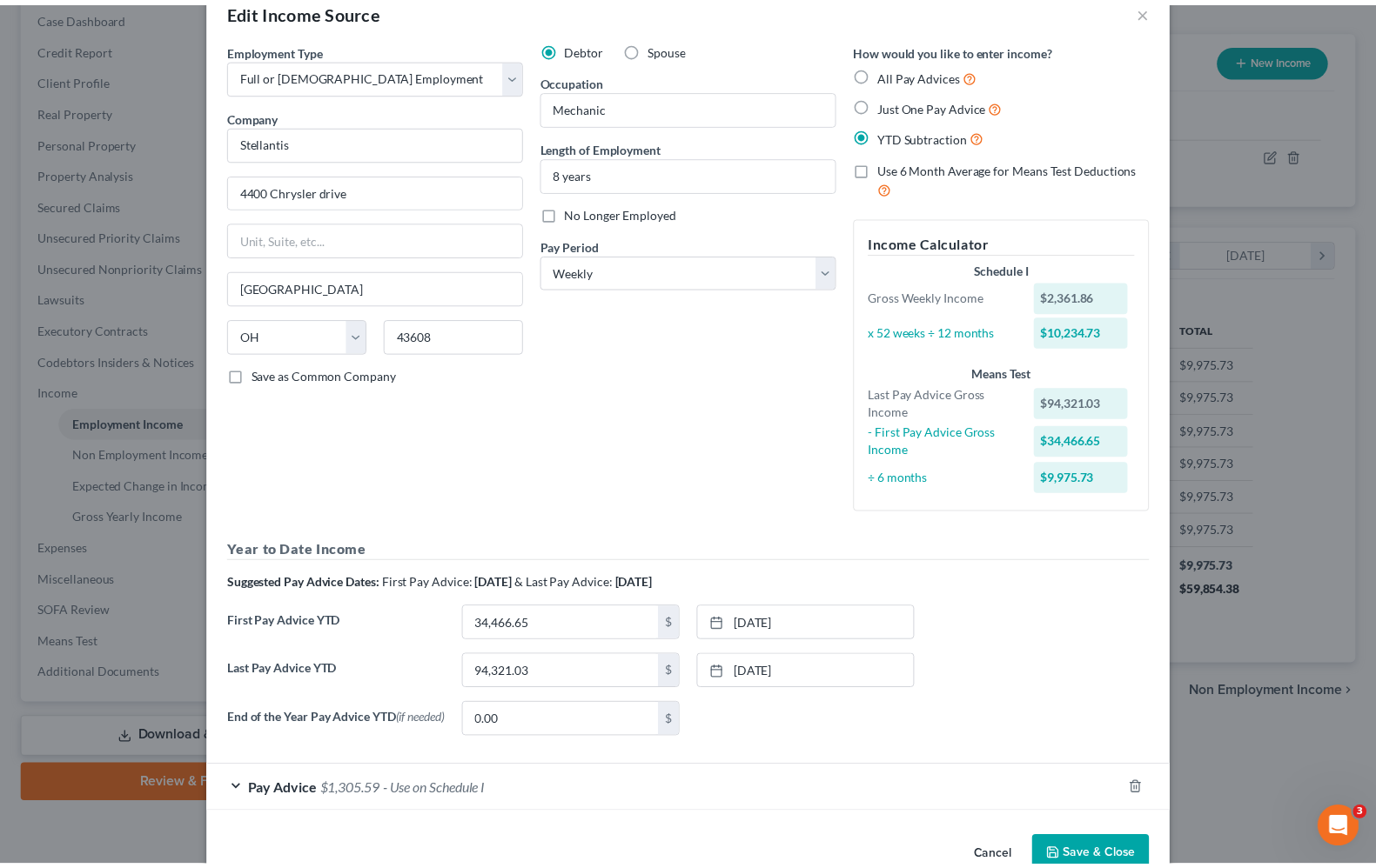
scroll to position [0, 0]
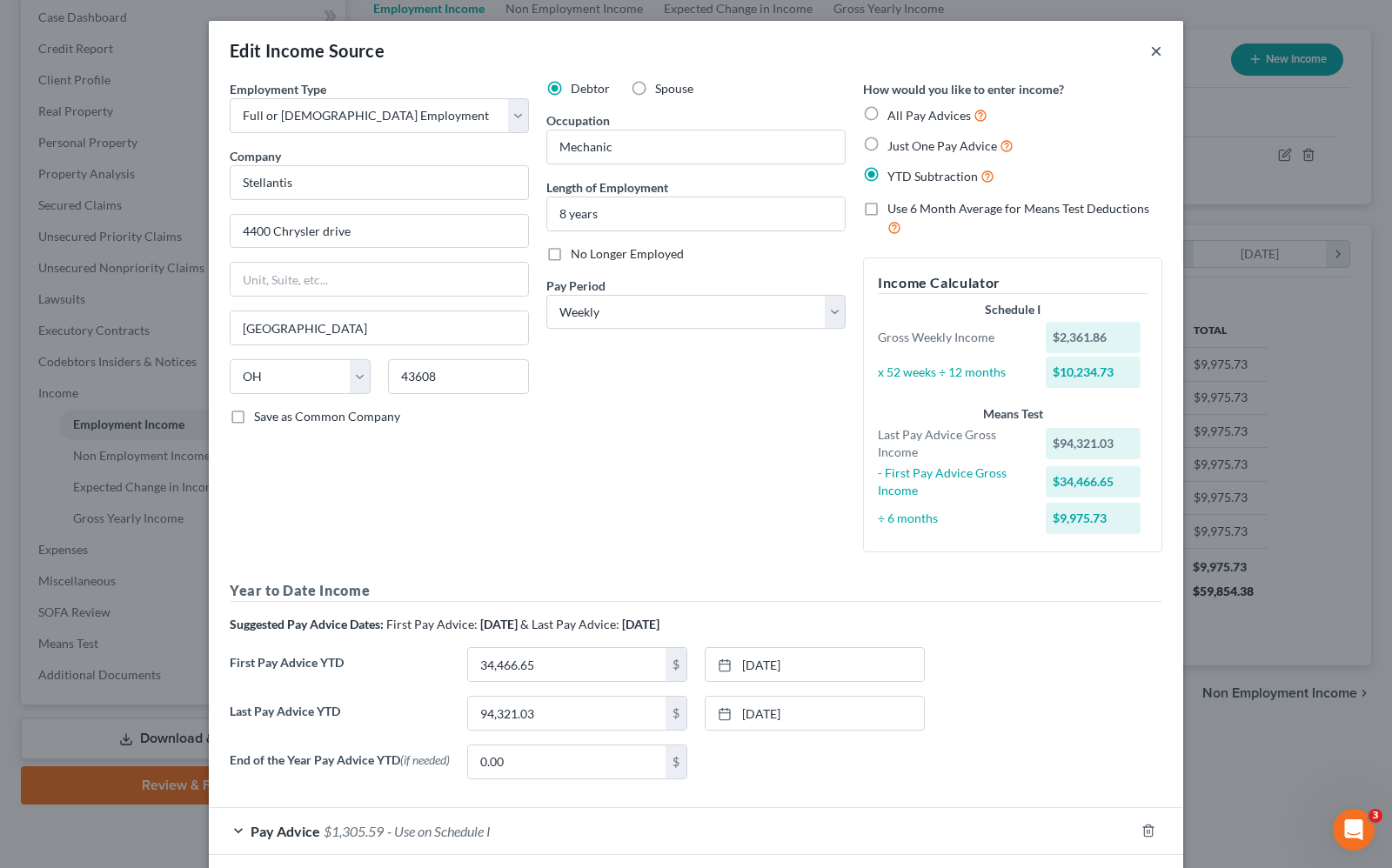
click at [1150, 53] on button "×" at bounding box center [1156, 50] width 12 height 21
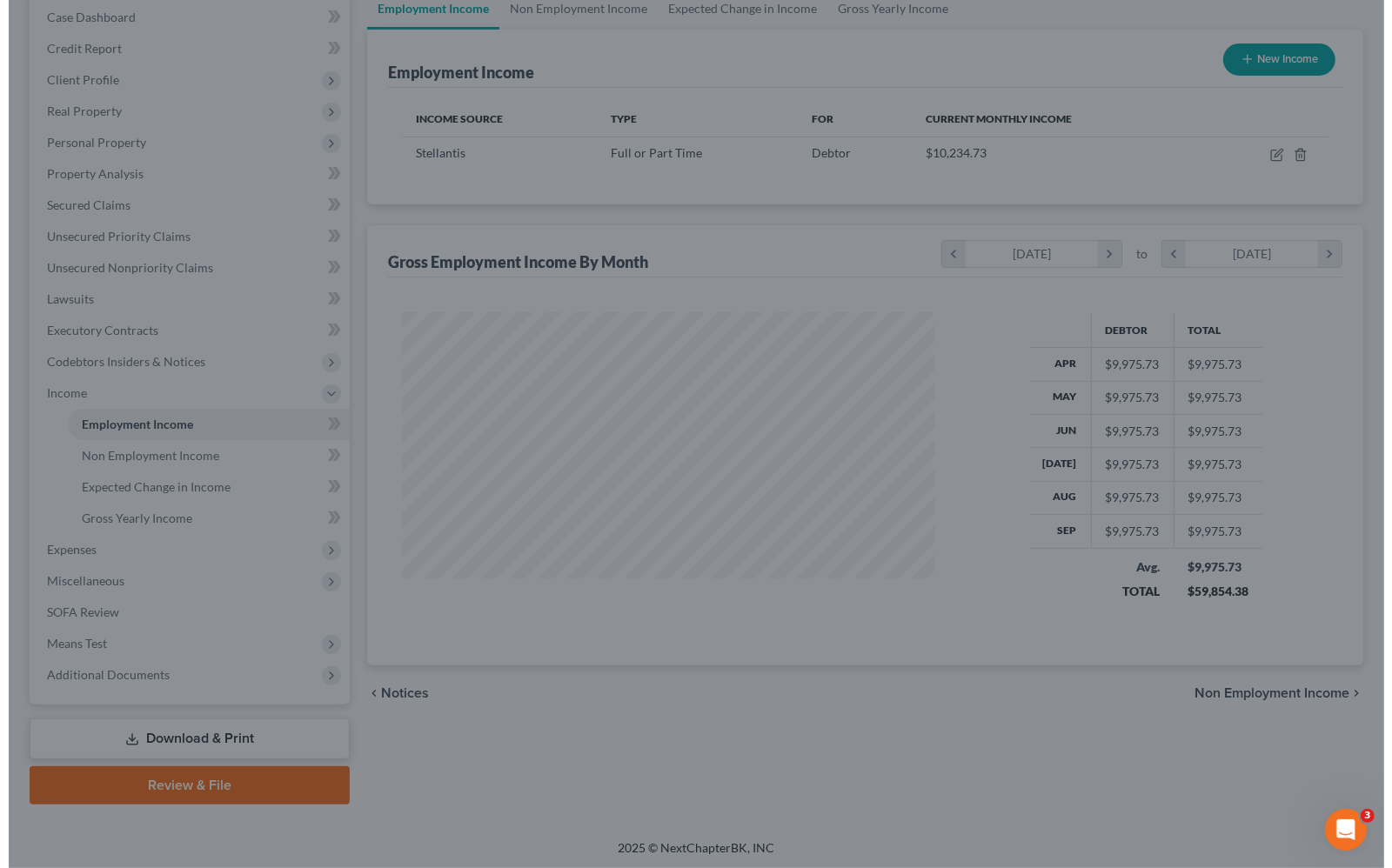
scroll to position [869514, 869305]
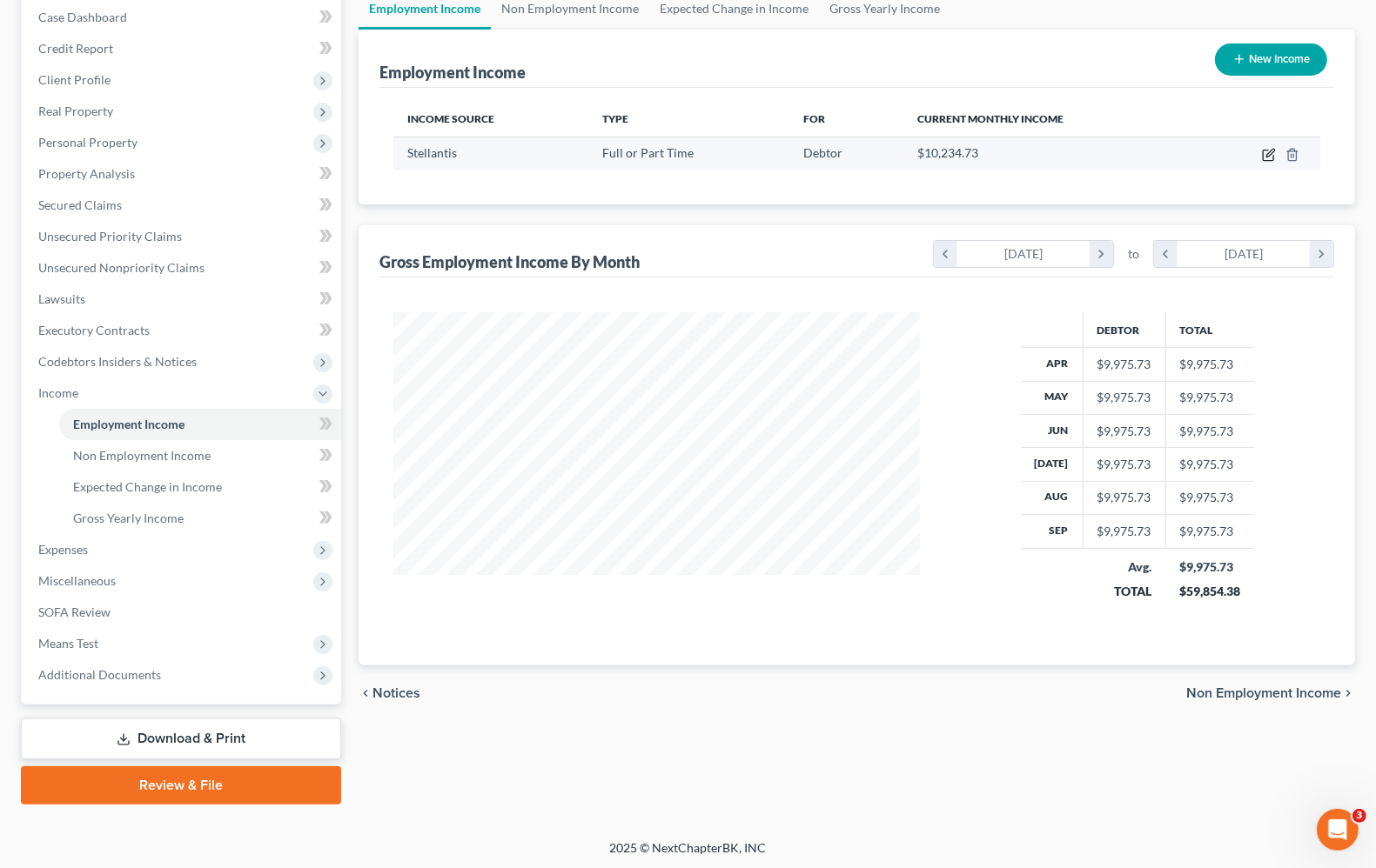
click at [1272, 149] on icon "button" at bounding box center [1270, 152] width 7 height 7
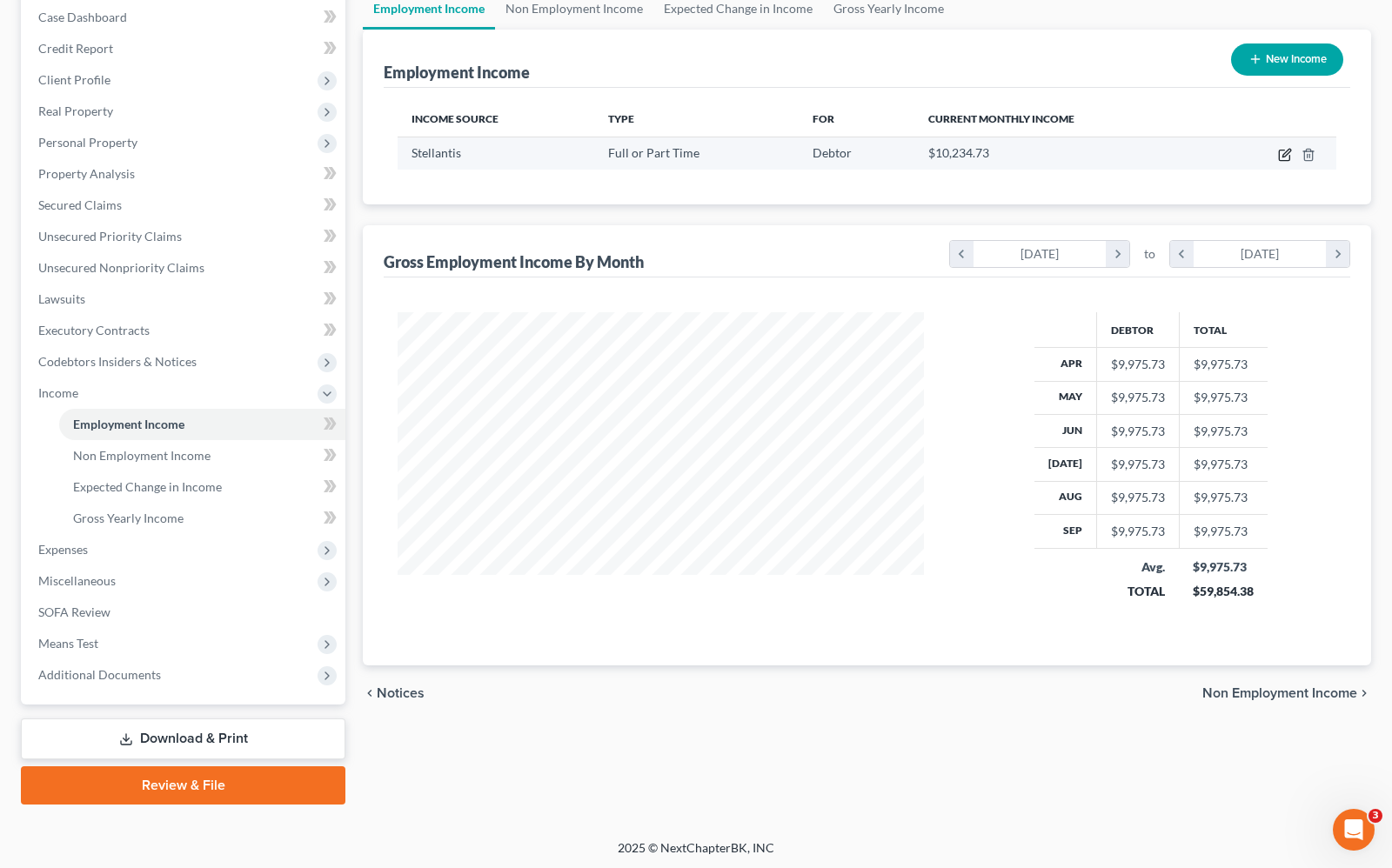
select select "0"
select select "36"
select select "3"
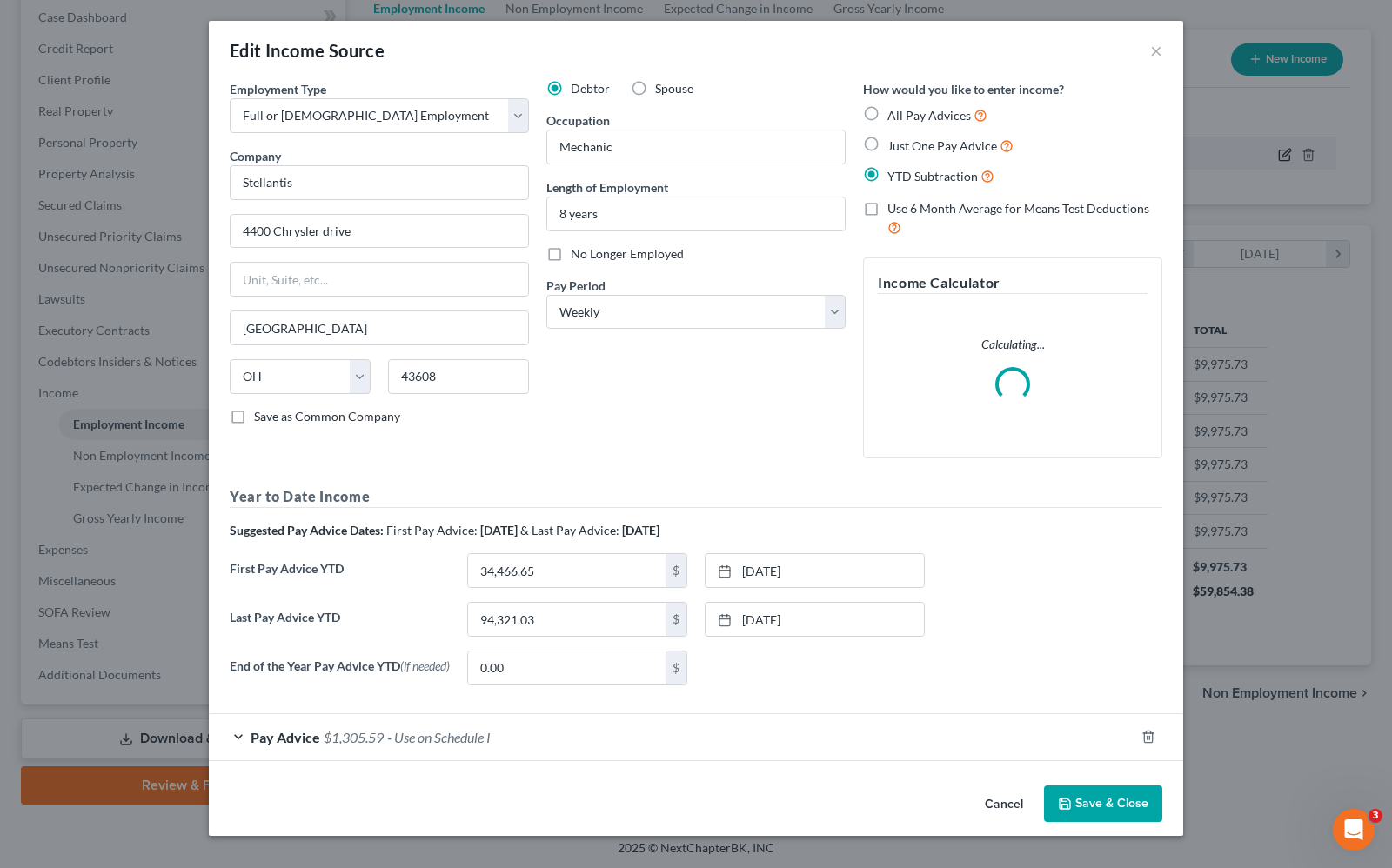
scroll to position [313, 567]
click at [660, 429] on div "Debtor Spouse Occupation Mechanic Length of Employment 8 years No Longer Employ…" at bounding box center [696, 276] width 316 height 392
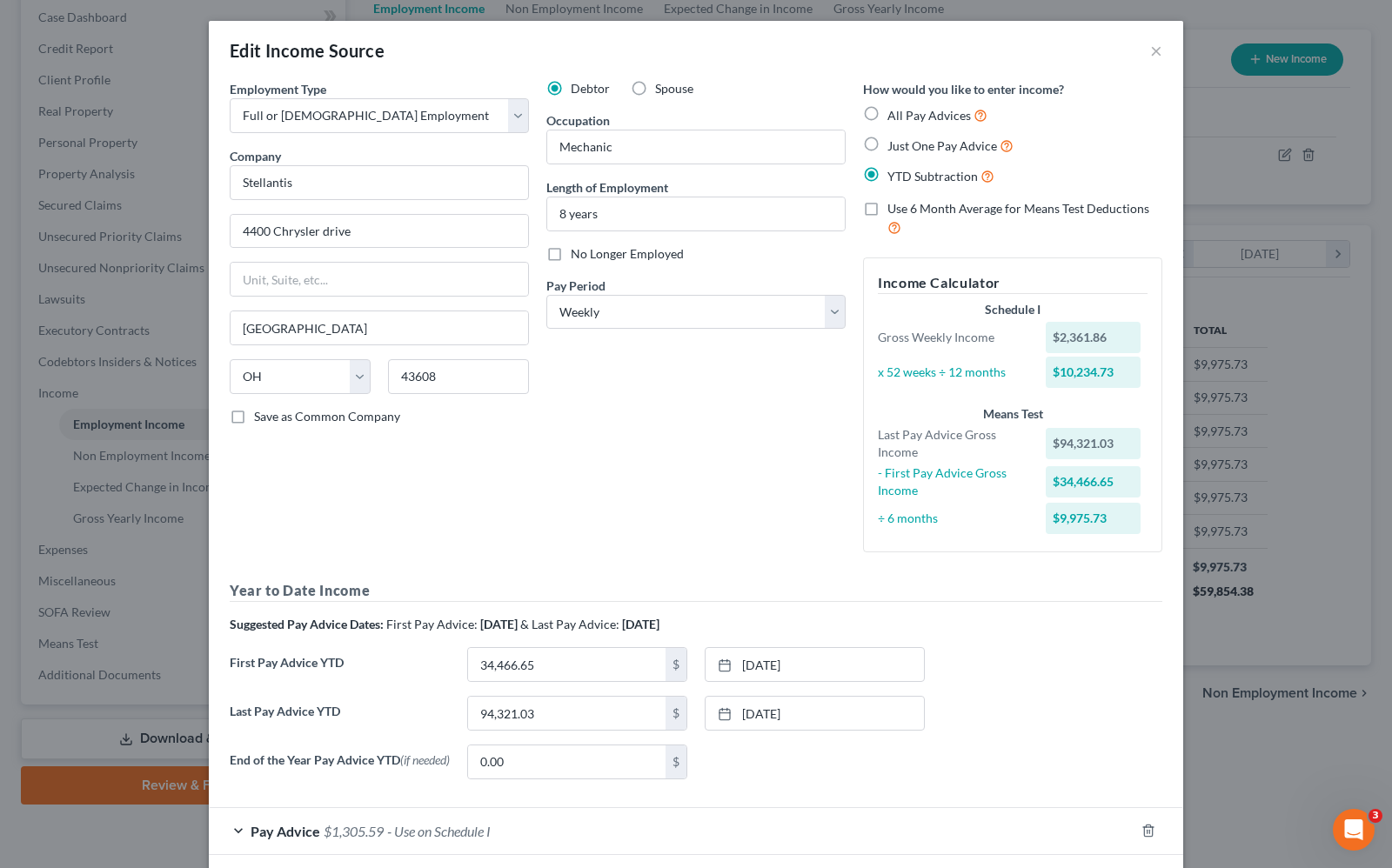
click at [731, 455] on div "Debtor Spouse Occupation Mechanic Length of Employment 8 years No Longer Employ…" at bounding box center [696, 323] width 316 height 486
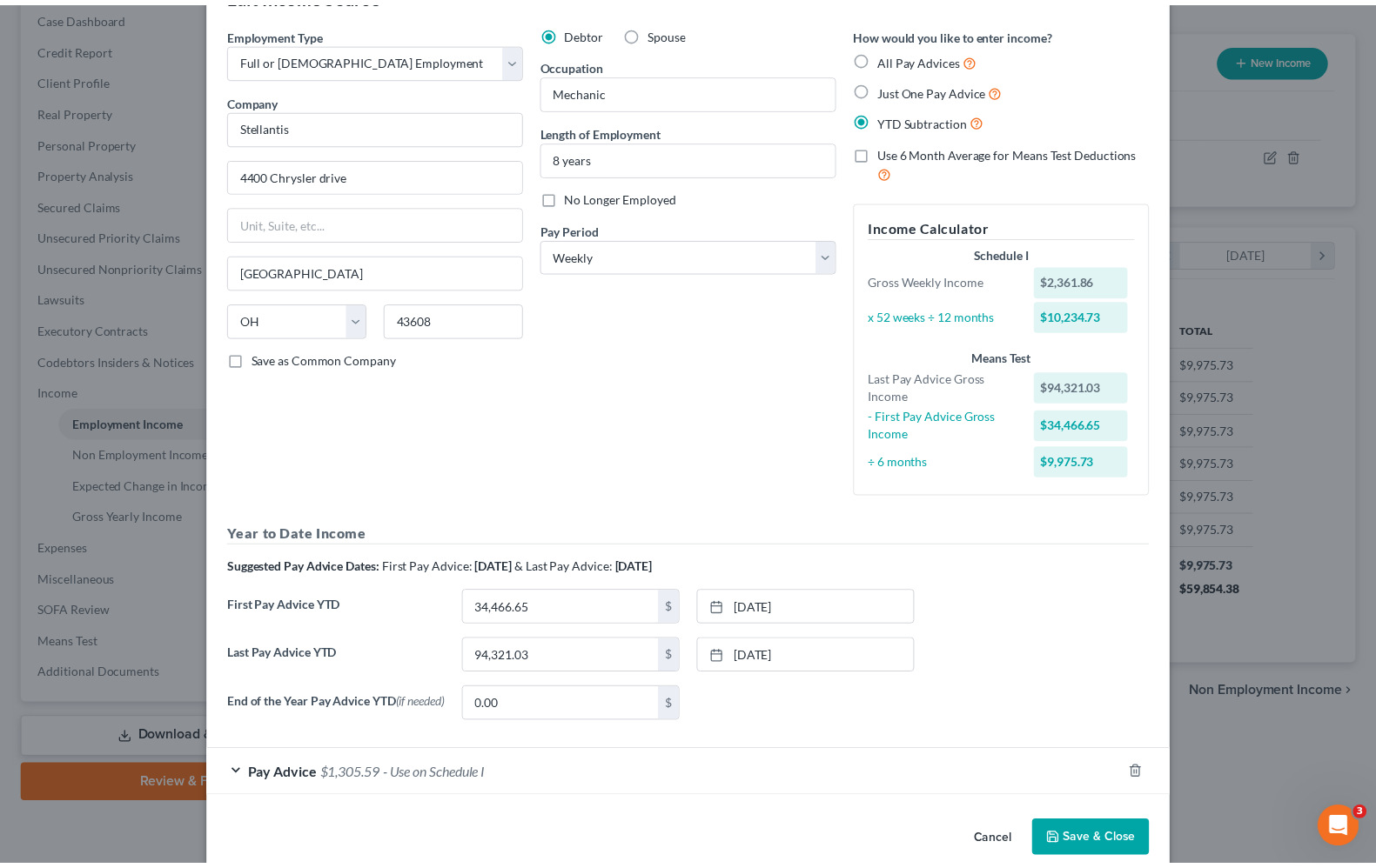
scroll to position [87, 0]
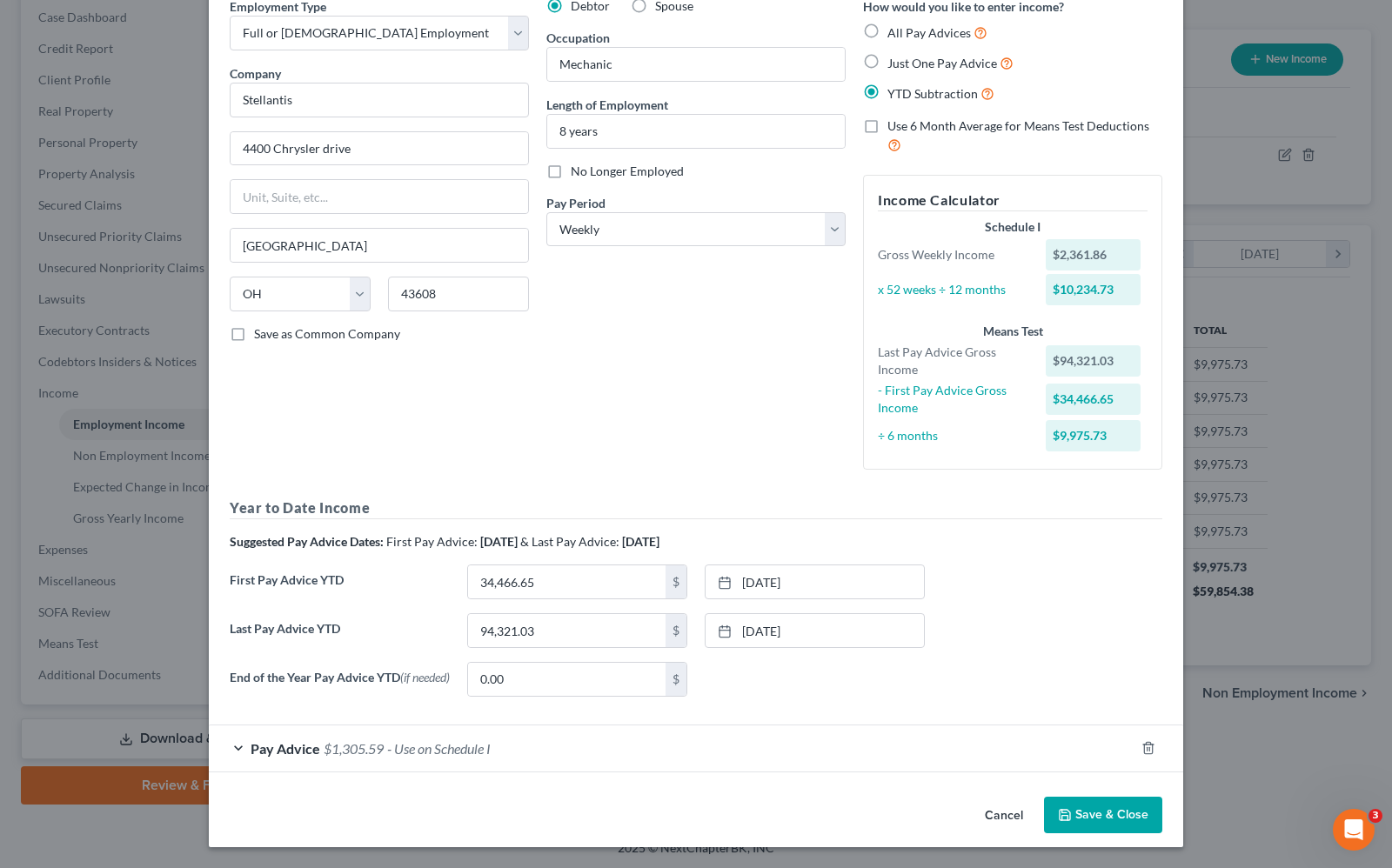
click at [1111, 818] on button "Save & Close" at bounding box center [1103, 815] width 118 height 37
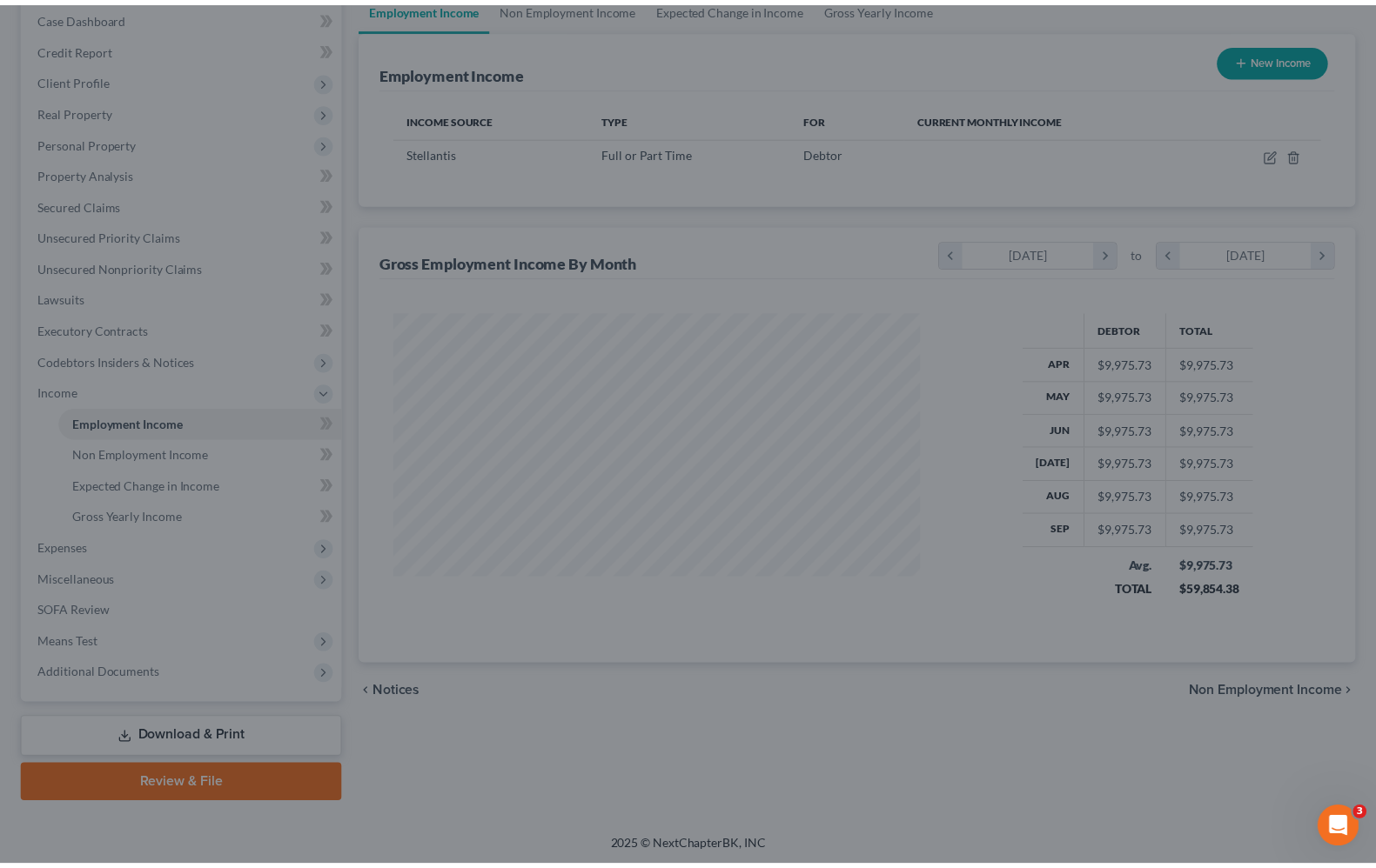
scroll to position [869514, 869687]
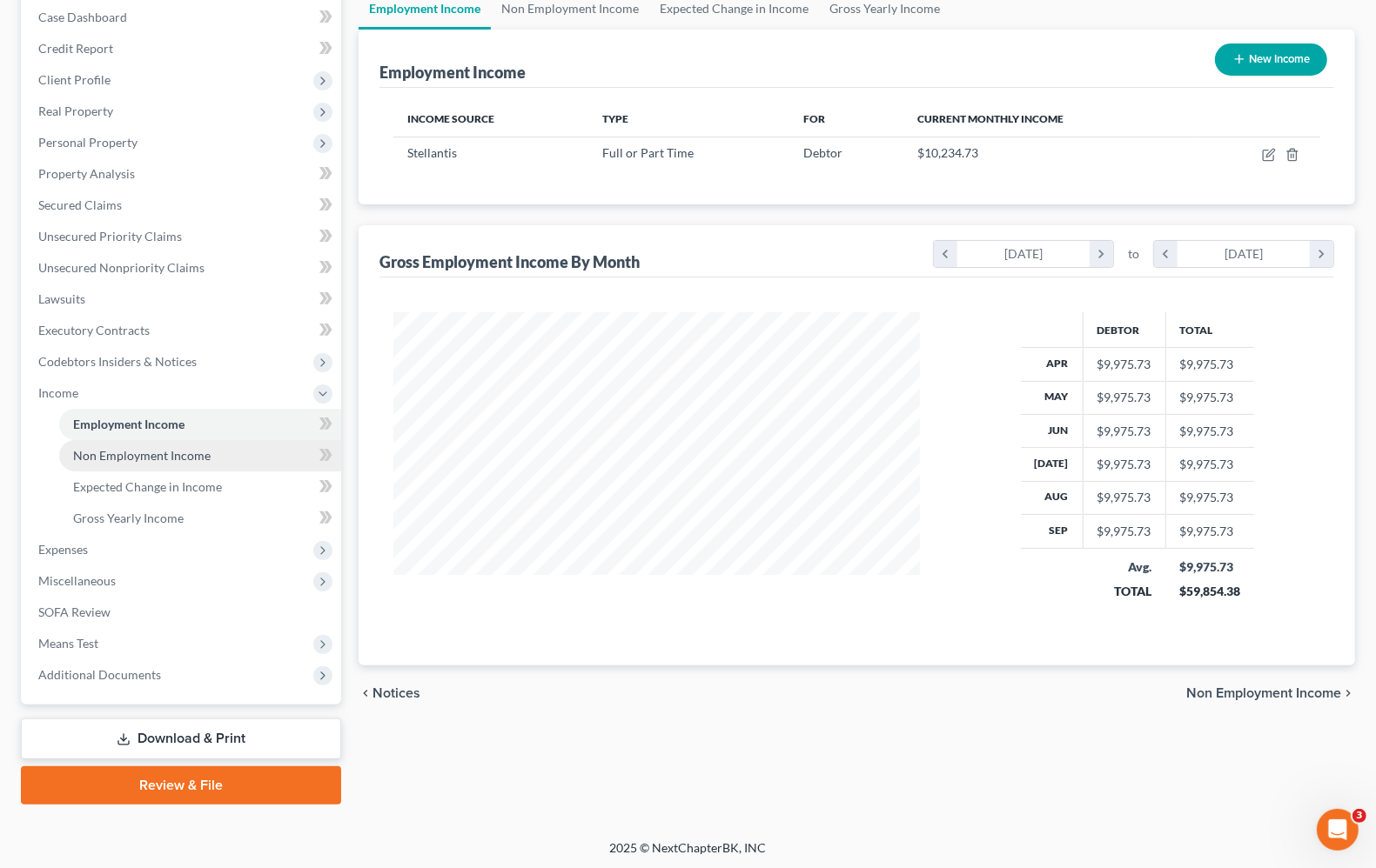
click at [140, 454] on span "Non Employment Income" at bounding box center [141, 456] width 138 height 15
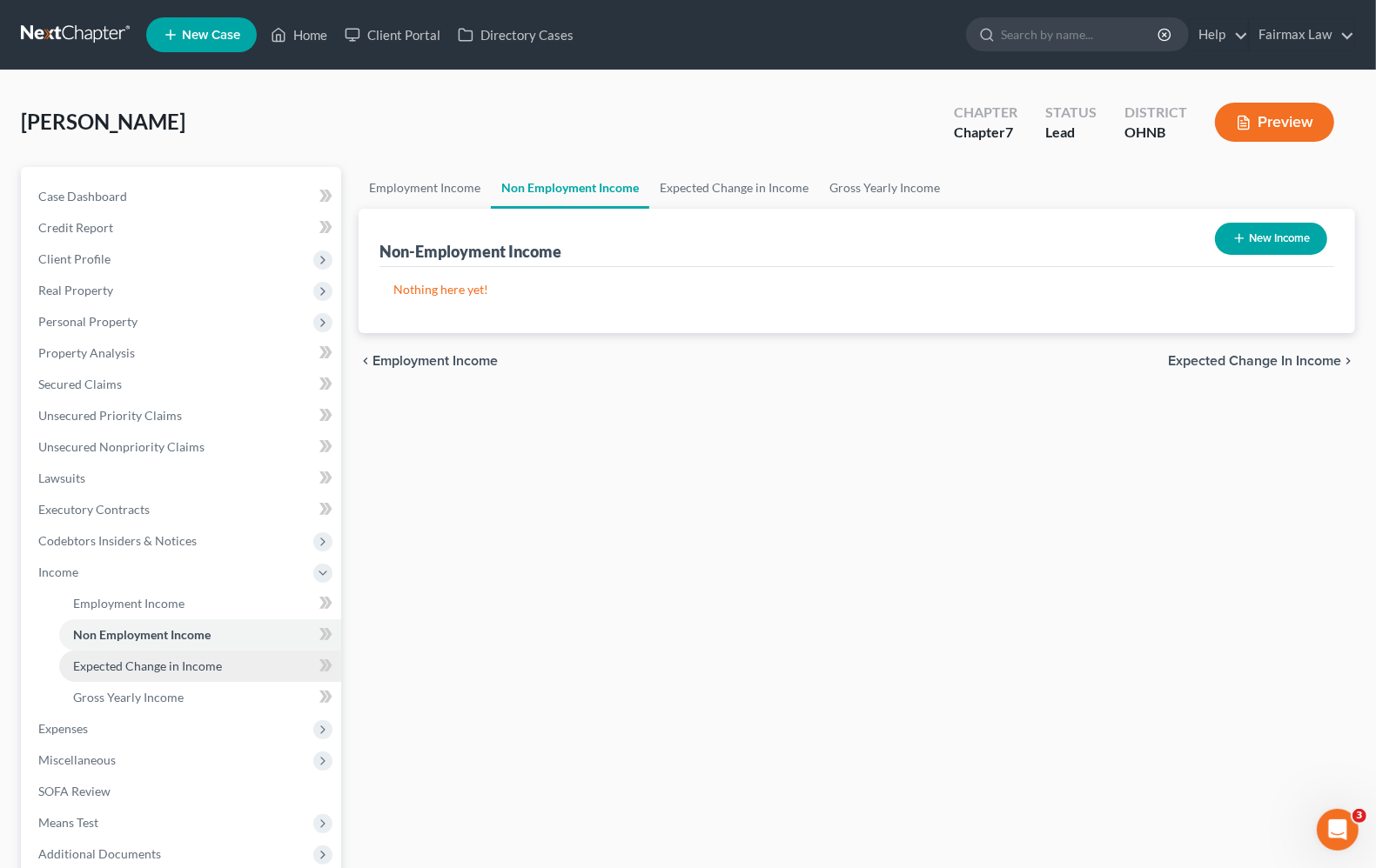
click at [132, 666] on span "Expected Change in Income" at bounding box center [147, 666] width 149 height 15
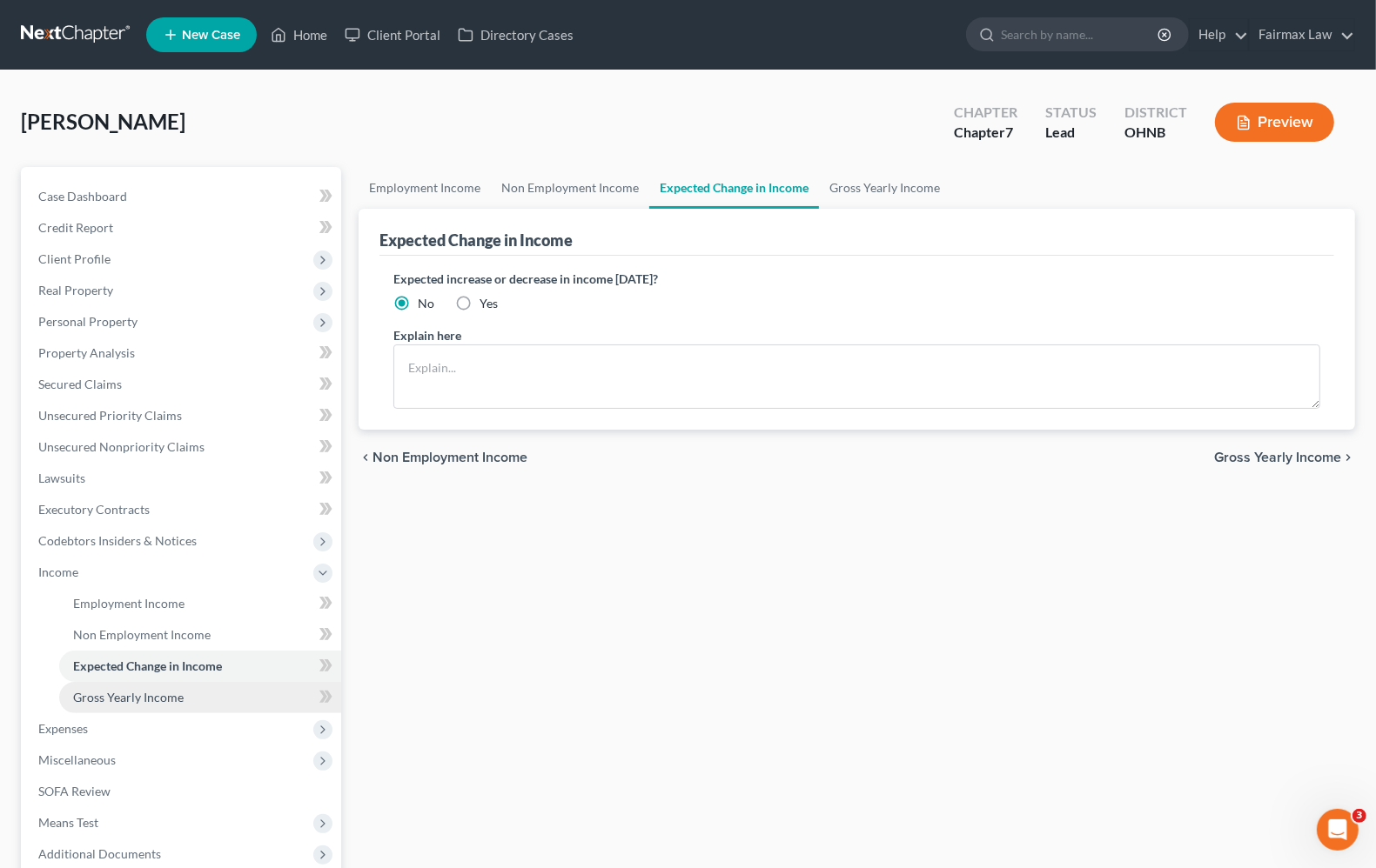
click at [172, 700] on span "Gross Yearly Income" at bounding box center [128, 697] width 111 height 15
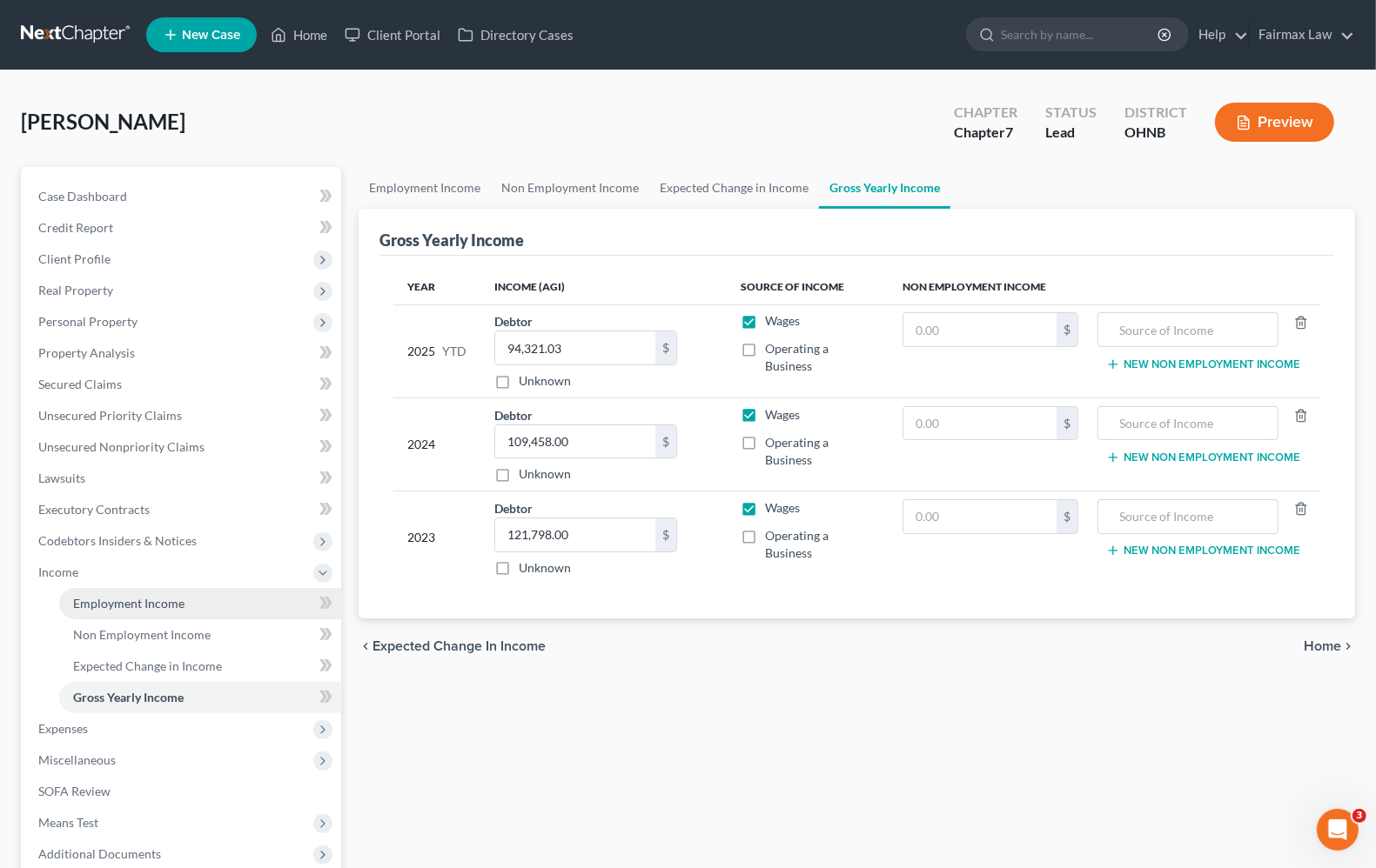
click at [126, 605] on span "Employment Income" at bounding box center [128, 603] width 112 height 15
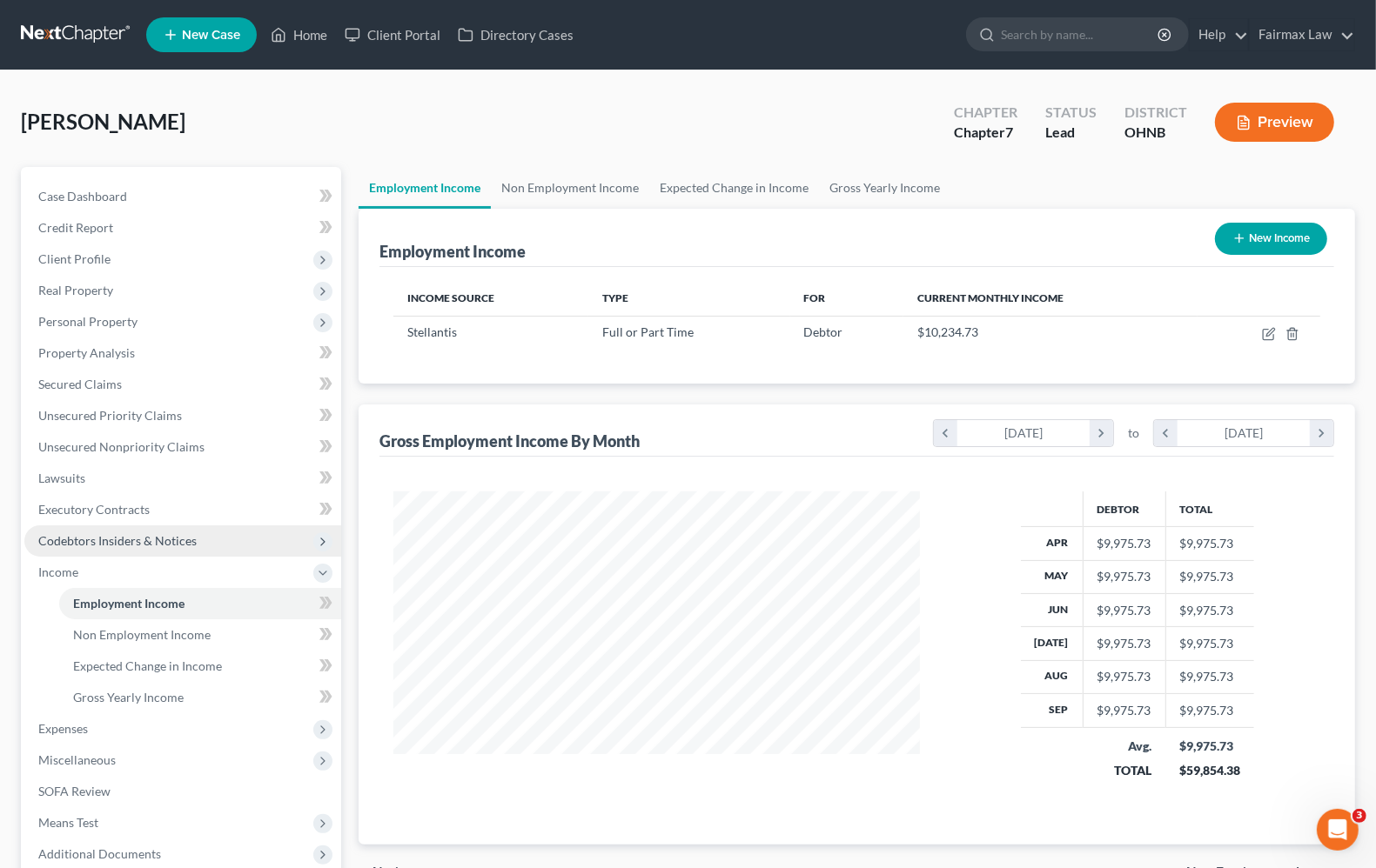
scroll to position [313, 559]
click at [107, 537] on span "Codebtors Insiders & Notices" at bounding box center [117, 541] width 159 height 15
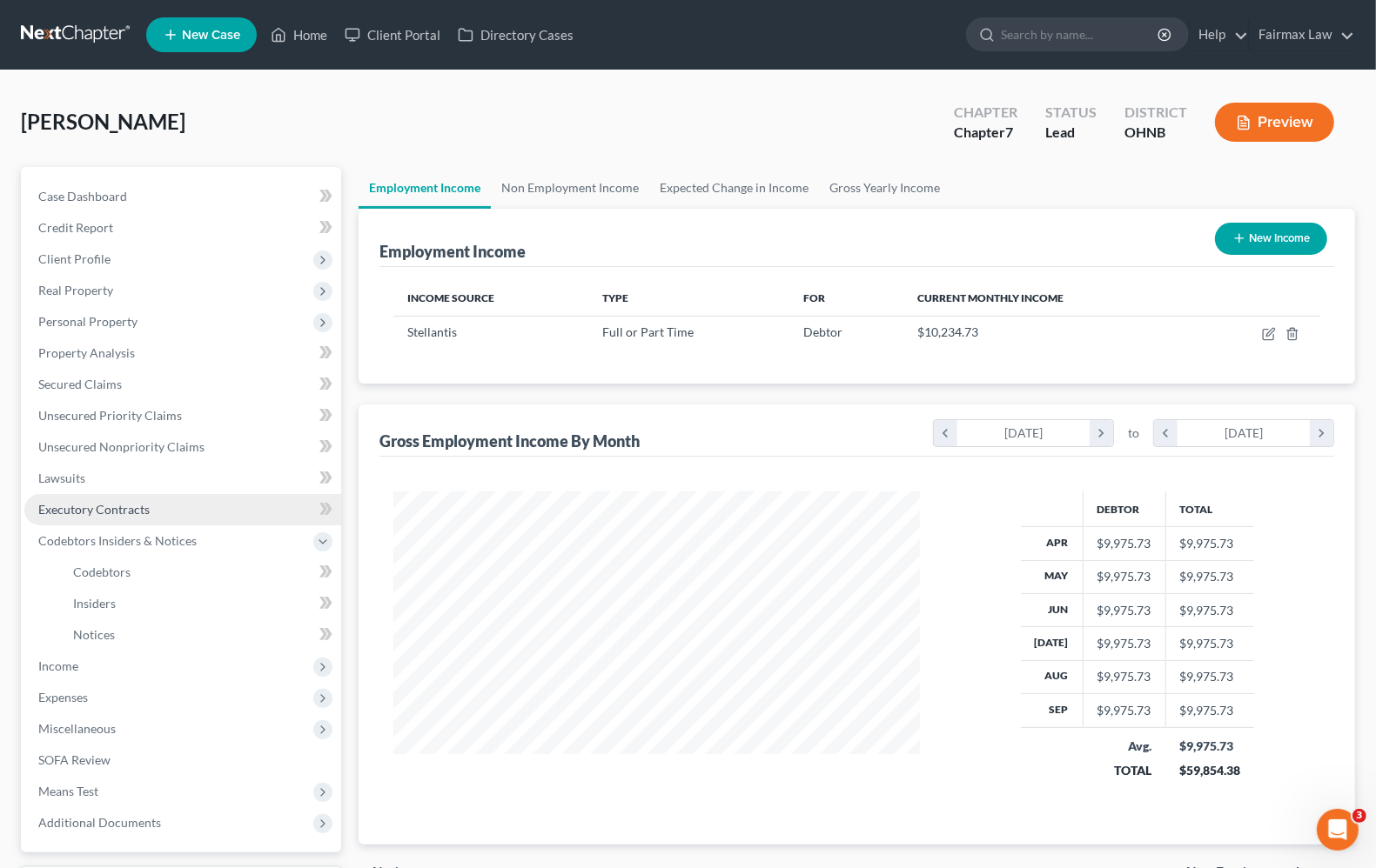
click at [100, 514] on span "Executory Contracts" at bounding box center [93, 509] width 112 height 15
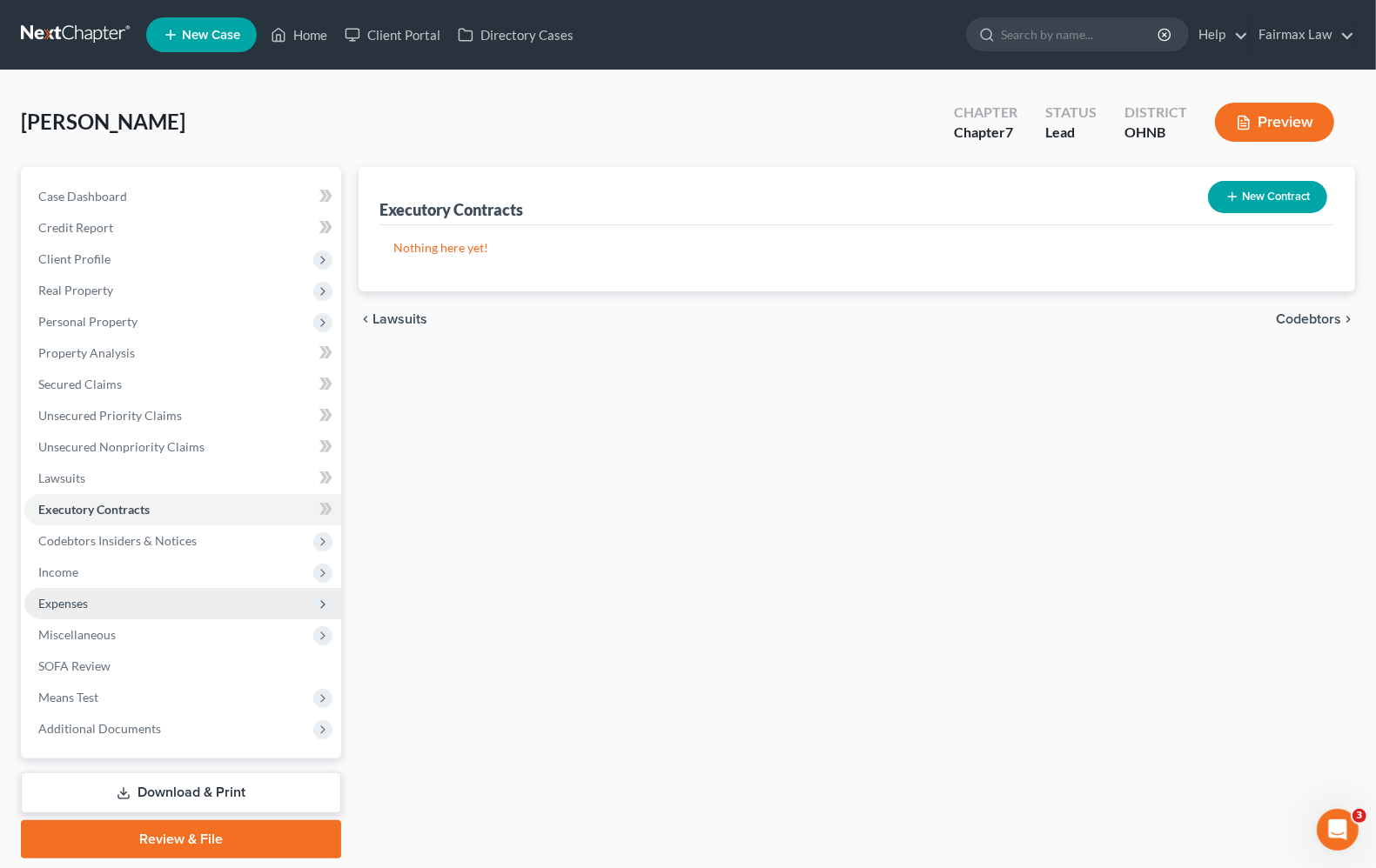
click at [114, 602] on span "Expenses" at bounding box center [182, 603] width 317 height 31
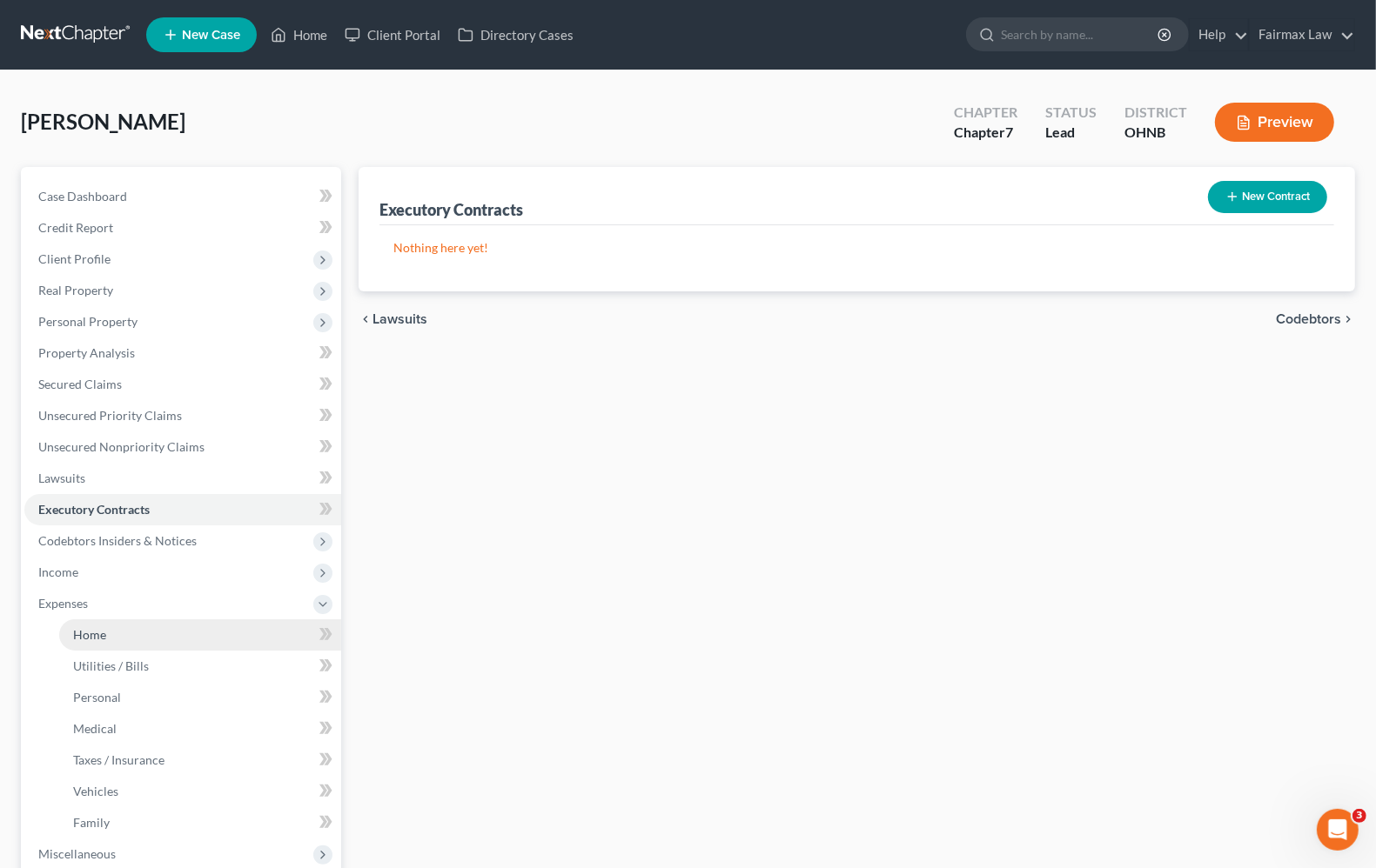
click at [107, 632] on link "Home" at bounding box center [200, 635] width 282 height 31
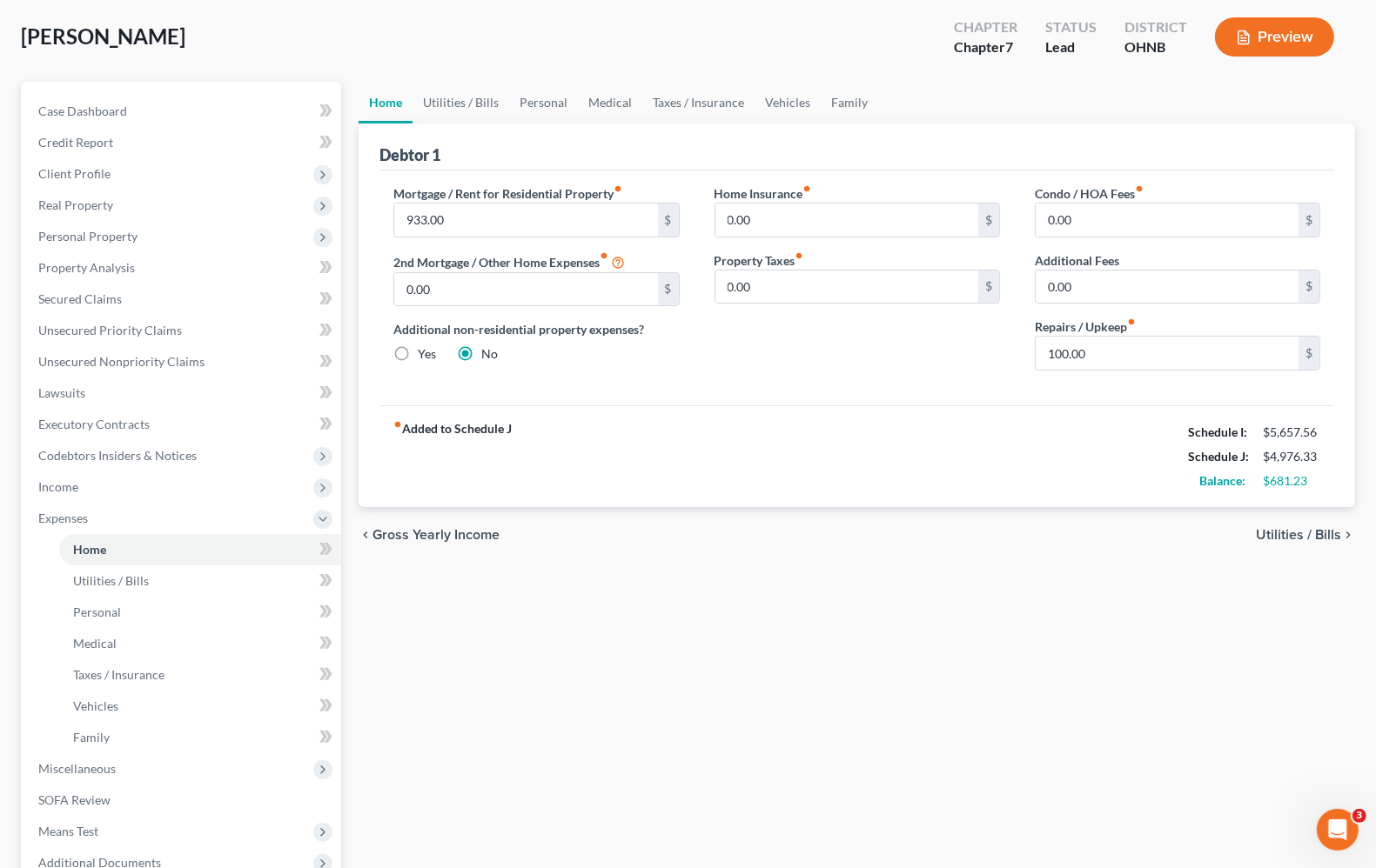
scroll to position [56, 0]
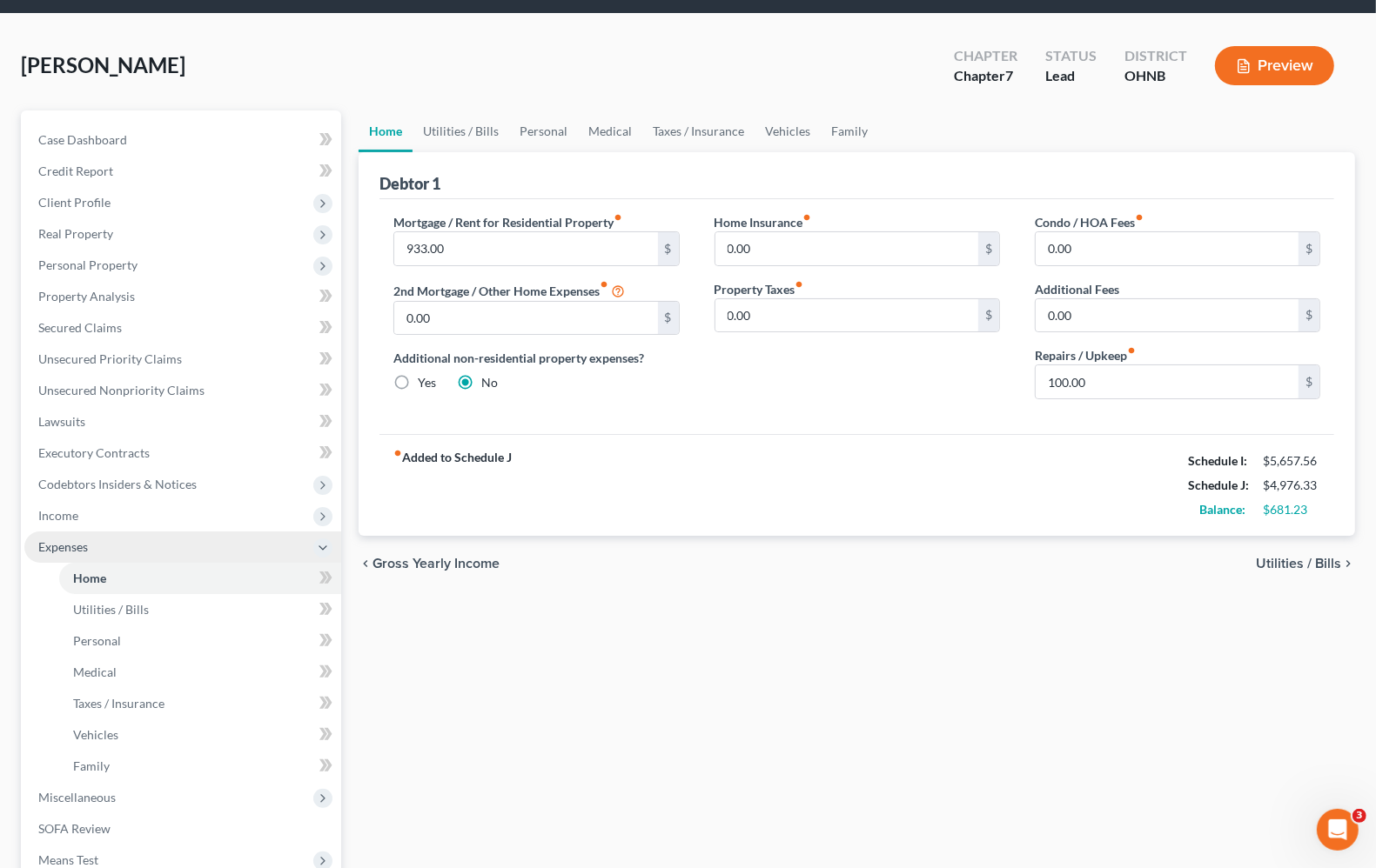
click at [58, 531] on span "Expenses" at bounding box center [182, 547] width 317 height 31
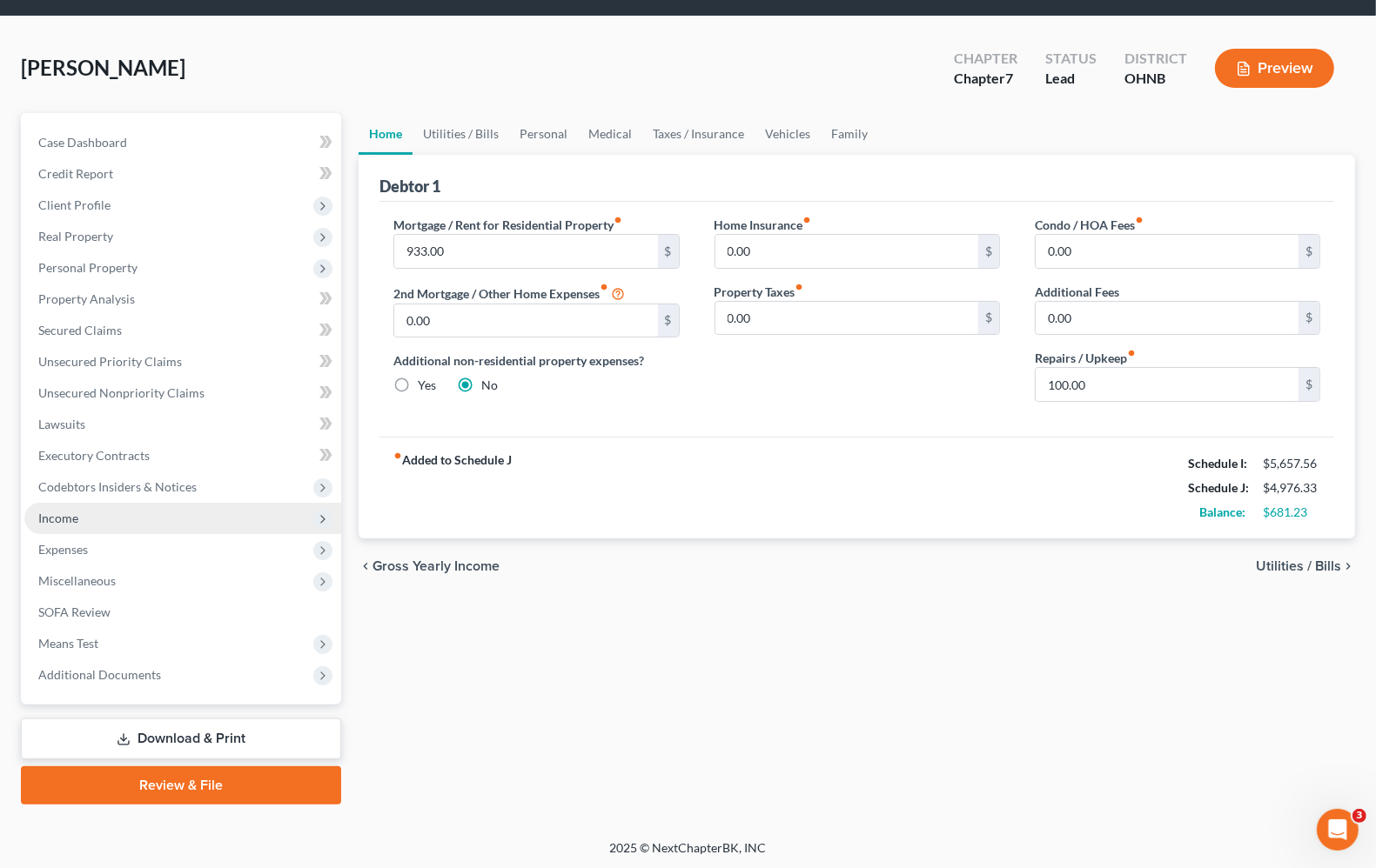
click at [58, 527] on span "Income" at bounding box center [182, 518] width 317 height 31
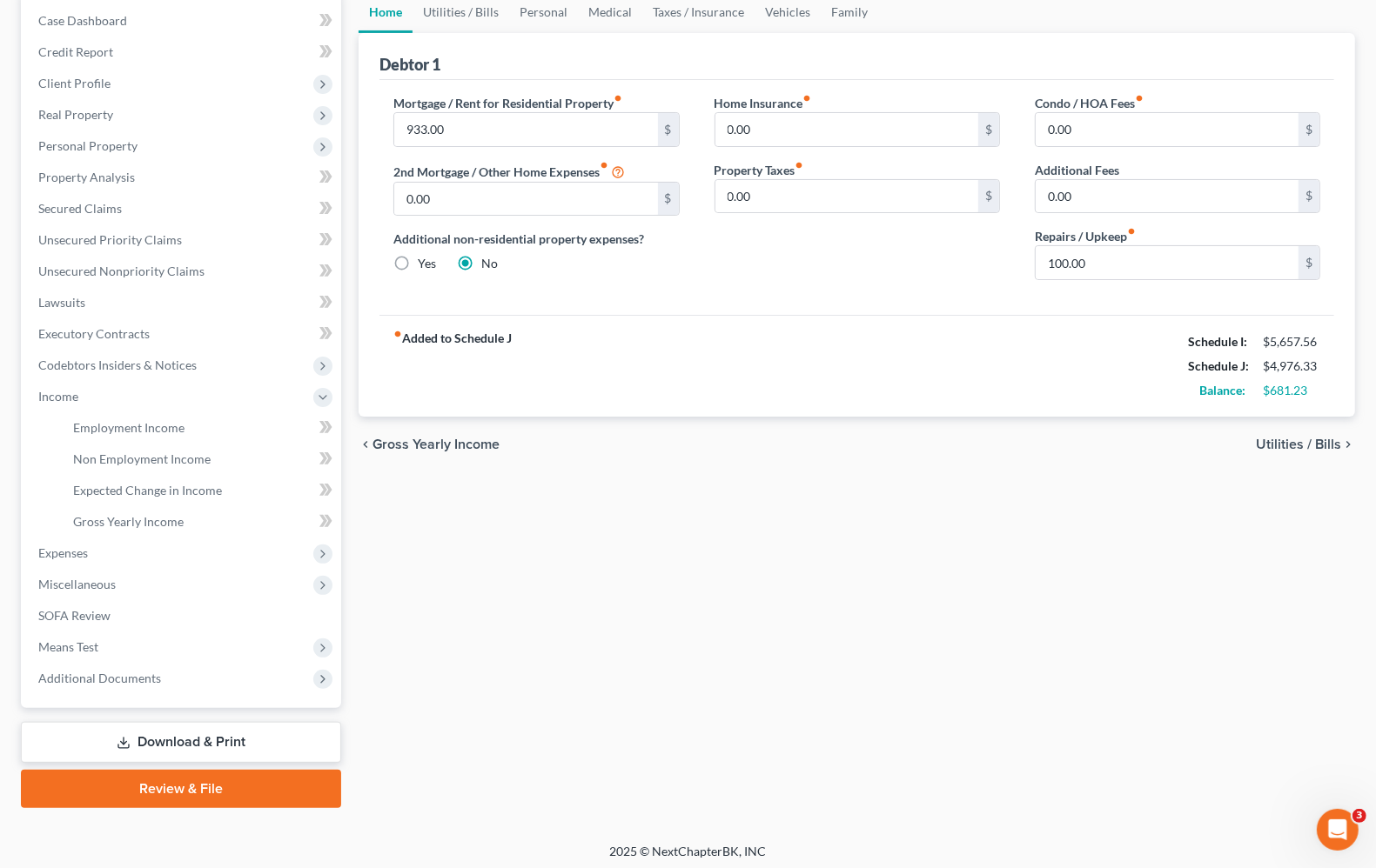
scroll to position [179, 0]
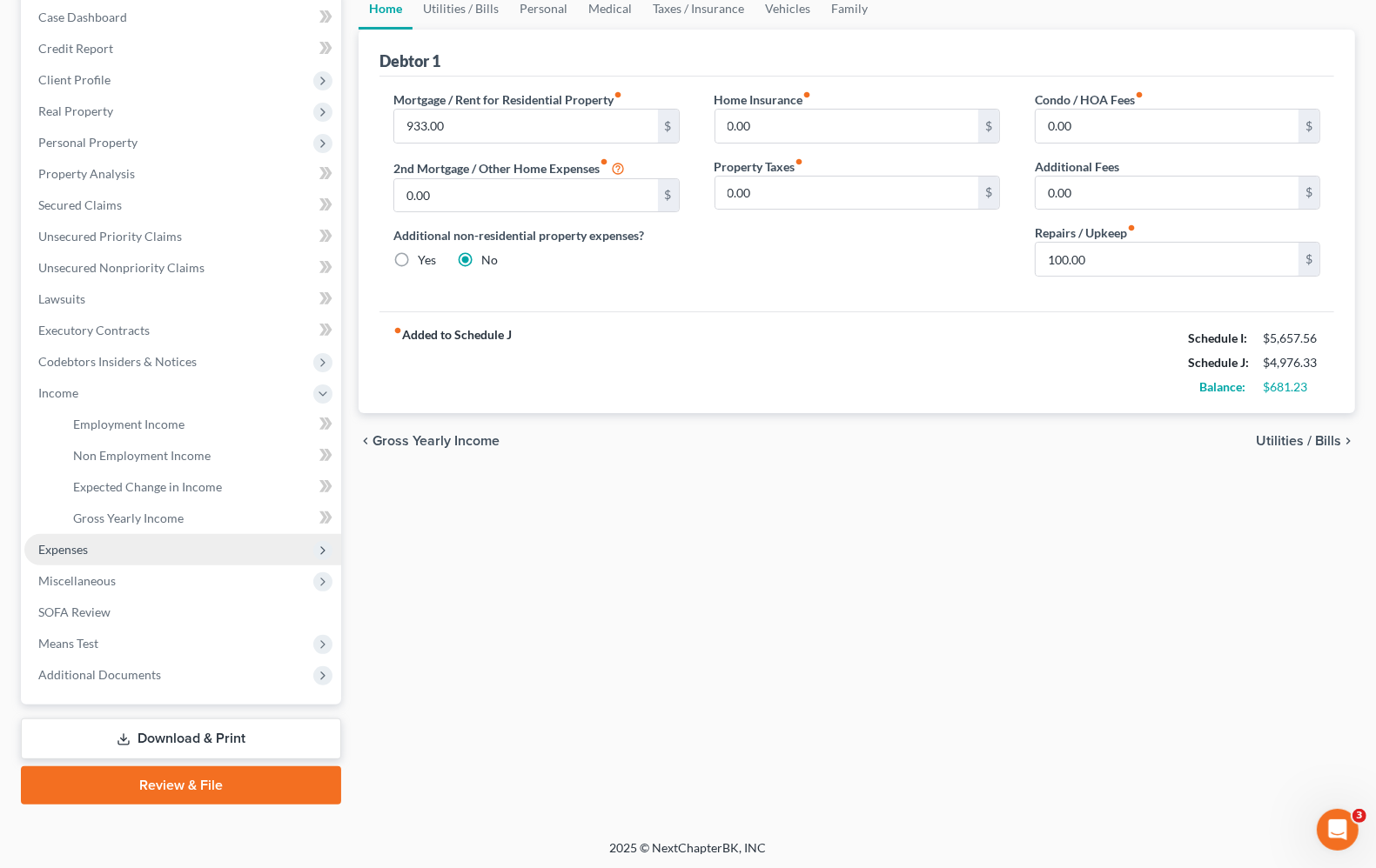
click at [87, 548] on span "Expenses" at bounding box center [63, 549] width 50 height 15
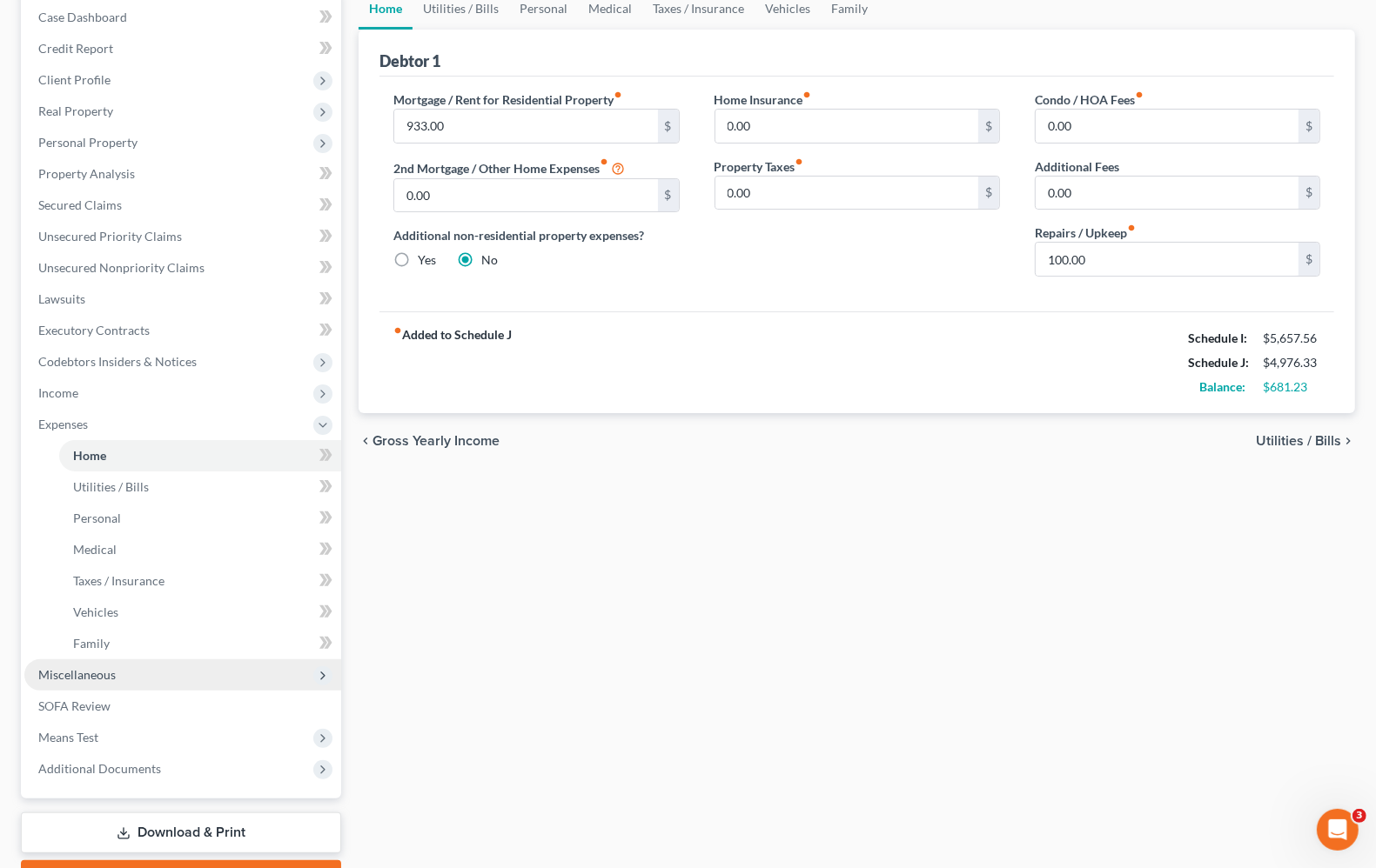
click at [64, 661] on span "Miscellaneous" at bounding box center [182, 675] width 317 height 31
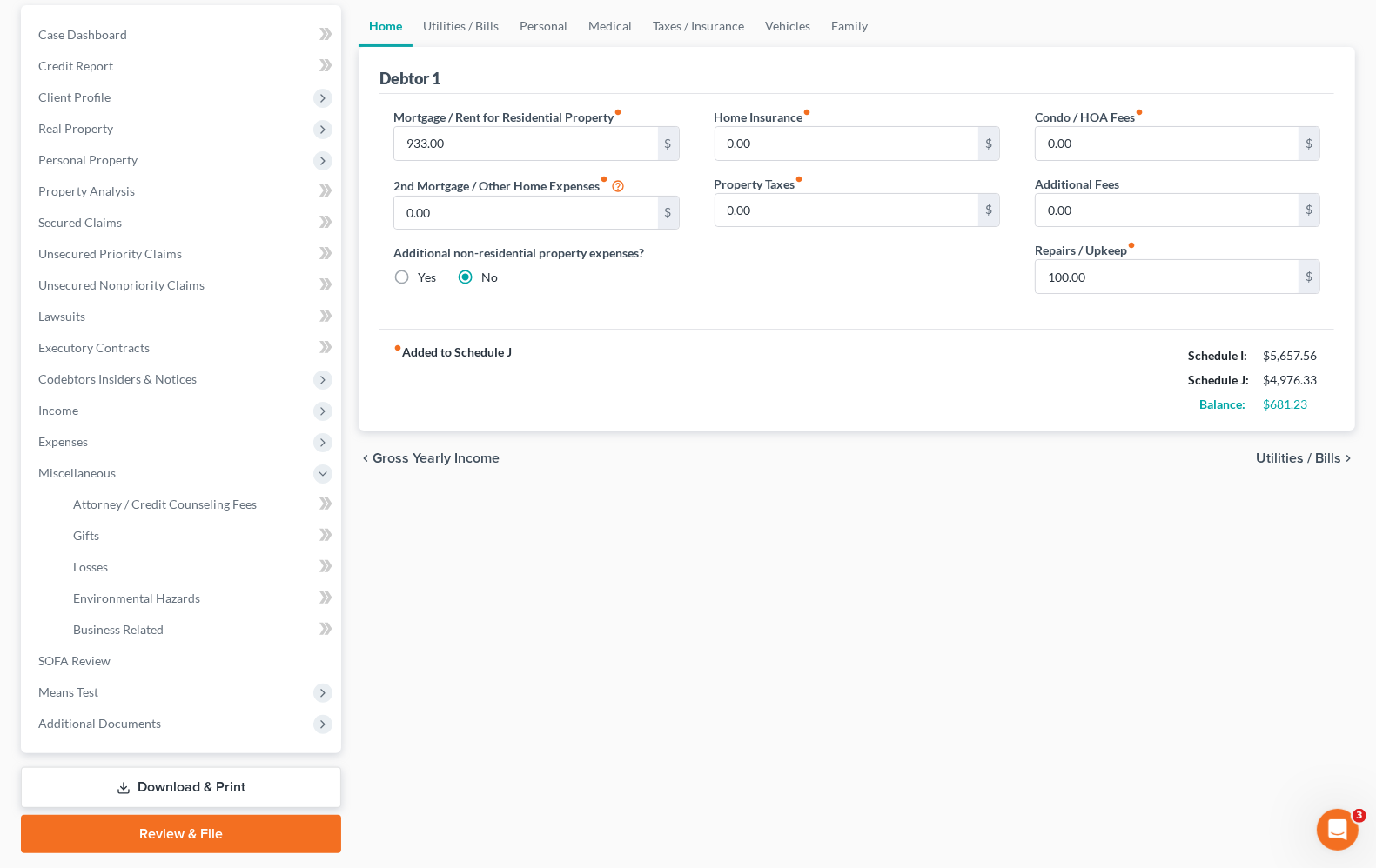
scroll to position [210, 0]
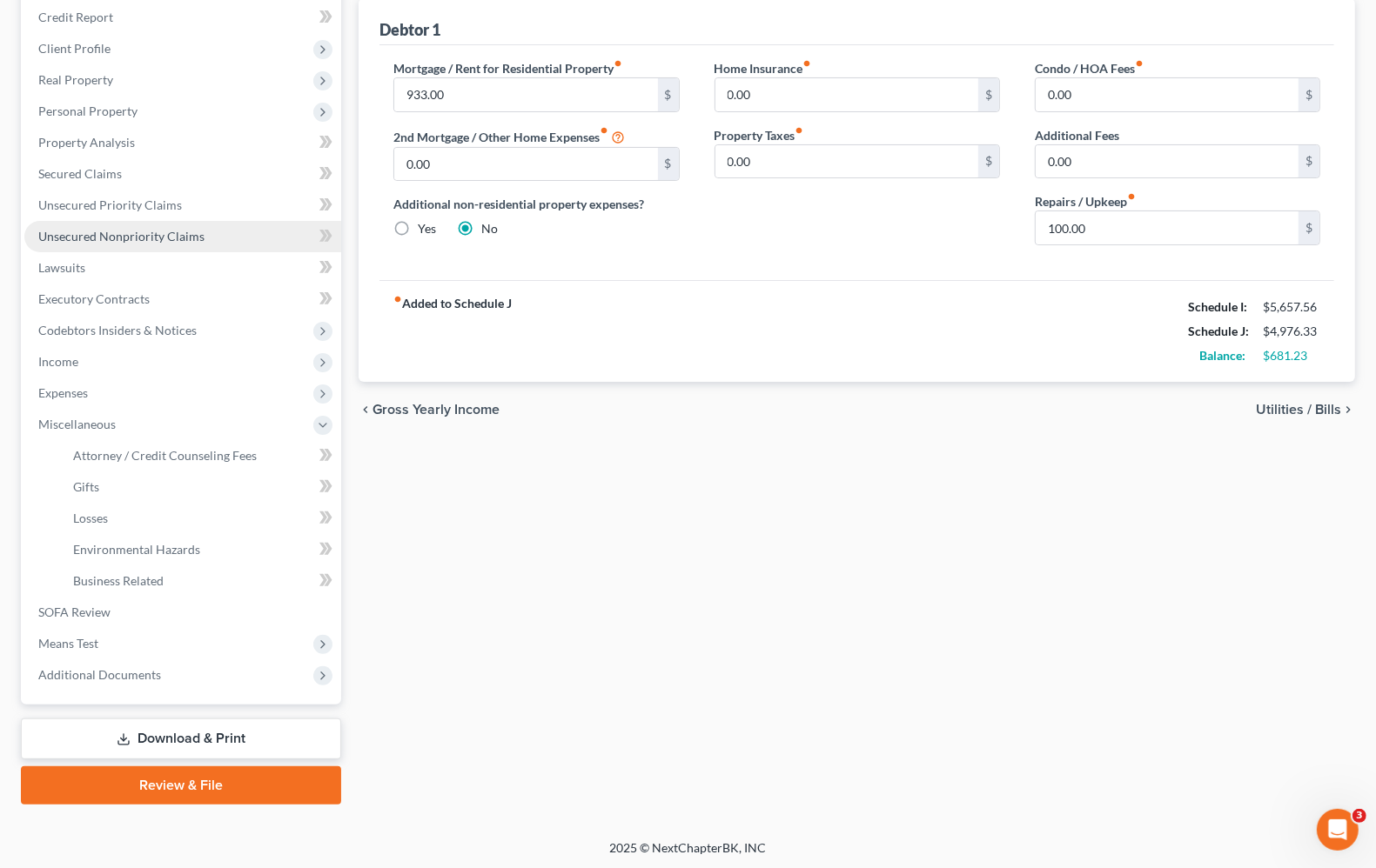
click at [71, 229] on span "Unsecured Nonpriority Claims" at bounding box center [121, 236] width 166 height 15
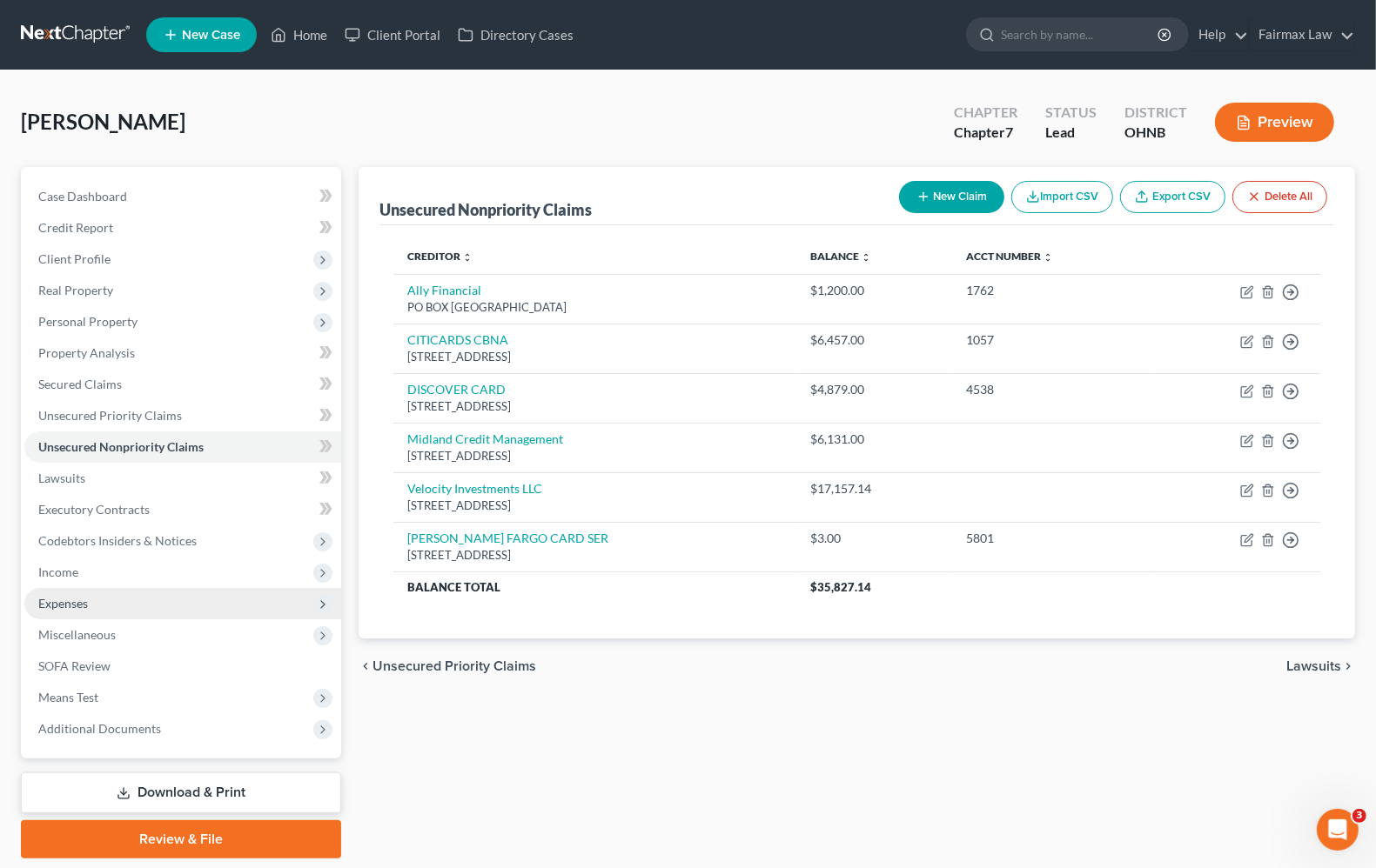
drag, startPoint x: 70, startPoint y: 579, endPoint x: 84, endPoint y: 606, distance: 30.4
click at [70, 579] on span "Income" at bounding box center [182, 573] width 317 height 31
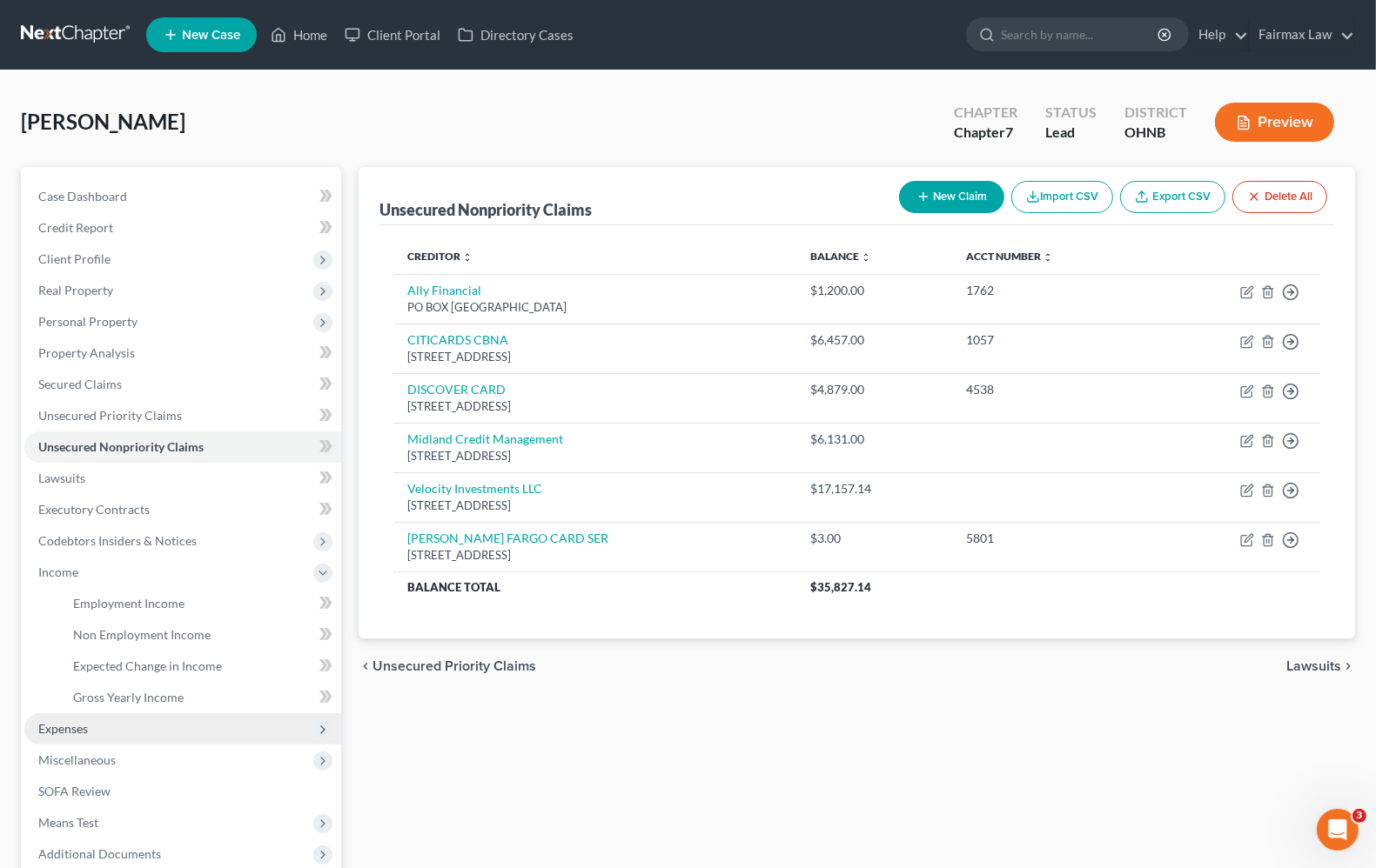
click at [68, 735] on span "Expenses" at bounding box center [182, 729] width 317 height 31
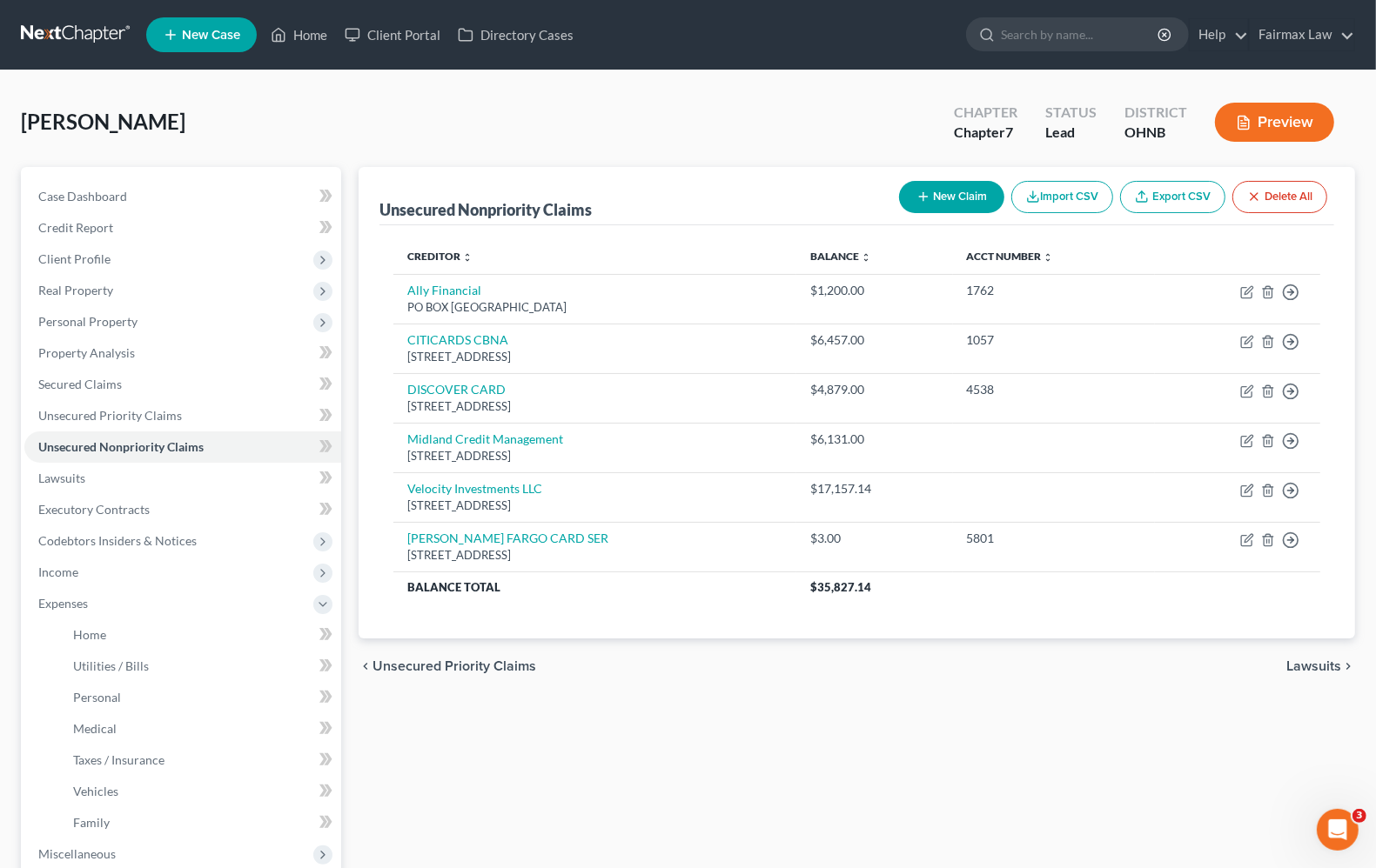
click at [798, 743] on div "Unsecured Nonpriority Claims New Claim Import CSV Export CSV Delete All Credito…" at bounding box center [856, 622] width 1014 height 910
click at [317, 42] on link "Home" at bounding box center [299, 35] width 74 height 31
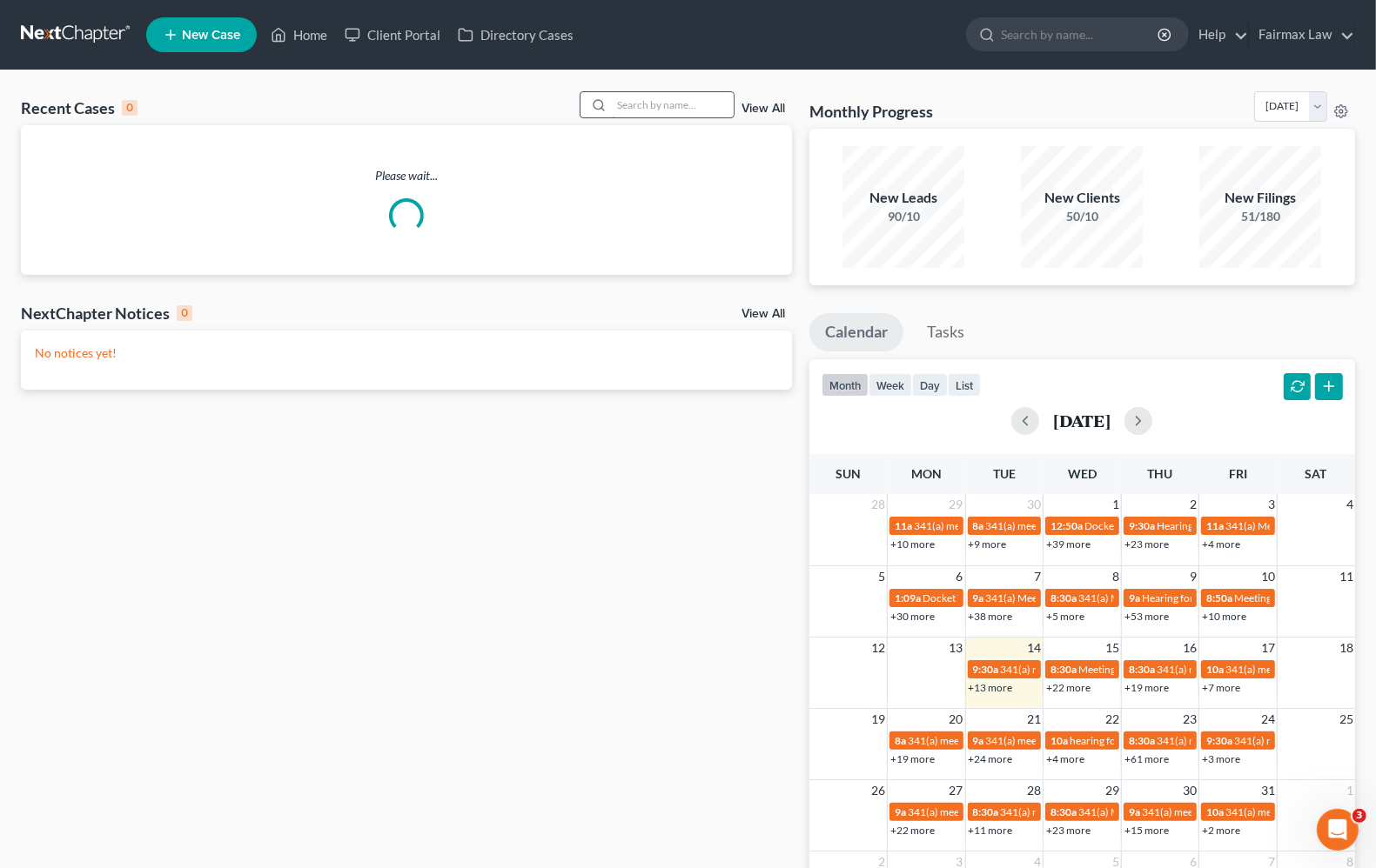
click at [673, 104] on input "search" at bounding box center [673, 104] width 122 height 25
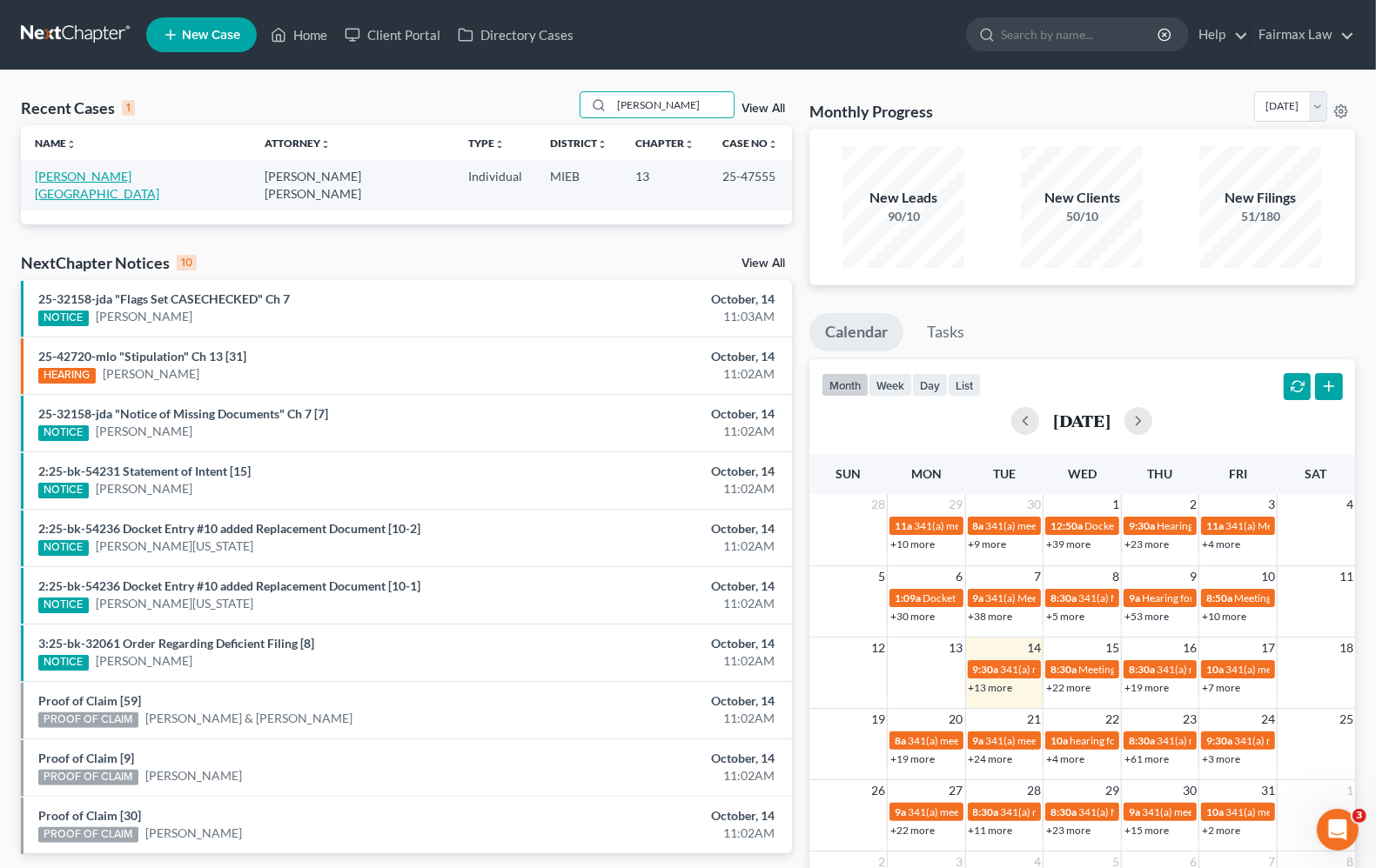
type input "brittany franks"
click at [88, 183] on link "[PERSON_NAME][GEOGRAPHIC_DATA]" at bounding box center [97, 184] width 125 height 32
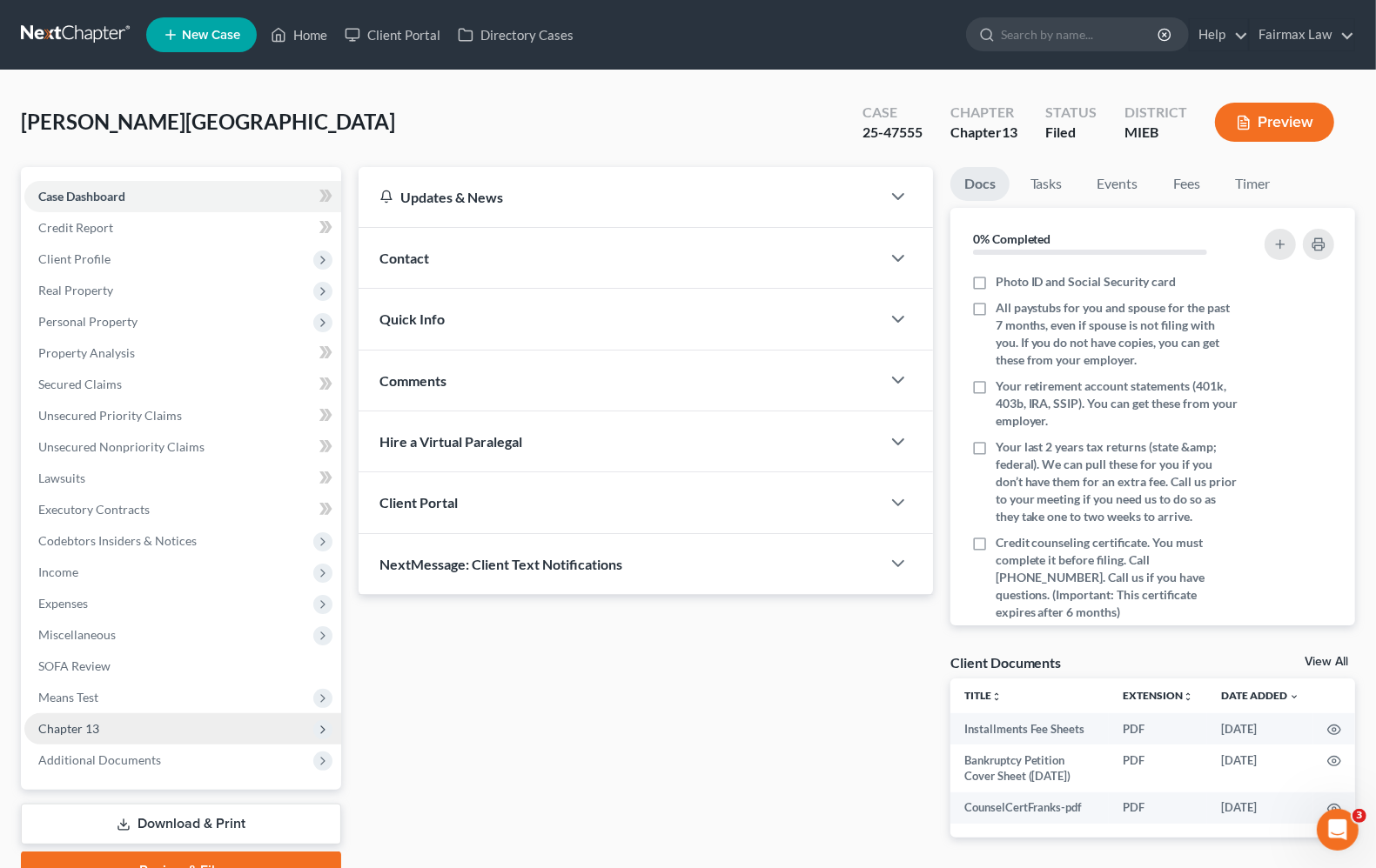
drag, startPoint x: 66, startPoint y: 726, endPoint x: 76, endPoint y: 724, distance: 10.2
click at [66, 726] on span "Chapter 13" at bounding box center [68, 729] width 61 height 15
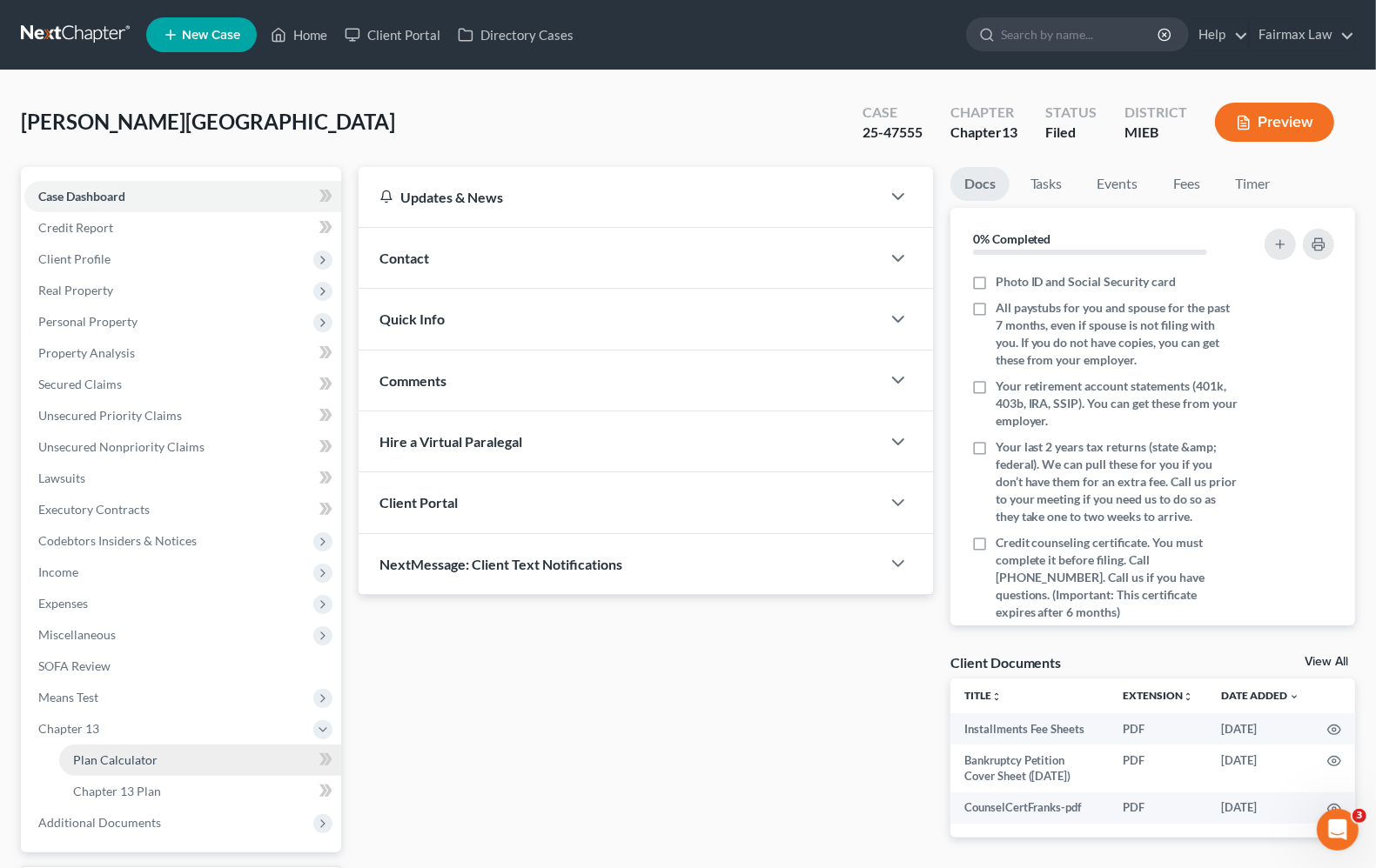
click at [80, 756] on span "Plan Calculator" at bounding box center [114, 760] width 84 height 15
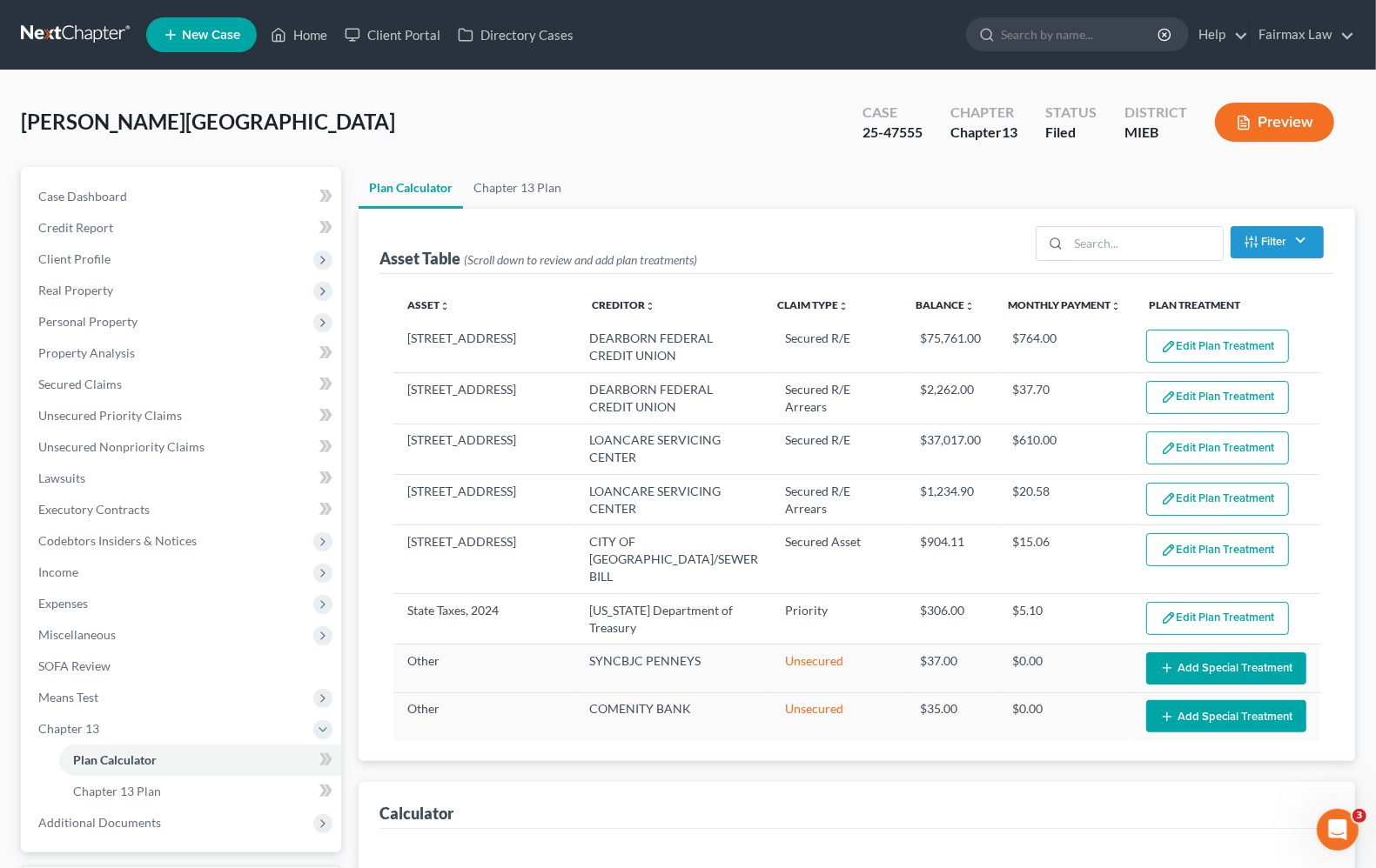
select select "59"
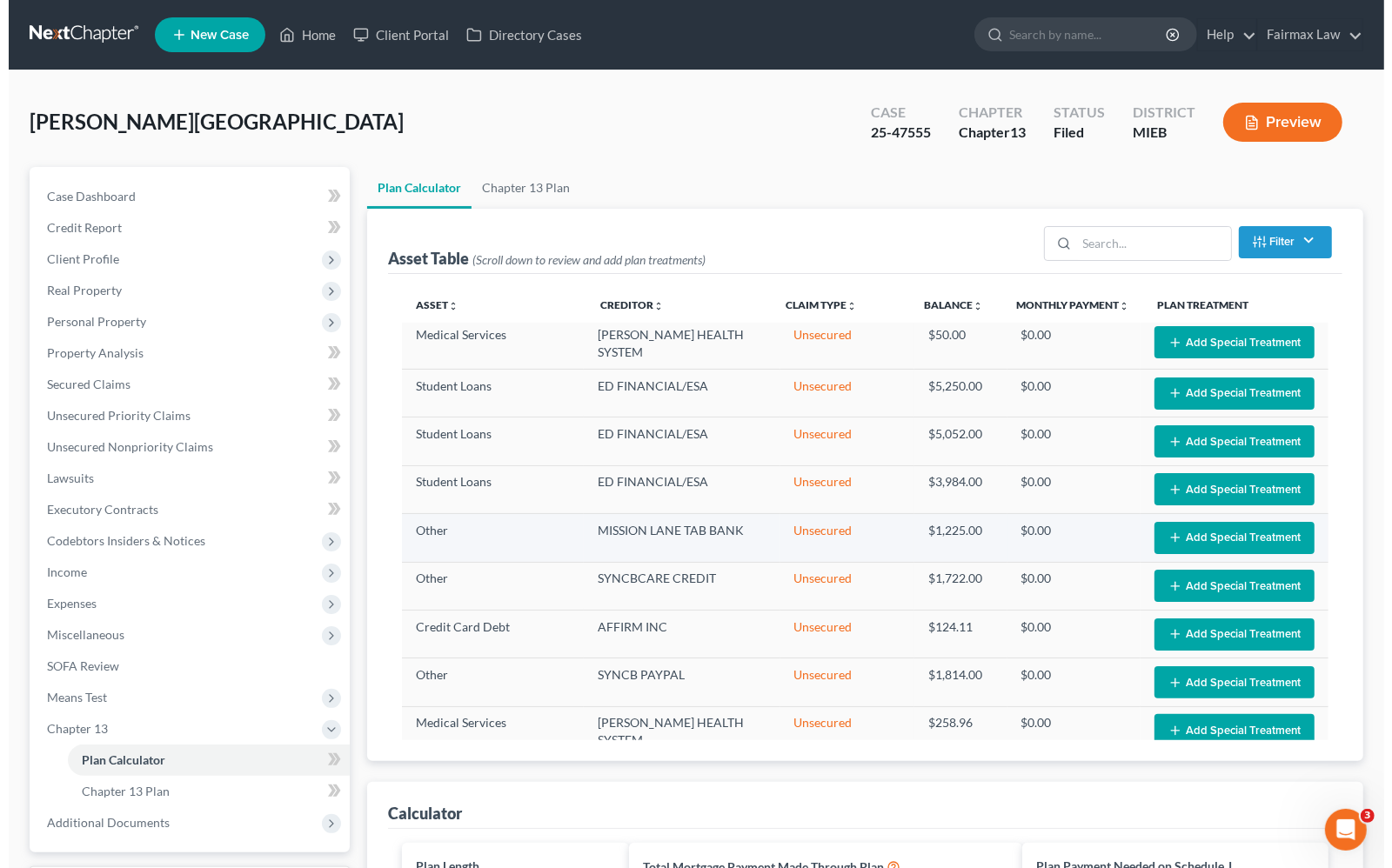
scroll to position [1957, 0]
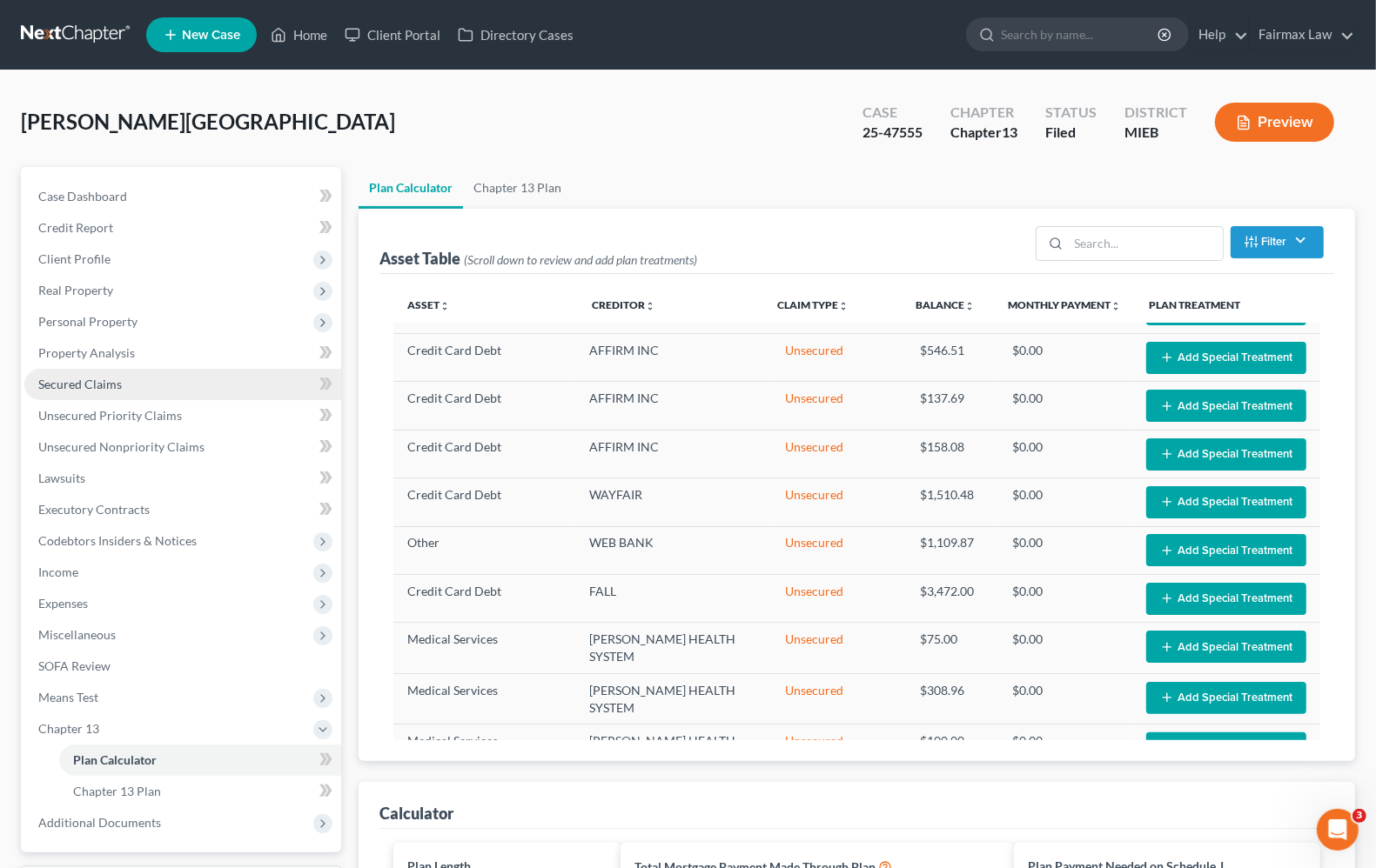
click at [93, 379] on span "Secured Claims" at bounding box center [79, 384] width 84 height 15
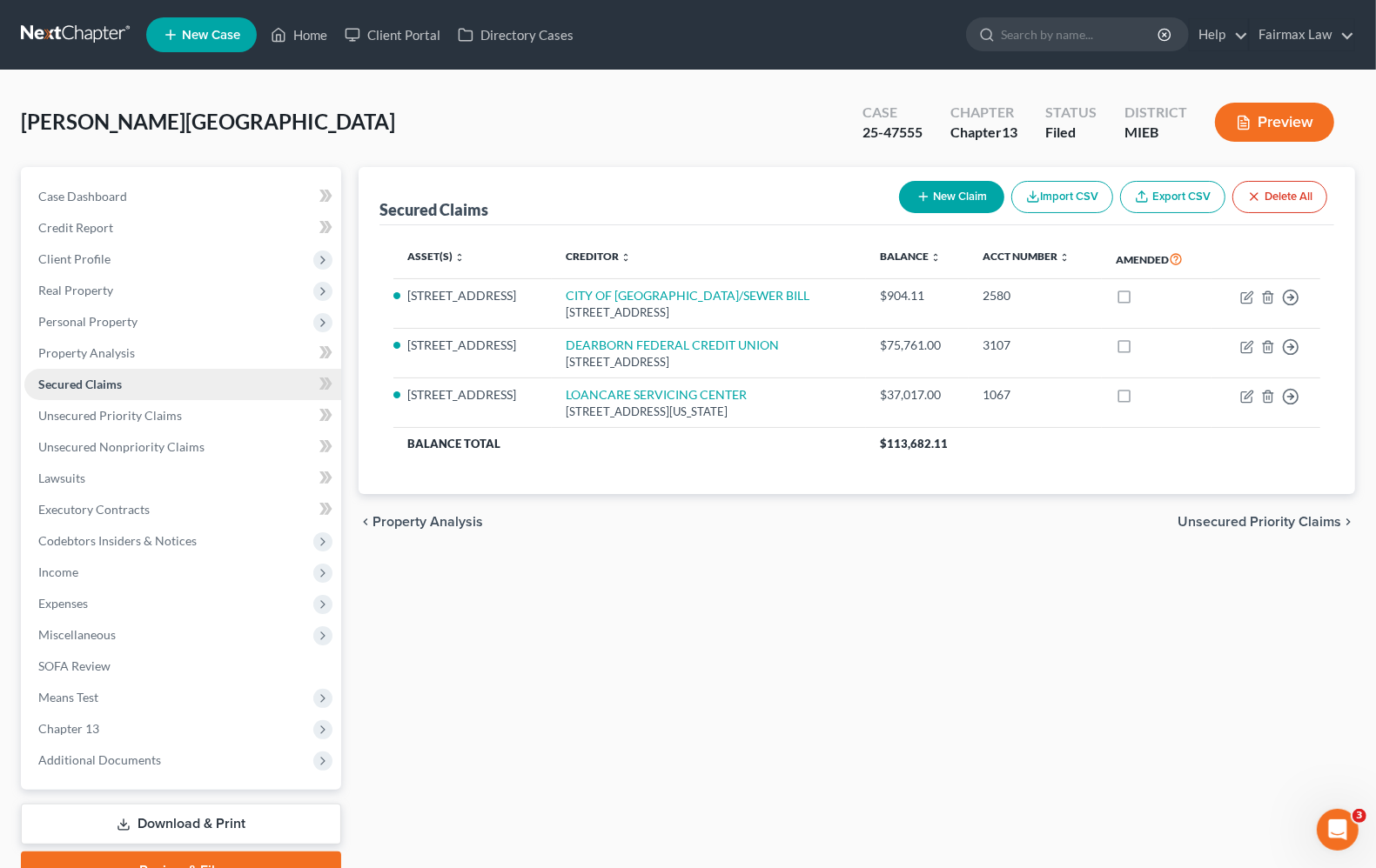
click at [91, 386] on span "Secured Claims" at bounding box center [79, 384] width 84 height 15
click at [115, 376] on span "Secured Claims" at bounding box center [79, 384] width 84 height 15
click at [975, 194] on button "New Claim" at bounding box center [951, 196] width 105 height 32
select select "0"
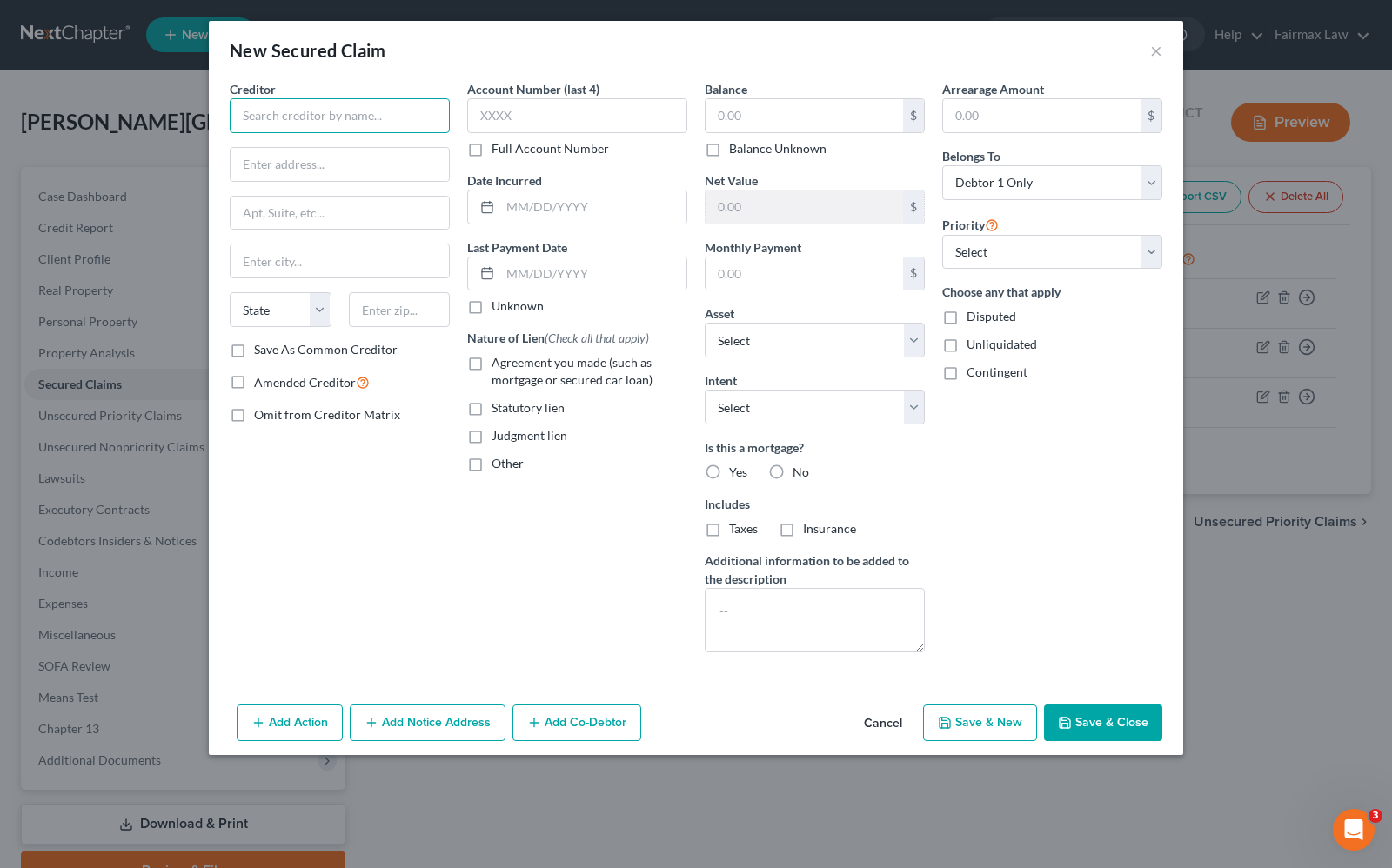
click at [350, 129] on input "text" at bounding box center [339, 116] width 220 height 35
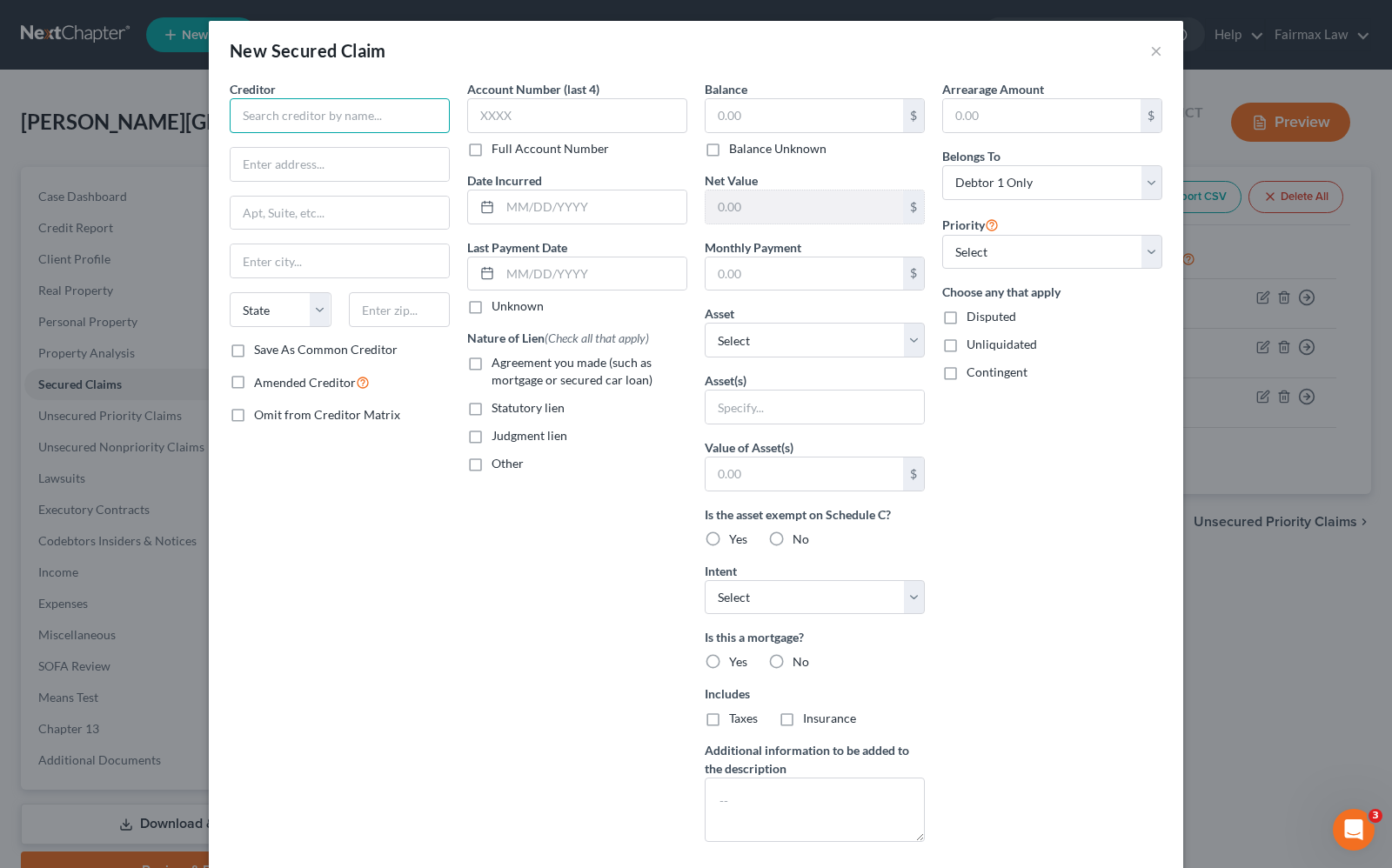
type input "Y"
type input "U.S. Department of Housing and Urban Development"
type input "77 West Jackson Boulevard"
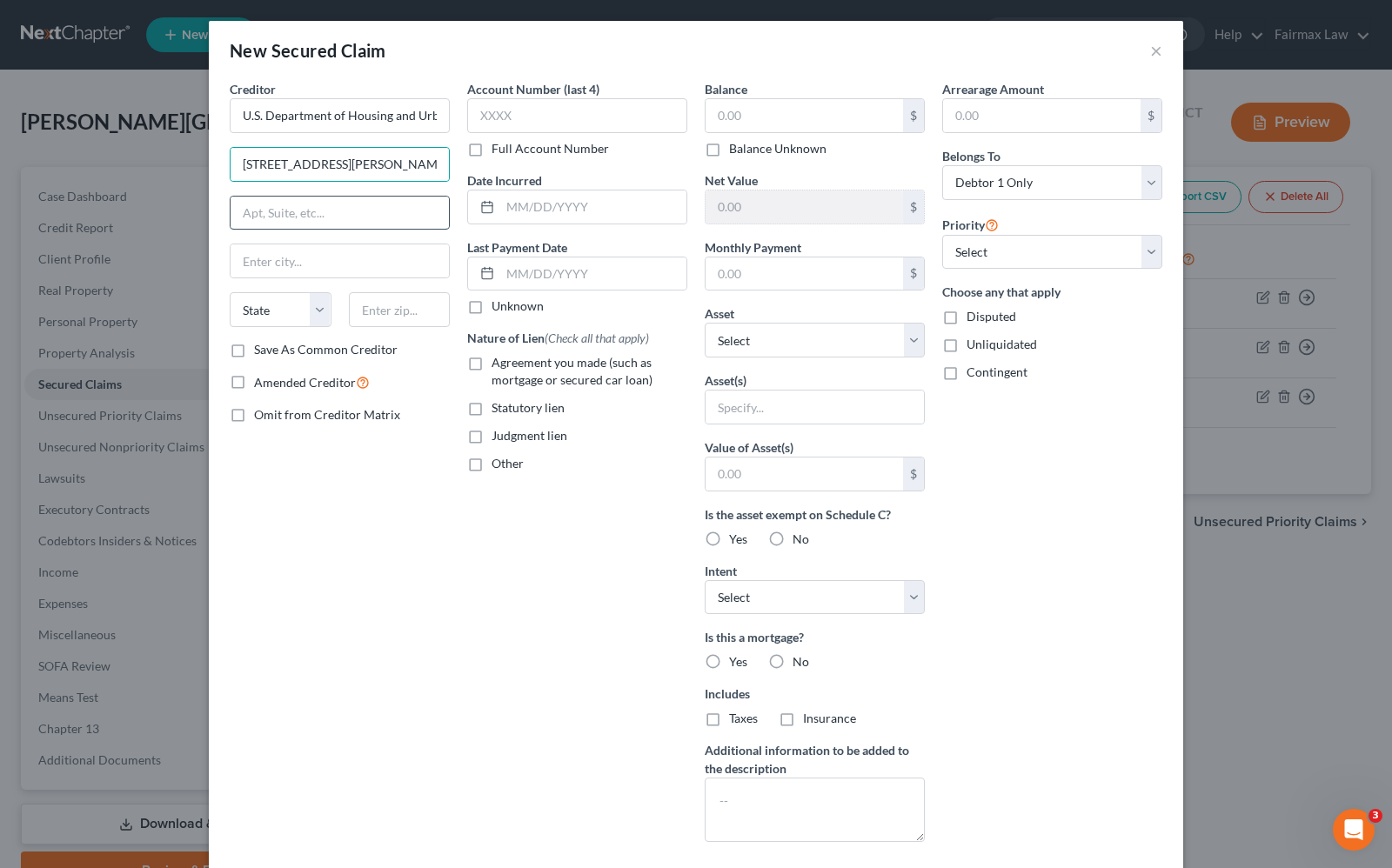
click at [281, 224] on input "text" at bounding box center [339, 213] width 219 height 33
click at [274, 267] on input "text" at bounding box center [339, 261] width 219 height 33
type input "Chicago"
select select "14"
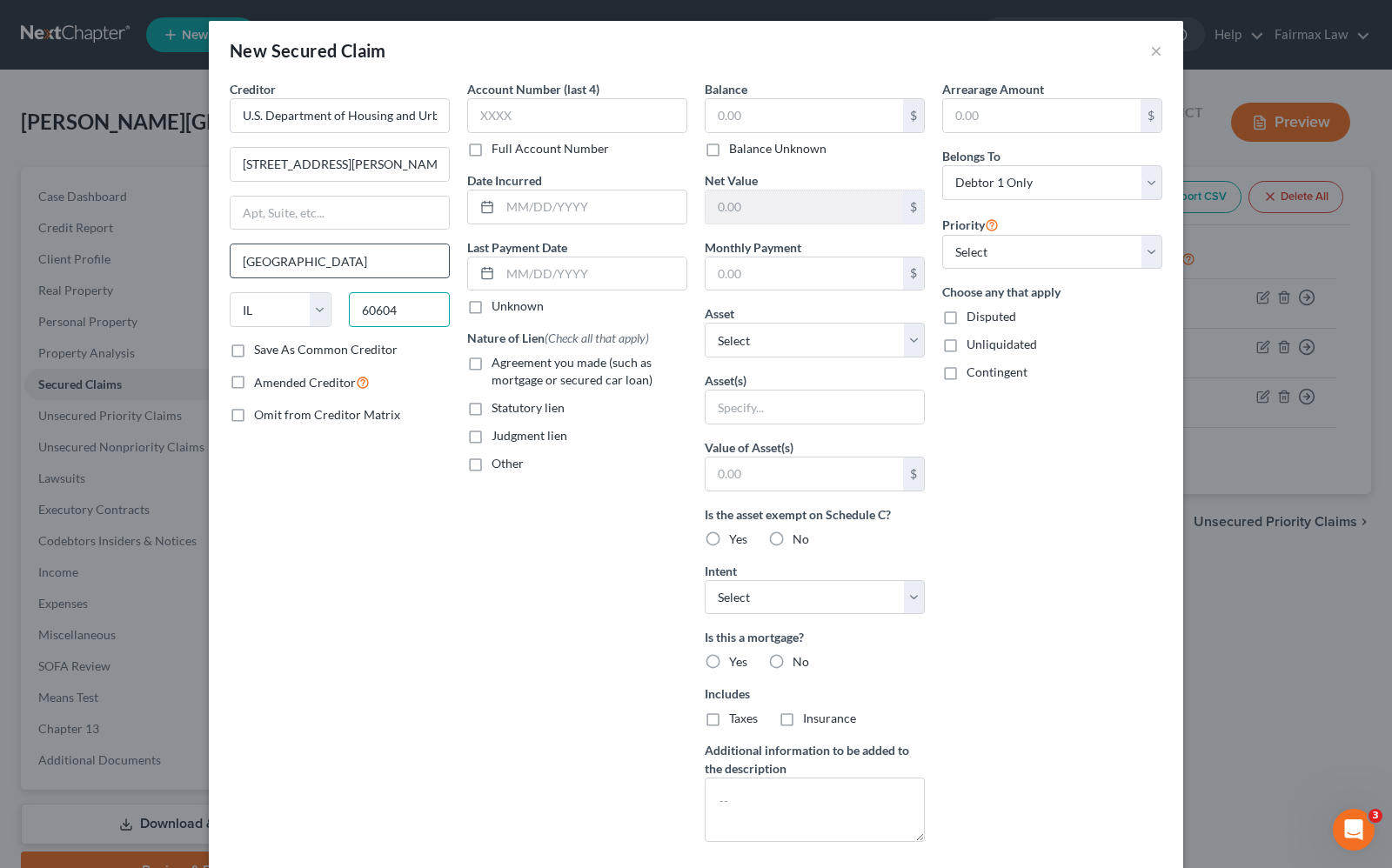
type input "60604"
click at [530, 113] on input "text" at bounding box center [577, 116] width 220 height 35
click at [742, 102] on input "text" at bounding box center [804, 115] width 197 height 33
type input "4,098.00"
click at [536, 127] on input "text" at bounding box center [577, 116] width 220 height 35
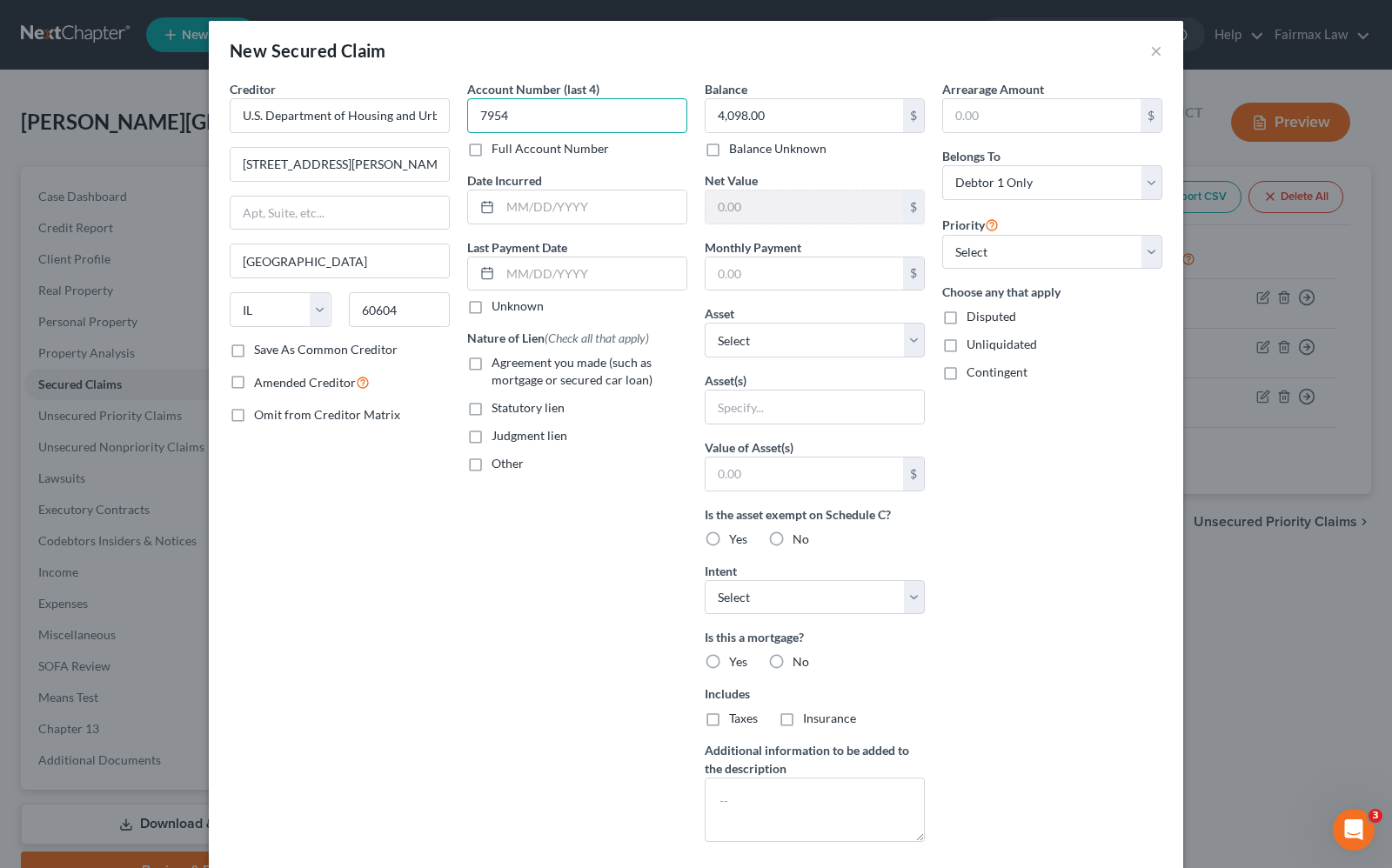
type input "7954"
click at [806, 106] on input "4,098.00" at bounding box center [804, 115] width 197 height 33
type input "4,098.48"
click at [959, 261] on select "Select 1st 2nd 3rd 4th 5th 6th 7th 8th 9th 10th 11th 12th 13th 14th 15th 16th 1…" at bounding box center [1052, 253] width 220 height 35
select select "1"
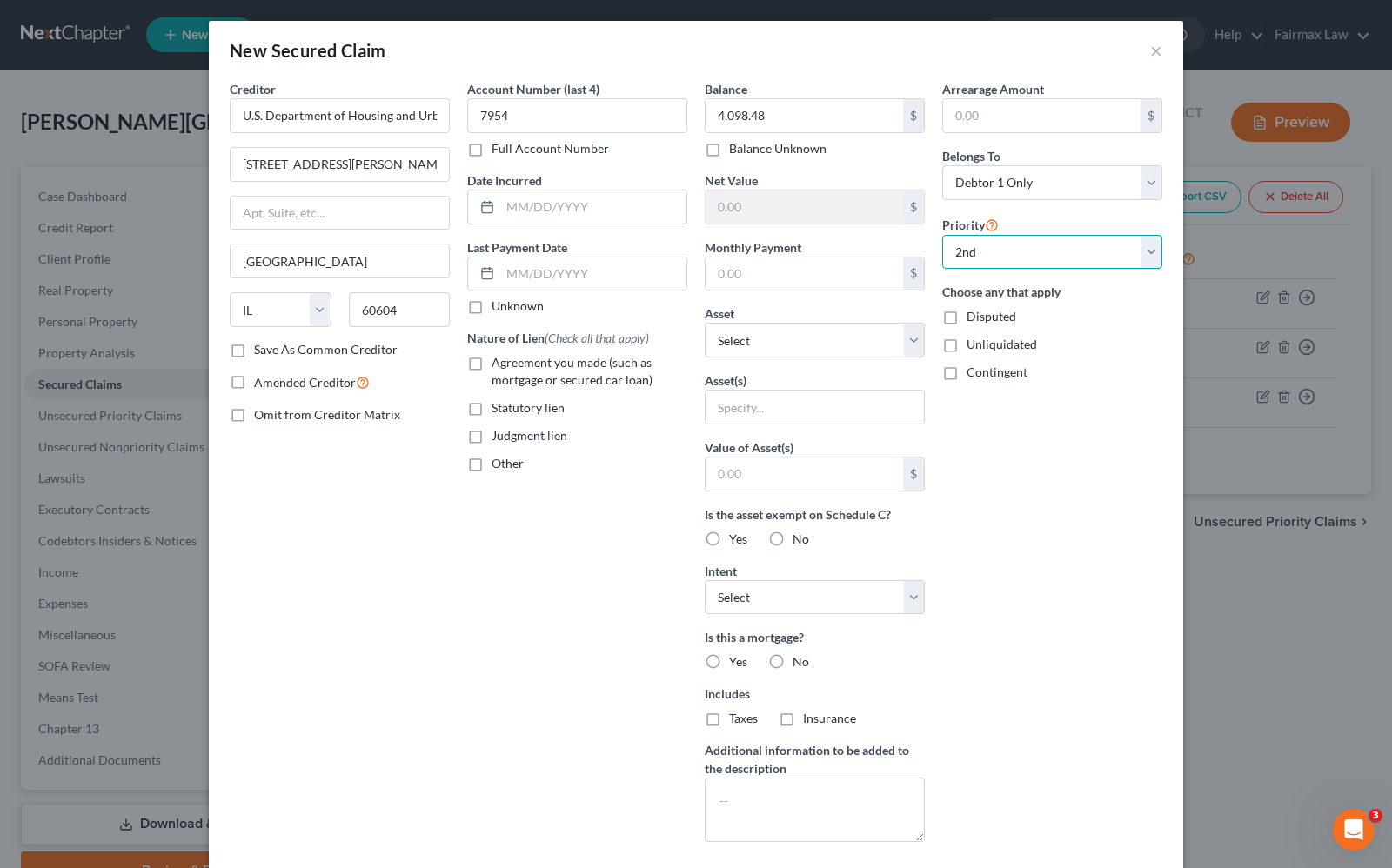
click at [942, 235] on select "Select 1st 2nd 3rd 4th 5th 6th 7th 8th 9th 10th 11th 12th 13th 14th 15th 16th 1…" at bounding box center [1052, 253] width 220 height 35
click at [567, 548] on div "Account Number (last 4) 7954 Full Account Number Date Incurred Last Payment Dat…" at bounding box center [577, 468] width 237 height 776
click at [718, 600] on select "Select Surrender Redeem Reaffirm Avoid Other" at bounding box center [815, 598] width 220 height 35
select select "2"
click at [705, 582] on select "Select Surrender Redeem Reaffirm Avoid Other" at bounding box center [815, 598] width 220 height 35
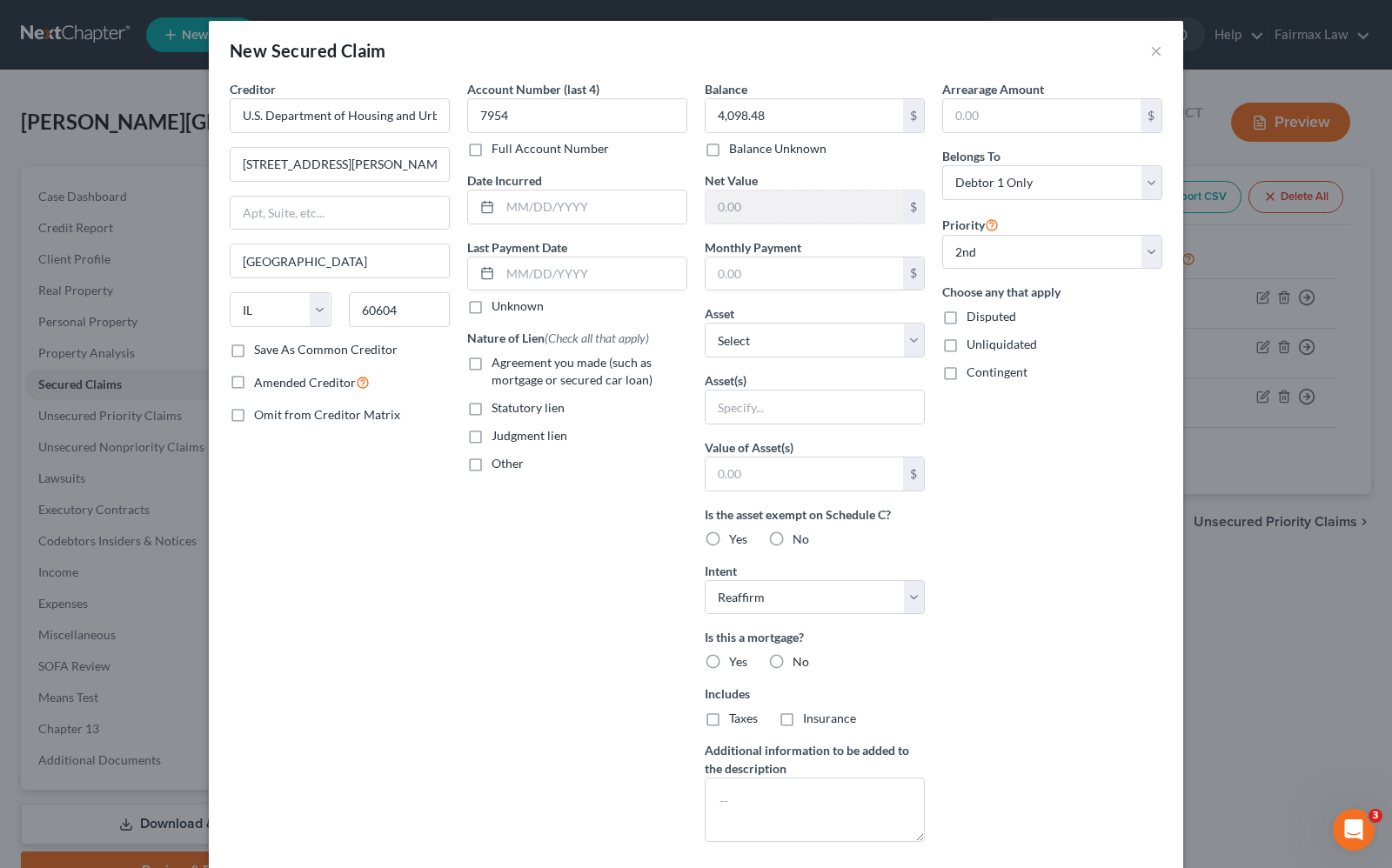
click at [729, 663] on label "Yes" at bounding box center [738, 661] width 18 height 18
click at [736, 663] on input "Yes" at bounding box center [742, 659] width 11 height 11
radio input "true"
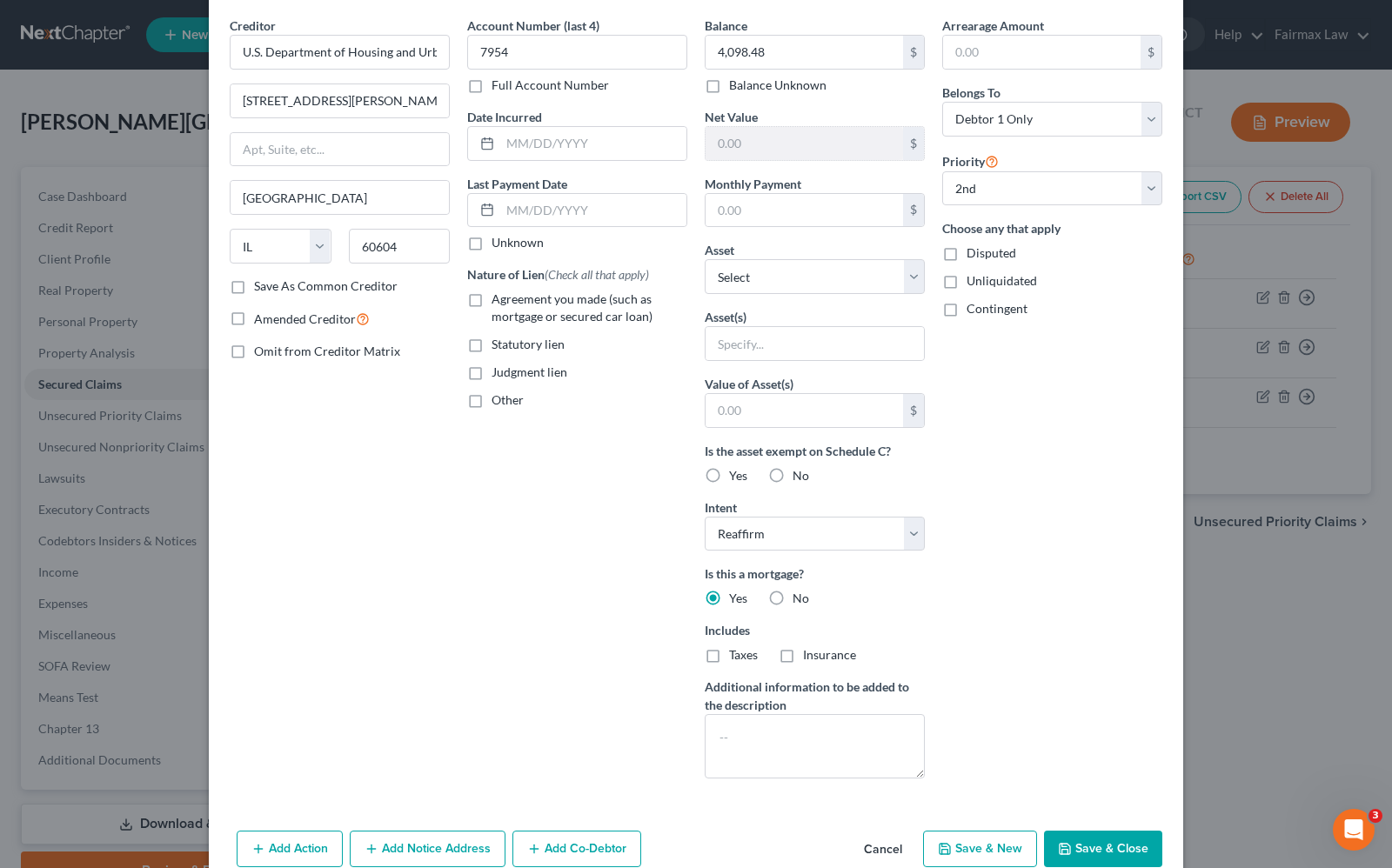
scroll to position [100, 0]
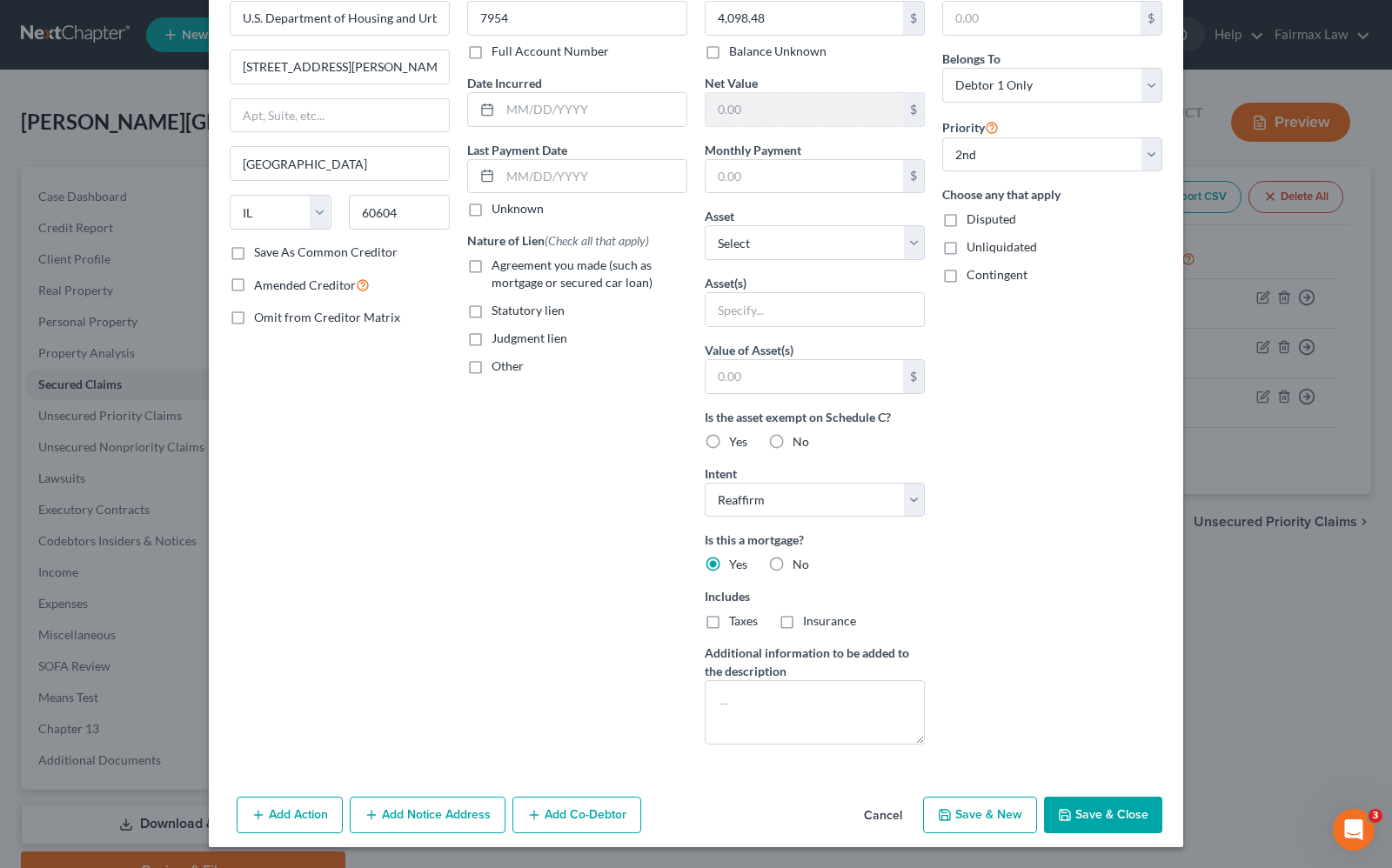
click at [492, 267] on label "Agreement you made (such as mortgage or secured car loan)" at bounding box center [589, 274] width 196 height 35
click at [498, 267] on input "Agreement you made (such as mortgage or secured car loan)" at bounding box center [504, 262] width 11 height 11
checkbox input "true"
click at [524, 104] on input "text" at bounding box center [593, 110] width 186 height 33
type input "7/10/2023"
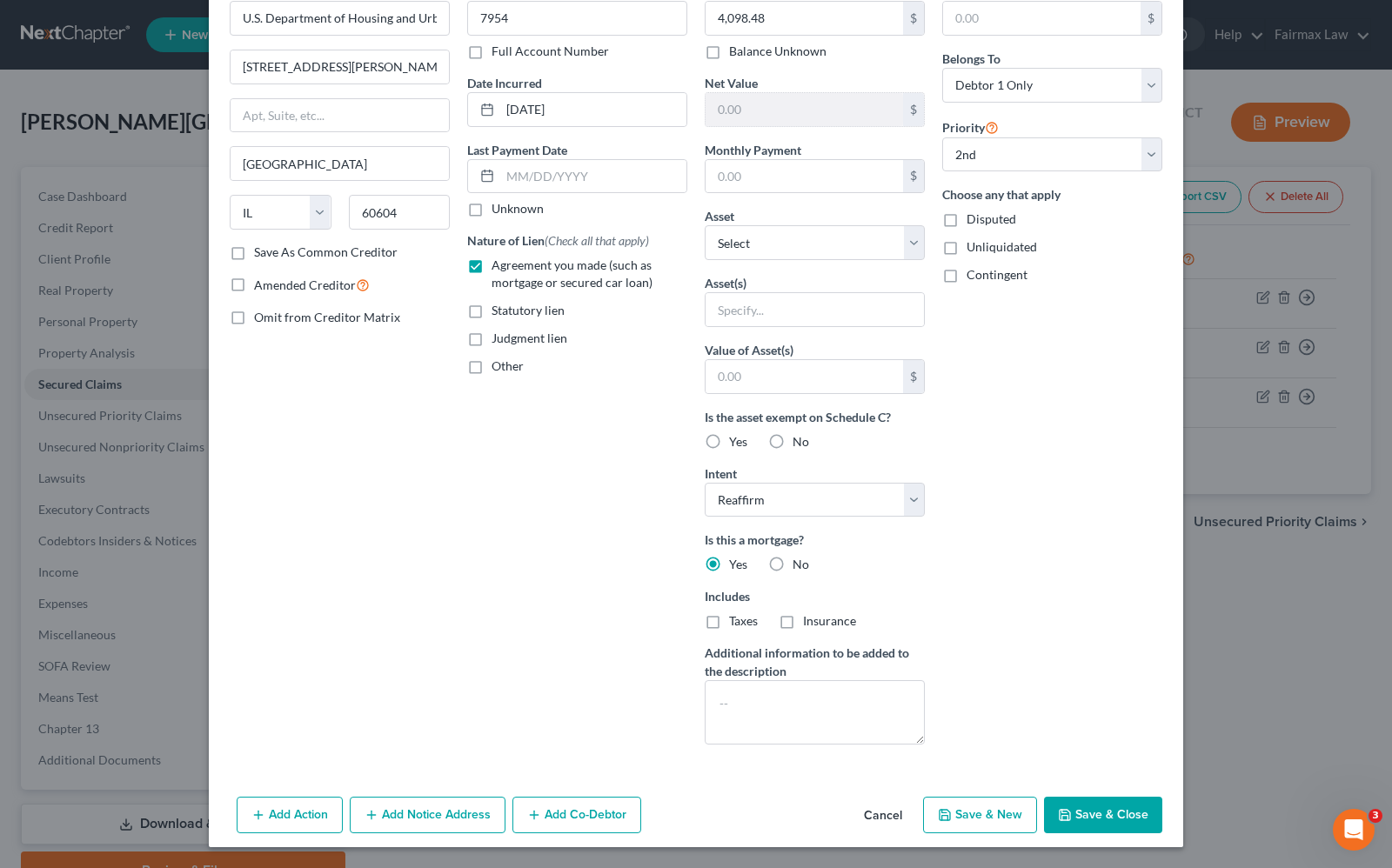
click at [420, 823] on button "Add Notice Address" at bounding box center [427, 815] width 156 height 37
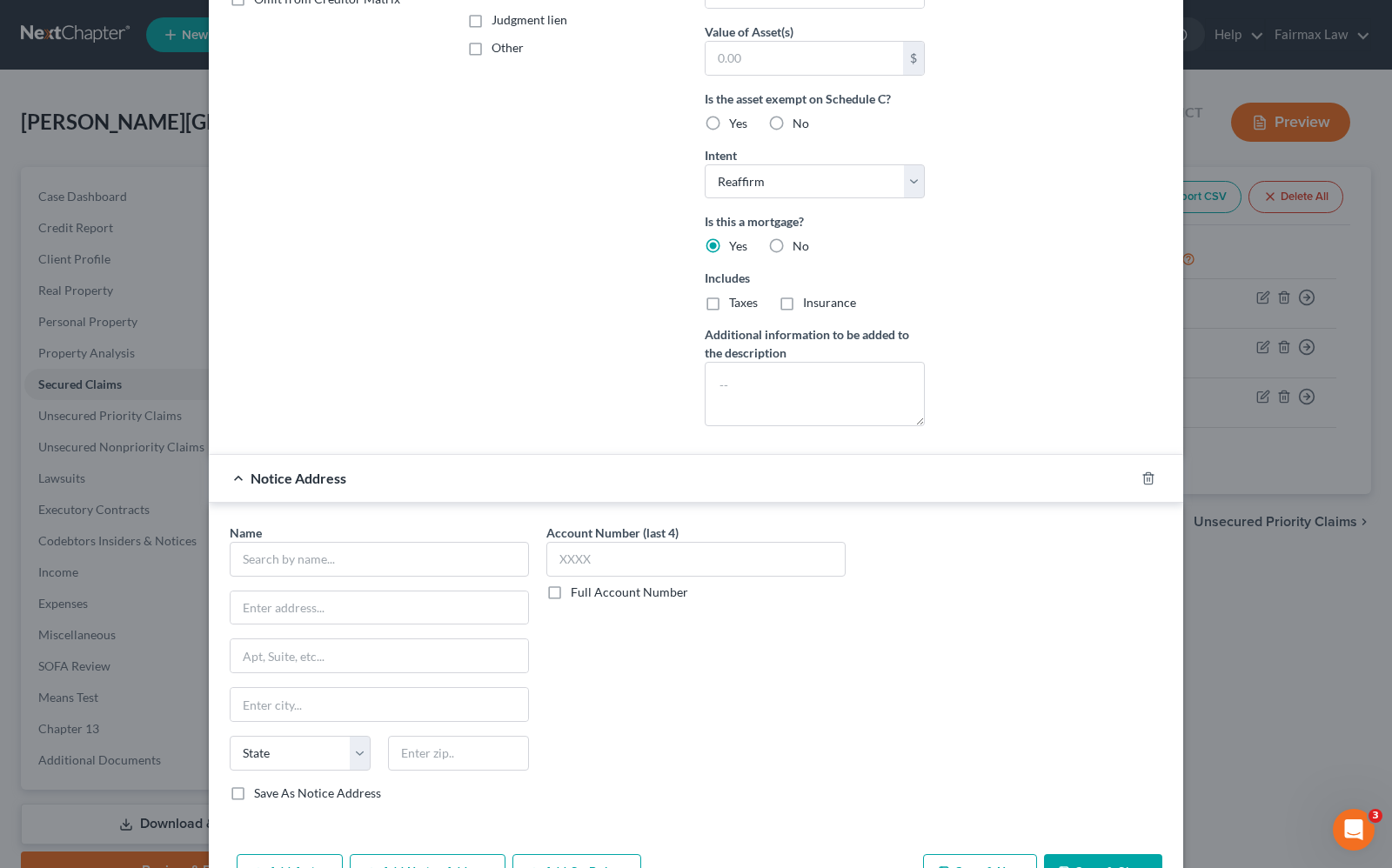
scroll to position [426, 0]
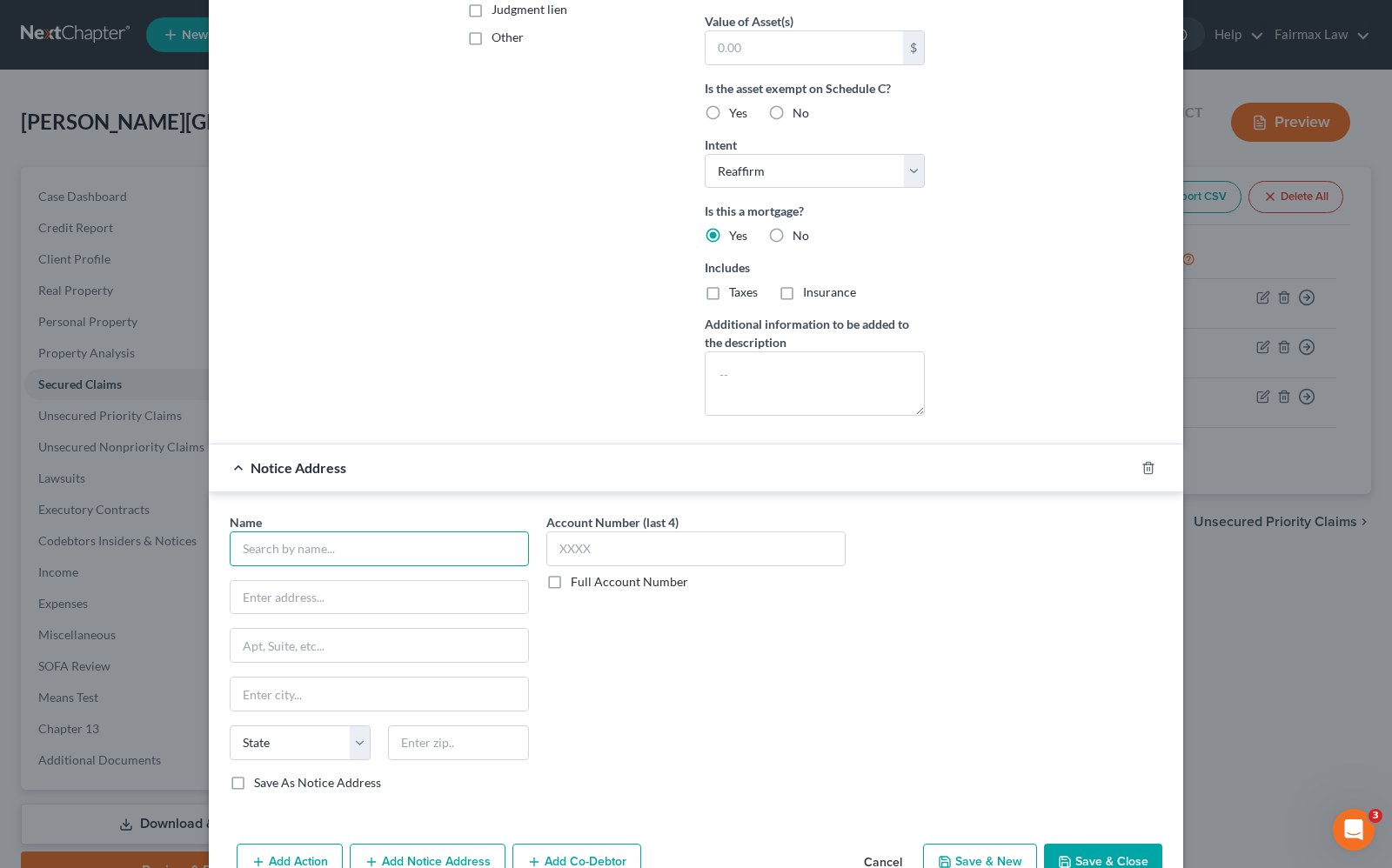
click at [359, 557] on input "text" at bounding box center [379, 549] width 299 height 35
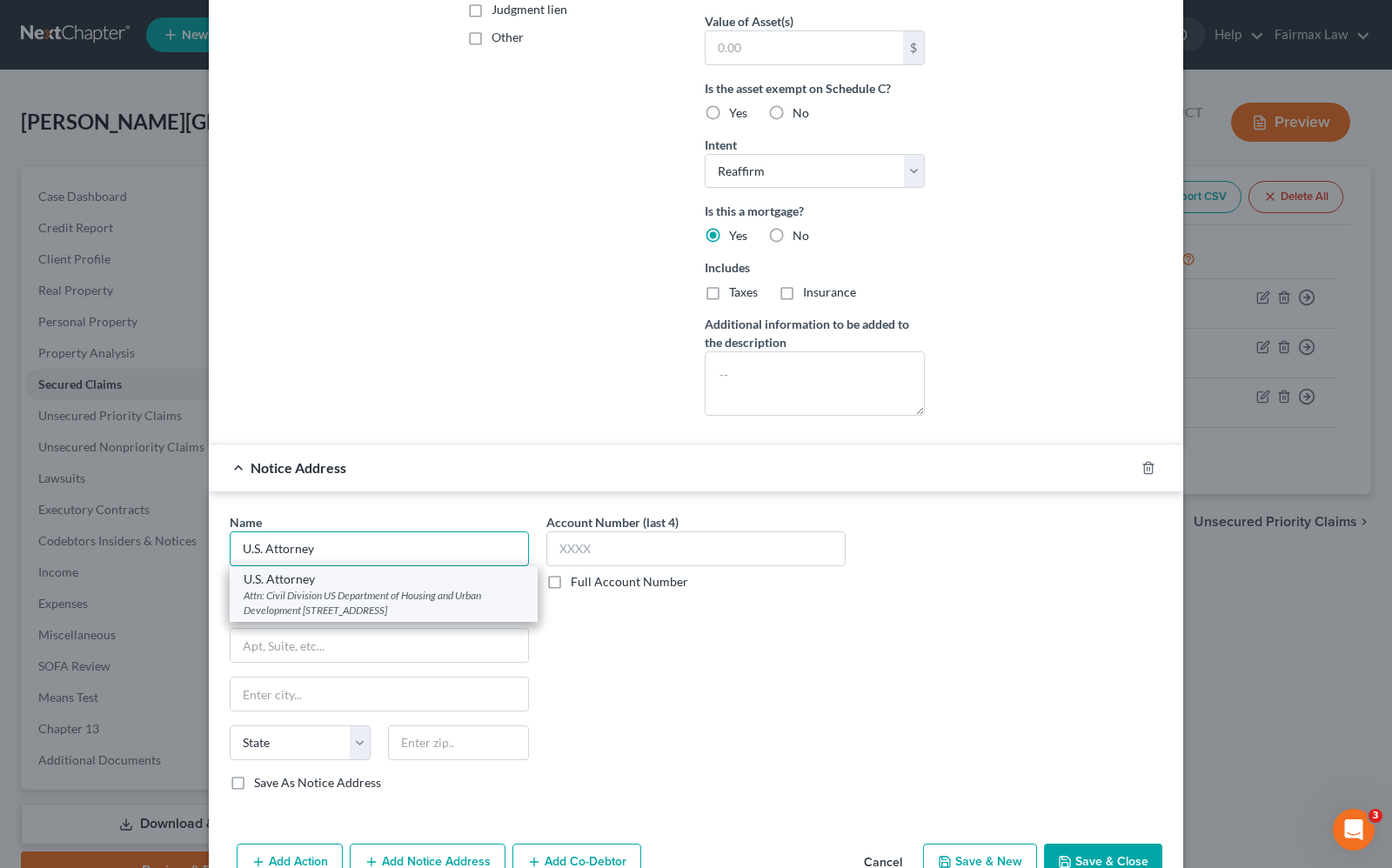
type input "U.S. Attorney"
click at [351, 604] on div "Attn: Civil Division US Department of Housing and Urban Development 211 W. Fort…" at bounding box center [384, 602] width 280 height 30
type input "Attn: Civil Division US Department of Housing and Urban Development"
type input "211 W. Fort St. , Ste. 2001"
type input "Detroit"
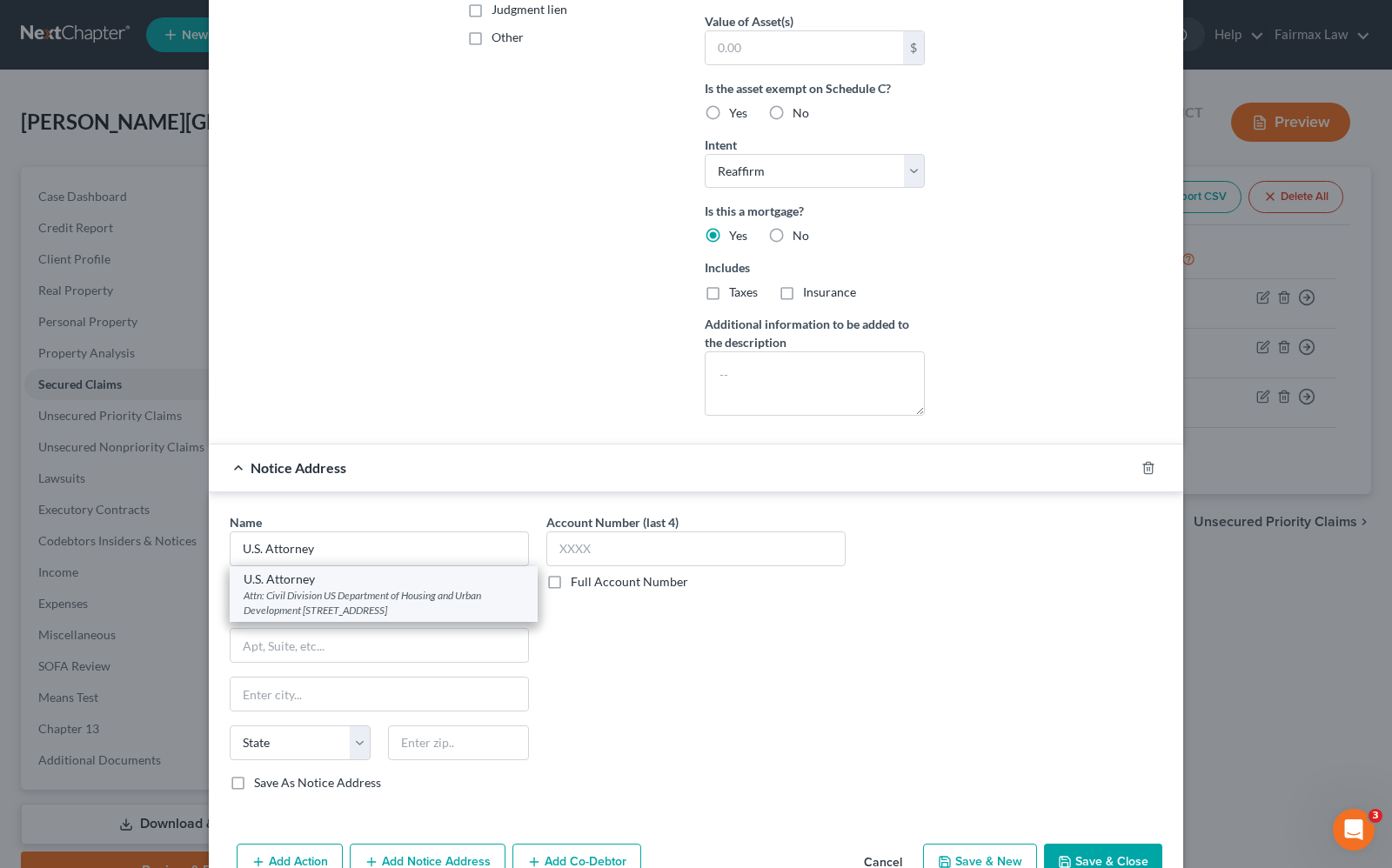
select select "23"
type input "48226"
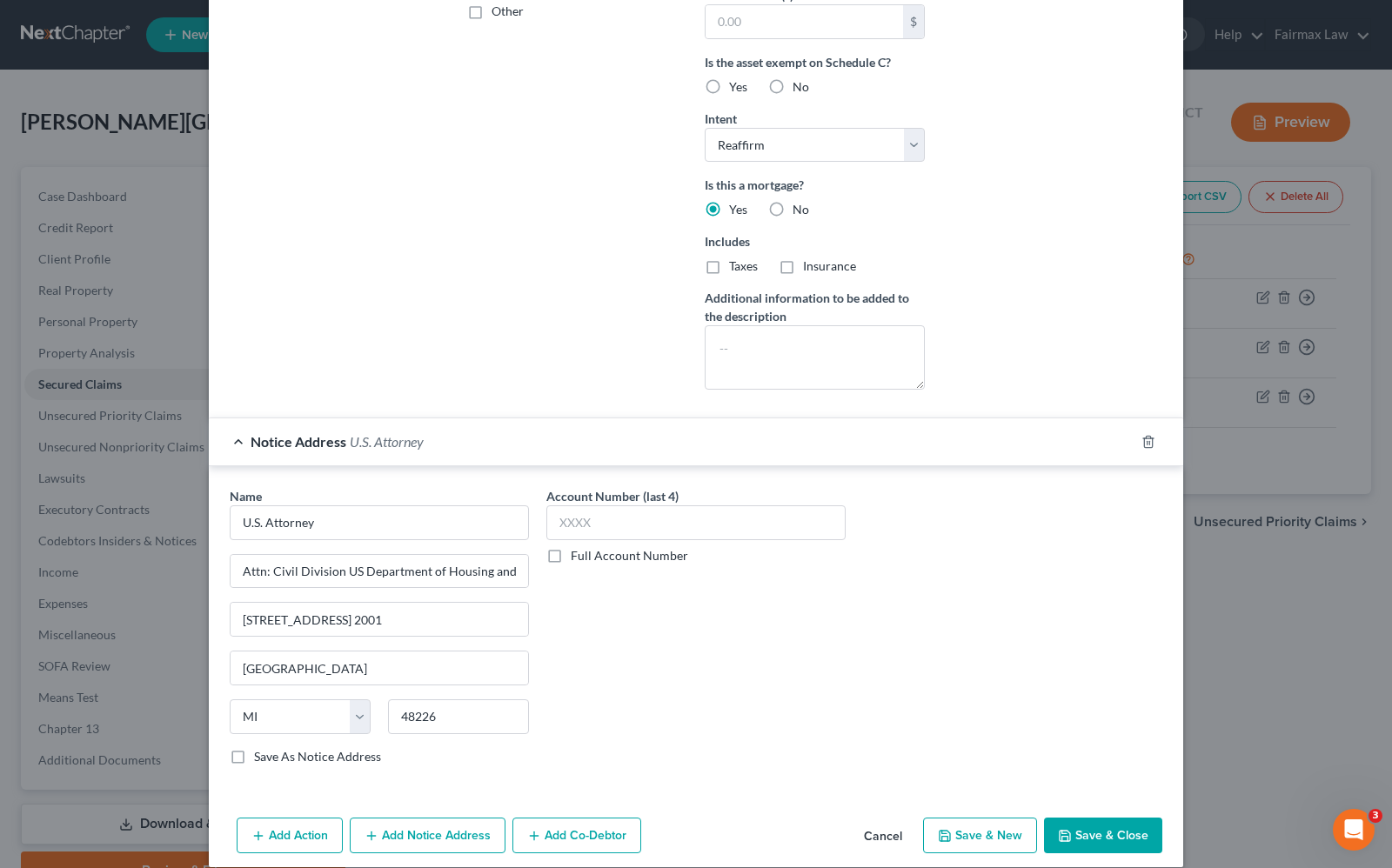
scroll to position [479, 0]
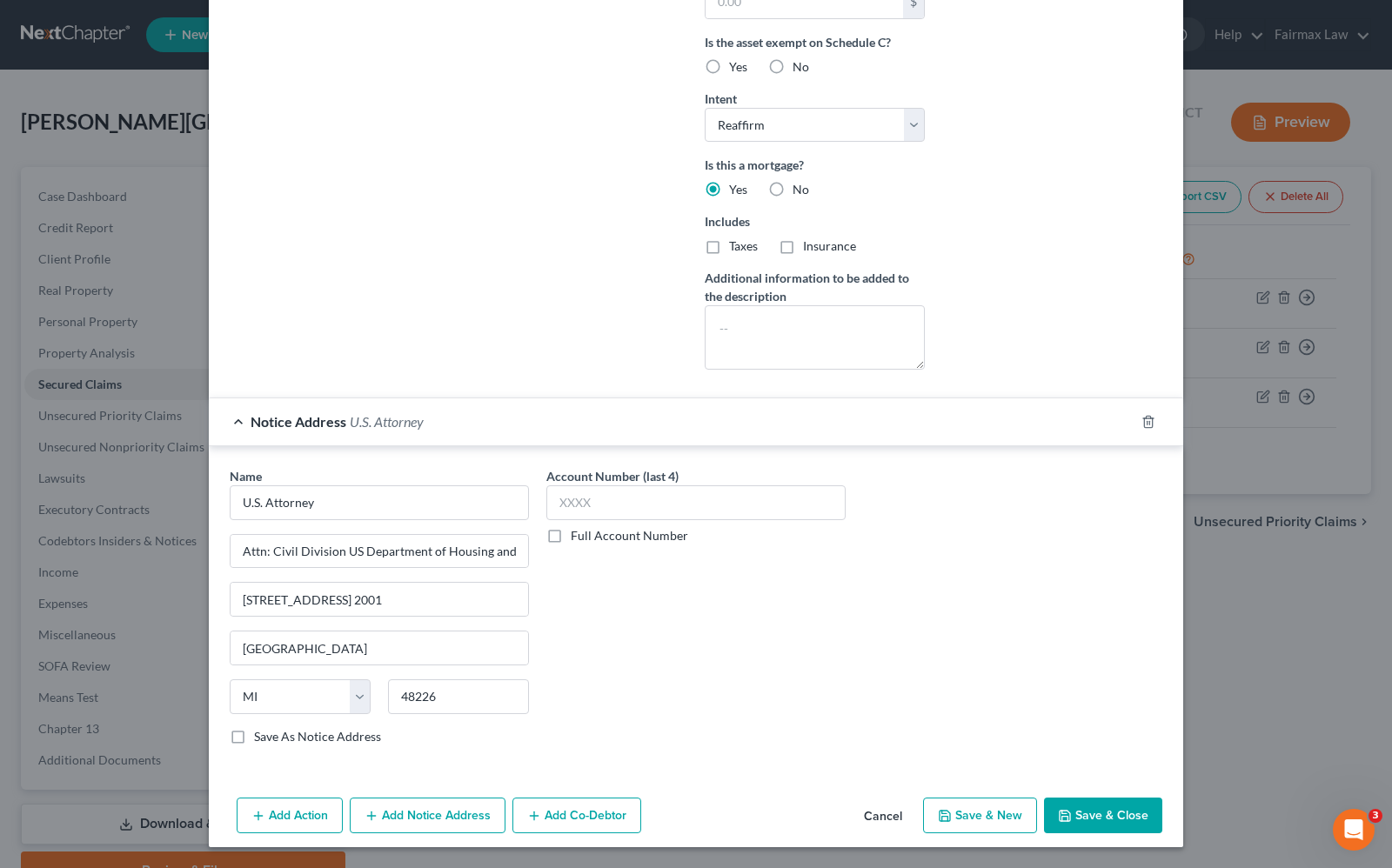
click at [422, 817] on button "Add Notice Address" at bounding box center [427, 816] width 156 height 37
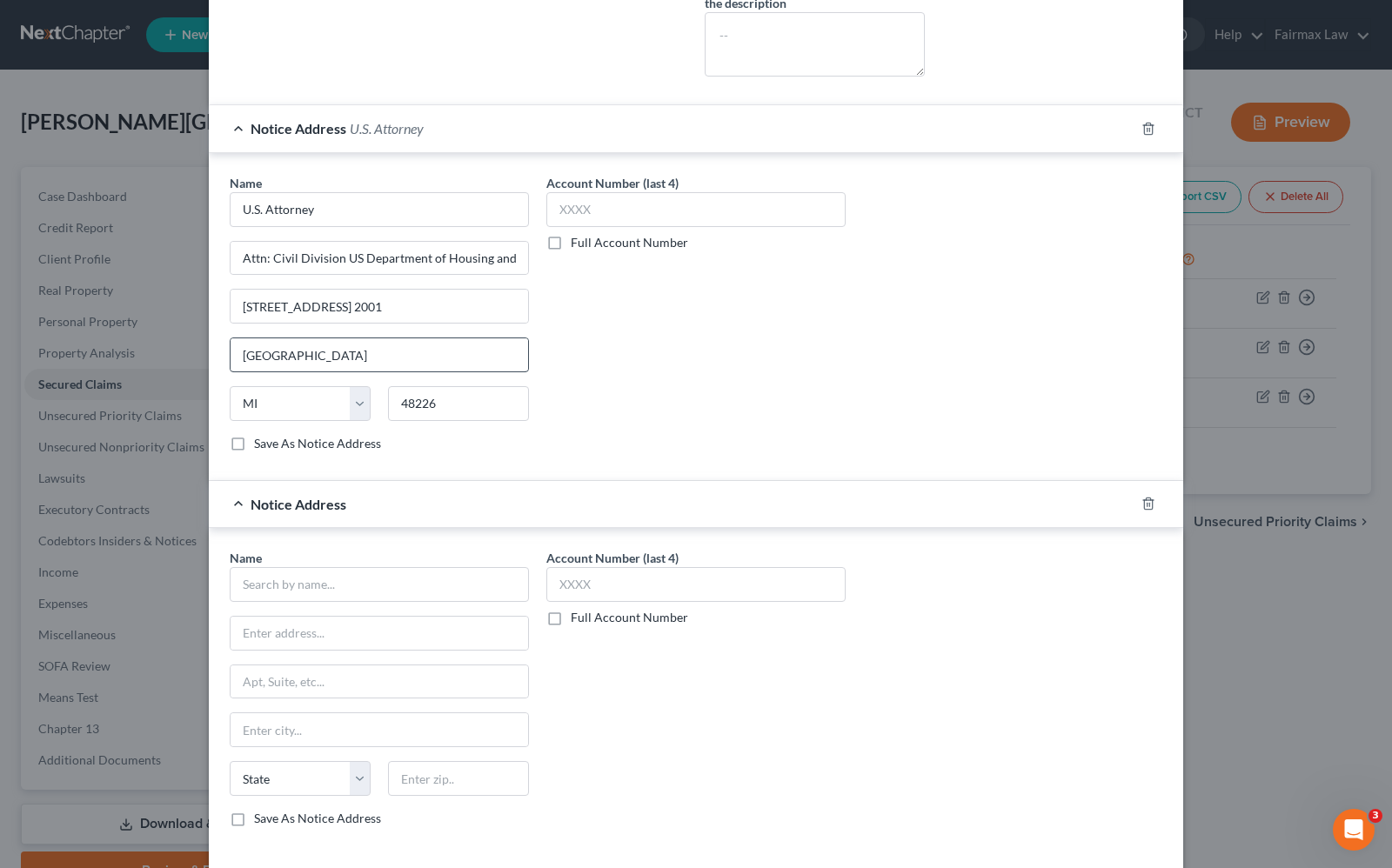
scroll to position [855, 0]
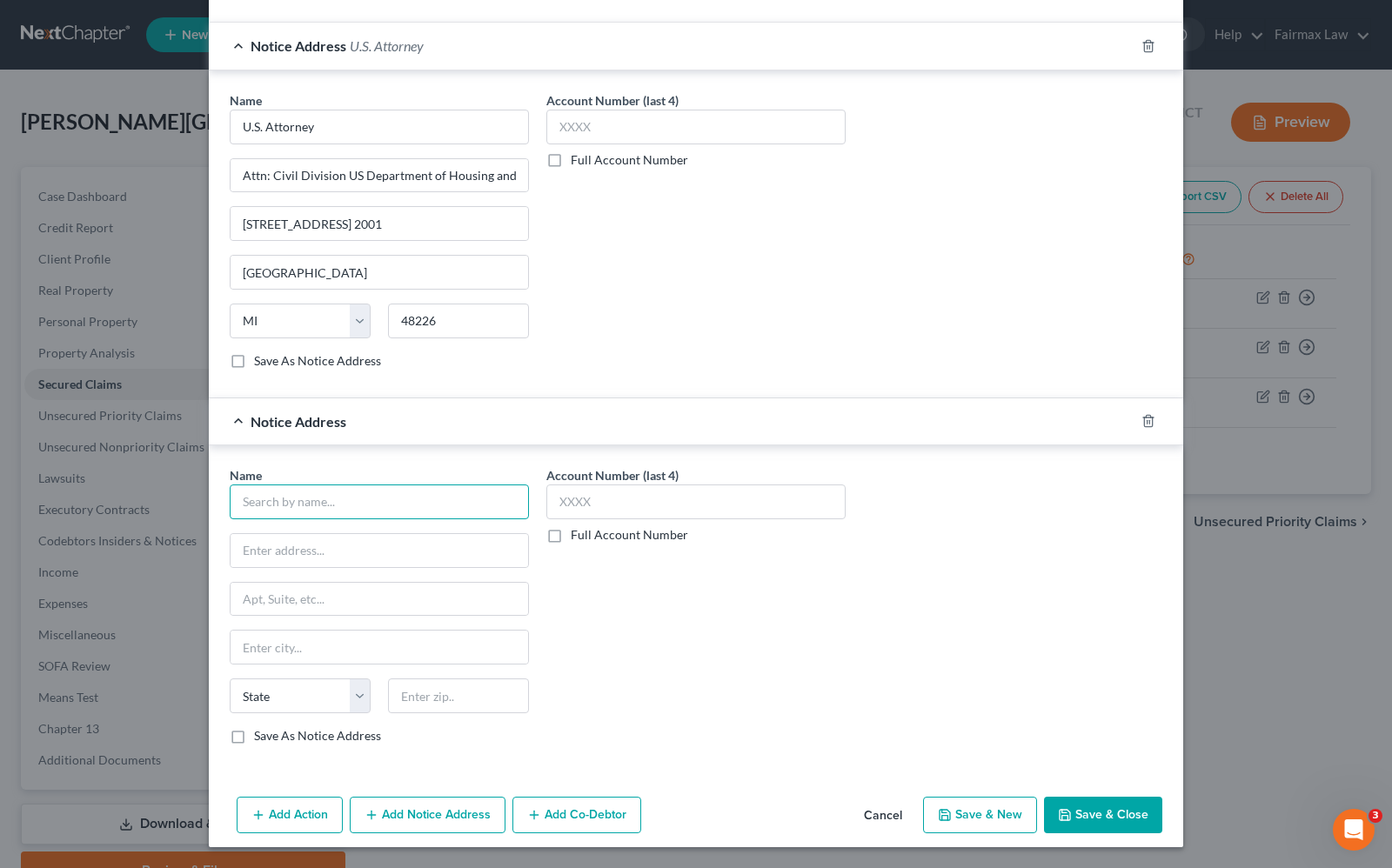
click at [305, 510] on input "text" at bounding box center [379, 502] width 299 height 35
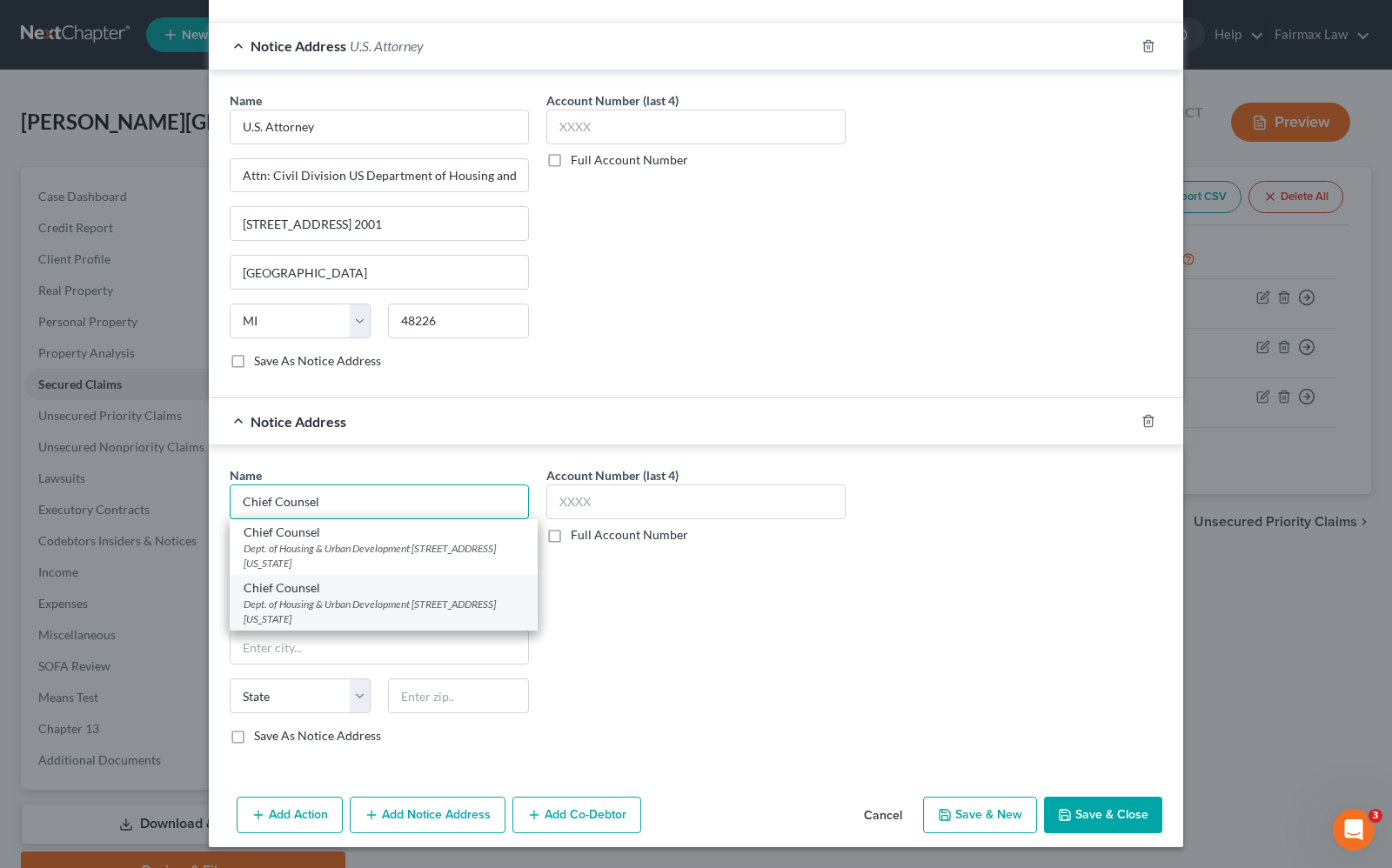
type input "Chief Counsel"
click at [305, 609] on div "Dept. of Housing & Urban Development 477 Michigan Ave, Room 1725, Detroit, MI 4…" at bounding box center [384, 612] width 280 height 30
type input "Dept. of Housing & Urban Development"
type input "477 Michigan Ave, Room 1725"
type input "Detroit"
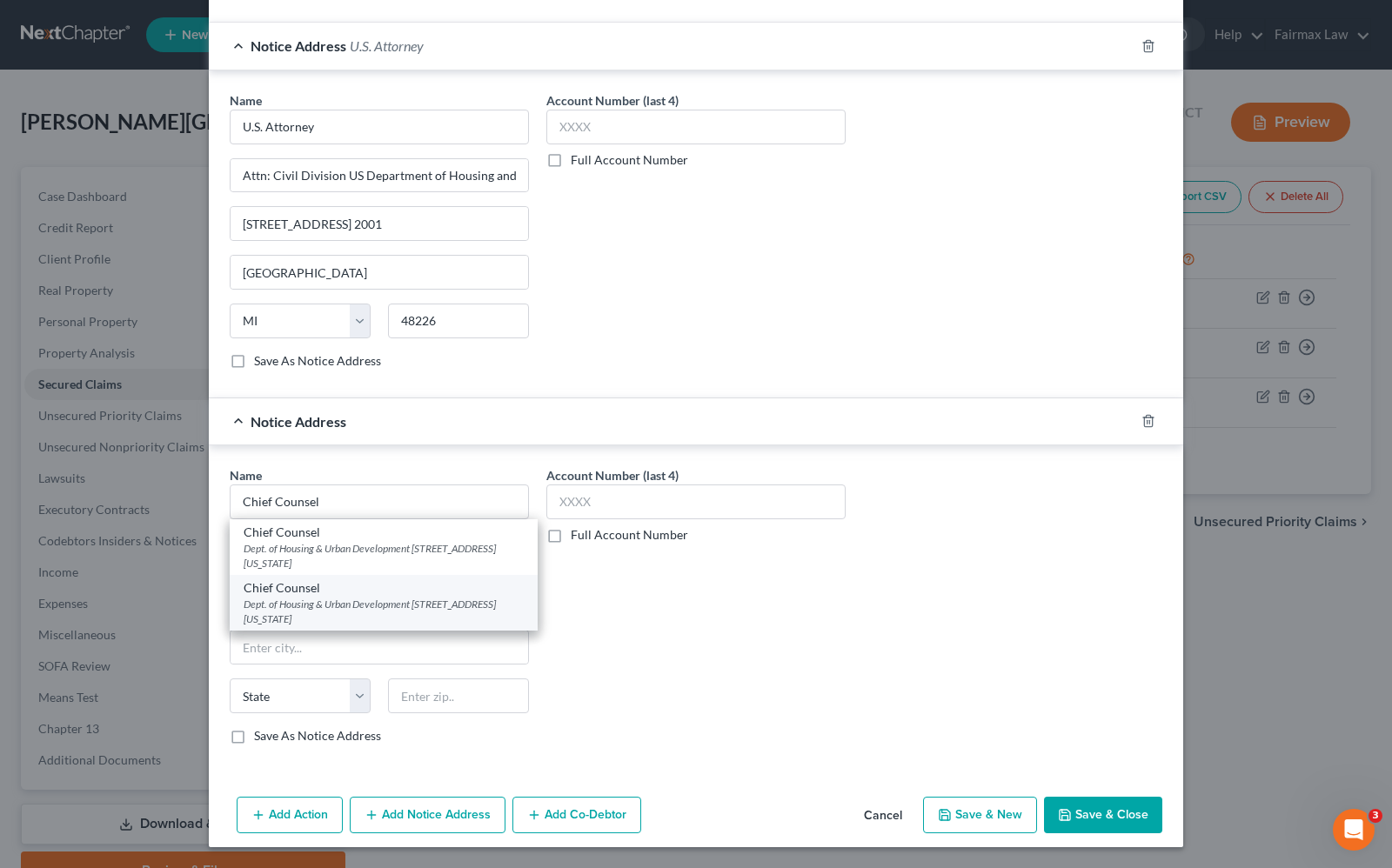
select select "23"
type input "48226"
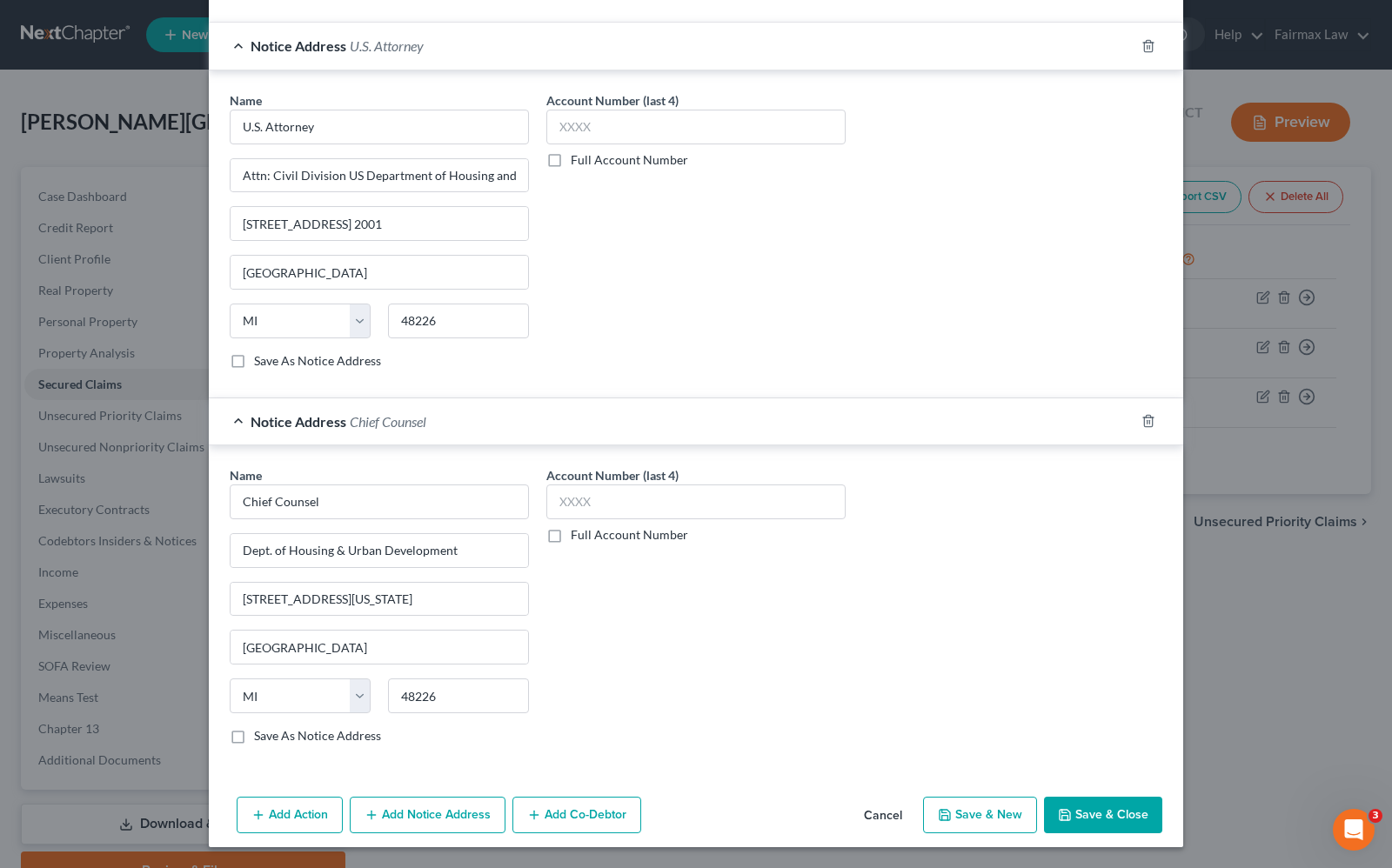
click at [1103, 825] on button "Save & Close" at bounding box center [1103, 815] width 118 height 37
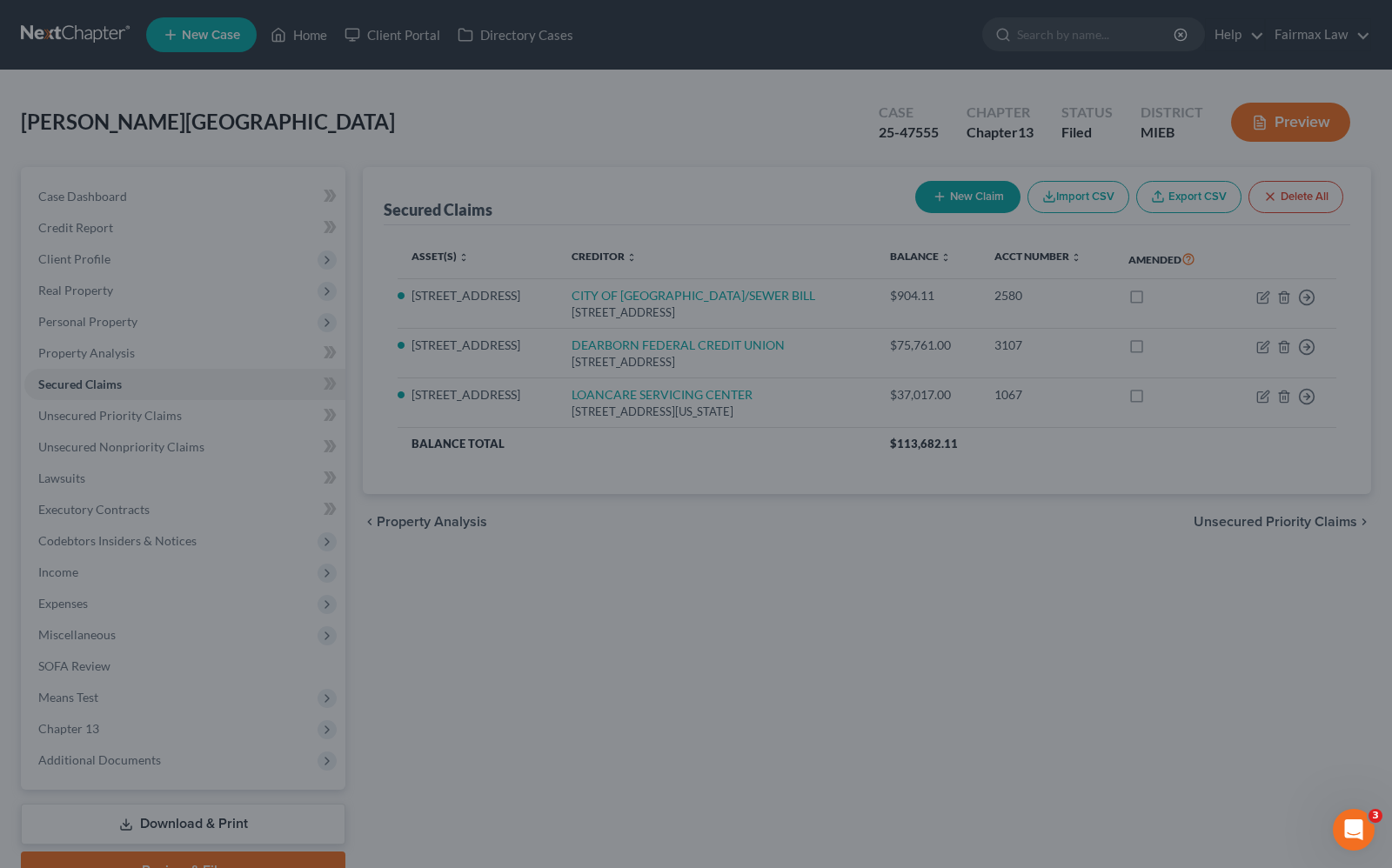
scroll to position [663, 0]
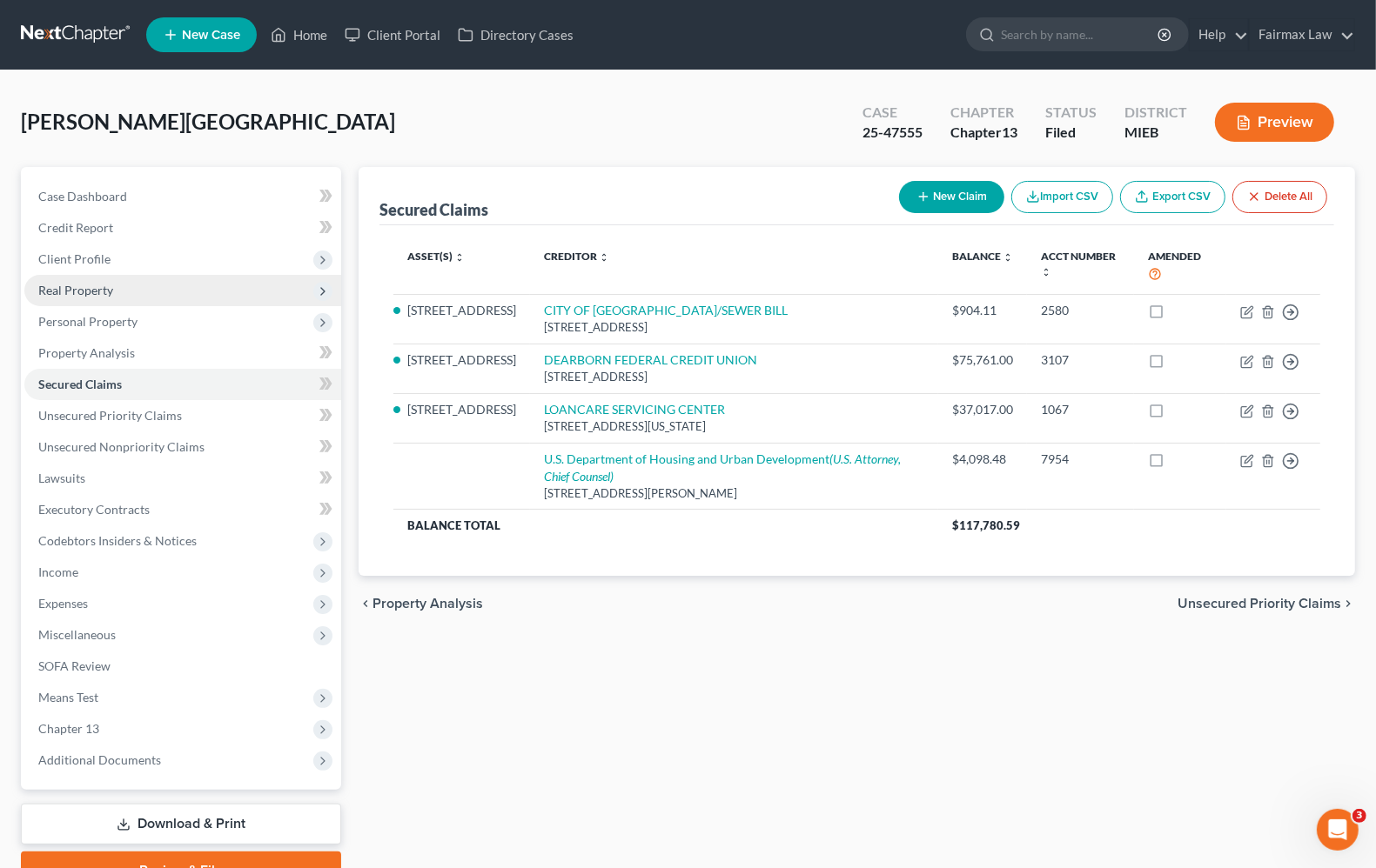
click at [104, 291] on span "Real Property" at bounding box center [75, 290] width 75 height 15
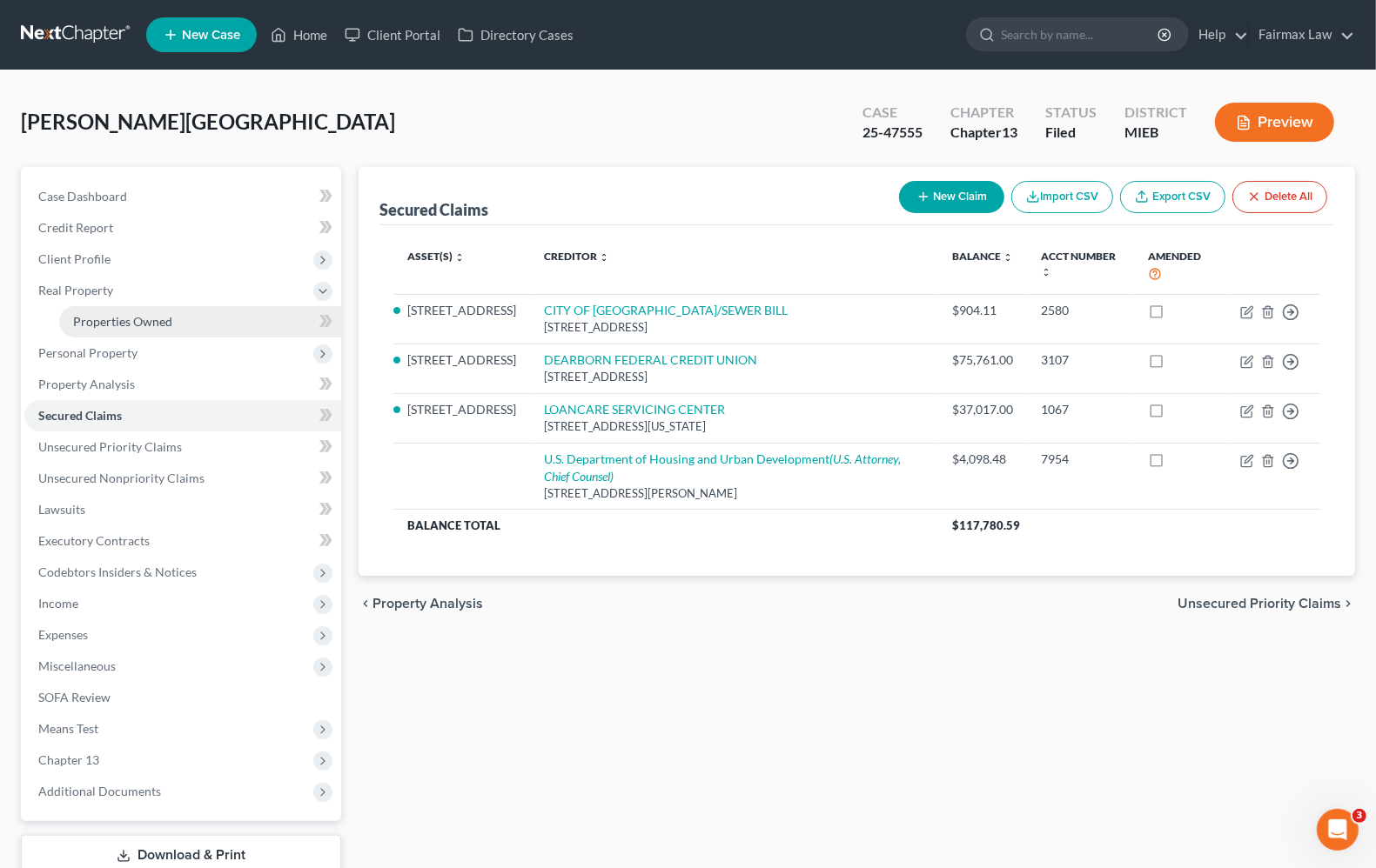
click at [102, 320] on span "Properties Owned" at bounding box center [122, 321] width 99 height 15
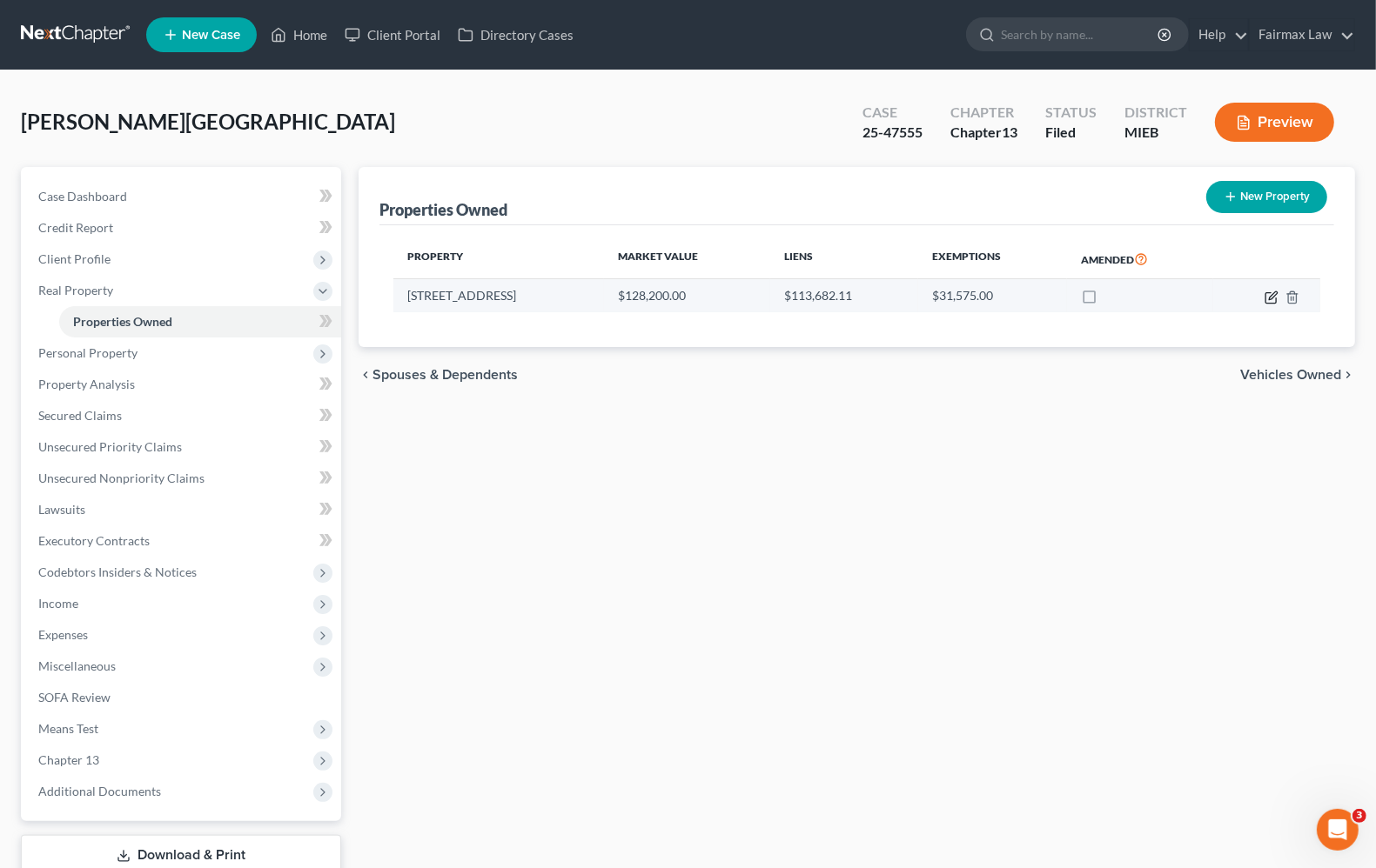
click at [1271, 297] on icon "button" at bounding box center [1271, 297] width 14 height 14
select select "23"
select select "0"
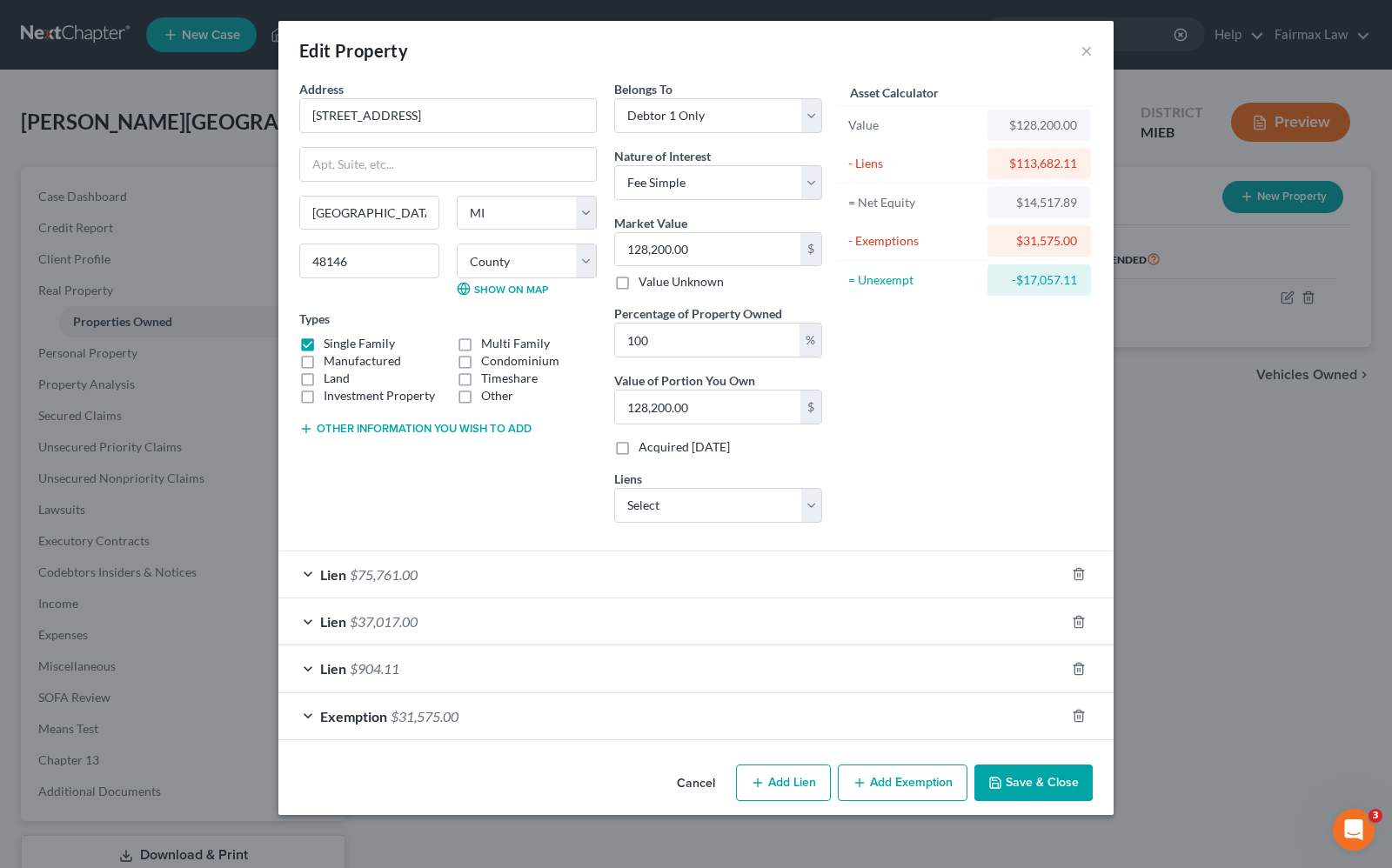
click at [306, 724] on div "Exemption $31,575.00" at bounding box center [672, 717] width 786 height 46
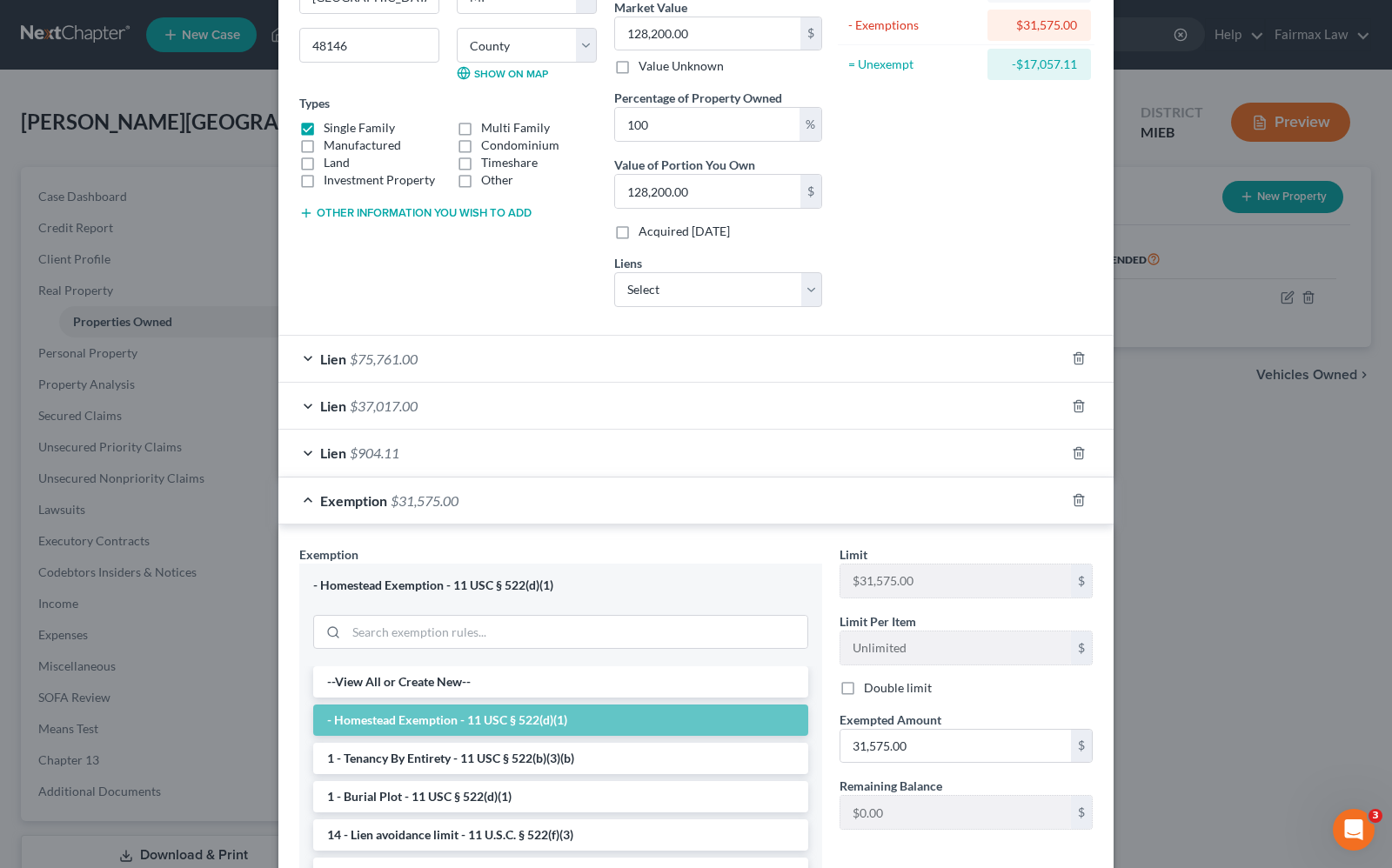
scroll to position [218, 0]
click at [1074, 495] on polyline "button" at bounding box center [1078, 495] width 10 height 0
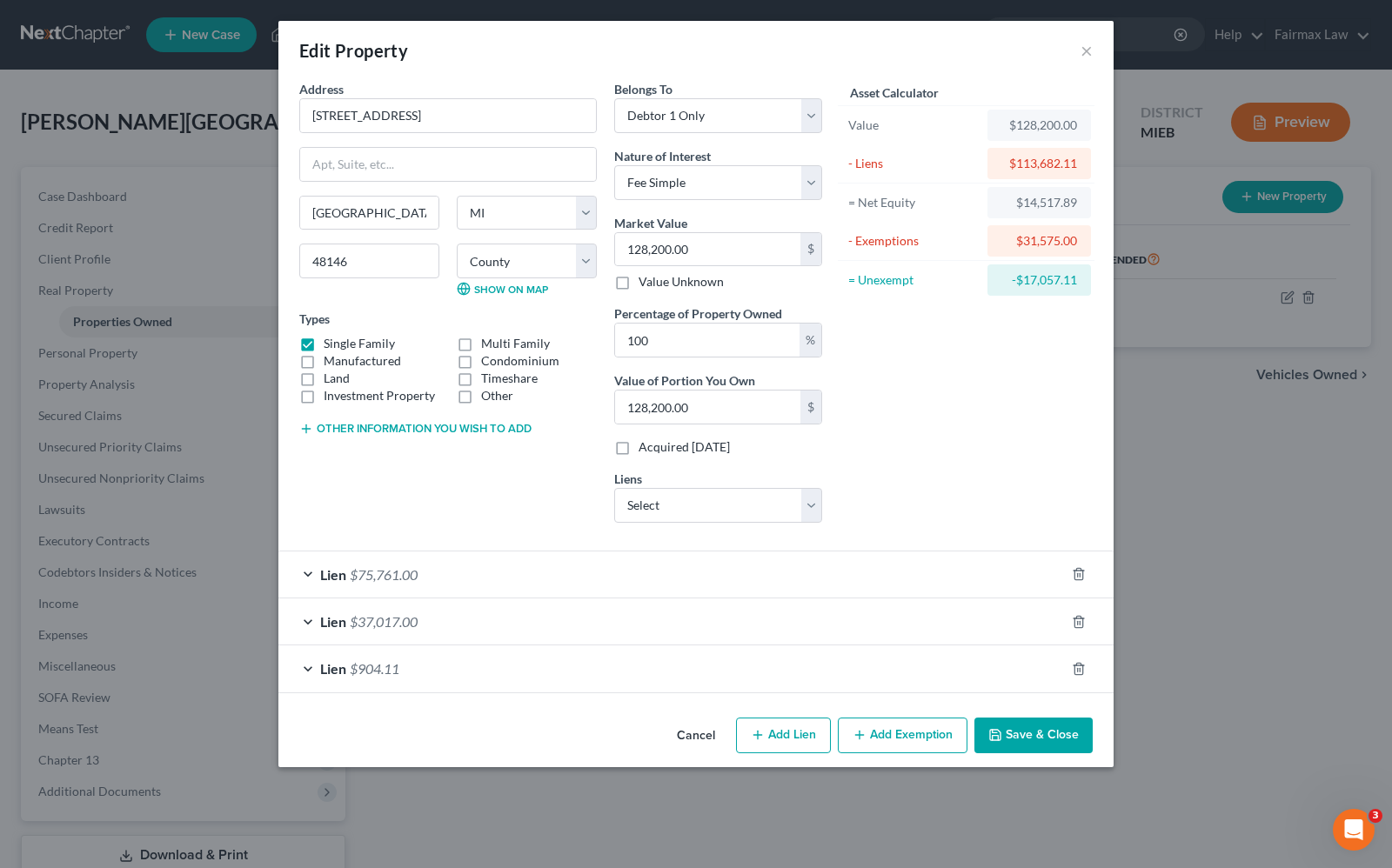
scroll to position [0, 0]
click at [811, 748] on button "Add Lien" at bounding box center [783, 736] width 95 height 37
select select "0"
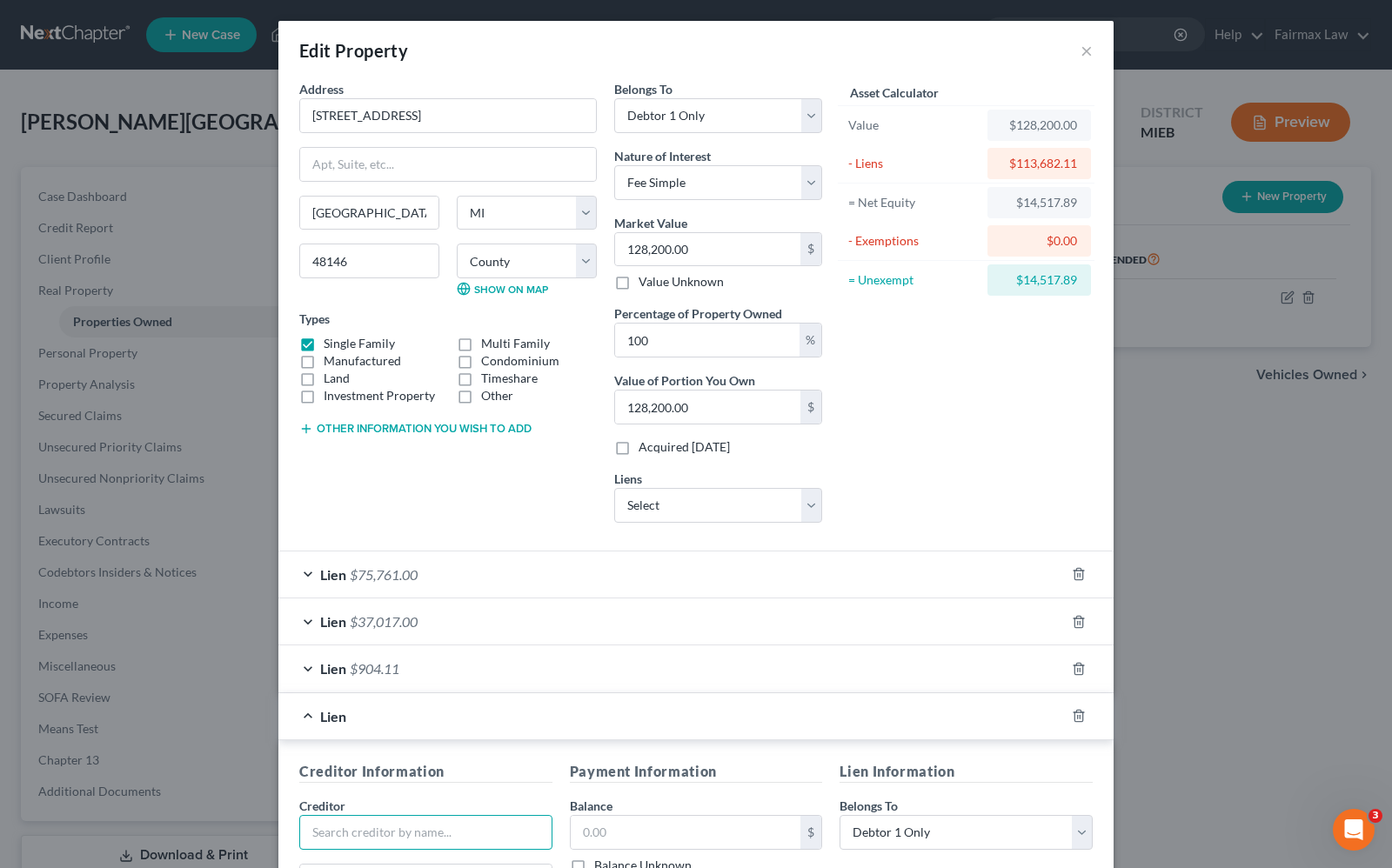
click at [365, 828] on input "text" at bounding box center [425, 833] width 253 height 35
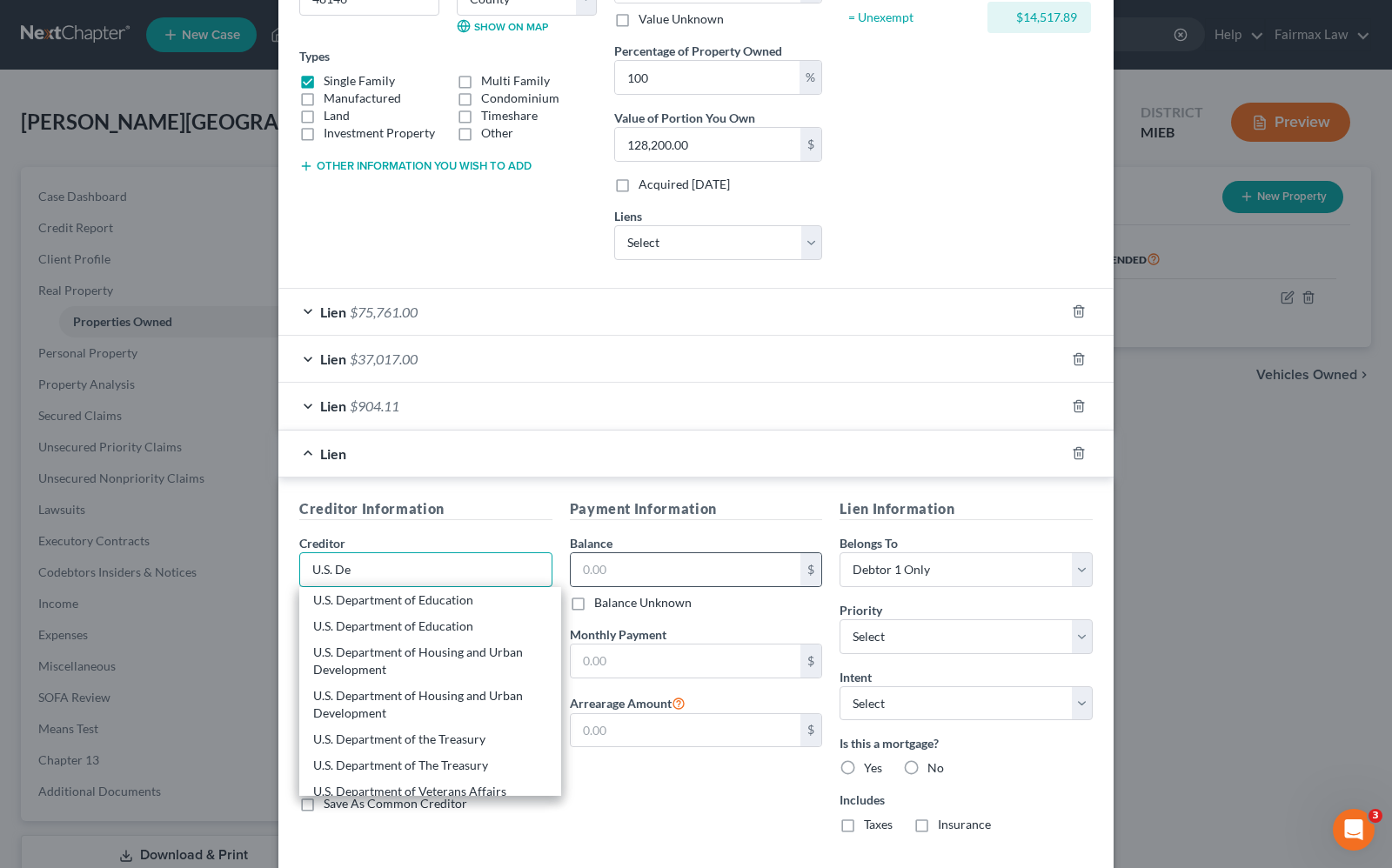
scroll to position [357, 0]
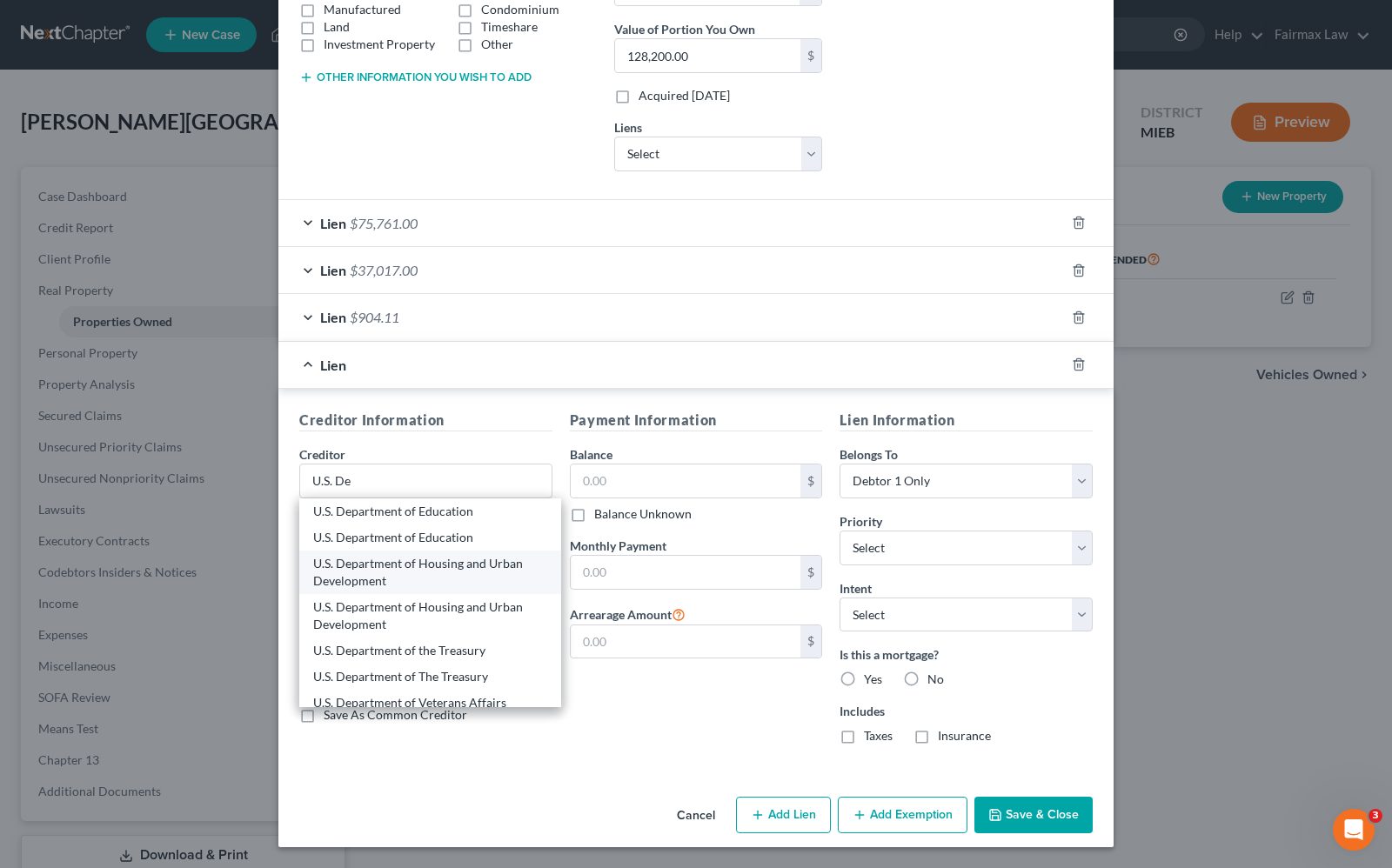
click at [471, 563] on div "U.S. Department of Housing and Urban Development" at bounding box center [430, 573] width 234 height 35
type input "U.S. Department of Housing and Urban Development"
type input "2000 N Classen Blvd"
type input "Ste 3200"
type input "Oklahoma City"
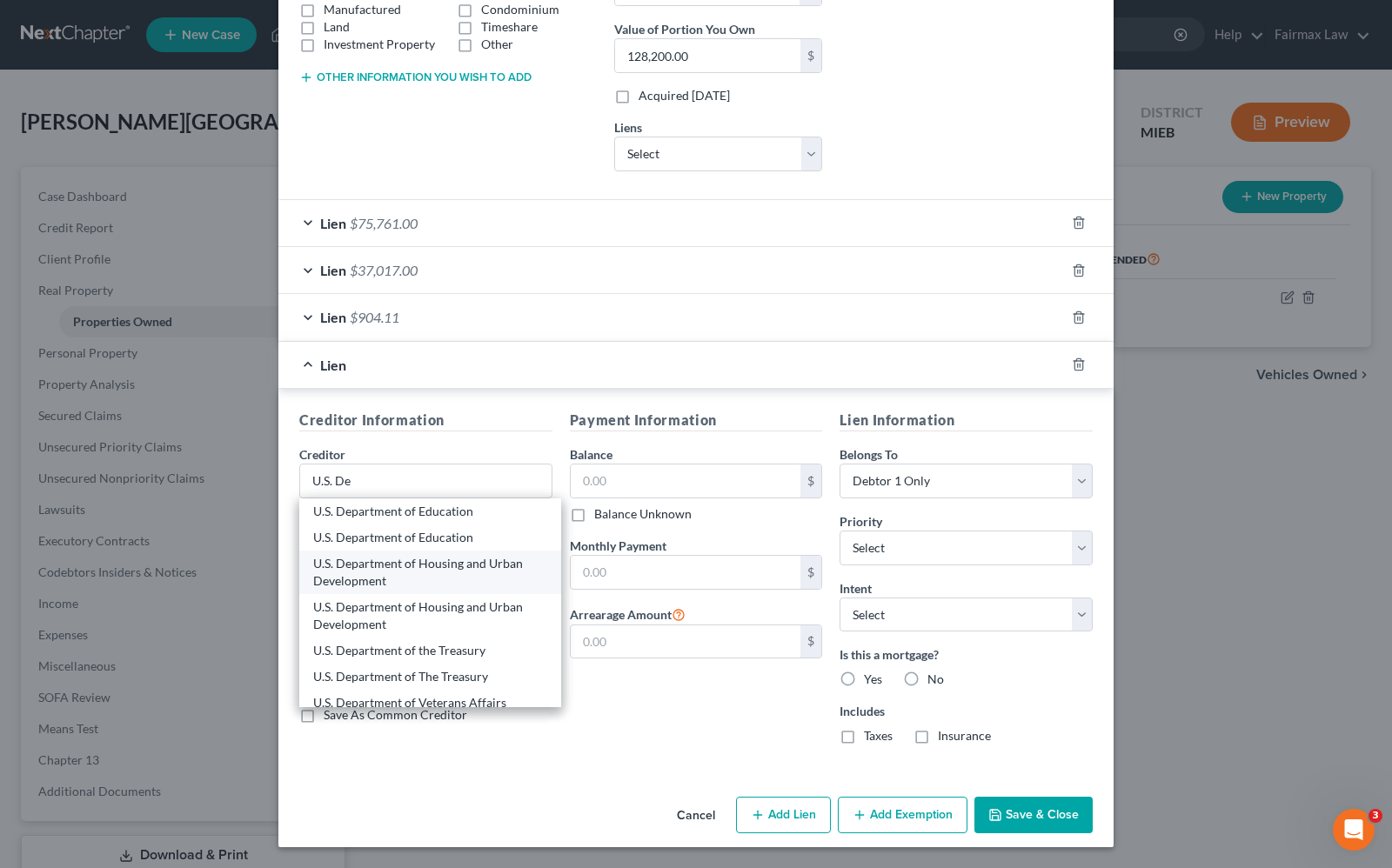
select select "37"
type input "73106"
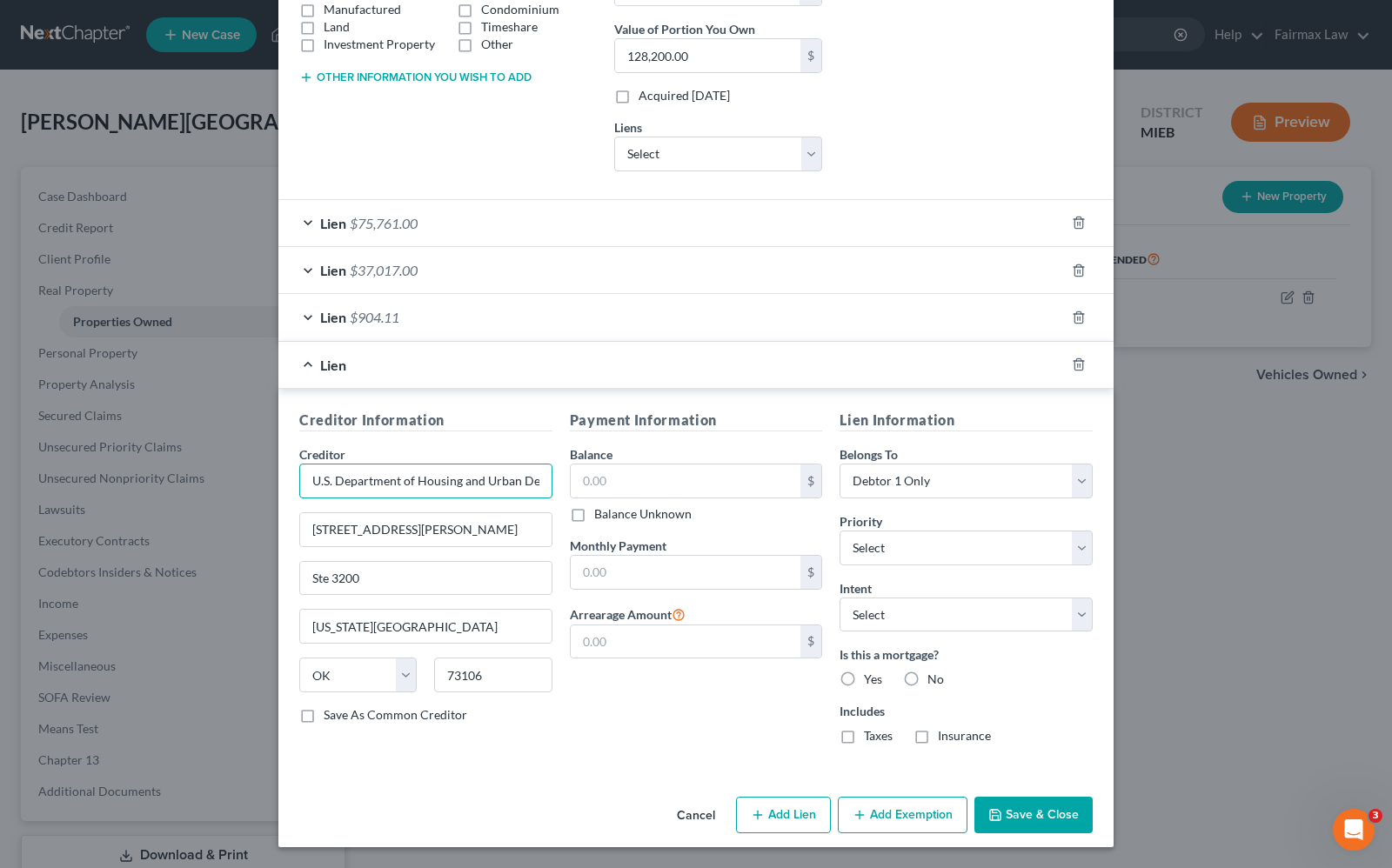
click at [494, 492] on input "U.S. Department of Housing and Urban Development" at bounding box center [425, 482] width 253 height 35
click at [477, 477] on input "U.S. Department of Housing and Urban Development" at bounding box center [425, 482] width 253 height 35
drag, startPoint x: 305, startPoint y: 472, endPoint x: 589, endPoint y: 485, distance: 284.3
click at [589, 485] on div "Creditor Information Creditor * U.S. Department of Housing and Urban Developmen…" at bounding box center [696, 584] width 811 height 349
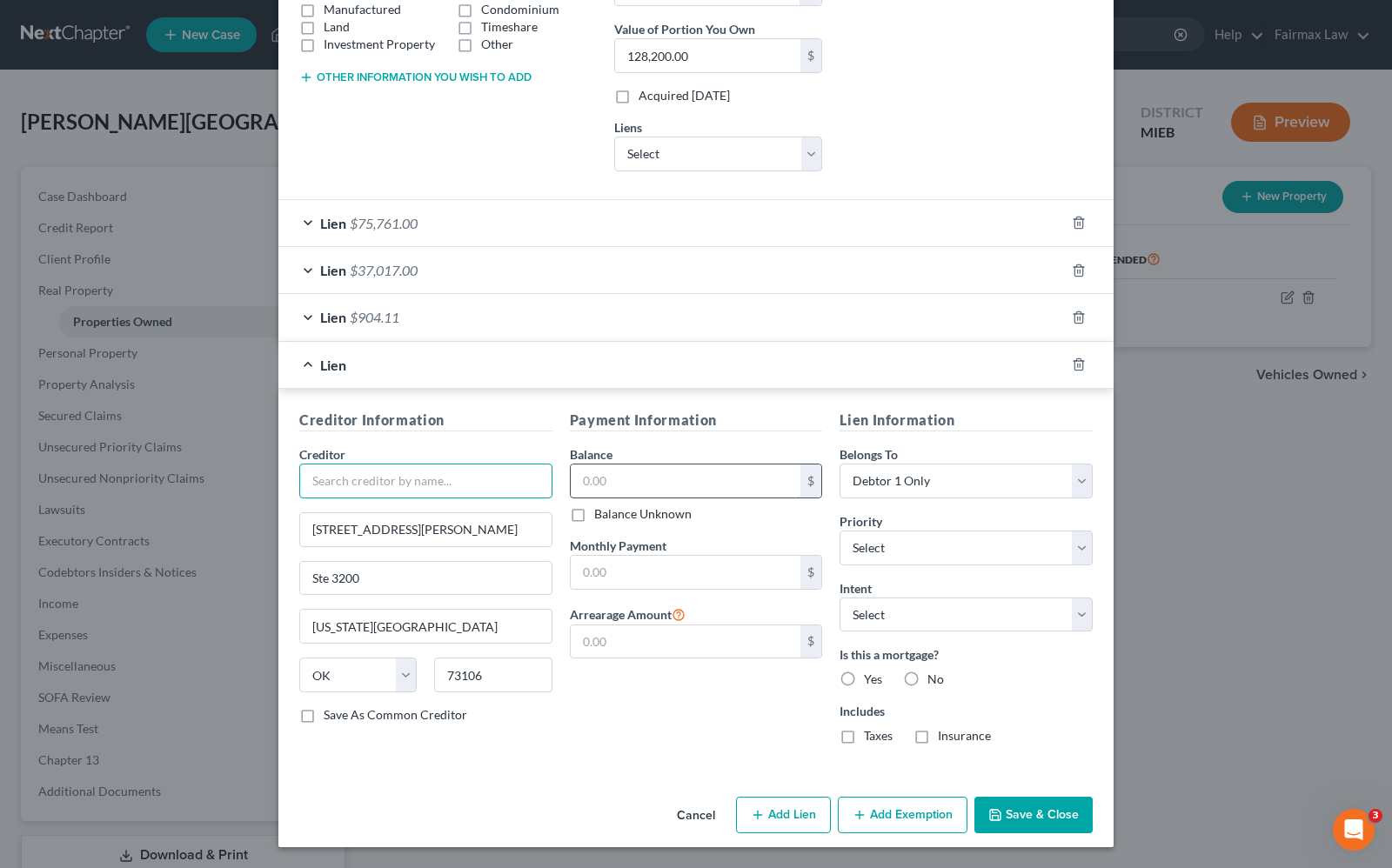
scroll to position [0, 0]
click at [458, 475] on input "text" at bounding box center [425, 482] width 253 height 35
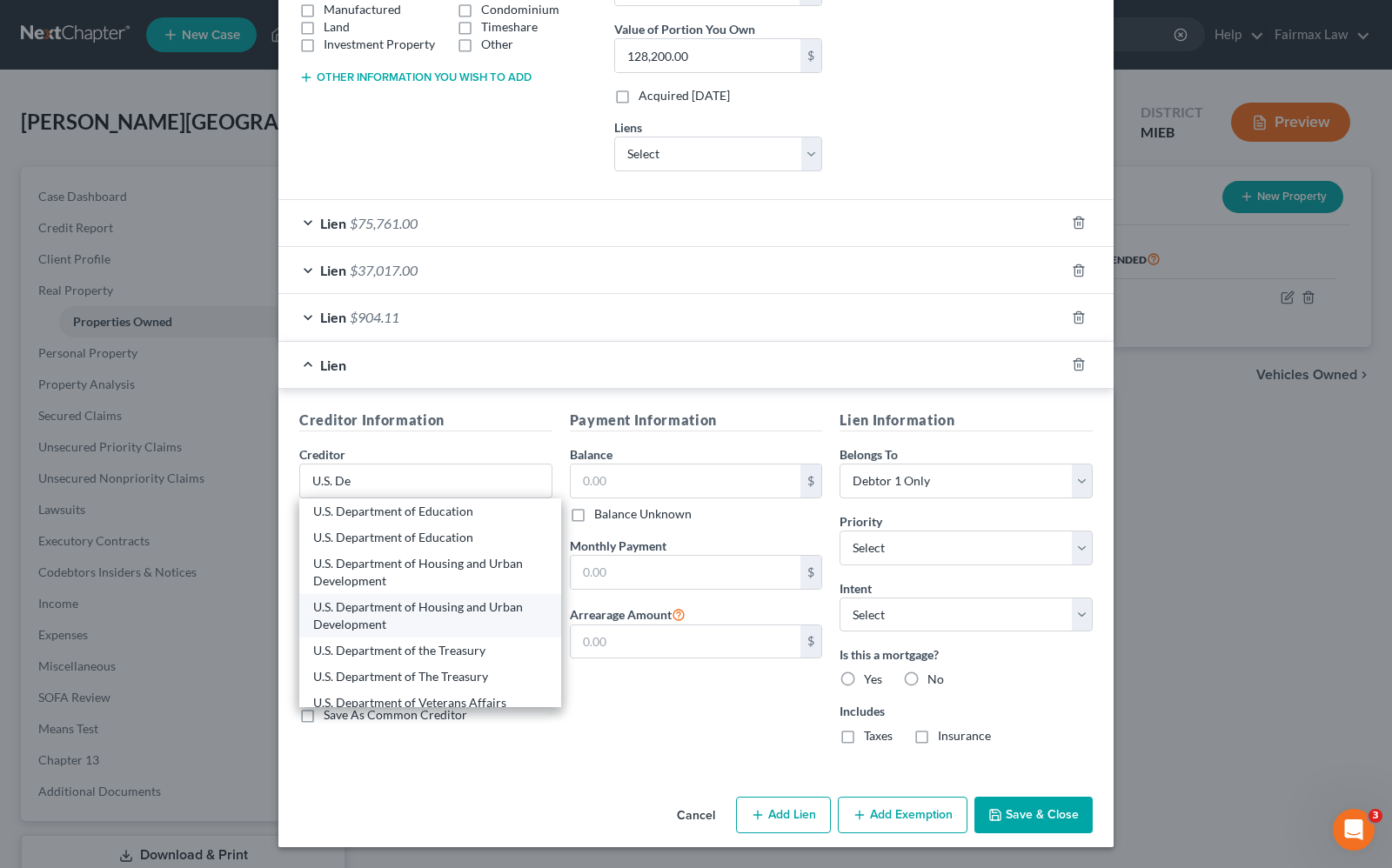
click at [497, 607] on div "U.S. Department of Housing and Urban Development" at bounding box center [430, 616] width 234 height 35
type input "U.S. Department of Housing and Urban Development"
type input "77 West Jackson Boulevard"
type input "Chicago"
select select "14"
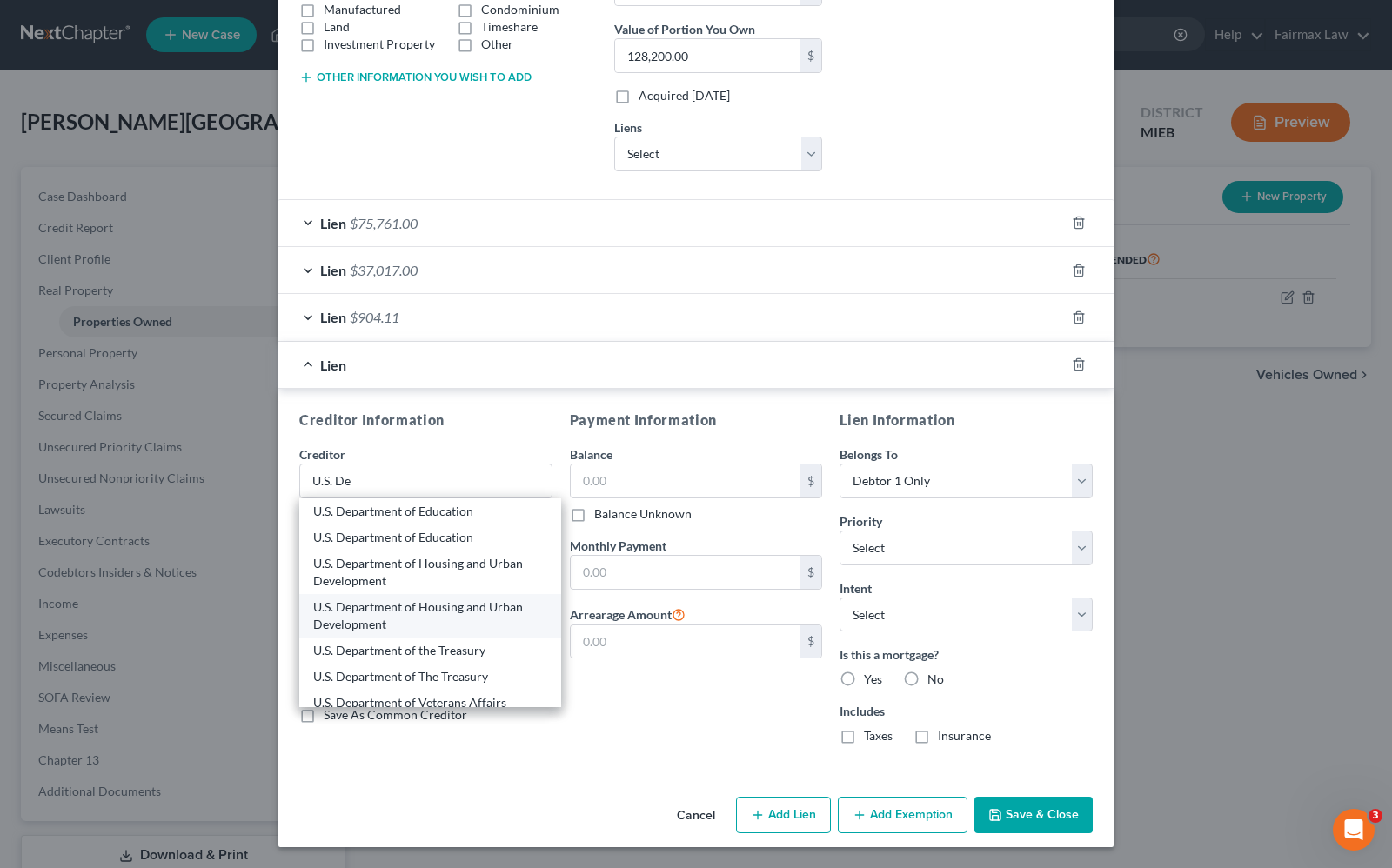
type input "60604"
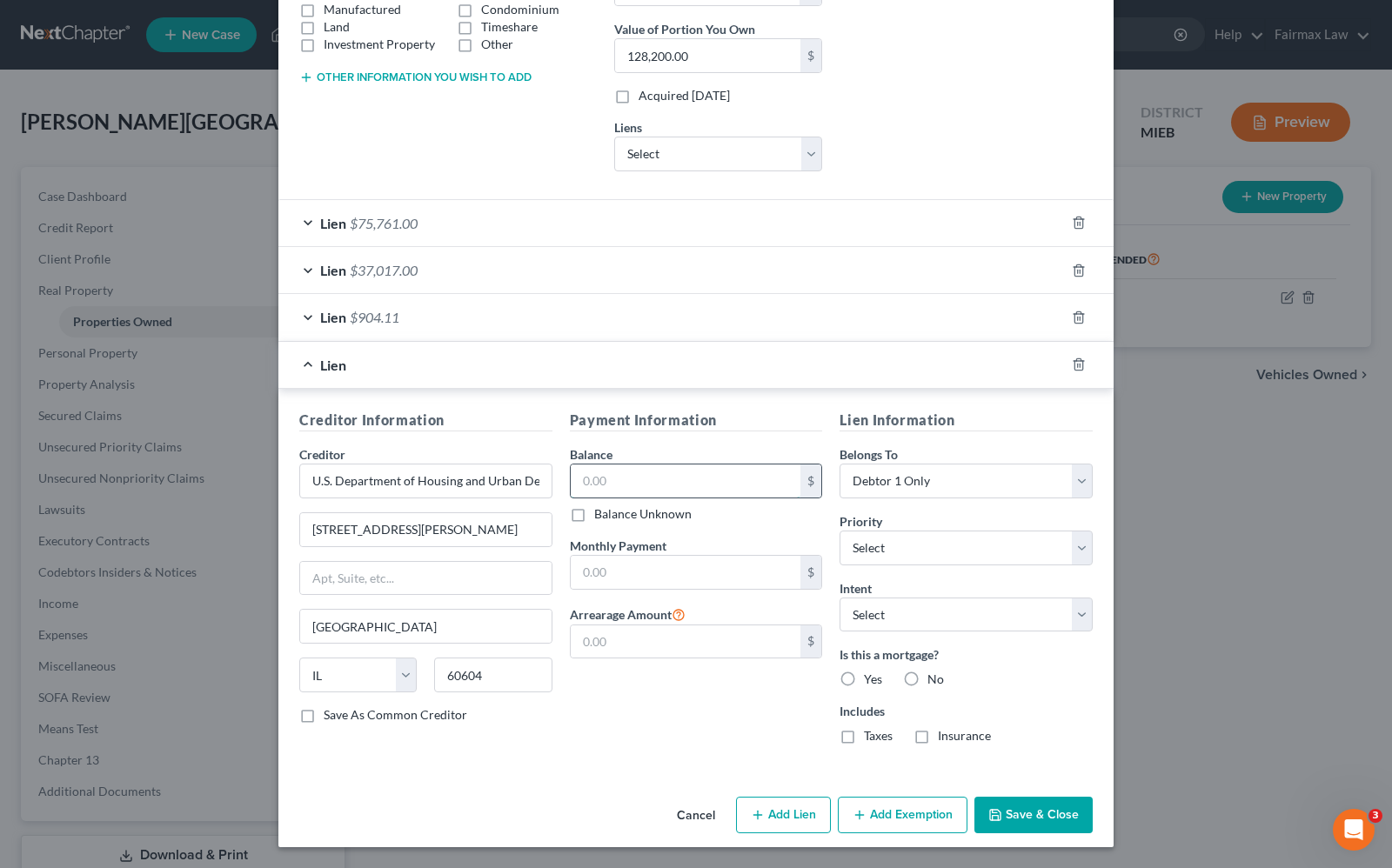
click at [602, 477] on input "text" at bounding box center [686, 482] width 231 height 33
type input "4,098.48"
drag, startPoint x: 627, startPoint y: 706, endPoint x: 748, endPoint y: 663, distance: 128.4
click at [628, 706] on div "Payment Information Balance 4,098.48 $ Balance Unknown Balance Undetermined 4,0…" at bounding box center [696, 584] width 270 height 349
click at [957, 553] on select "Select 1st 2nd 3rd 4th 5th 6th 7th 8th 9th 10th 11th 12th 13th 14th 15th 16th 1…" at bounding box center [966, 548] width 253 height 35
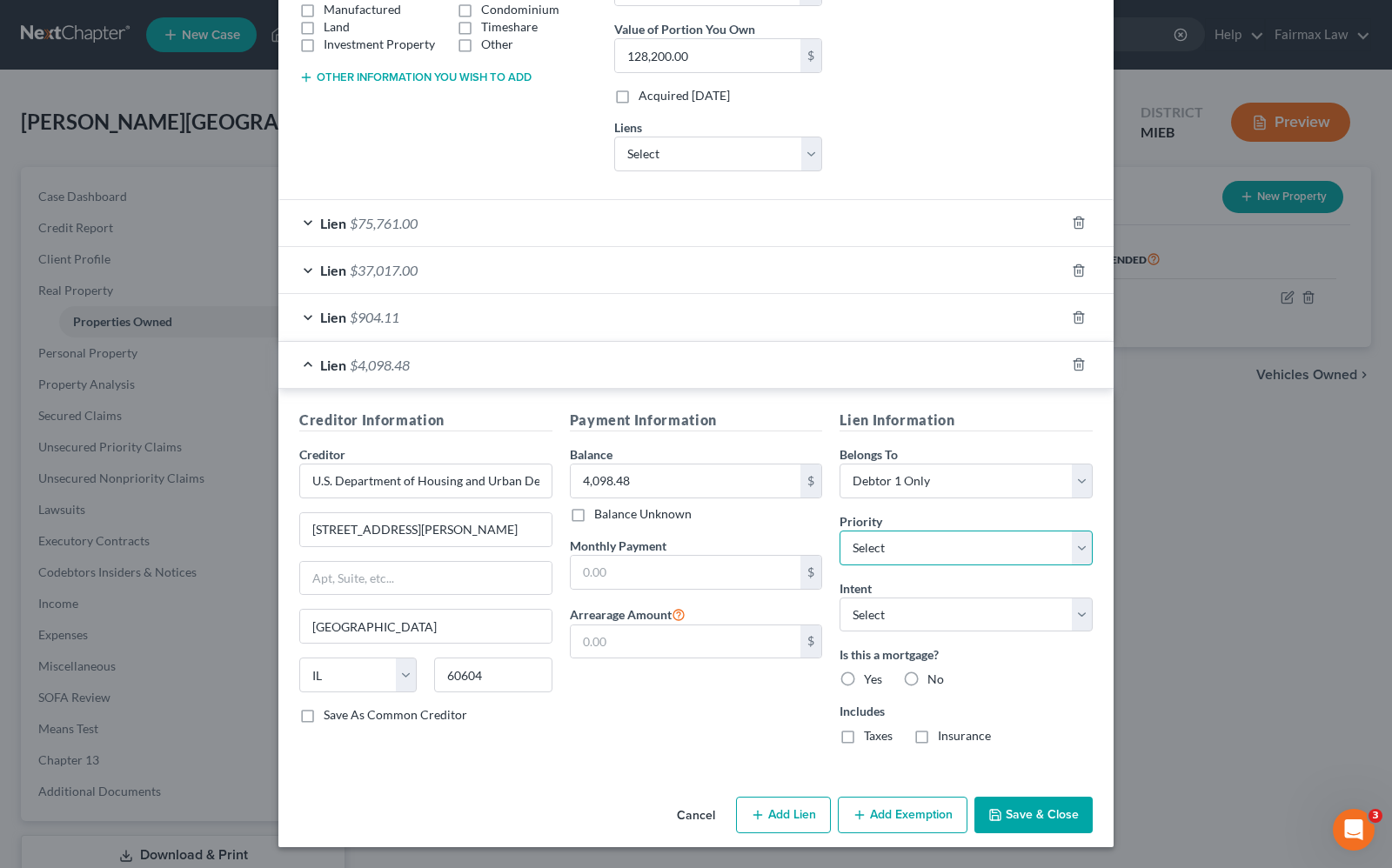
select select "1"
click at [839, 530] on select "Select 1st 2nd 3rd 4th 5th 6th 7th 8th 9th 10th 11th 12th 13th 14th 15th 16th 1…" at bounding box center [966, 548] width 253 height 35
click at [863, 683] on label "Yes" at bounding box center [873, 679] width 18 height 18
click at [871, 682] on input "Yes" at bounding box center [876, 676] width 11 height 11
radio input "true"
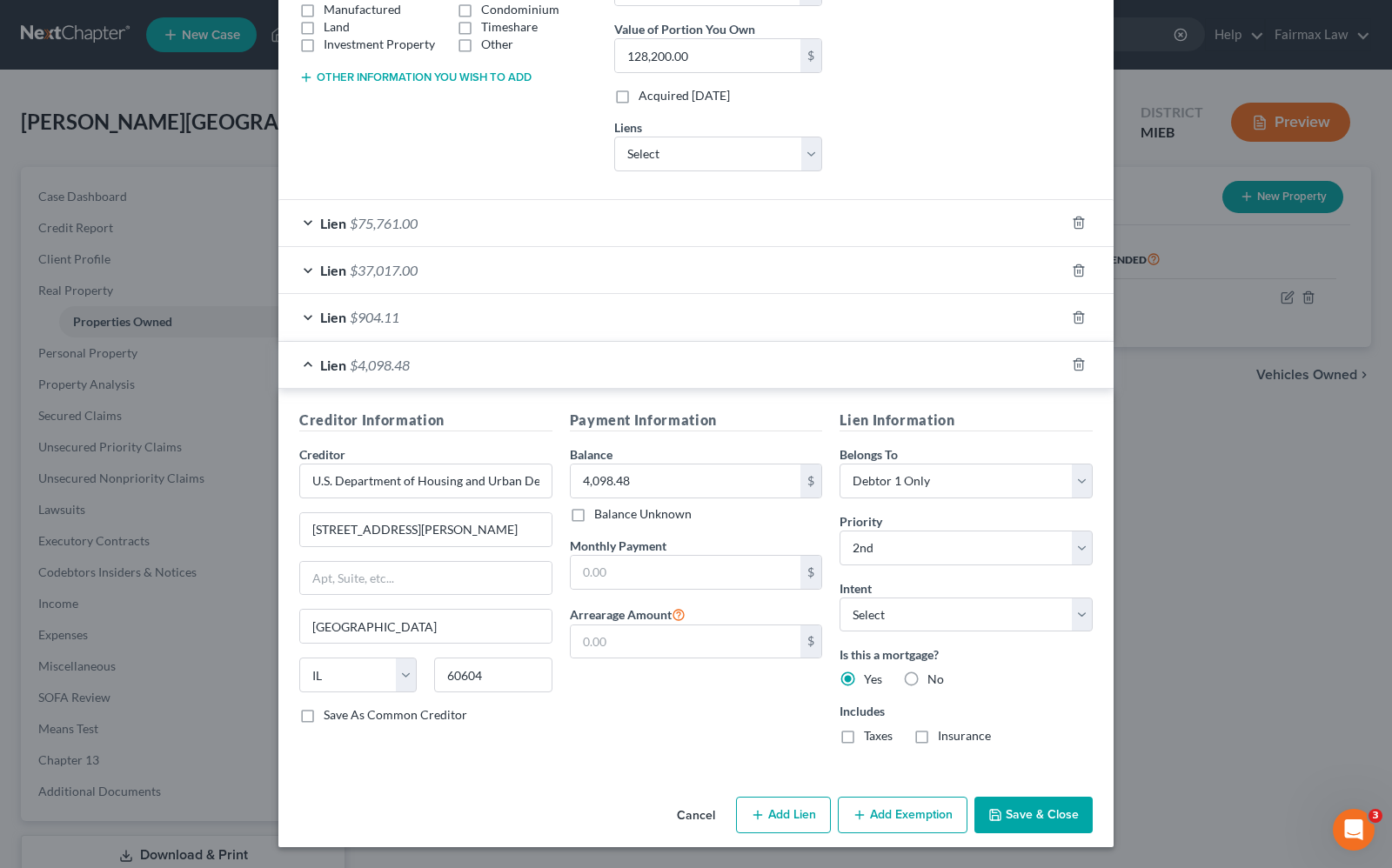
click at [878, 818] on button "Add Exemption" at bounding box center [902, 815] width 130 height 37
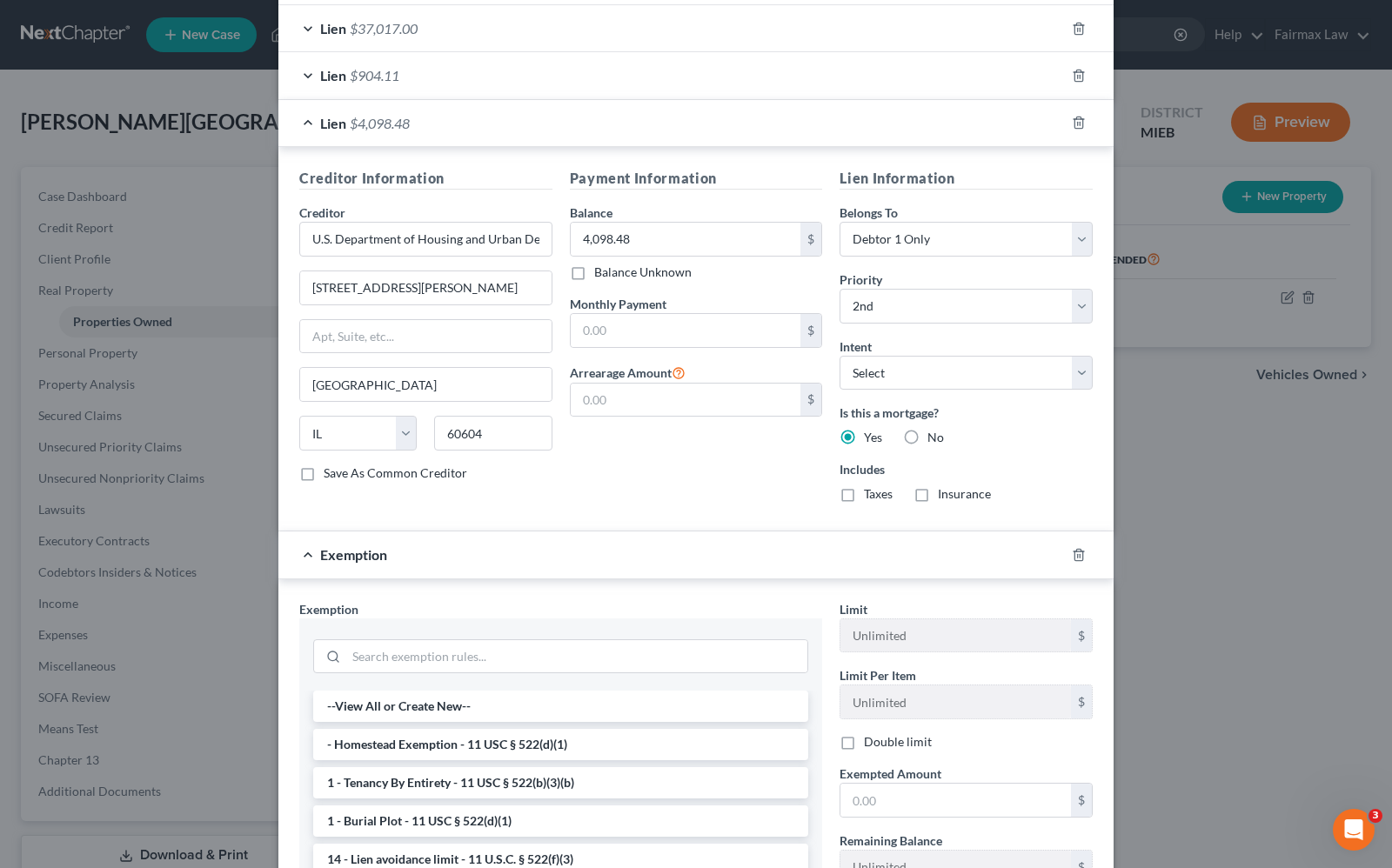
scroll to position [683, 0]
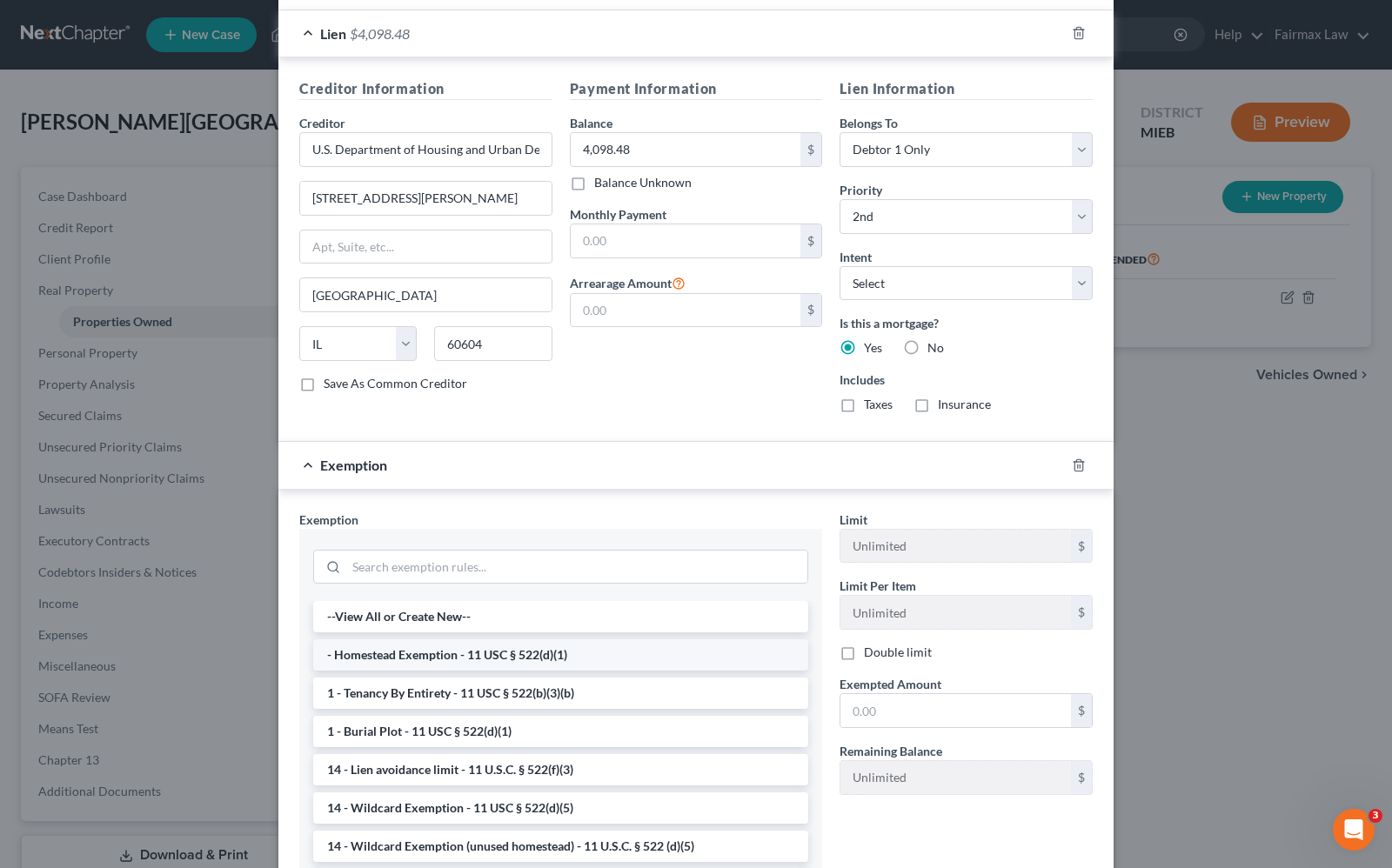
click at [455, 662] on li "- Homestead Exemption - 11 USC § 522(d)(1)" at bounding box center [560, 655] width 495 height 31
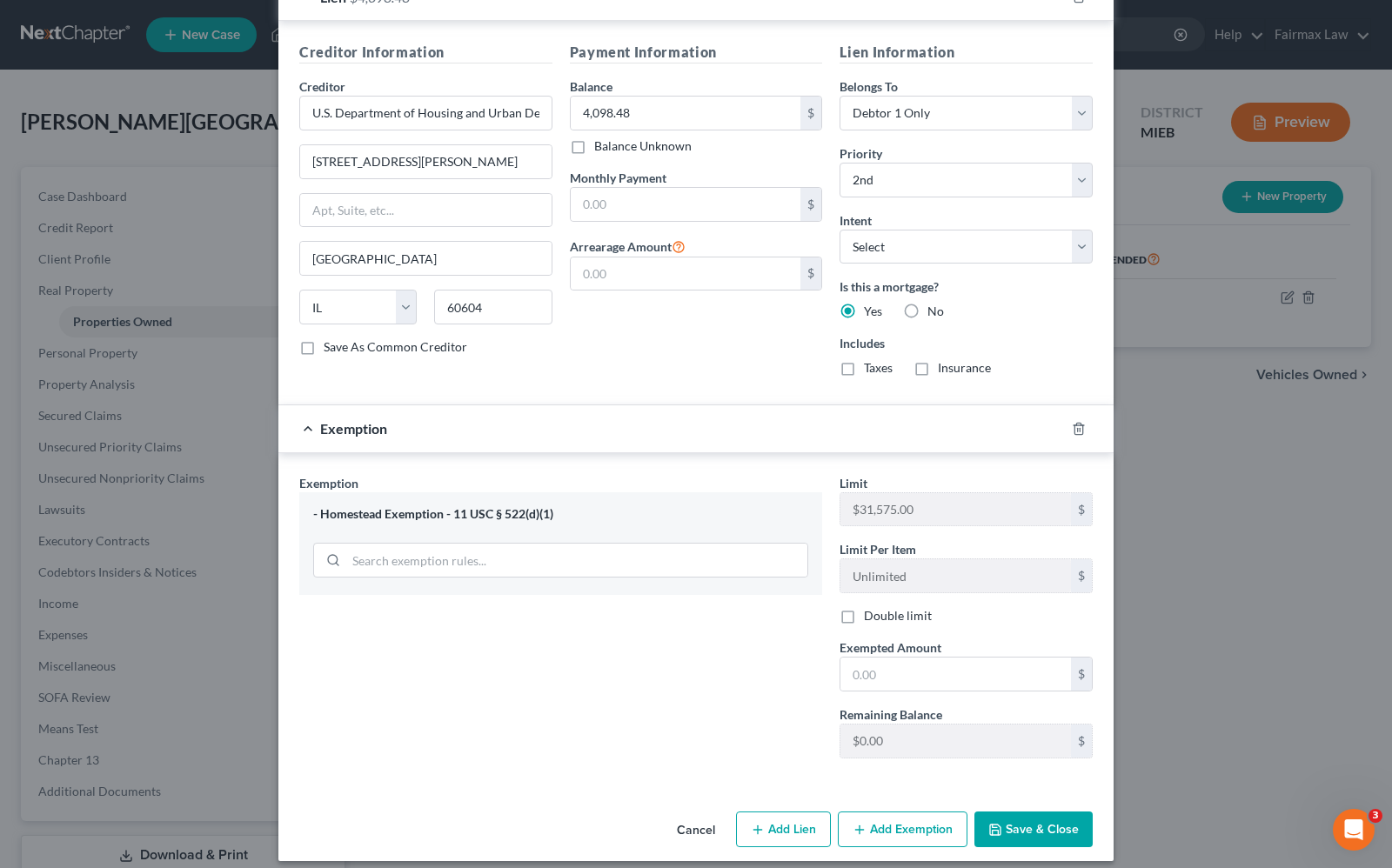
scroll to position [740, 0]
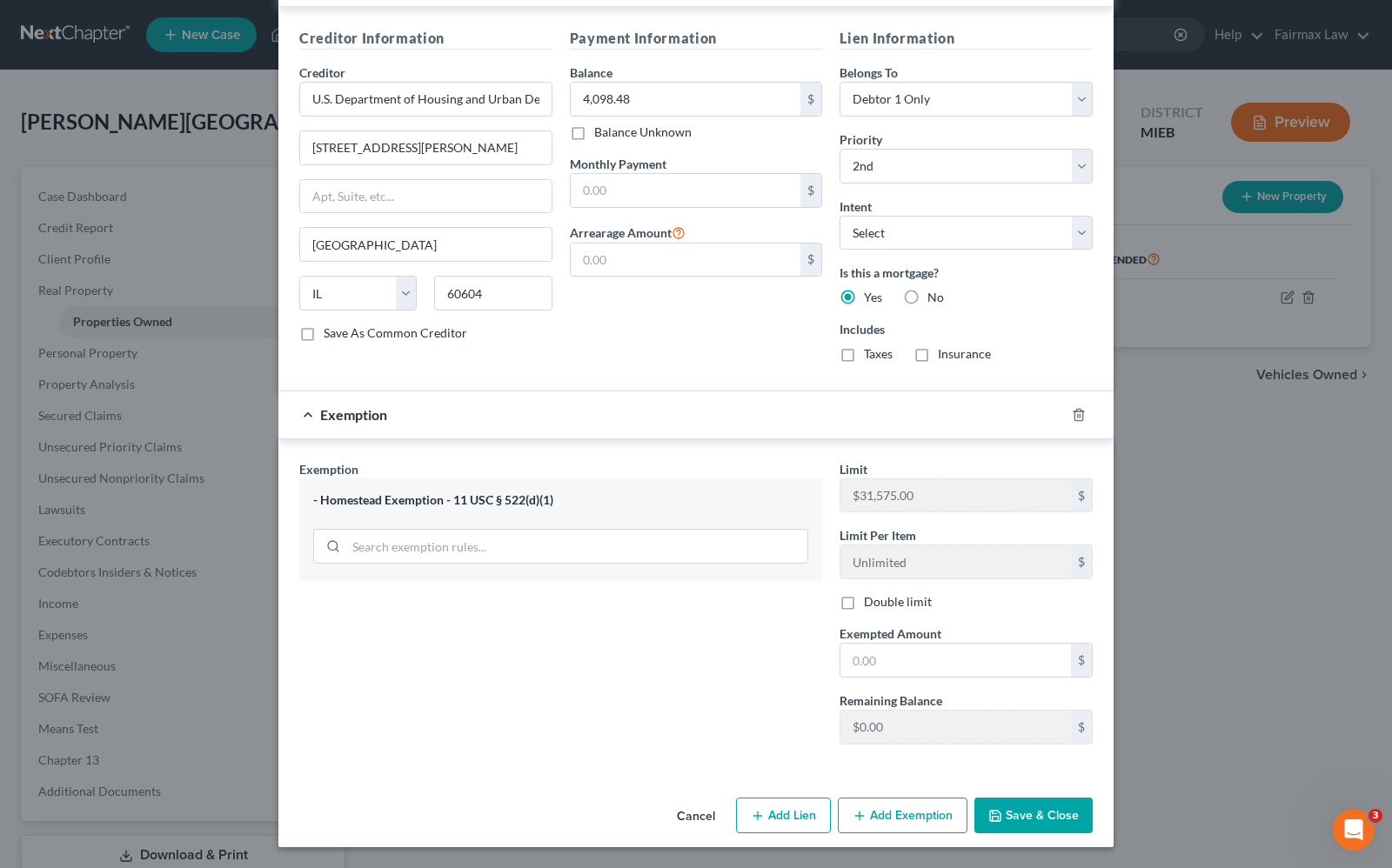
click at [1030, 811] on button "Save & Close" at bounding box center [1033, 816] width 118 height 37
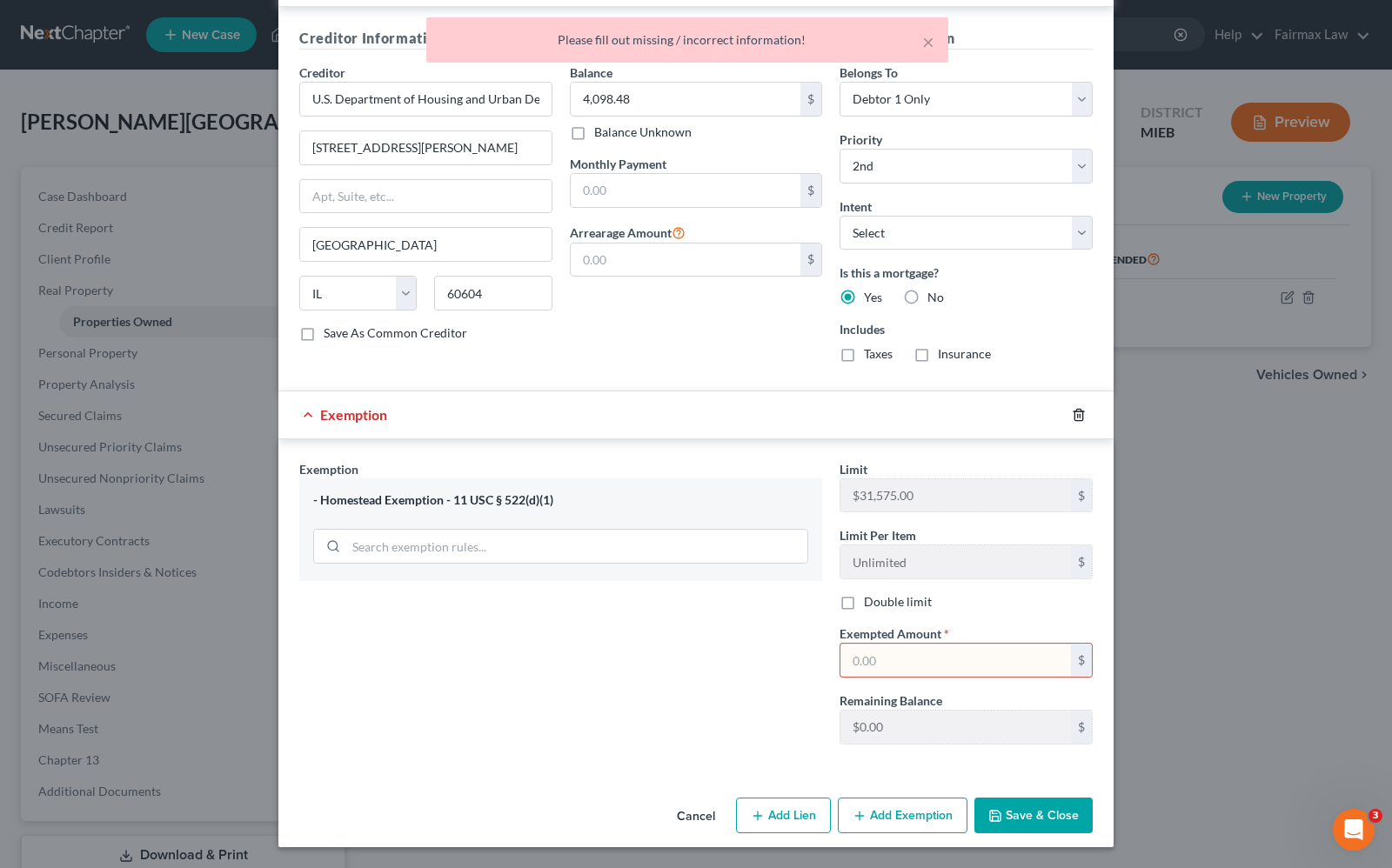
click at [1076, 415] on icon "button" at bounding box center [1078, 414] width 14 height 14
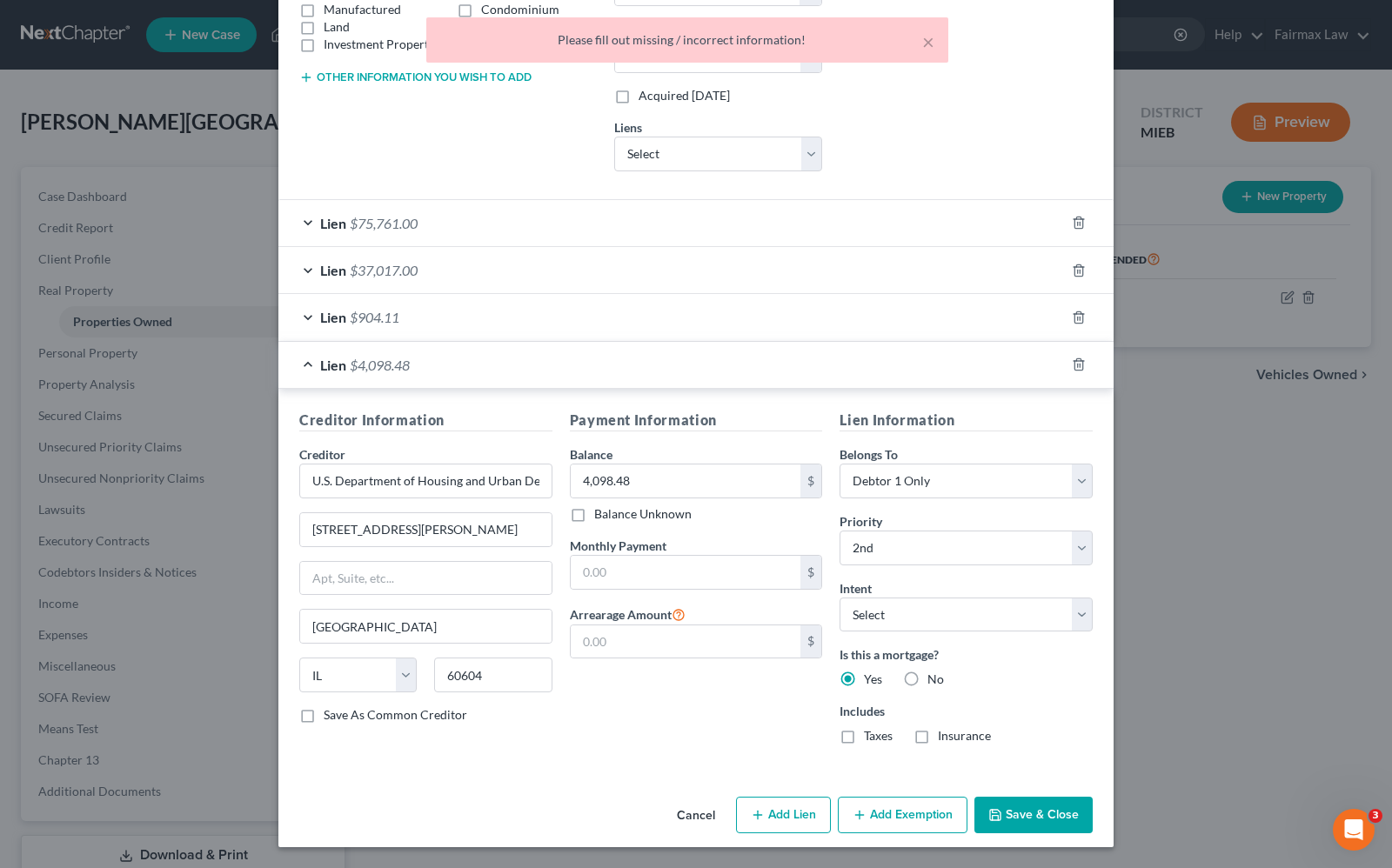
scroll to position [357, 0]
click at [1059, 810] on button "Save & Close" at bounding box center [1033, 815] width 118 height 37
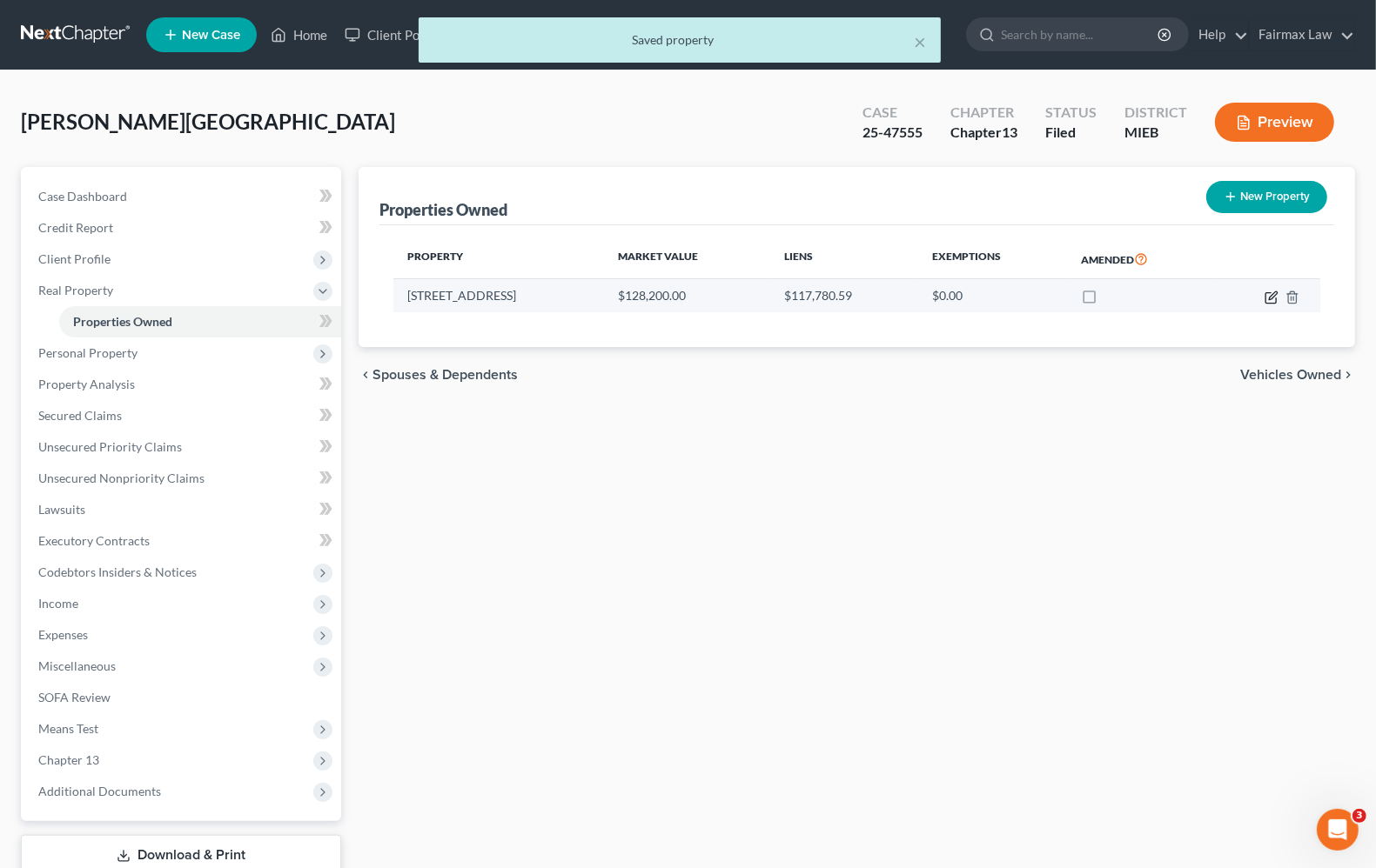
click at [1268, 300] on icon "button" at bounding box center [1271, 297] width 14 height 14
select select "23"
select select "81"
select select "0"
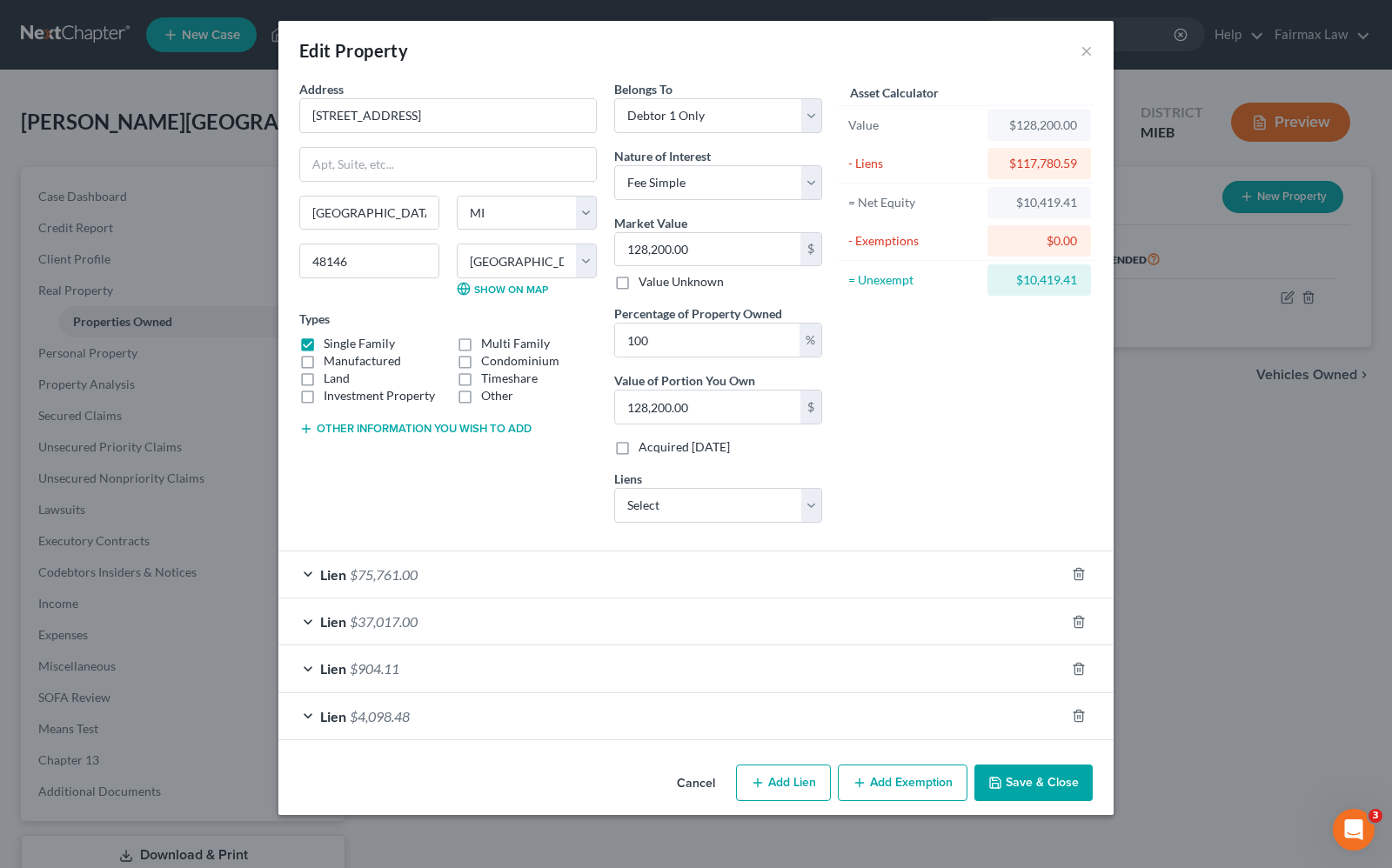
click at [921, 796] on button "Add Exemption" at bounding box center [902, 783] width 130 height 37
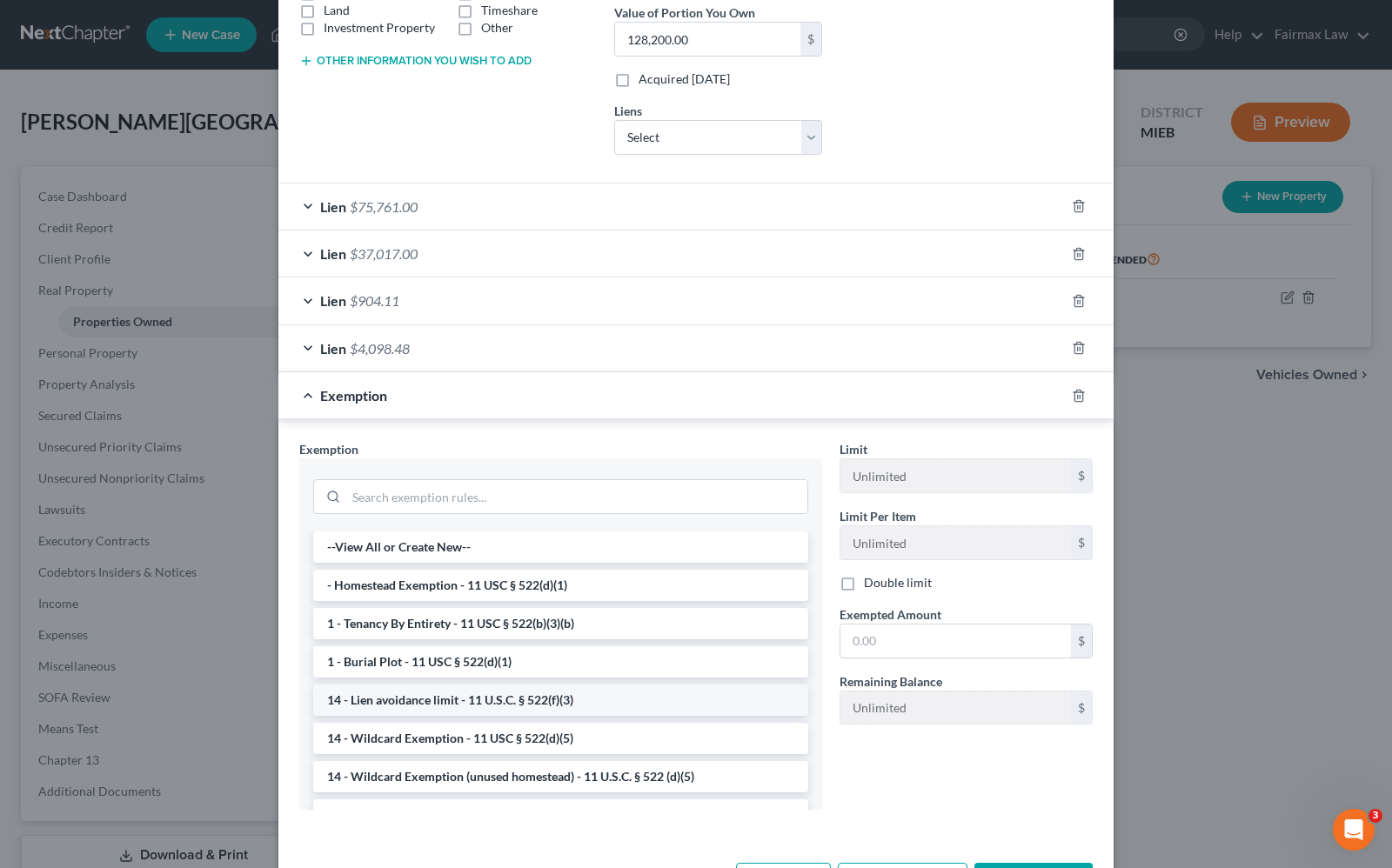
scroll to position [434, 0]
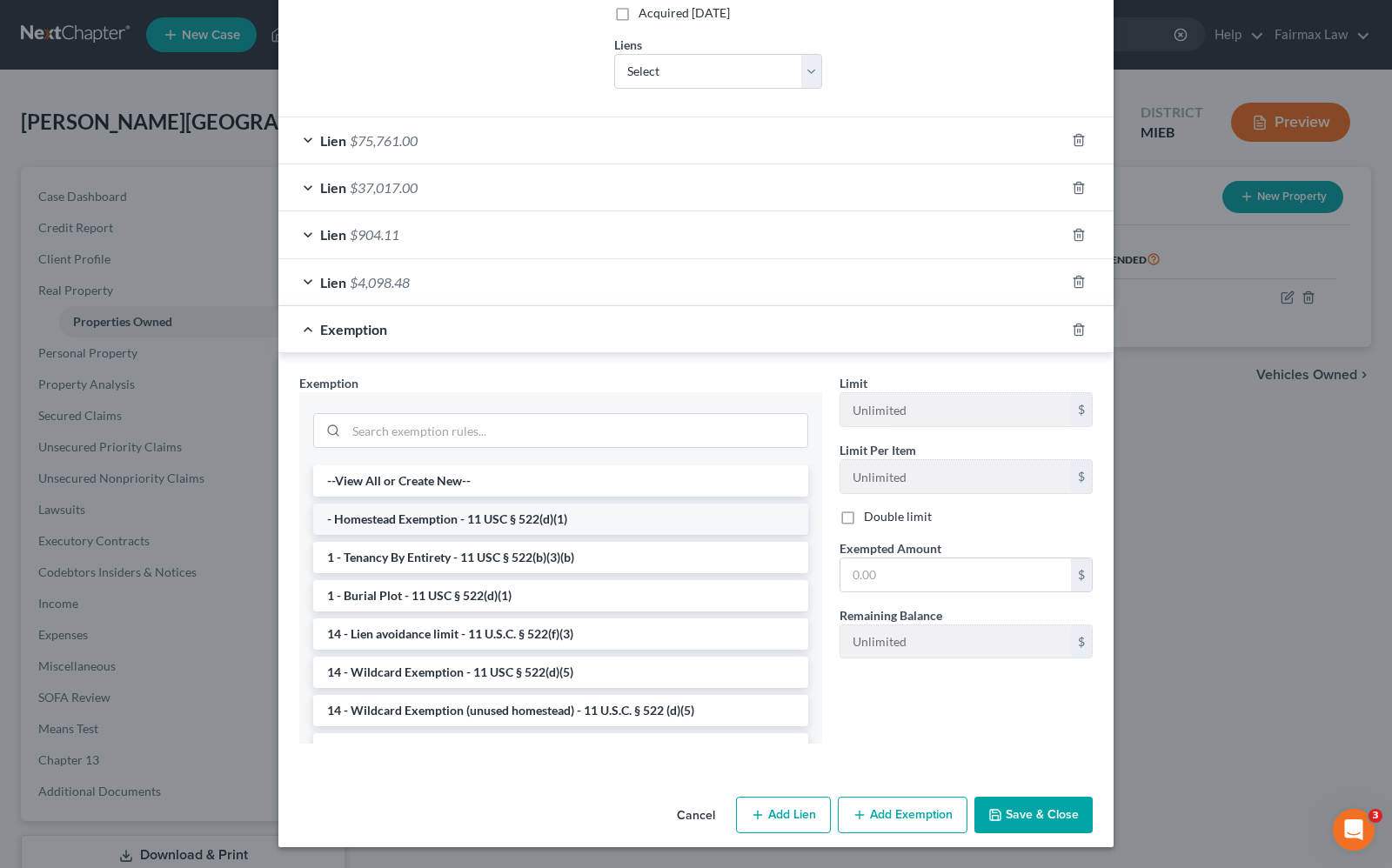
click at [407, 523] on li "- Homestead Exemption - 11 USC § 522(d)(1)" at bounding box center [560, 519] width 495 height 31
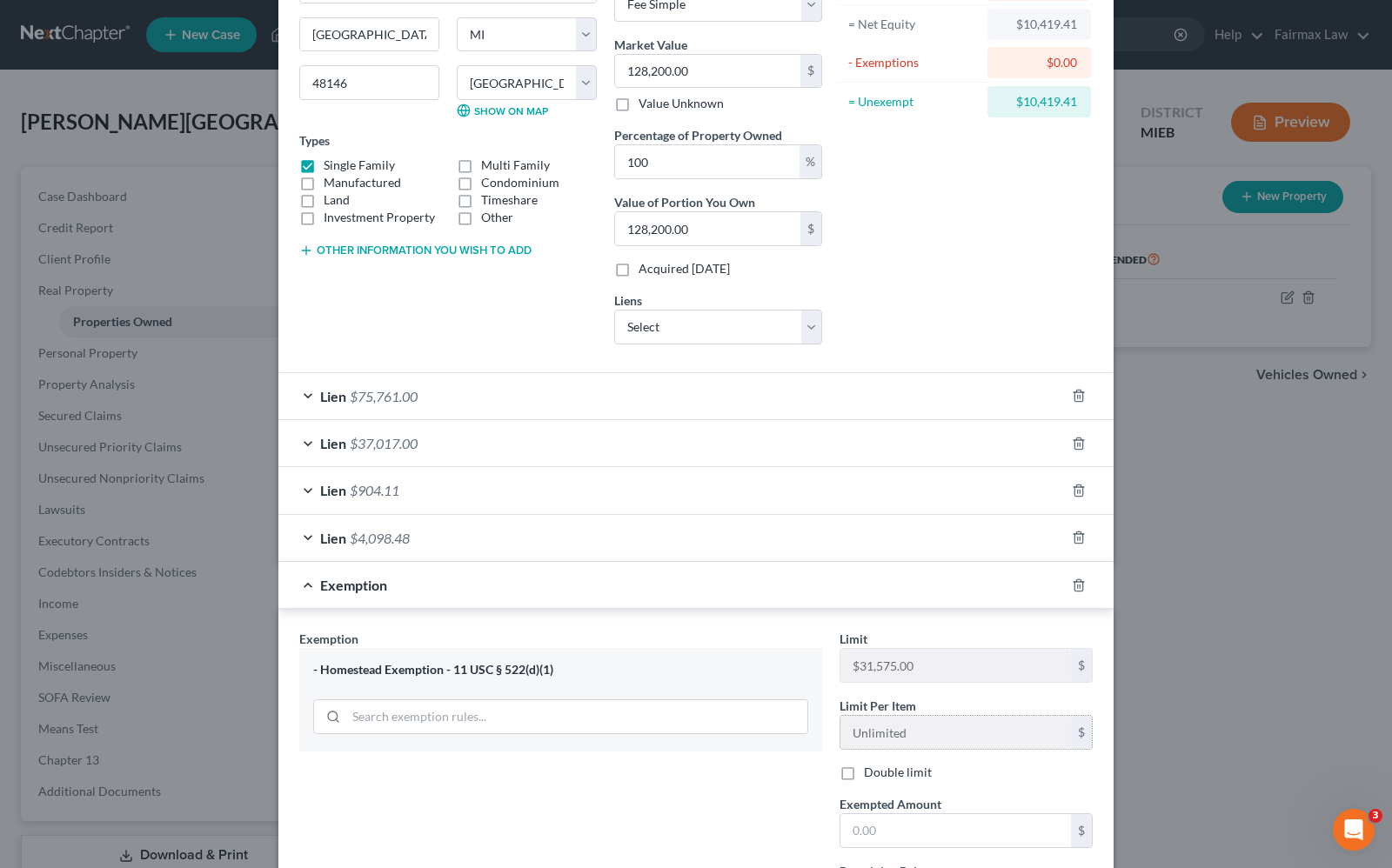
scroll to position [218, 0]
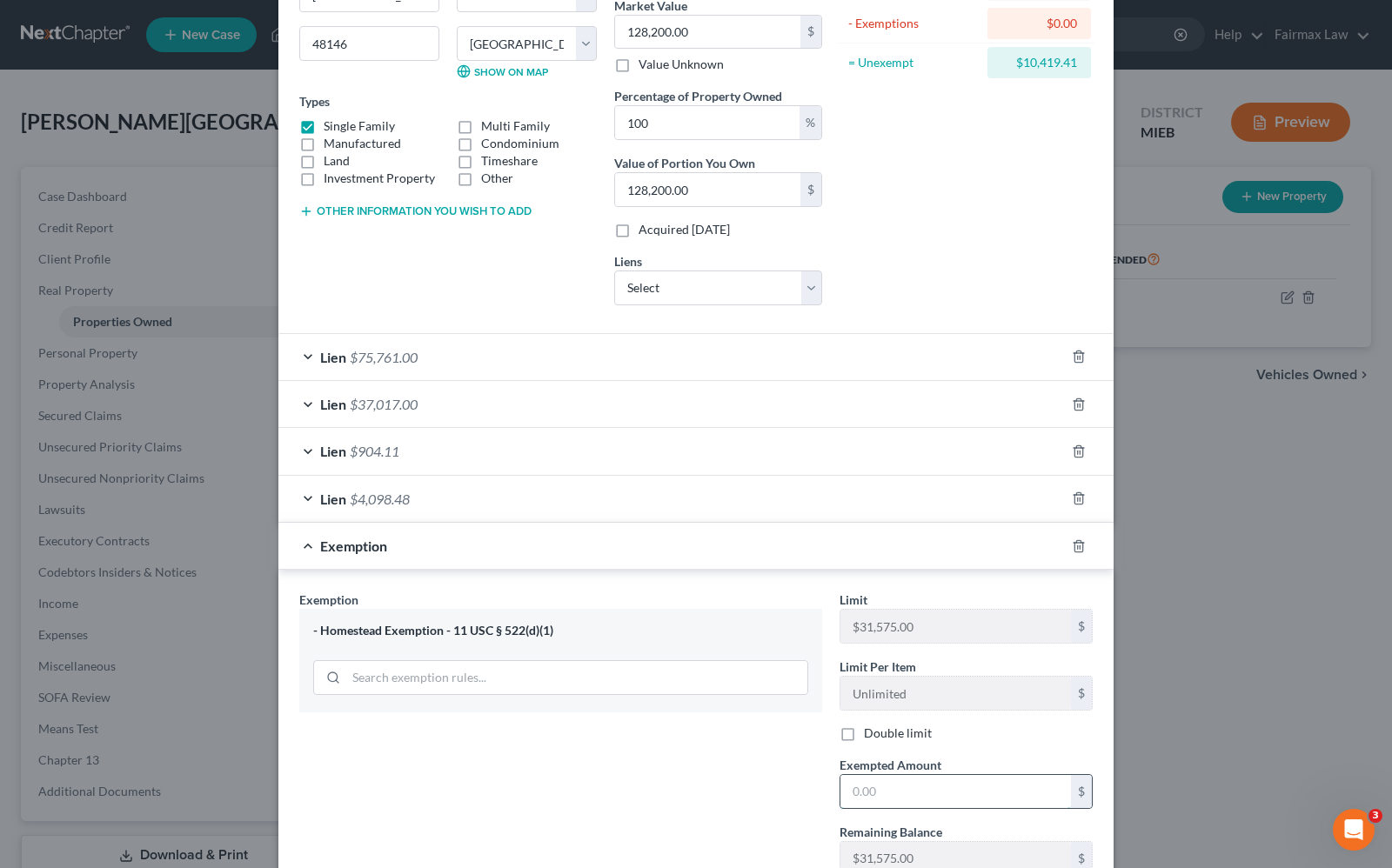
click at [999, 791] on input "text" at bounding box center [956, 791] width 231 height 33
type input "1"
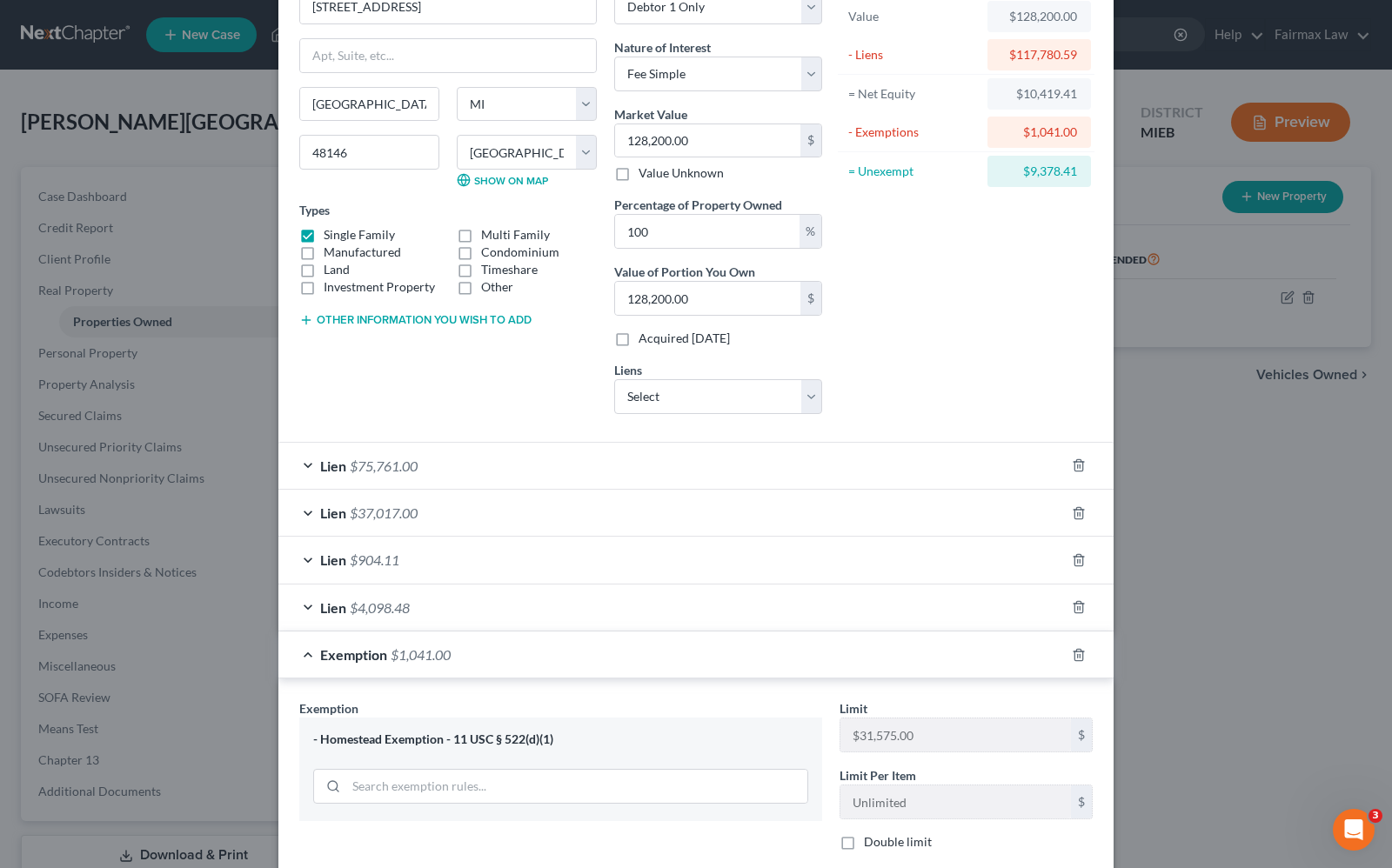
scroll to position [150, 0]
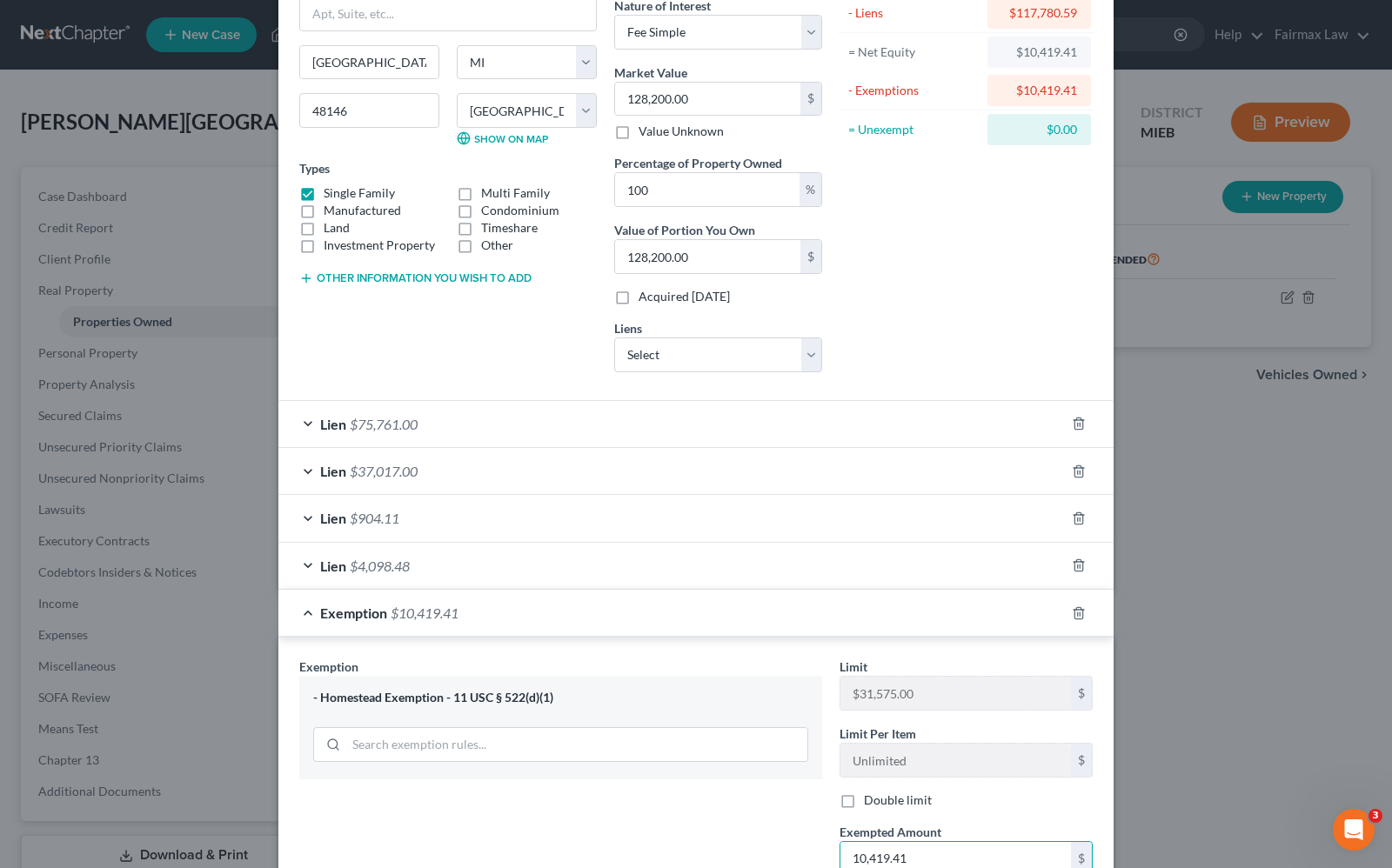
type input "10,419.41"
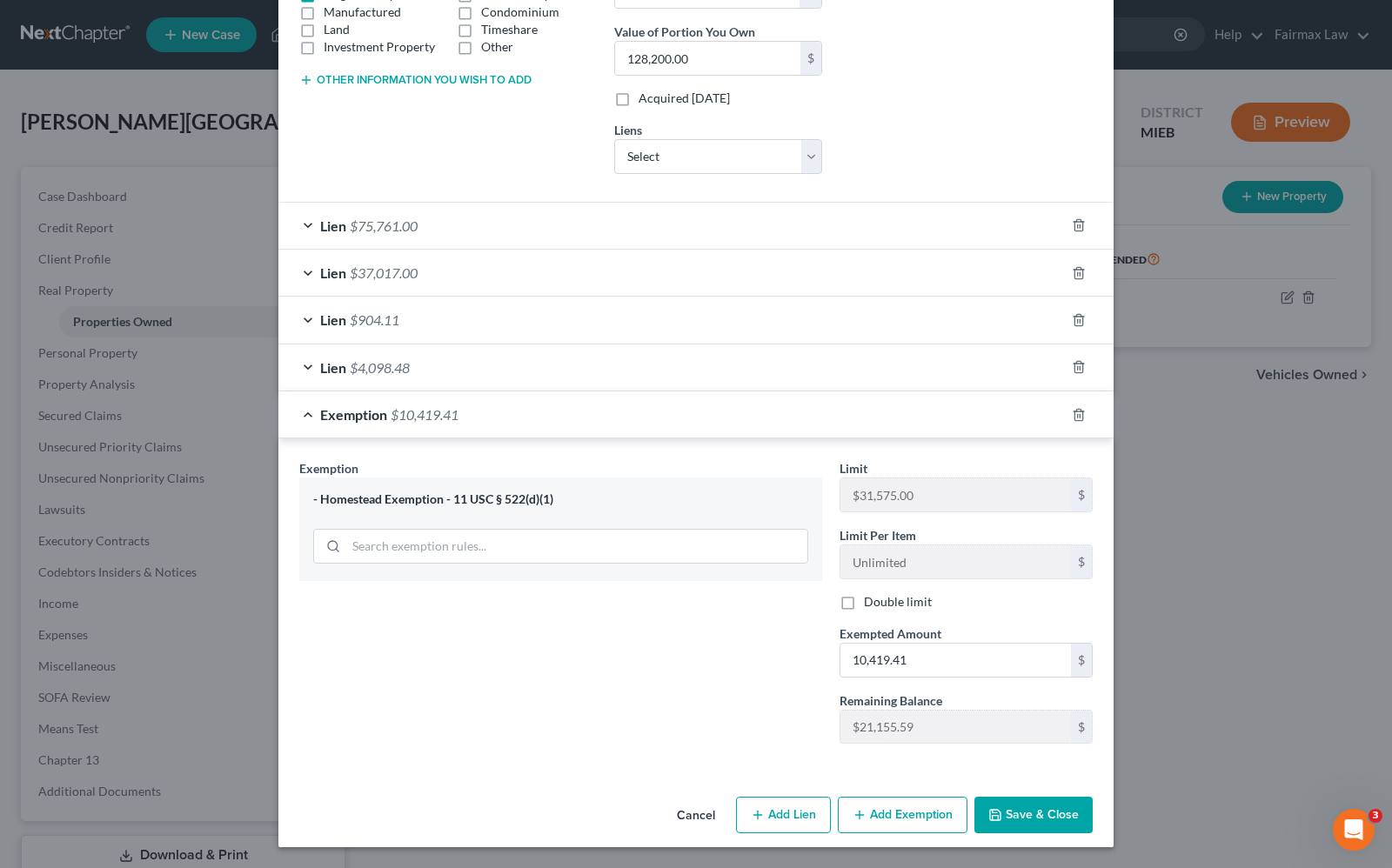
click at [511, 694] on div "Exemption Set must be selected for CA. Exemption * - Homestead Exemption - 11 U…" at bounding box center [561, 608] width 541 height 298
click at [1018, 818] on button "Save & Close" at bounding box center [1033, 815] width 118 height 37
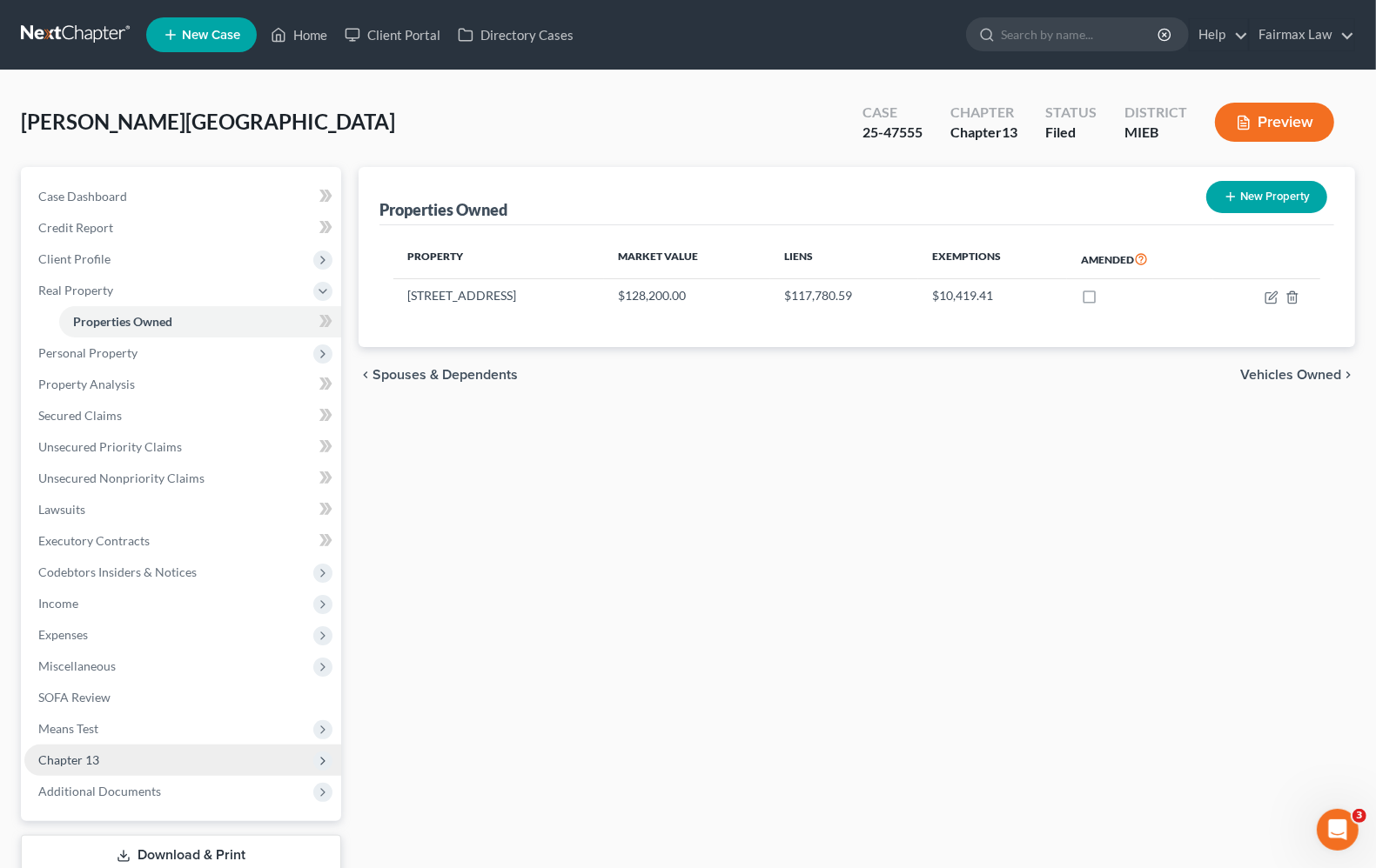
click at [101, 749] on span "Chapter 13" at bounding box center [182, 760] width 317 height 31
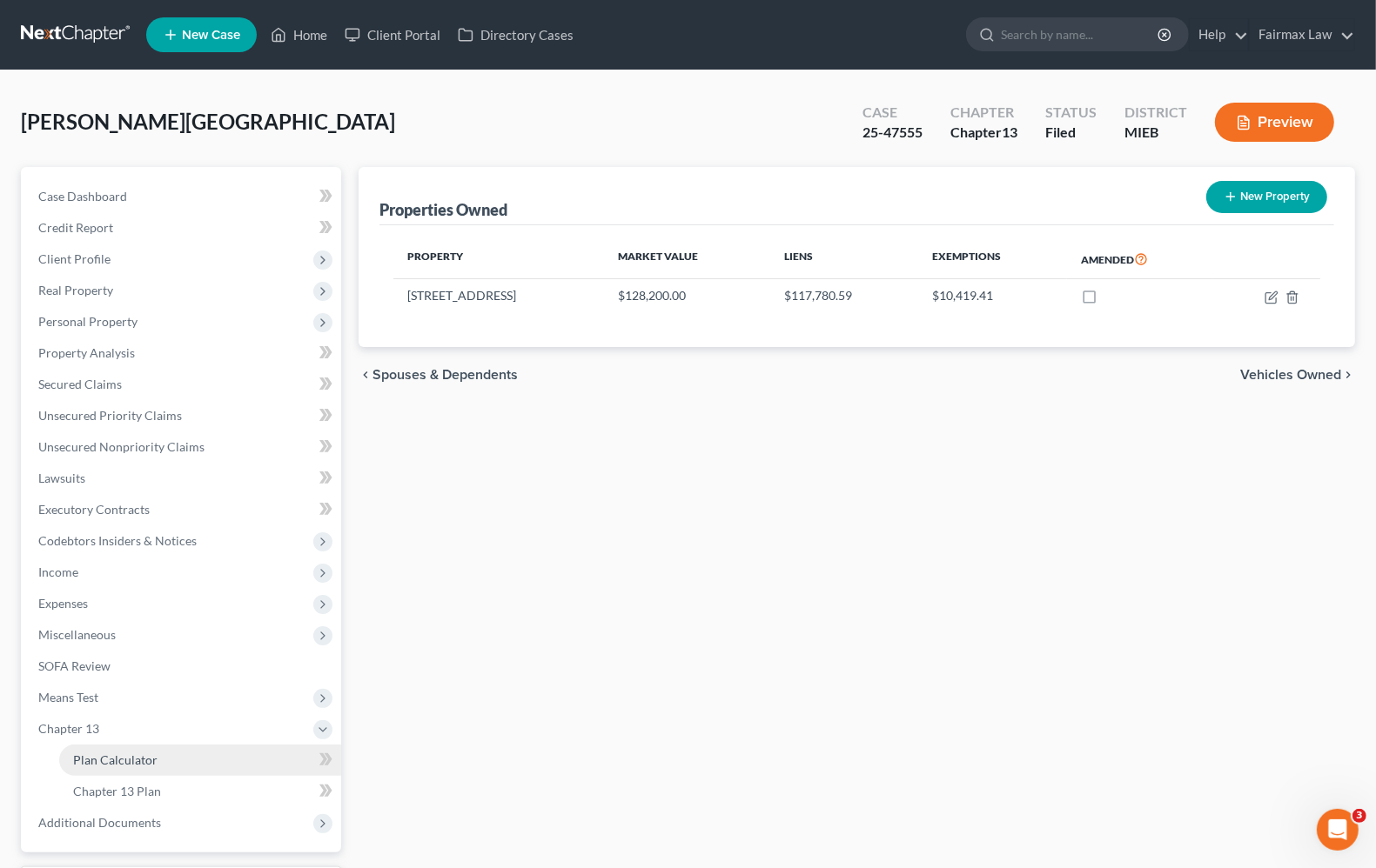
click at [140, 755] on span "Plan Calculator" at bounding box center [114, 760] width 84 height 15
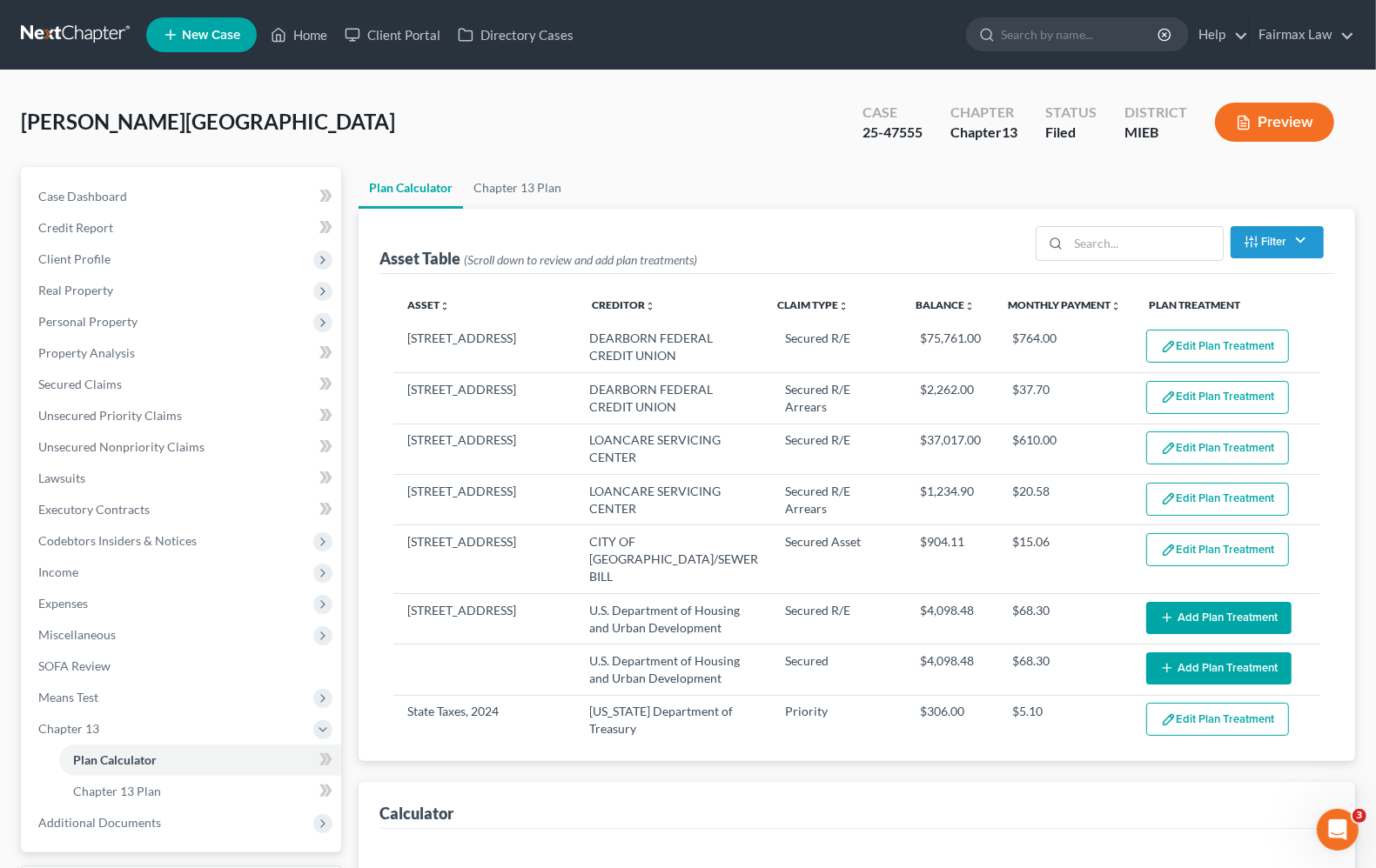
select select "59"
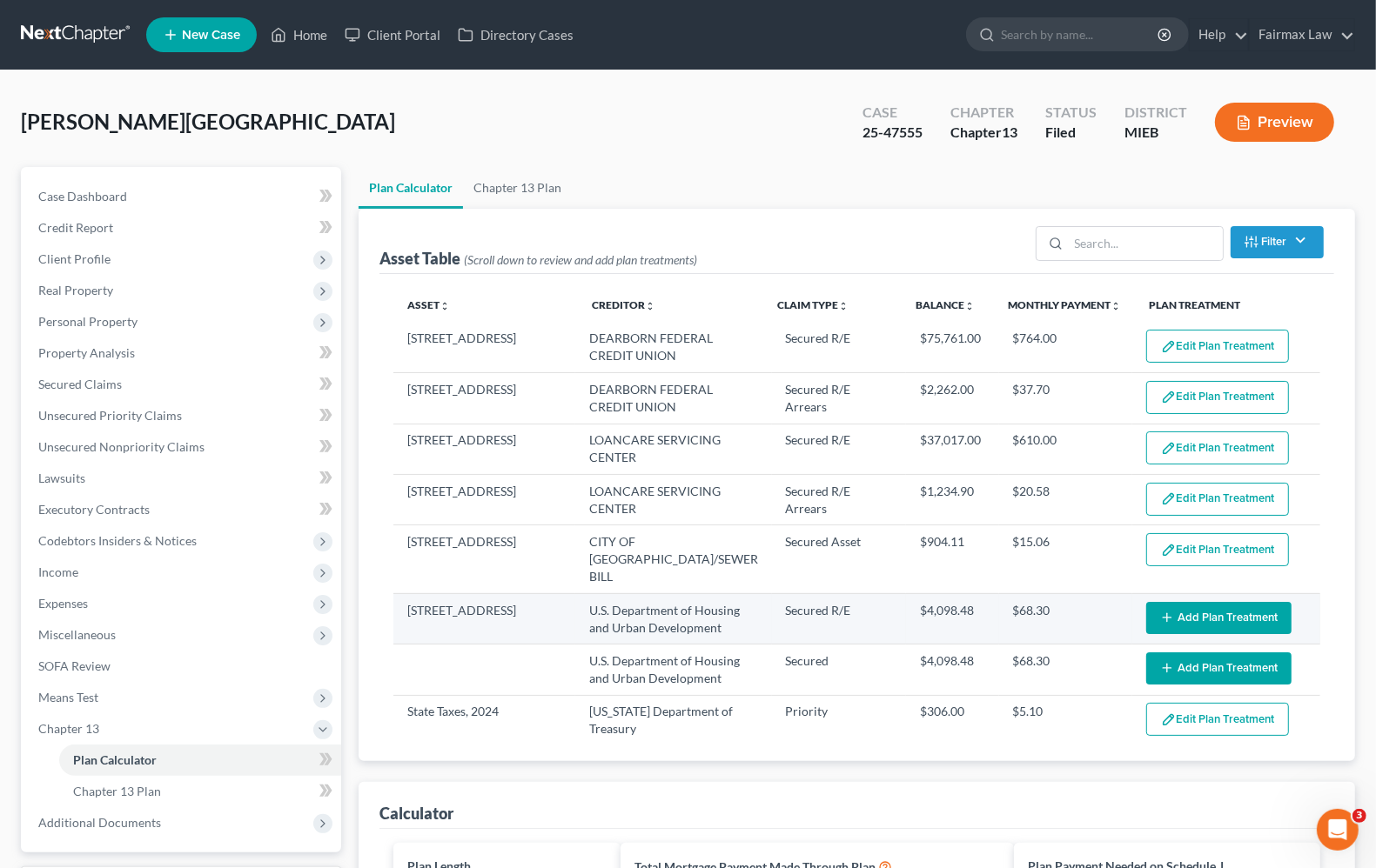
click at [1229, 604] on button "Add Plan Treatment" at bounding box center [1218, 618] width 145 height 32
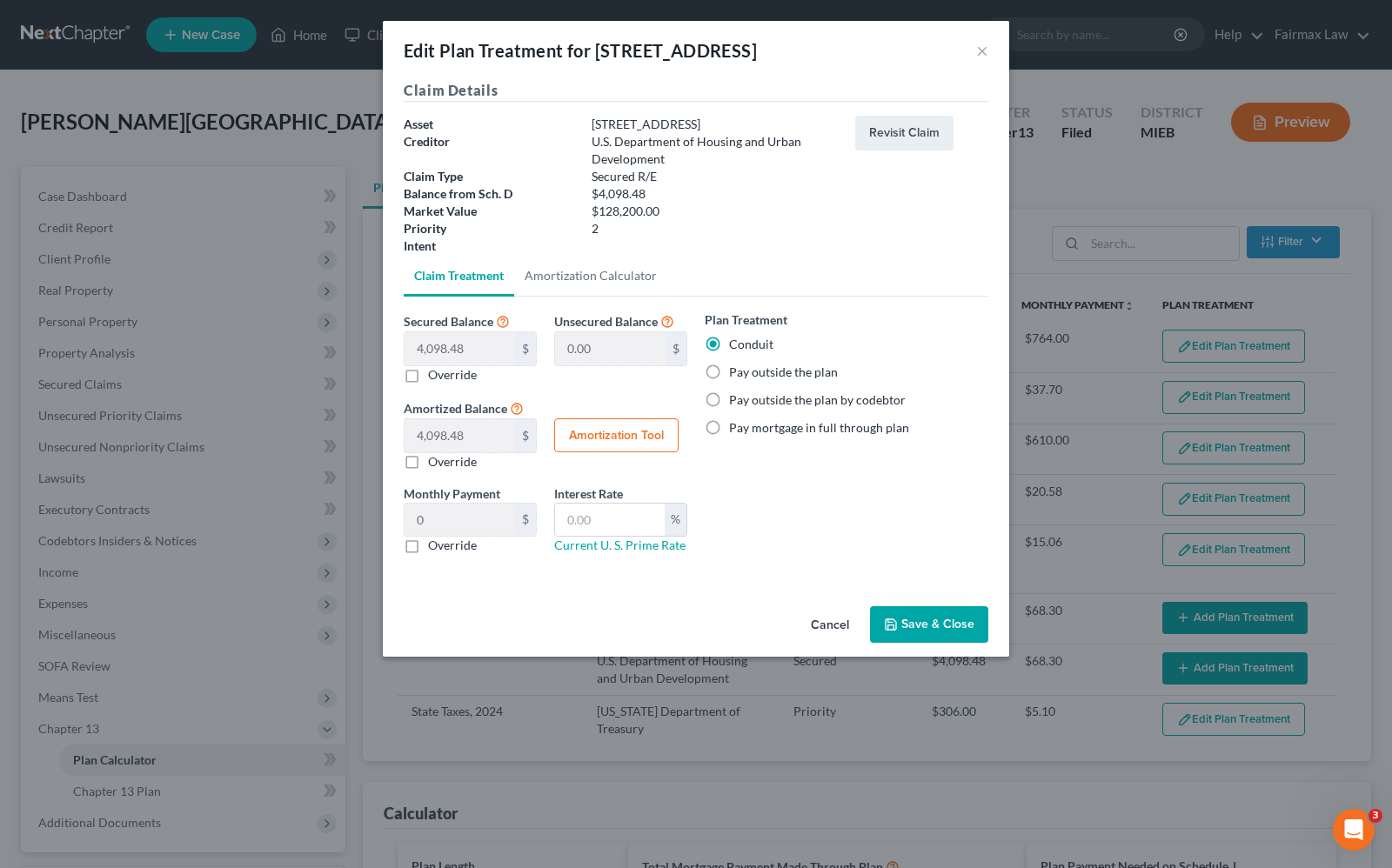
drag, startPoint x: 708, startPoint y: 374, endPoint x: 812, endPoint y: 500, distance: 163.4
click at [729, 374] on label "Pay outside the plan" at bounding box center [783, 372] width 109 height 18
click at [736, 374] on input "Pay outside the plan" at bounding box center [742, 369] width 11 height 11
radio input "true"
drag, startPoint x: 905, startPoint y: 623, endPoint x: 1390, endPoint y: 635, distance: 485.1
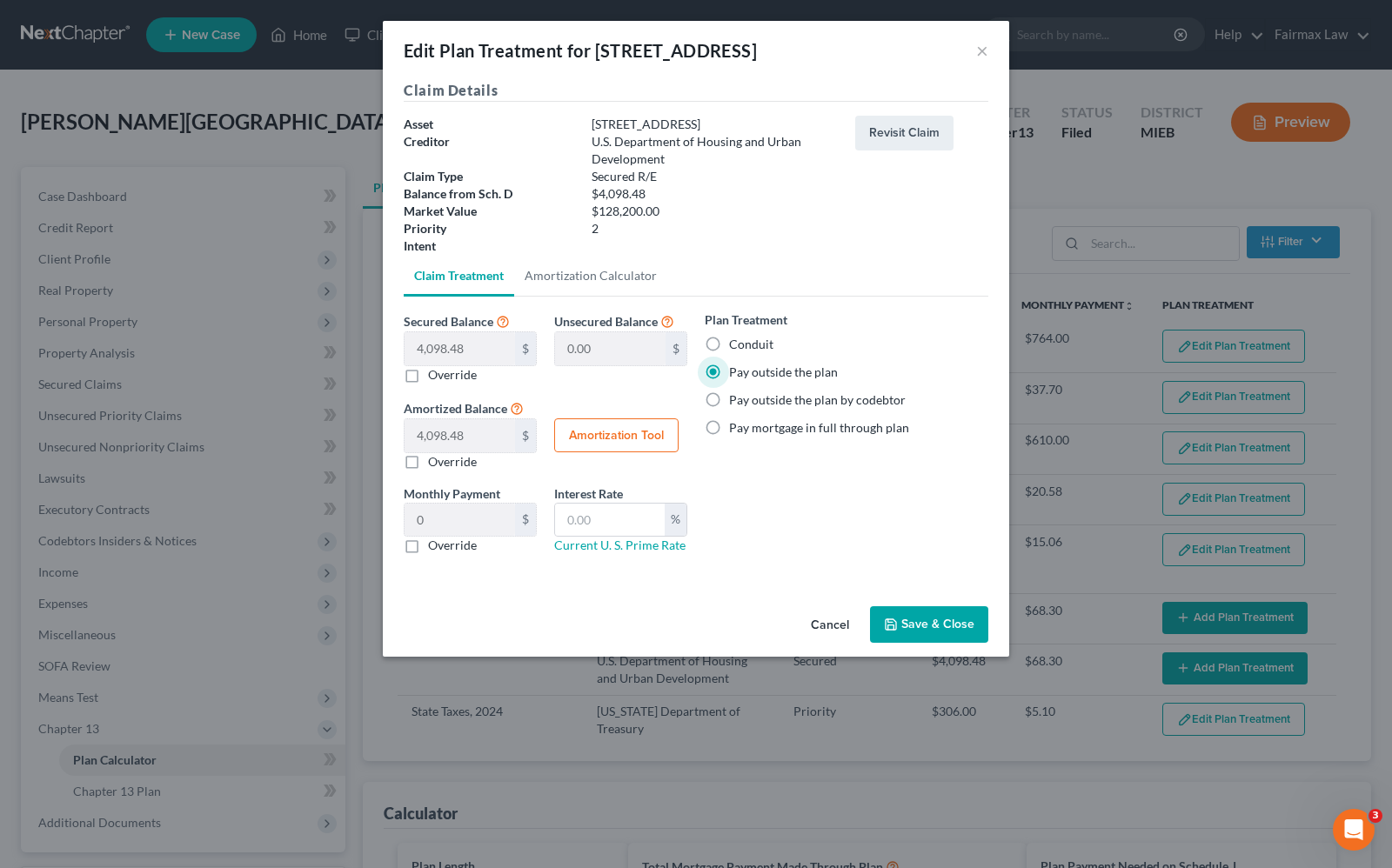
click at [906, 623] on button "Save & Close" at bounding box center [929, 624] width 118 height 37
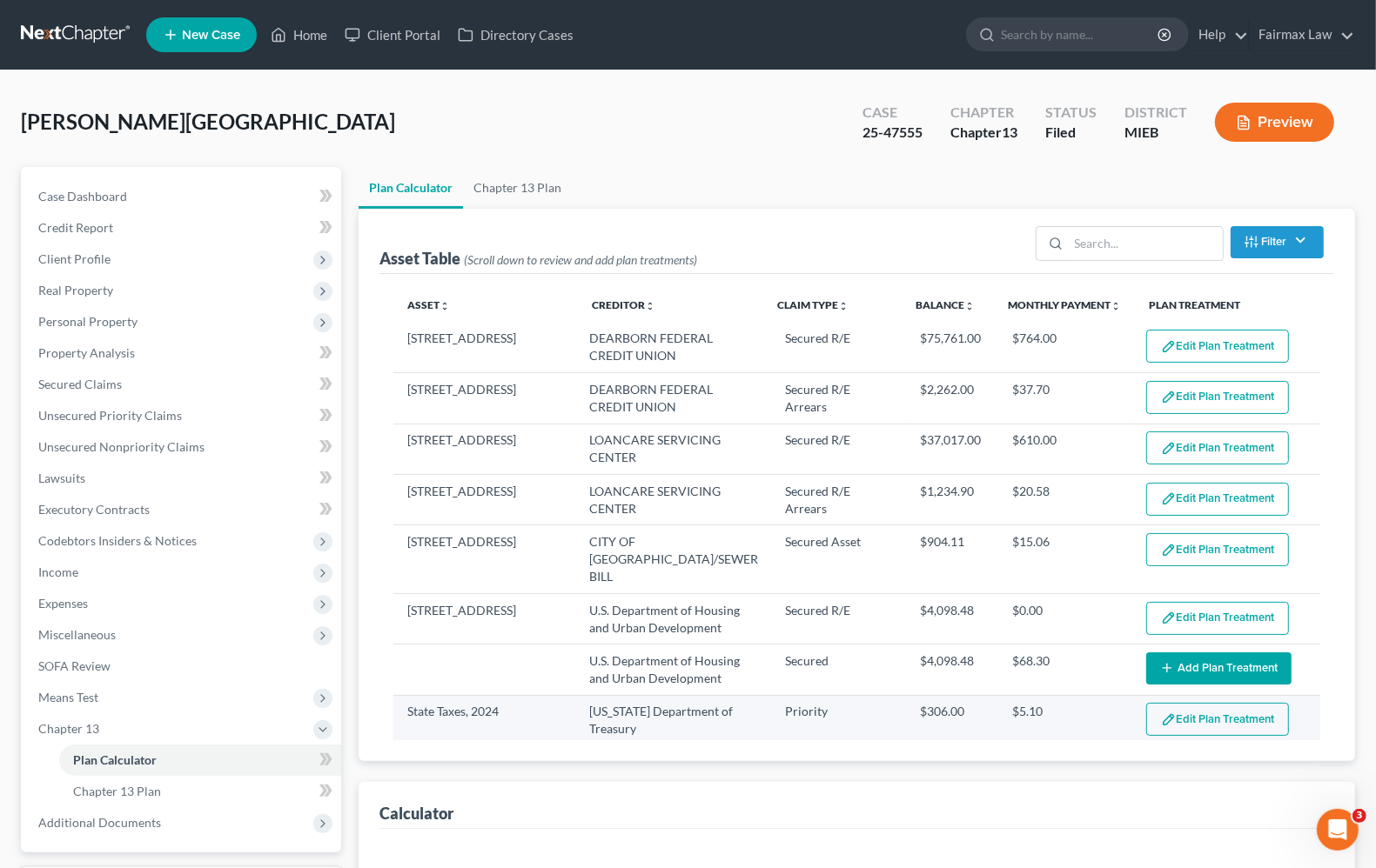
select select "59"
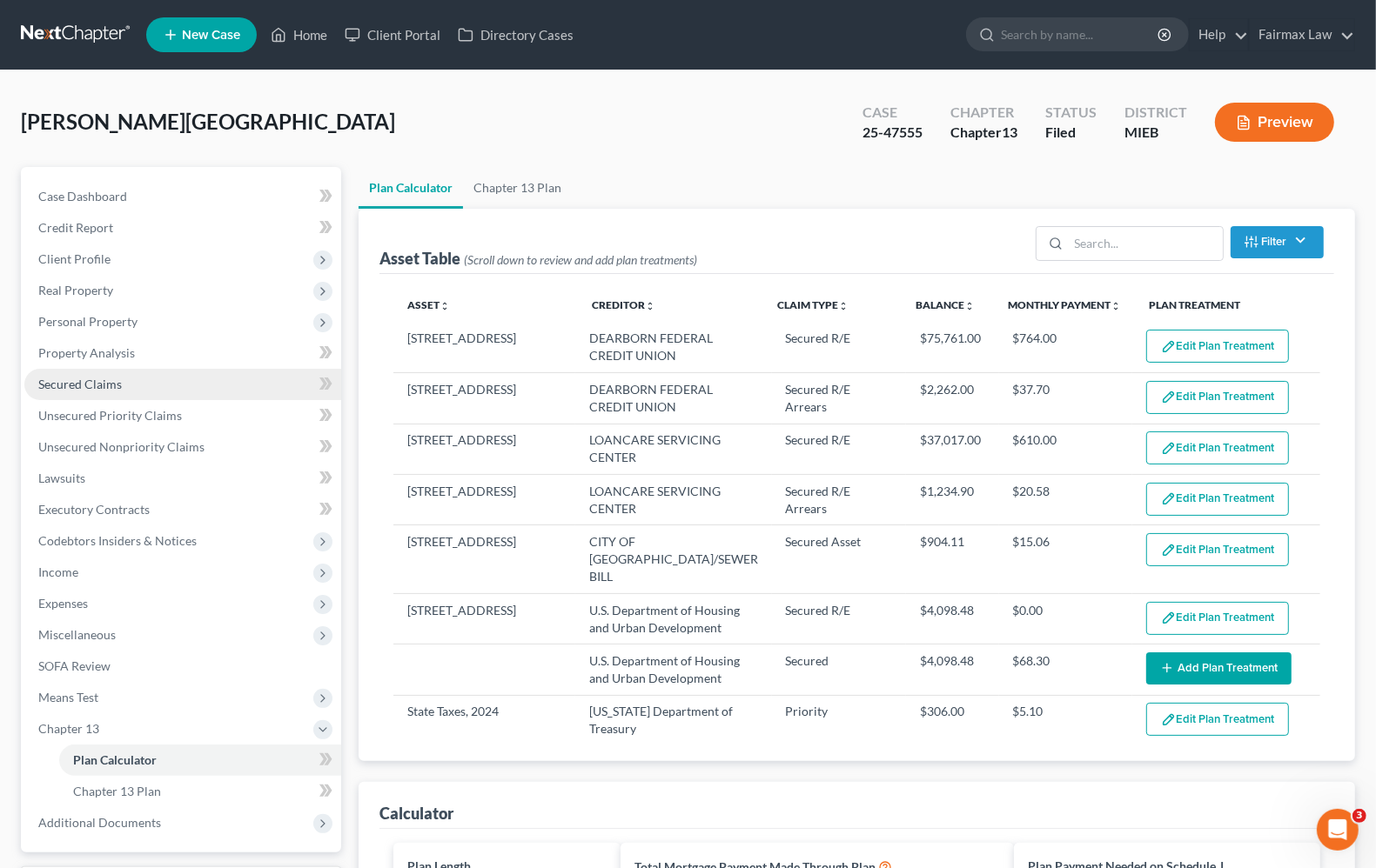
click at [94, 386] on span "Secured Claims" at bounding box center [79, 384] width 84 height 15
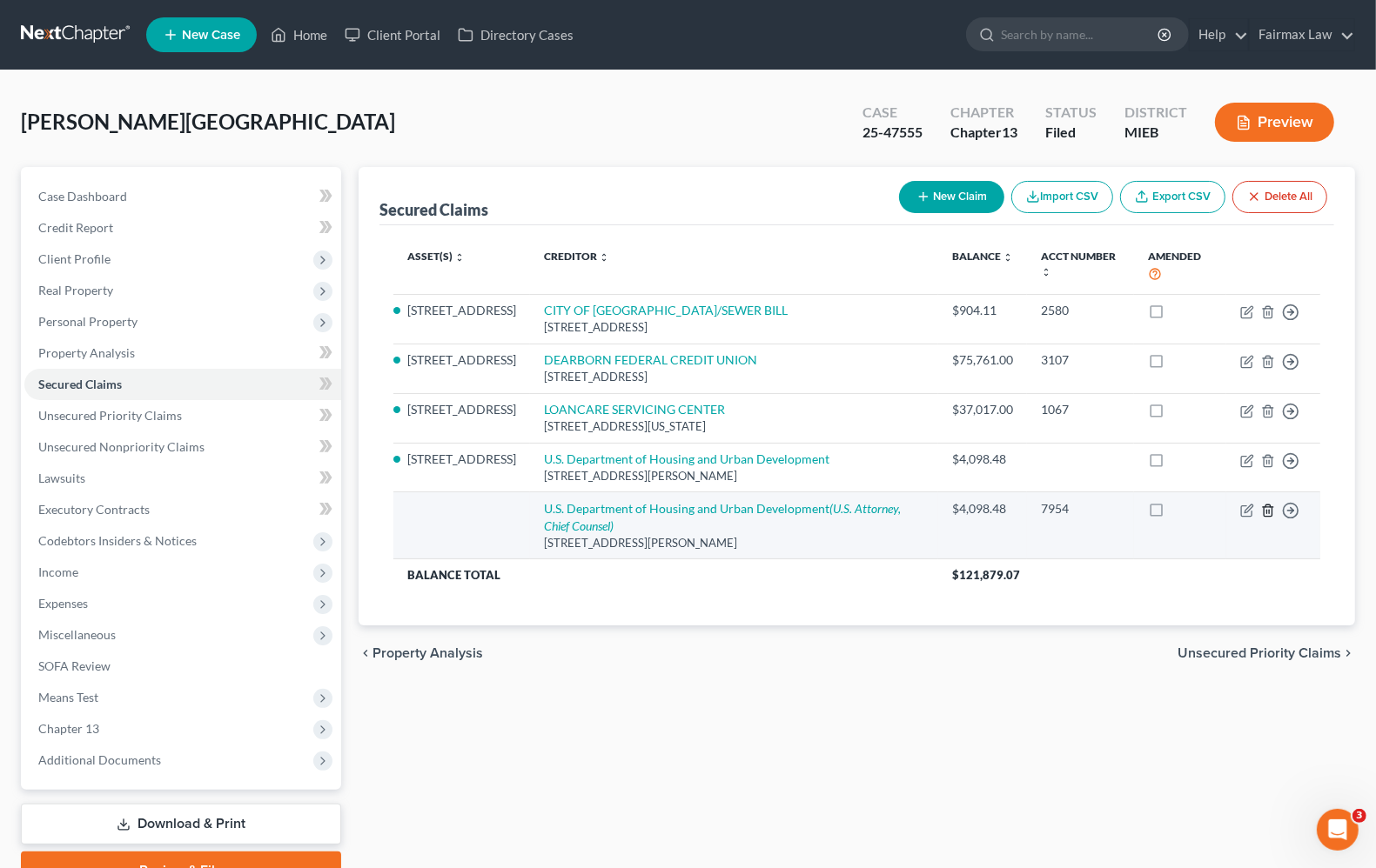
click at [1266, 517] on icon "button" at bounding box center [1267, 510] width 14 height 14
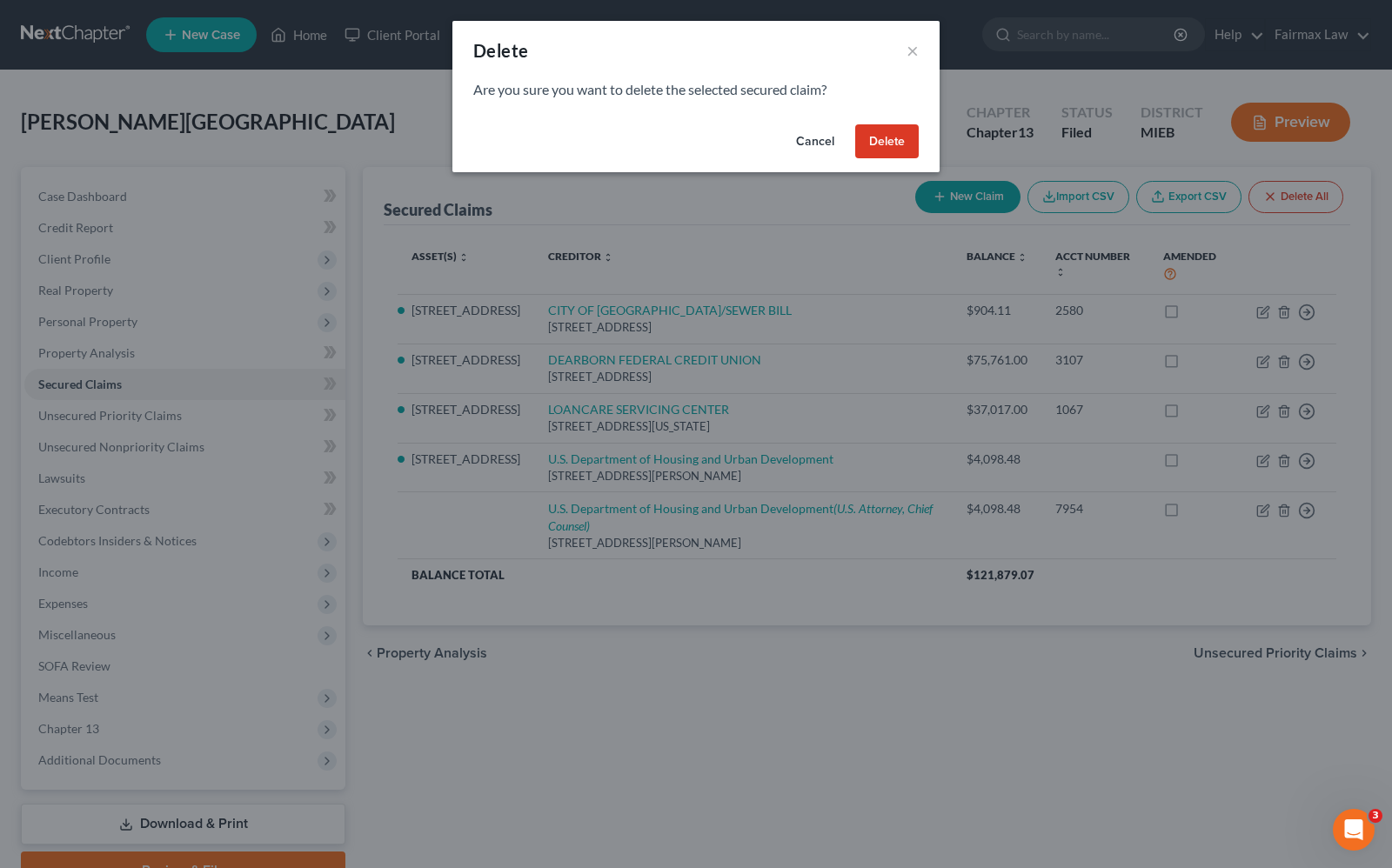
click at [879, 152] on button "Delete" at bounding box center [886, 142] width 64 height 35
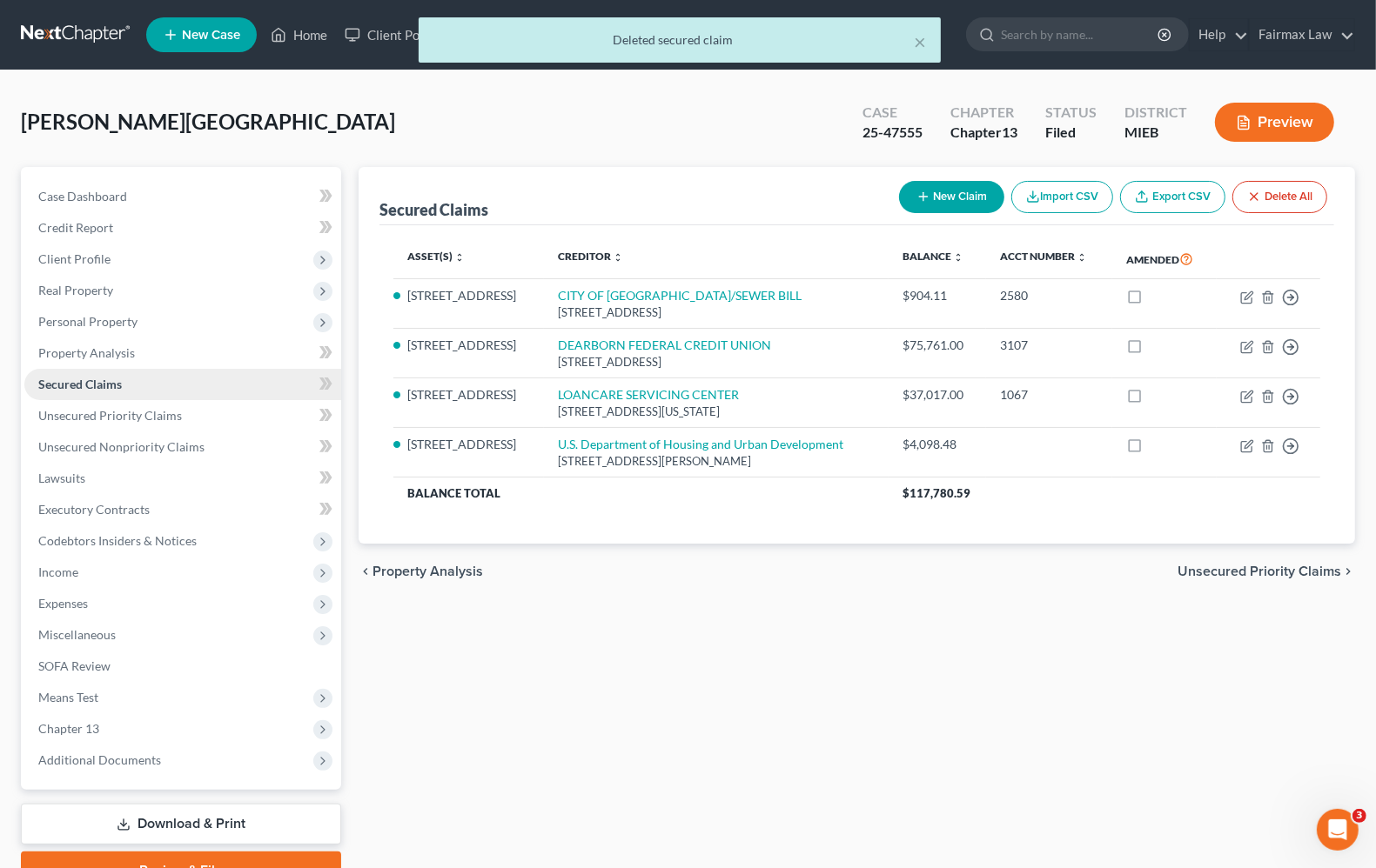
click at [88, 386] on span "Secured Claims" at bounding box center [79, 384] width 84 height 15
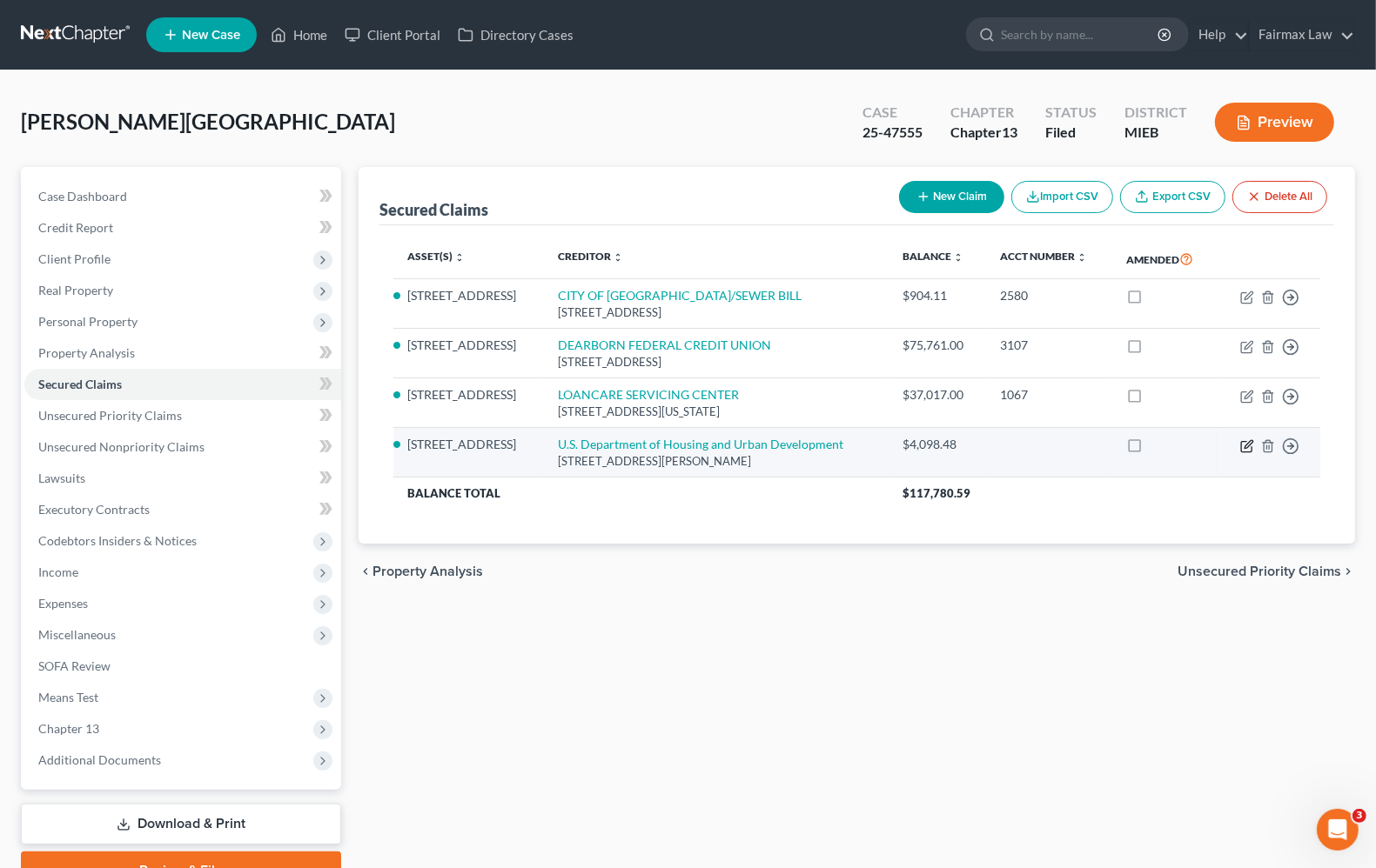
click at [1250, 445] on icon "button" at bounding box center [1247, 446] width 14 height 14
select select "14"
select select "0"
select select "1"
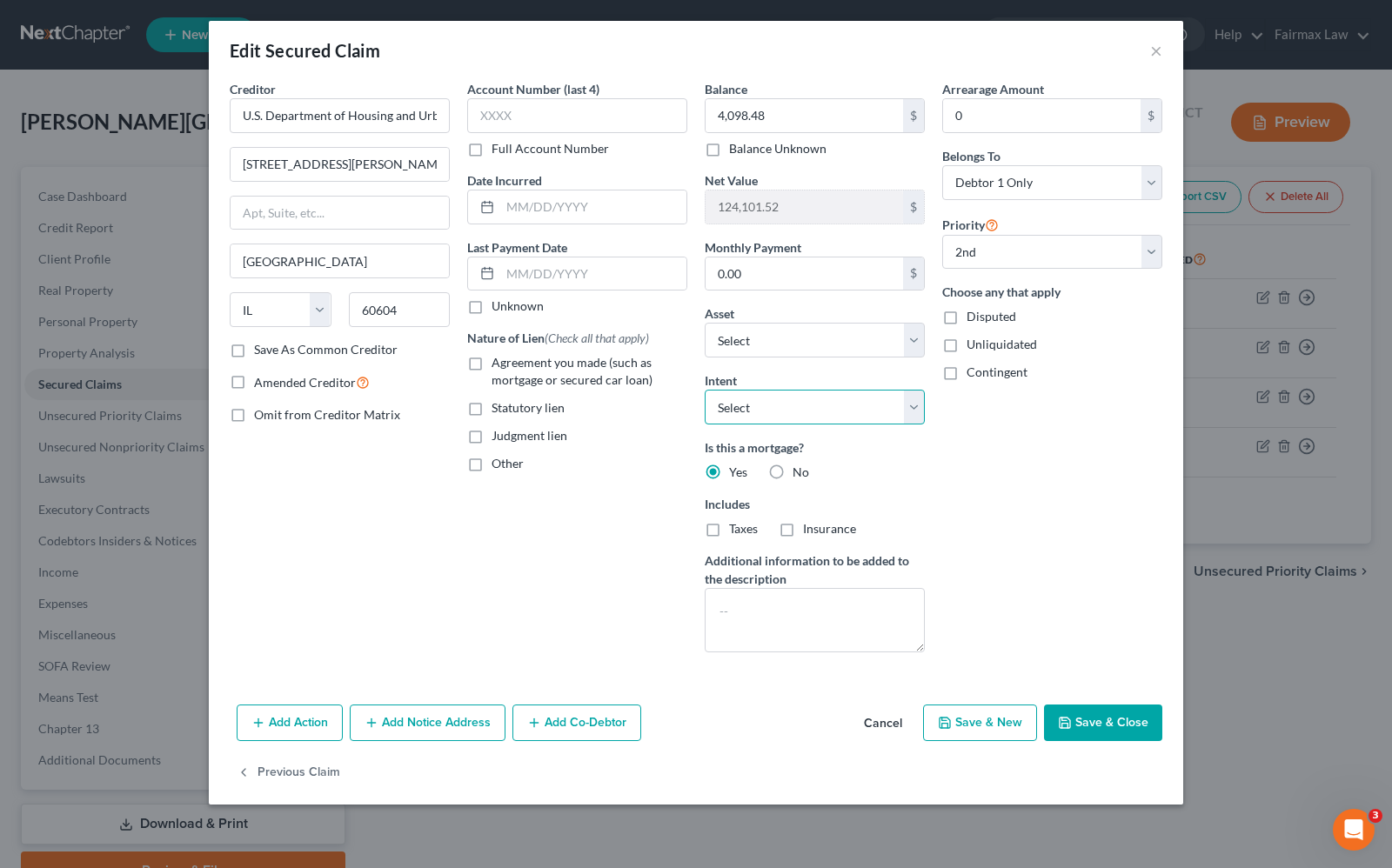
click at [806, 413] on select "Select Surrender Redeem Reaffirm Avoid Other" at bounding box center [815, 407] width 220 height 35
select select "2"
click at [705, 391] on select "Select Surrender Redeem Reaffirm Avoid Other" at bounding box center [815, 407] width 220 height 35
drag, startPoint x: 413, startPoint y: 736, endPoint x: 495, endPoint y: 853, distance: 142.9
click at [413, 736] on button "Add Notice Address" at bounding box center [427, 723] width 156 height 37
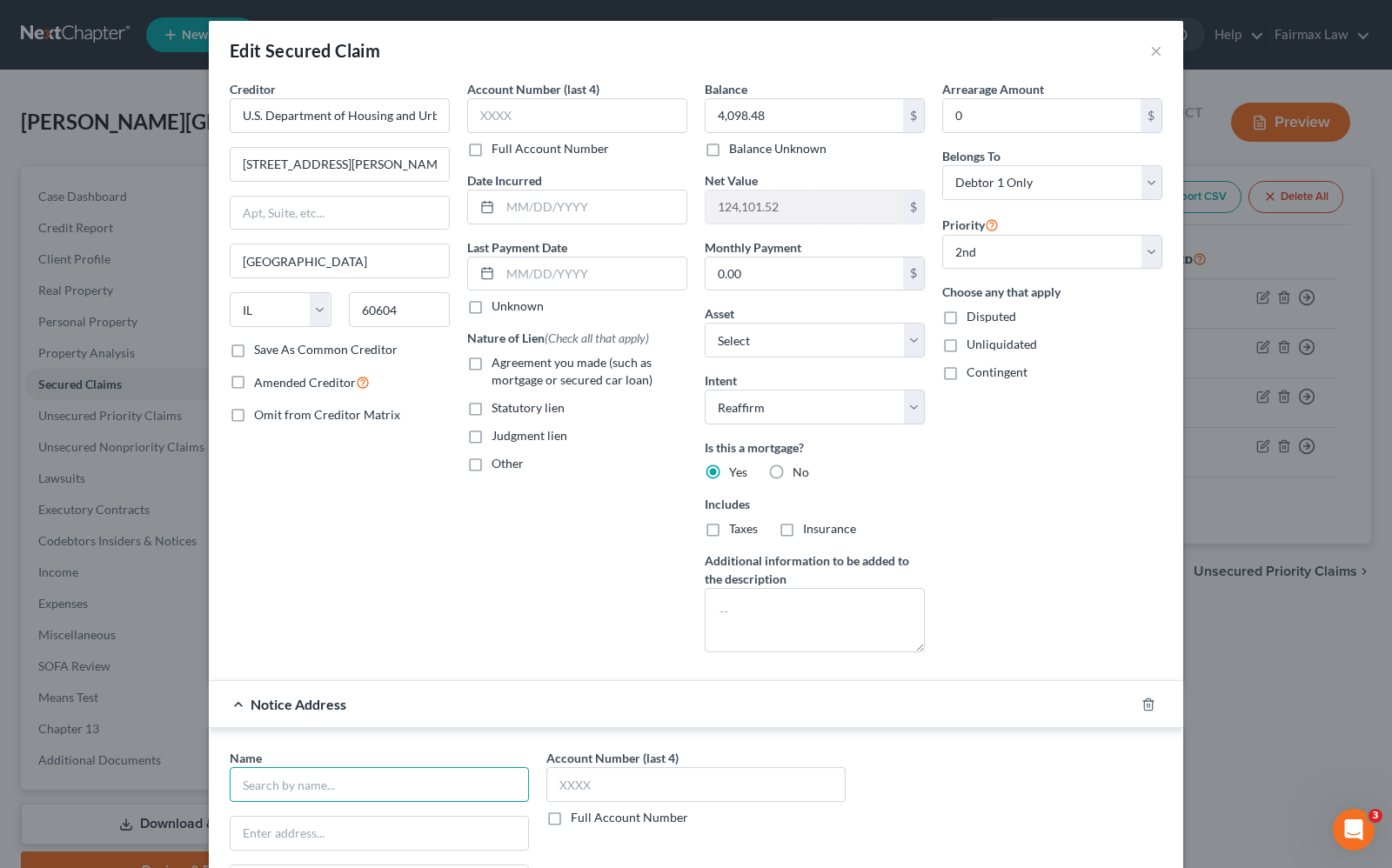
click at [266, 794] on input "text" at bounding box center [379, 785] width 299 height 35
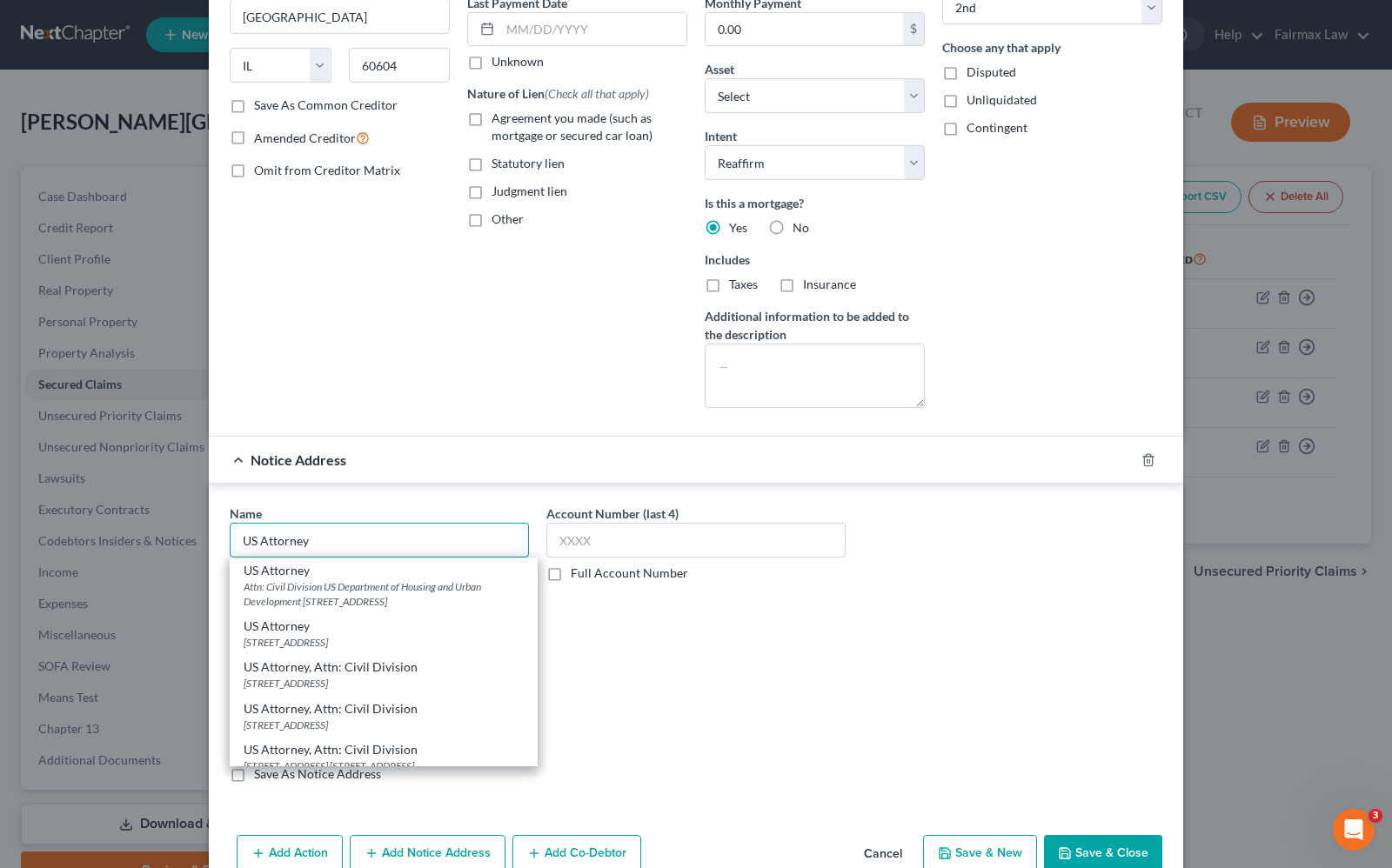
scroll to position [327, 0]
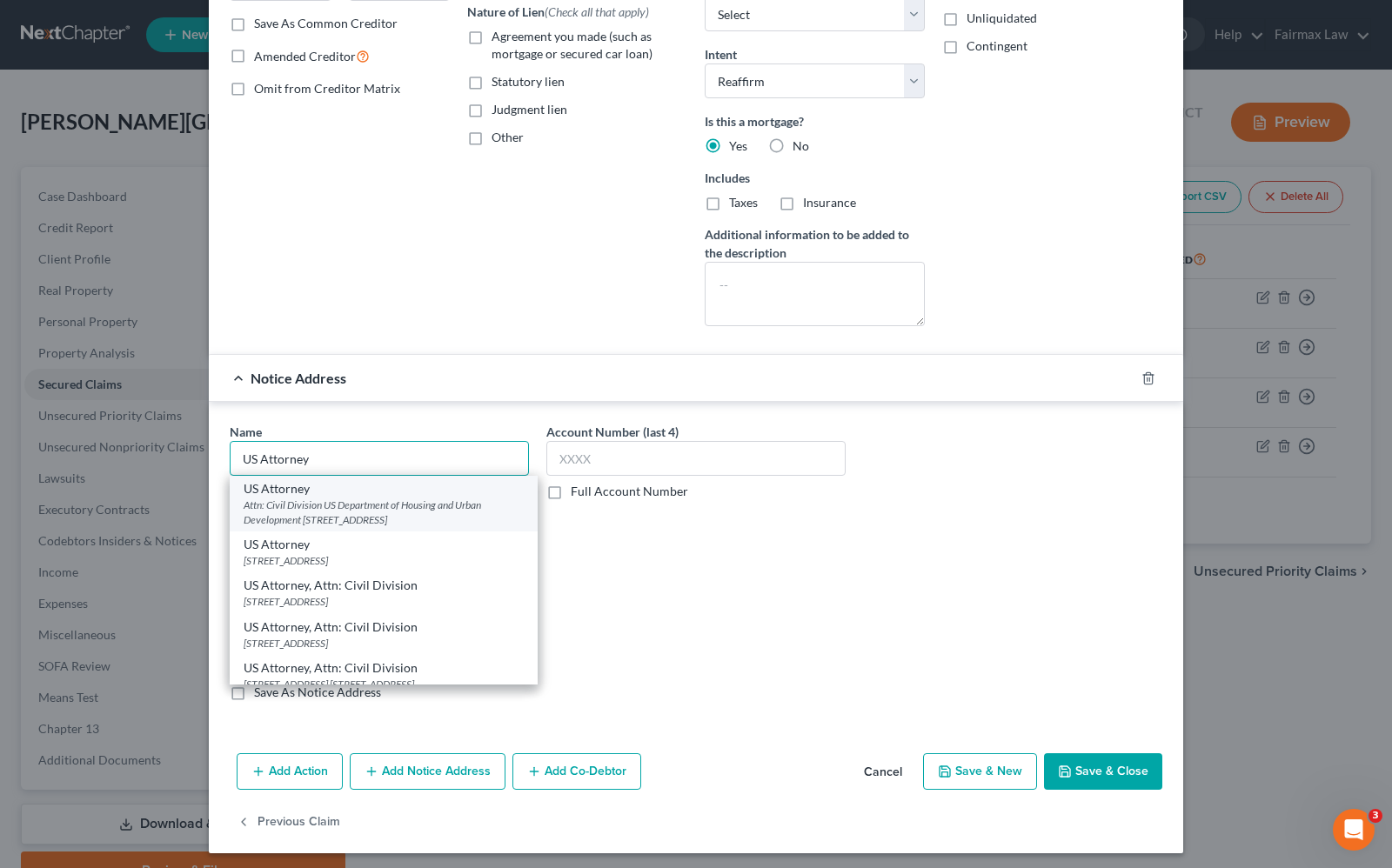
type input "US Attorney"
click at [391, 525] on div "Attn: Civil Division US Department of Housing and Urban Development 211 W. Fort…" at bounding box center [384, 512] width 280 height 30
type input "Attn: Civil Division US Department of Housing and Urban Development"
type input "211 W. Fort St. , Ste. 2001"
type input "Detroit"
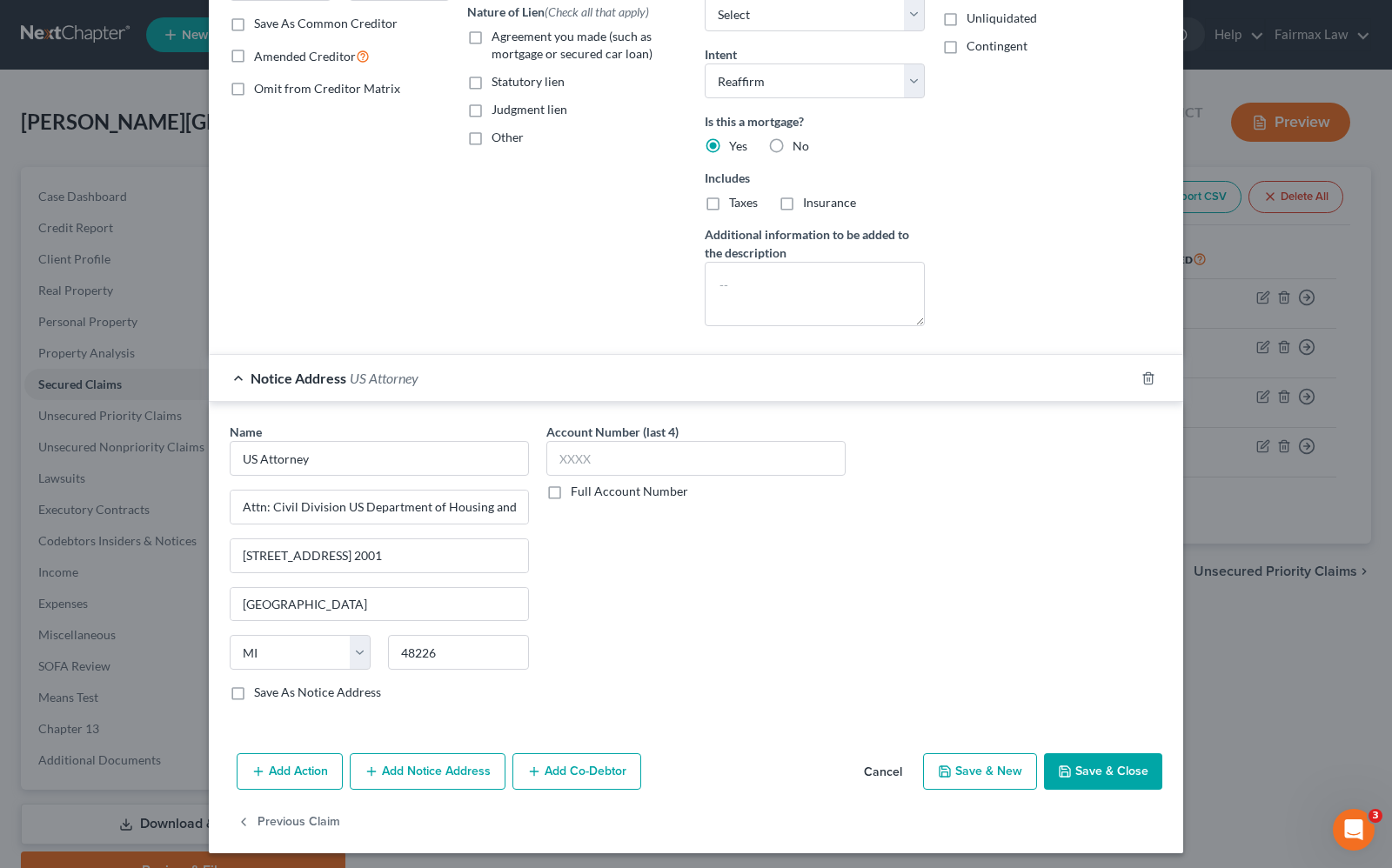
click at [387, 781] on button "Add Notice Address" at bounding box center [427, 772] width 156 height 37
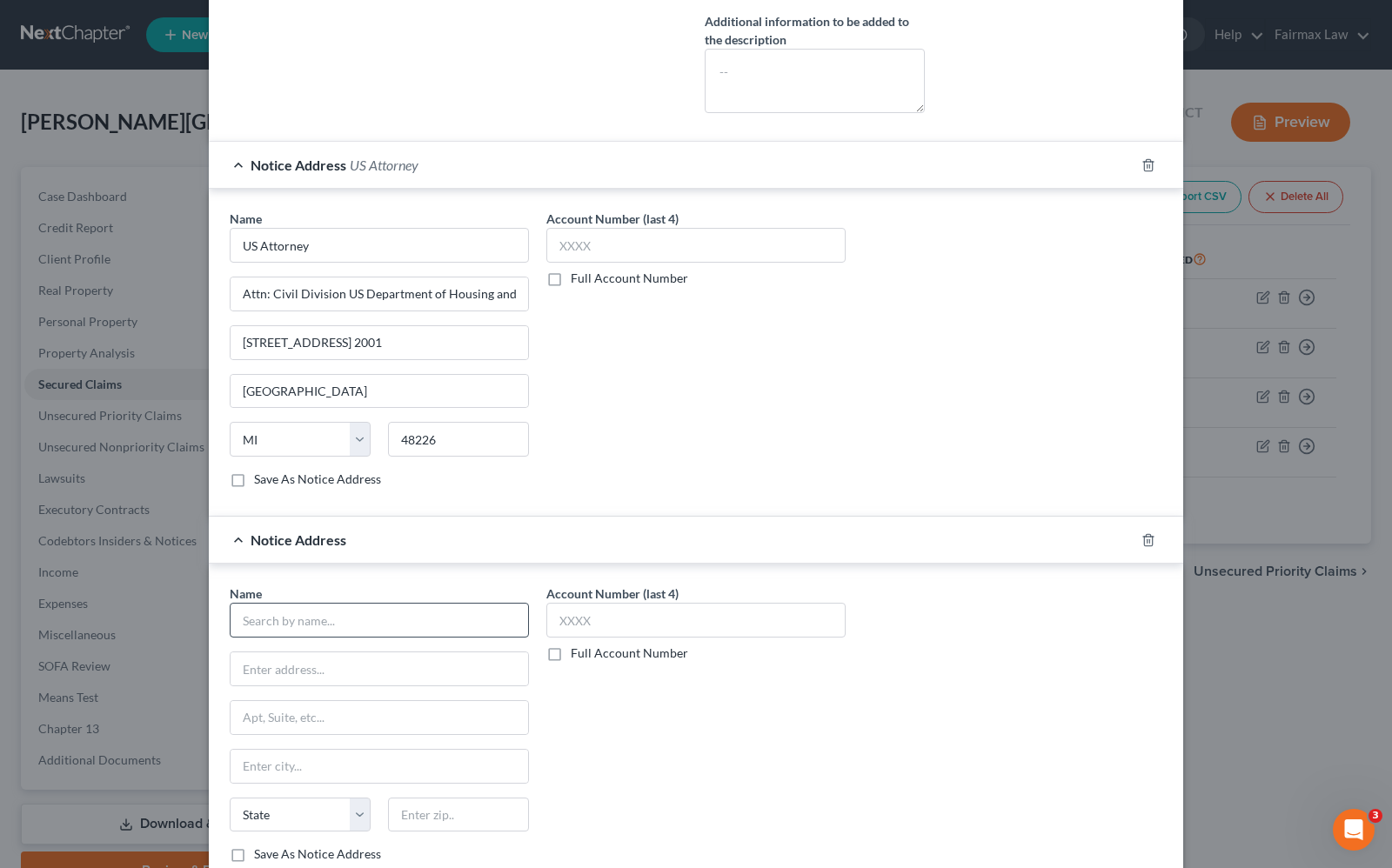
scroll to position [543, 0]
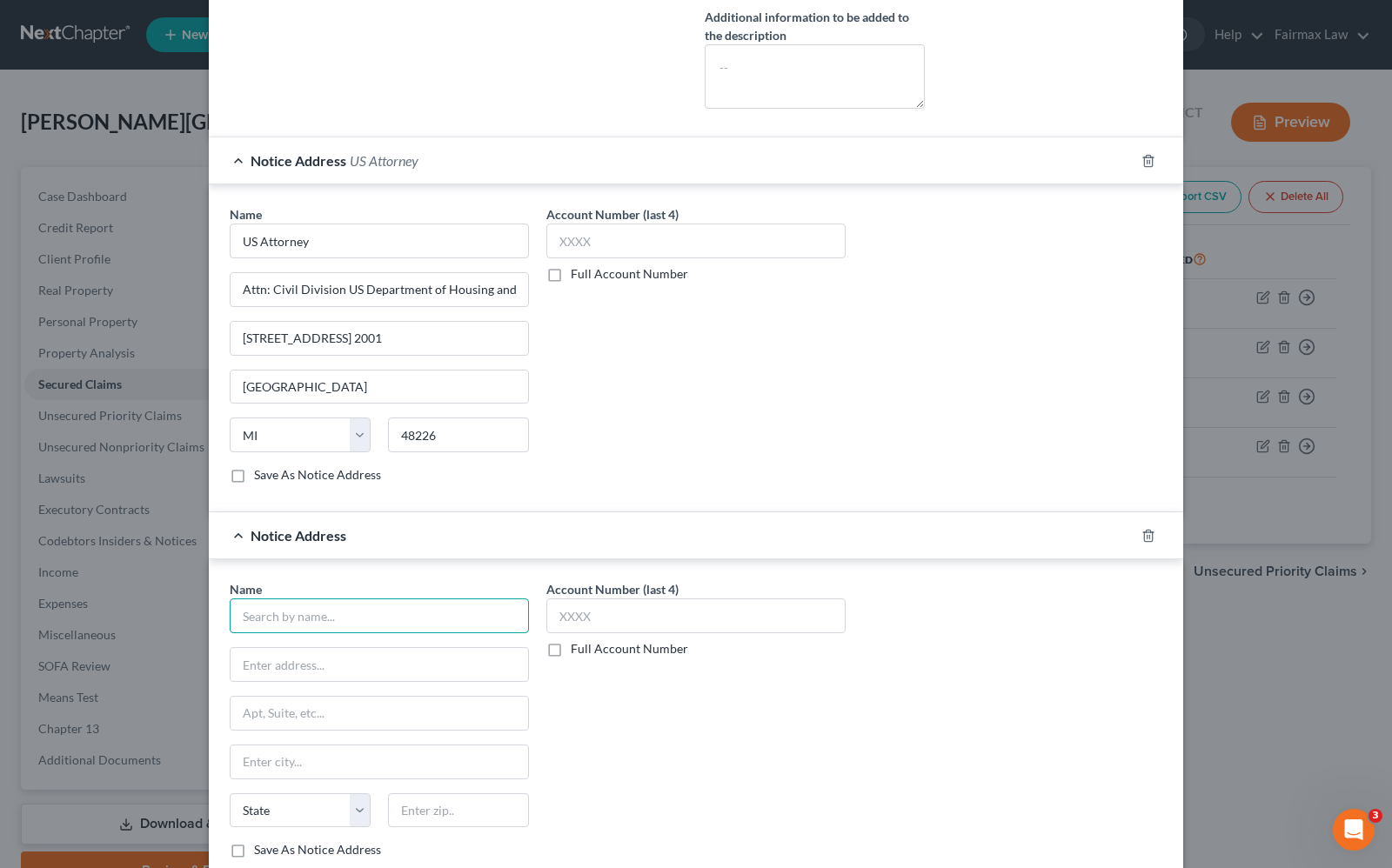
click at [266, 612] on input "text" at bounding box center [379, 616] width 299 height 35
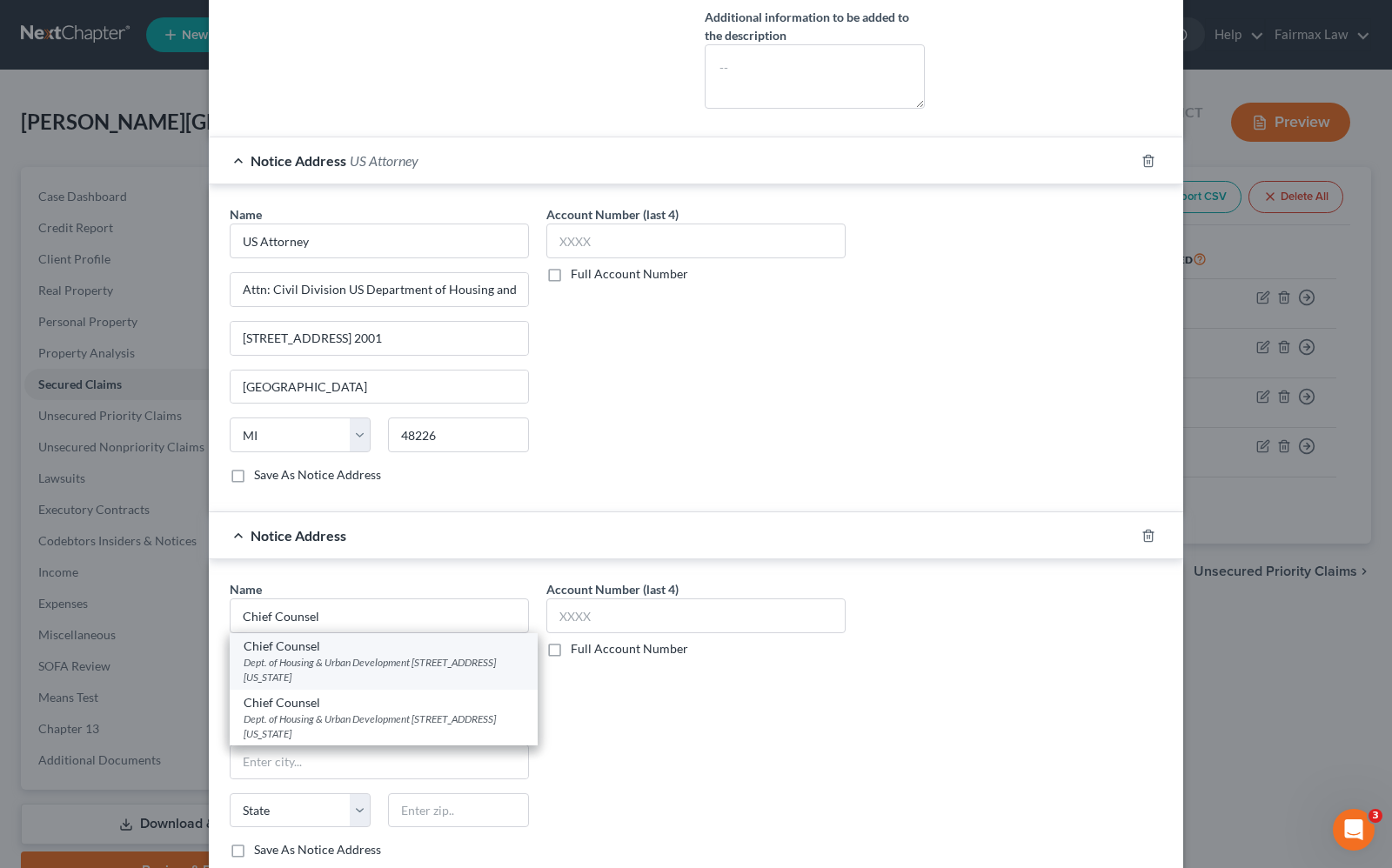
click at [386, 674] on div "Dept. of Housing & Urban Development 477 Michigan Ave., Room 1725, Detroit, MI …" at bounding box center [384, 670] width 280 height 30
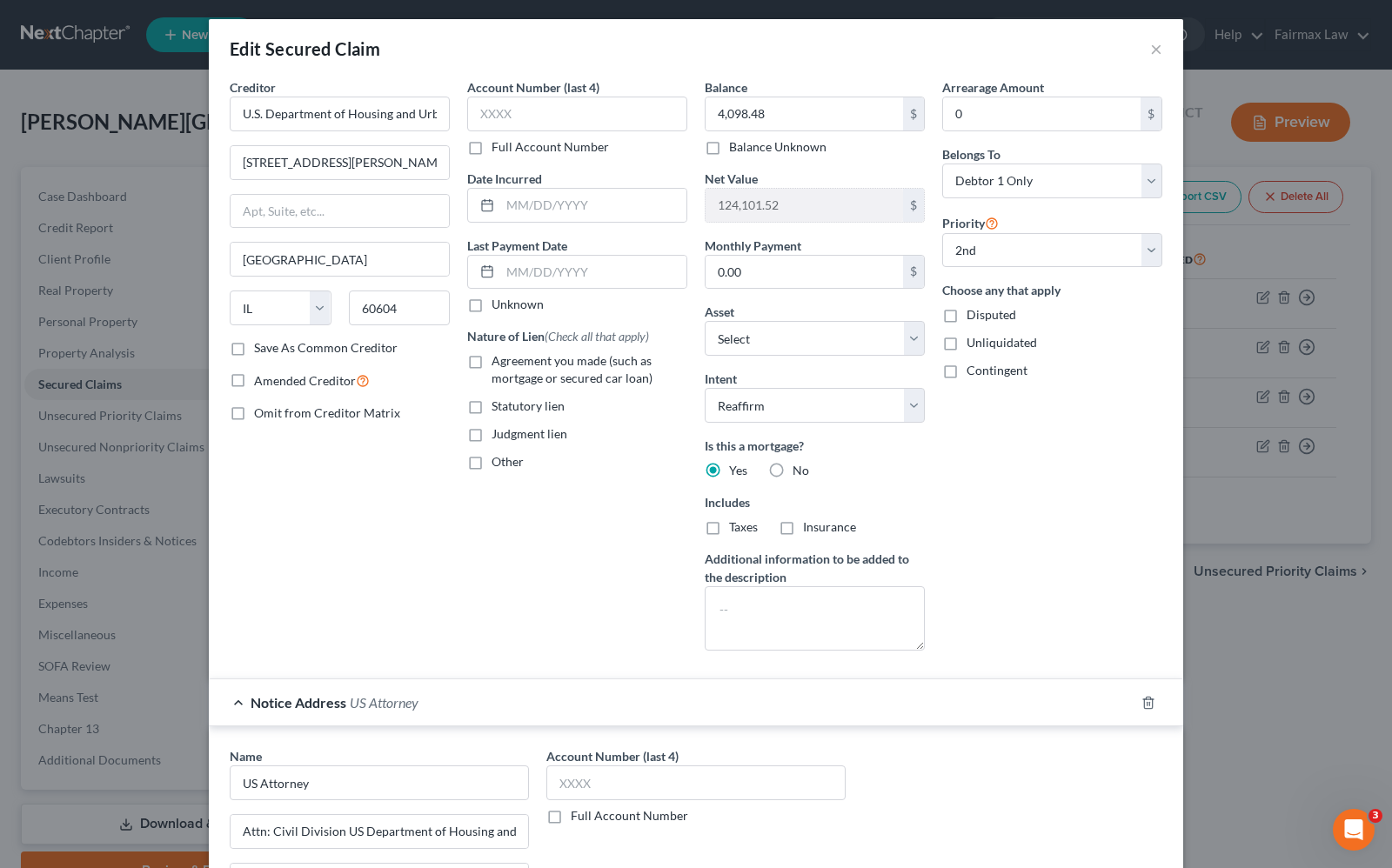
scroll to position [0, 0]
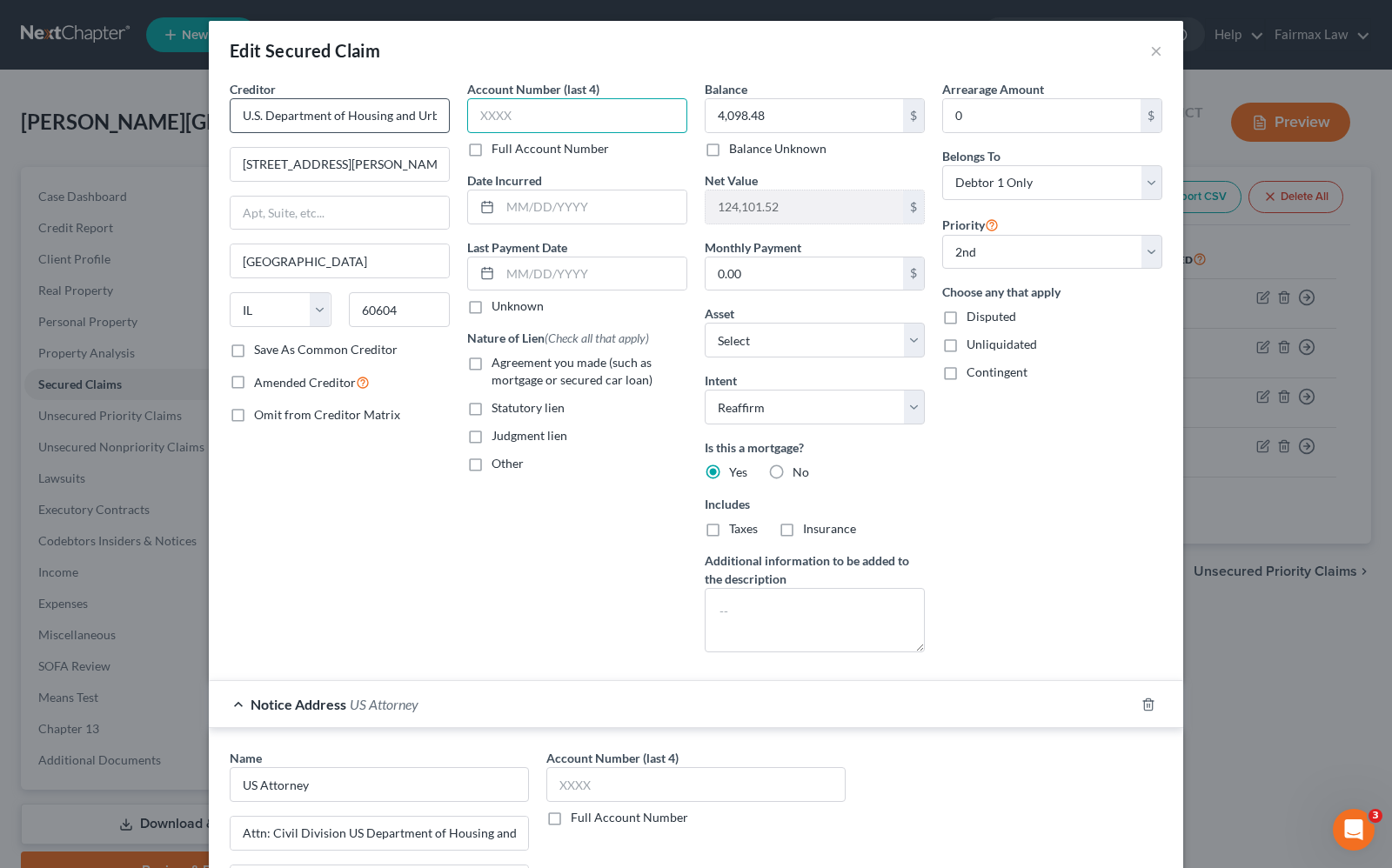
drag, startPoint x: 501, startPoint y: 114, endPoint x: 426, endPoint y: 102, distance: 76.0
click at [501, 114] on input "text" at bounding box center [577, 116] width 220 height 35
click at [645, 208] on input "text" at bounding box center [593, 208] width 186 height 33
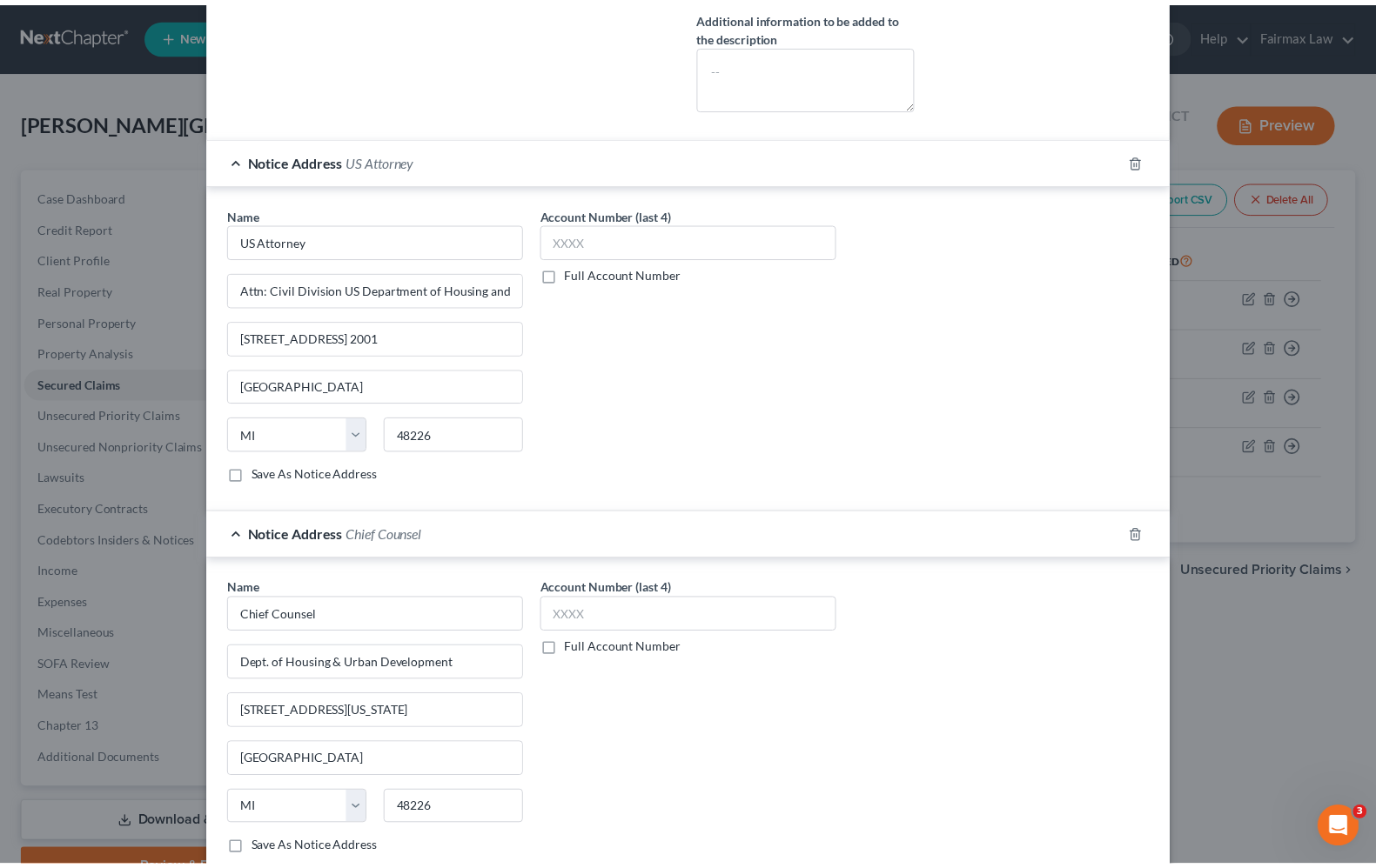
scroll to position [715, 0]
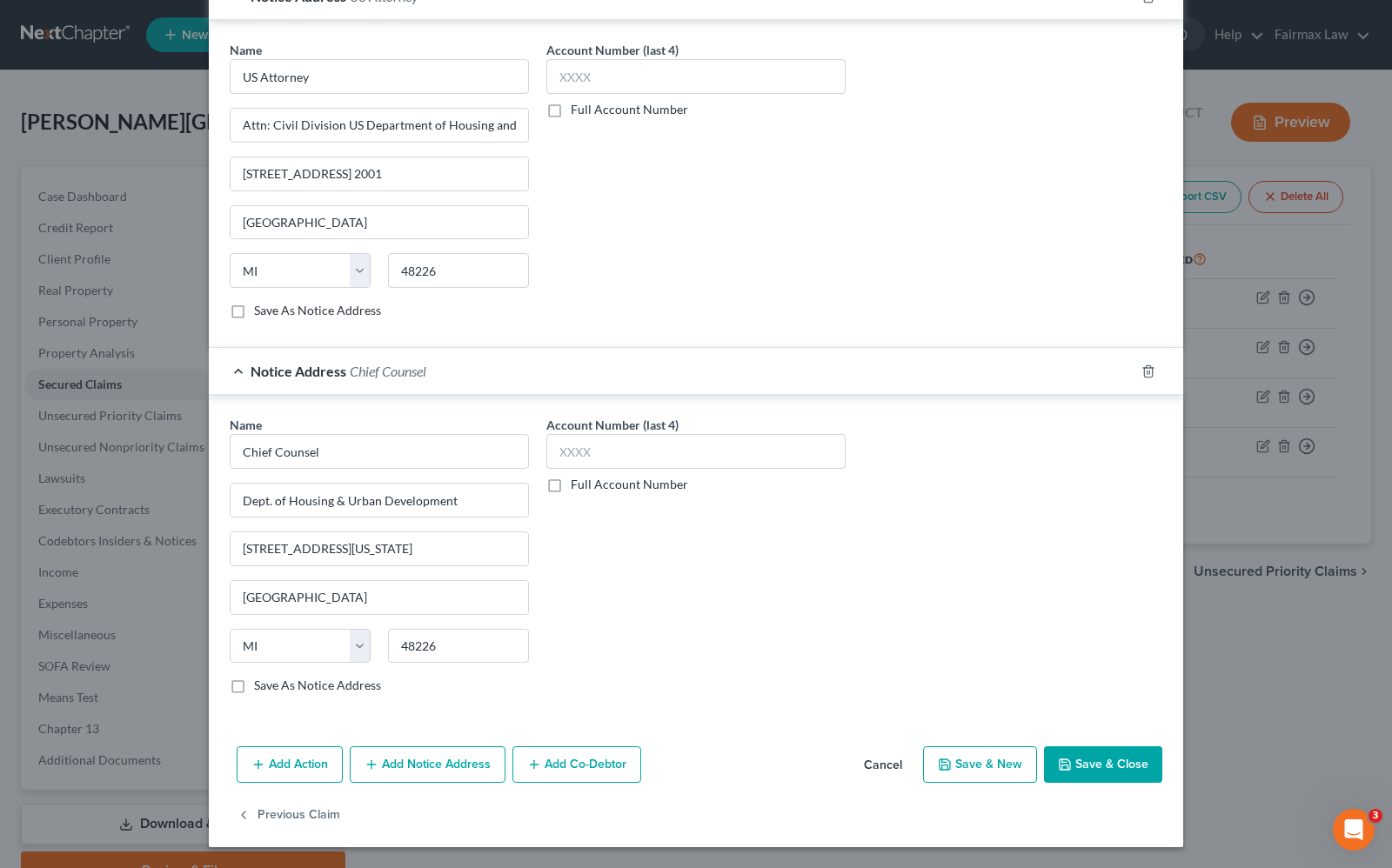
click at [1090, 762] on button "Save & Close" at bounding box center [1103, 765] width 118 height 37
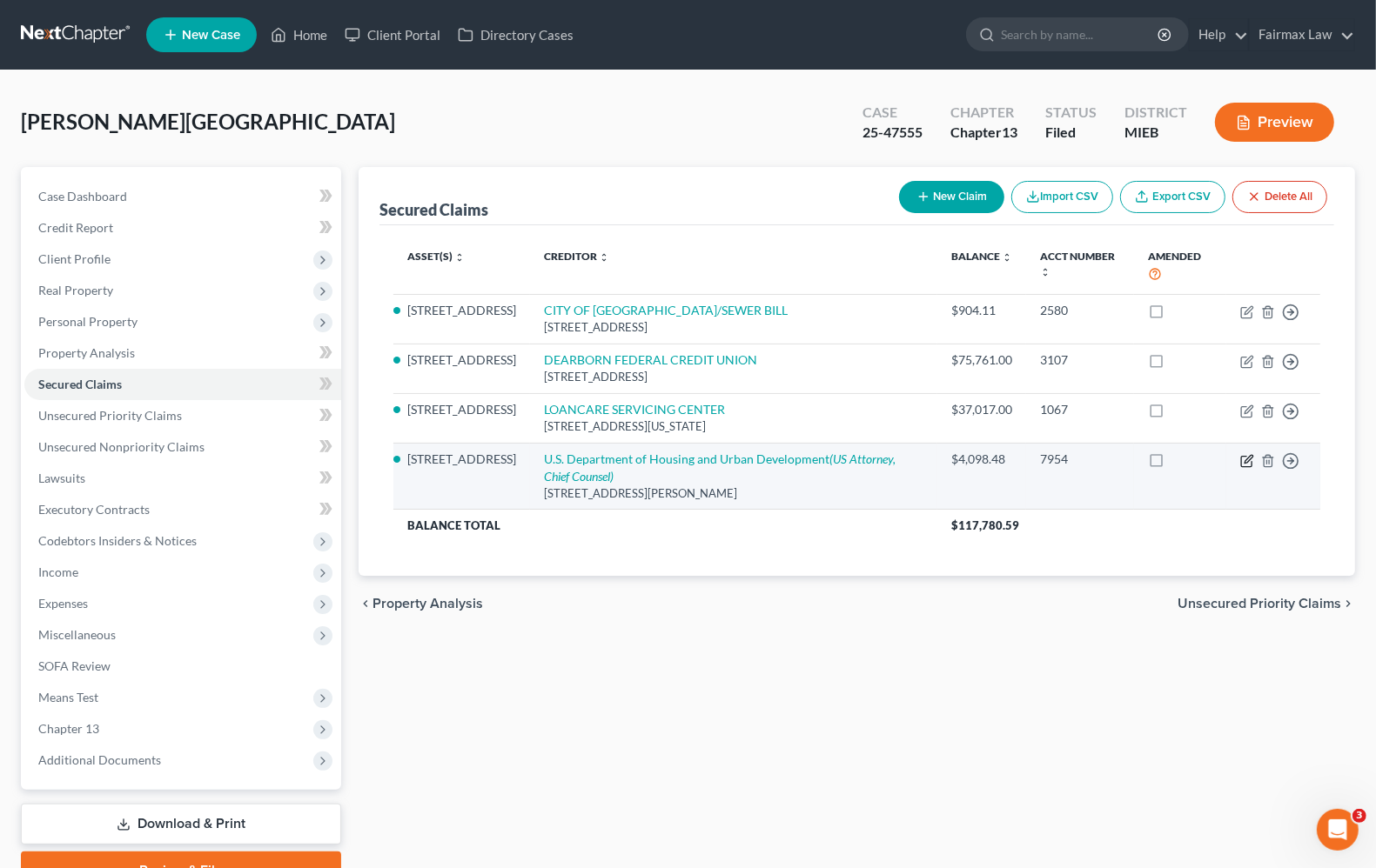
click at [1253, 458] on icon "button" at bounding box center [1247, 460] width 14 height 14
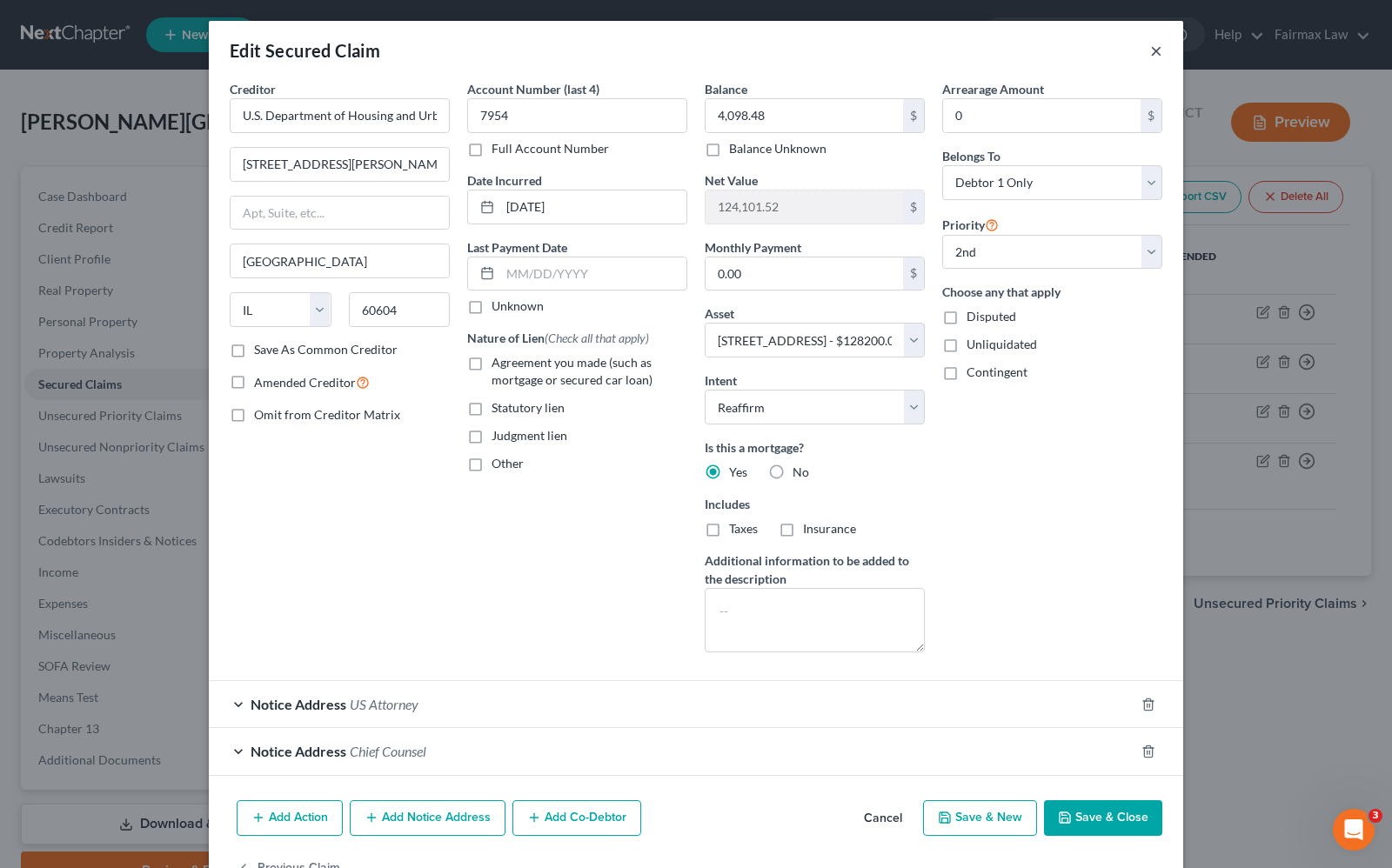
click at [1150, 59] on button "×" at bounding box center [1156, 50] width 12 height 21
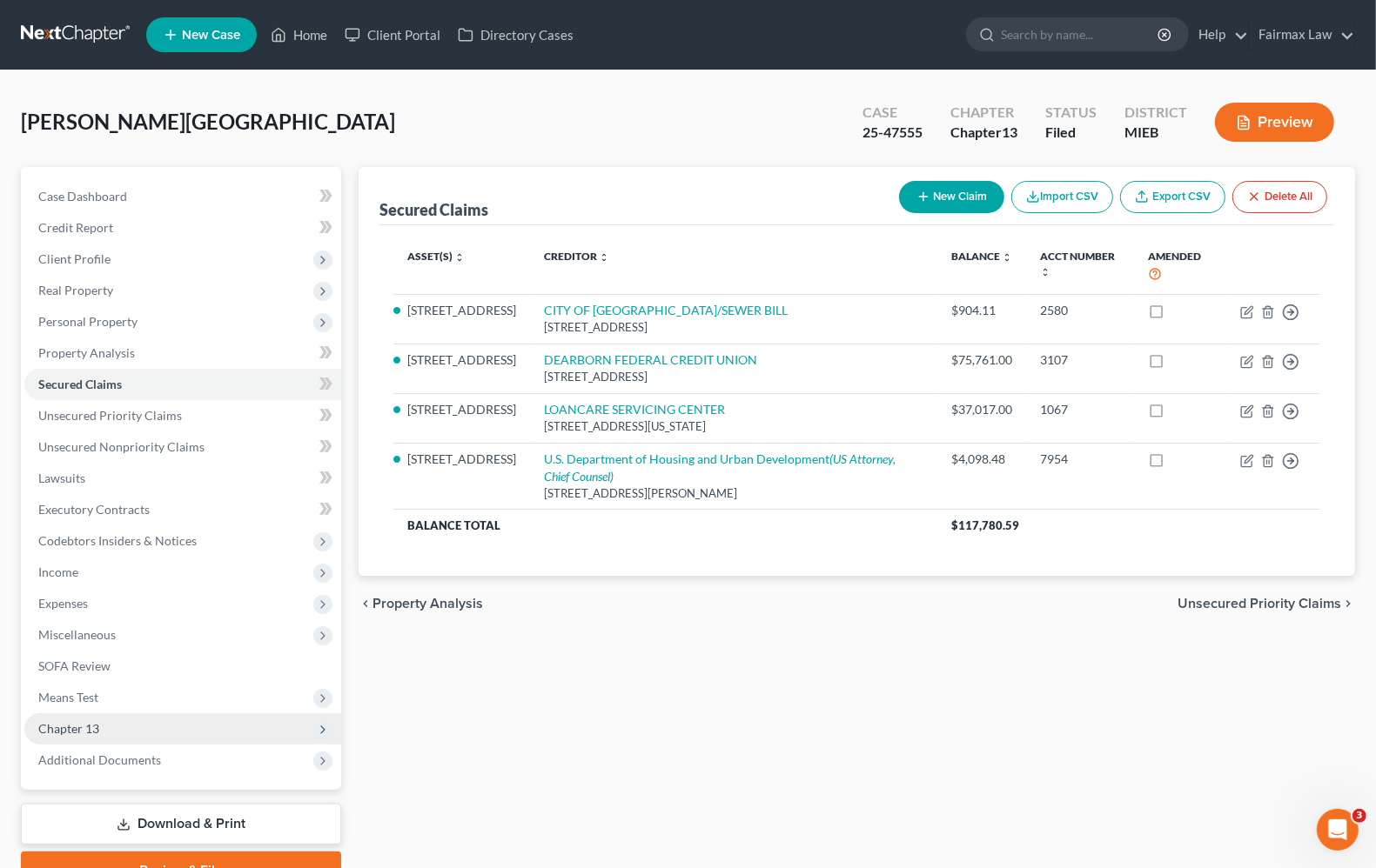
click at [106, 727] on span "Chapter 13" at bounding box center [182, 729] width 317 height 31
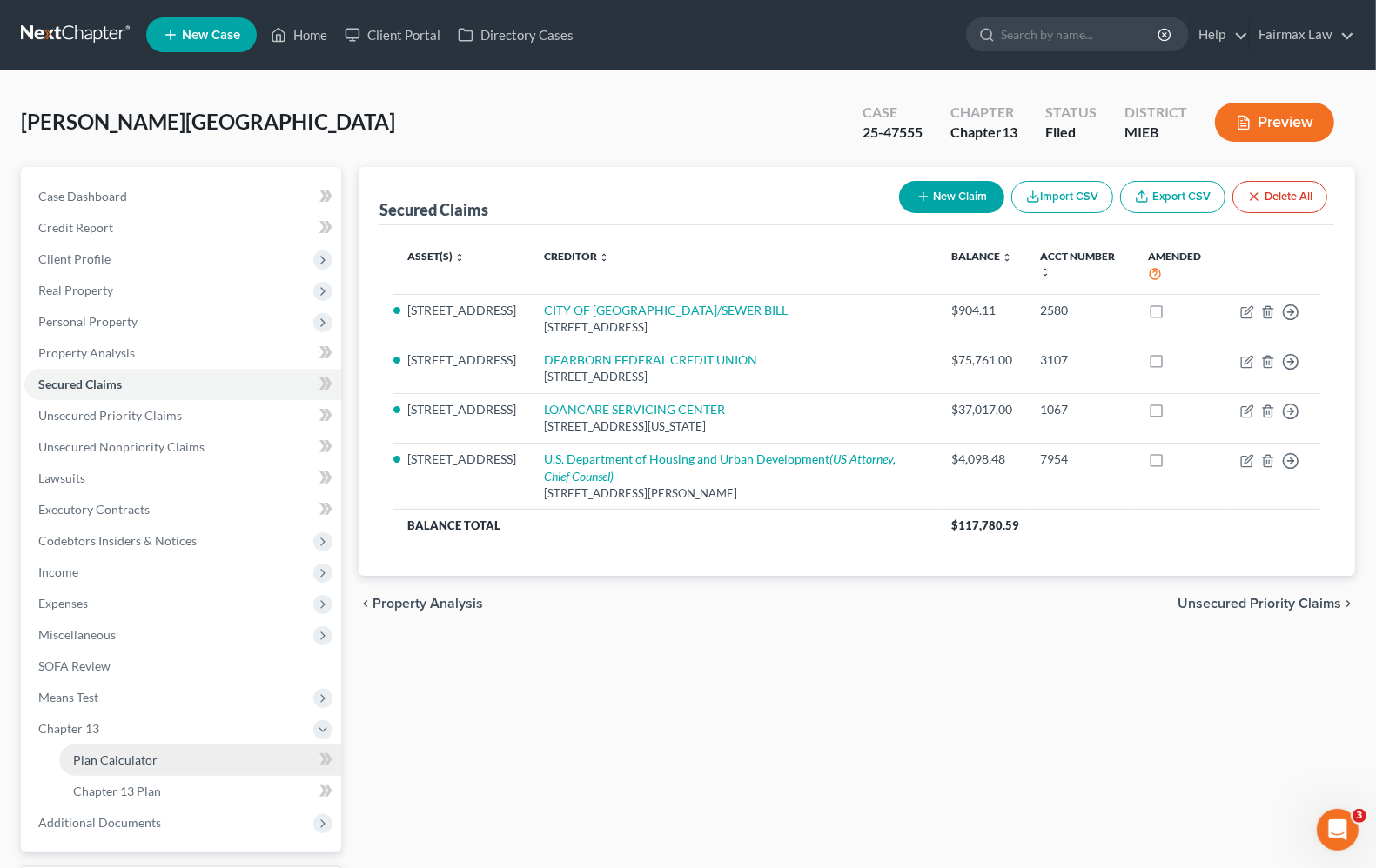
click at [129, 762] on span "Plan Calculator" at bounding box center [114, 760] width 84 height 15
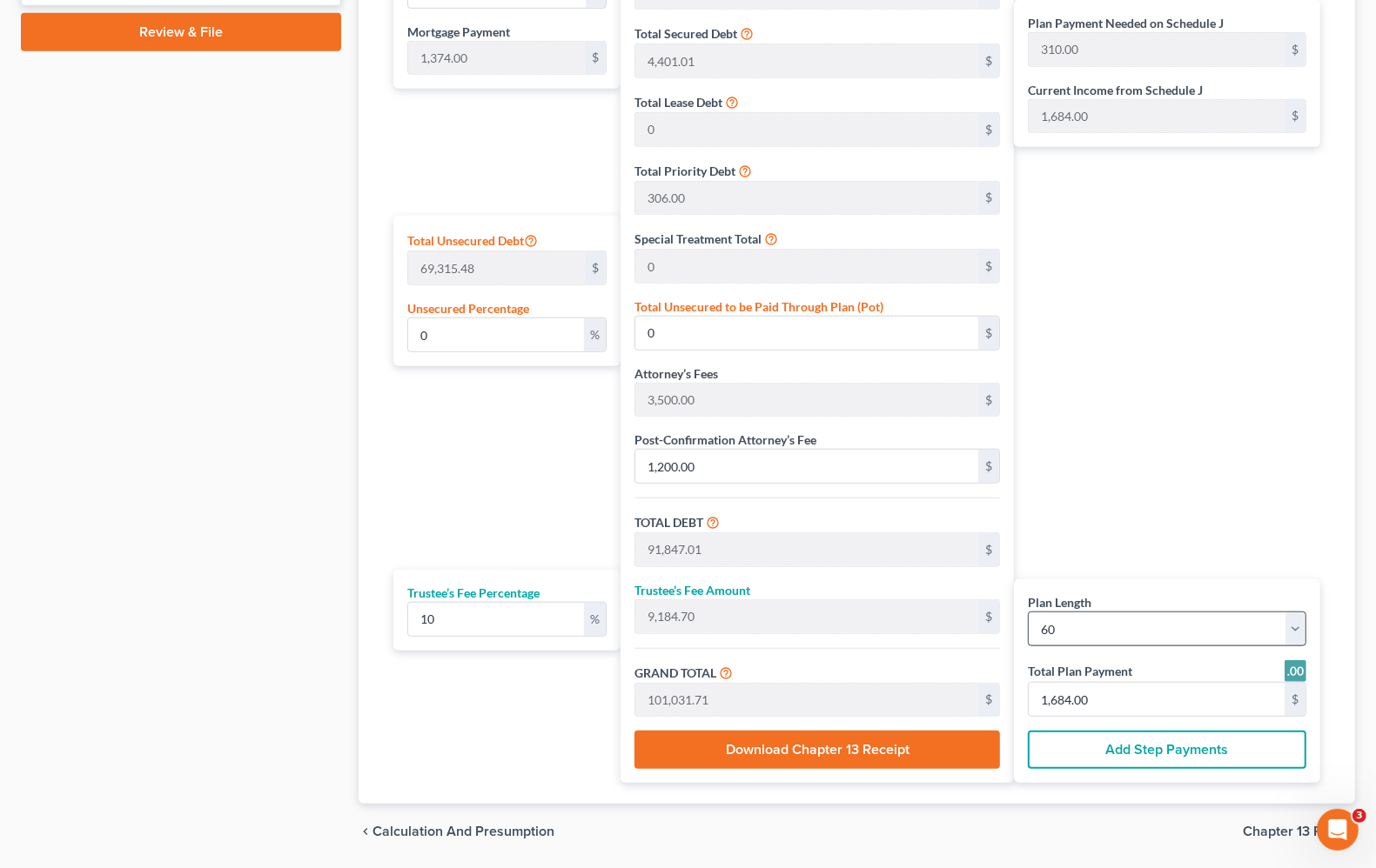
scroll to position [640, 0]
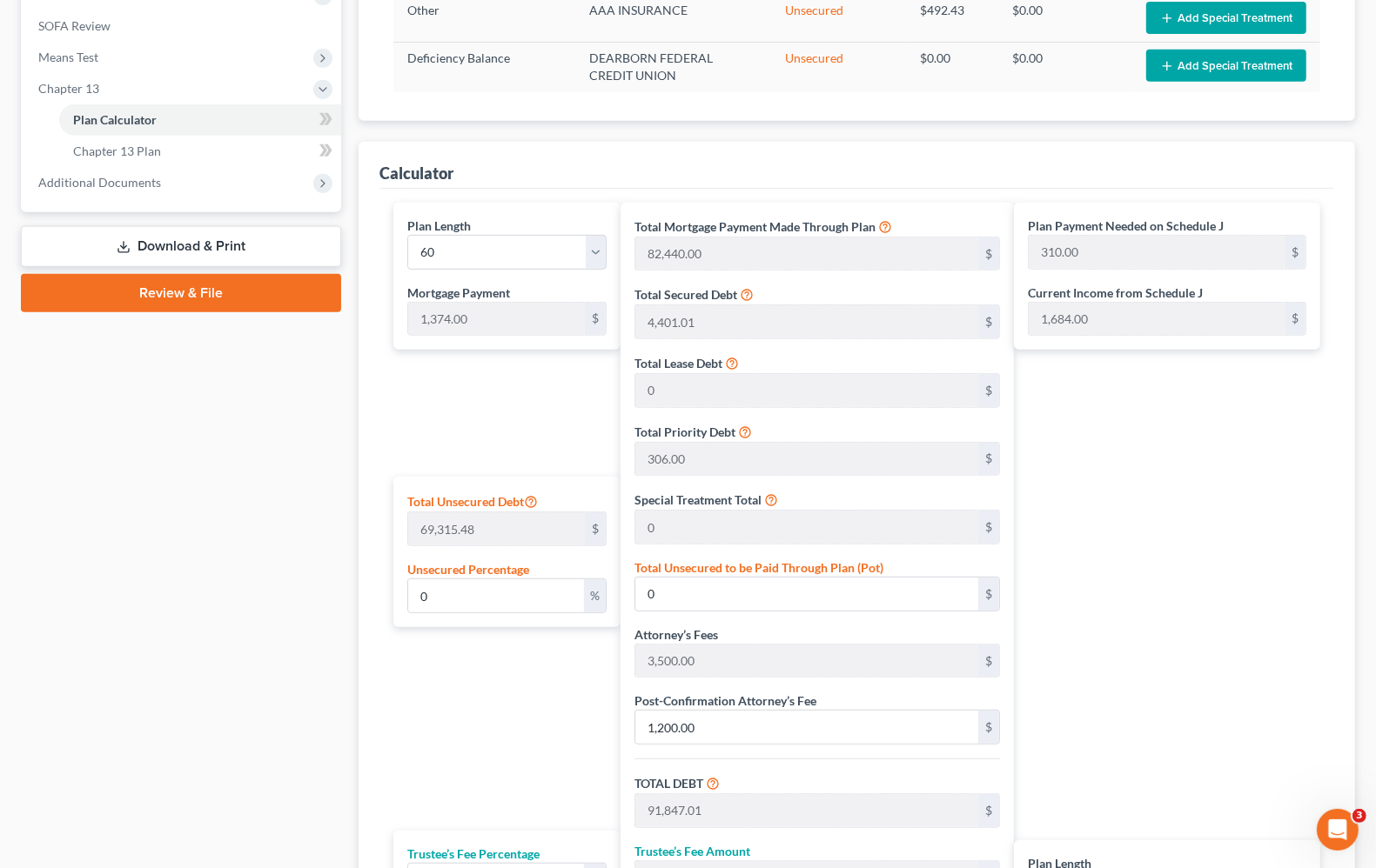
click at [1184, 642] on div "Plan Payment Needed on Schedule J 310.00 $ Current Income from Schedule J 1,684…" at bounding box center [1171, 624] width 315 height 842
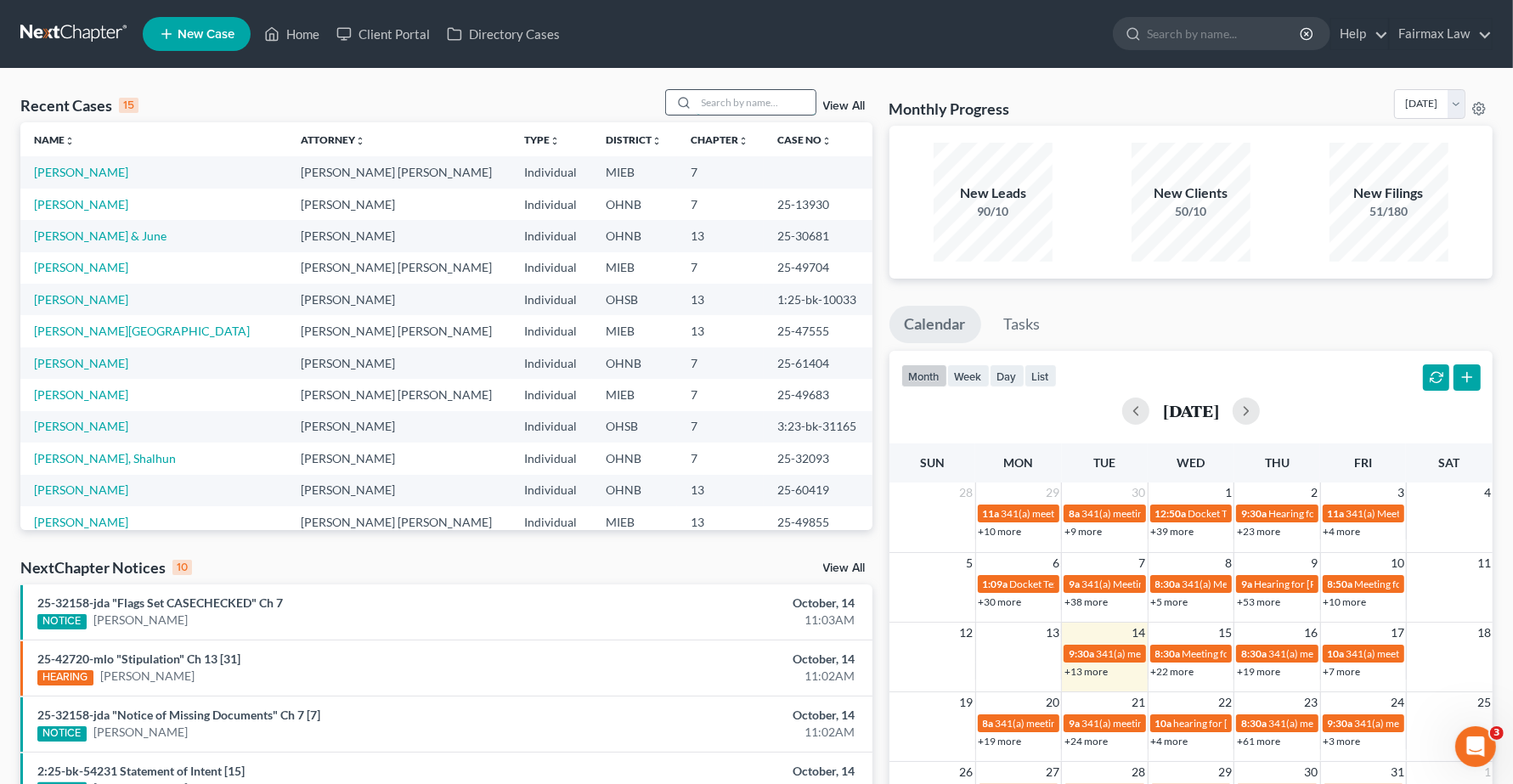
click at [759, 95] on input "search" at bounding box center [756, 102] width 119 height 24
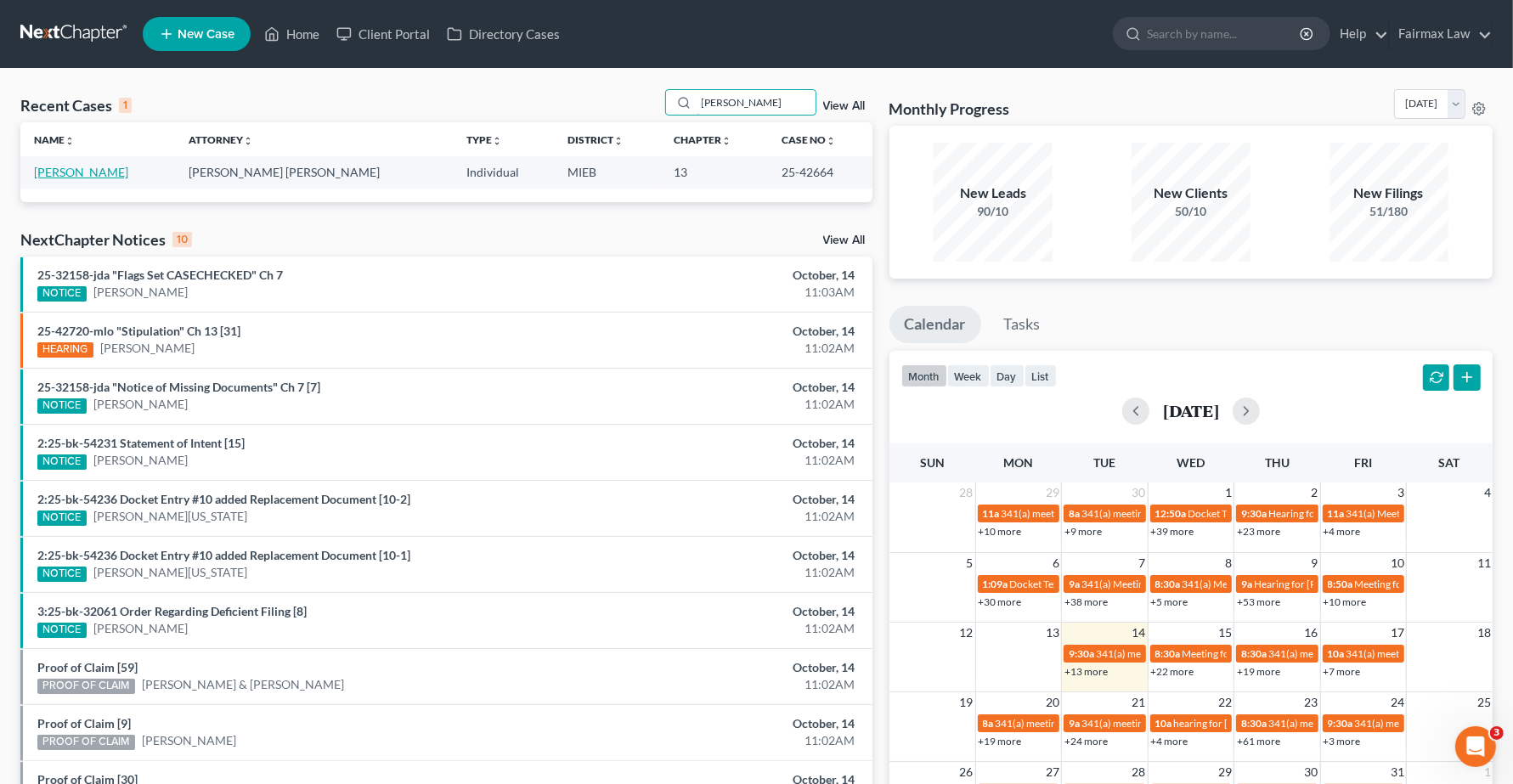
type input "[PERSON_NAME]"
click at [87, 171] on link "Johnson, Naydean" at bounding box center [81, 172] width 95 height 14
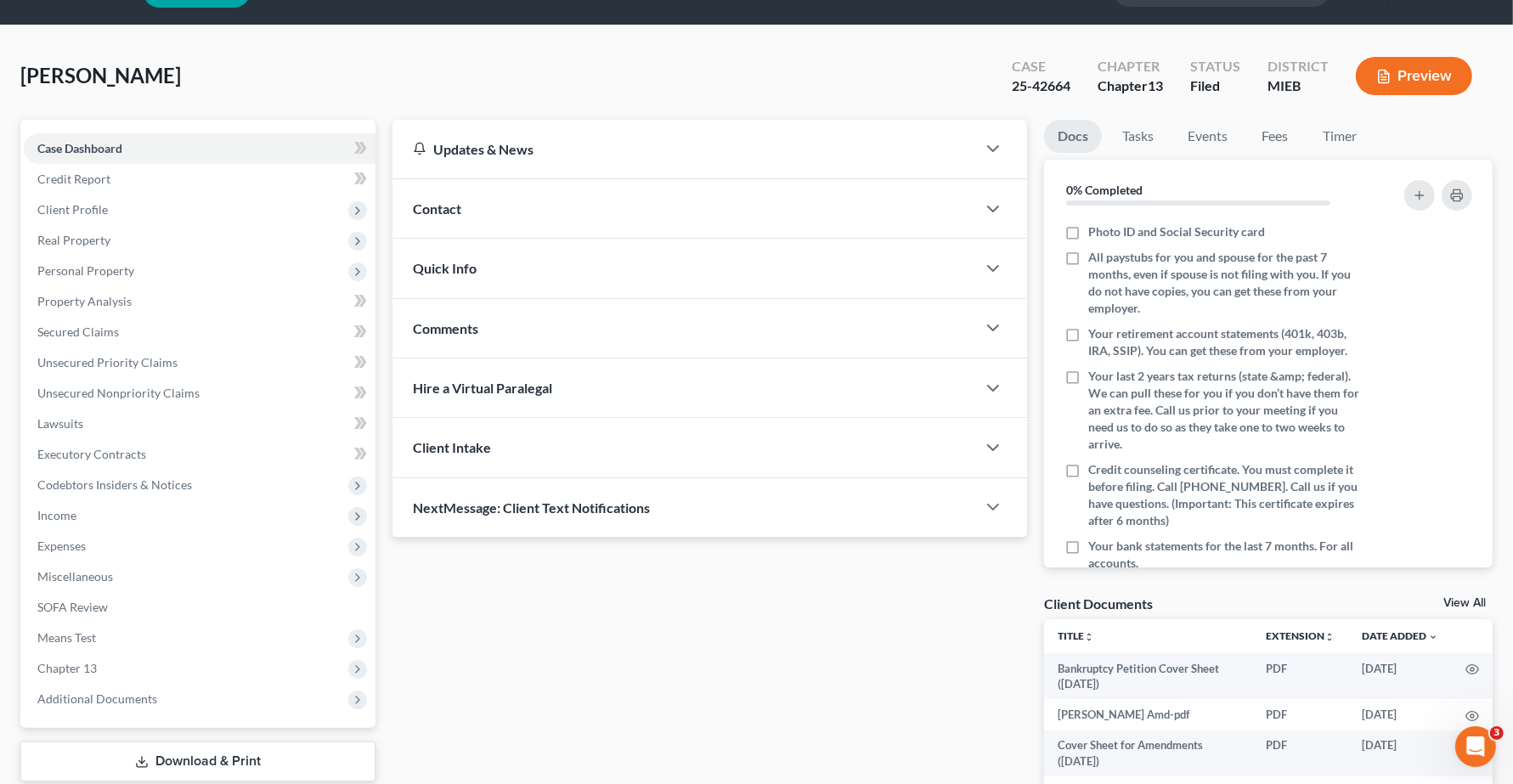
scroll to position [307, 0]
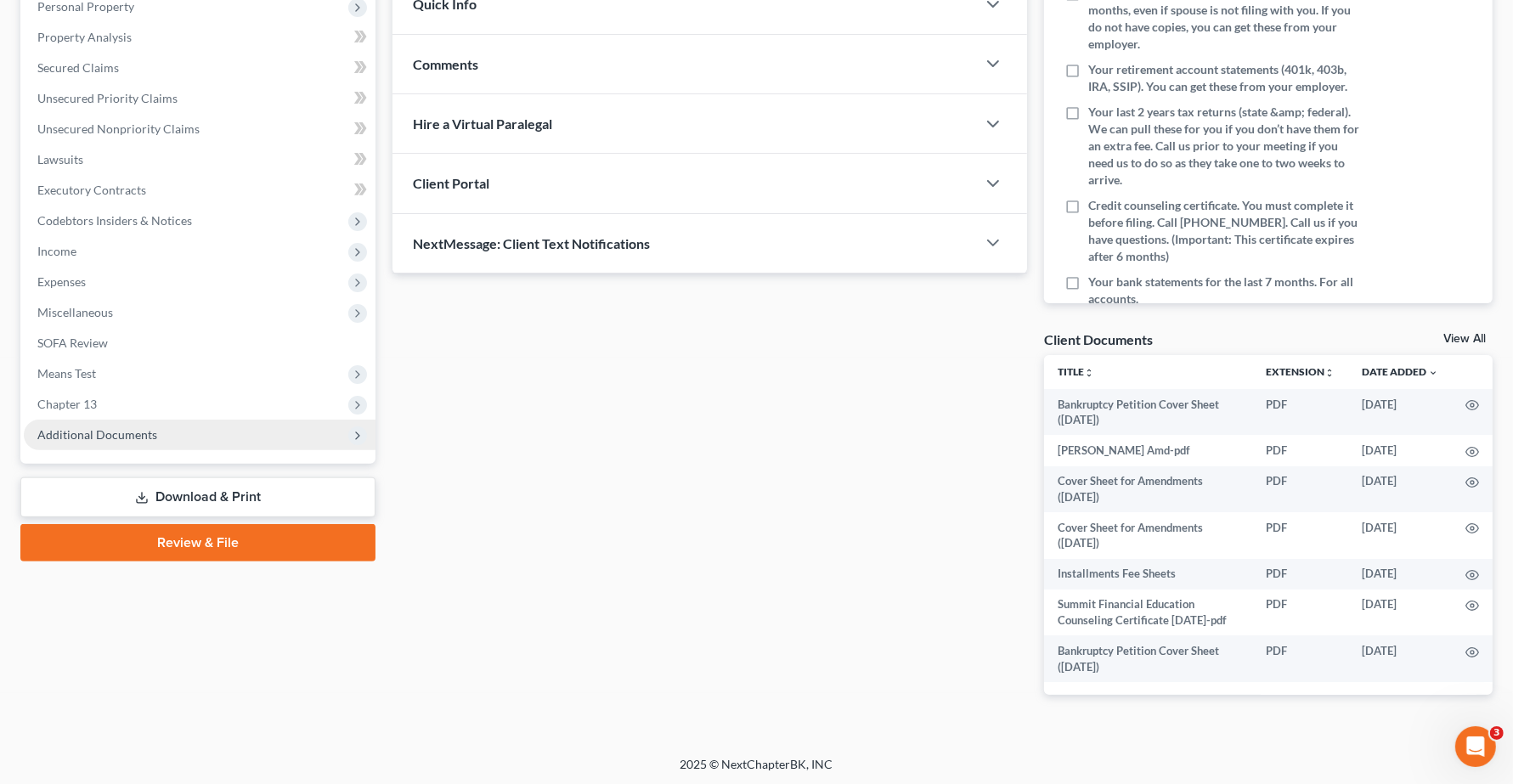
click at [48, 434] on span "Additional Documents" at bounding box center [96, 434] width 120 height 14
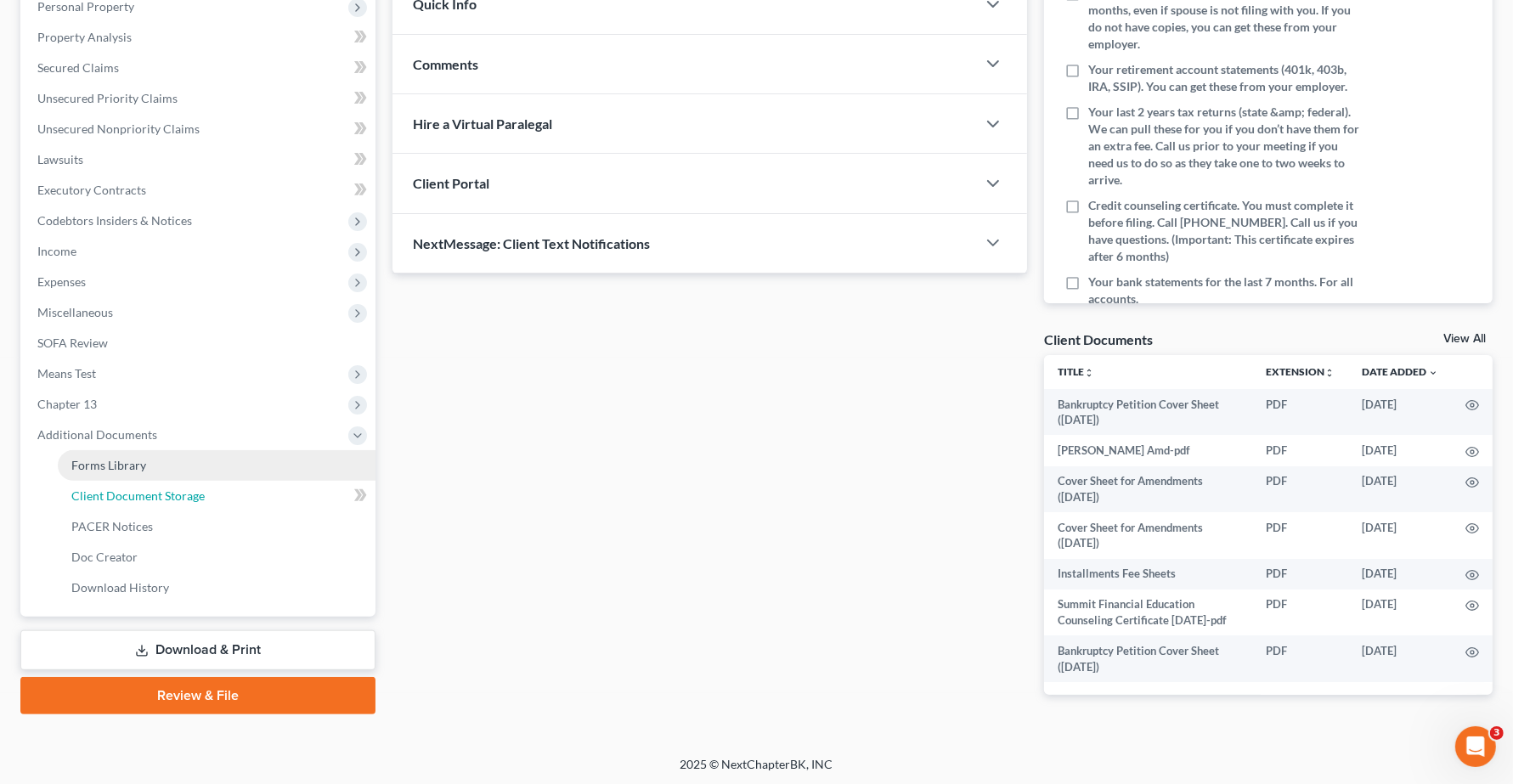
click at [103, 495] on span "Client Document Storage" at bounding box center [138, 496] width 133 height 14
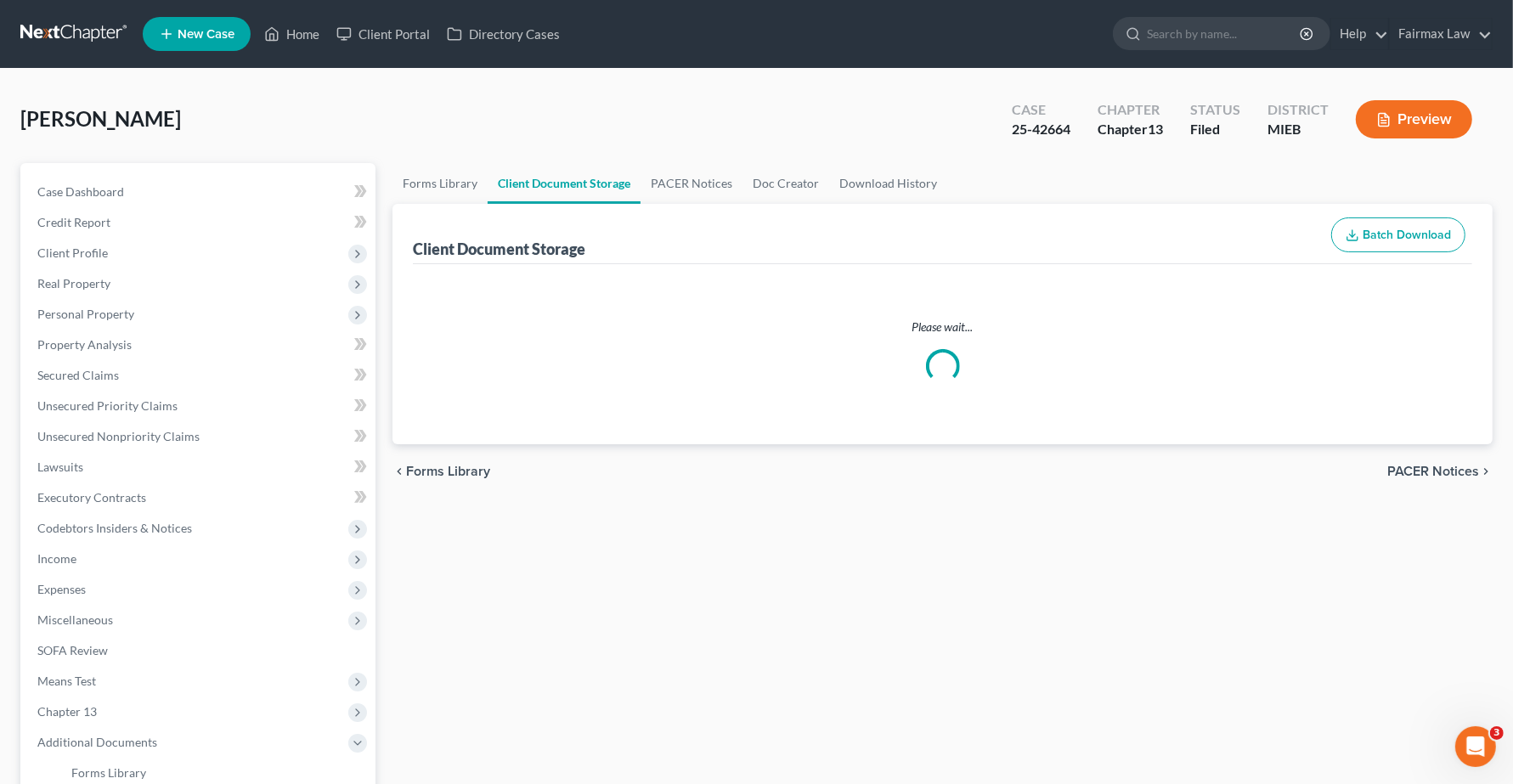
select select "6"
select select "7"
select select "32"
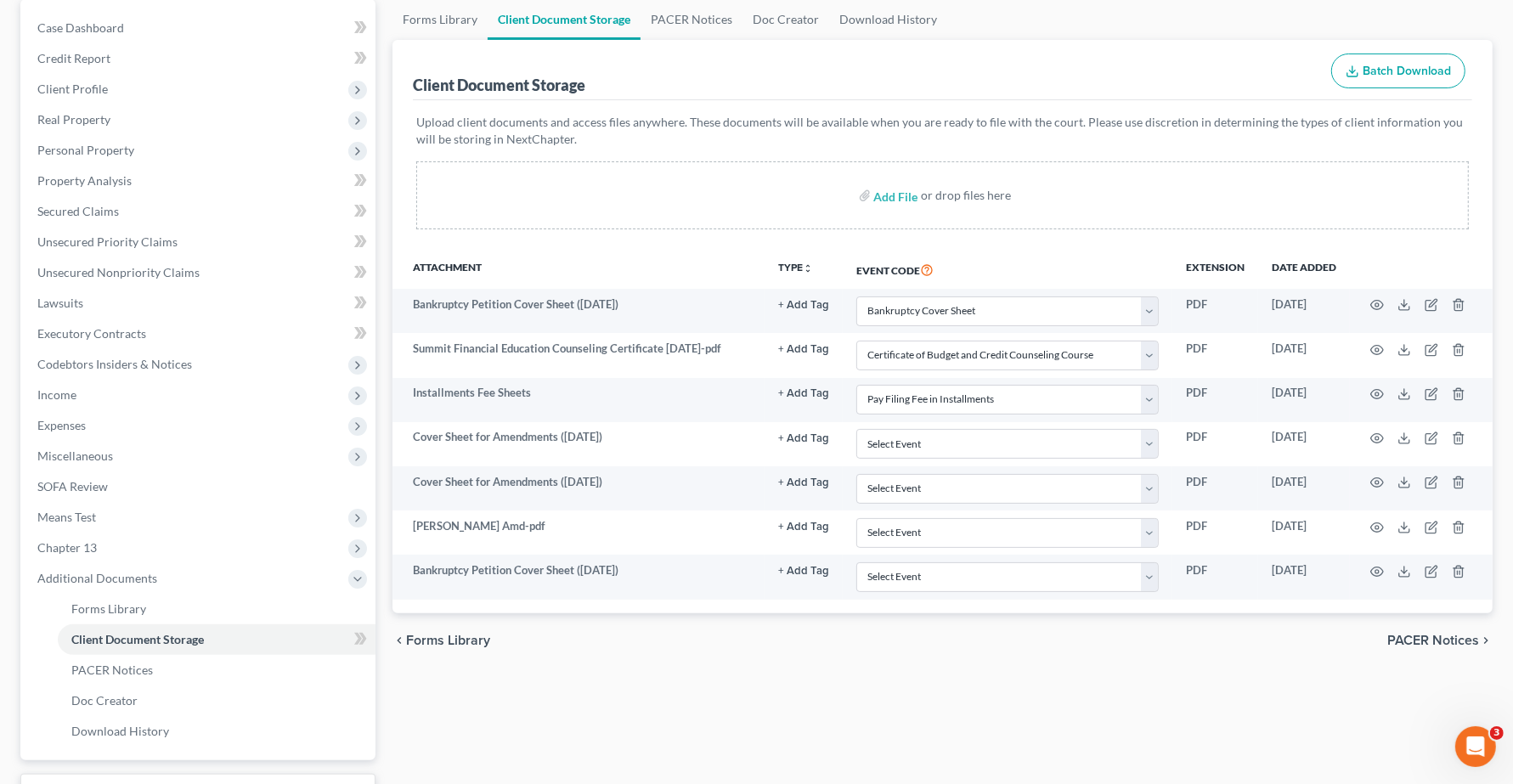
scroll to position [300, 0]
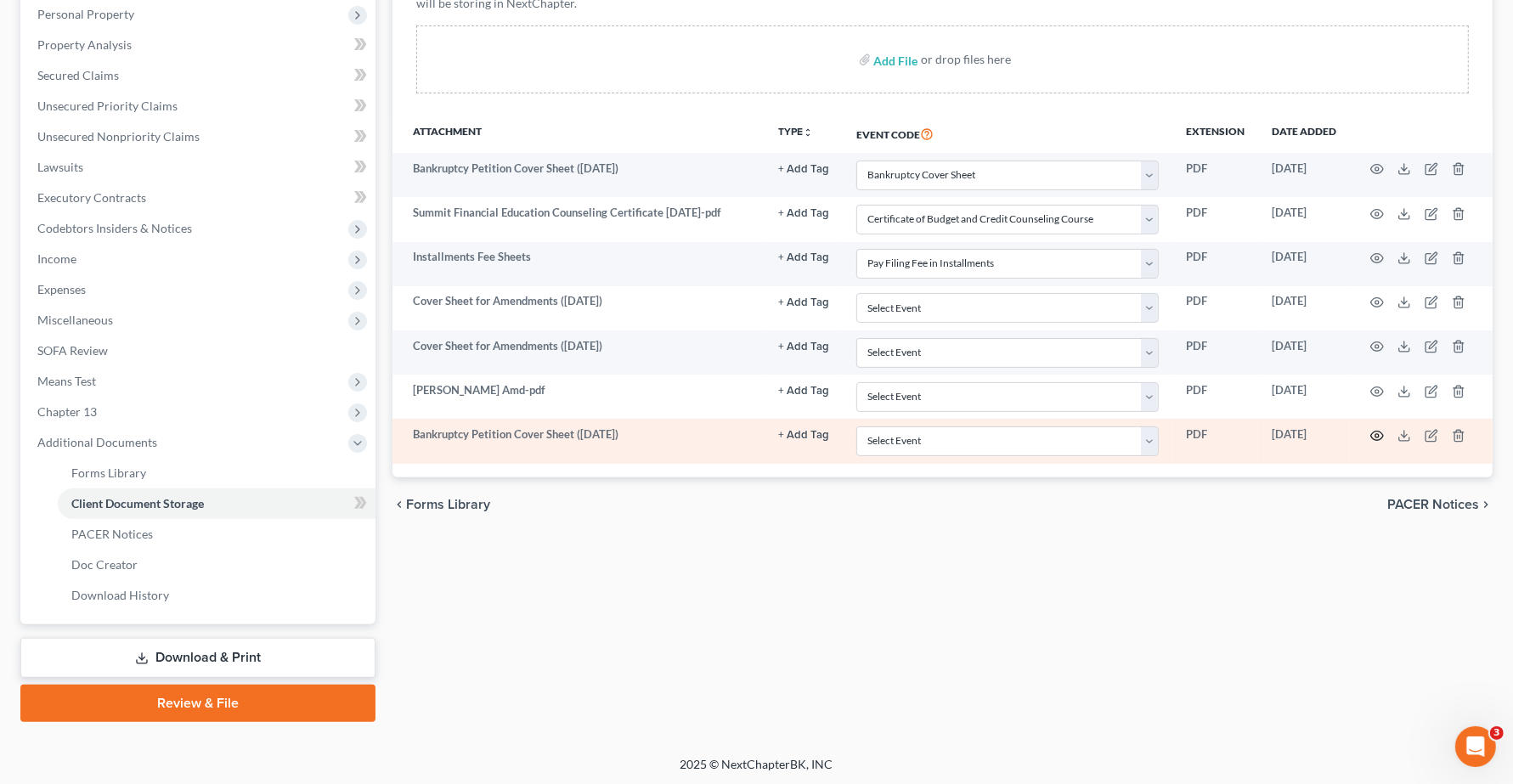
click at [1378, 435] on circle "button" at bounding box center [1378, 436] width 4 height 4
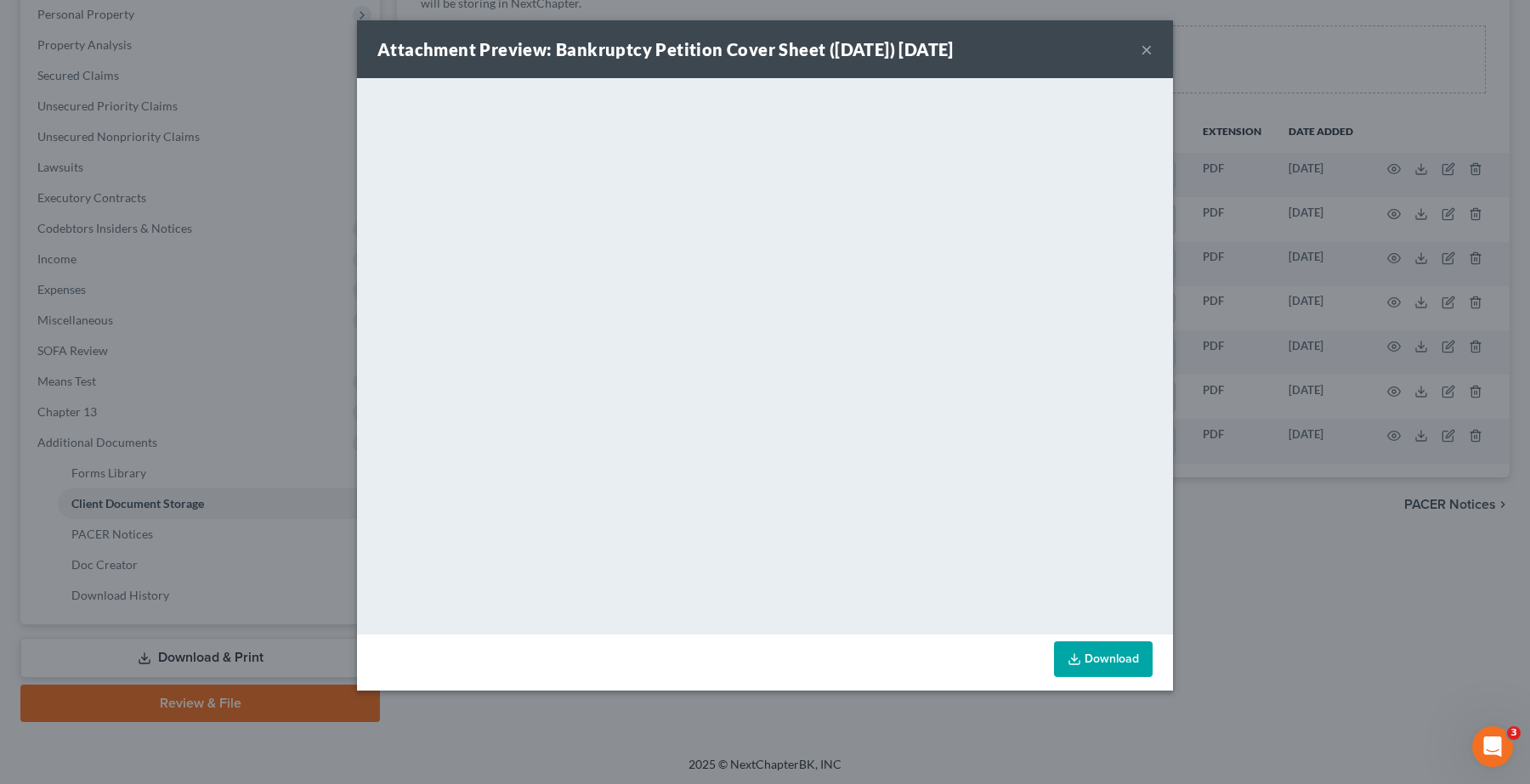
click at [1146, 55] on button "×" at bounding box center [1146, 49] width 12 height 21
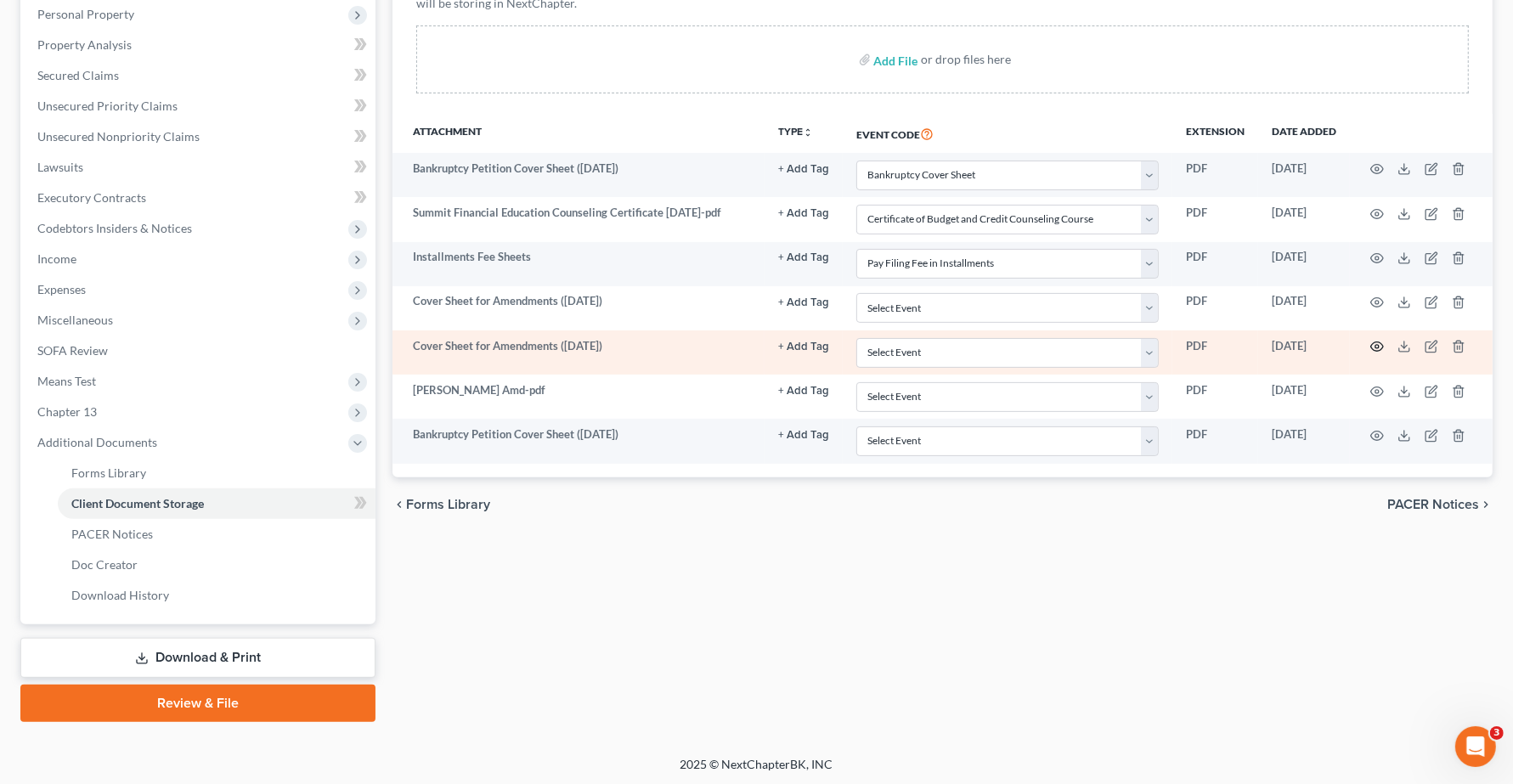
click at [1379, 349] on circle "button" at bounding box center [1378, 347] width 4 height 4
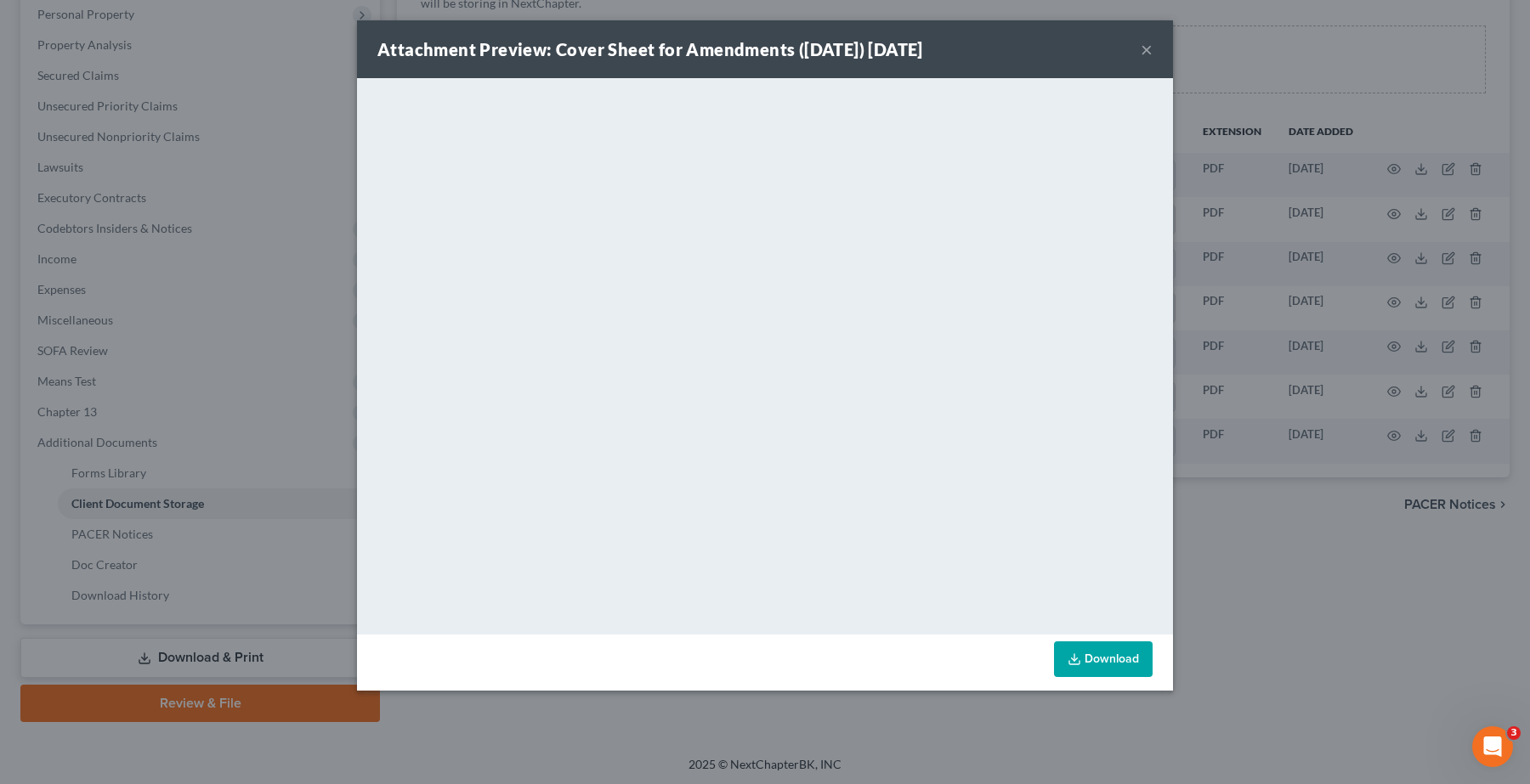
click at [1153, 53] on div "Attachment Preview: Cover Sheet for Amendments (10/10/2025) 10/10/2025 ×" at bounding box center [765, 50] width 816 height 58
click at [1143, 44] on button "×" at bounding box center [1146, 49] width 12 height 21
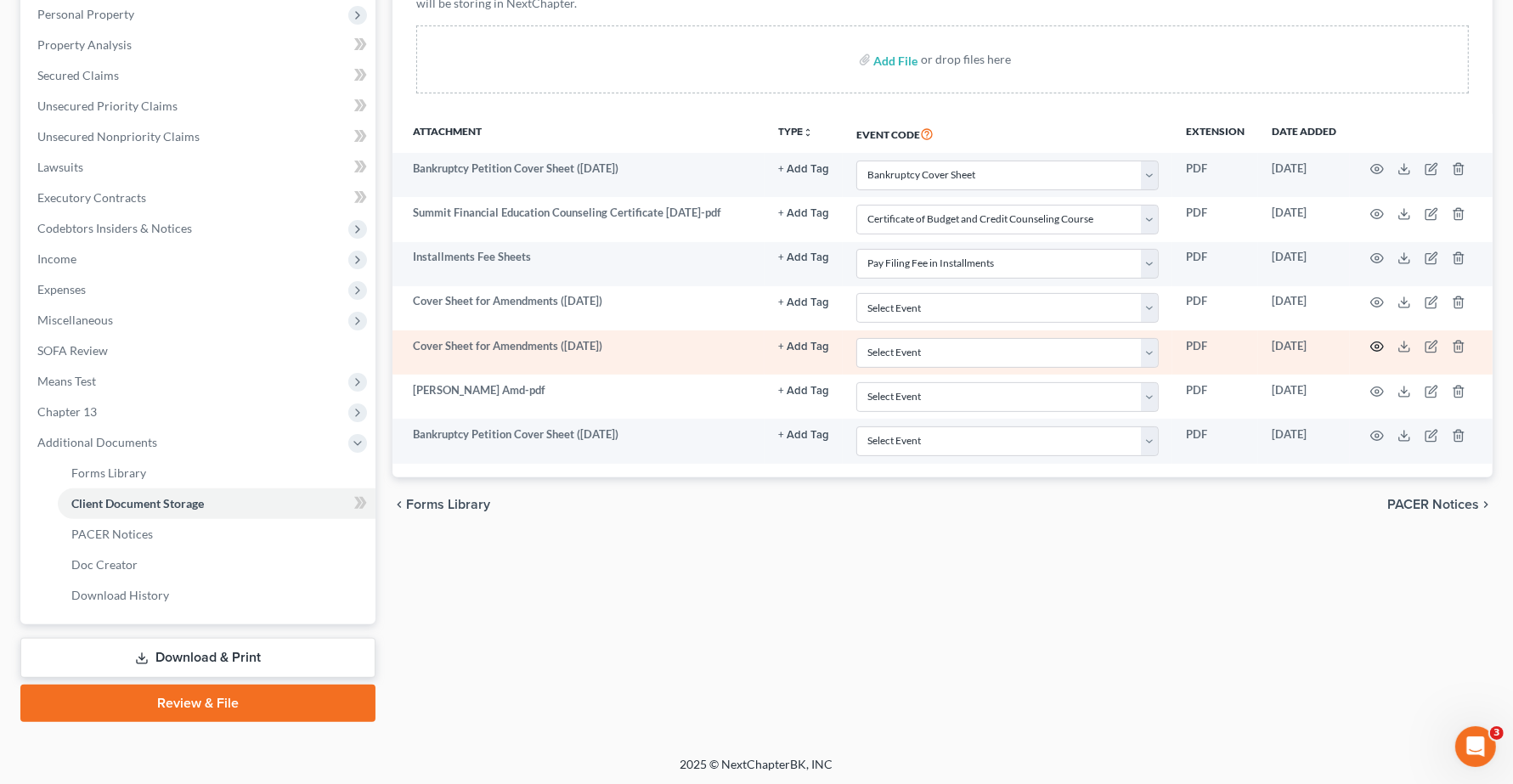
click at [1381, 351] on icon "button" at bounding box center [1378, 347] width 13 height 9
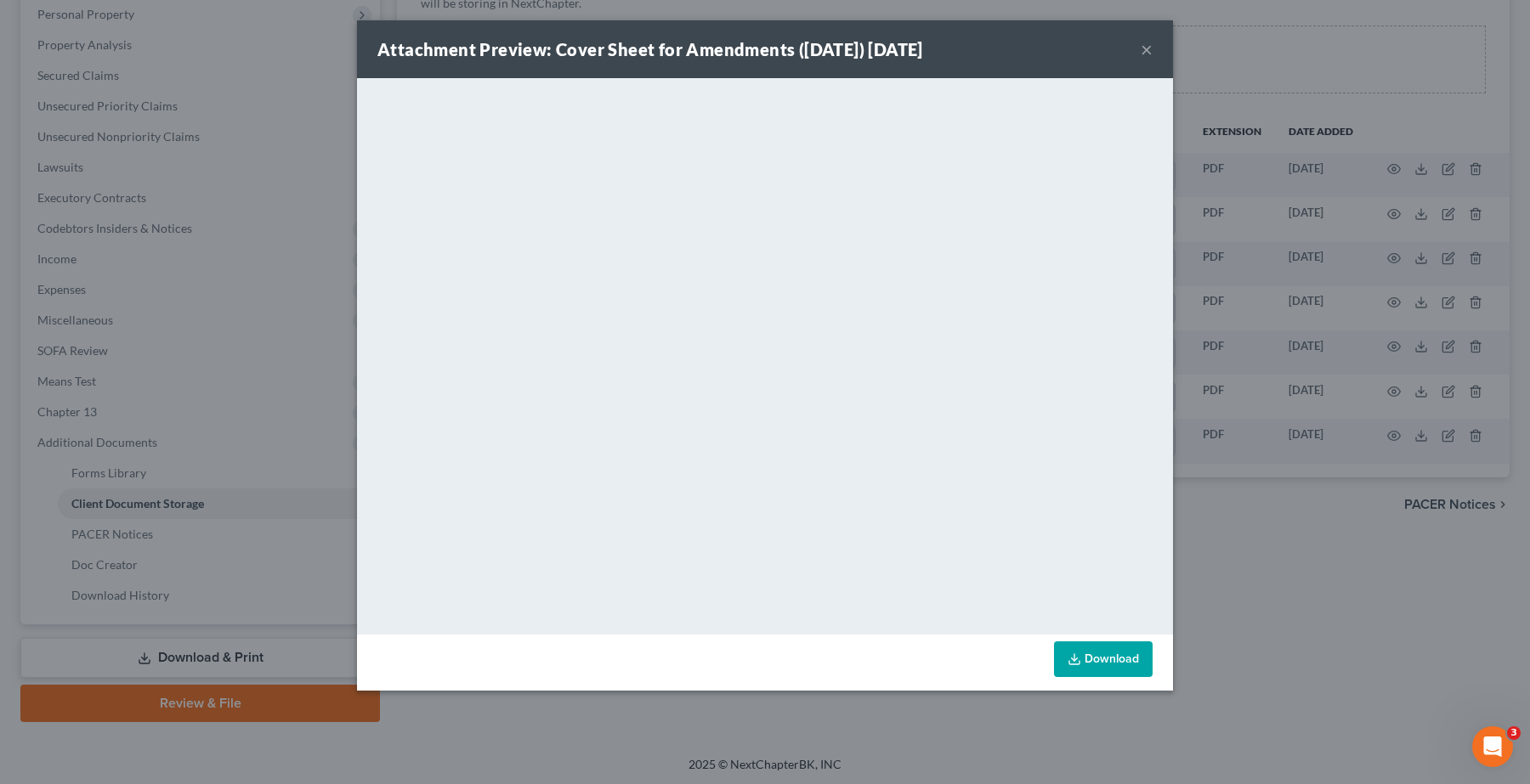
click at [1152, 52] on button "×" at bounding box center [1146, 49] width 12 height 21
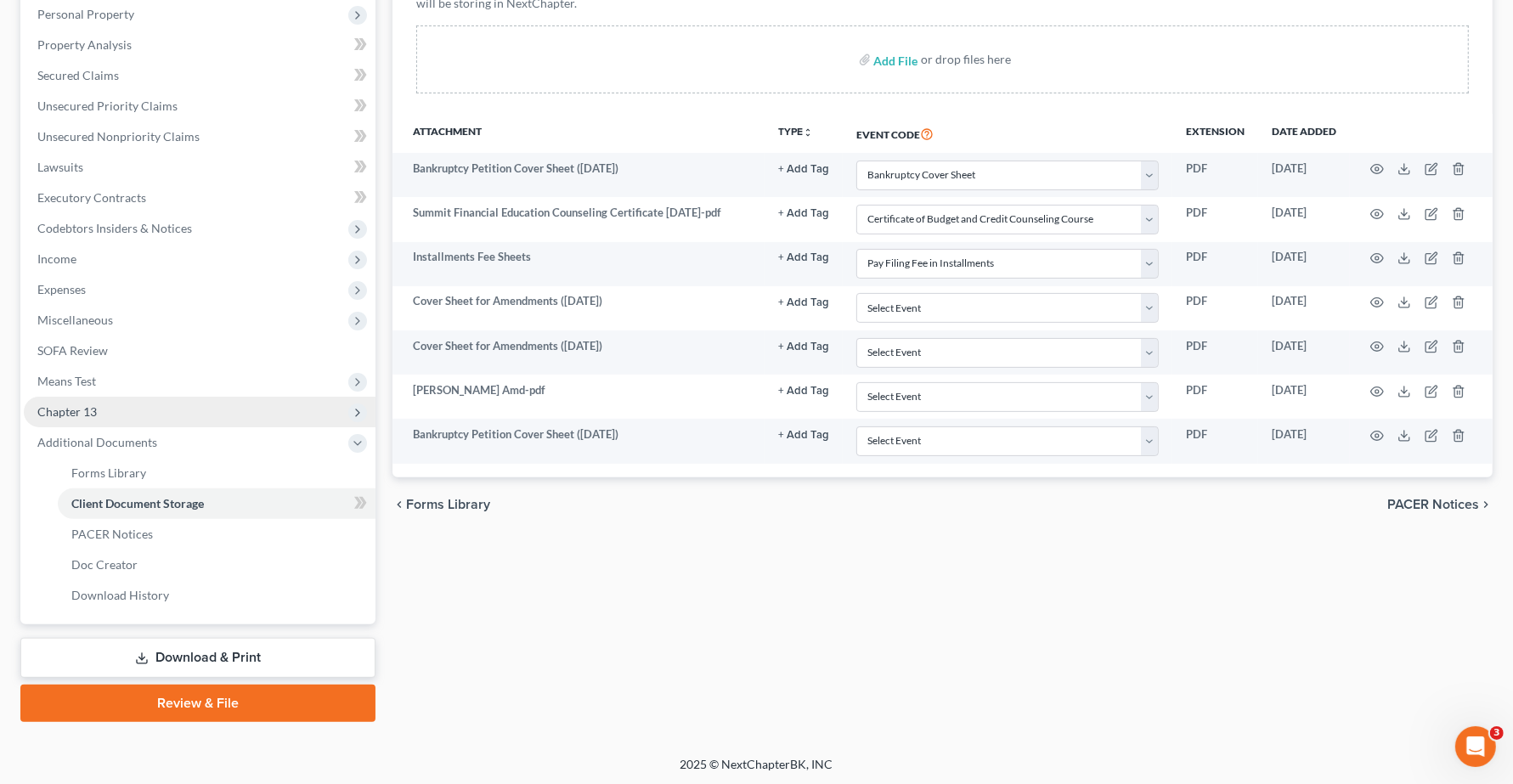
drag, startPoint x: 75, startPoint y: 410, endPoint x: 113, endPoint y: 410, distance: 38.0
click at [75, 410] on span "Chapter 13" at bounding box center [67, 412] width 59 height 14
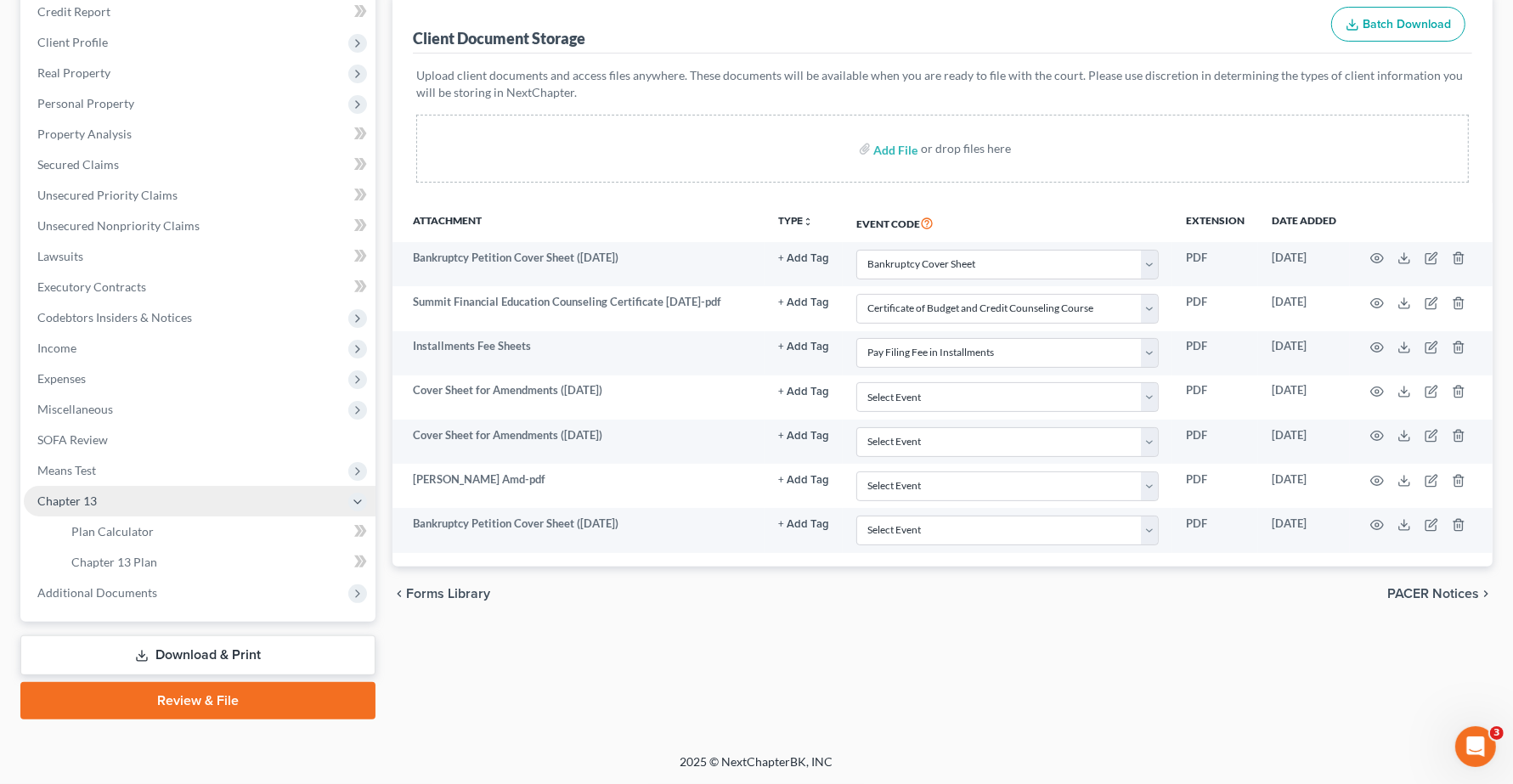
scroll to position [209, 0]
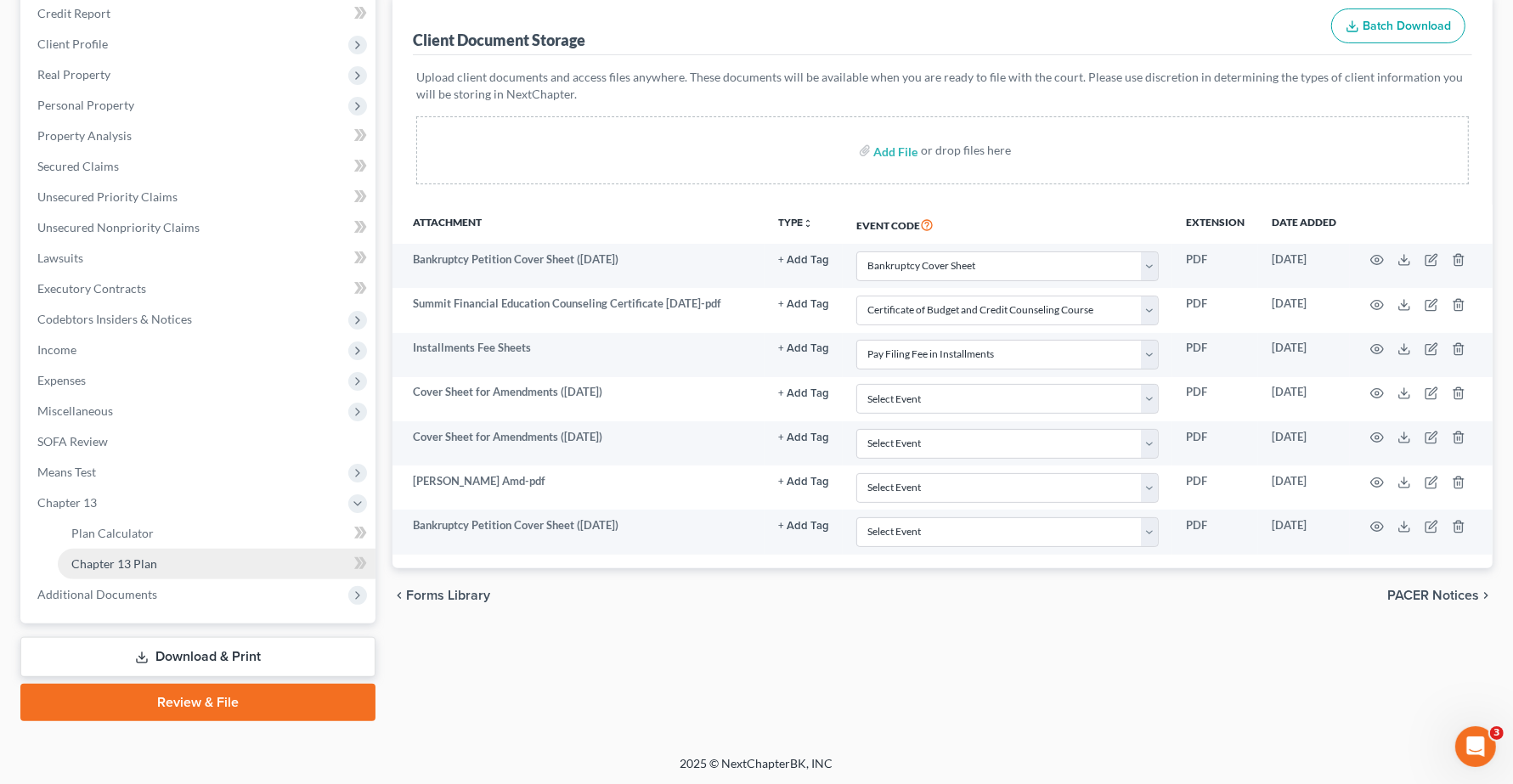
click at [138, 561] on span "Chapter 13 Plan" at bounding box center [114, 564] width 86 height 14
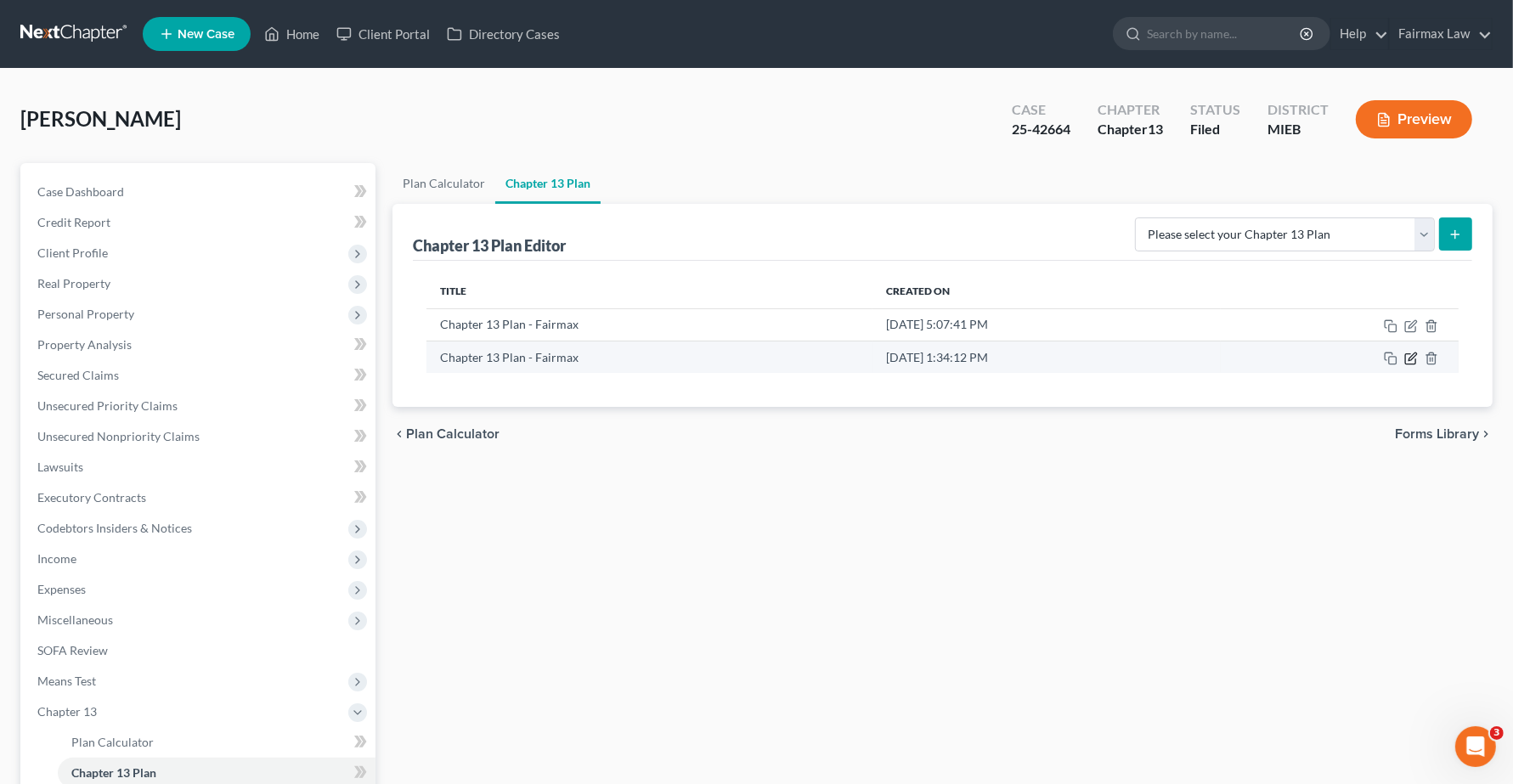
click at [1412, 354] on icon "button" at bounding box center [1411, 358] width 14 height 14
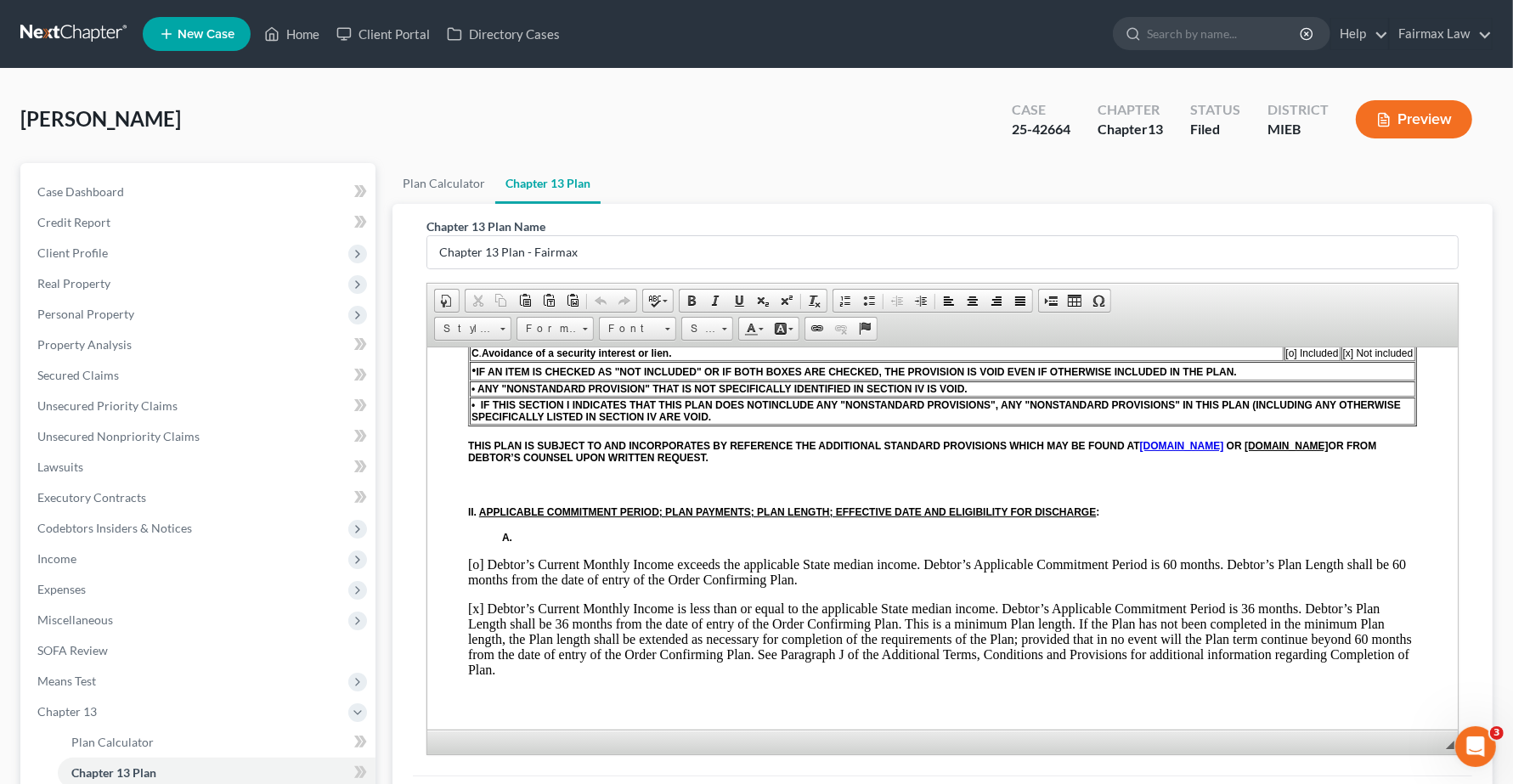
scroll to position [213, 0]
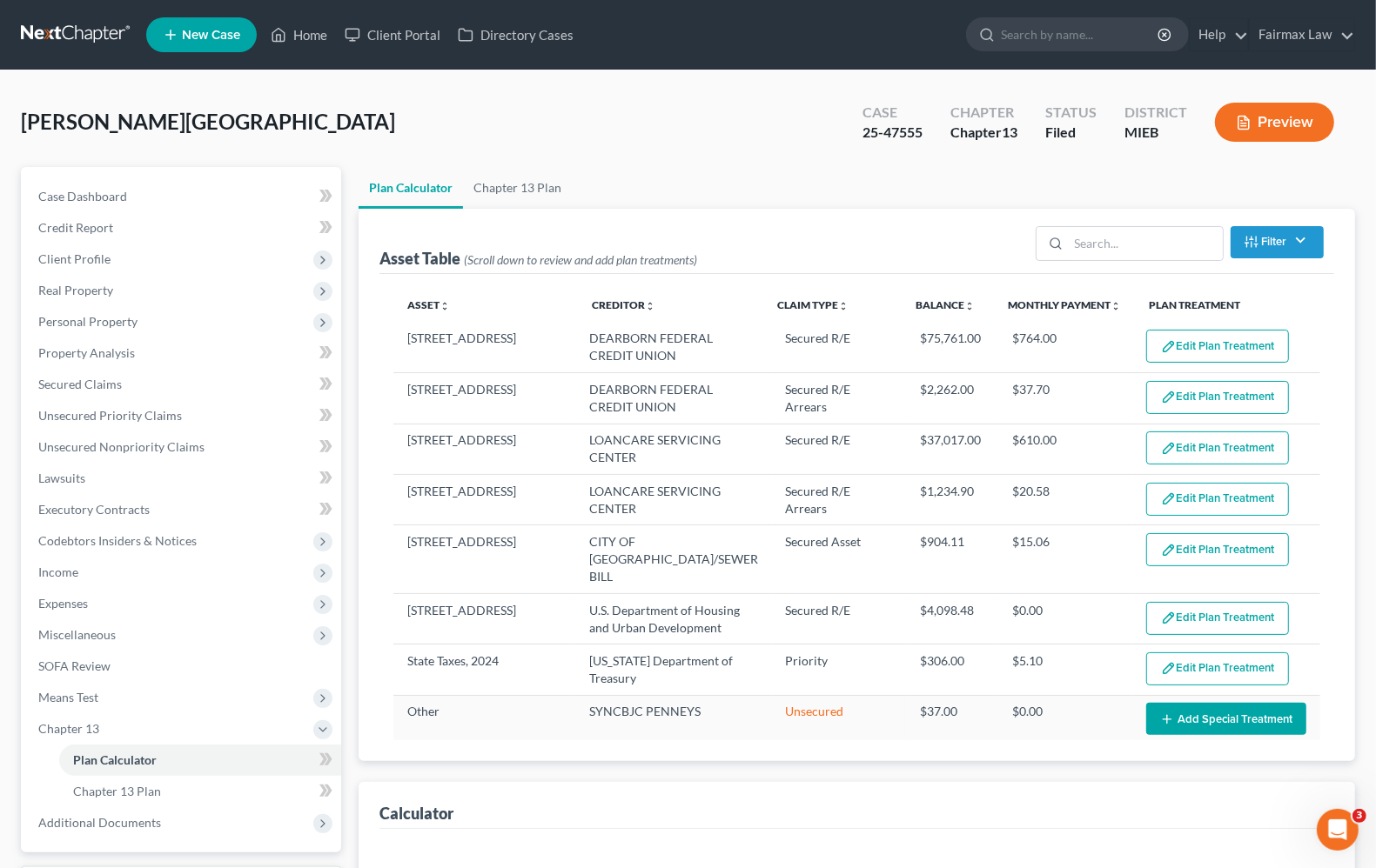
select select "59"
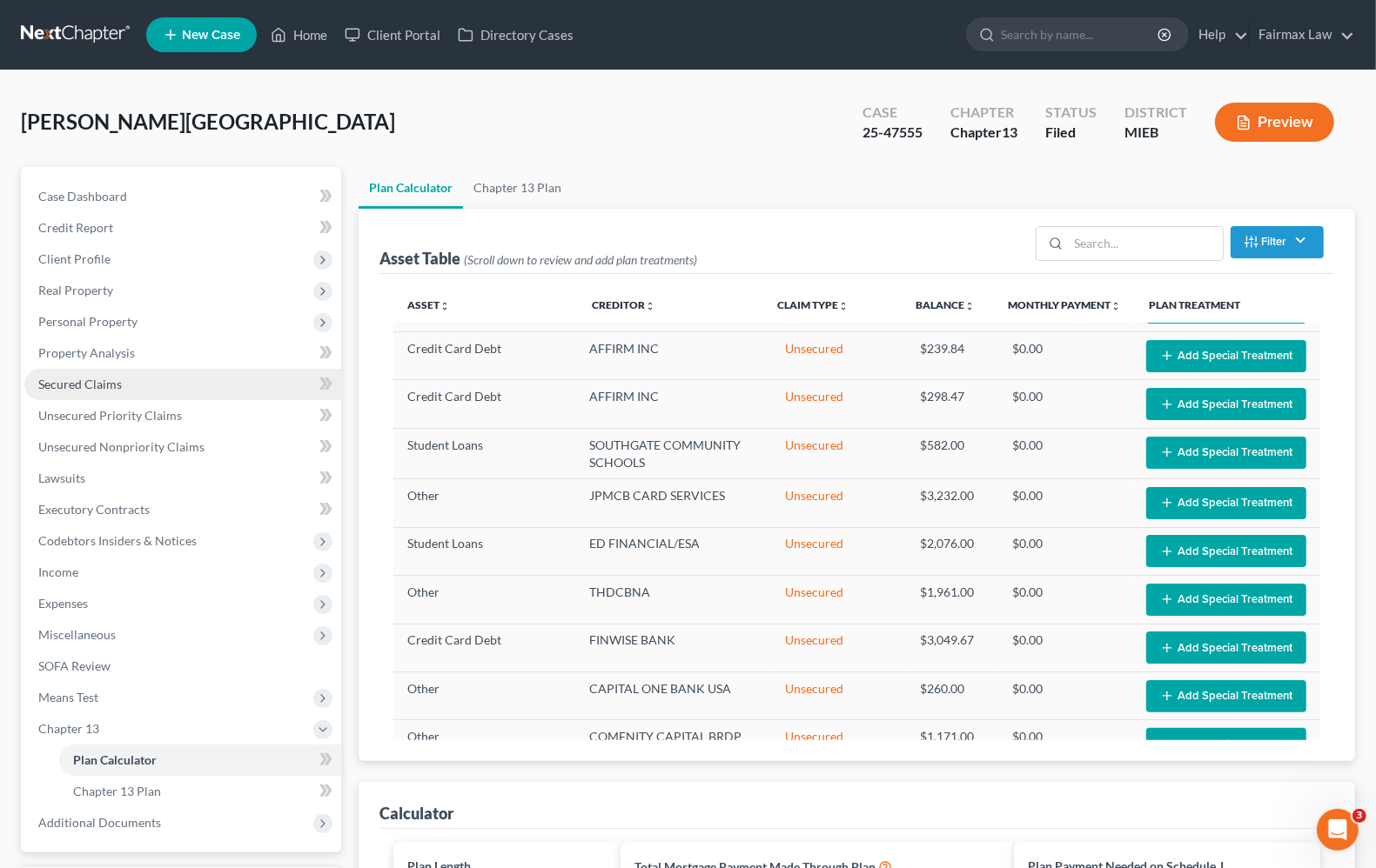
click at [94, 384] on span "Secured Claims" at bounding box center [79, 384] width 84 height 15
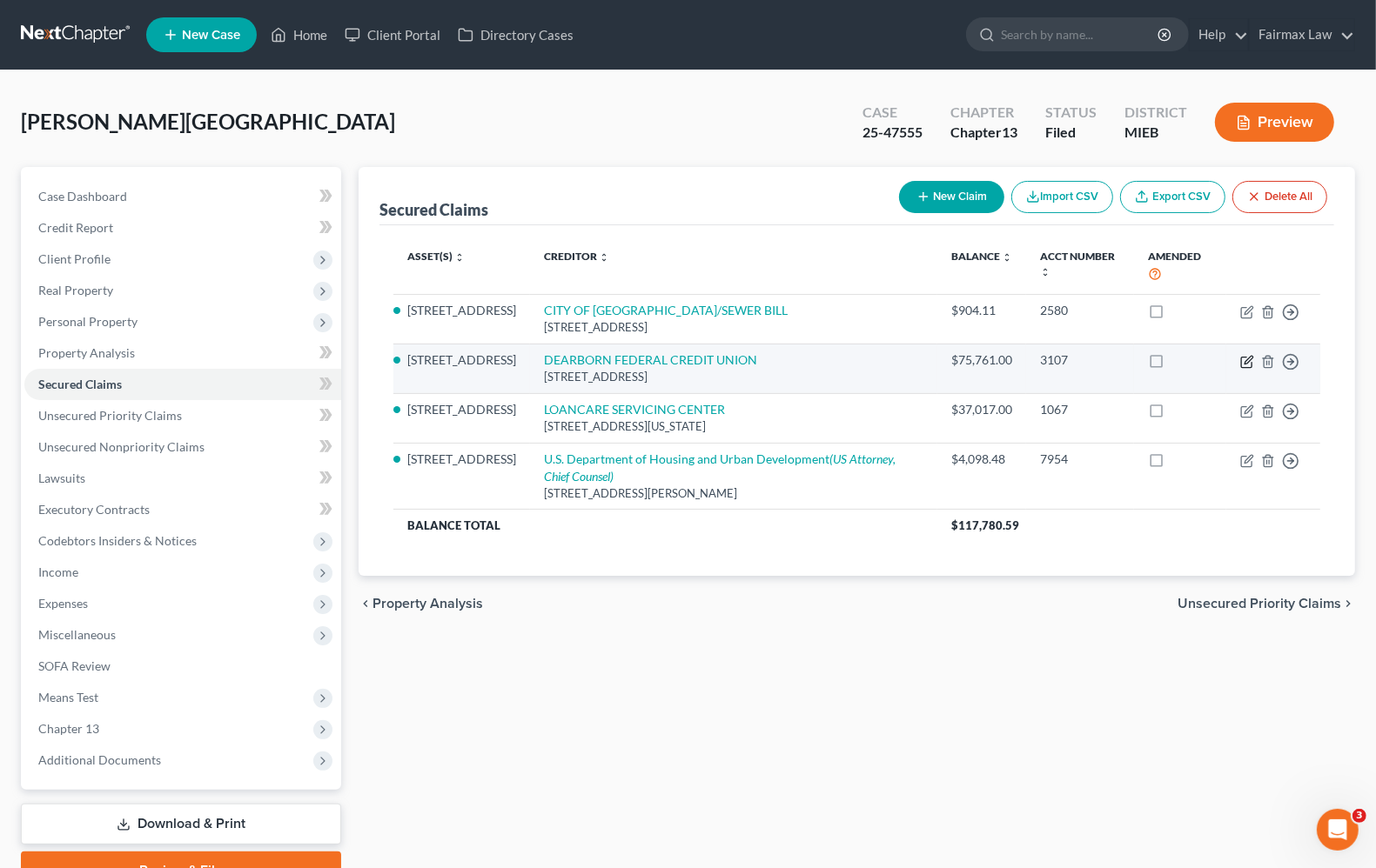
click at [1245, 359] on icon "button" at bounding box center [1247, 362] width 14 height 14
select select "23"
select select "4"
select select "2"
select select "0"
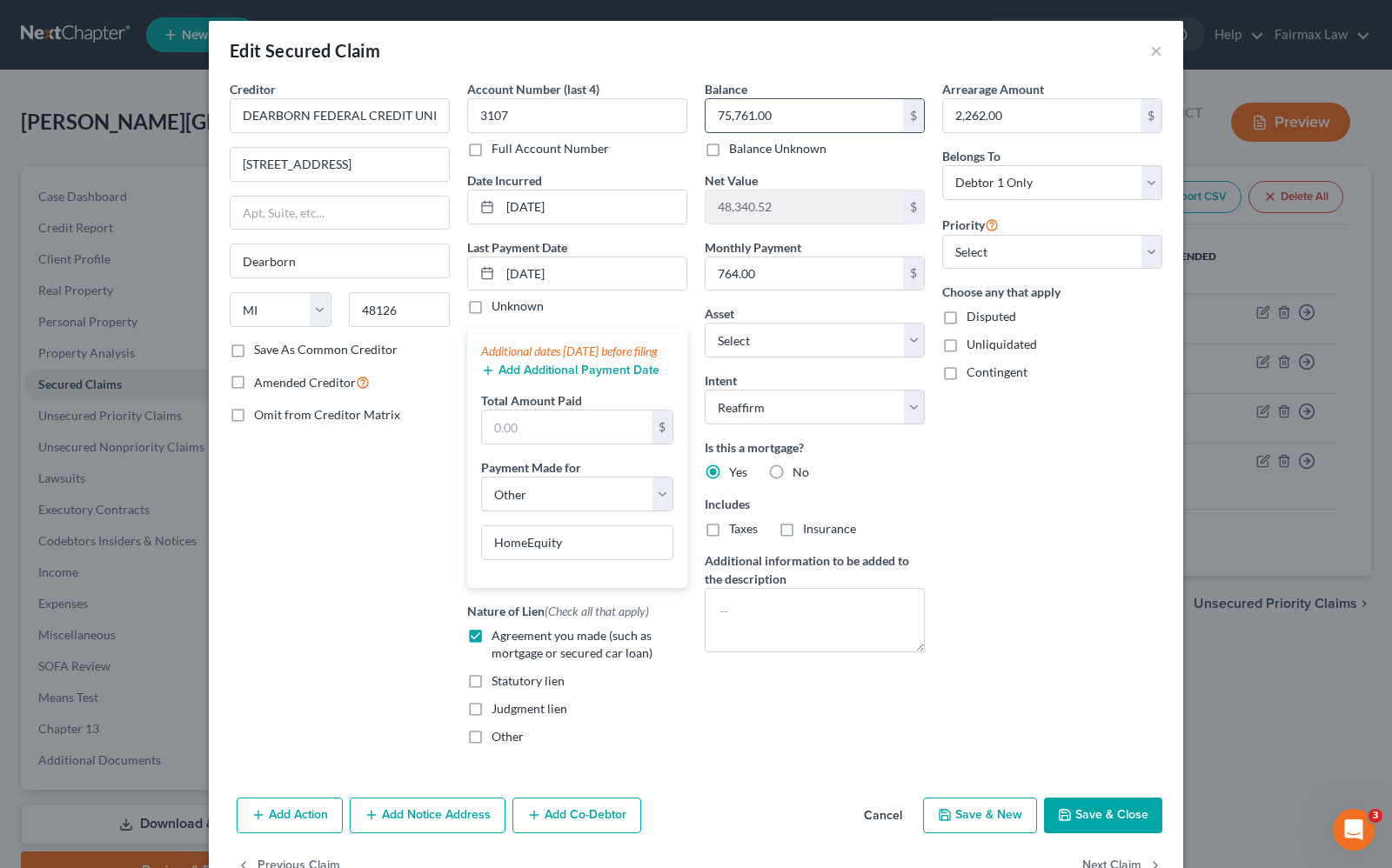
click at [874, 123] on input "75,761.00" at bounding box center [804, 115] width 197 height 33
type input "77,801.93"
type input "2,302.83"
click at [1040, 519] on div "Arrearage Amount 2,302.83 $ Belongs To * Select Debtor 1 Only Debtor 2 Only Deb…" at bounding box center [1052, 420] width 237 height 679
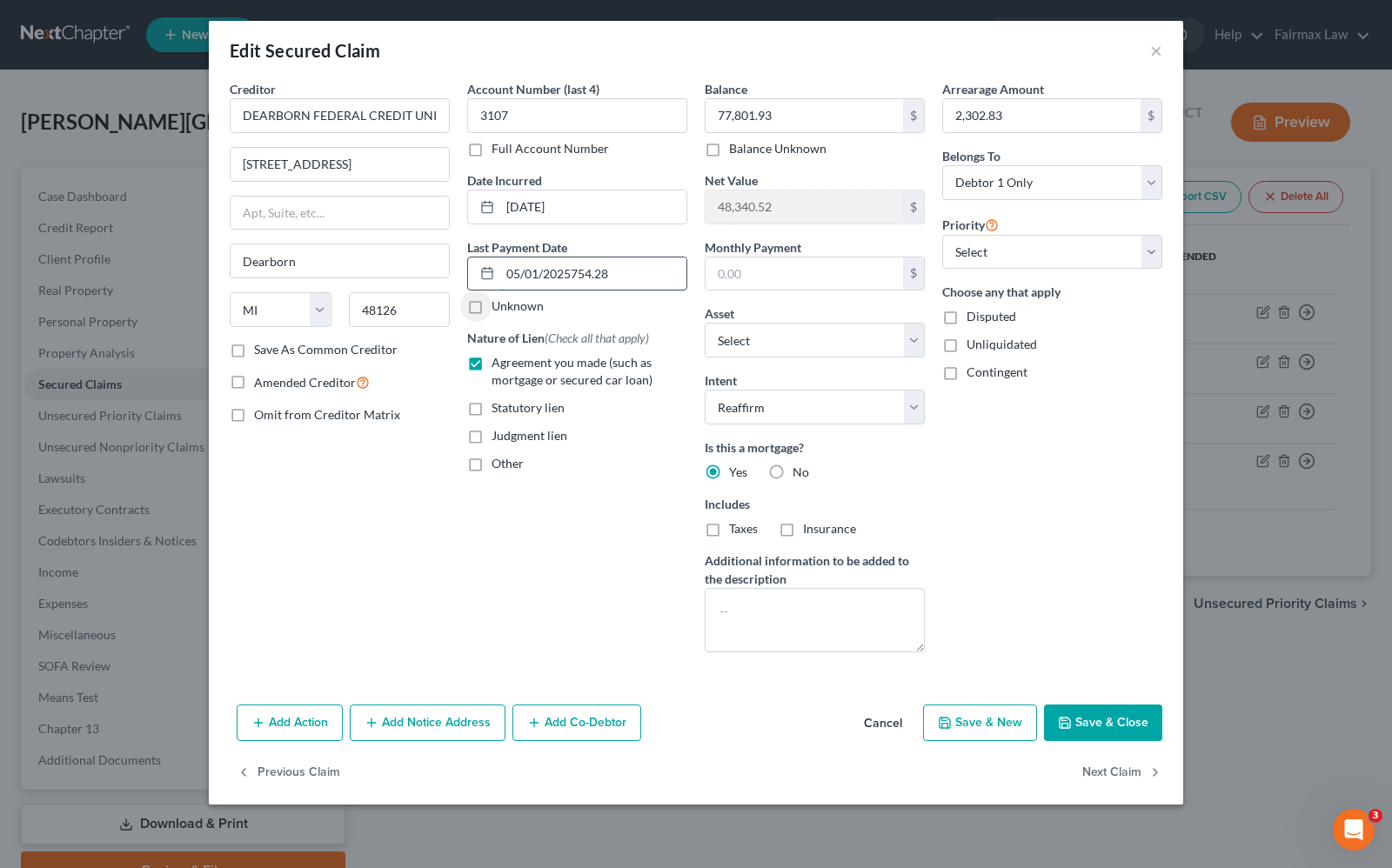
click at [619, 266] on input "05/01/2025754.28" at bounding box center [593, 274] width 186 height 33
type input "05/01/20257"
select select "4"
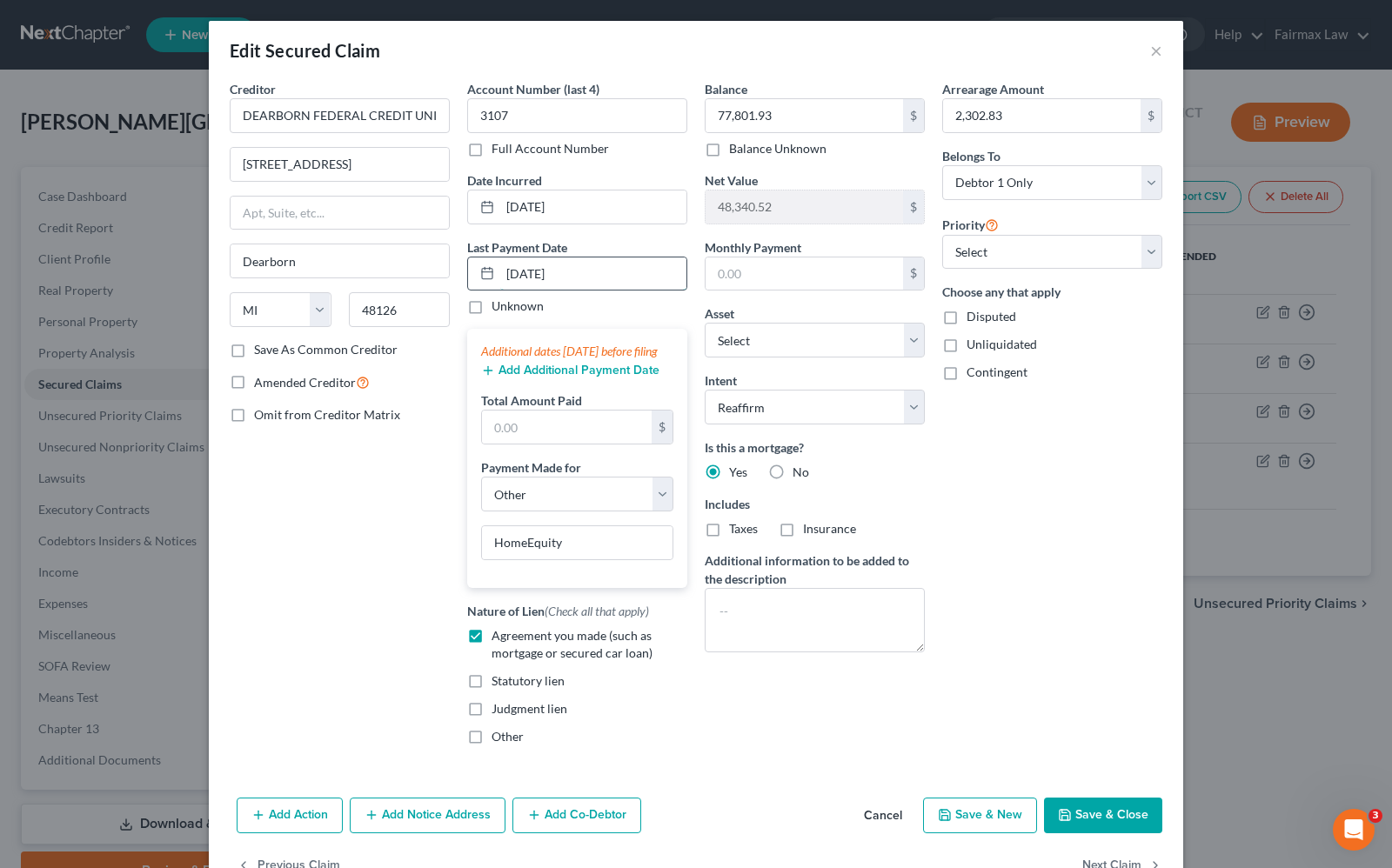
type input "[DATE]"
click at [715, 256] on div "$" at bounding box center [815, 274] width 220 height 35
click at [729, 271] on input "text" at bounding box center [804, 274] width 197 height 33
type input "754.28"
click at [1119, 834] on button "Save & Close" at bounding box center [1103, 816] width 118 height 37
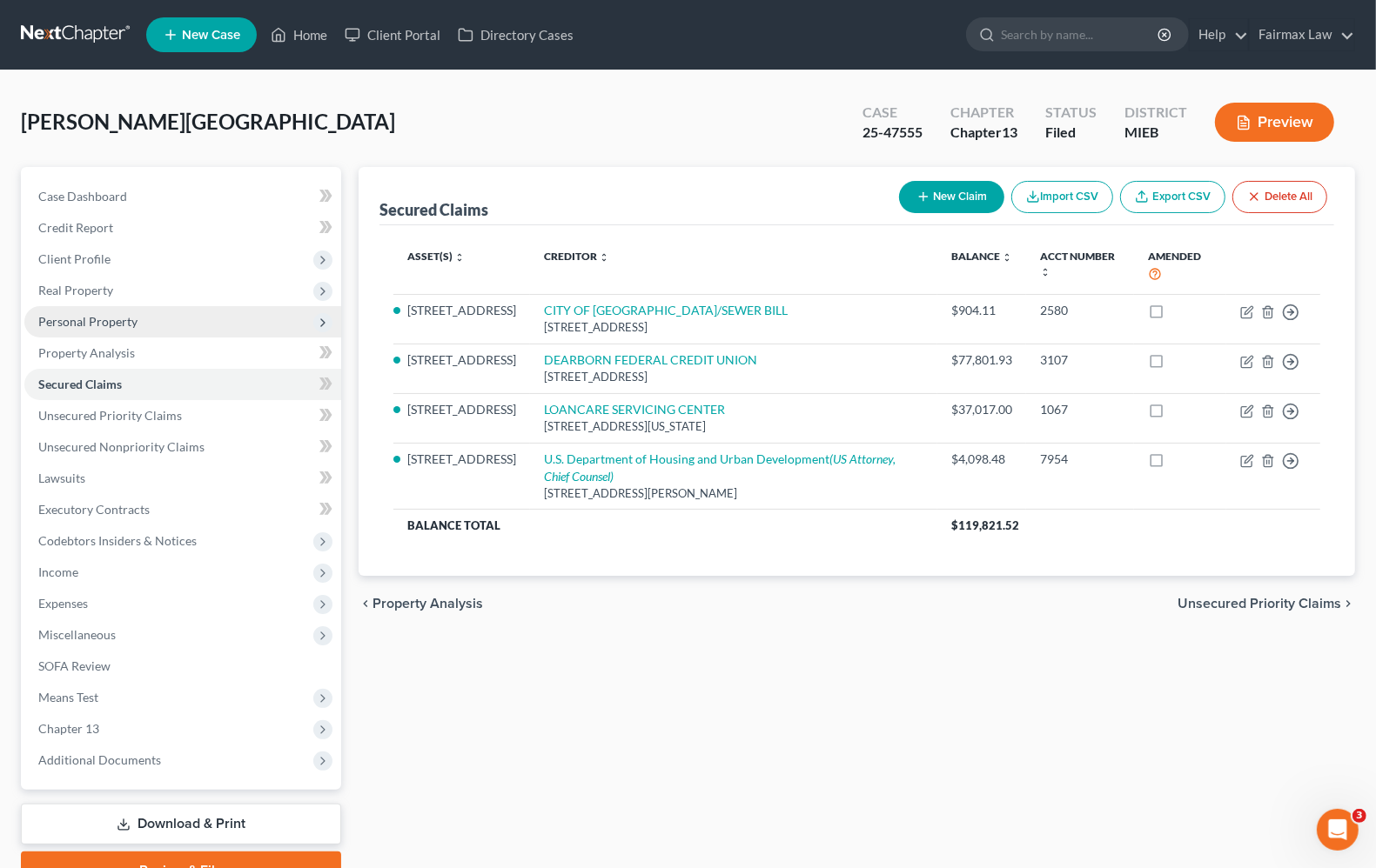
click at [101, 325] on span "Personal Property" at bounding box center [87, 321] width 99 height 15
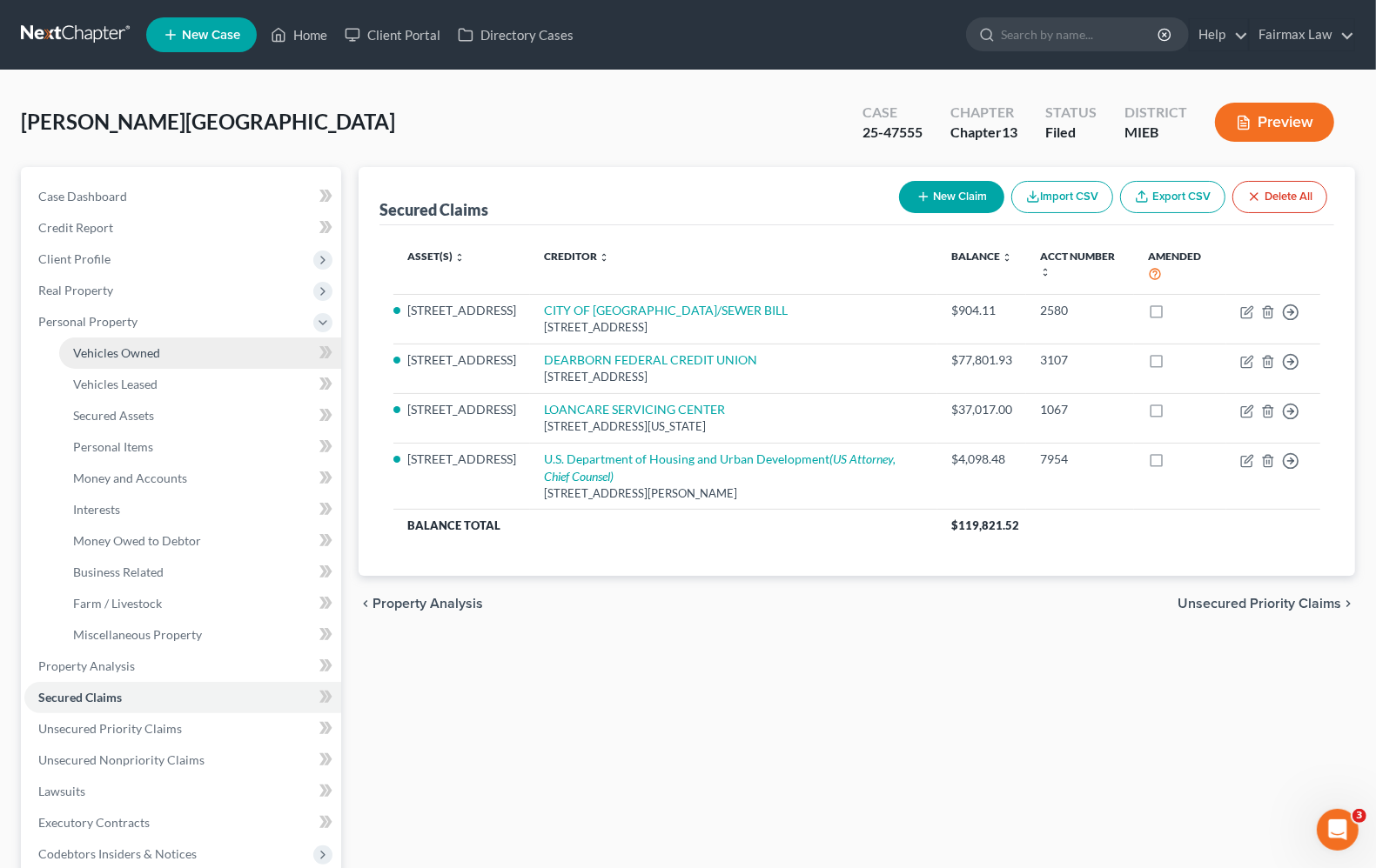
click at [104, 346] on span "Vehicles Owned" at bounding box center [116, 352] width 87 height 15
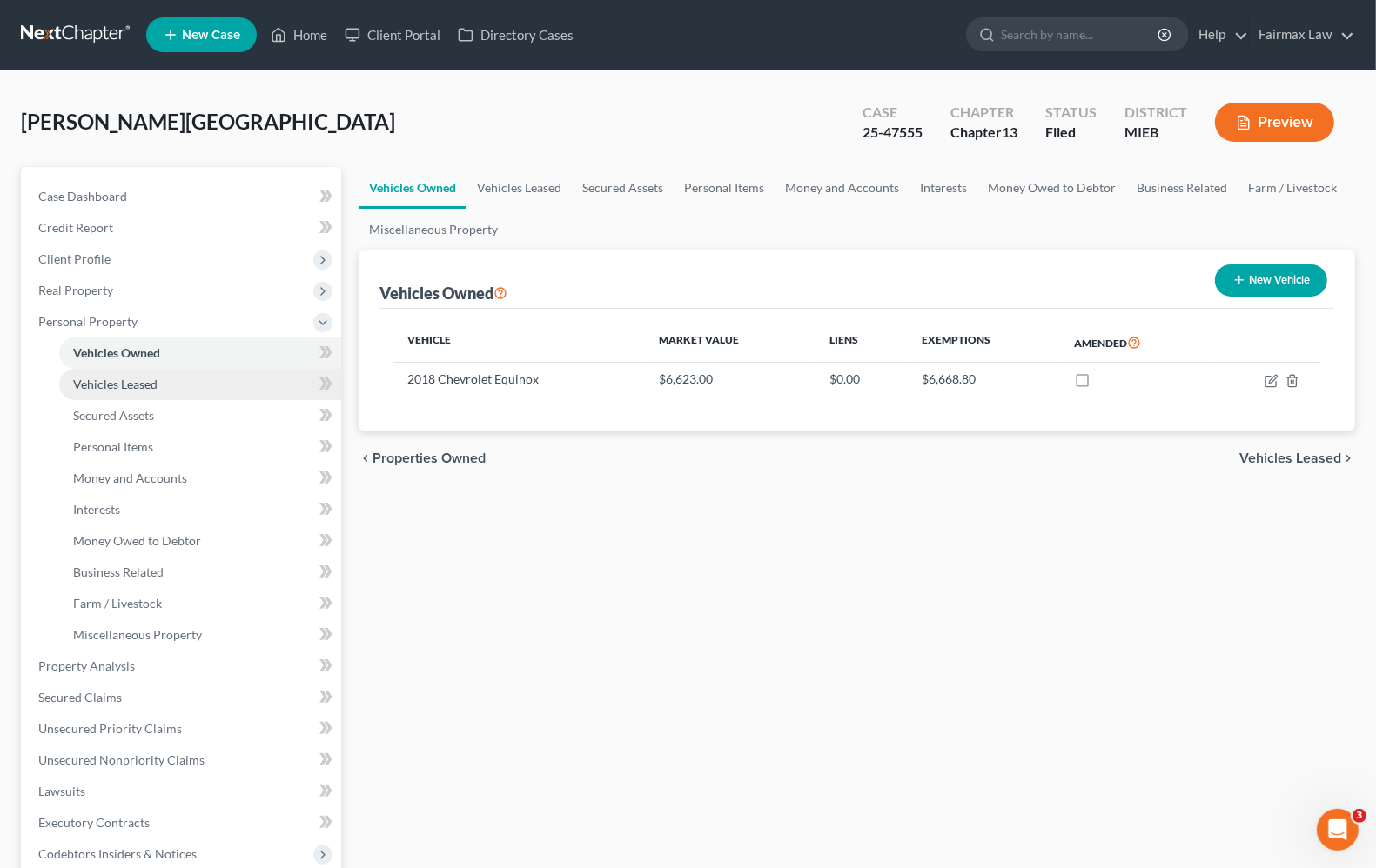
click at [67, 393] on link "Vehicles Leased" at bounding box center [200, 385] width 282 height 31
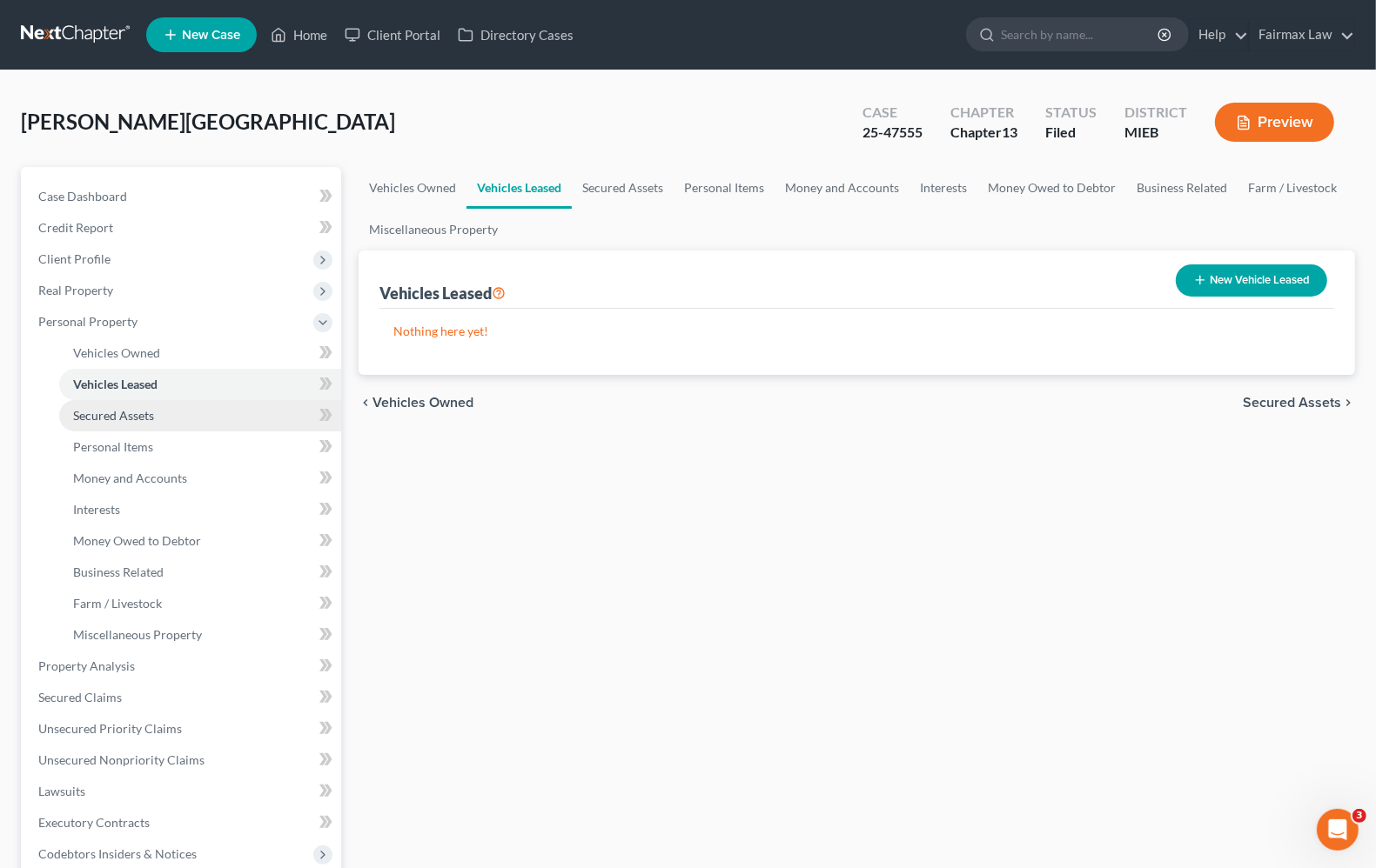
click at [96, 419] on span "Secured Assets" at bounding box center [114, 415] width 81 height 15
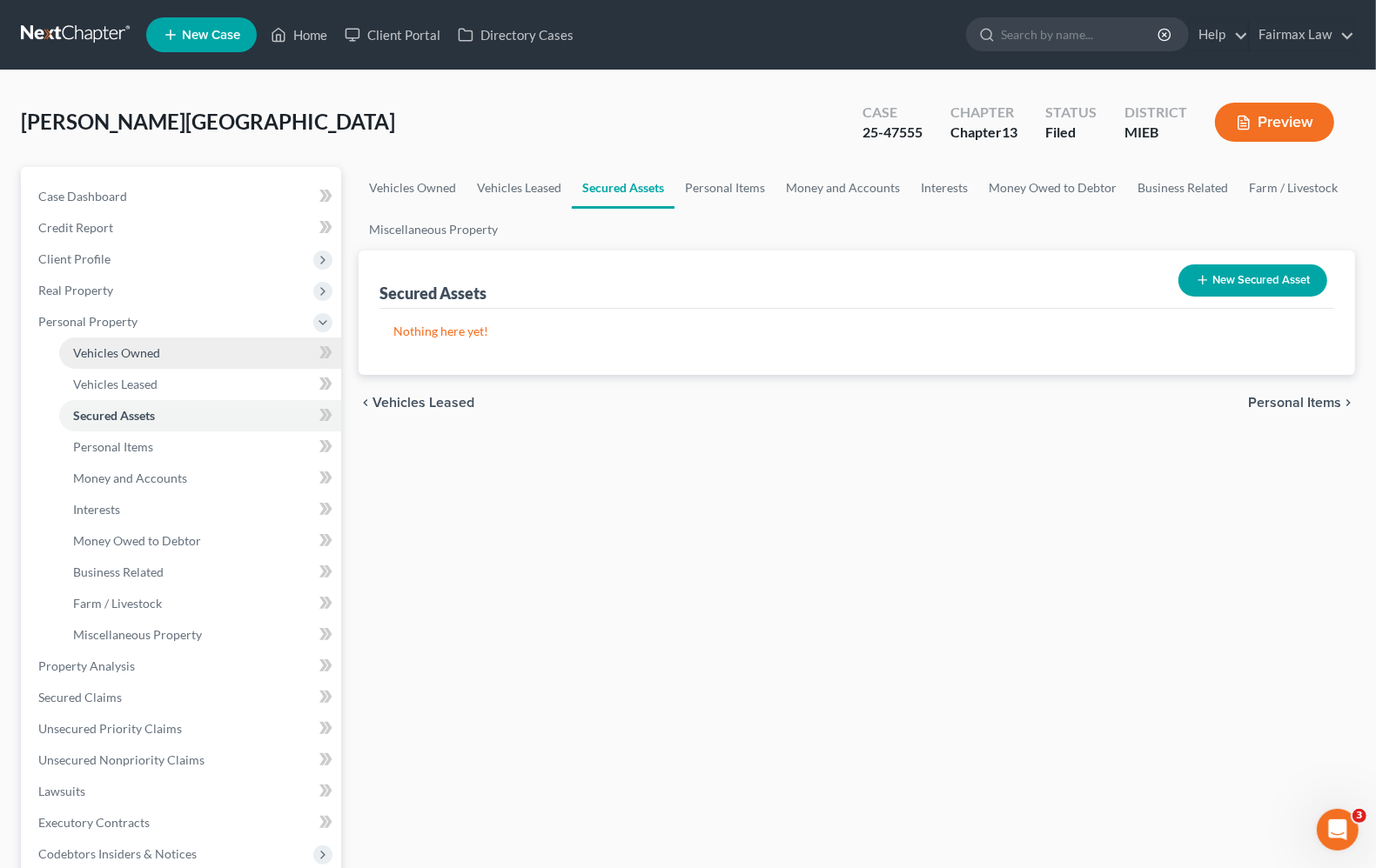
click at [111, 359] on link "Vehicles Owned" at bounding box center [200, 353] width 282 height 31
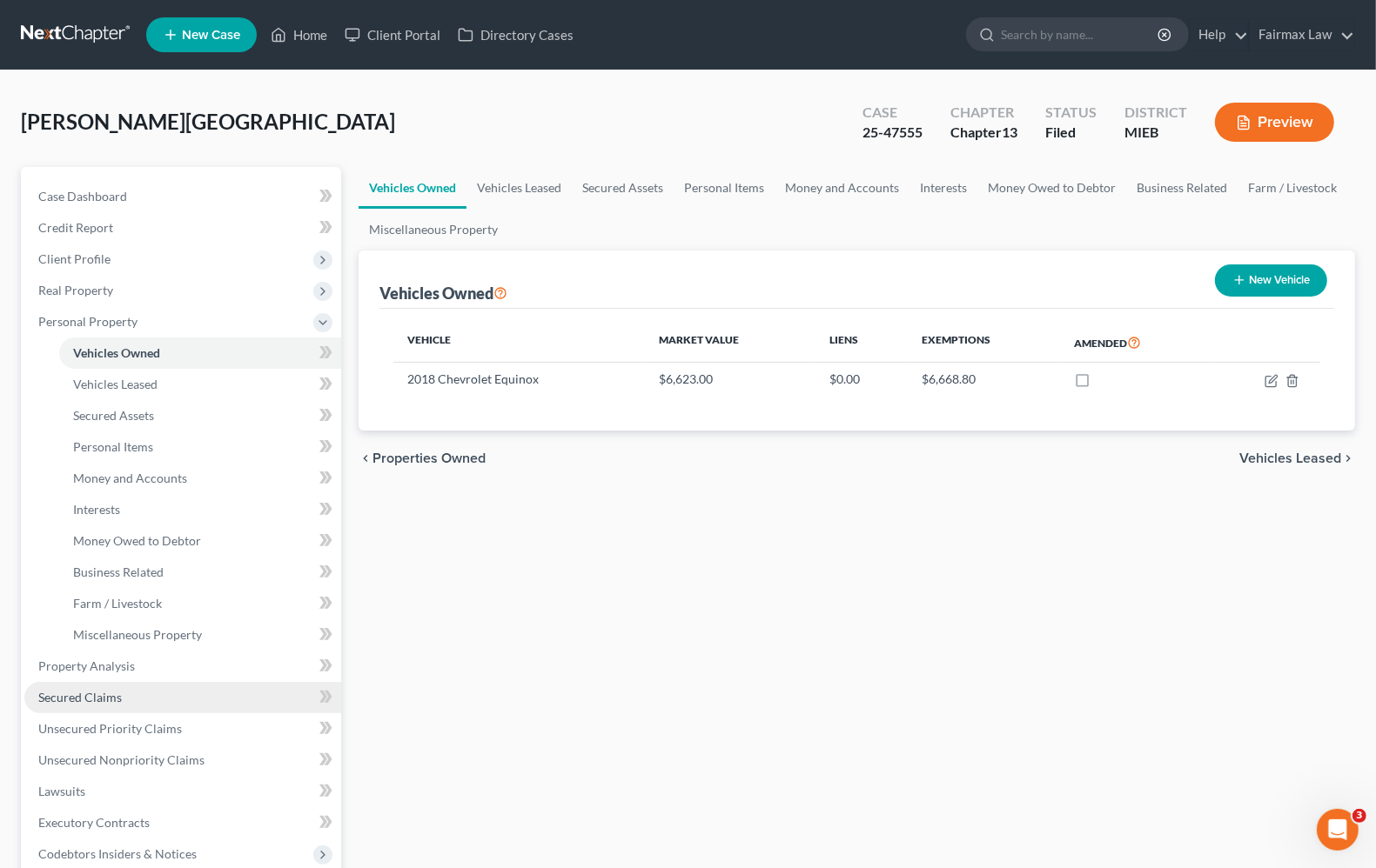
click at [85, 697] on span "Secured Claims" at bounding box center [79, 697] width 84 height 15
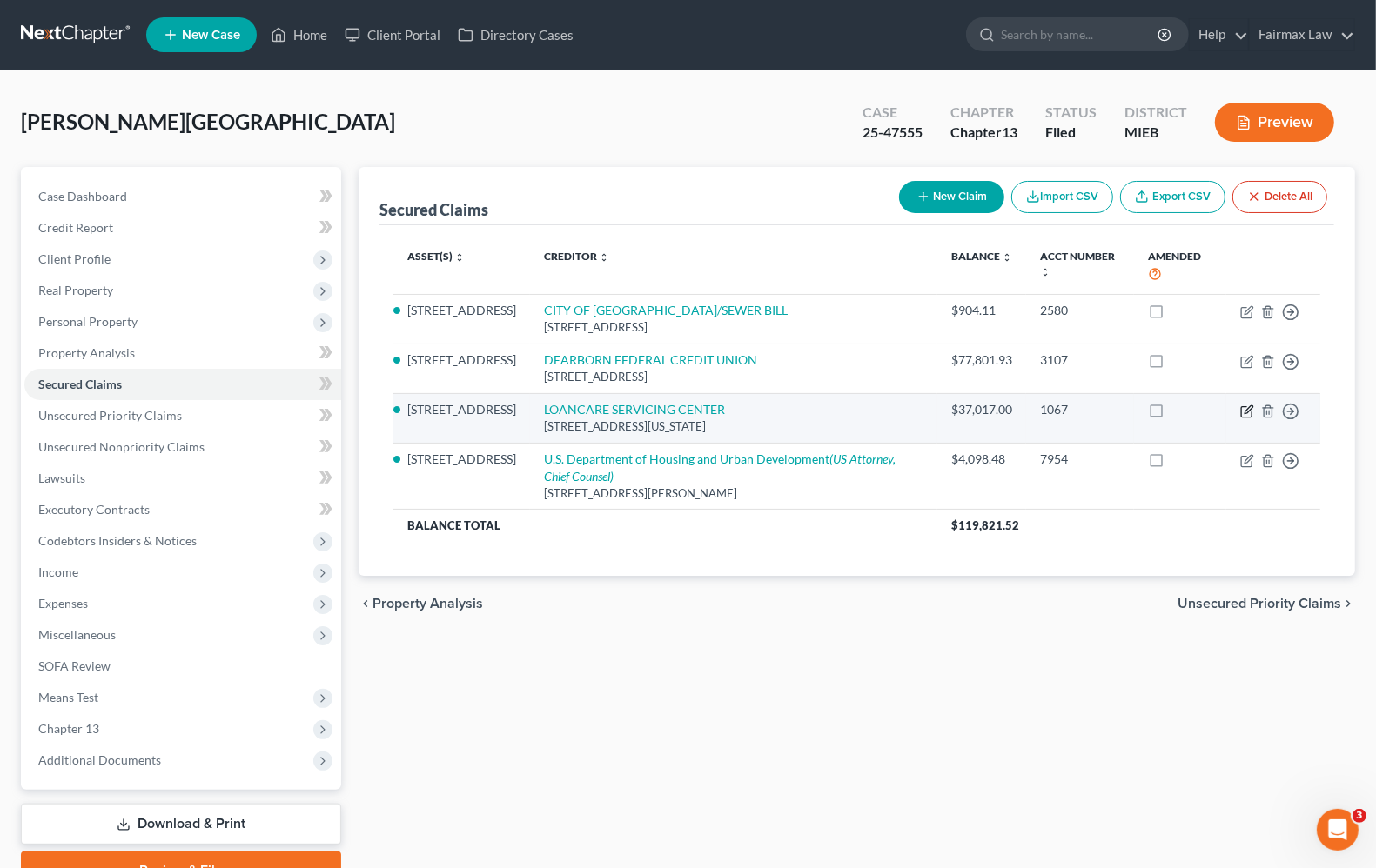
click at [1244, 414] on icon "button" at bounding box center [1247, 410] width 14 height 14
select select "48"
select select "4"
select select "2"
select select "0"
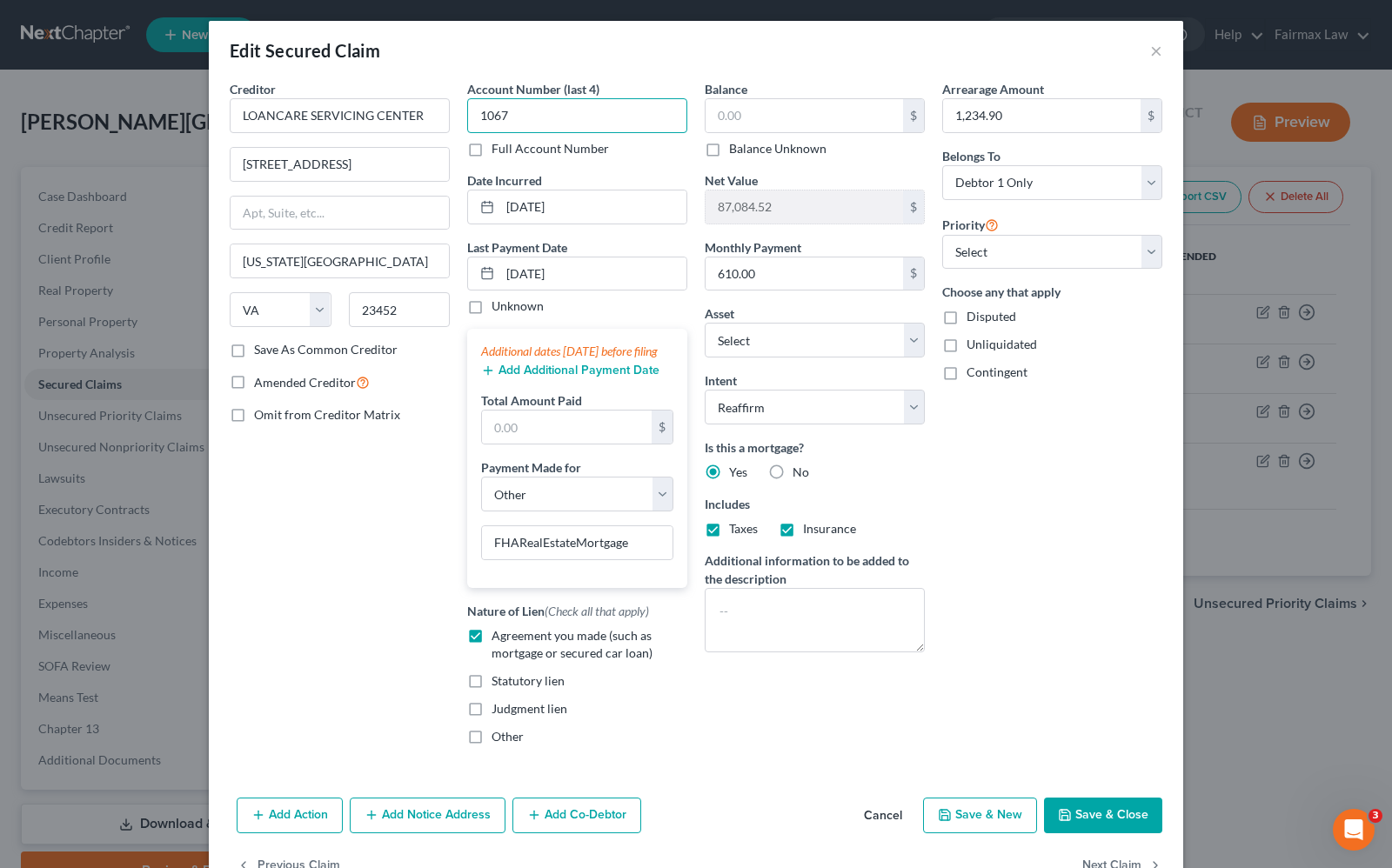
type input "1067"
click at [779, 109] on input "text" at bounding box center [804, 115] width 197 height 33
click at [801, 115] on input "text" at bounding box center [804, 115] width 197 height 33
type input "39,459.91"
type input "3,509.75"
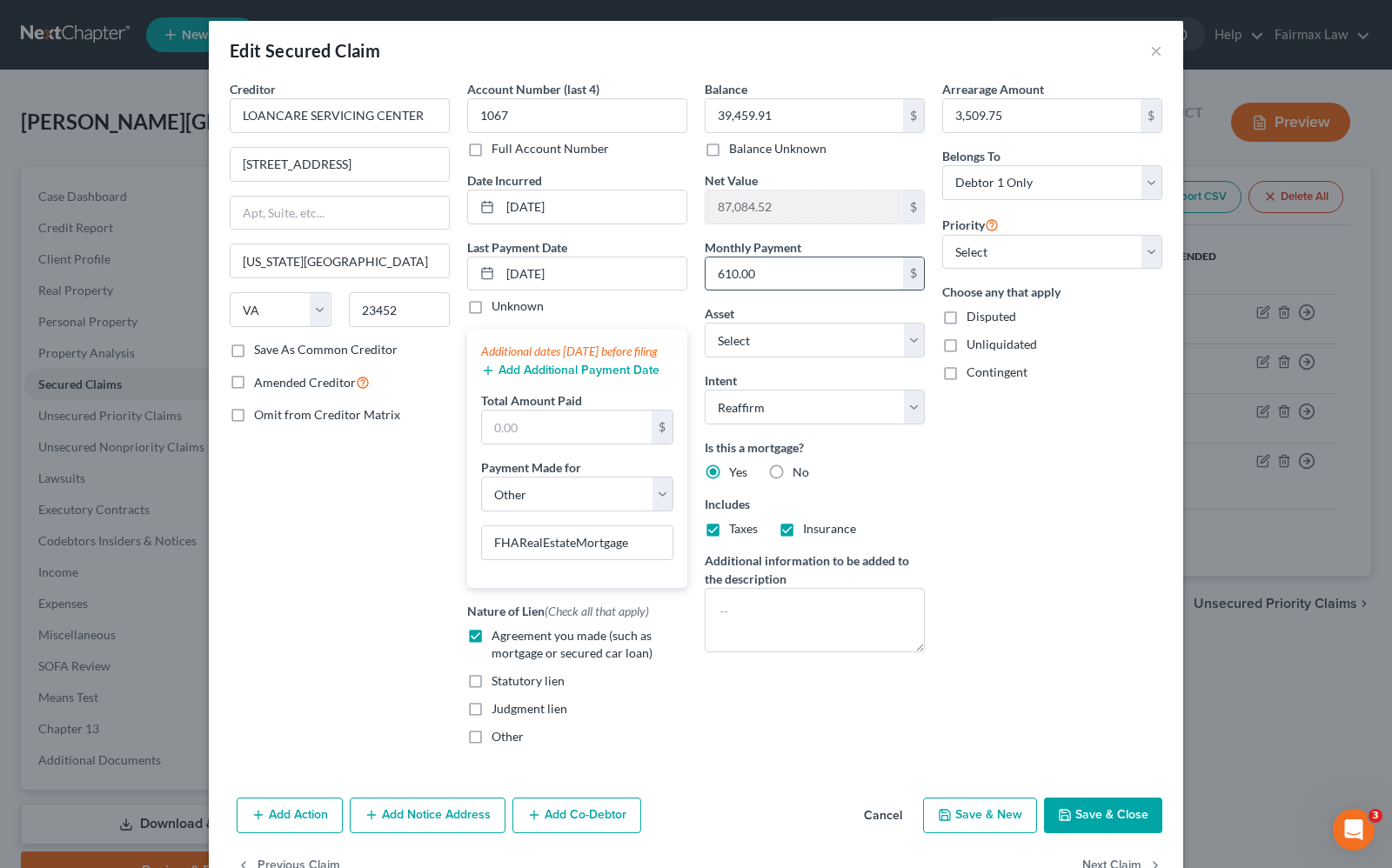
click at [817, 282] on input "610.00" at bounding box center [804, 274] width 197 height 33
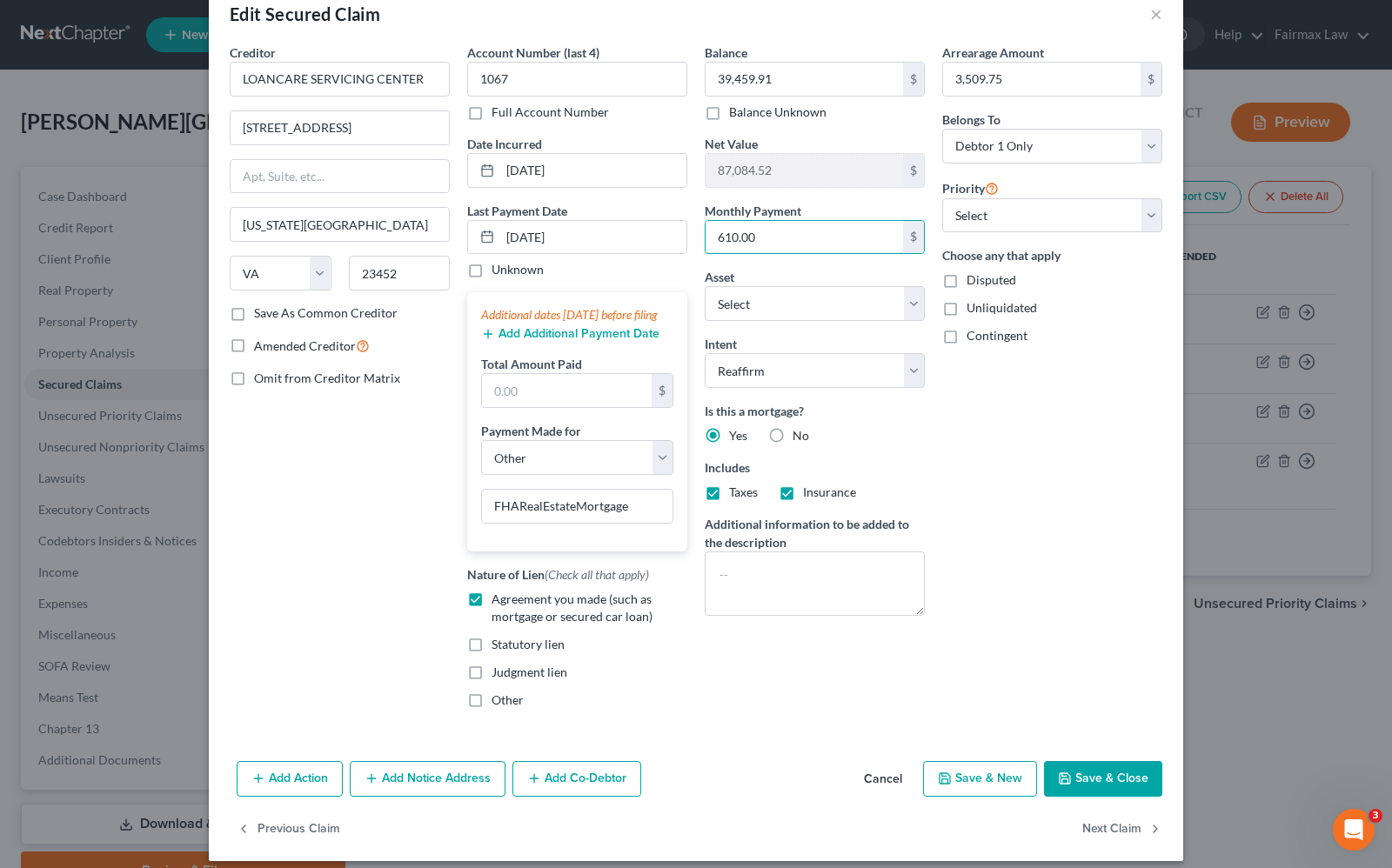
scroll to position [69, 0]
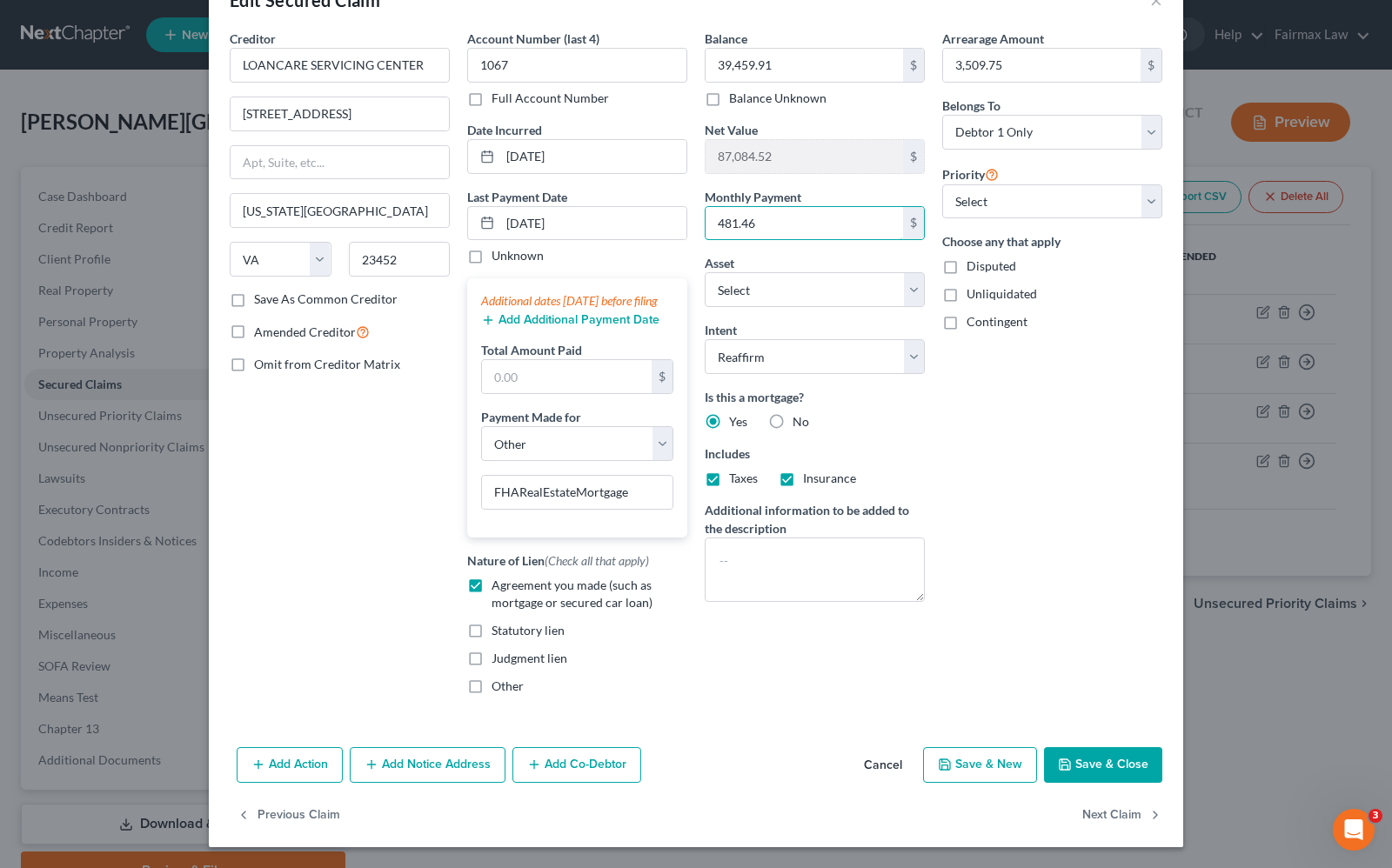
type input "481.46"
select select "12"
click at [436, 48] on input "LOANCARE SERVICING CENTER" at bounding box center [339, 65] width 220 height 35
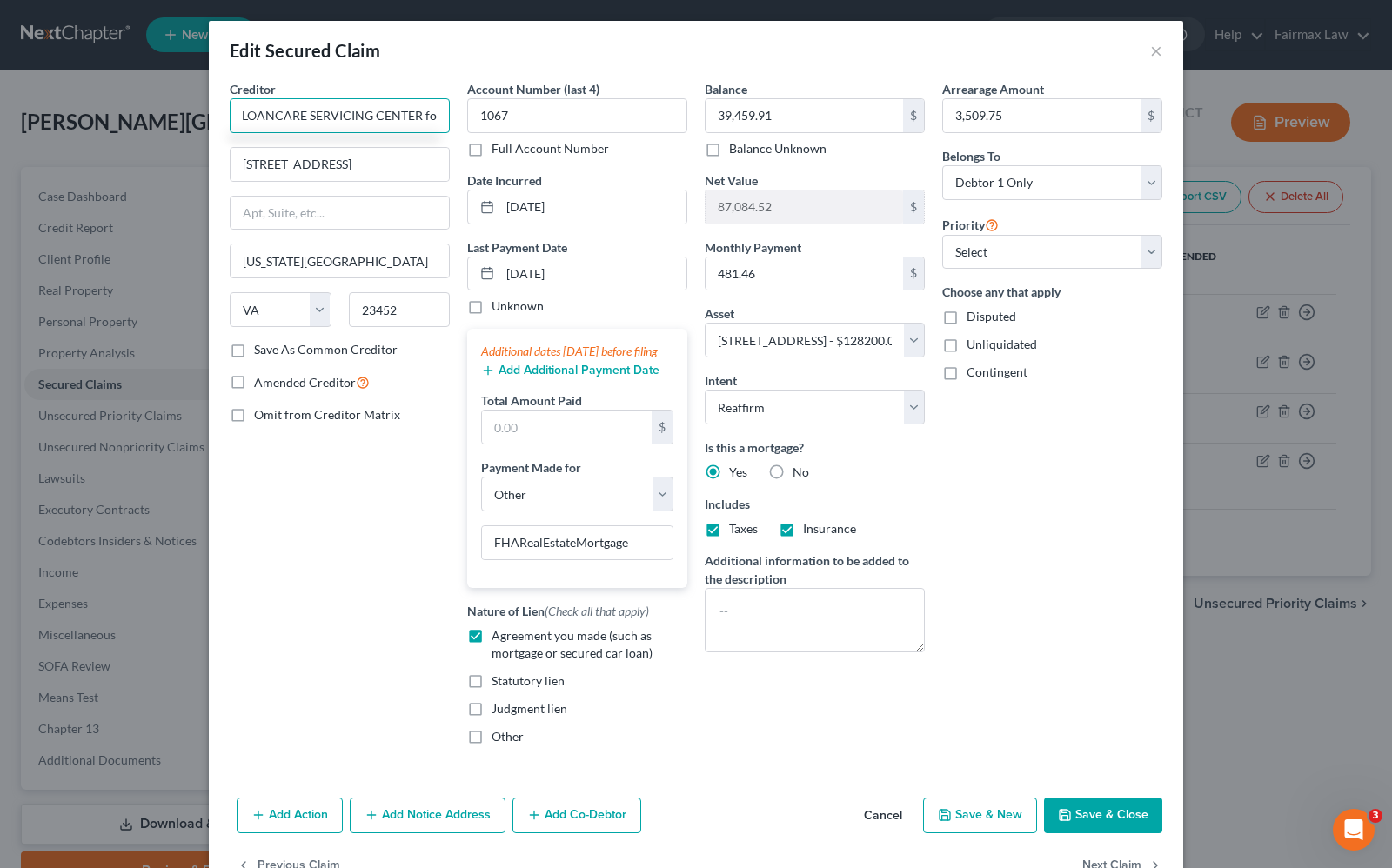
scroll to position [0, 0]
type input "LOANCARE SERVICING CENTER"
drag, startPoint x: 375, startPoint y: 158, endPoint x: -259, endPoint y: 159, distance: 634.0
click at [0, 159] on html "Home New Case Client Portal Directory Cases Fairmax Law angela@fairmaxlaw.com M…" at bounding box center [696, 478] width 1392 height 956
click at [272, 215] on input "text" at bounding box center [339, 213] width 219 height 33
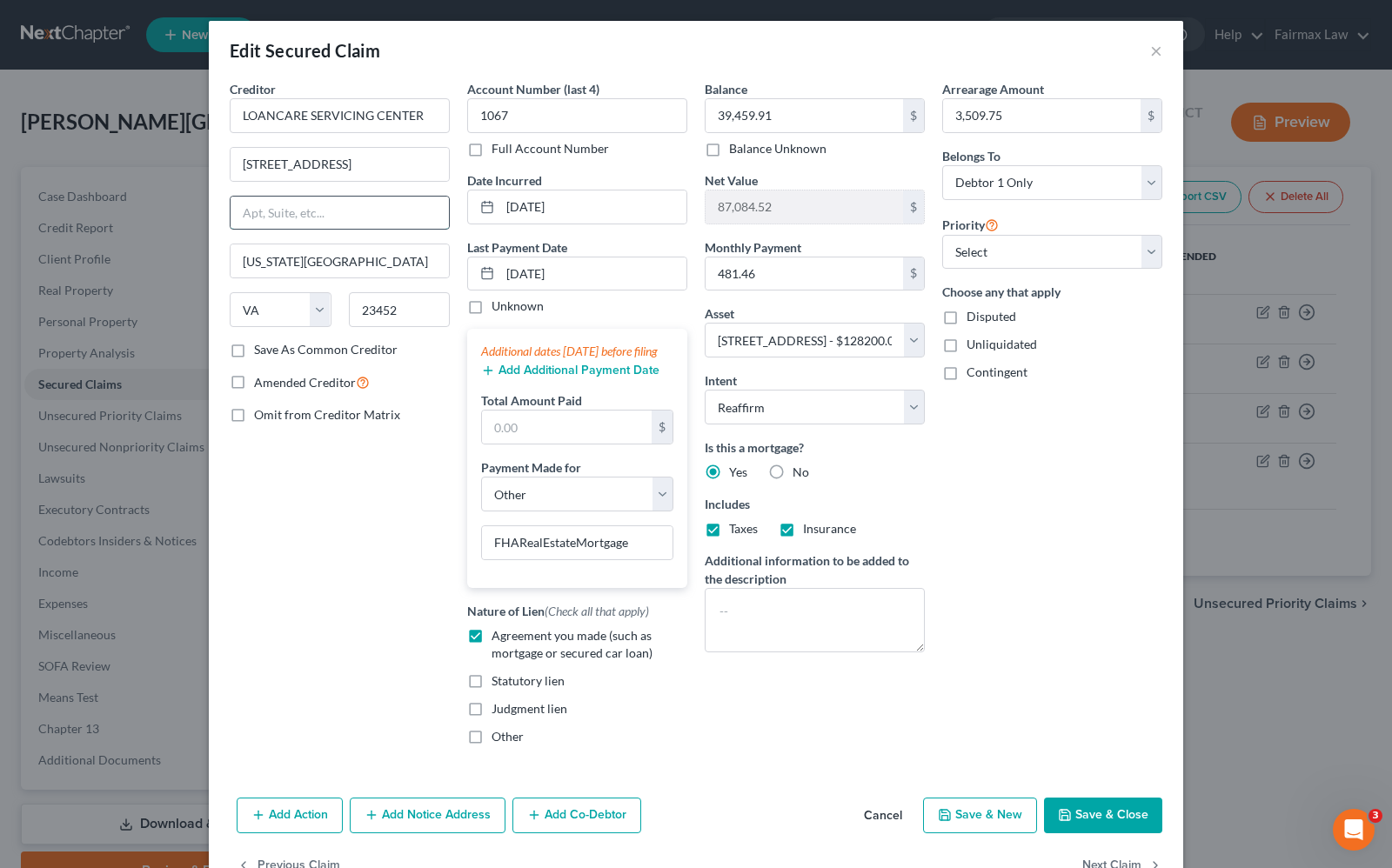
paste input "3637 Sentara Way"
type input "3637 Sentara Way"
drag, startPoint x: 387, startPoint y: 172, endPoint x: 29, endPoint y: 126, distance: 360.9
click at [29, 126] on div "Edit Secured Claim × Creditor * LOANCARE SERVICING CENTER 3637 Sentara Way 3637…" at bounding box center [696, 434] width 1392 height 868
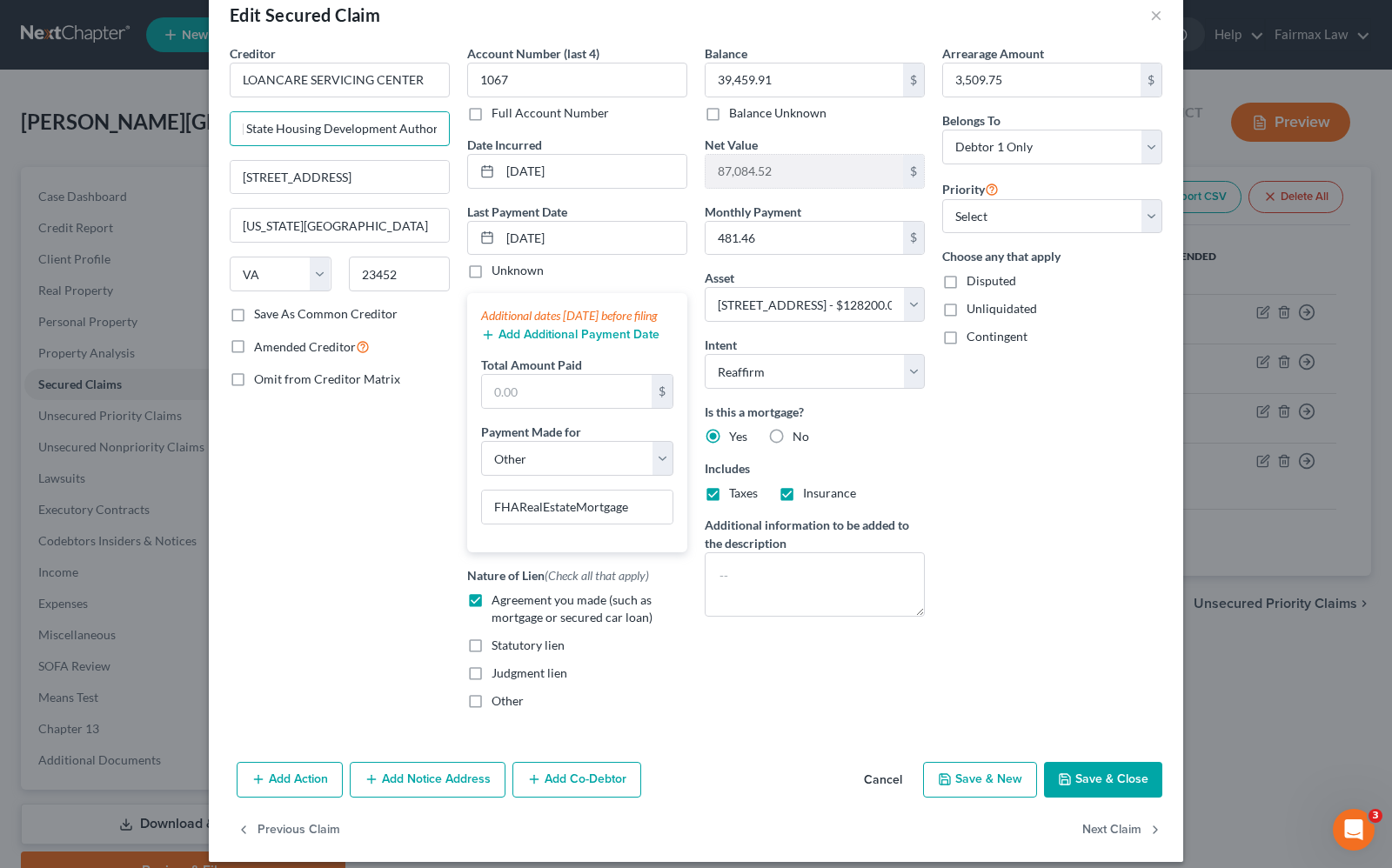
scroll to position [69, 0]
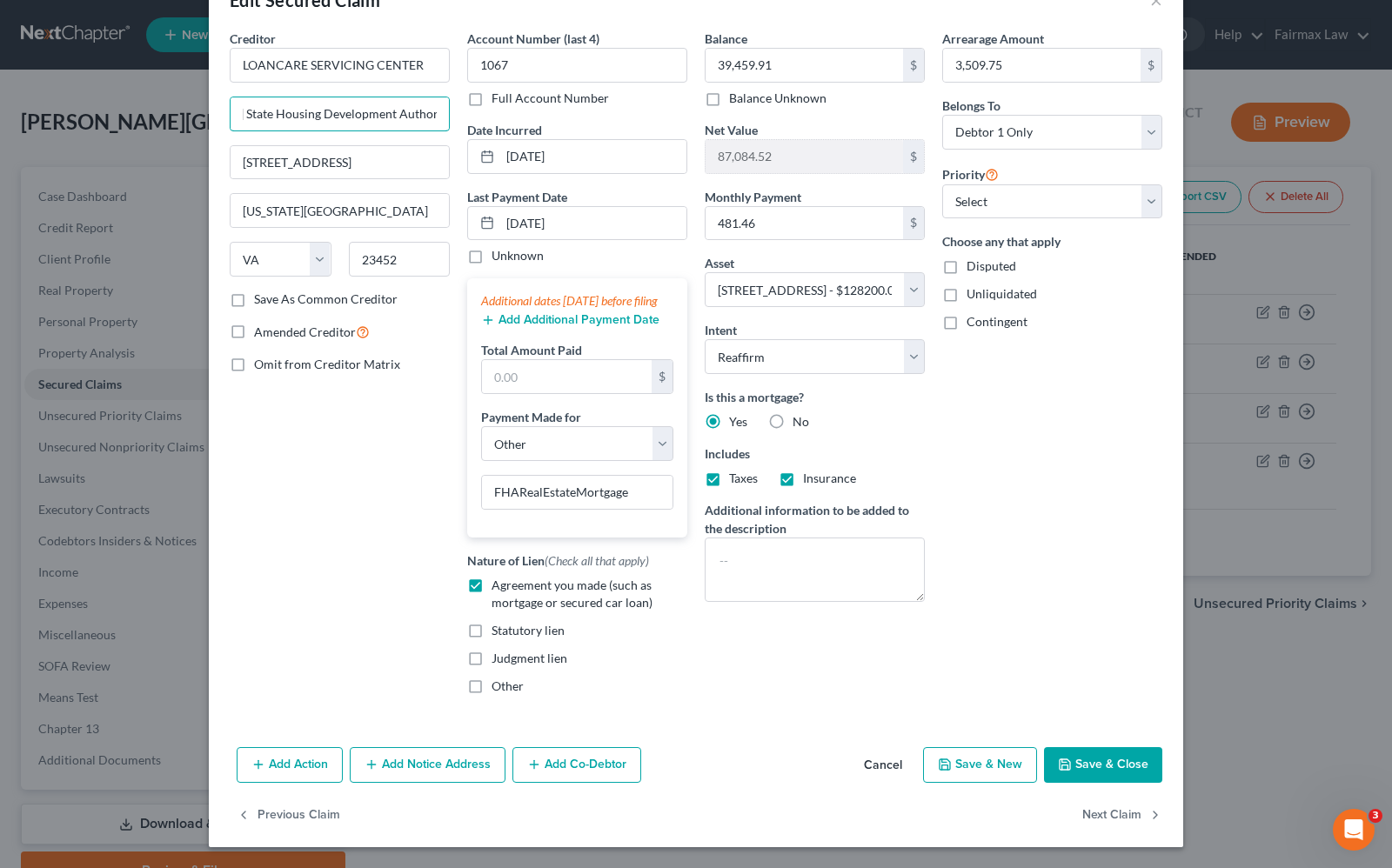
type input "for Michigan State Housing Development Authority"
click at [1118, 756] on button "Save & Close" at bounding box center [1103, 766] width 118 height 37
select select
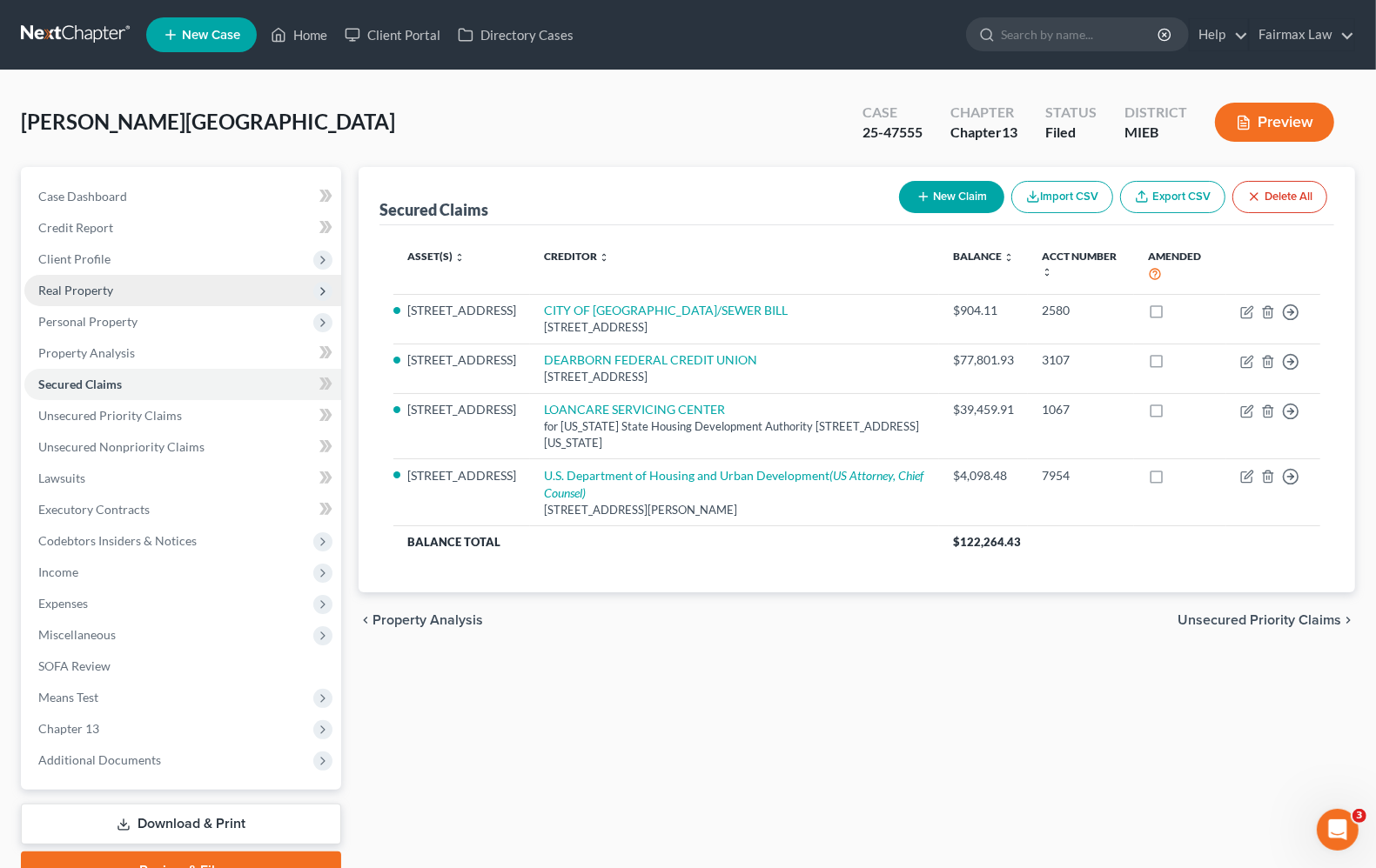
click at [78, 301] on span "Real Property" at bounding box center [182, 291] width 317 height 31
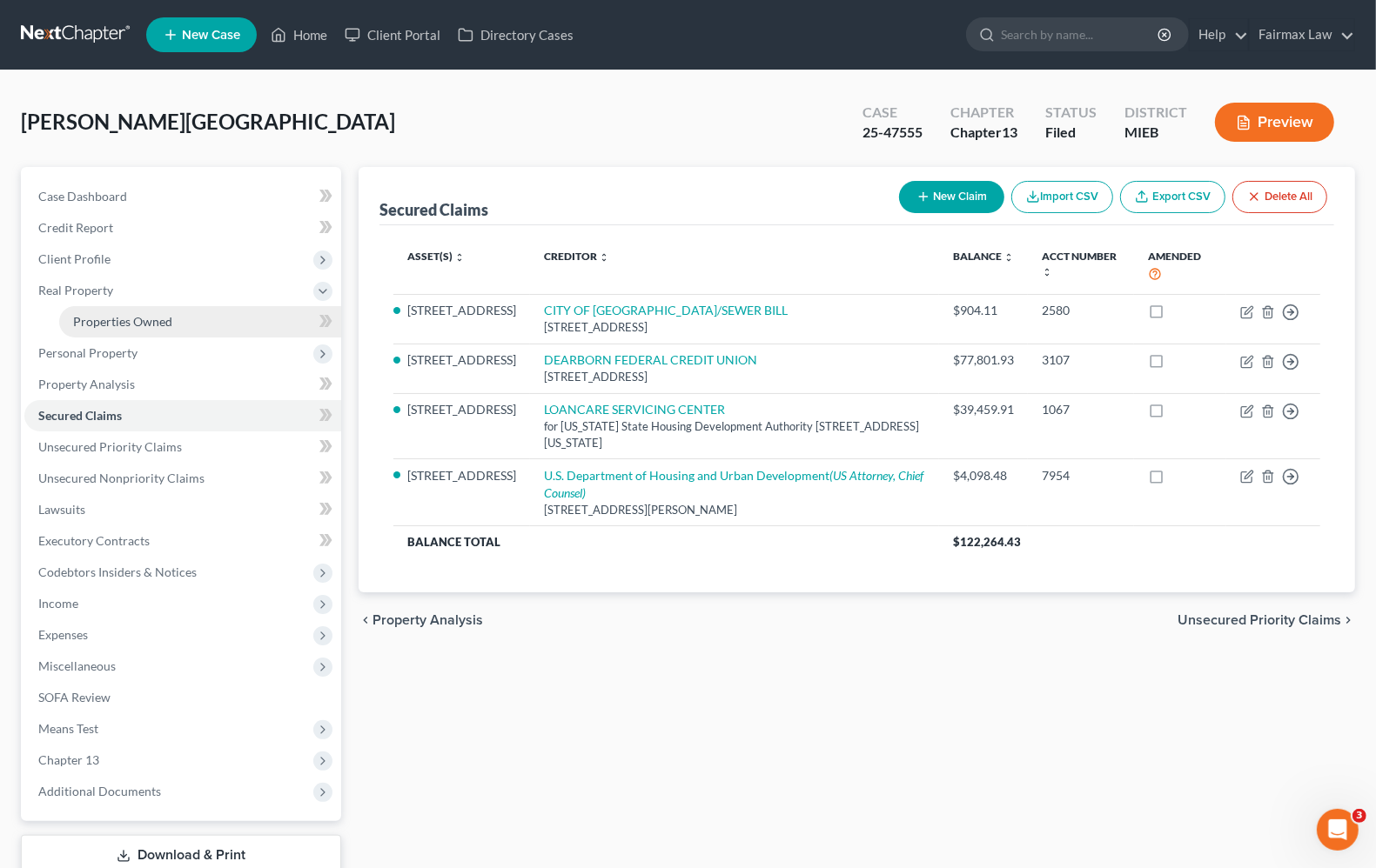
click at [107, 322] on span "Properties Owned" at bounding box center [122, 321] width 99 height 15
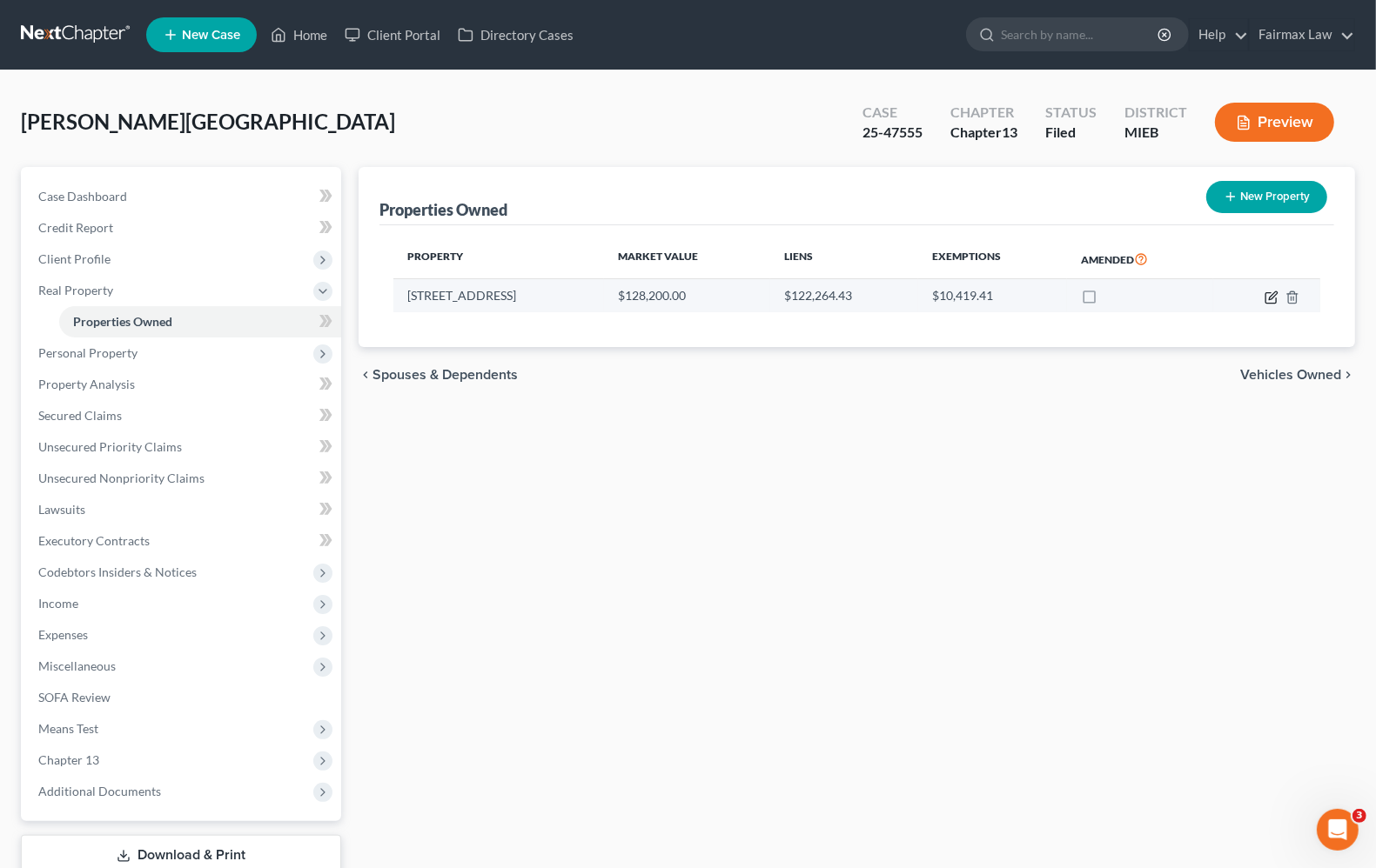
click at [1267, 297] on icon "button" at bounding box center [1271, 297] width 14 height 14
select select "23"
select select "0"
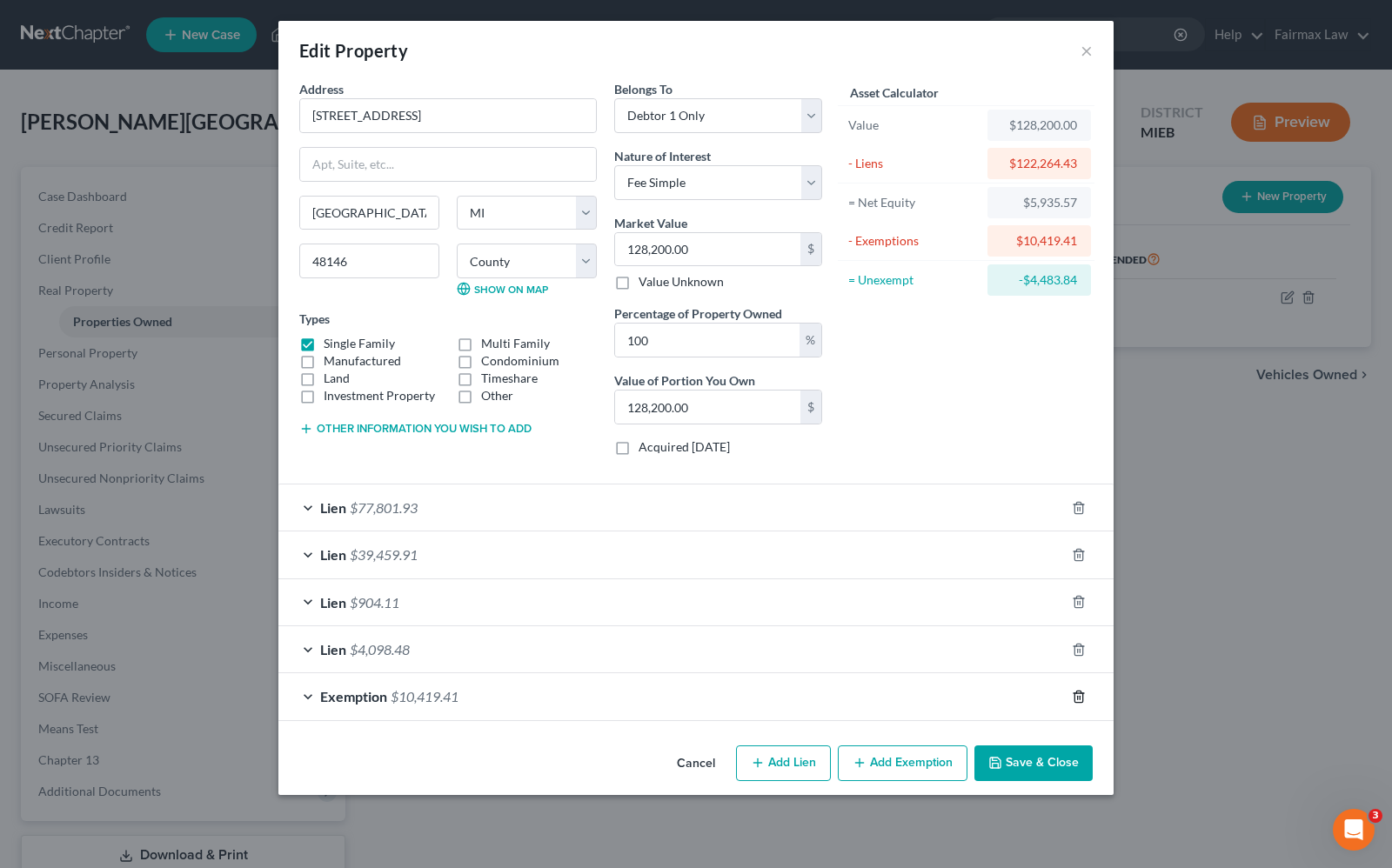
click at [1076, 698] on icon "button" at bounding box center [1078, 696] width 14 height 14
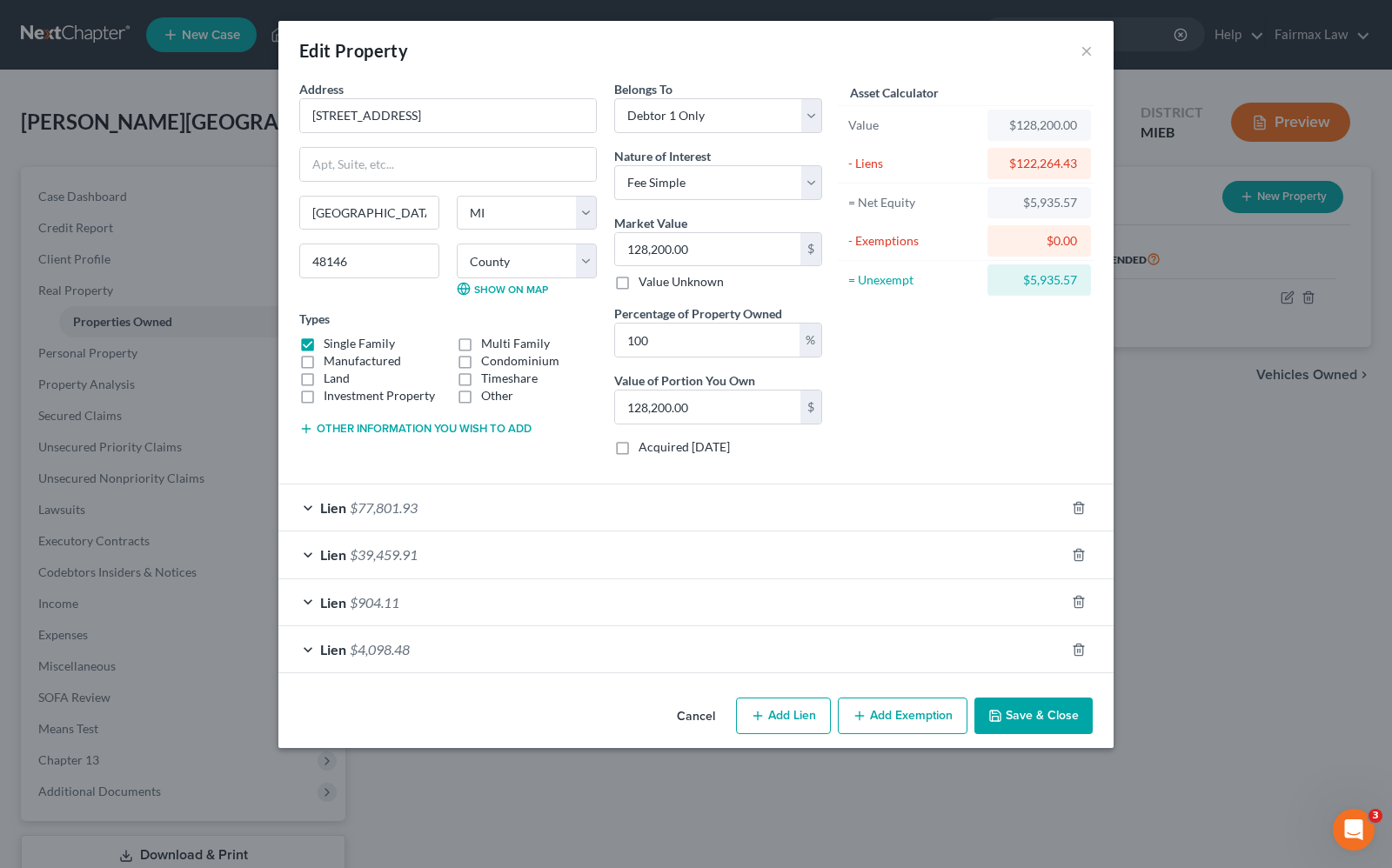
click at [909, 719] on button "Add Exemption" at bounding box center [902, 716] width 130 height 37
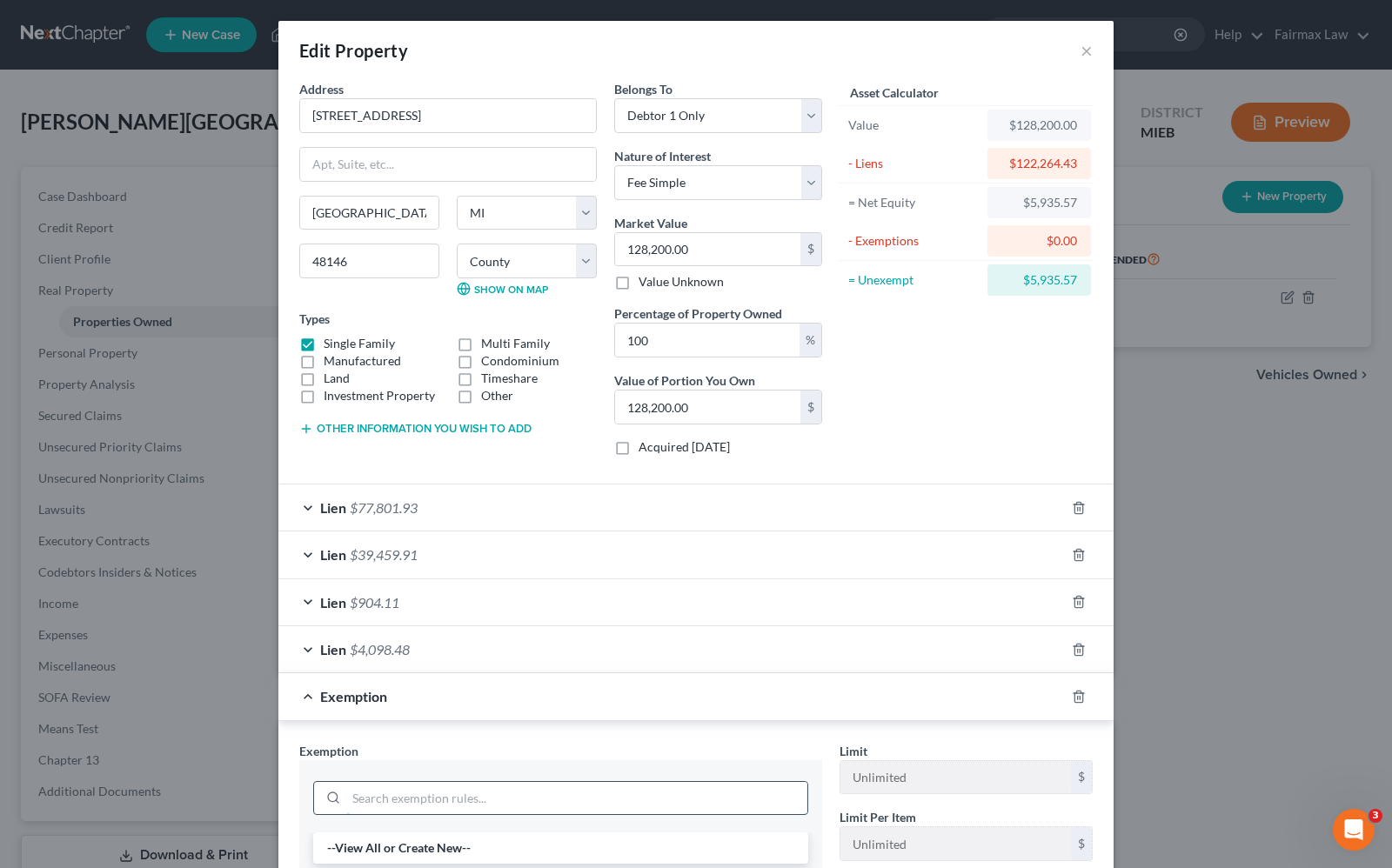
click at [420, 790] on input "search" at bounding box center [577, 799] width 461 height 33
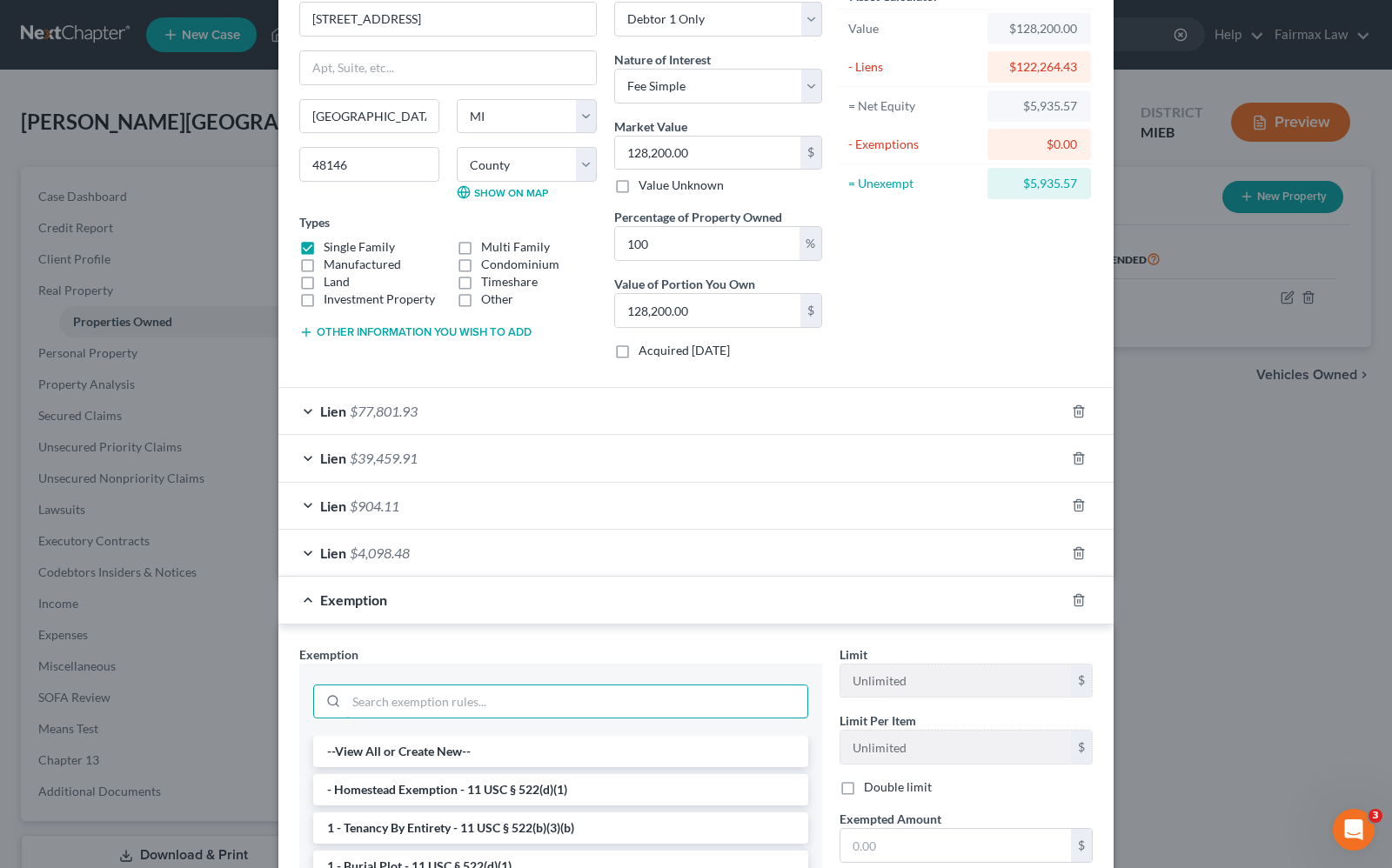
scroll to position [218, 0]
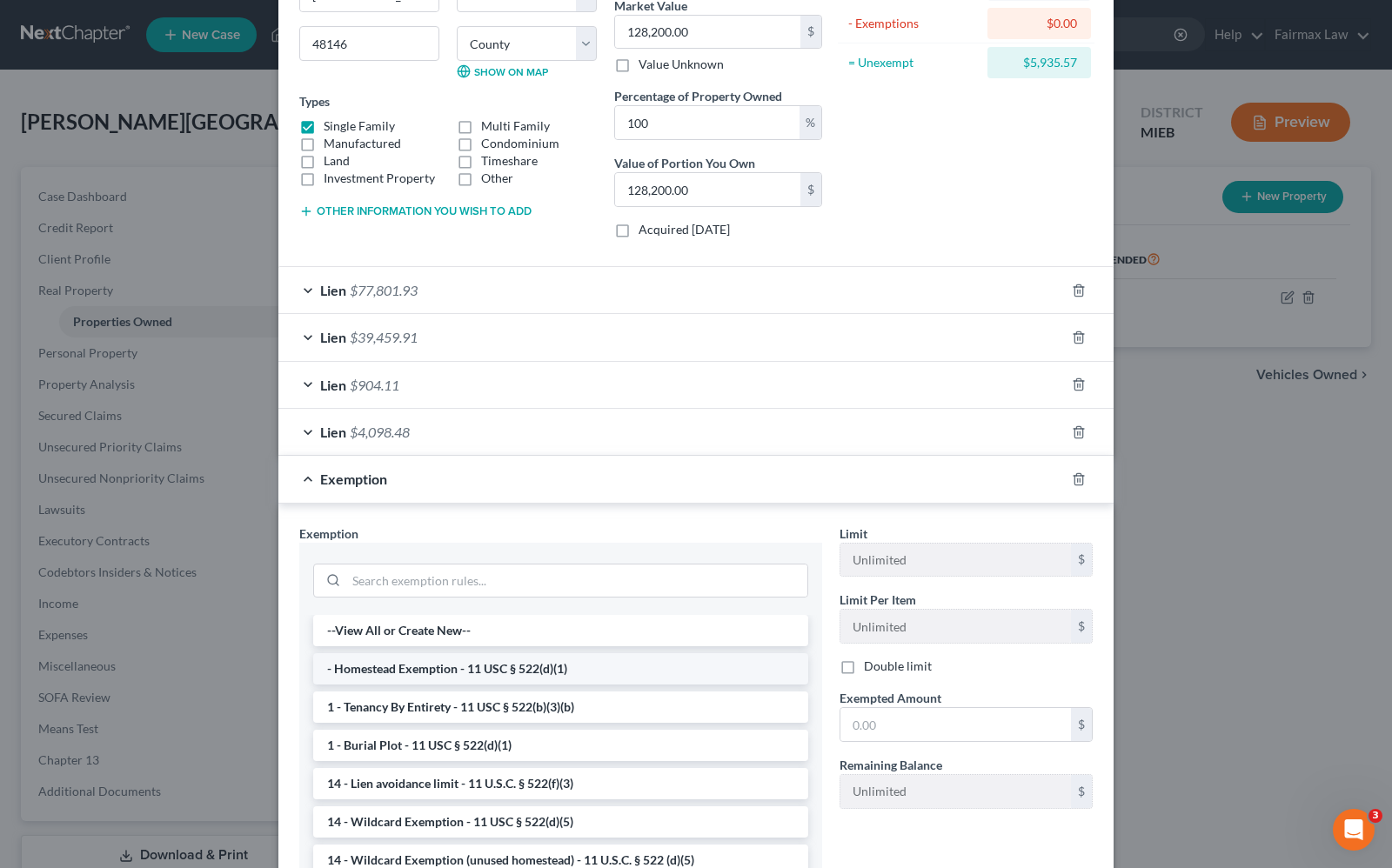
click at [436, 672] on li "- Homestead Exemption - 11 USC § 522(d)(1)" at bounding box center [560, 669] width 495 height 31
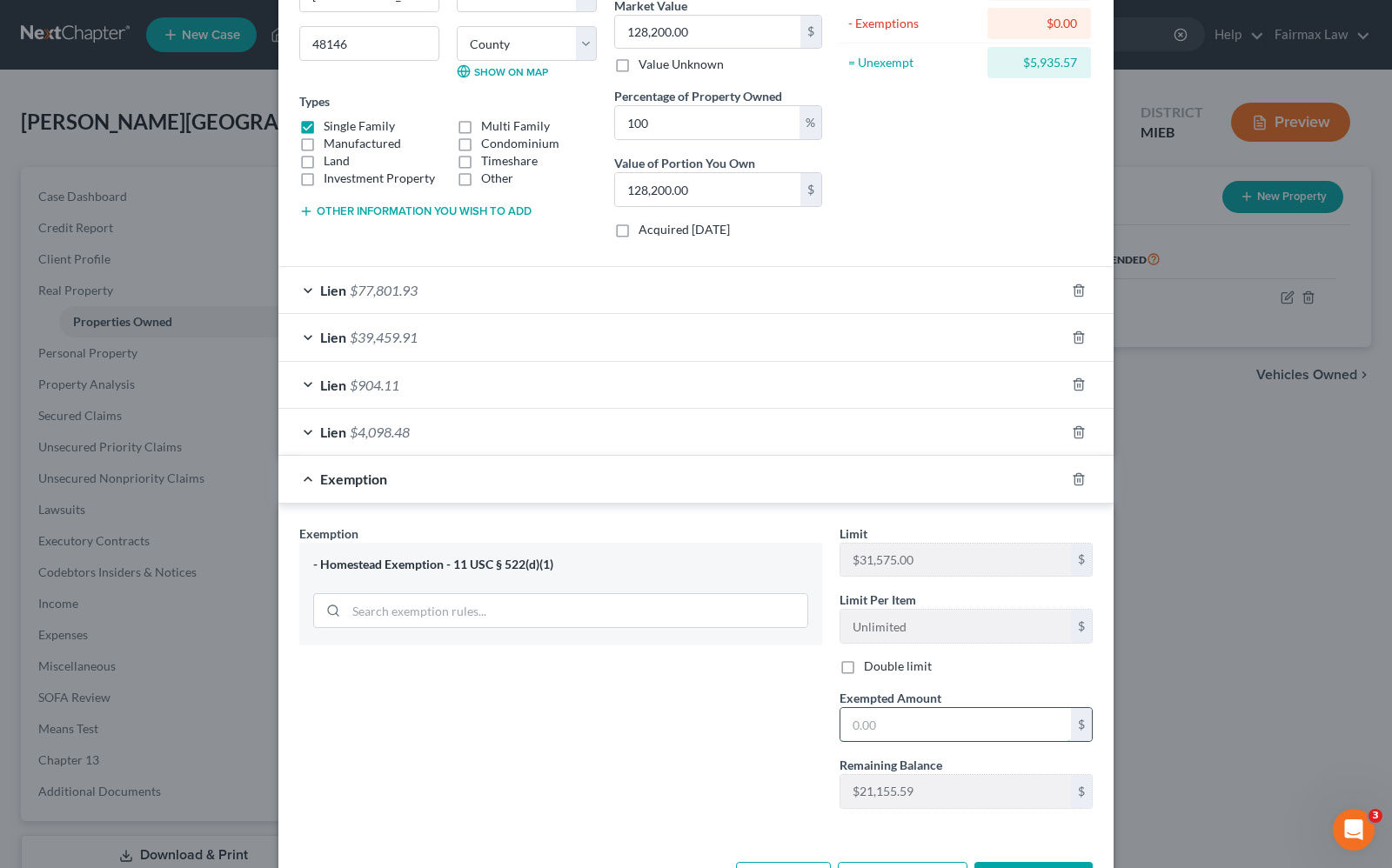
click at [902, 719] on input "text" at bounding box center [956, 725] width 231 height 33
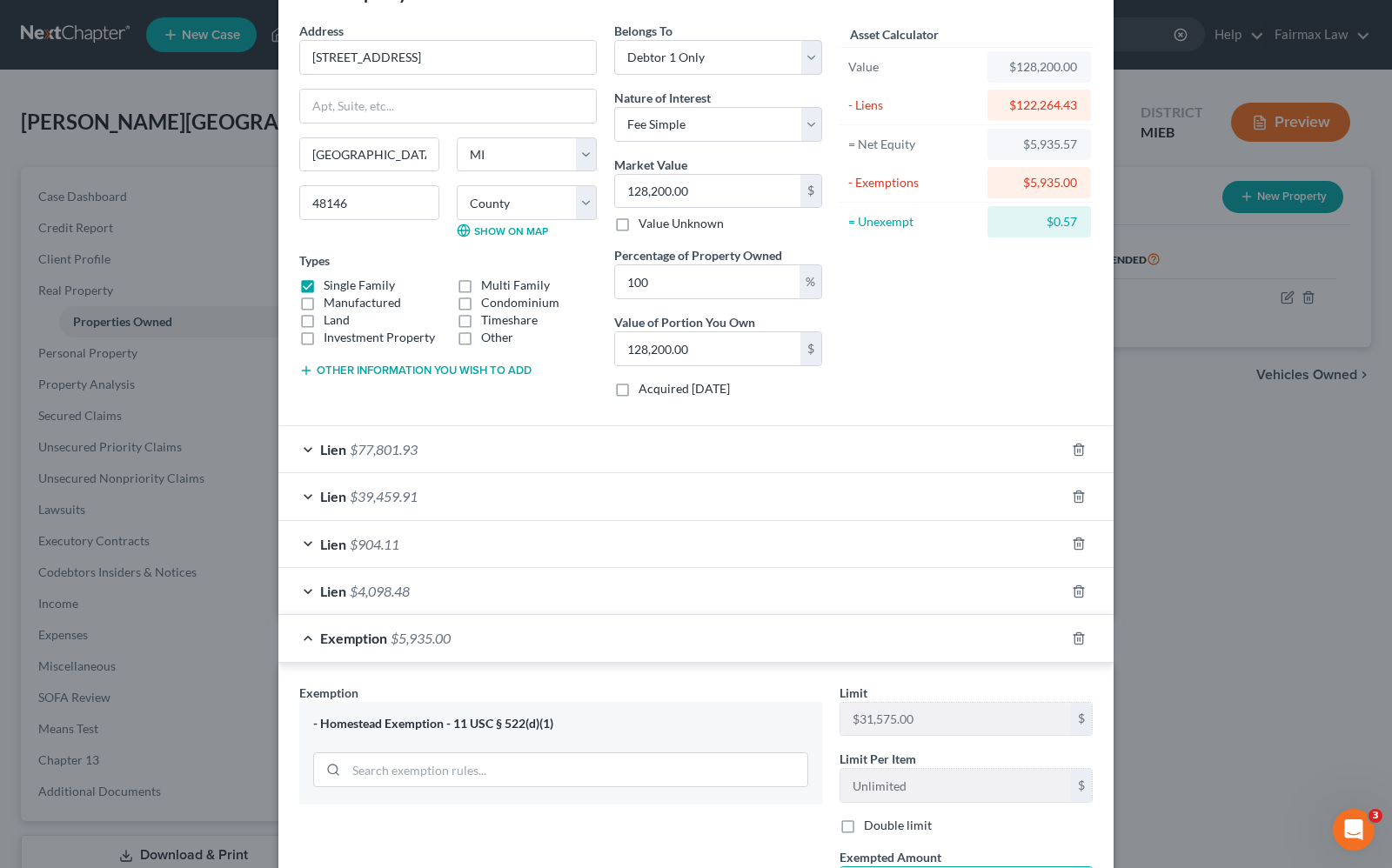
scroll to position [109, 0]
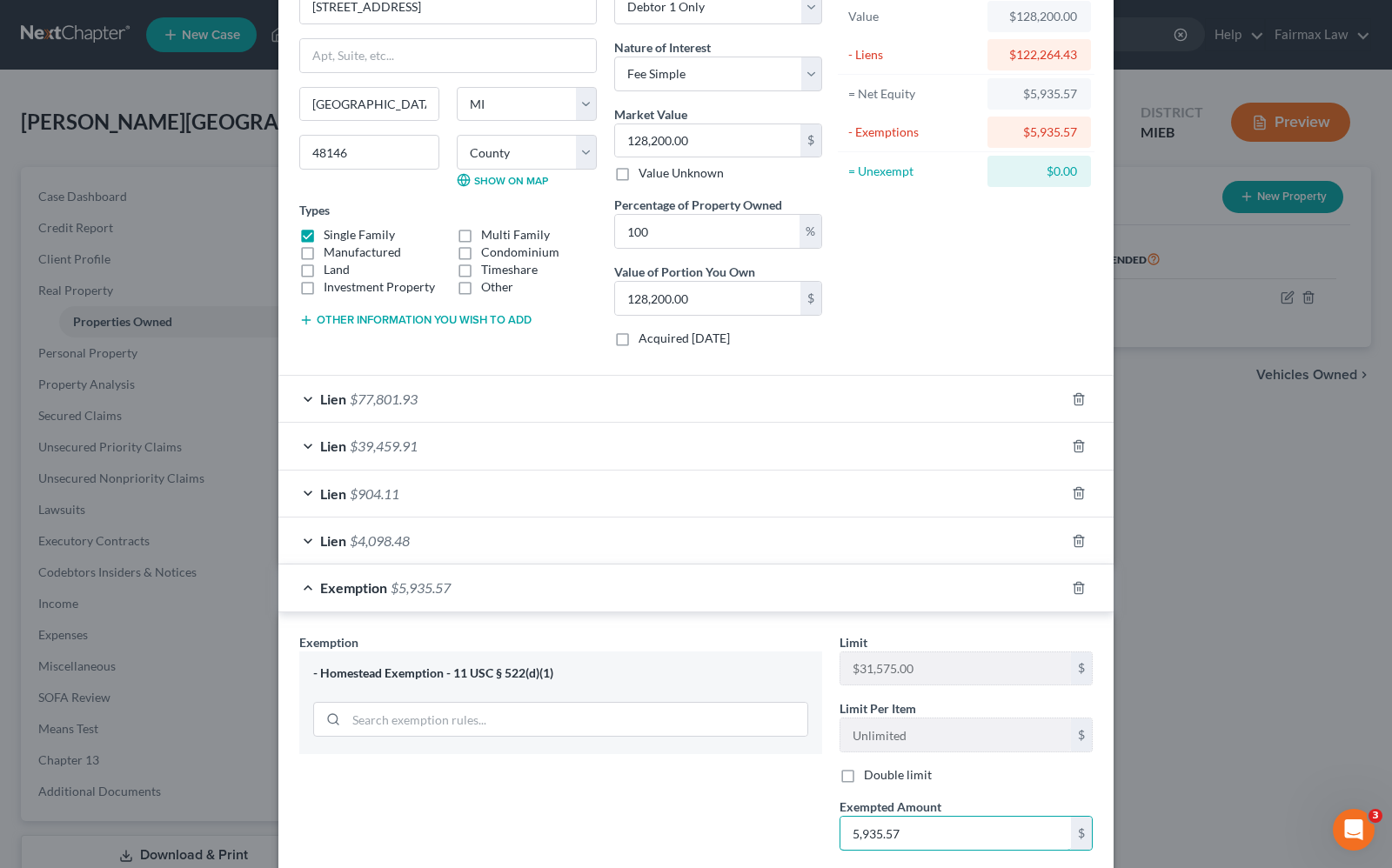
type input "5,935.57"
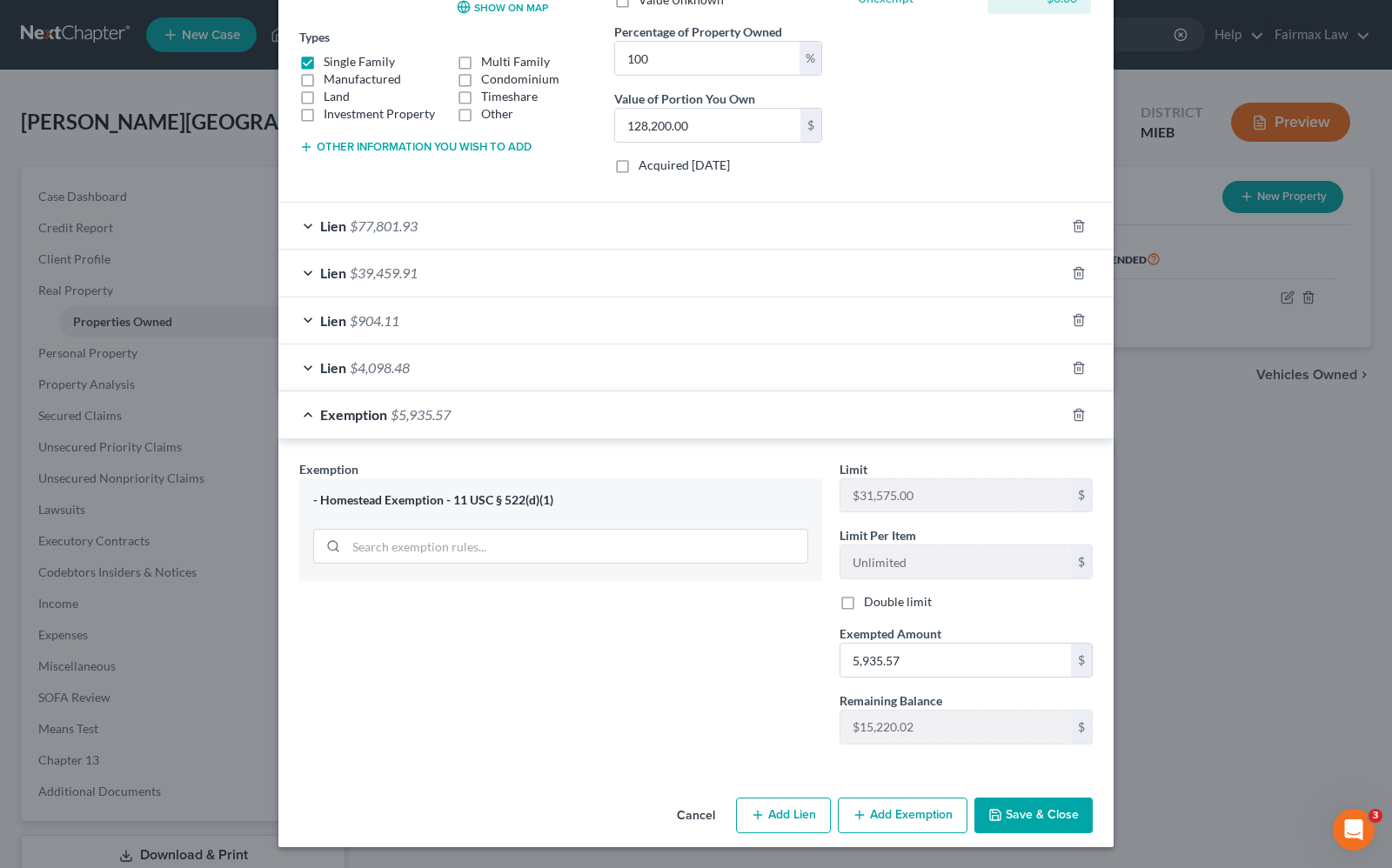
click at [1065, 814] on button "Save & Close" at bounding box center [1033, 816] width 118 height 37
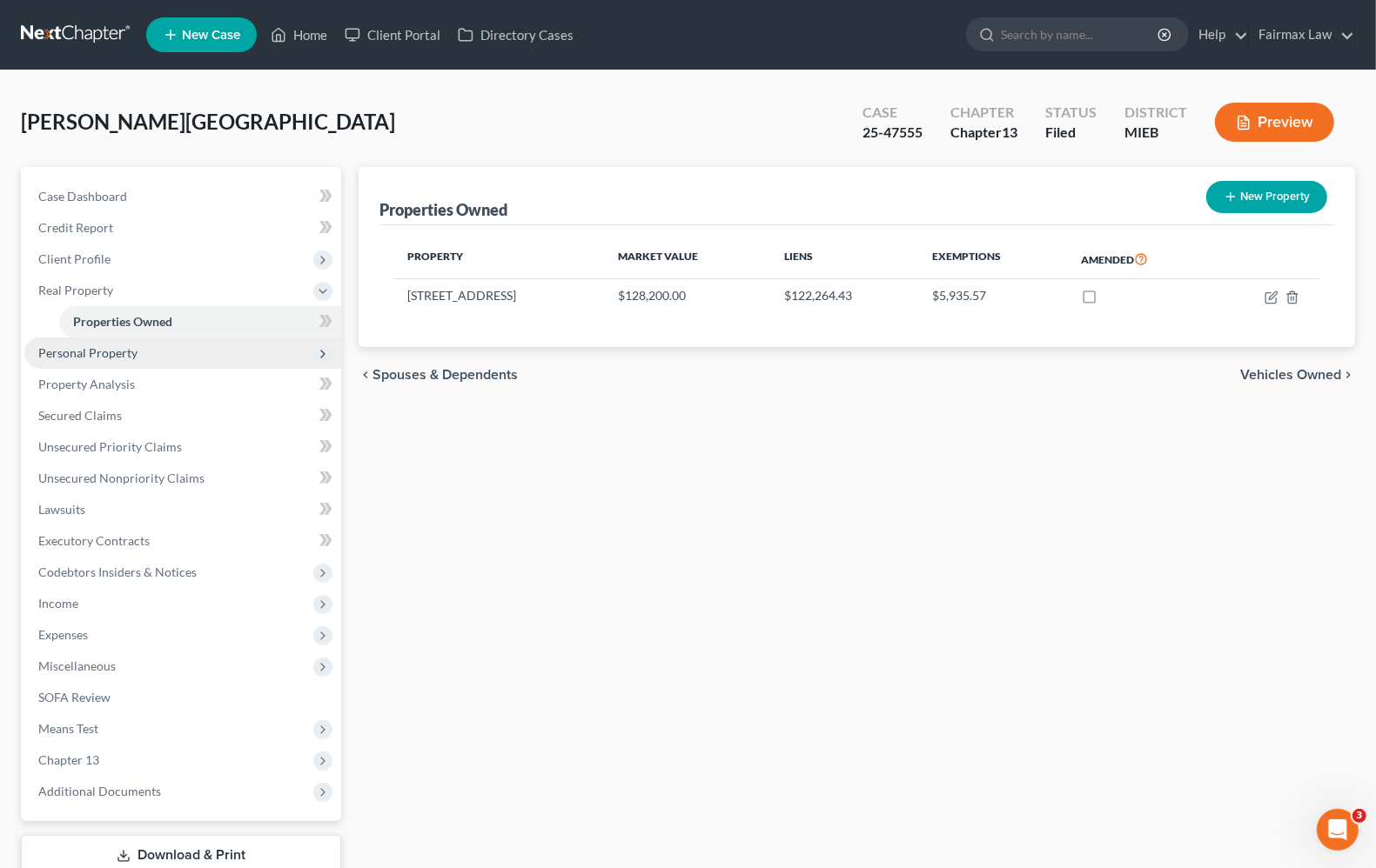
click at [83, 359] on span "Personal Property" at bounding box center [182, 353] width 317 height 31
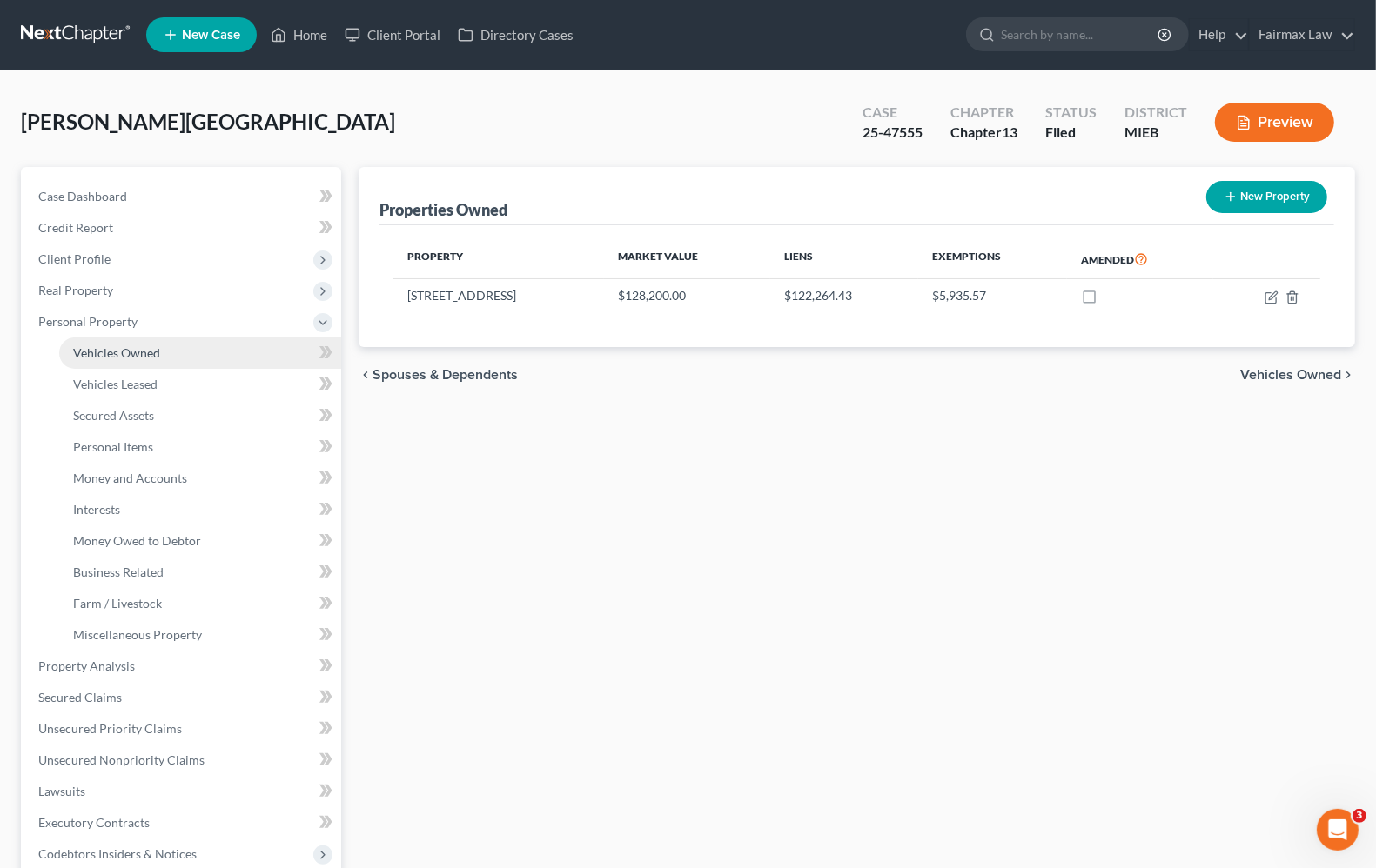
click at [136, 355] on span "Vehicles Owned" at bounding box center [116, 352] width 87 height 15
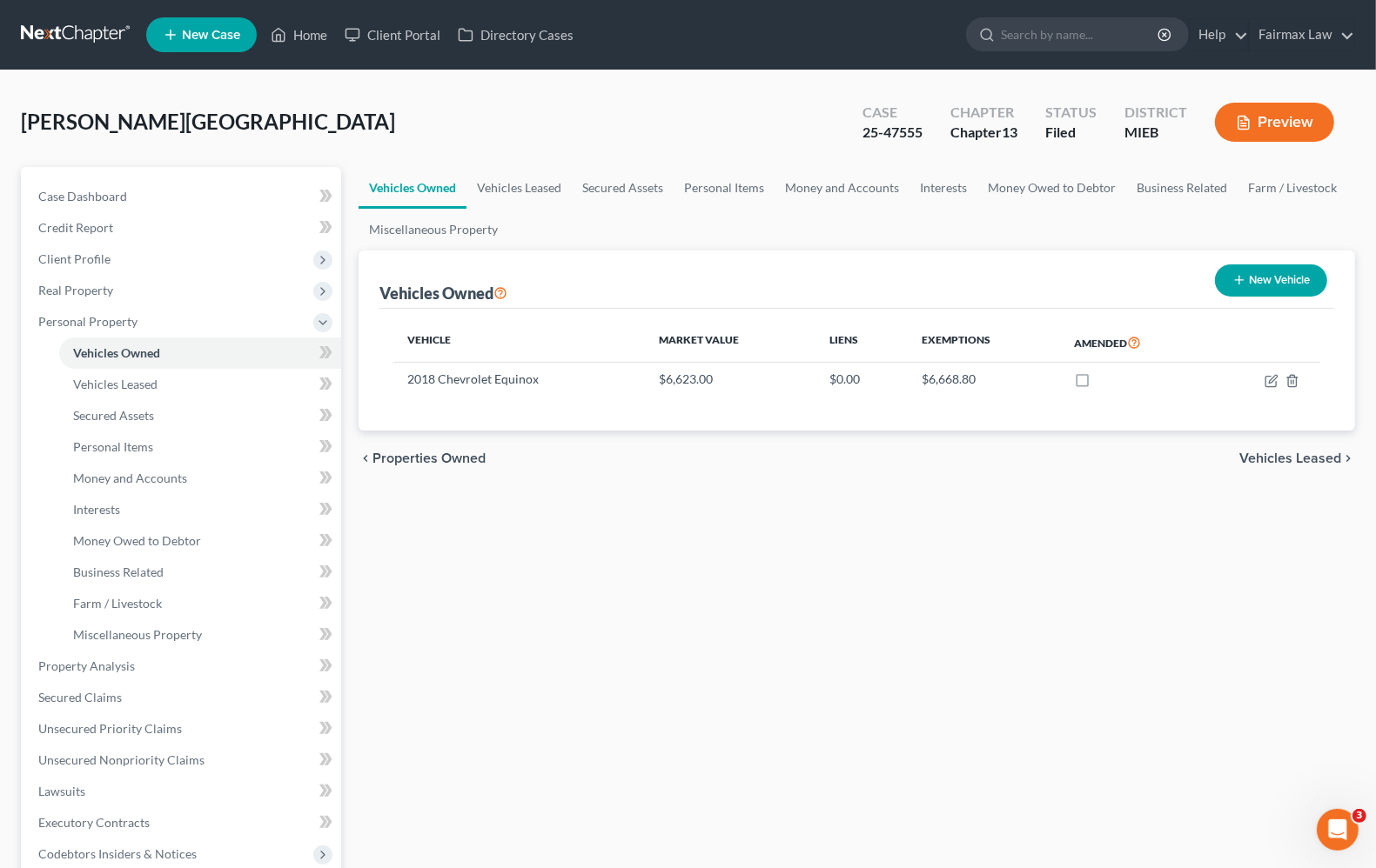
click at [1266, 287] on button "New Vehicle" at bounding box center [1271, 280] width 113 height 32
select select "0"
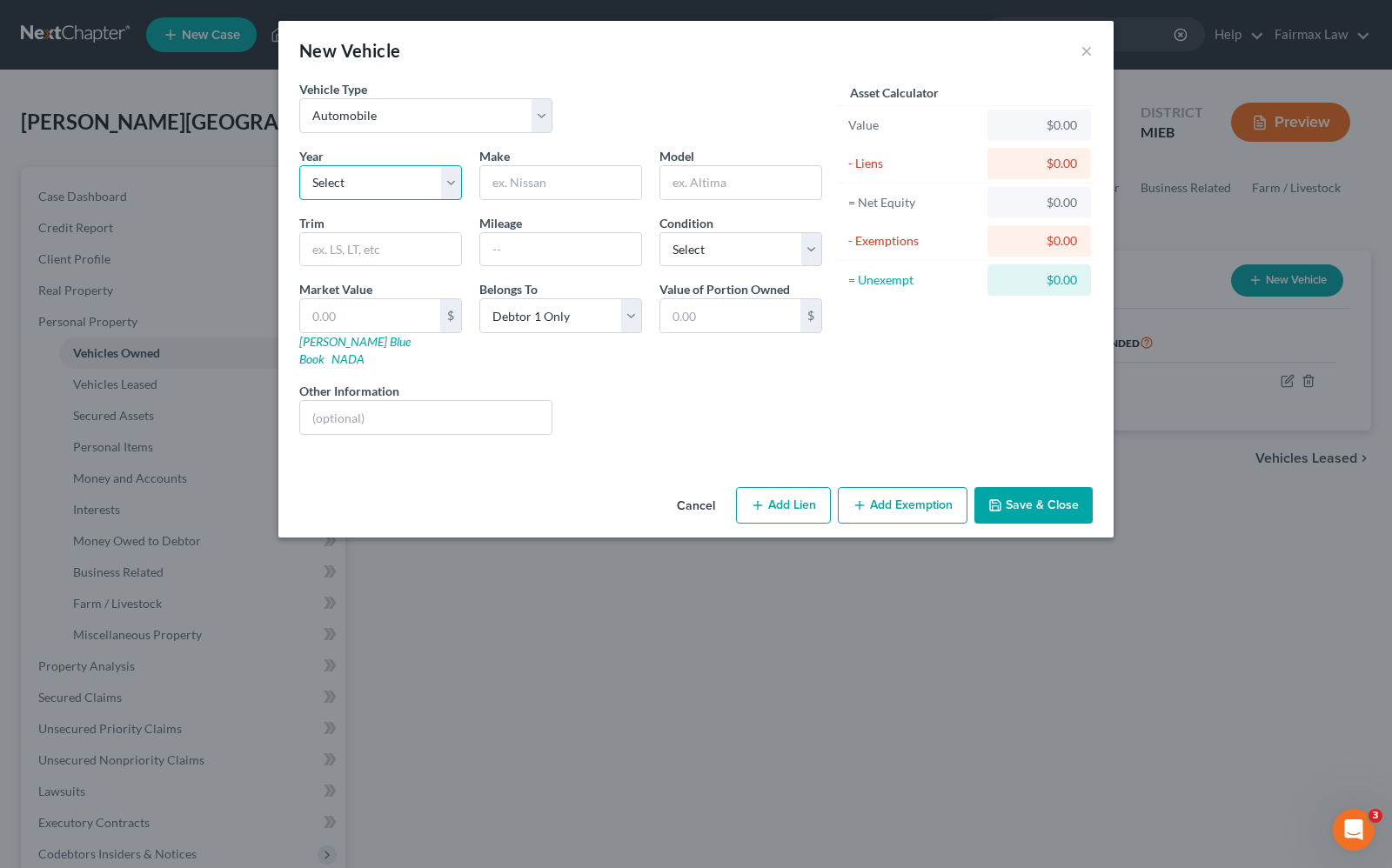
click at [389, 179] on select "Select 2026 2025 2024 2023 2022 2021 2020 2019 2018 2017 2016 2015 2014 2013 20…" at bounding box center [380, 183] width 162 height 35
select select "10"
click at [299, 165] on select "Select 2026 2025 2024 2023 2022 2021 2020 2019 2018 2017 2016 2015 2014 2013 20…" at bounding box center [380, 183] width 162 height 35
click at [524, 196] on input "text" at bounding box center [561, 183] width 161 height 33
type input "Chevrolet"
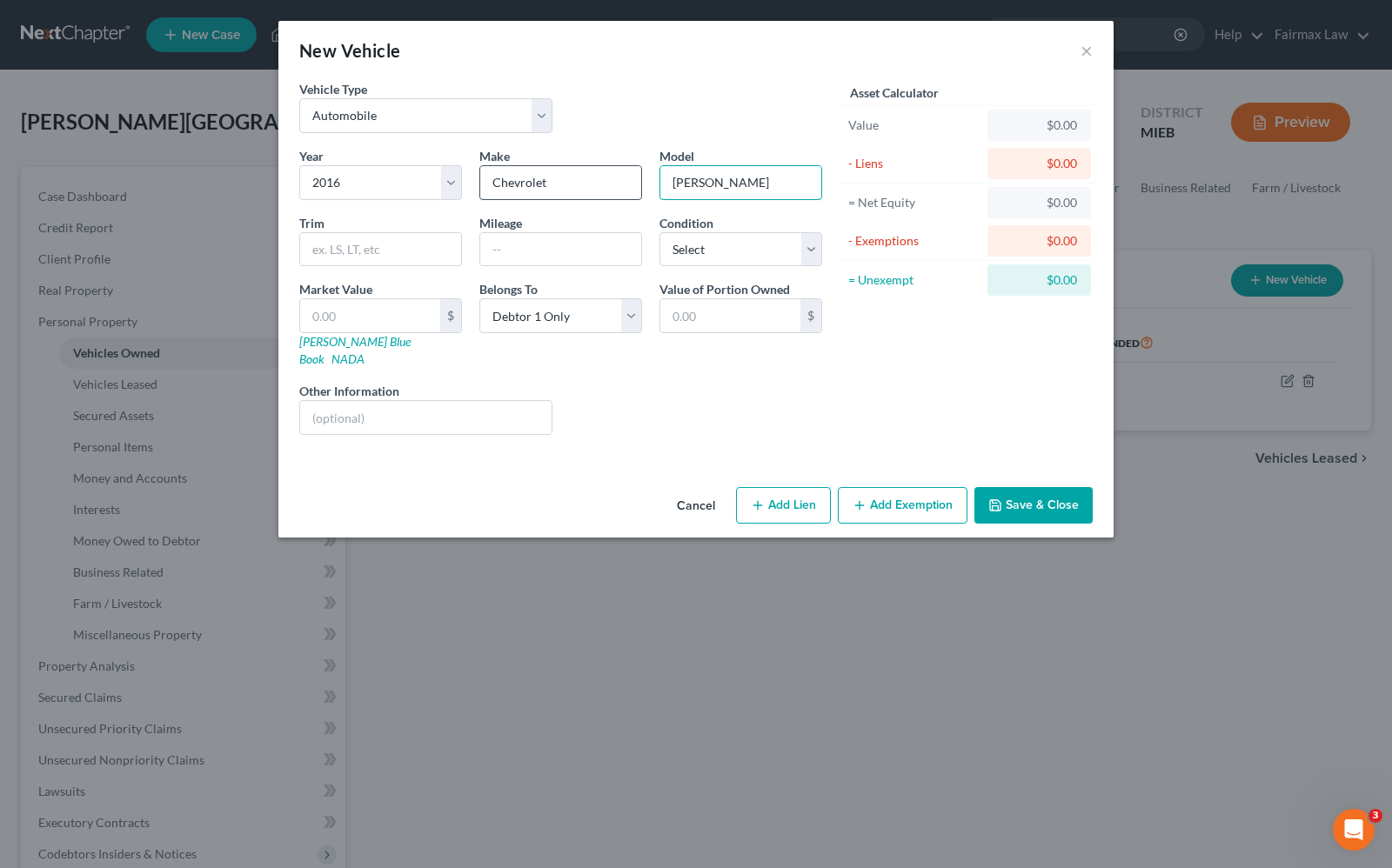
type input "Cruse"
click at [740, 261] on select "Select Excellent Very Good Good Fair Poor" at bounding box center [741, 250] width 162 height 35
select select "4"
click at [660, 232] on select "Select Excellent Very Good Good Fair Poor" at bounding box center [741, 250] width 162 height 35
click at [376, 401] on input "text" at bounding box center [425, 418] width 252 height 33
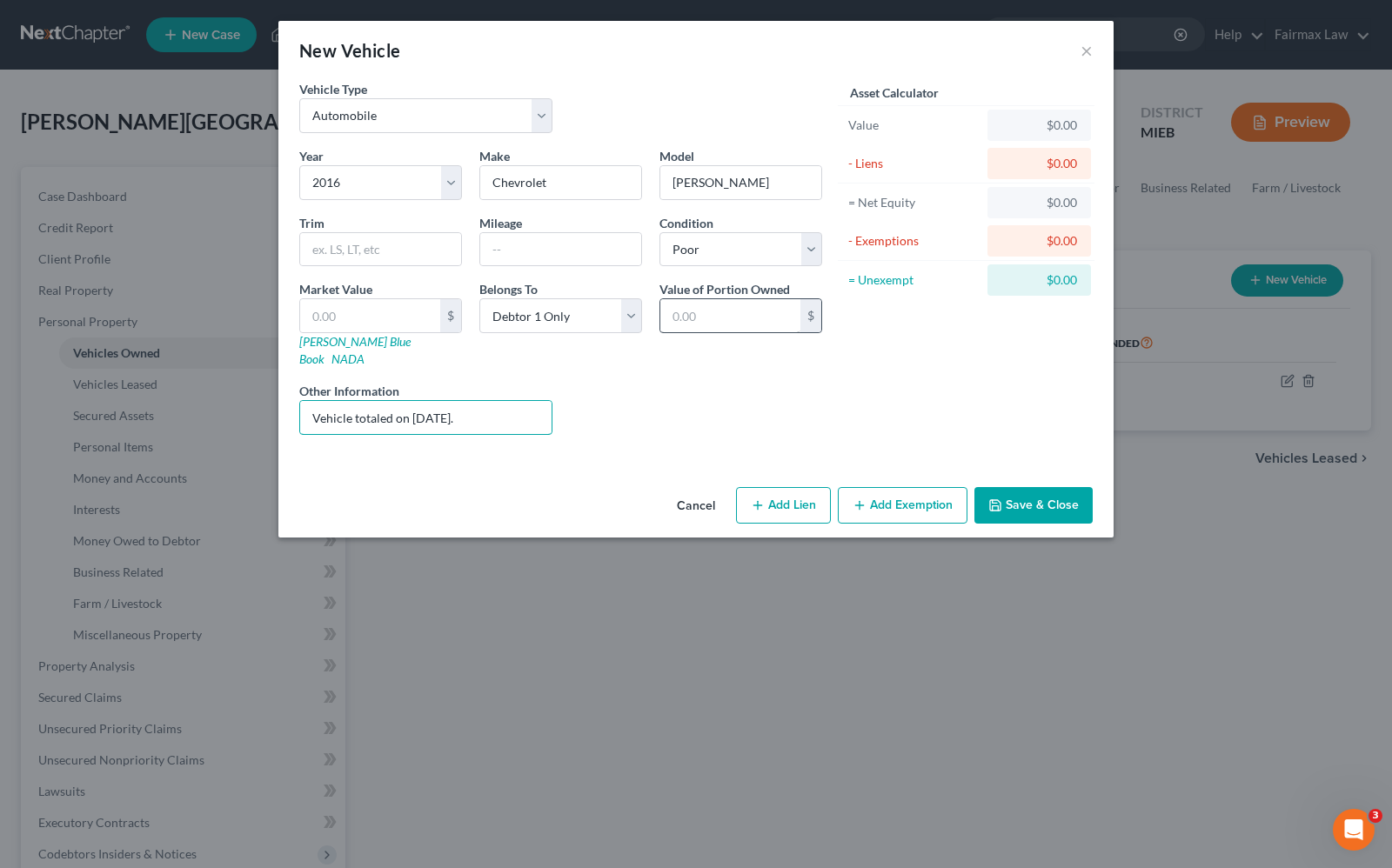
type input "Vehicle totaled on June 14, 2025."
click at [700, 315] on input "text" at bounding box center [731, 315] width 140 height 33
type input "0.00"
click at [761, 497] on button "Add Lien" at bounding box center [783, 505] width 95 height 37
select select "0"
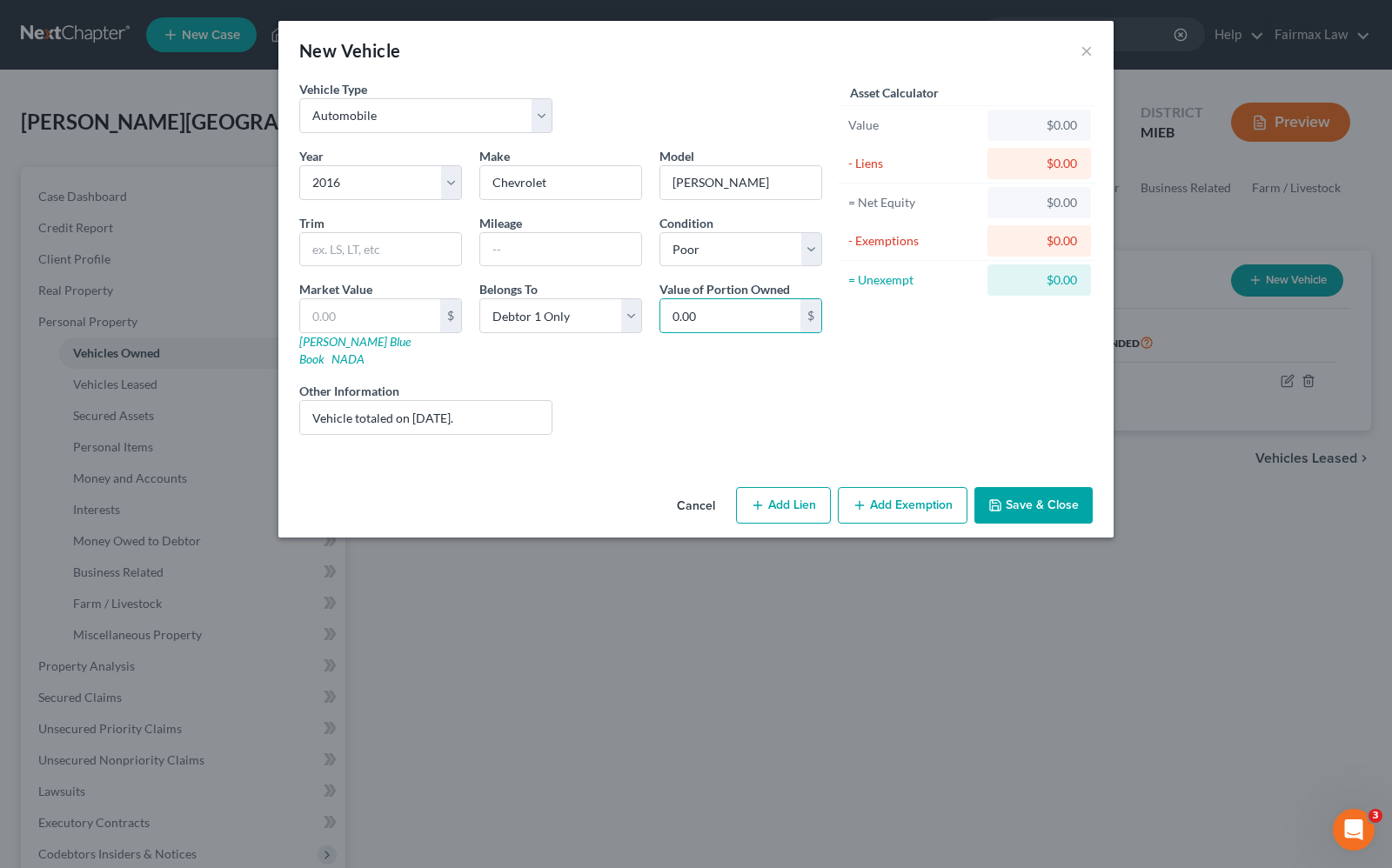
select select "0"
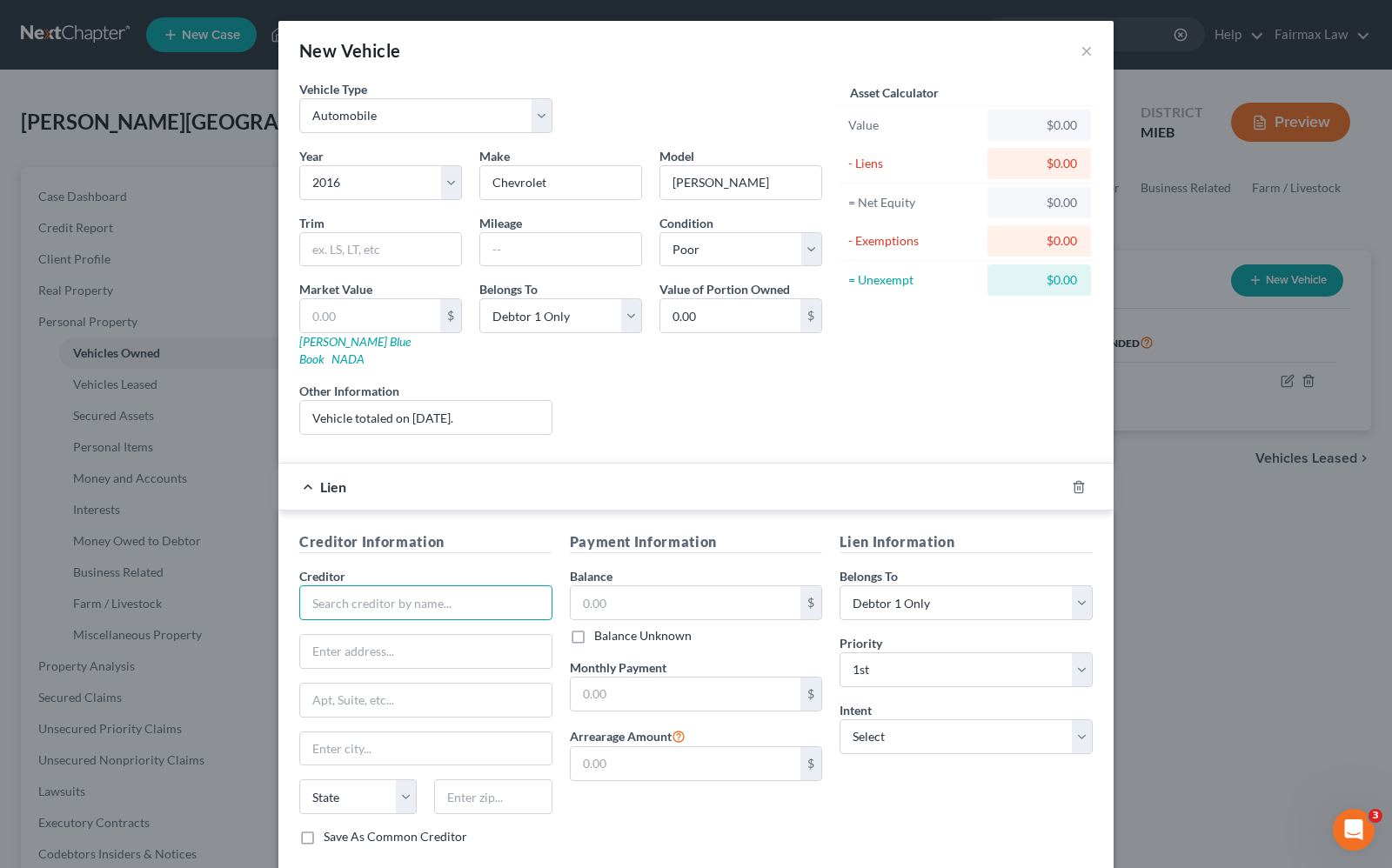
click at [372, 586] on input "text" at bounding box center [425, 603] width 253 height 35
type input "Dearborn Federal Credit Union"
type input "400 Town Center Dr"
click at [351, 733] on input "text" at bounding box center [425, 749] width 252 height 33
type input "Dearborn"
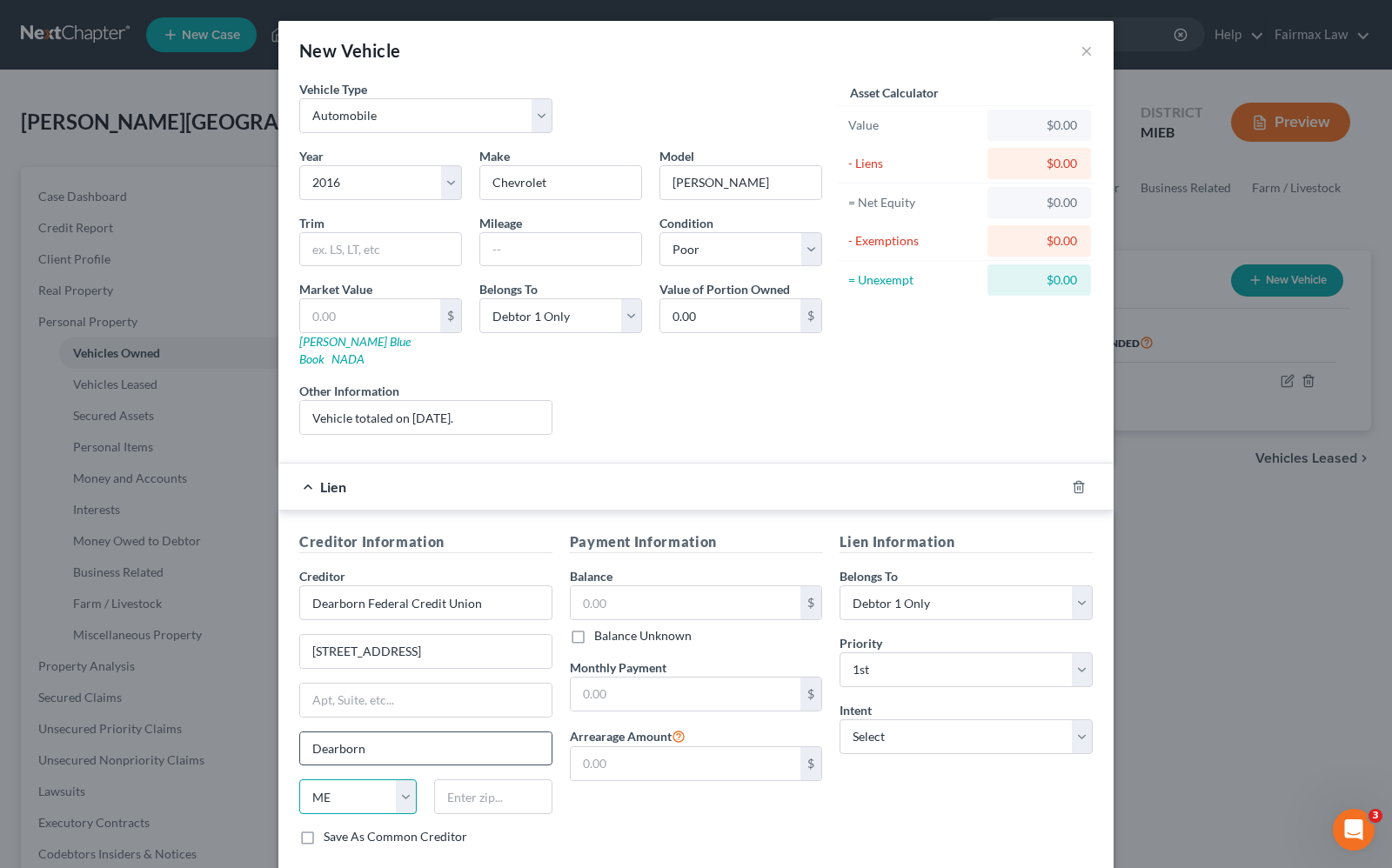
select select "23"
type input "48126"
click at [614, 588] on input "text" at bounding box center [686, 603] width 231 height 33
type input "123.12"
click at [596, 684] on input "text" at bounding box center [686, 695] width 231 height 33
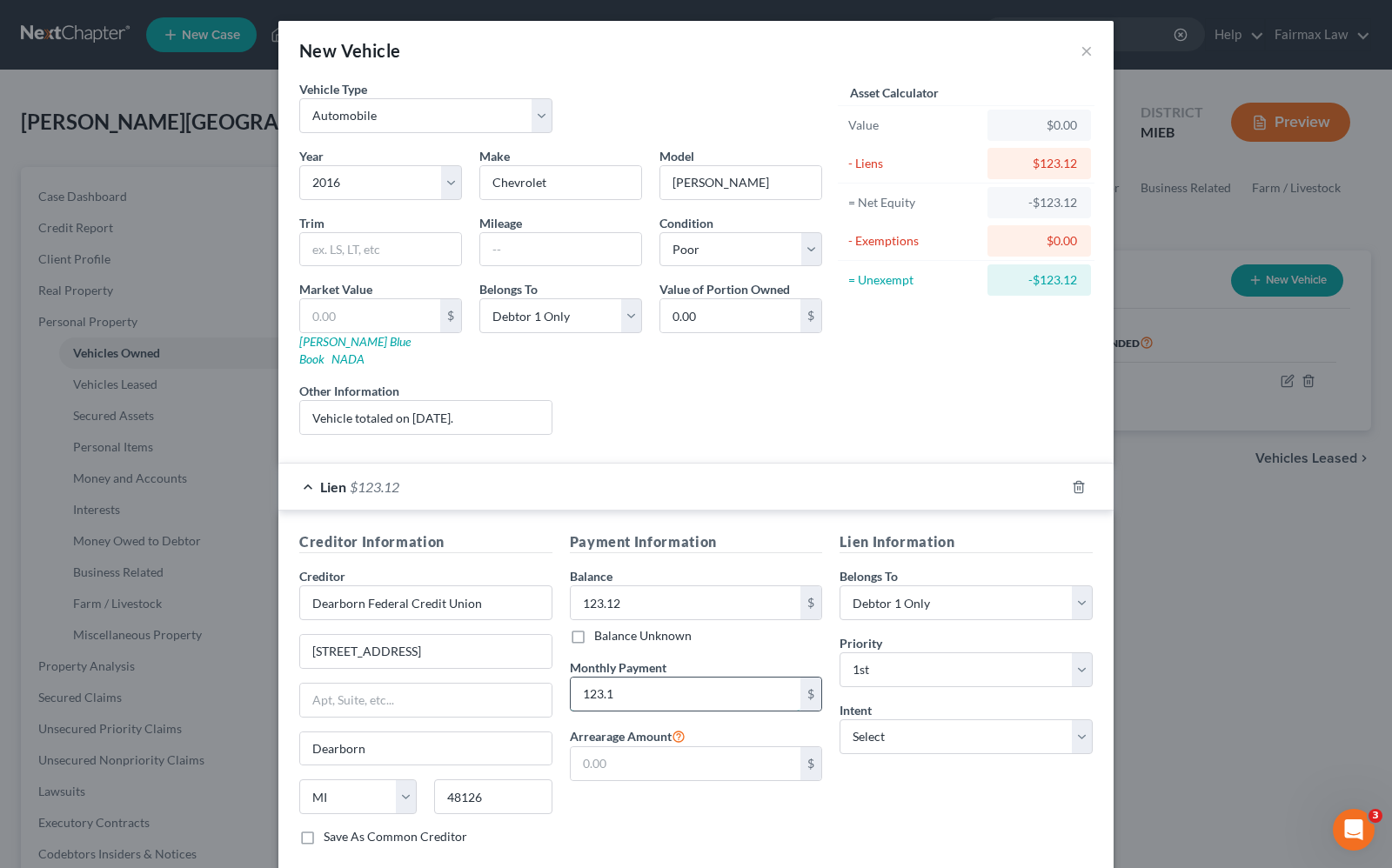
type input "123.12"
drag, startPoint x: 644, startPoint y: 671, endPoint x: 365, endPoint y: 641, distance: 280.6
click at [365, 648] on div "Creditor Information Creditor * Dearborn Federal Credit Union 400 Town Center D…" at bounding box center [696, 696] width 811 height 328
click at [886, 732] on select "Select Surrender Redeem Reaffirm Avoid Other" at bounding box center [966, 737] width 253 height 35
select select "0"
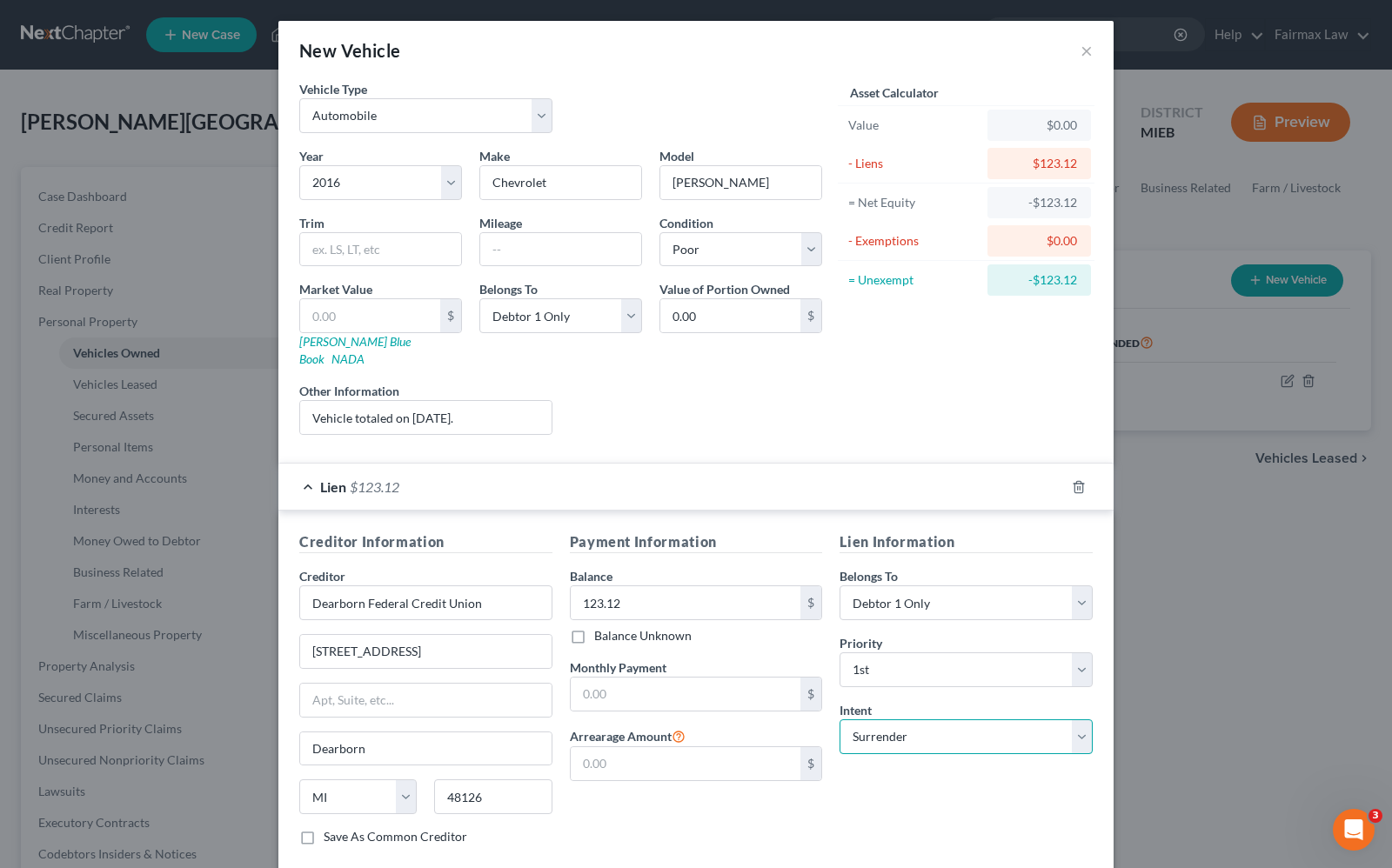
click at [839, 719] on select "Select Surrender Redeem Reaffirm Avoid Other" at bounding box center [966, 737] width 253 height 35
click at [601, 749] on input "text" at bounding box center [686, 764] width 231 height 33
click at [875, 803] on div "Lien Information Belongs To * Select Debtor 1 Only Debtor 2 Only Debtor 1 And D…" at bounding box center [966, 696] width 270 height 328
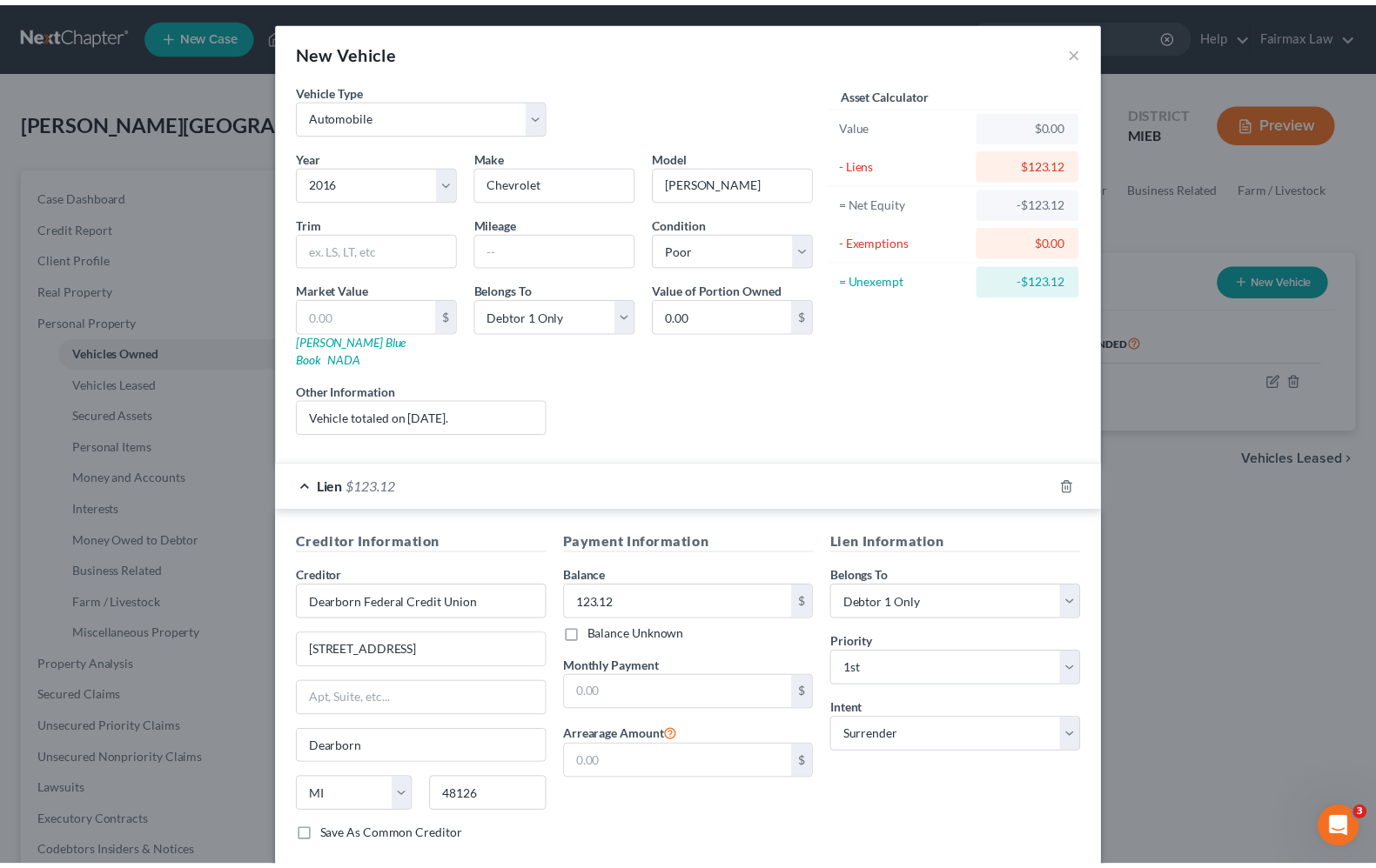
scroll to position [88, 0]
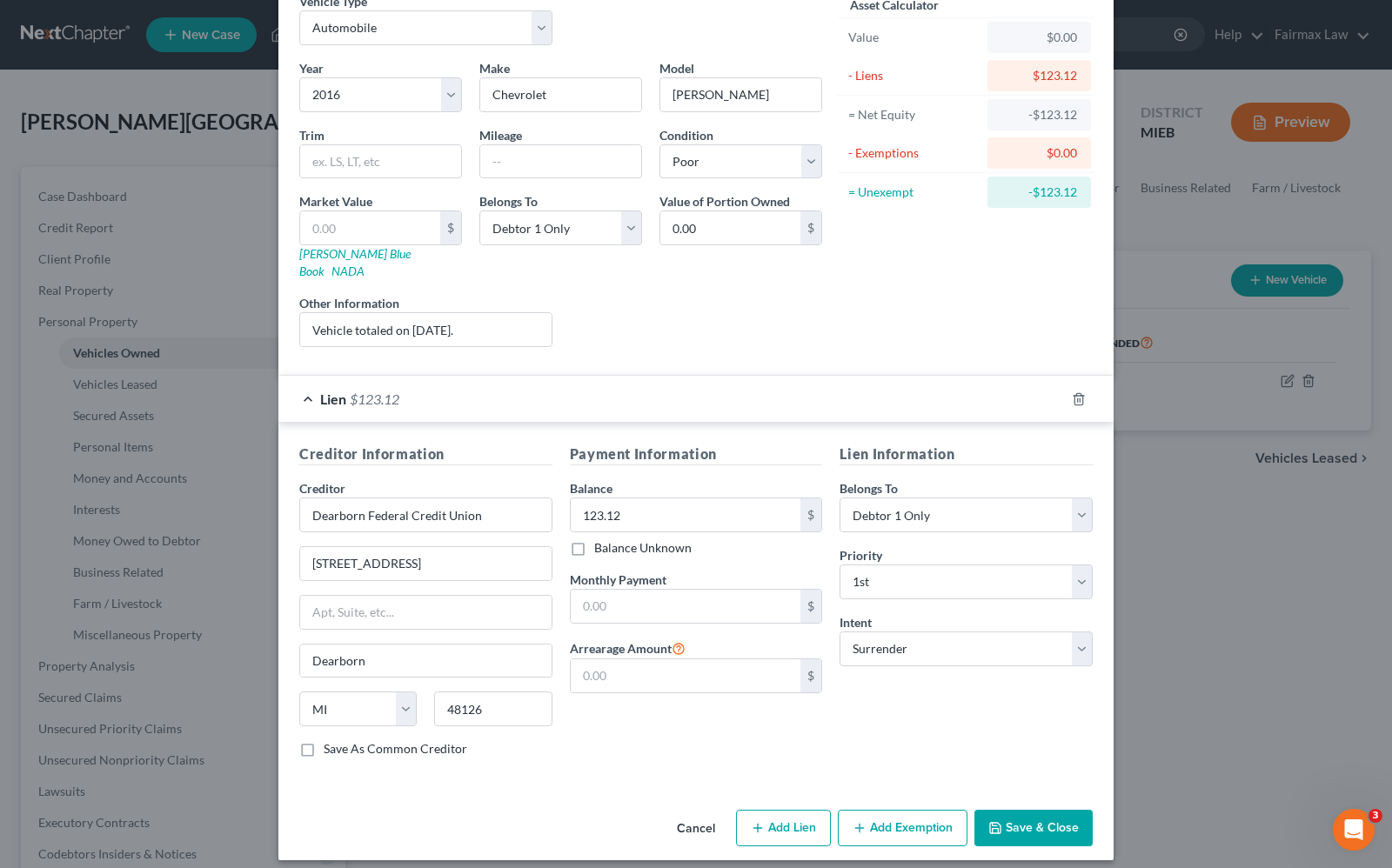
click at [1010, 818] on button "Save & Close" at bounding box center [1033, 828] width 118 height 37
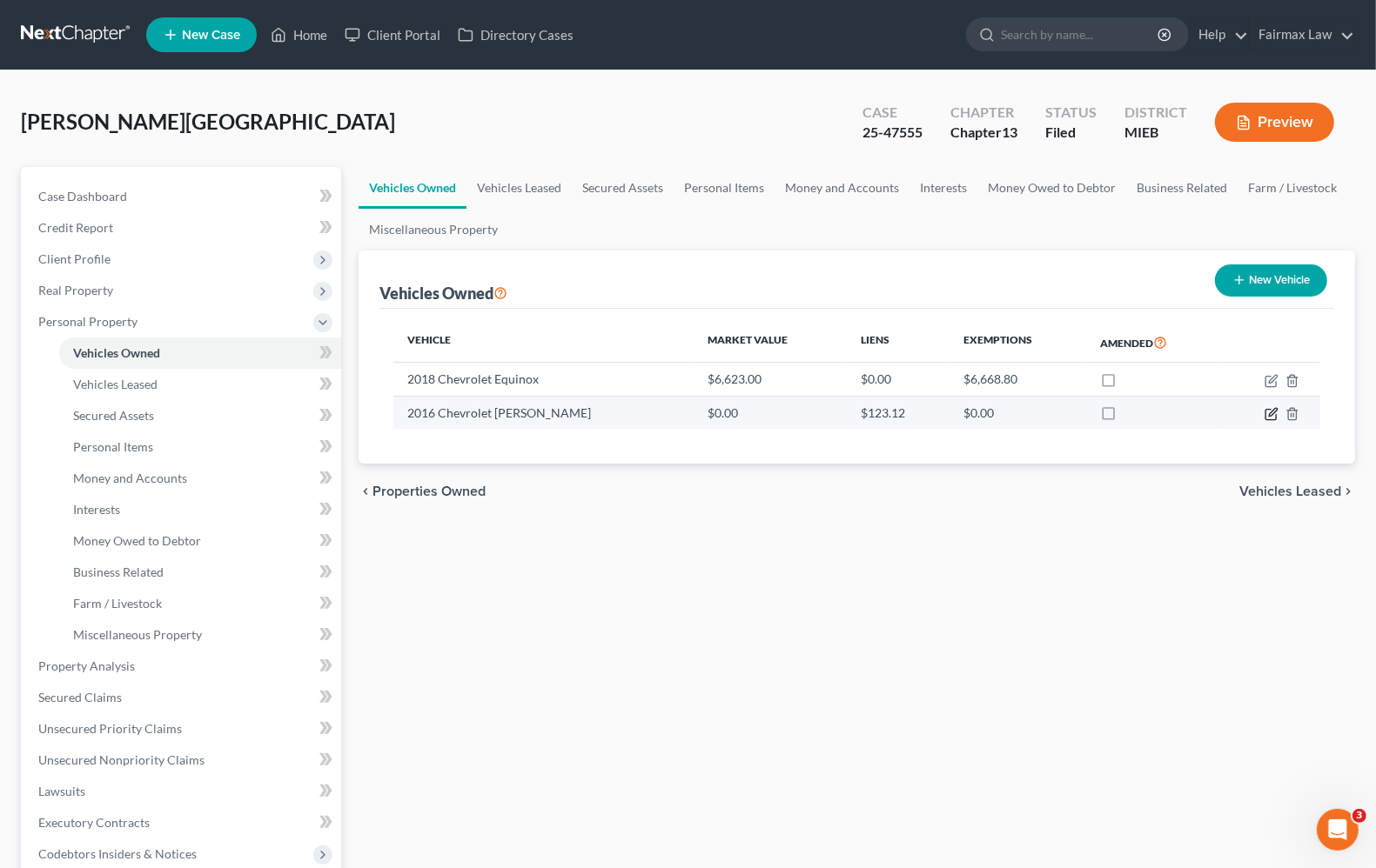
click at [1267, 411] on icon "button" at bounding box center [1271, 413] width 14 height 14
select select "0"
select select "10"
select select "4"
select select "0"
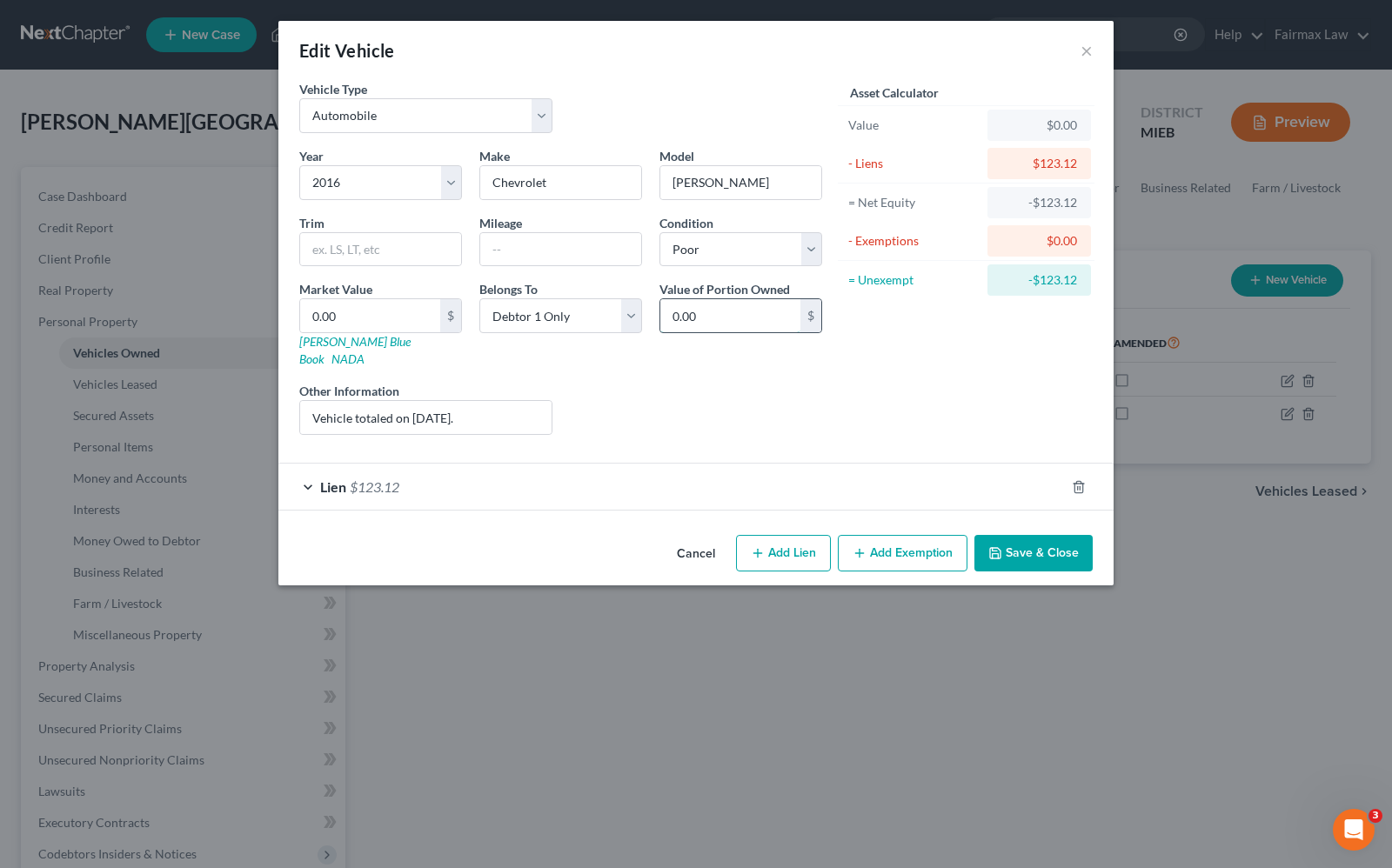
click at [668, 312] on input "0.00" at bounding box center [731, 315] width 140 height 33
type input "123.12"
click at [984, 545] on button "Save & Close" at bounding box center [1033, 553] width 118 height 37
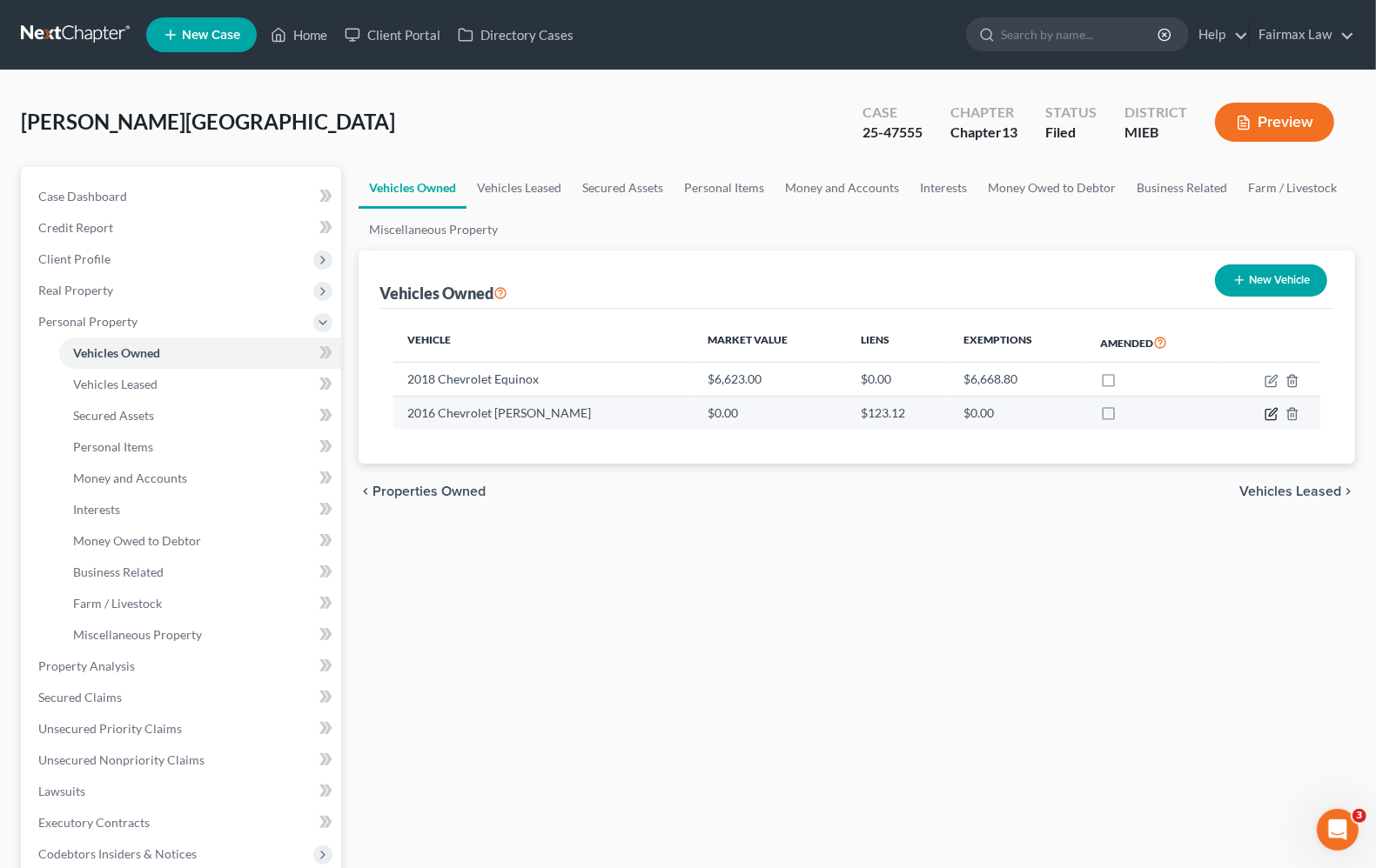
click at [1271, 411] on icon "button" at bounding box center [1271, 413] width 14 height 14
select select "0"
select select "10"
select select "4"
select select "0"
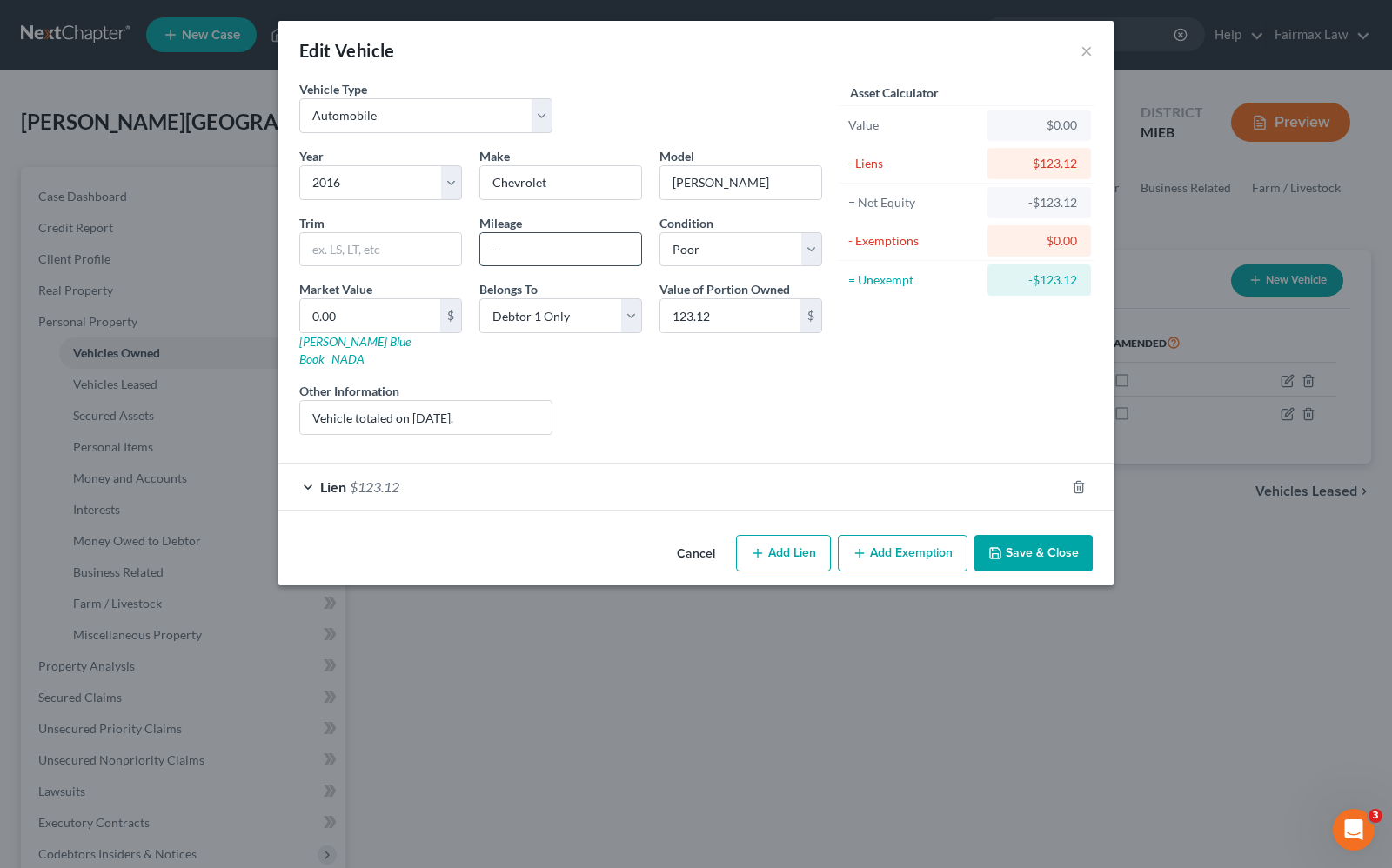
click at [557, 250] on input "text" at bounding box center [561, 250] width 161 height 33
click at [490, 401] on input "Vehicle totaled on June 14, 2025." at bounding box center [425, 418] width 252 height 33
click at [786, 411] on div "Liens Select" at bounding box center [696, 409] width 270 height 54
click at [1072, 541] on button "Save & Close" at bounding box center [1033, 553] width 118 height 37
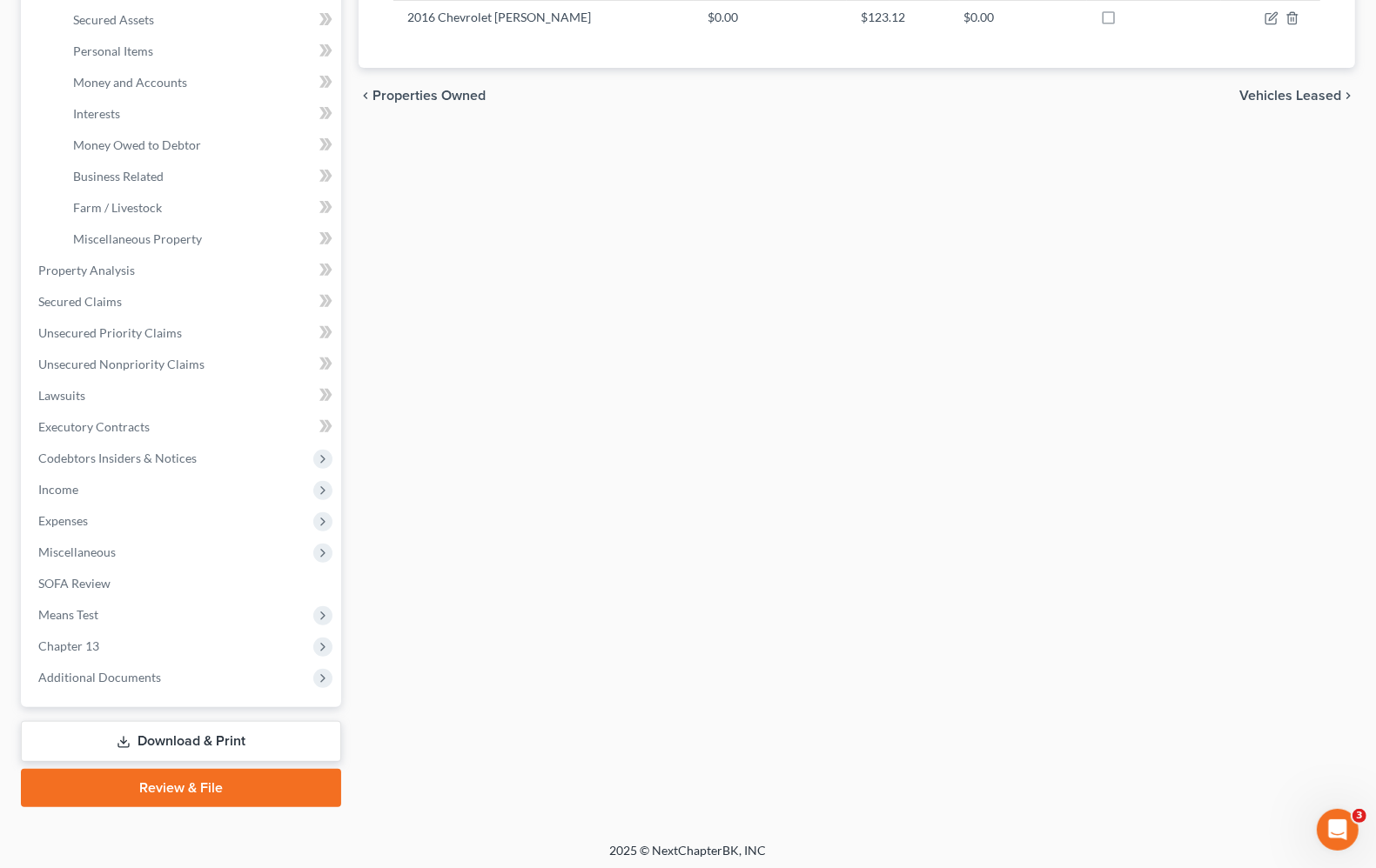
scroll to position [398, 0]
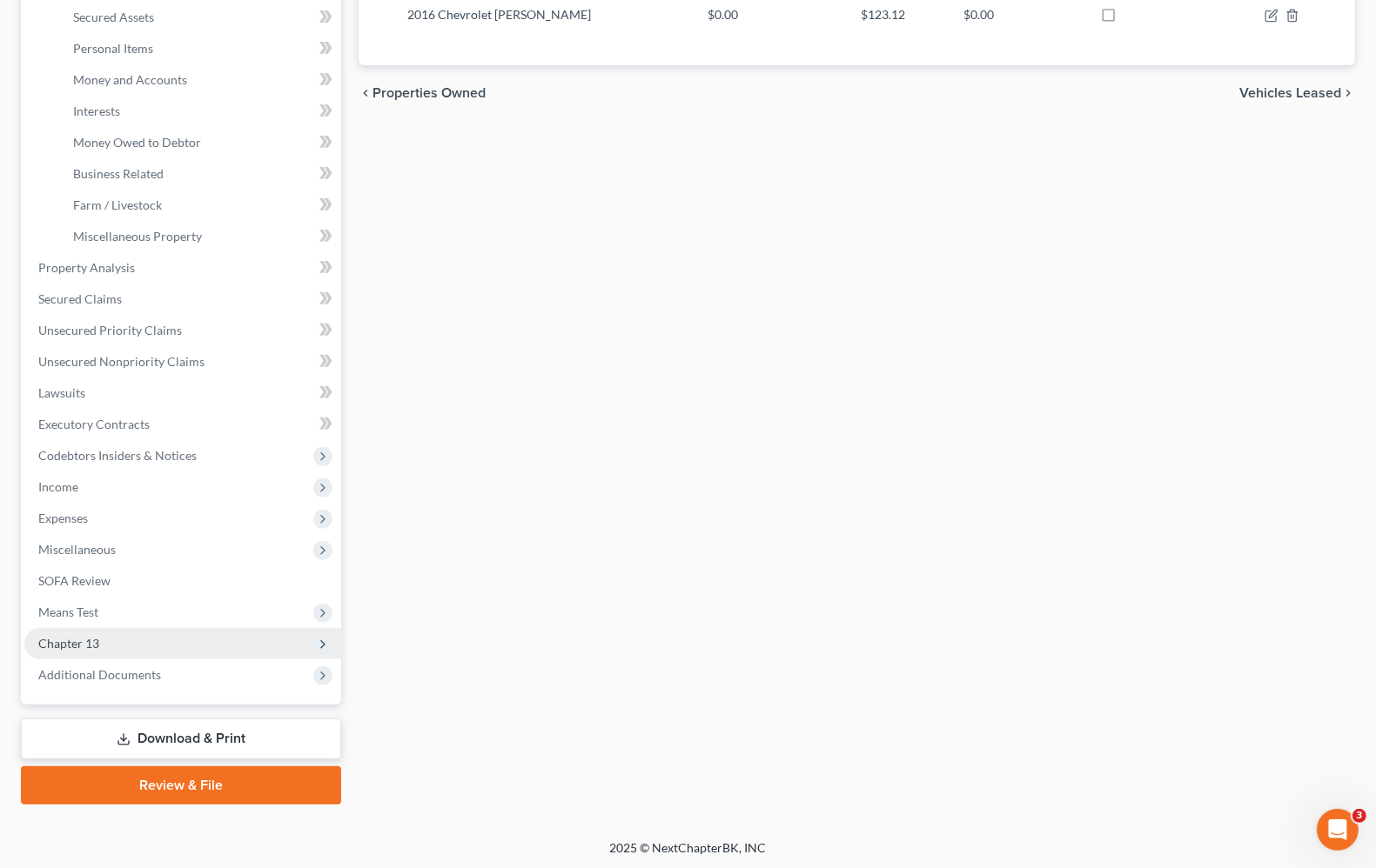
click at [53, 644] on span "Chapter 13" at bounding box center [68, 643] width 61 height 15
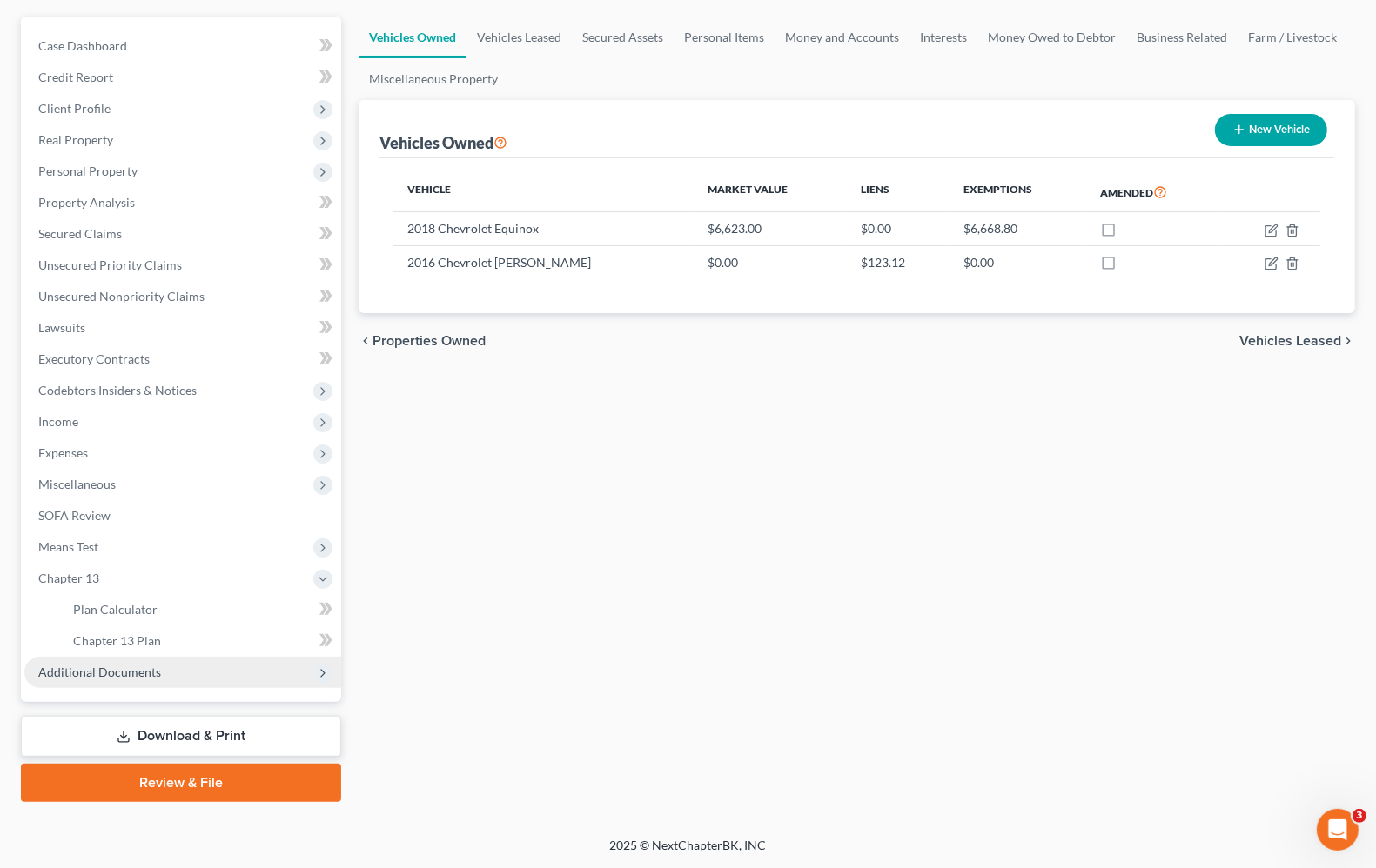
scroll to position [149, 0]
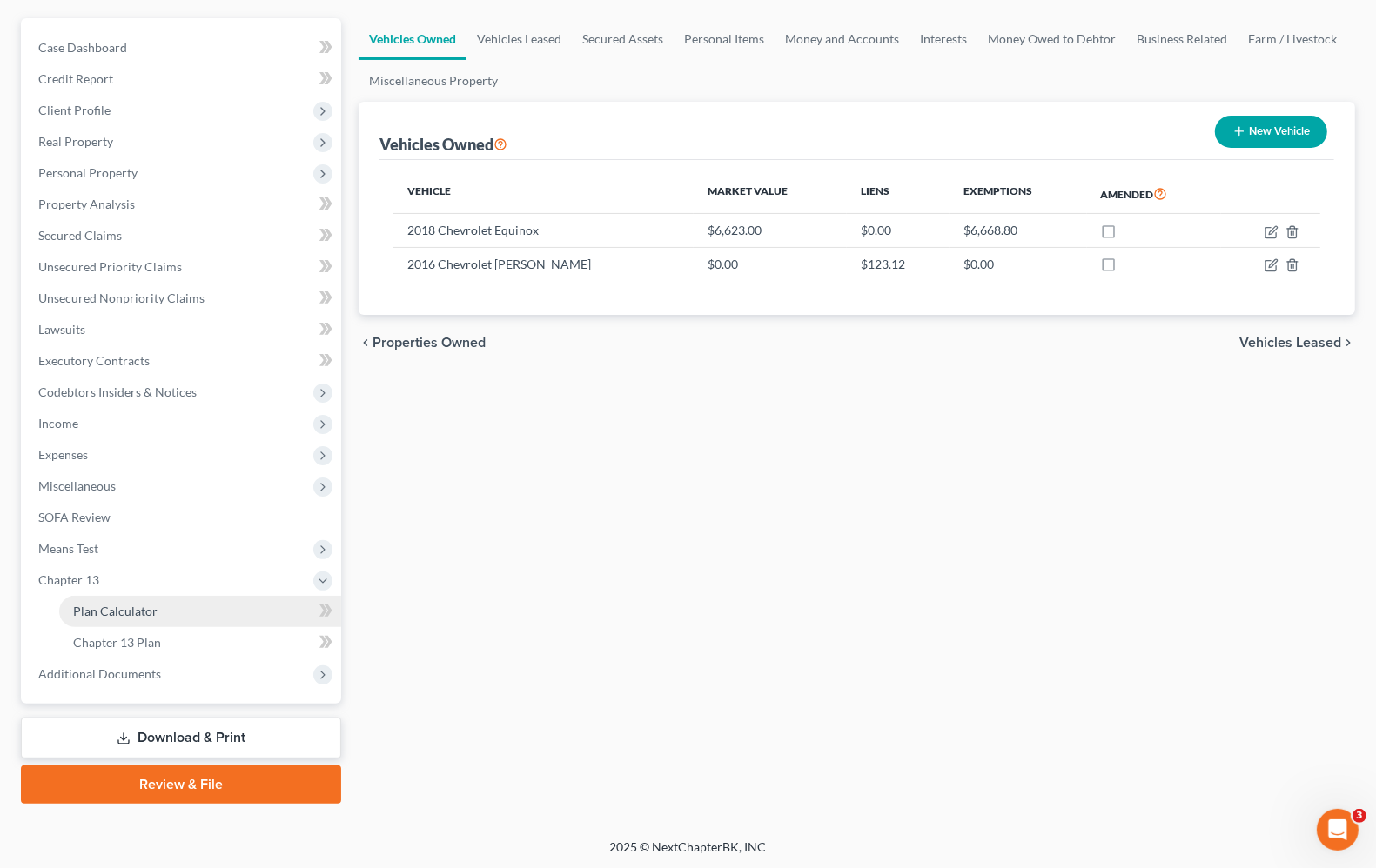
click at [90, 614] on span "Plan Calculator" at bounding box center [114, 611] width 84 height 15
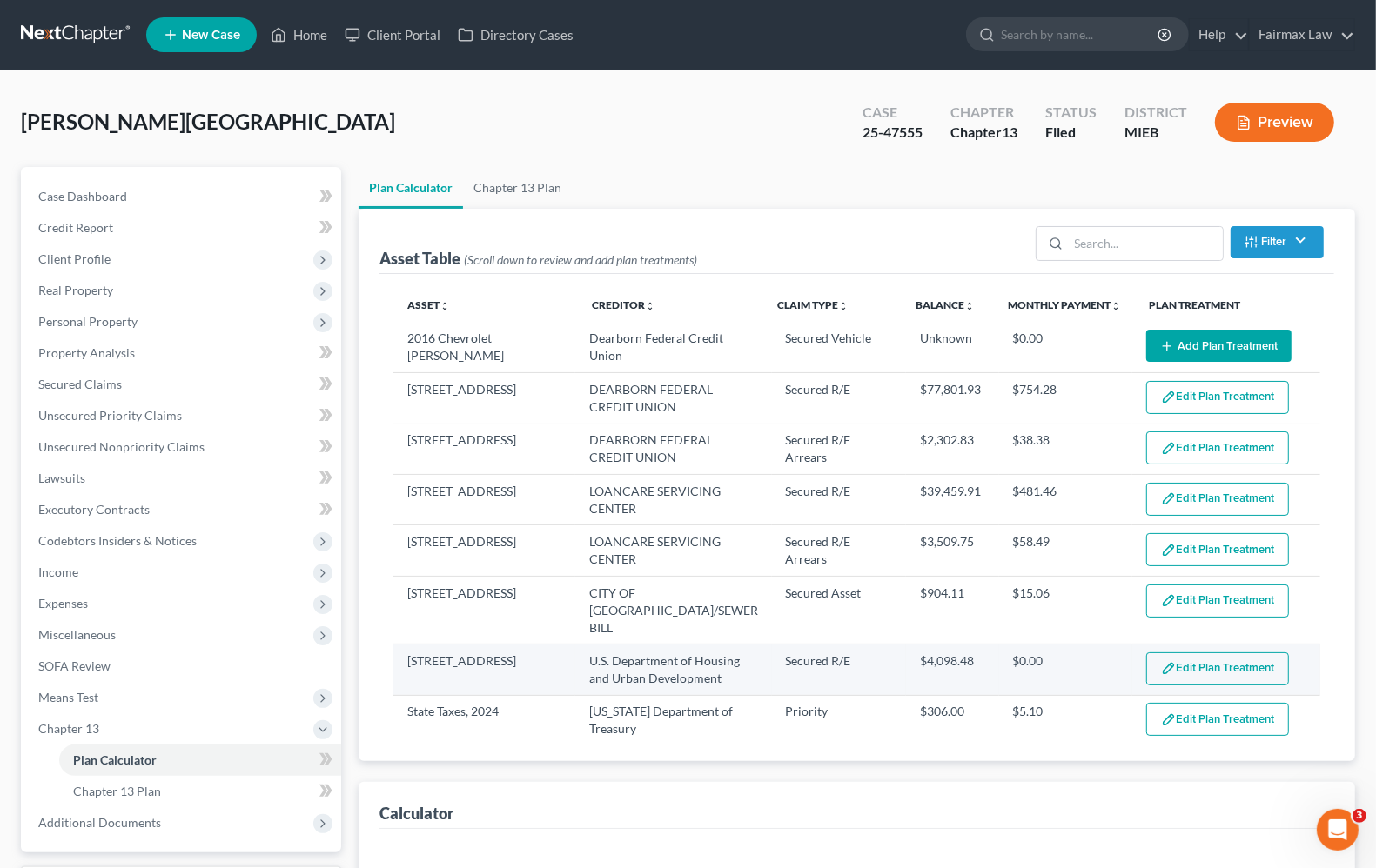
select select "59"
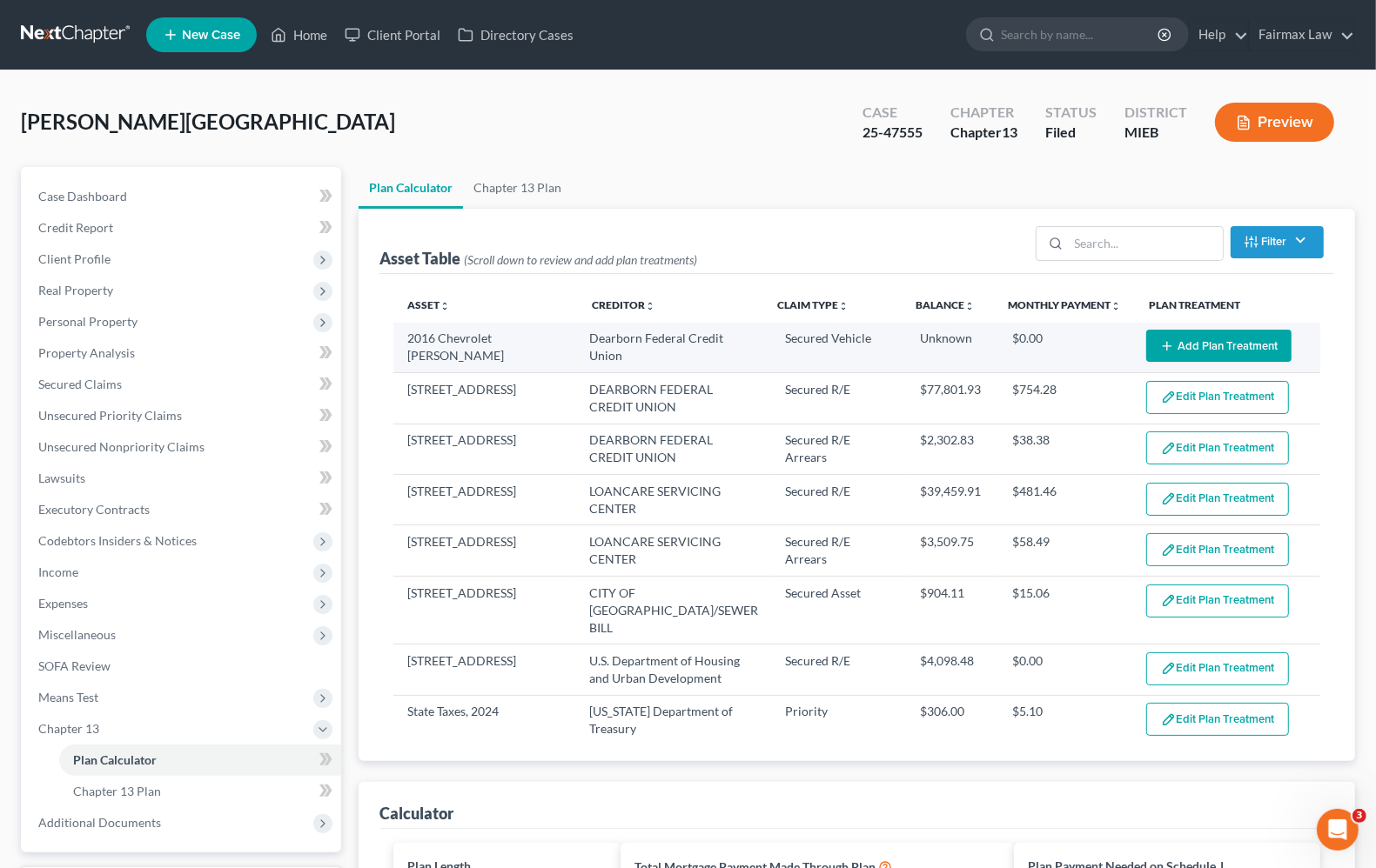
click at [1223, 340] on button "Add Plan Treatment" at bounding box center [1218, 345] width 145 height 32
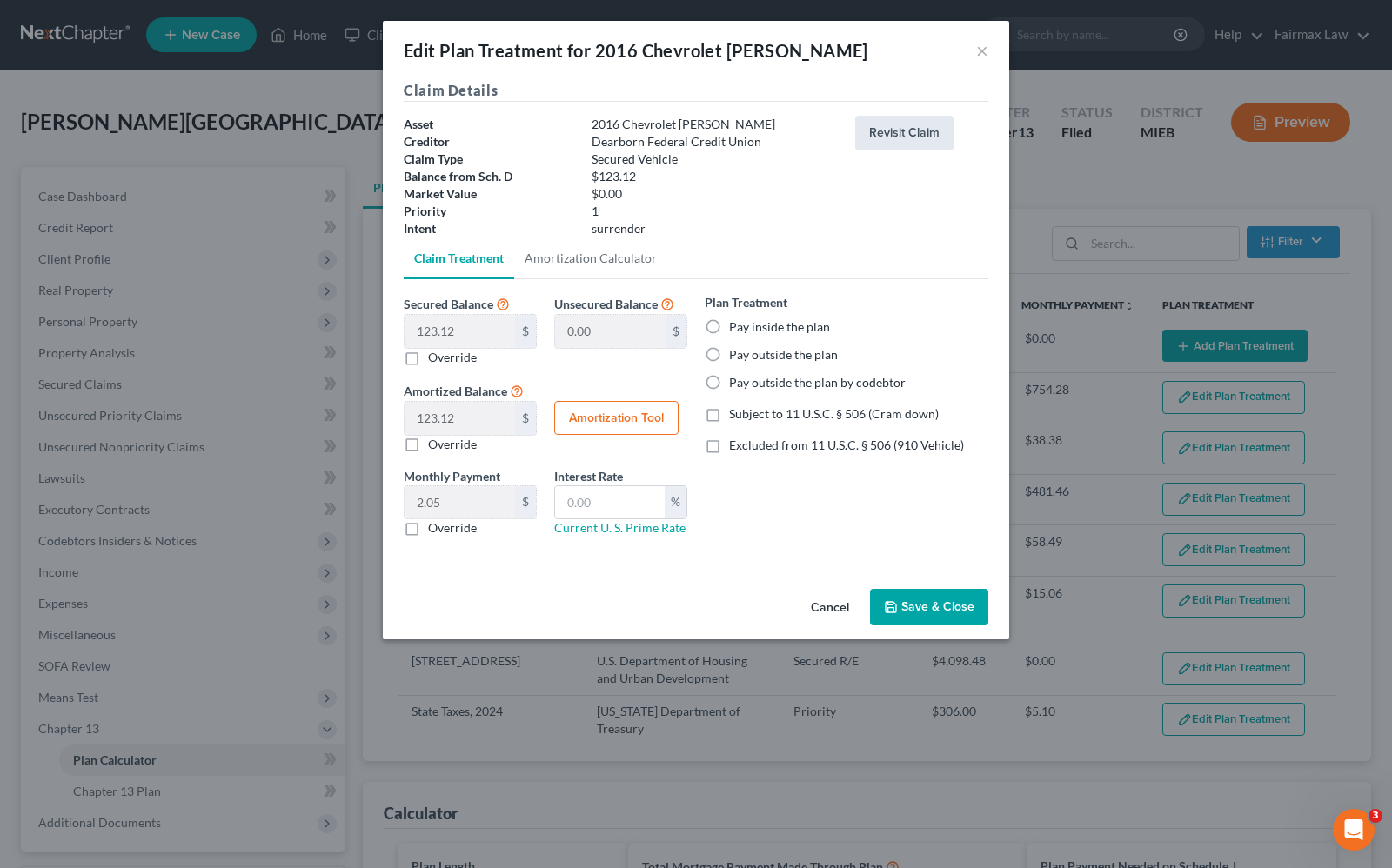
click at [918, 132] on button "Revisit Claim" at bounding box center [904, 133] width 99 height 35
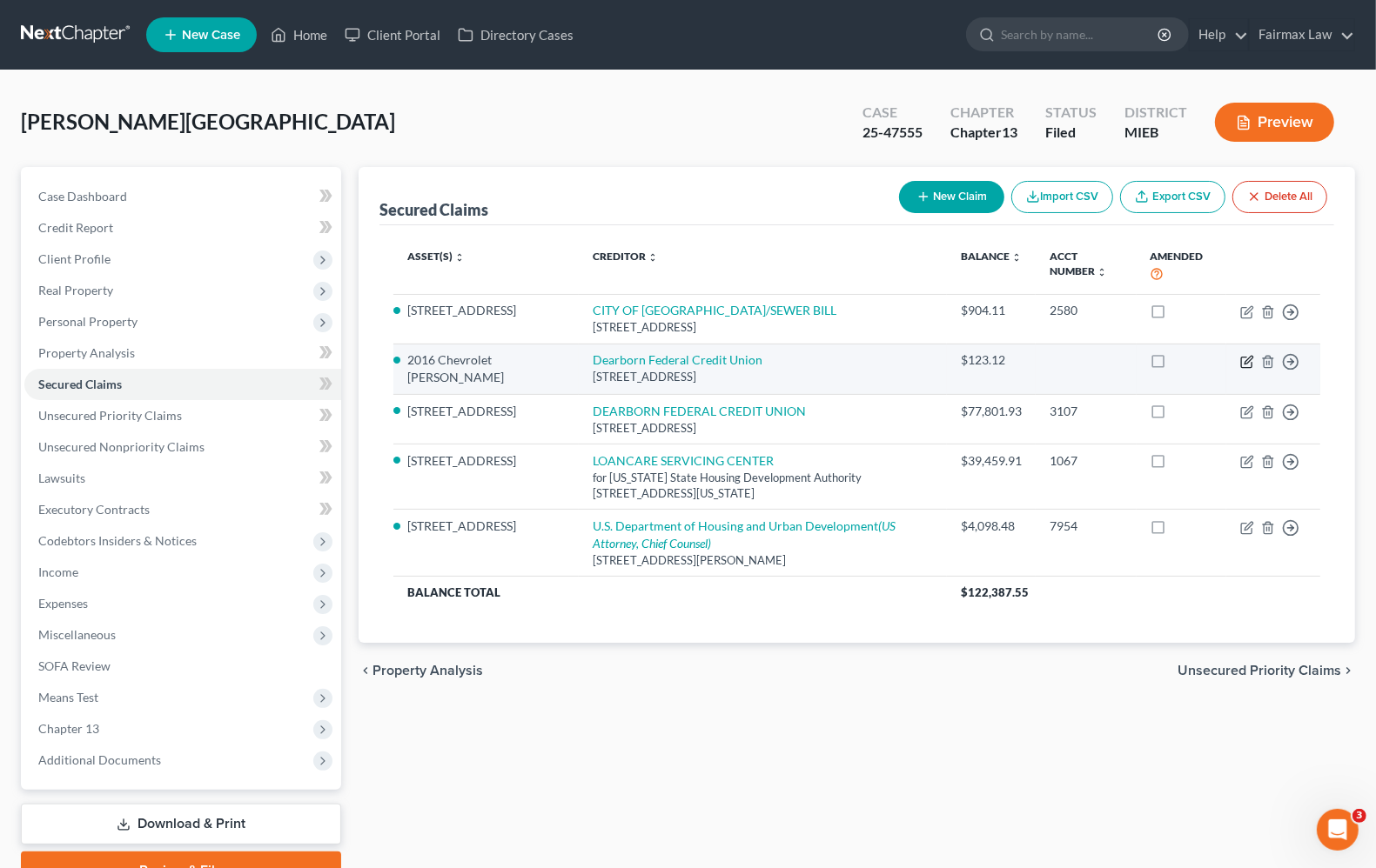
click at [1246, 367] on icon "button" at bounding box center [1246, 362] width 10 height 10
select select "23"
select select "0"
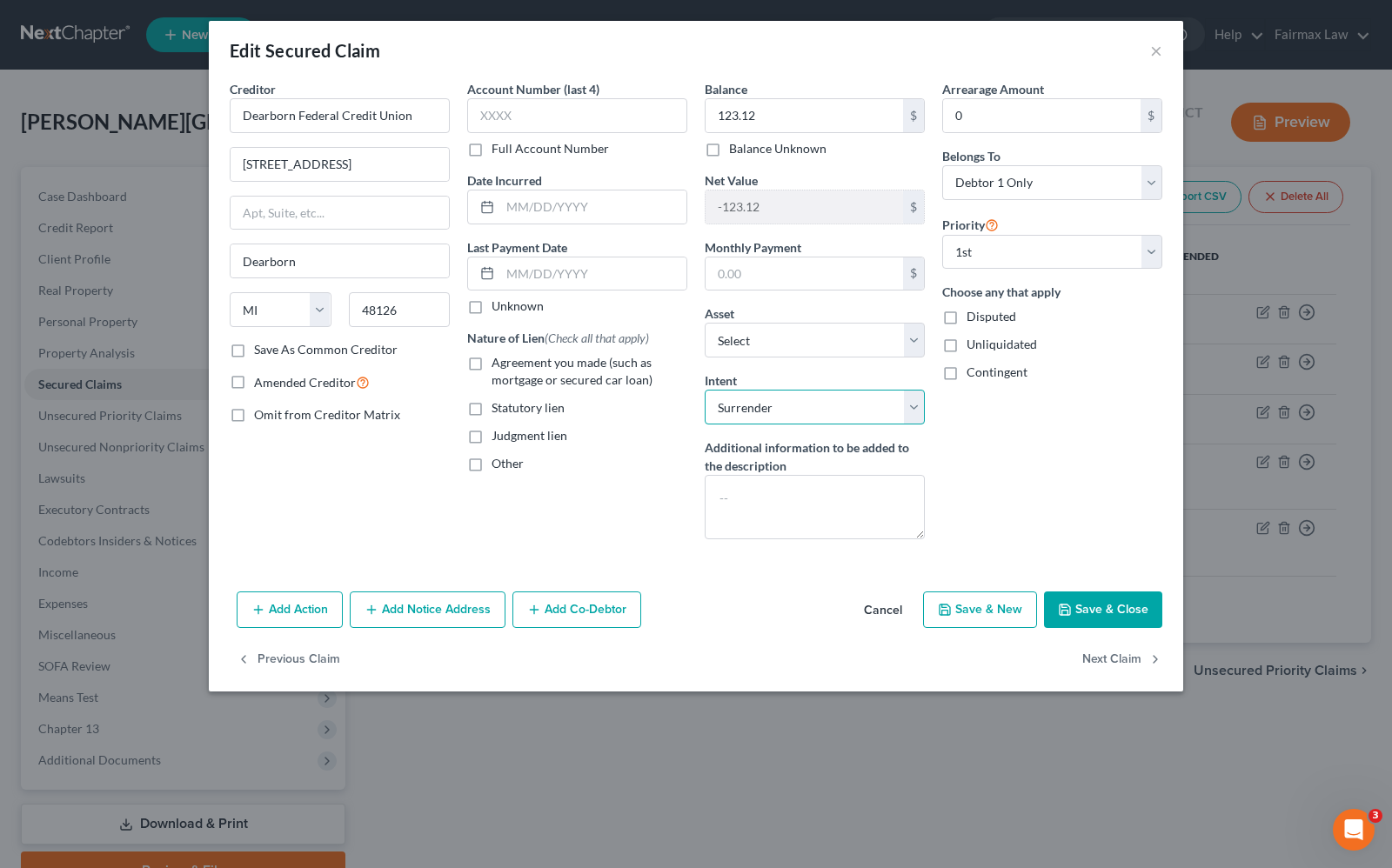
click at [851, 411] on select "Select Surrender Redeem Reaffirm Avoid Other" at bounding box center [815, 407] width 220 height 35
click at [705, 391] on select "Select Surrender Redeem Reaffirm Avoid Other" at bounding box center [815, 407] width 220 height 35
click at [967, 323] on label "Disputed" at bounding box center [992, 316] width 50 height 18
click at [973, 319] on input "Disputed" at bounding box center [979, 314] width 11 height 11
checkbox input "true"
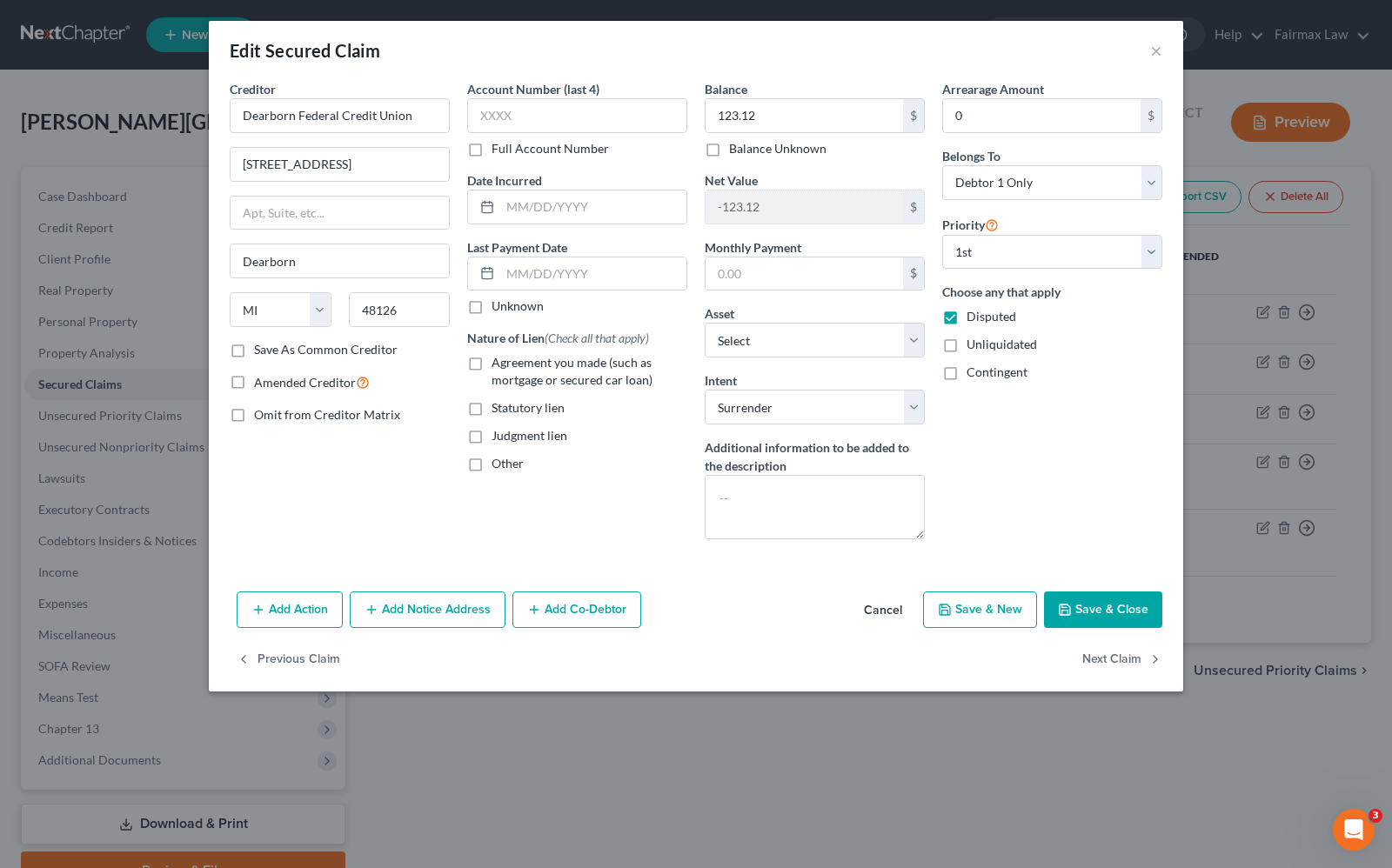
click at [492, 363] on label "Agreement you made (such as mortgage or secured car loan)" at bounding box center [589, 372] width 196 height 35
click at [498, 363] on input "Agreement you made (such as mortgage or secured car loan)" at bounding box center [504, 360] width 11 height 11
checkbox input "true"
click at [557, 270] on input "text" at bounding box center [593, 274] width 186 height 33
click at [1119, 619] on button "Save & Close" at bounding box center [1103, 610] width 118 height 37
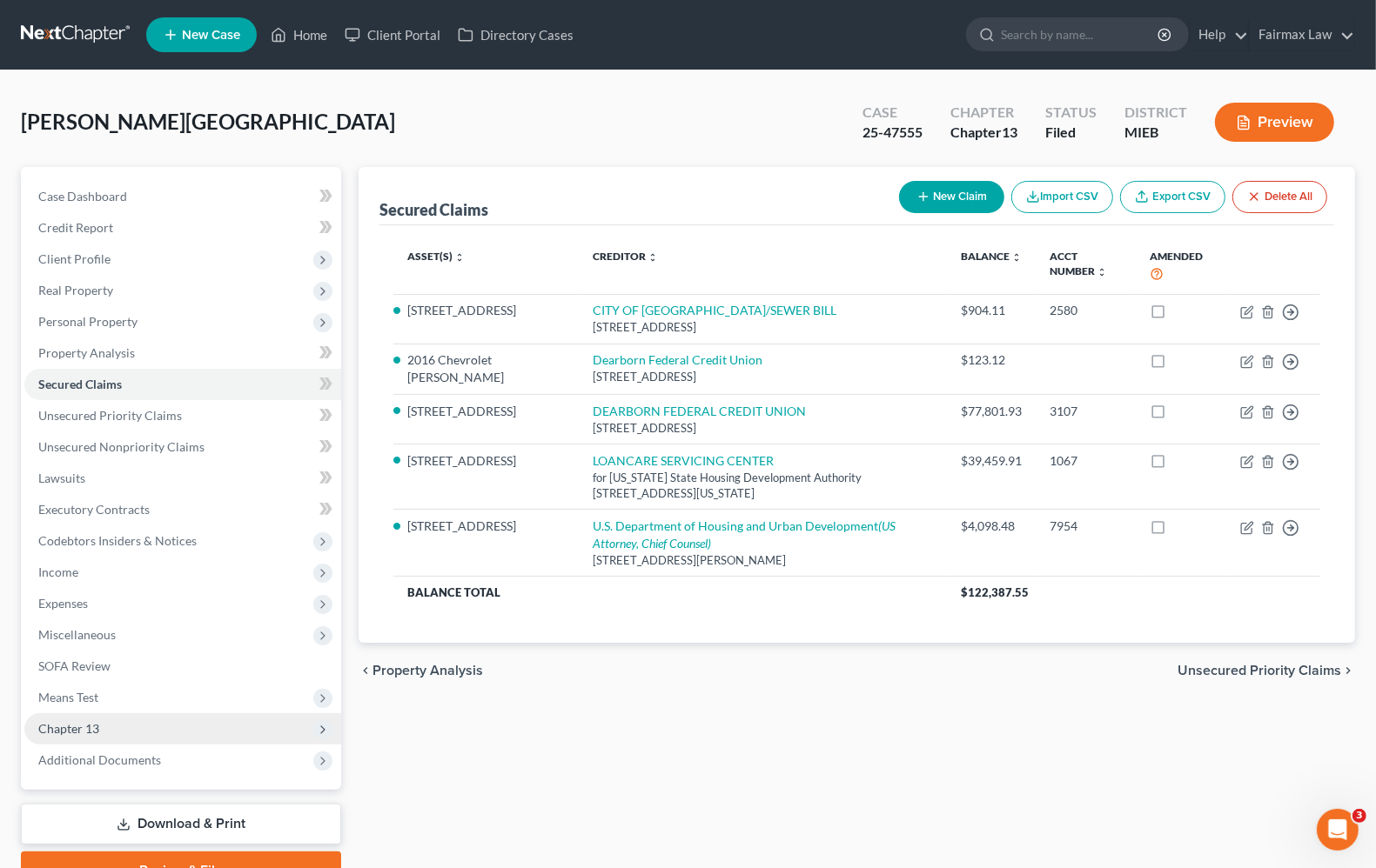
click at [54, 723] on span "Chapter 13" at bounding box center [68, 729] width 61 height 15
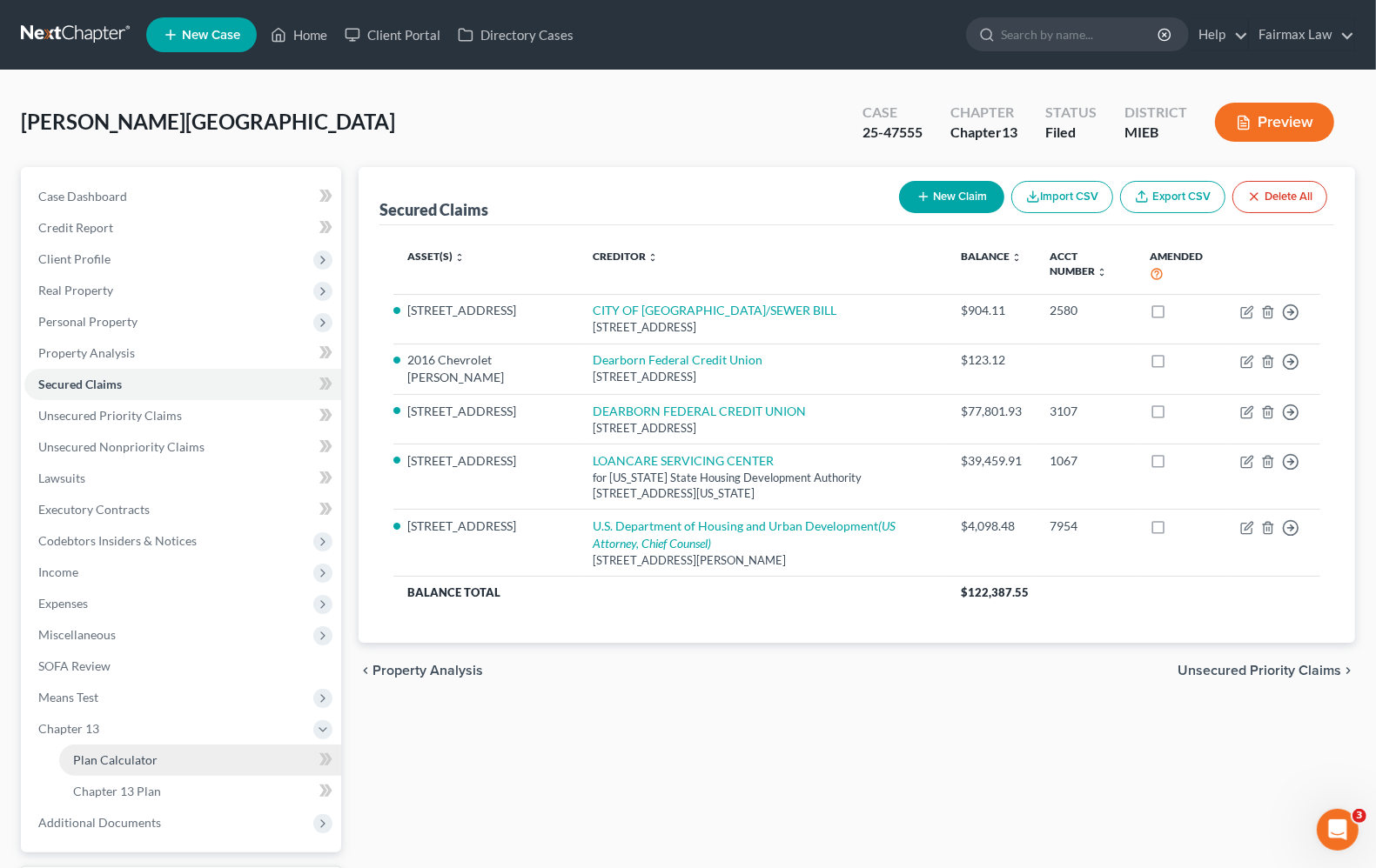
click at [98, 764] on span "Plan Calculator" at bounding box center [114, 760] width 84 height 15
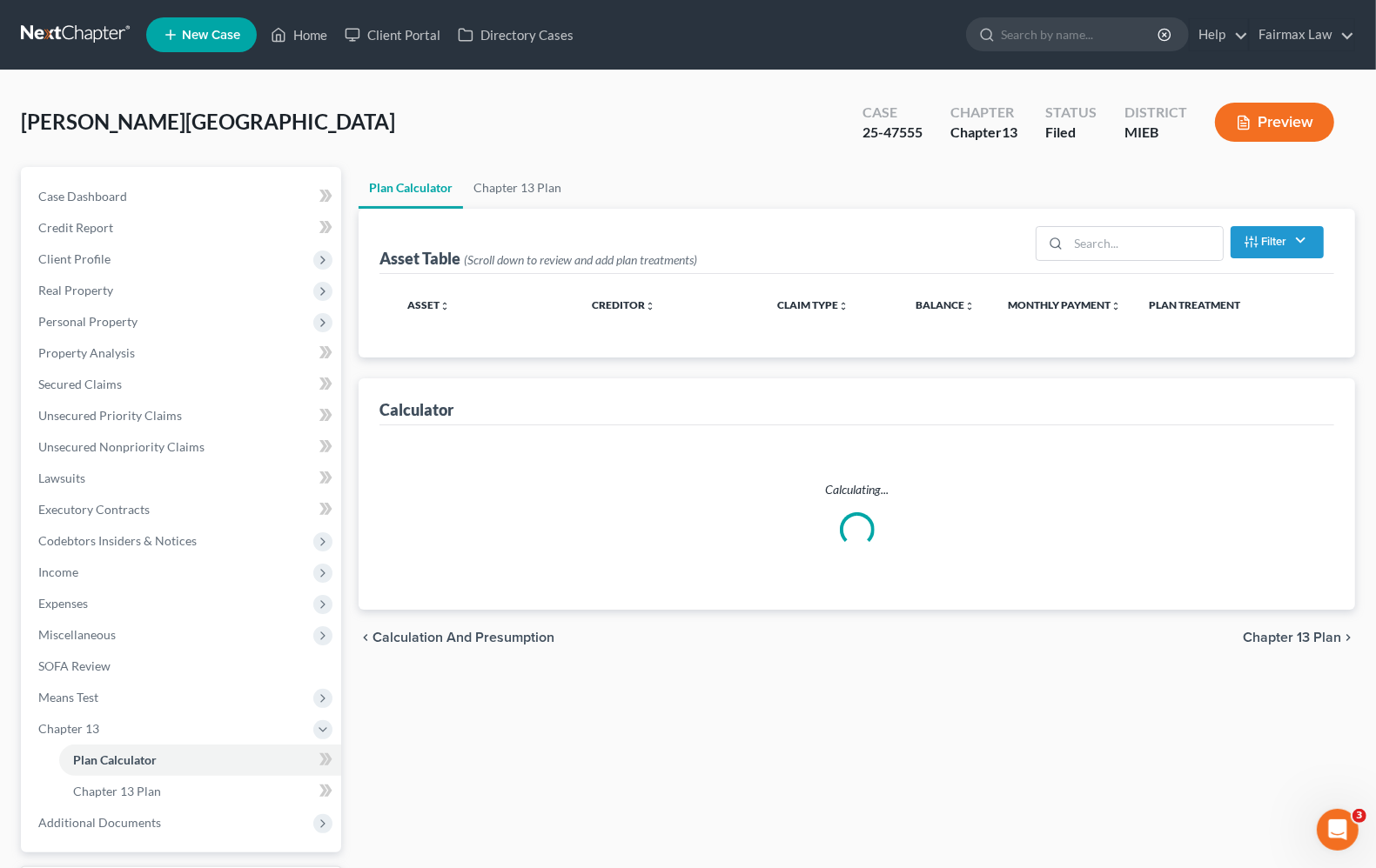
select select "59"
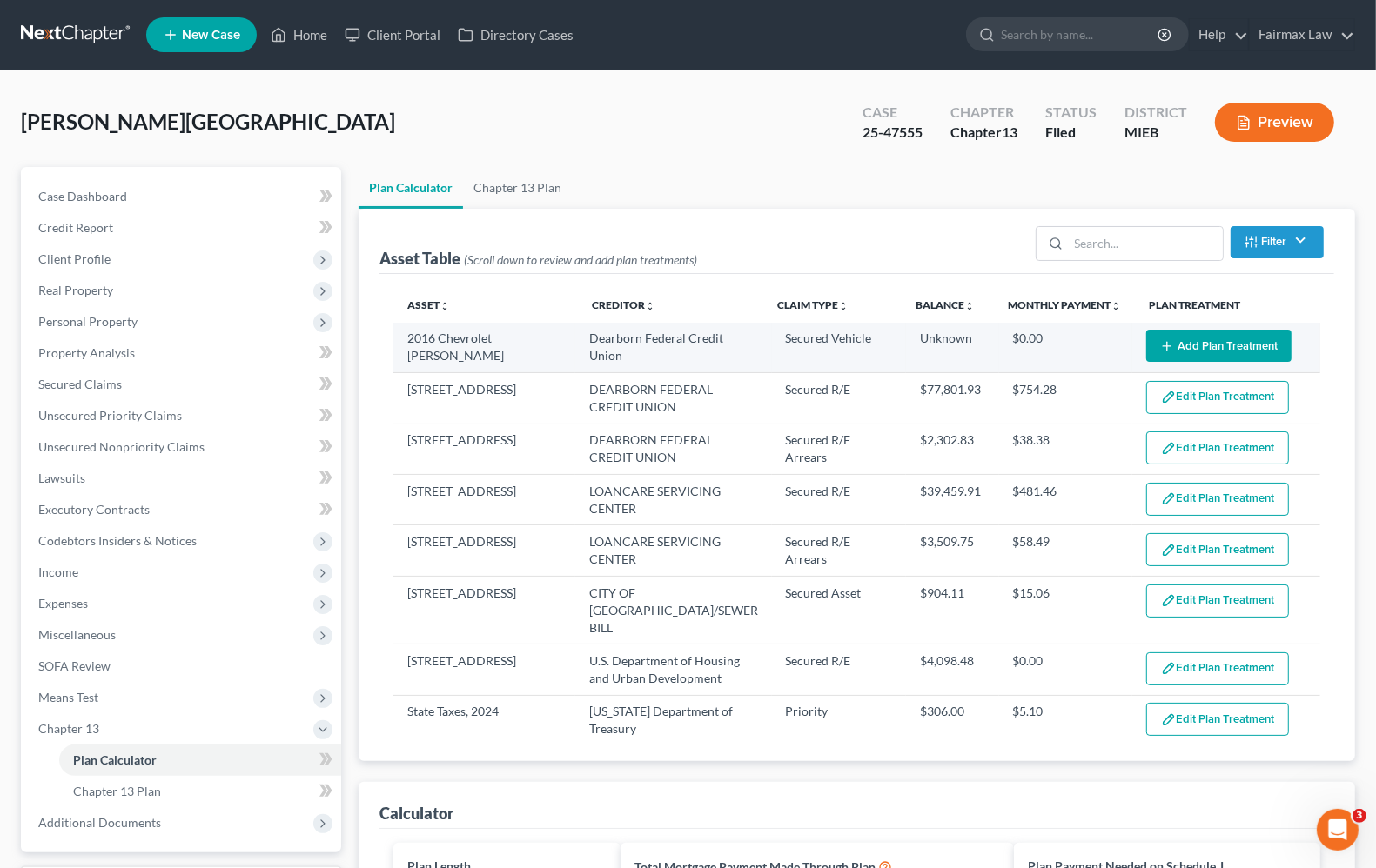
click at [1211, 341] on button "Add Plan Treatment" at bounding box center [1218, 345] width 145 height 32
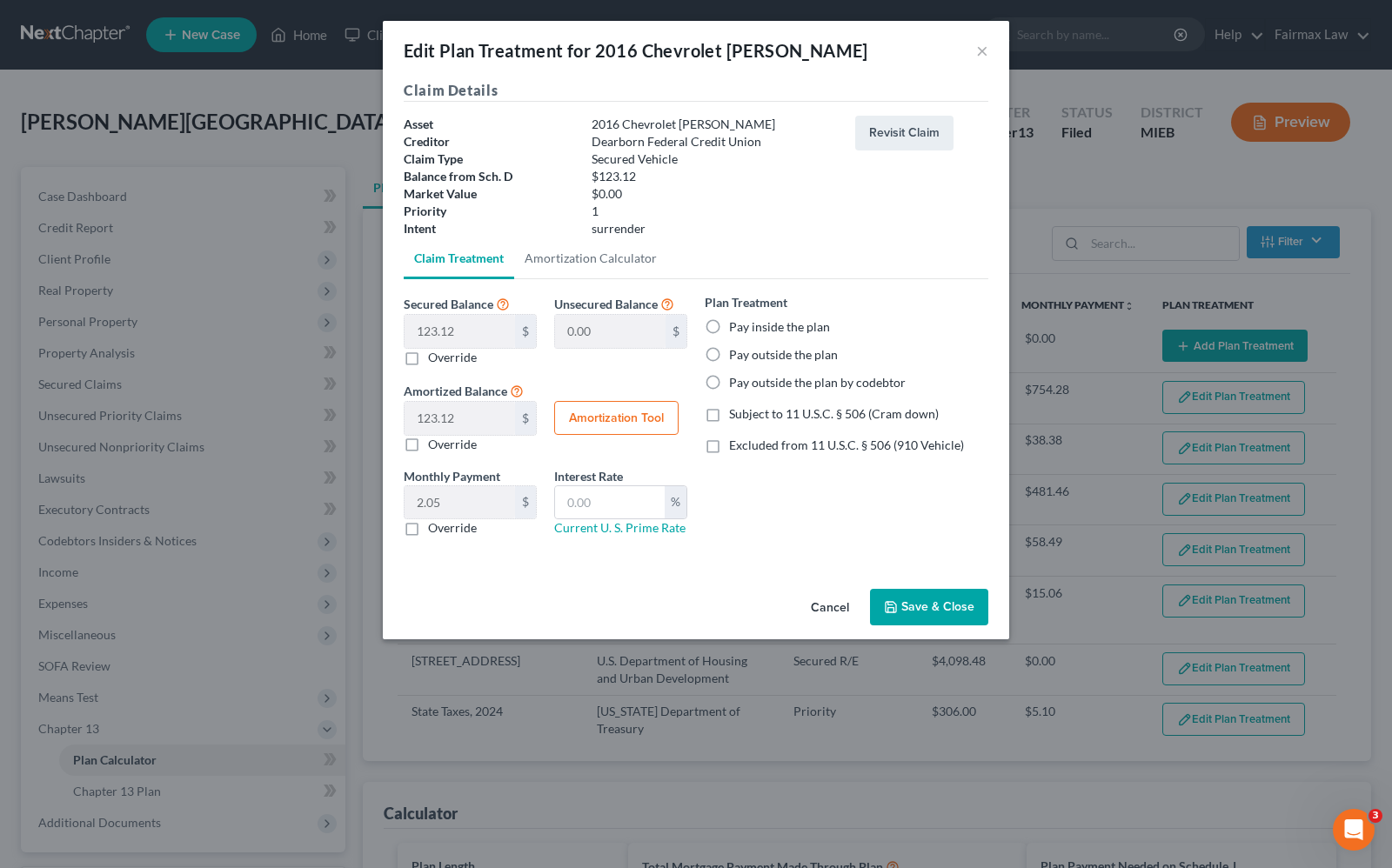
click at [729, 357] on label "Pay outside the plan" at bounding box center [783, 354] width 109 height 18
click at [736, 357] on input "Pay outside the plan" at bounding box center [742, 351] width 11 height 11
radio input "true"
click at [928, 609] on button "Save & Close" at bounding box center [929, 607] width 118 height 37
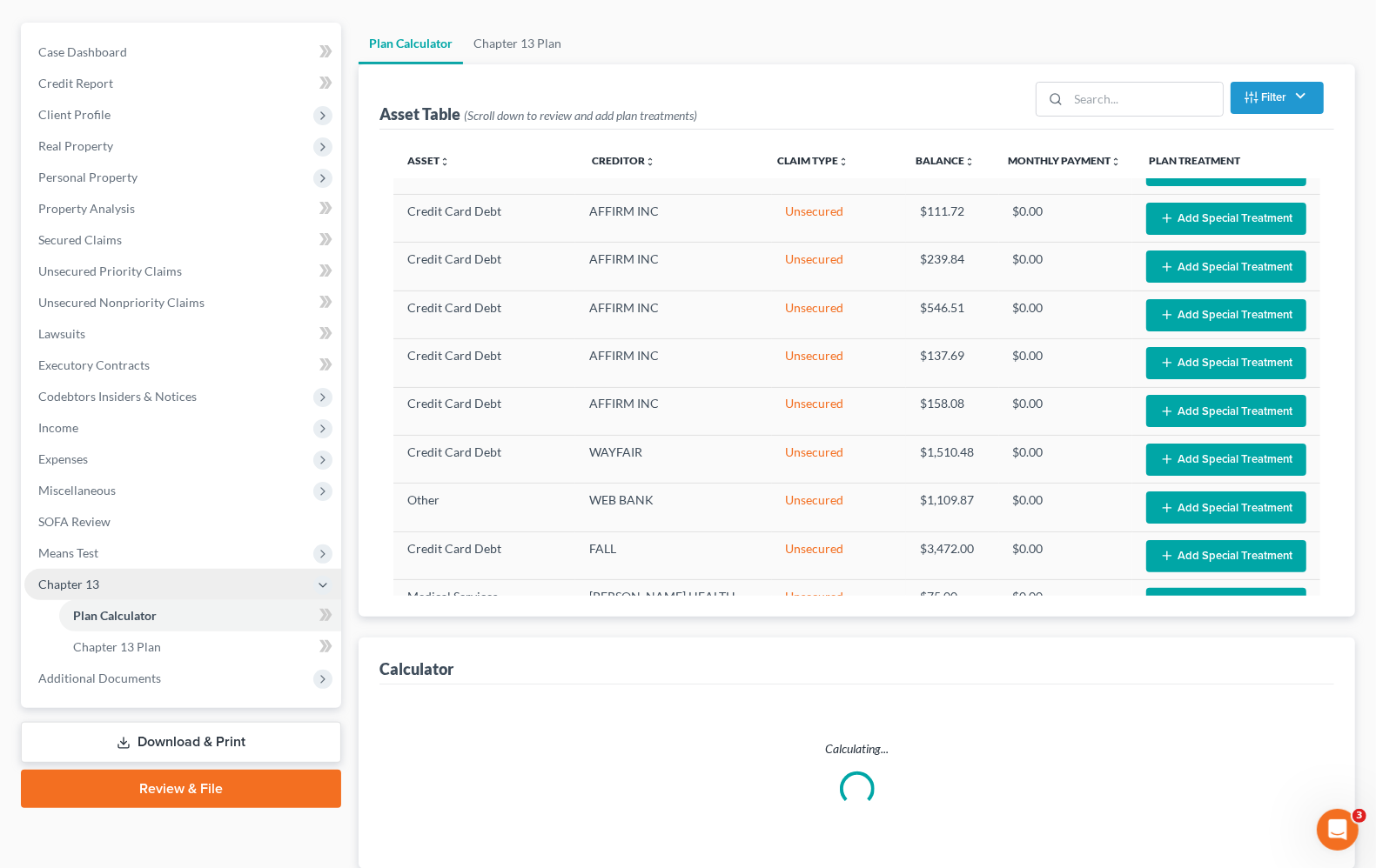
scroll to position [266, 0]
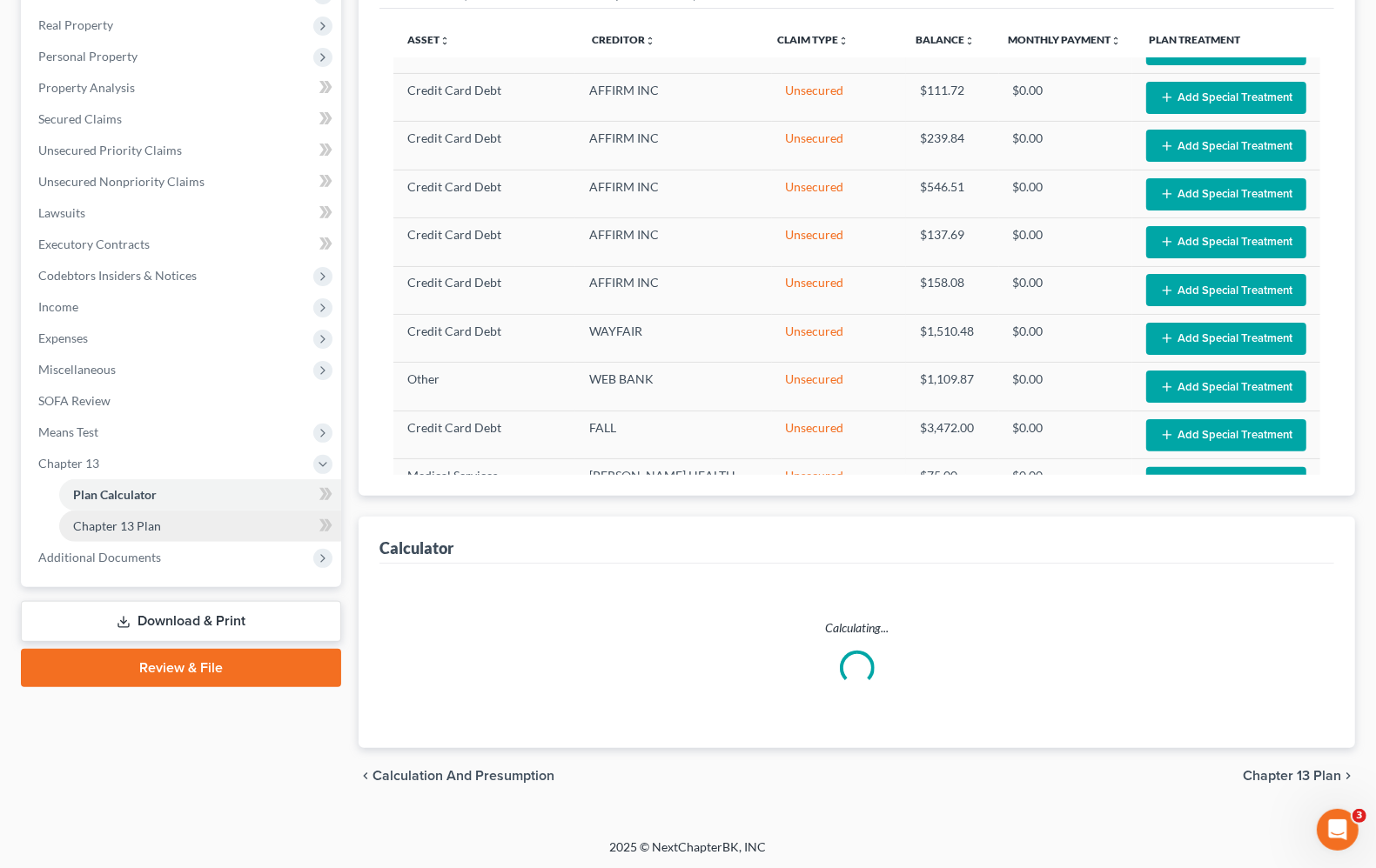
click at [148, 522] on span "Chapter 13 Plan" at bounding box center [116, 526] width 88 height 15
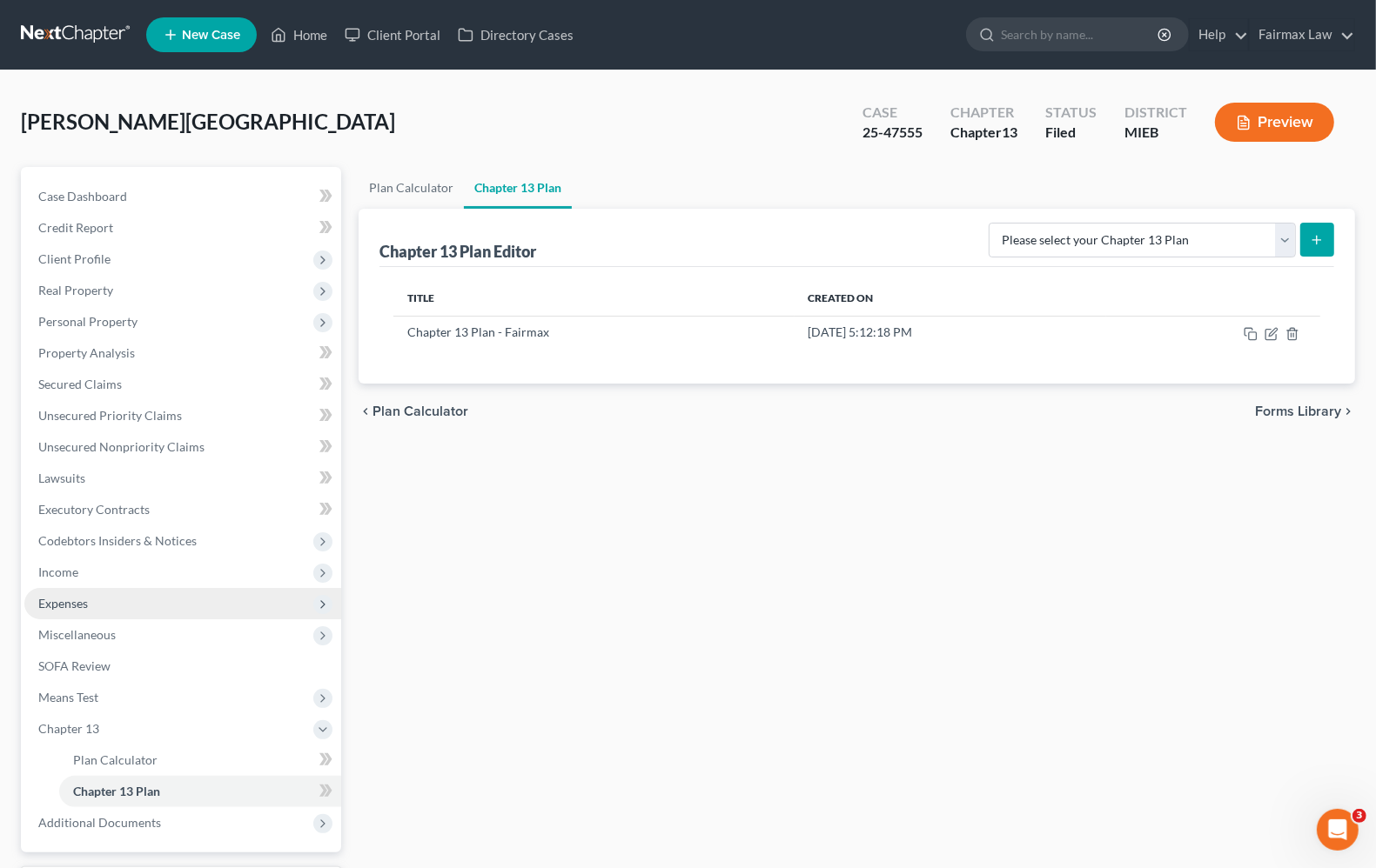
scroll to position [149, 0]
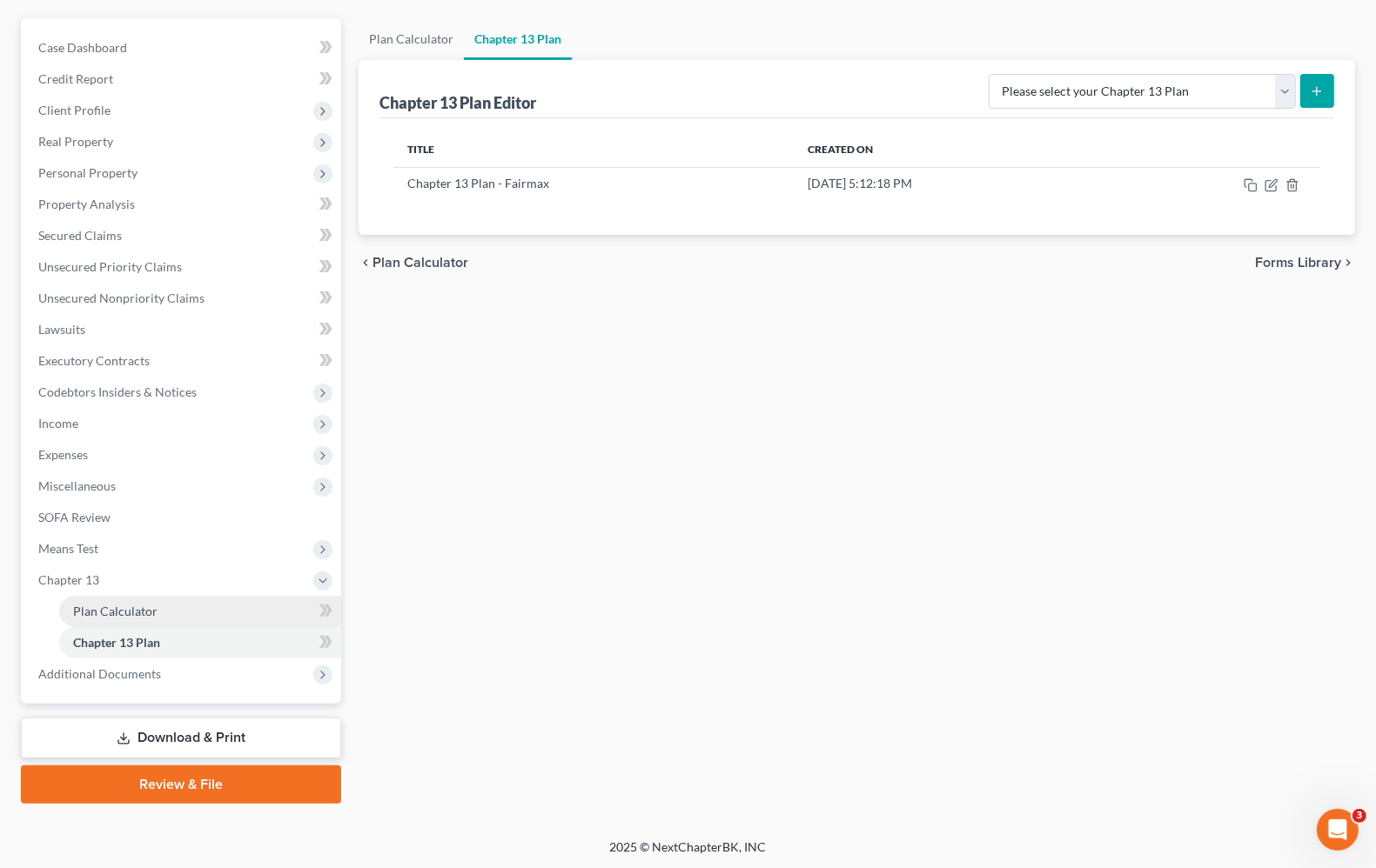
click at [114, 603] on span "Plan Calculator" at bounding box center [114, 611] width 84 height 15
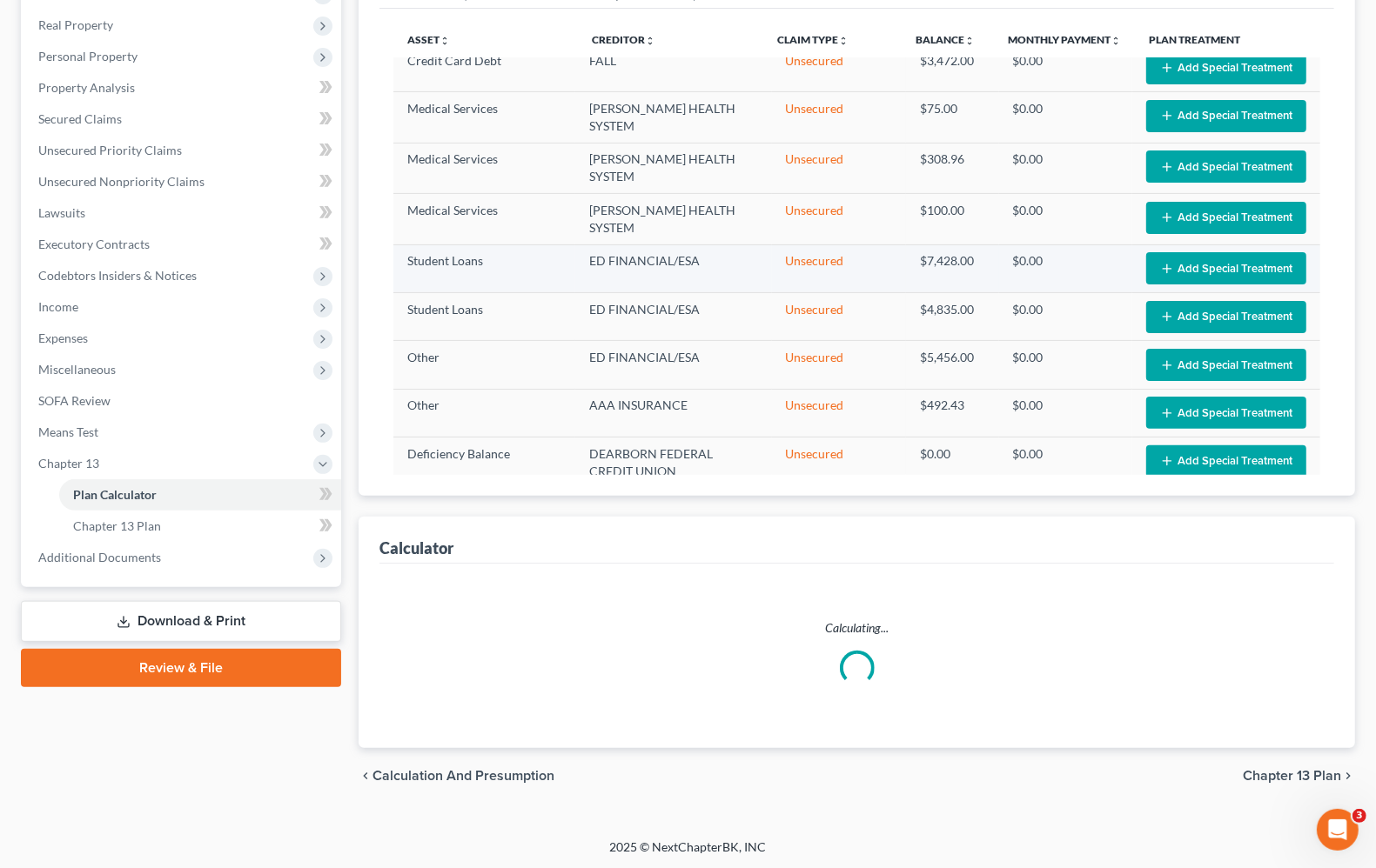
scroll to position [2345, 0]
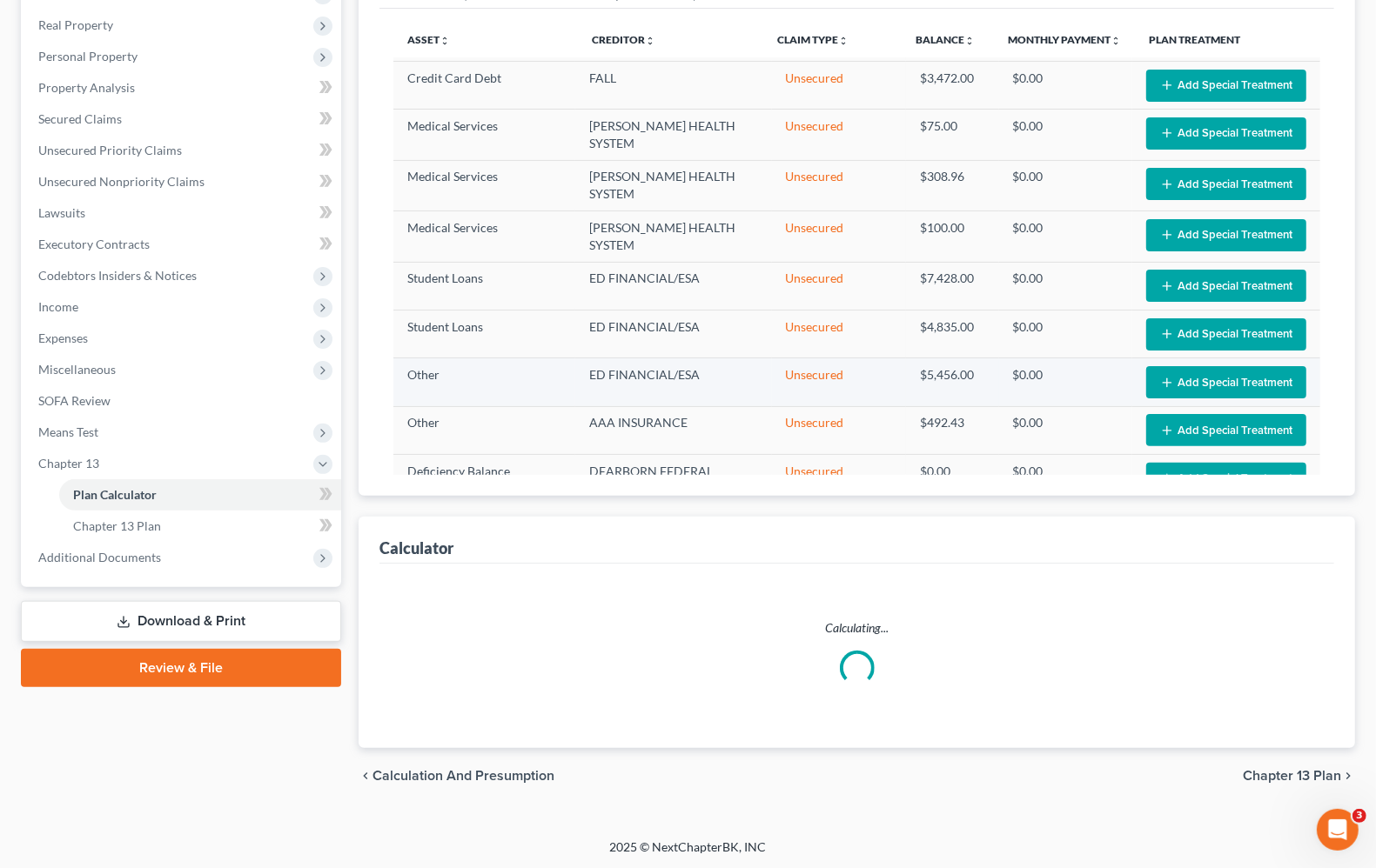
scroll to position [2345, 0]
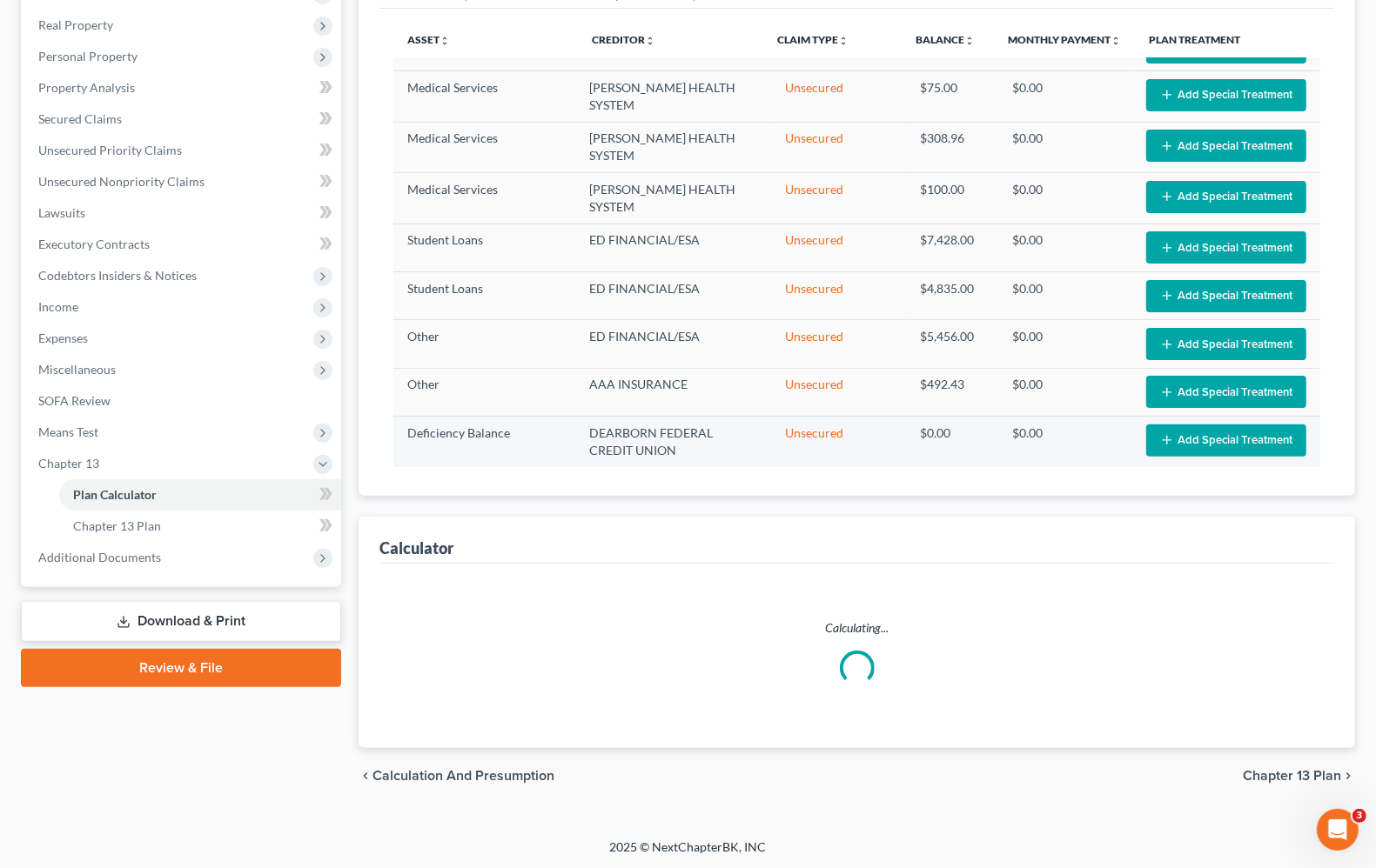
click at [712, 436] on td "DEARBORN FEDERAL CREDIT UNION" at bounding box center [673, 442] width 197 height 51
select select "59"
